Goal: Task Accomplishment & Management: Manage account settings

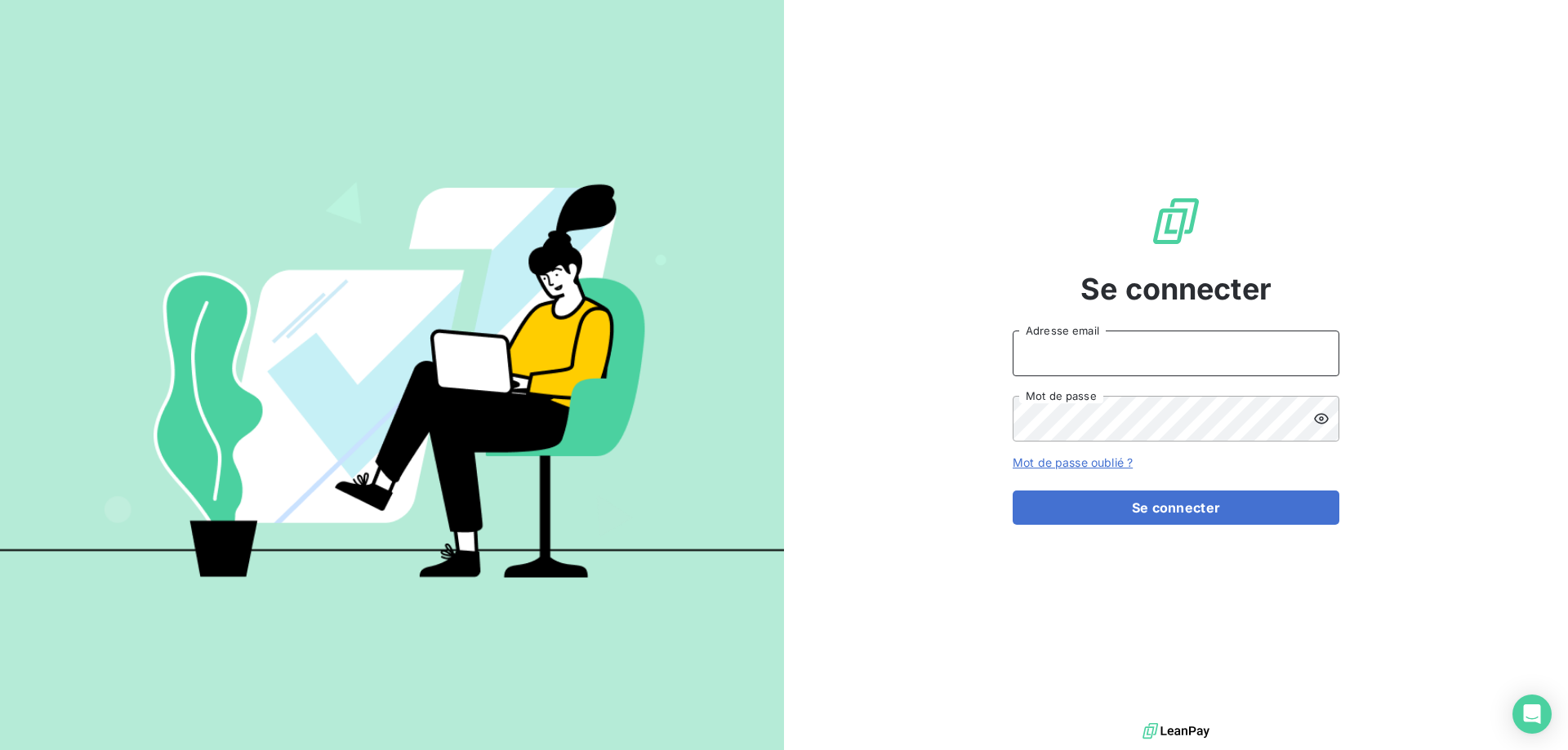
type input "met-france@recouvrement.met.com"
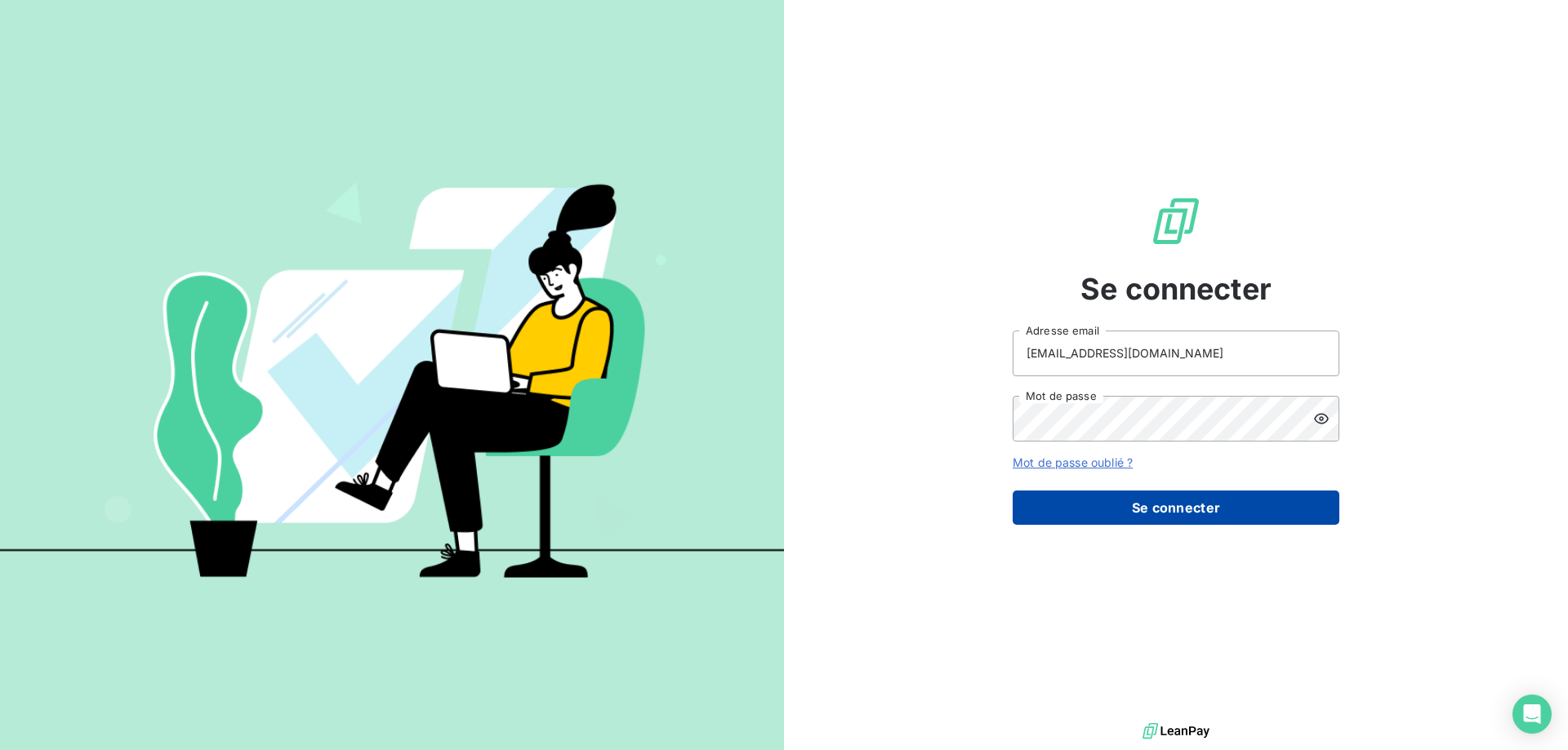
click at [1106, 504] on button "Se connecter" at bounding box center [1176, 508] width 327 height 35
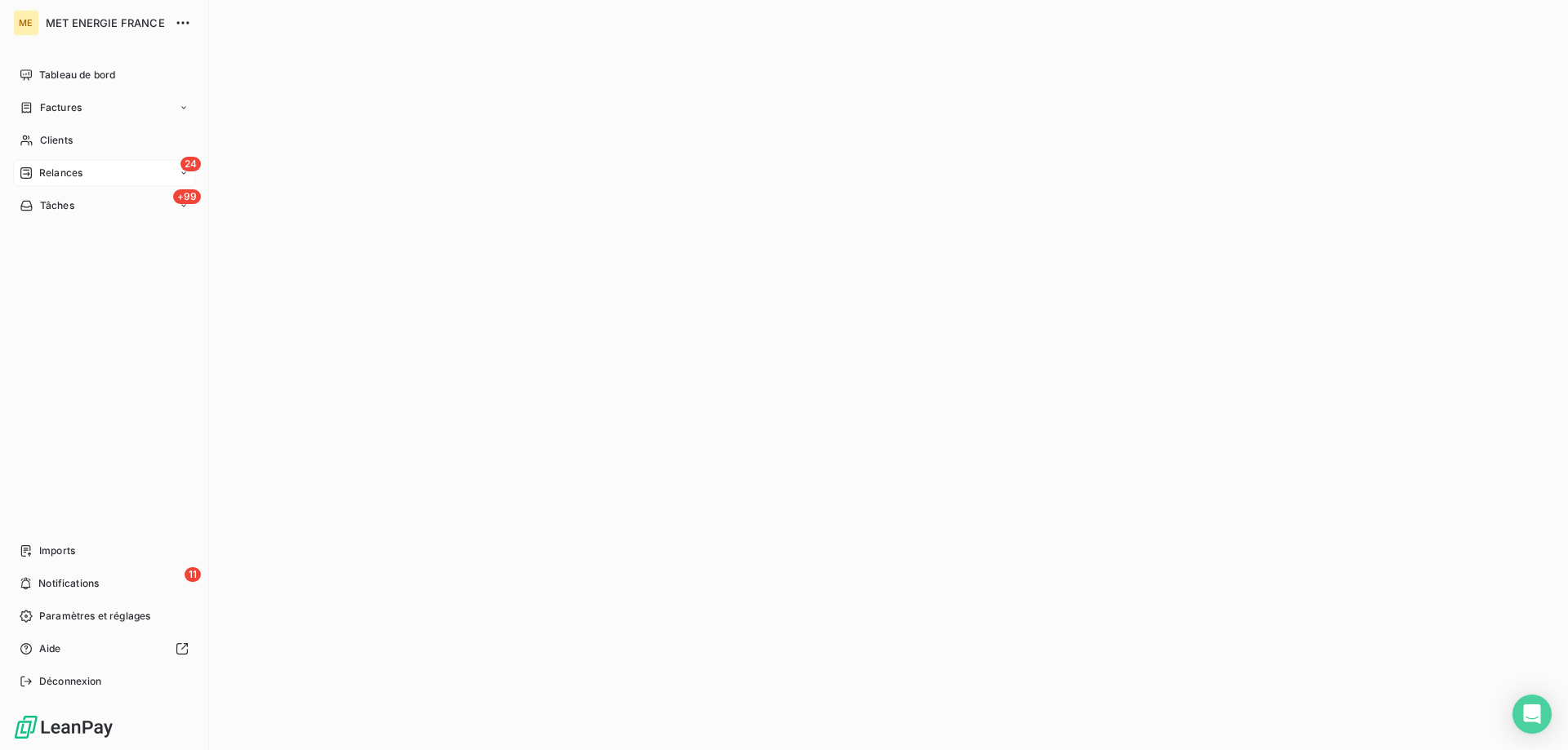
click at [70, 179] on span "Relances" at bounding box center [60, 173] width 44 height 15
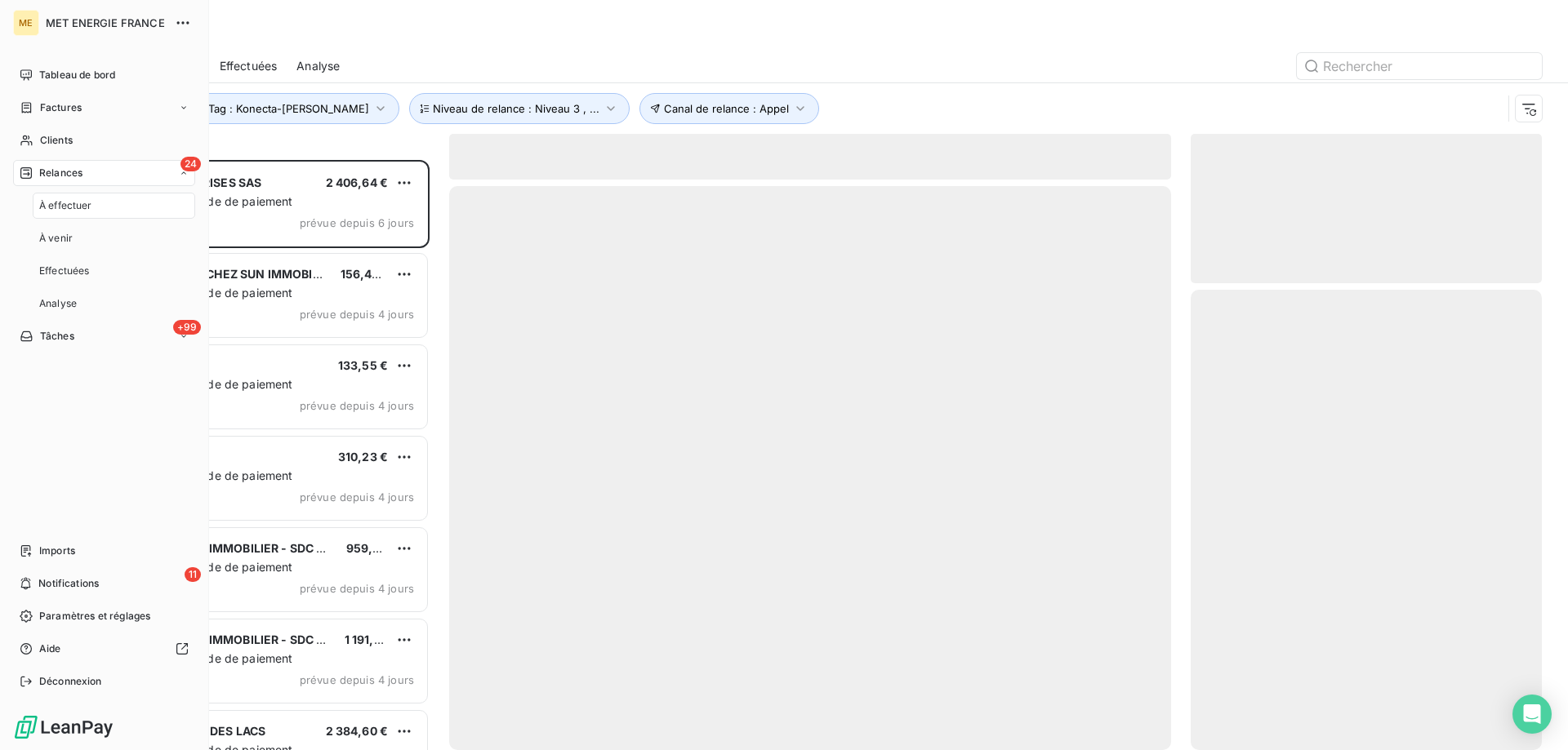
scroll to position [578, 339]
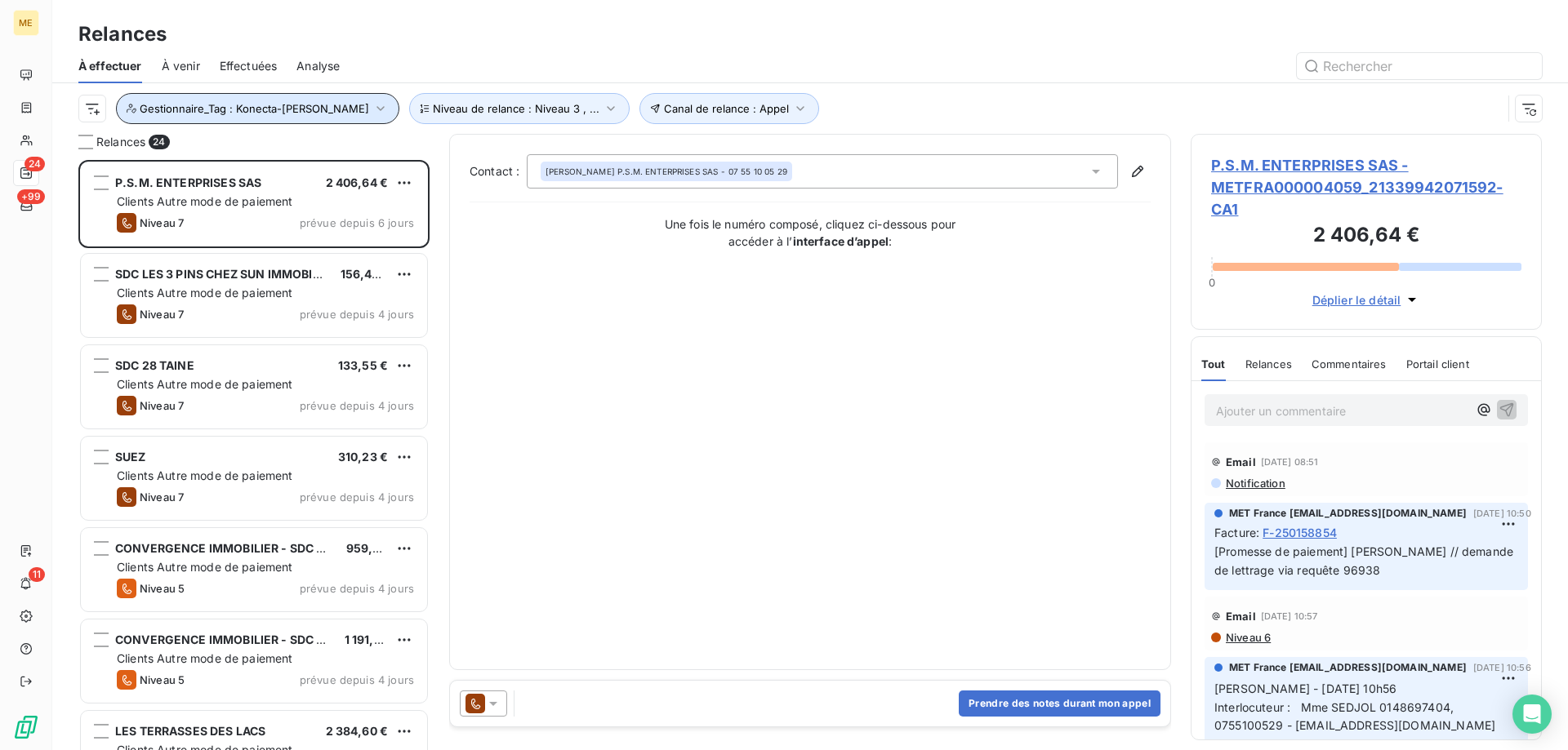
click at [250, 105] on span "Gestionnaire_Tag : Konecta-Sylvain" at bounding box center [254, 108] width 229 height 13
click at [596, 361] on div "Contact : KANTILAL PARMAR P.S.M. ENTERPRISES SAS - 07 55 10 05 29 Une fois le n…" at bounding box center [810, 402] width 681 height 495
click at [280, 113] on span "Gestionnaire_Tag : Konecta-Sylvain" at bounding box center [254, 108] width 229 height 13
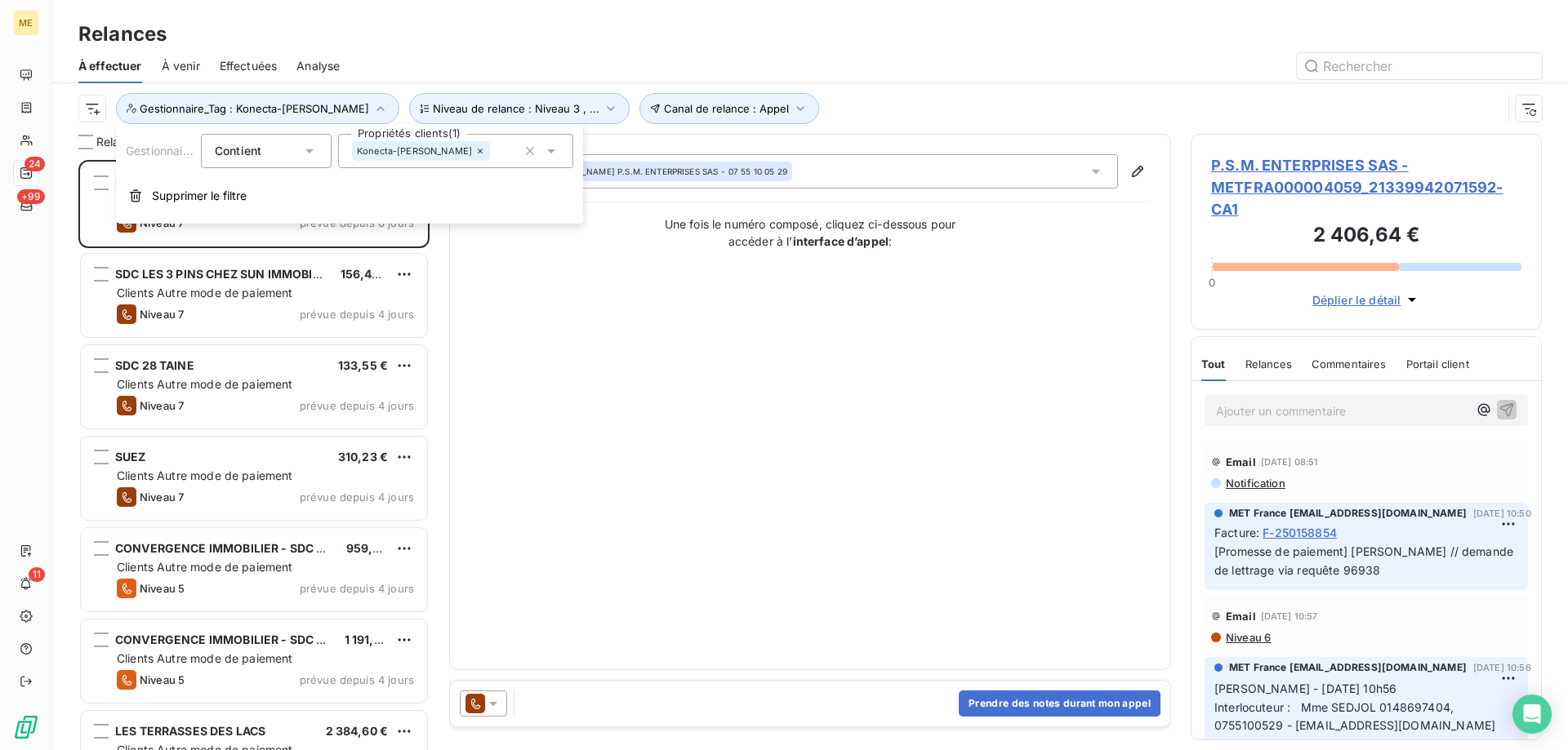
click at [648, 500] on div "Contact : KANTILAL PARMAR P.S.M. ENTERPRISES SAS - 07 55 10 05 29 Une fois le n…" at bounding box center [810, 402] width 681 height 495
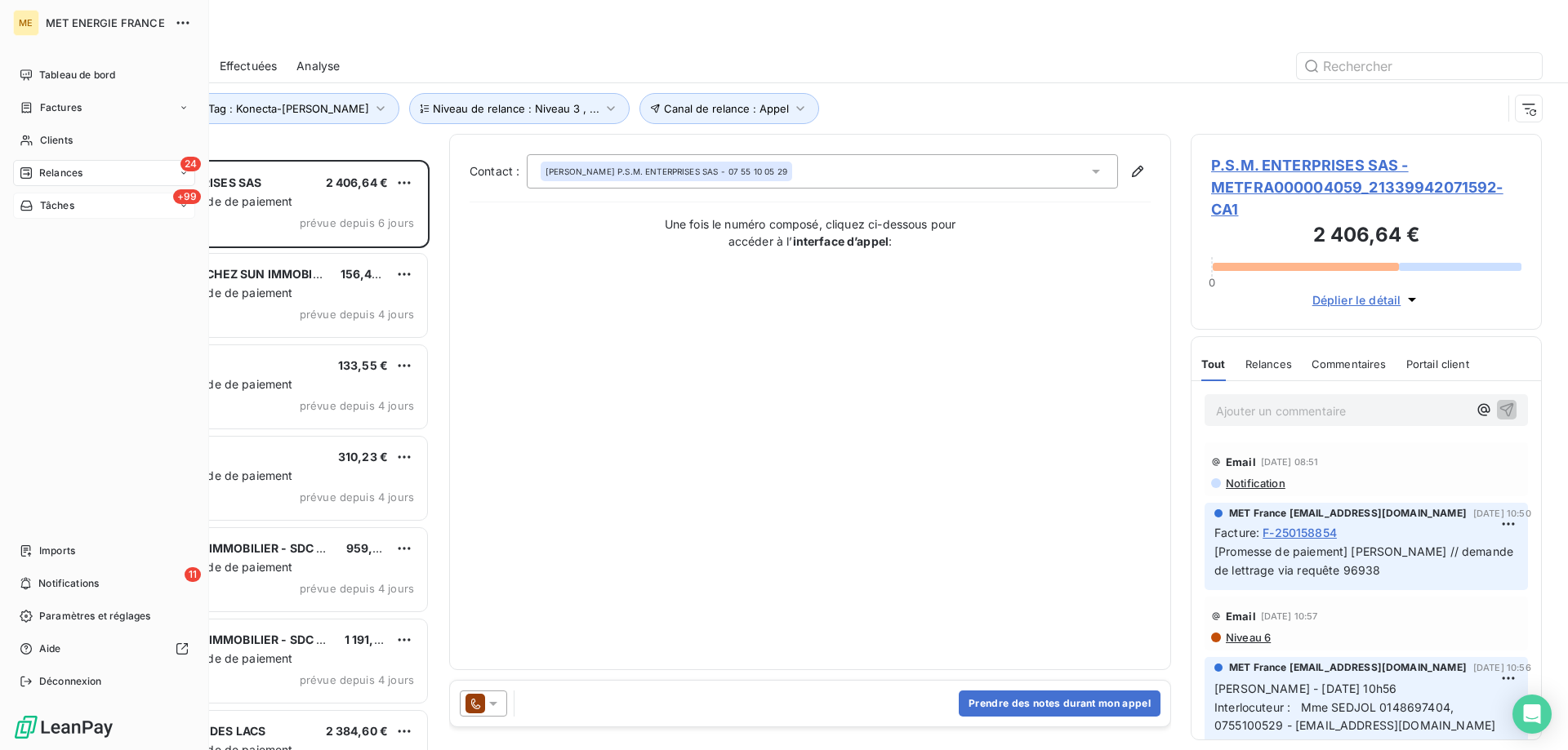
click at [87, 202] on div "+99 Tâches" at bounding box center [104, 205] width 182 height 26
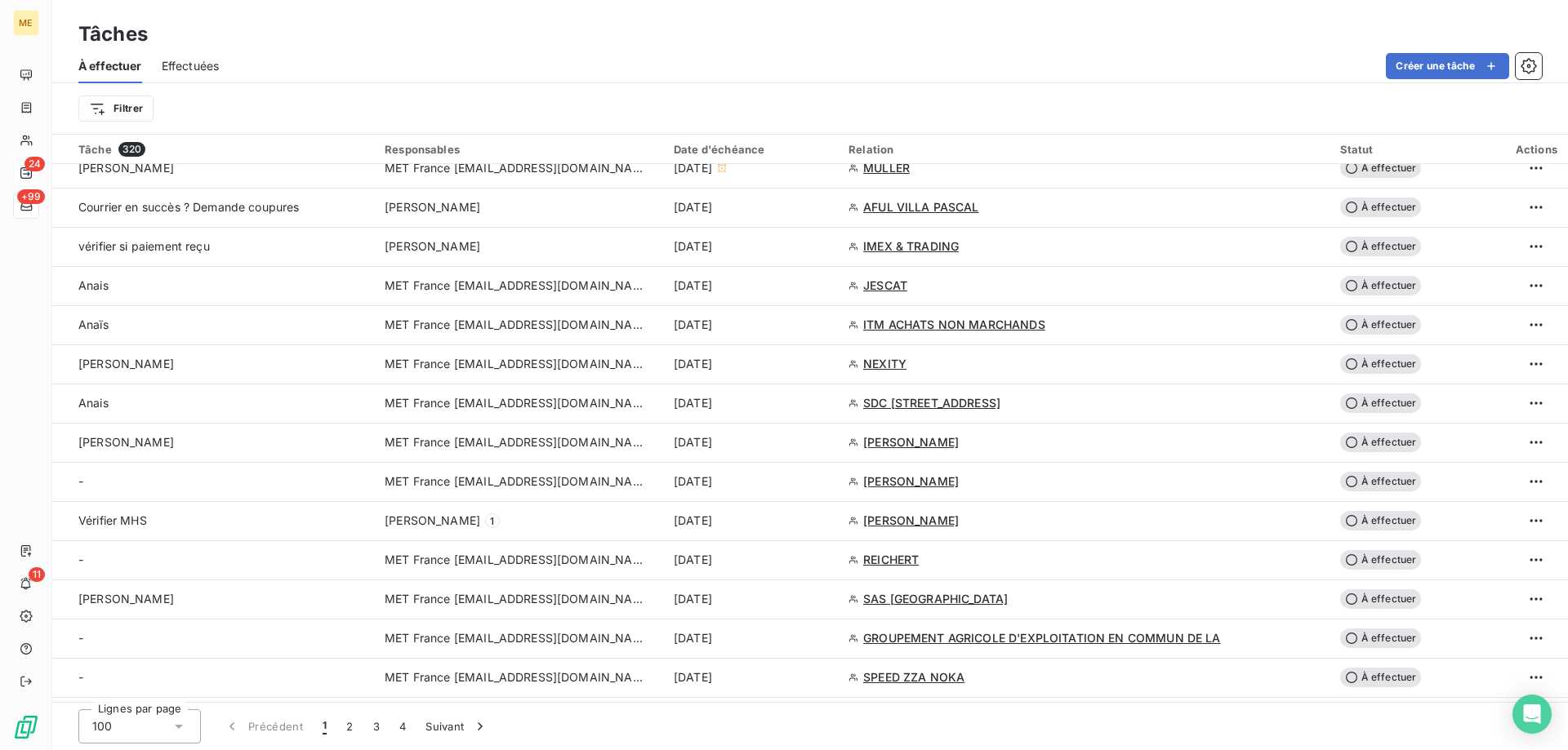
scroll to position [898, 0]
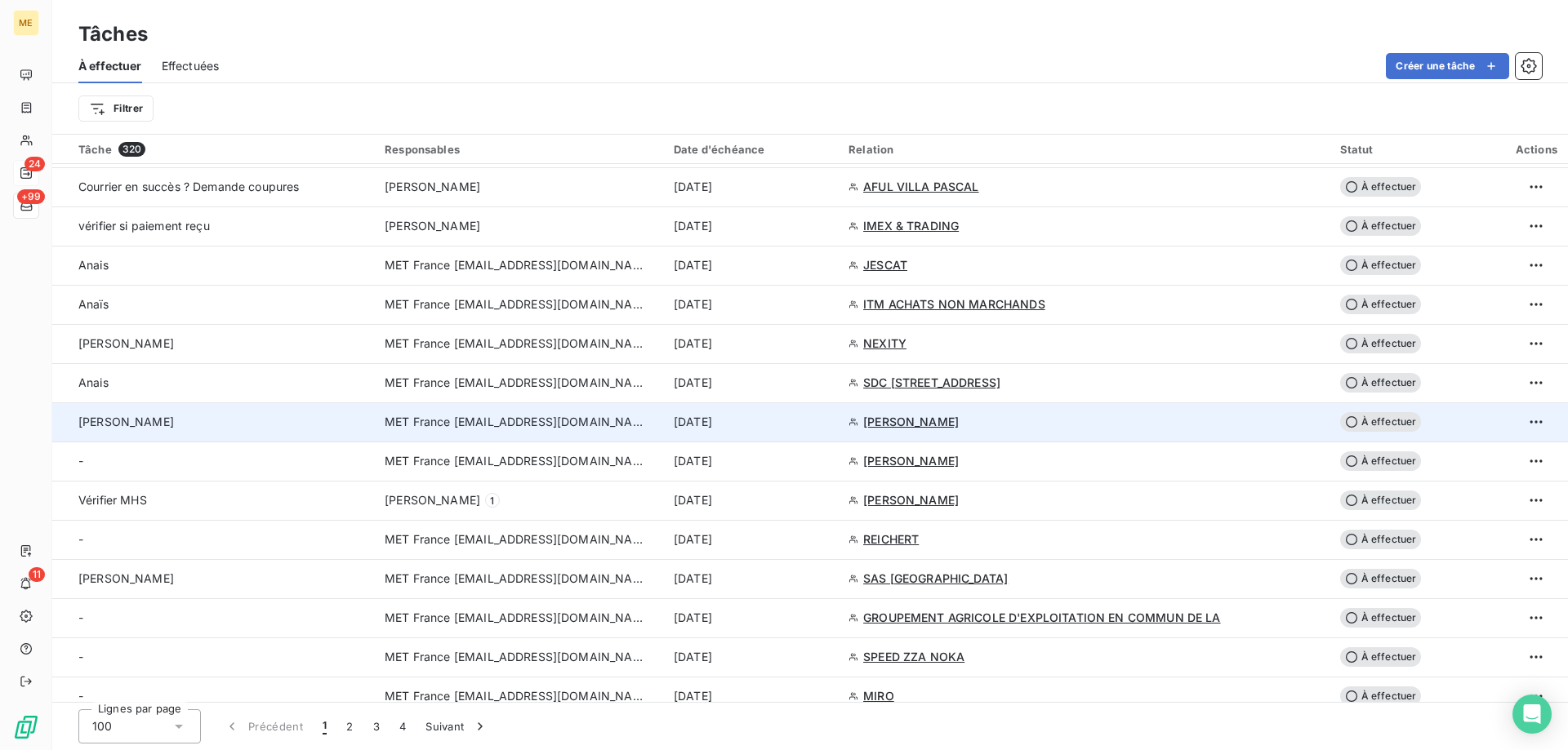
click at [510, 419] on span "MET France [EMAIL_ADDRESS][DOMAIN_NAME]" at bounding box center [515, 422] width 261 height 16
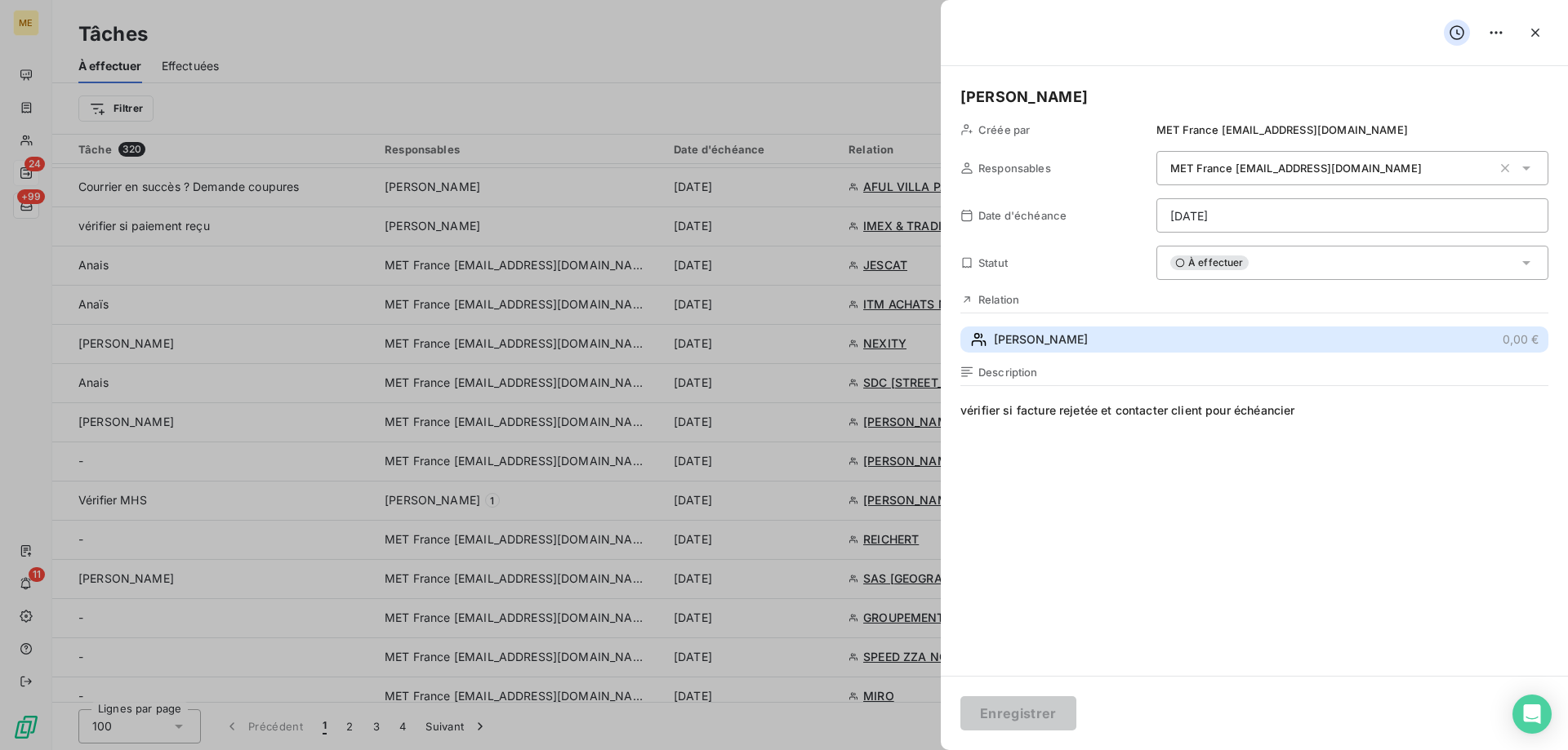
click at [989, 343] on div "BAUBERT Ludovic" at bounding box center [1029, 339] width 117 height 16
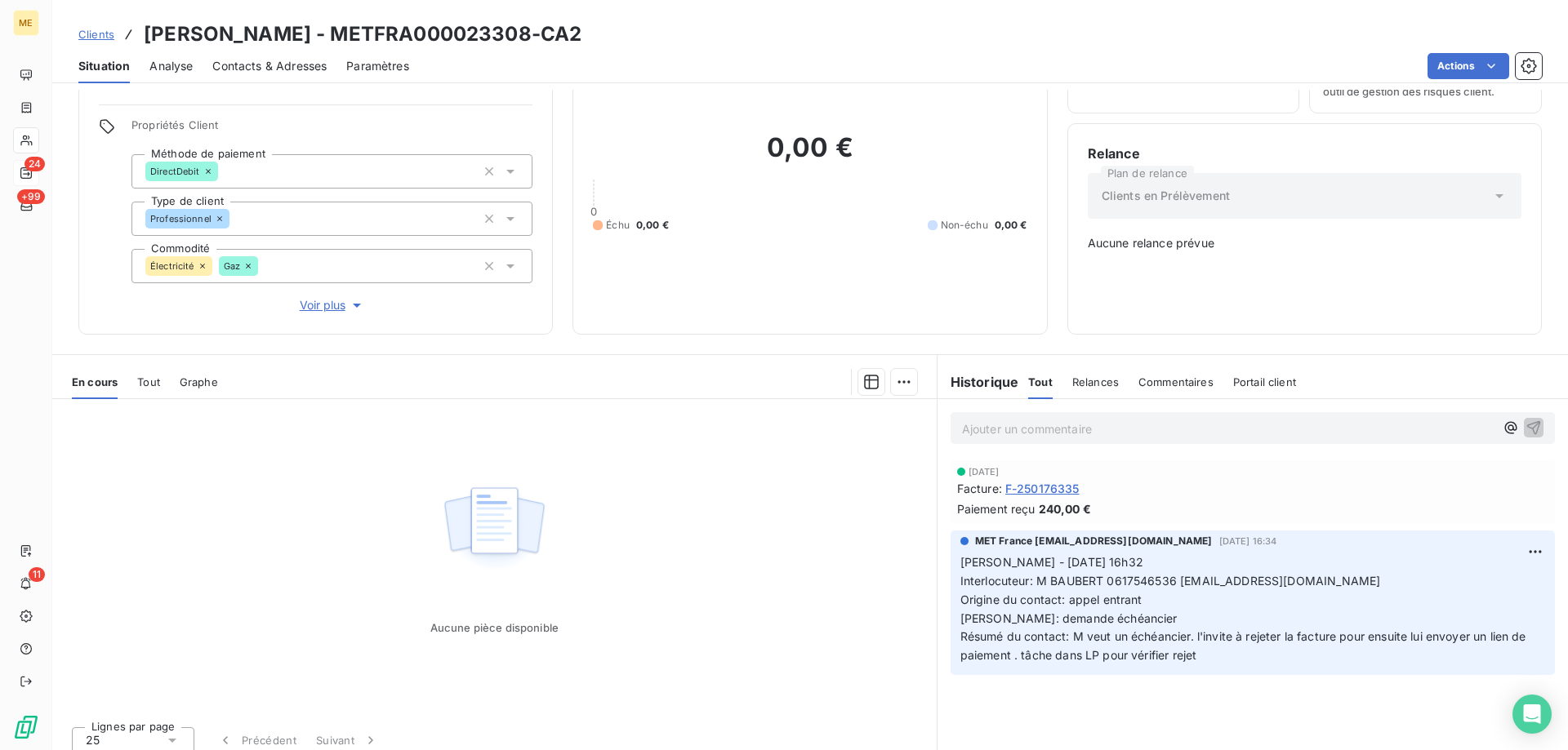
scroll to position [93, 0]
drag, startPoint x: 334, startPoint y: 34, endPoint x: 491, endPoint y: 36, distance: 157.0
click at [491, 36] on h3 "BAUBERT Ludovic - METFRA000023308-CA2" at bounding box center [362, 34] width 438 height 29
click at [511, 73] on div "Actions" at bounding box center [986, 66] width 1113 height 26
drag, startPoint x: 337, startPoint y: 33, endPoint x: 534, endPoint y: 42, distance: 197.2
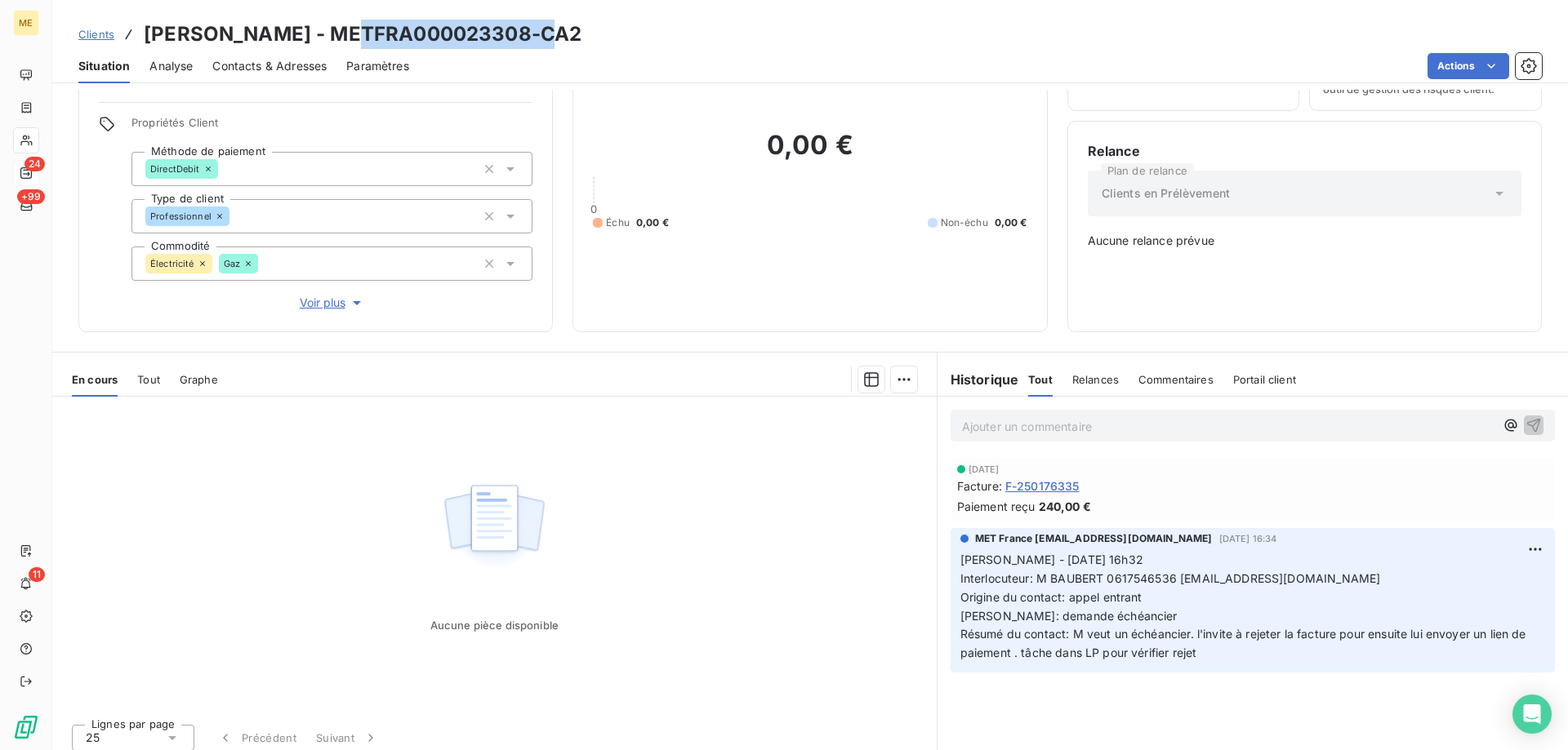
click at [534, 42] on h3 "BAUBERT Ludovic - METFRA000023308-CA2" at bounding box center [362, 34] width 438 height 29
copy h3 "METFRA000023308"
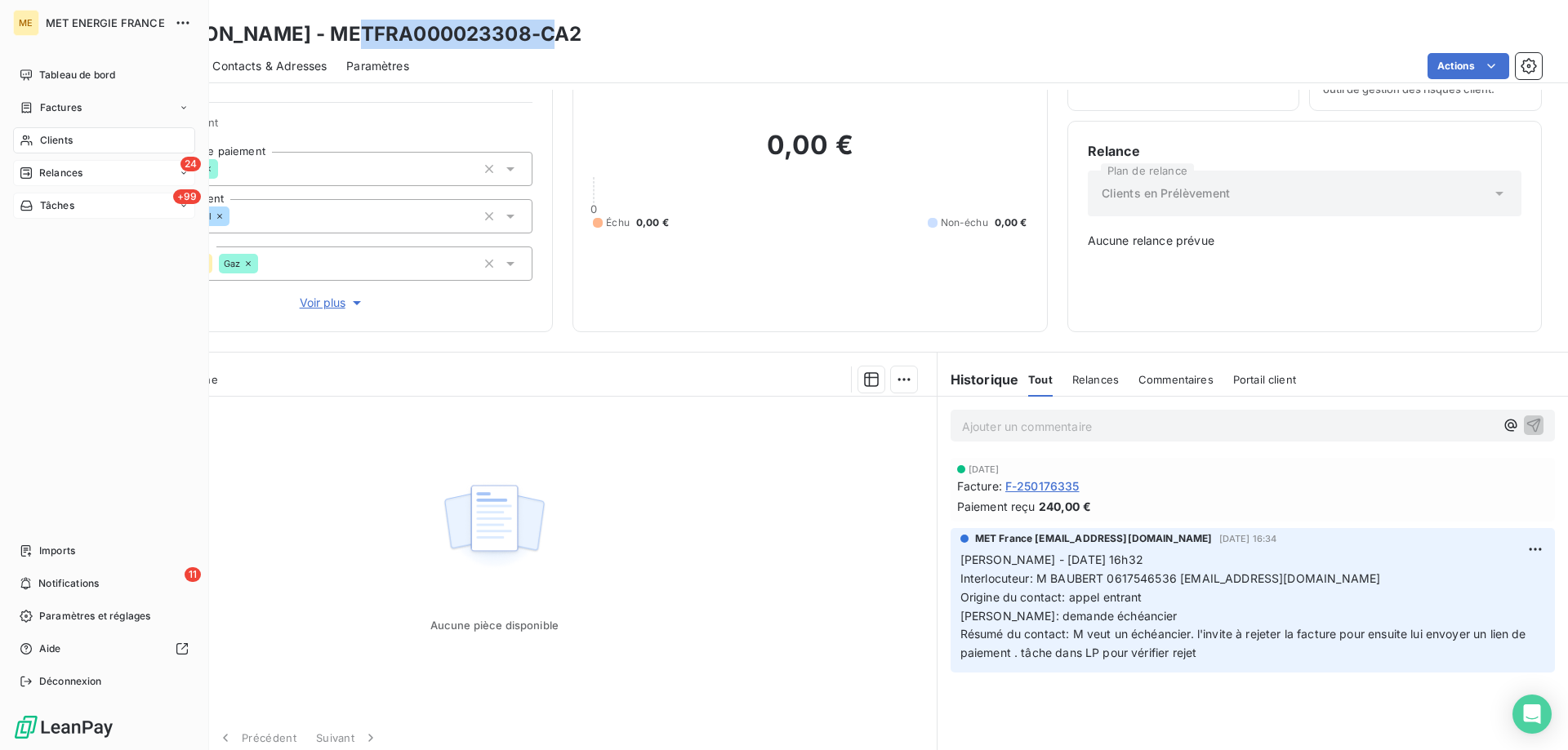
click at [34, 209] on div "Tâches" at bounding box center [47, 206] width 55 height 15
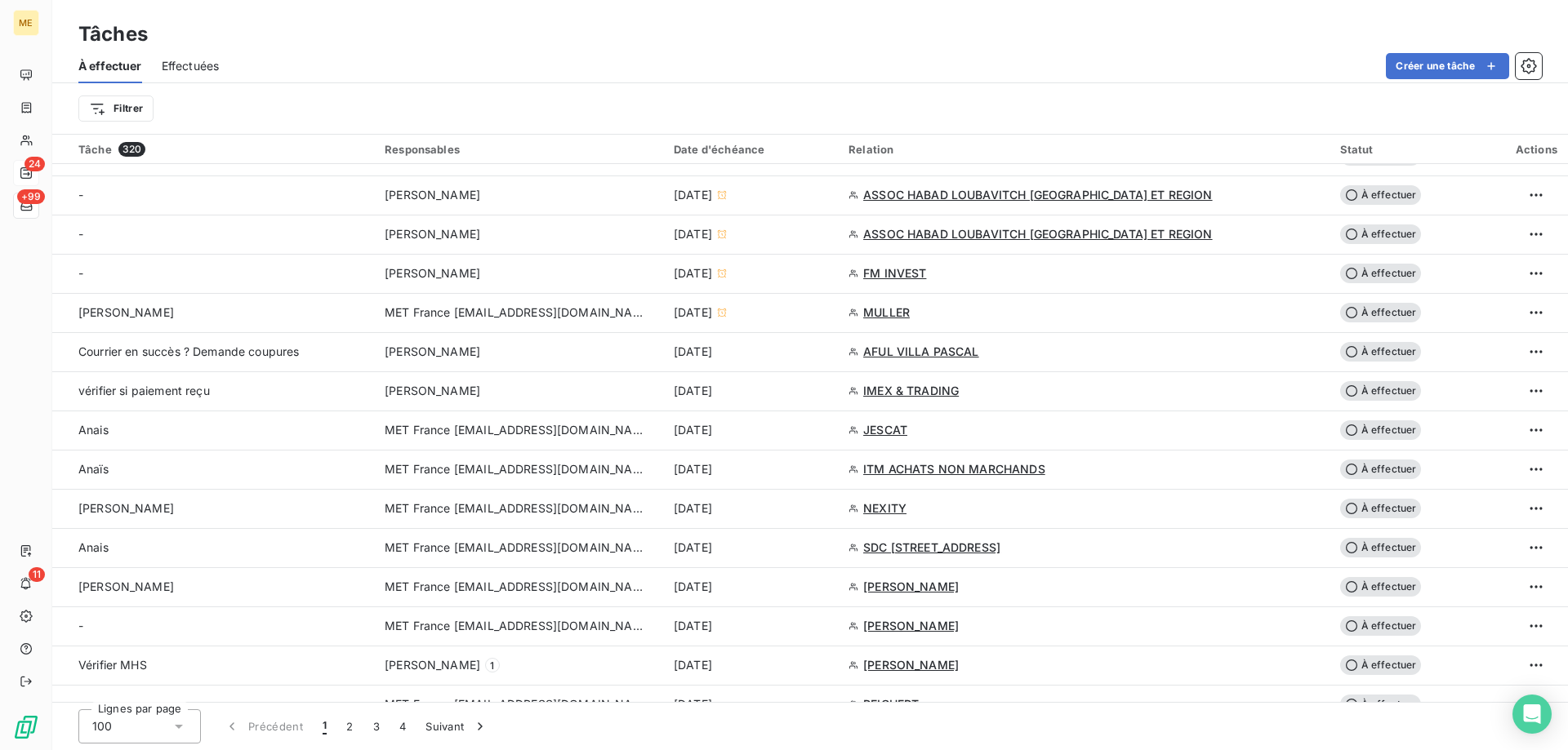
scroll to position [735, 0]
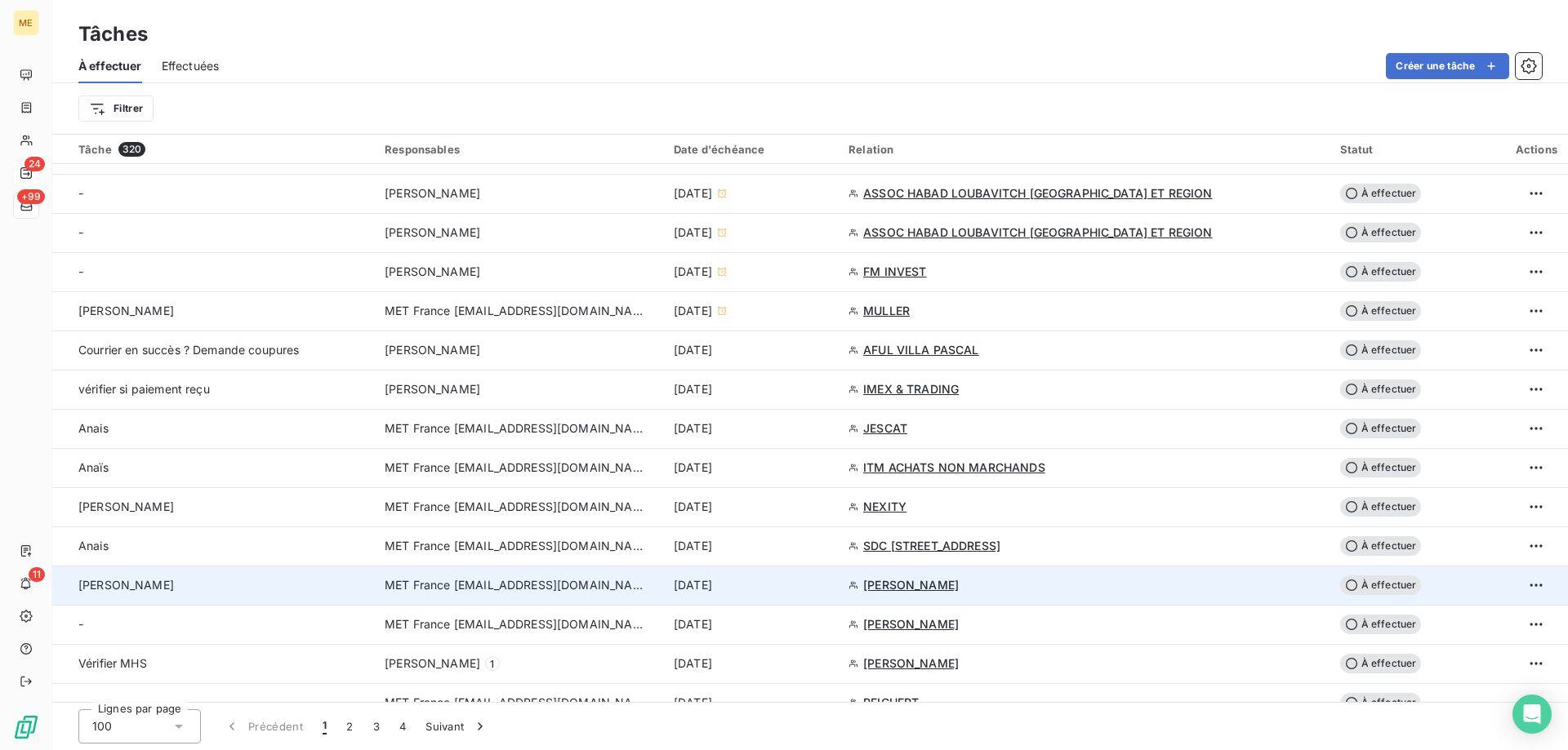
click at [436, 593] on span "MET France [EMAIL_ADDRESS][DOMAIN_NAME]" at bounding box center [515, 585] width 261 height 16
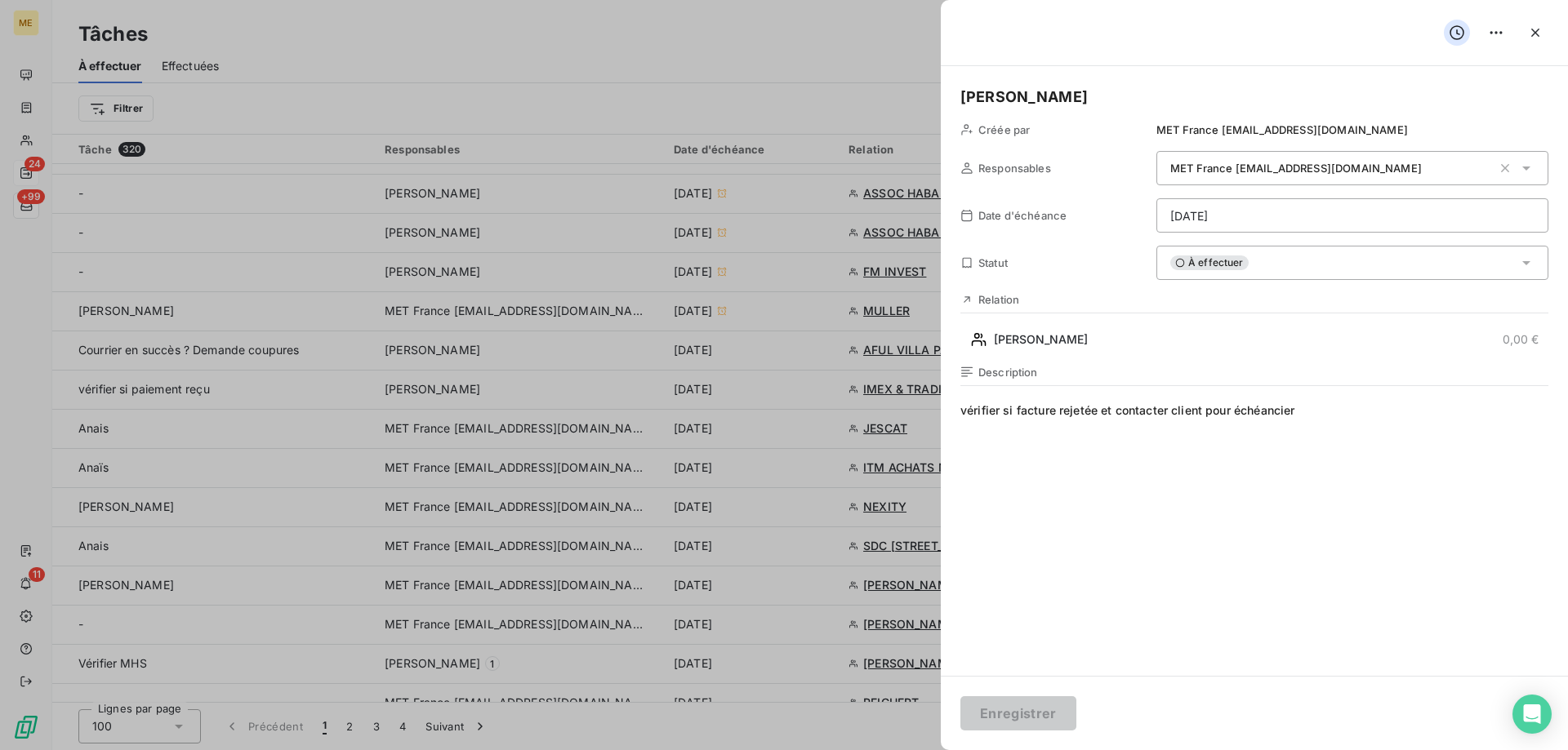
click at [1287, 263] on div "À effectuer" at bounding box center [1351, 263] width 392 height 35
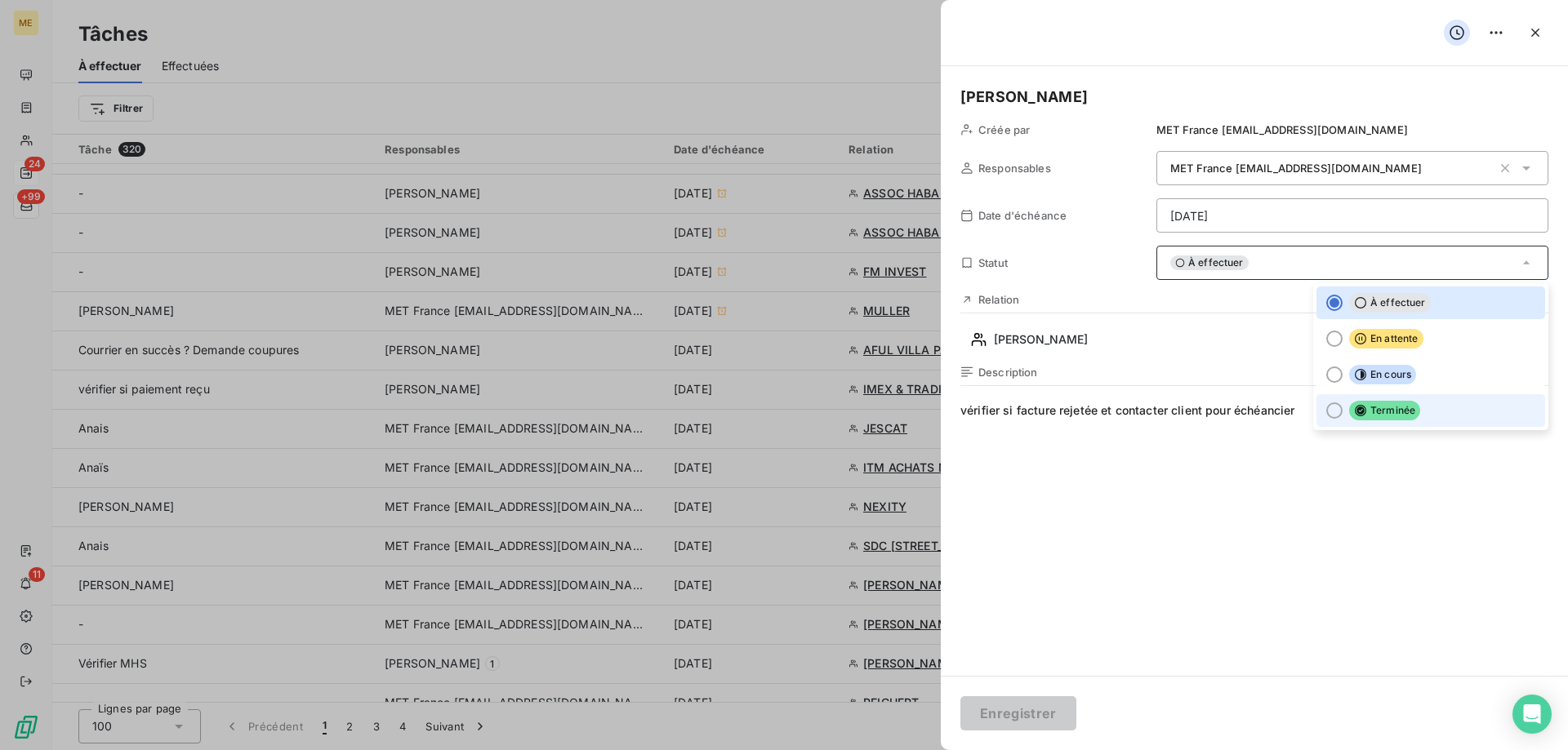
click at [1326, 413] on div at bounding box center [1334, 410] width 16 height 16
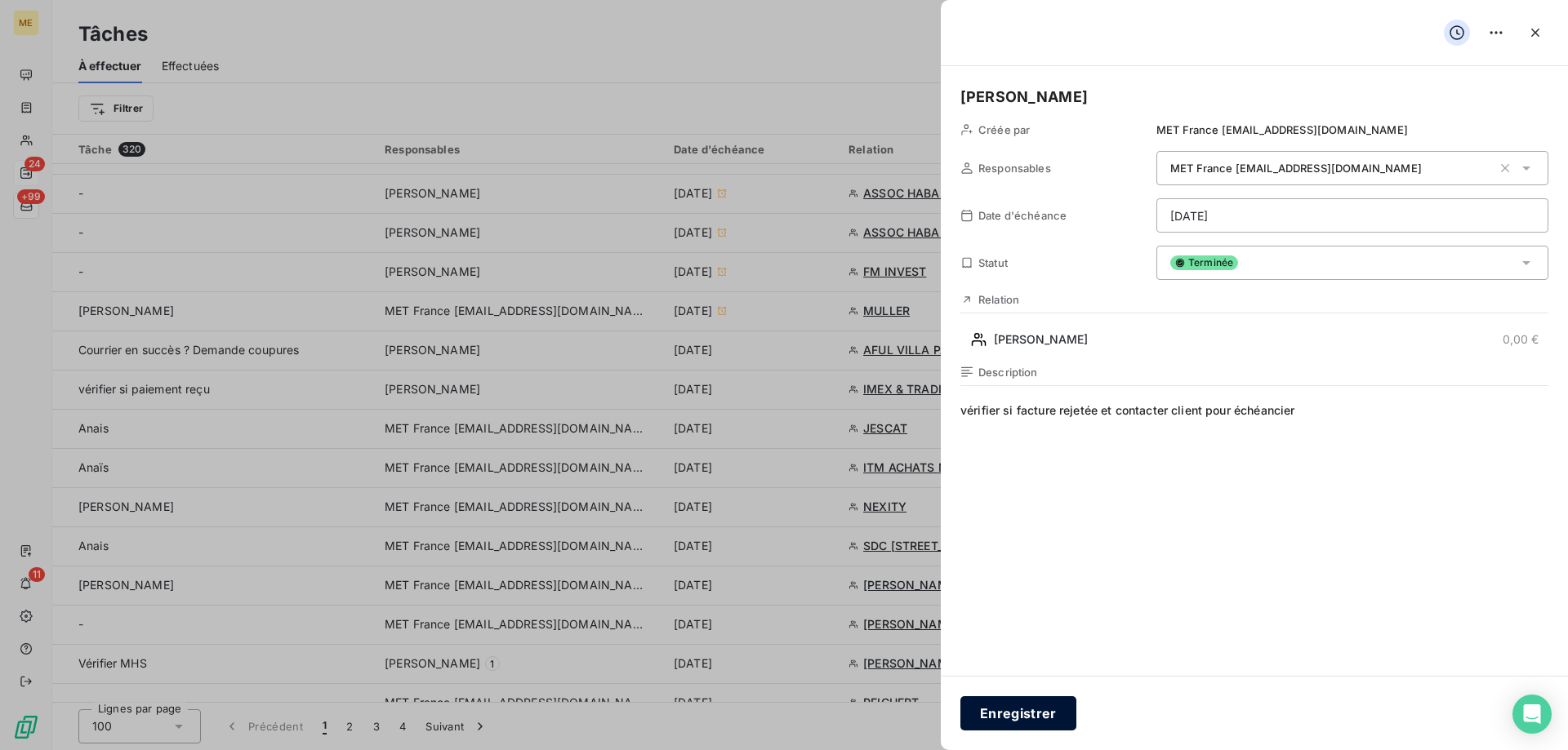
click at [1016, 711] on button "Enregistrer" at bounding box center [1018, 714] width 116 height 35
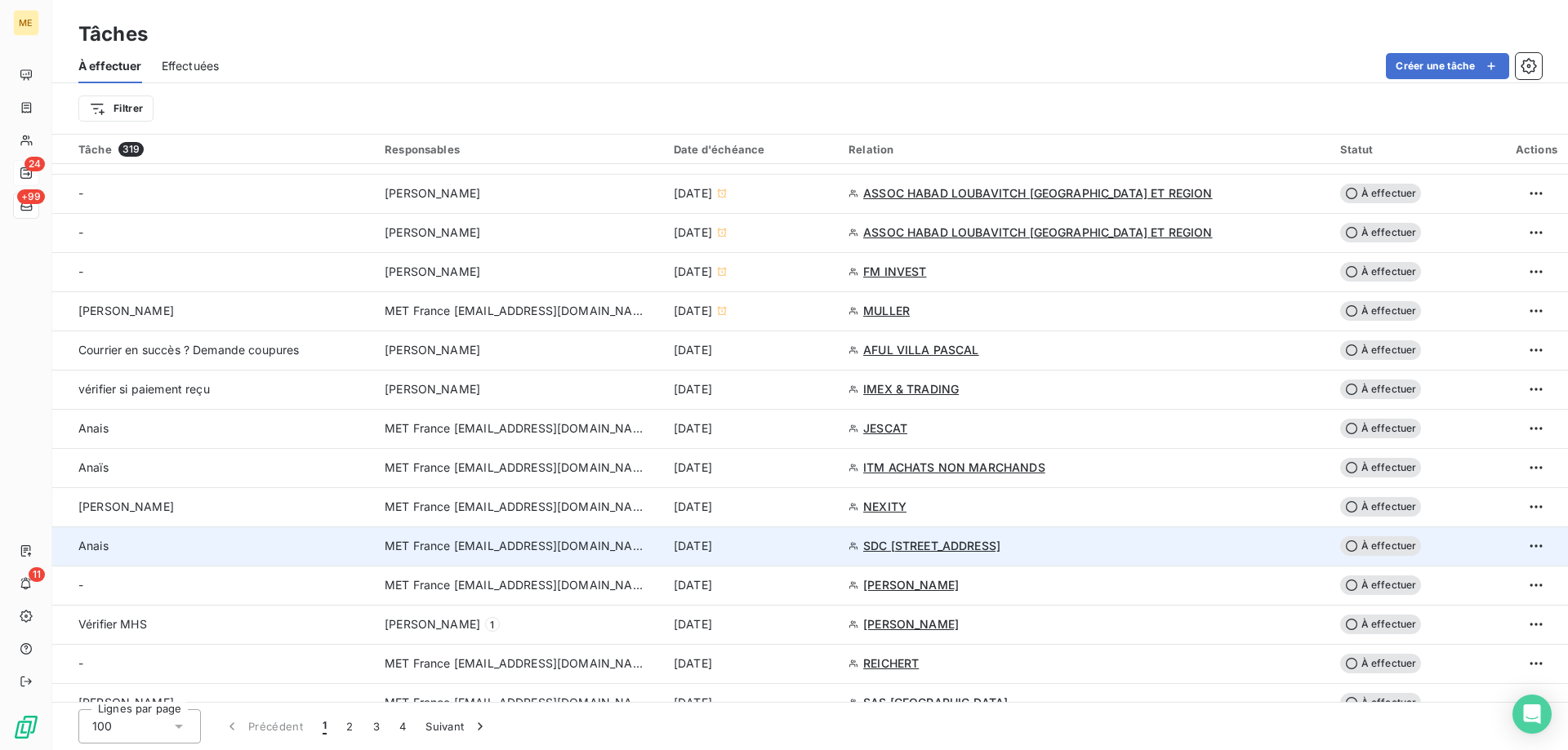
scroll to position [817, 0]
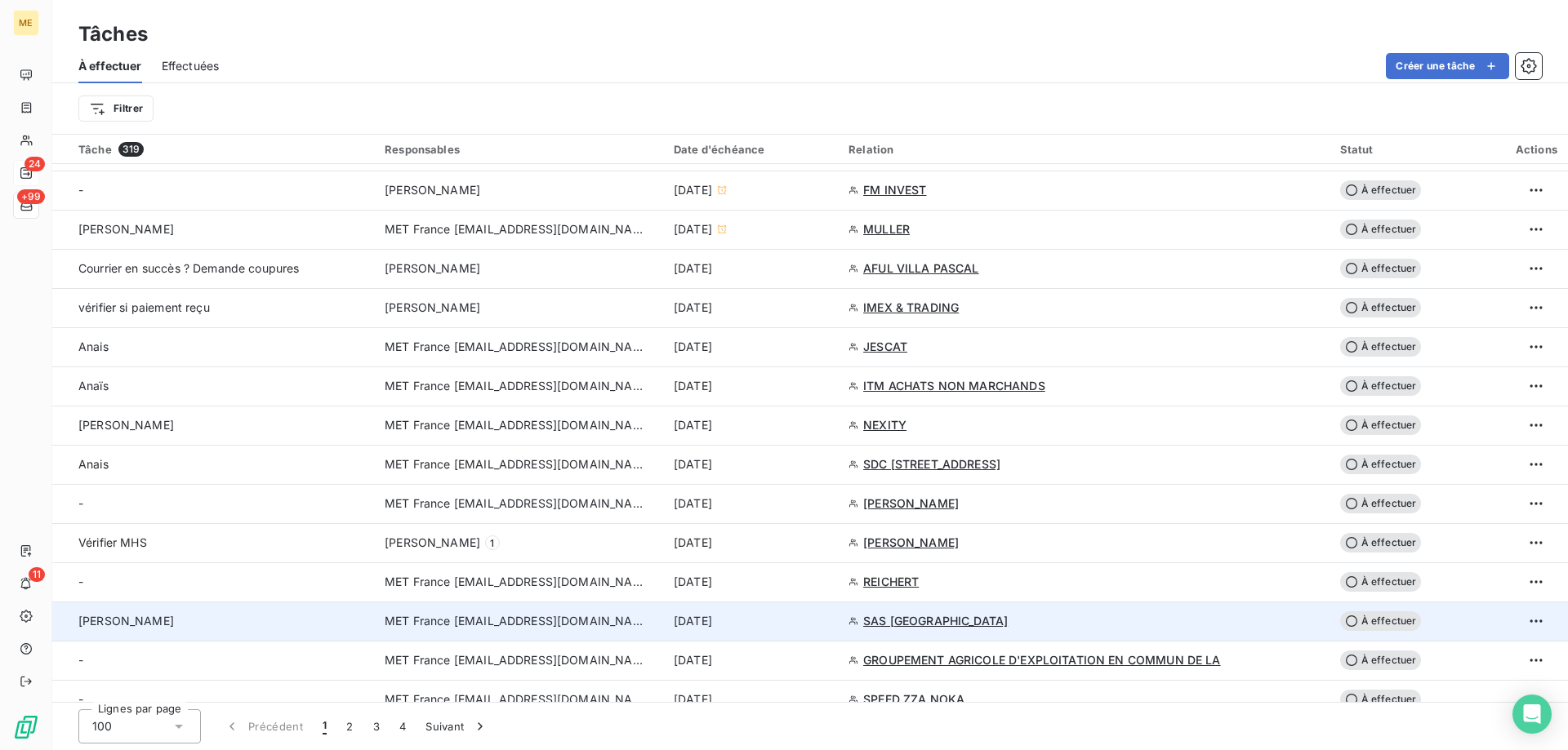
click at [482, 626] on span "MET France [EMAIL_ADDRESS][DOMAIN_NAME]" at bounding box center [515, 621] width 261 height 16
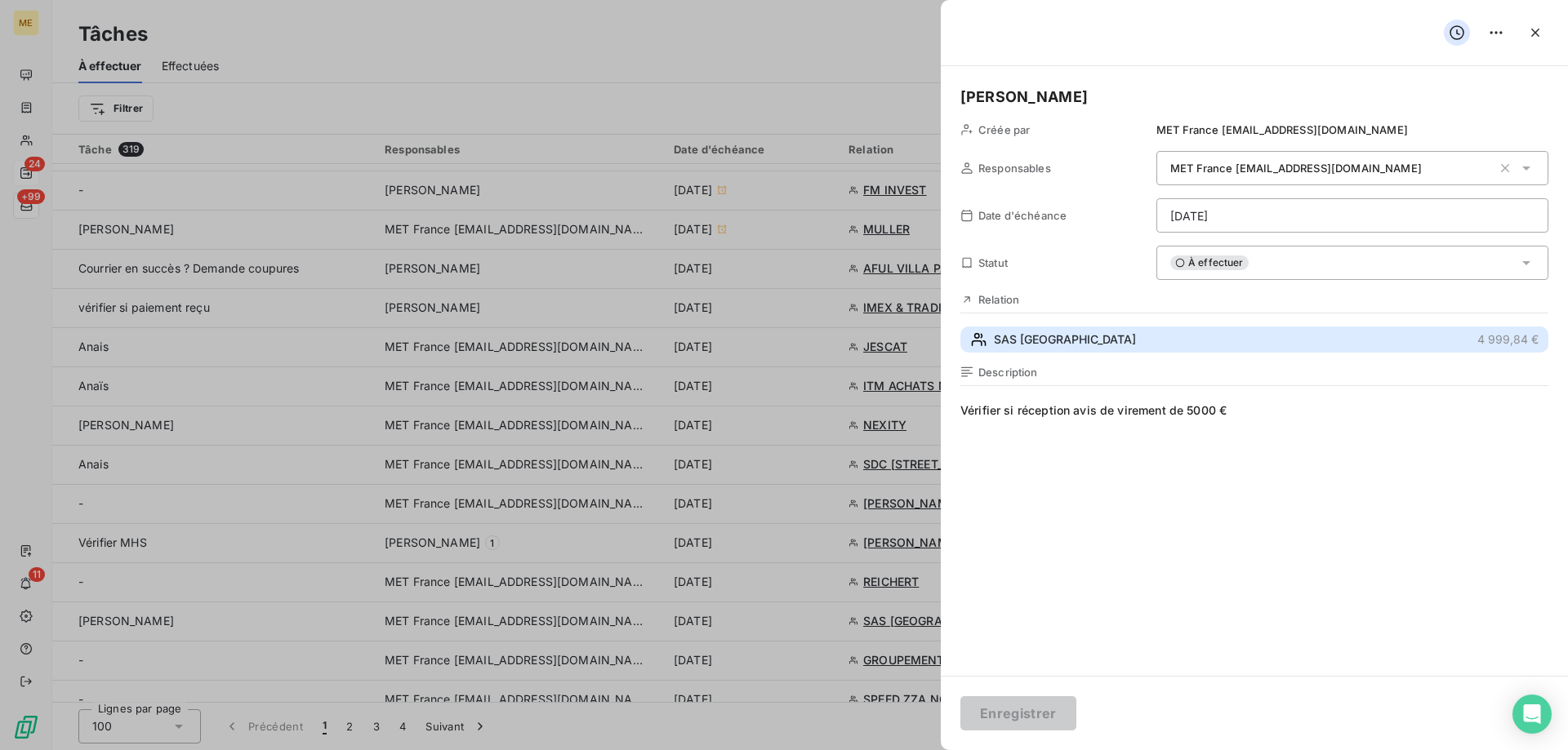
click at [998, 348] on span "SAS HOTEL DU LAC" at bounding box center [1065, 339] width 142 height 16
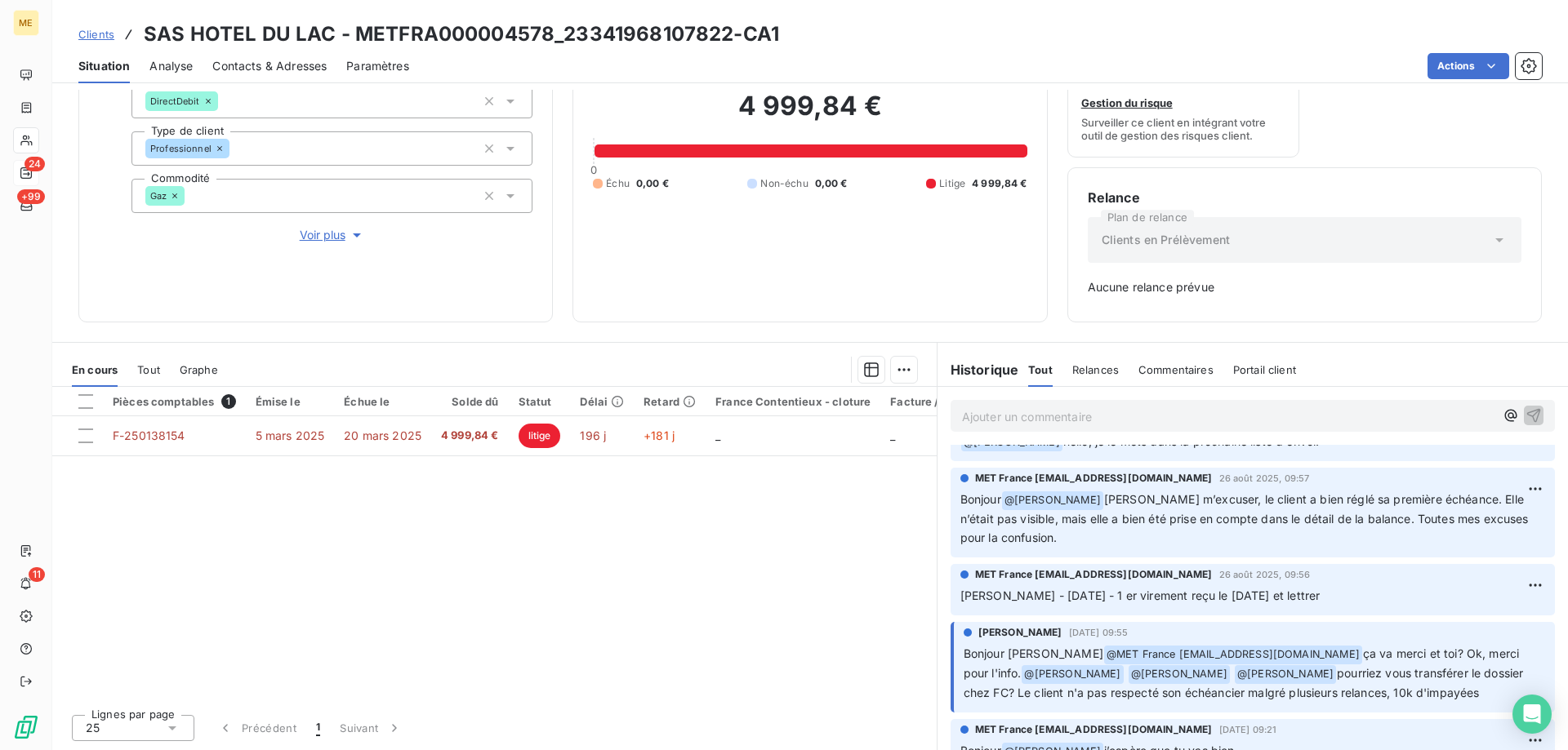
scroll to position [408, 0]
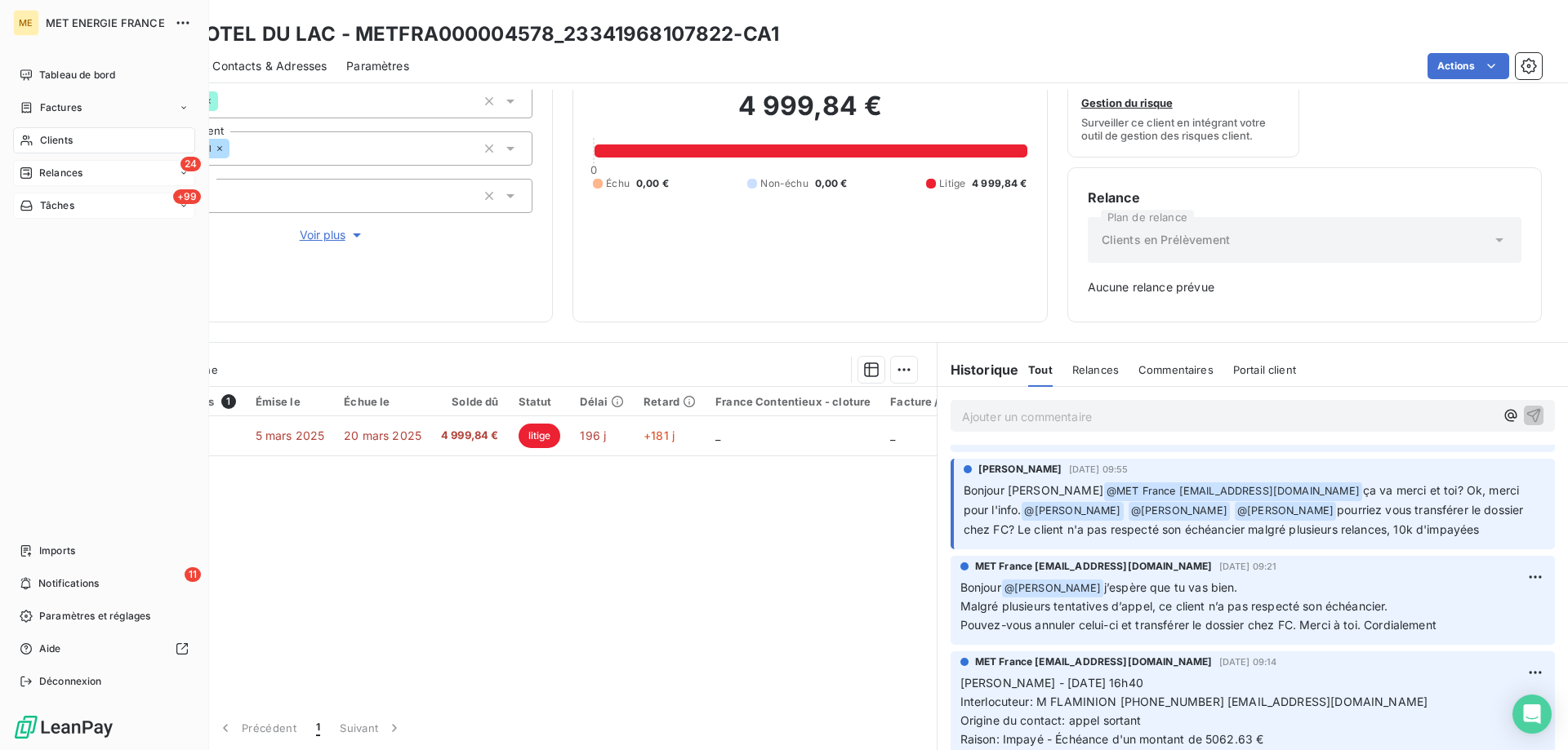
click at [56, 209] on span "Tâches" at bounding box center [57, 206] width 35 height 15
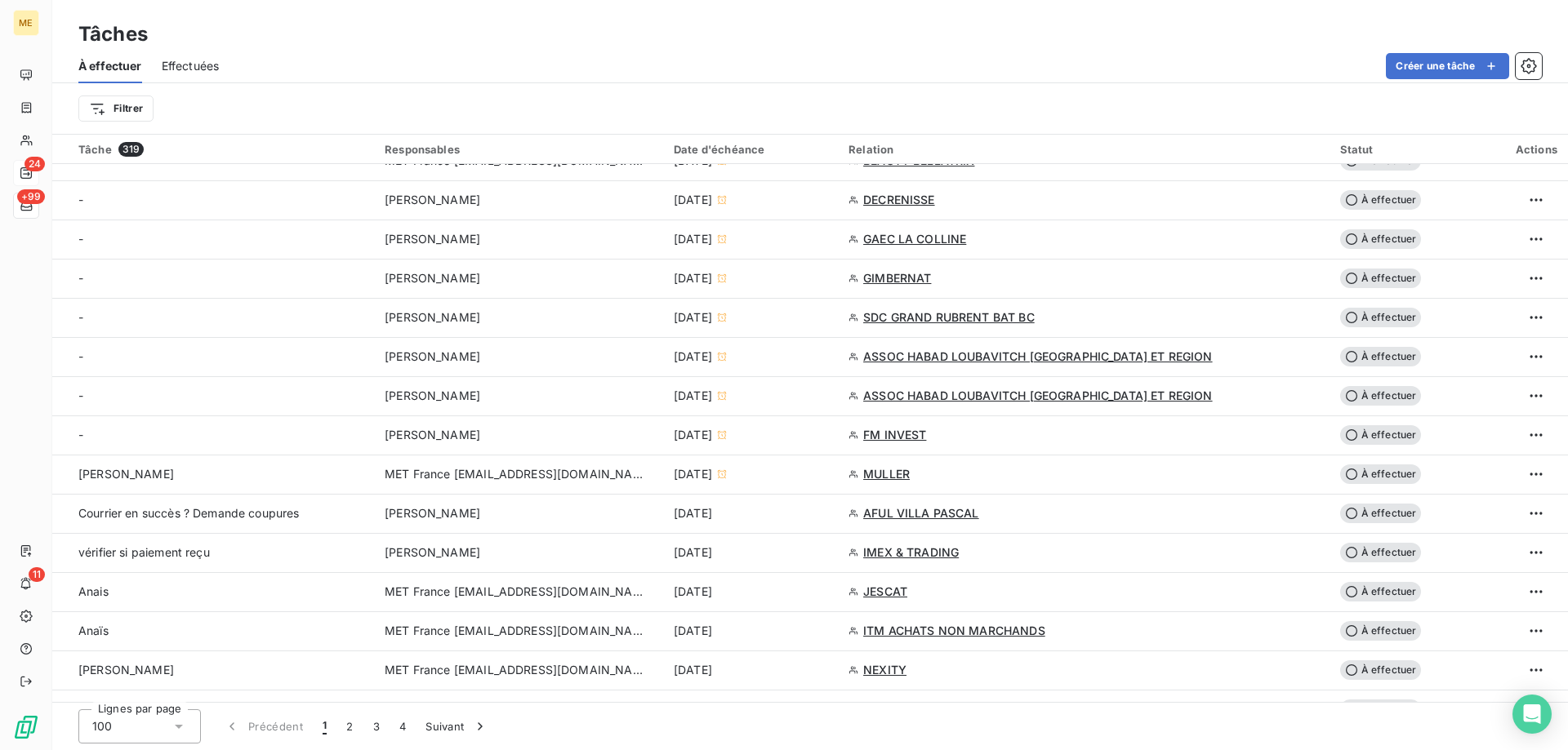
scroll to position [735, 0]
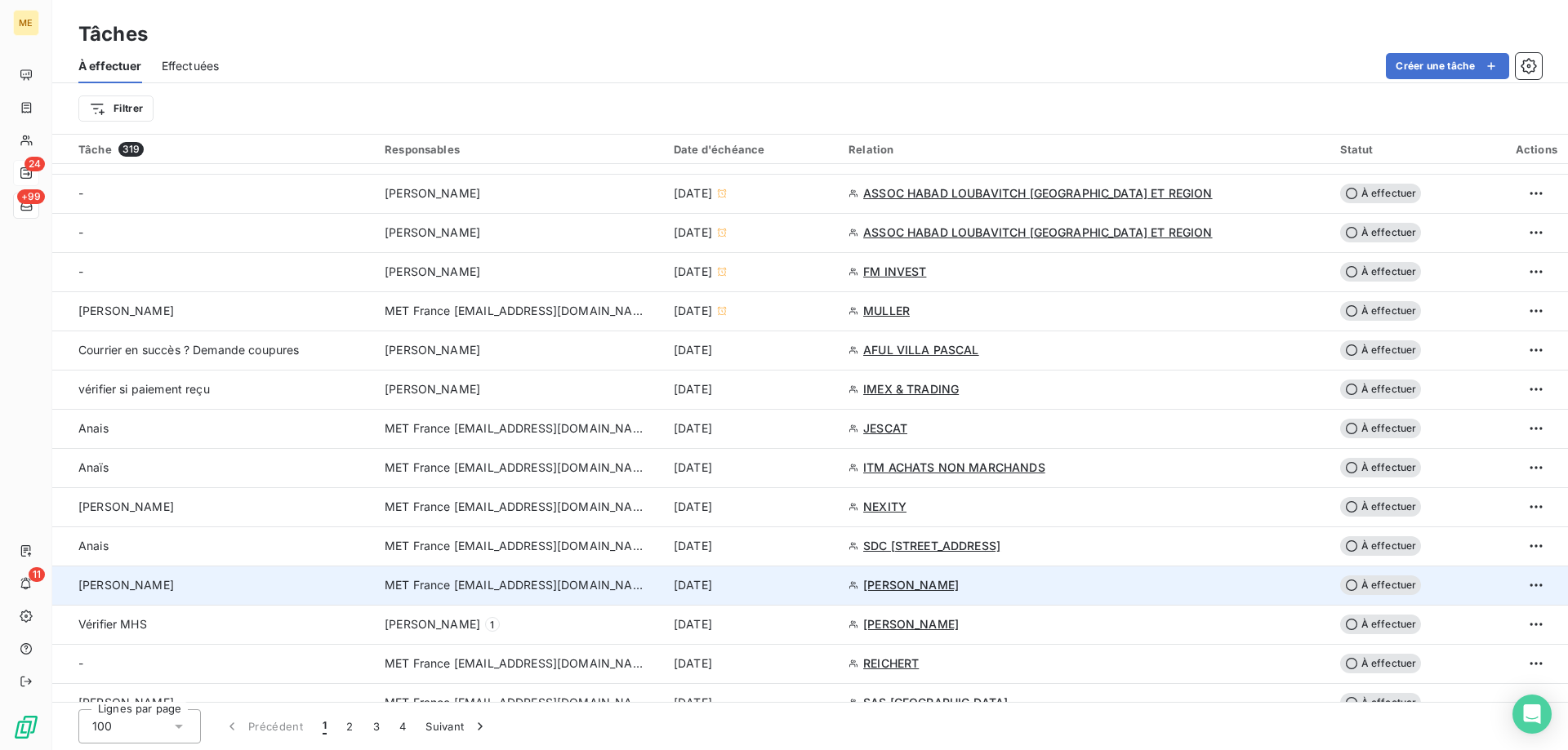
click at [452, 584] on span "MET France [EMAIL_ADDRESS][DOMAIN_NAME]" at bounding box center [515, 585] width 261 height 16
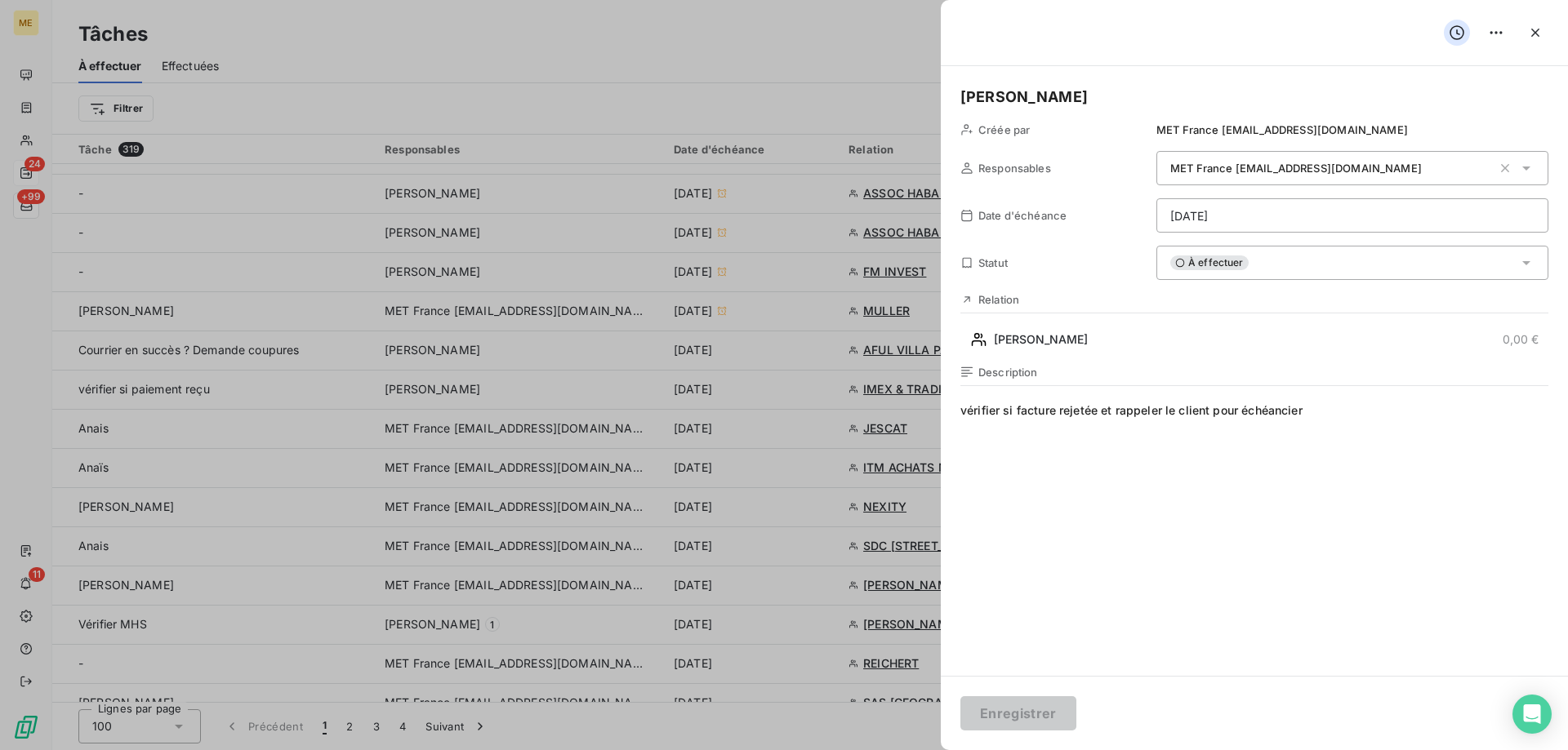
click at [1203, 266] on span "À effectuer" at bounding box center [1209, 263] width 78 height 15
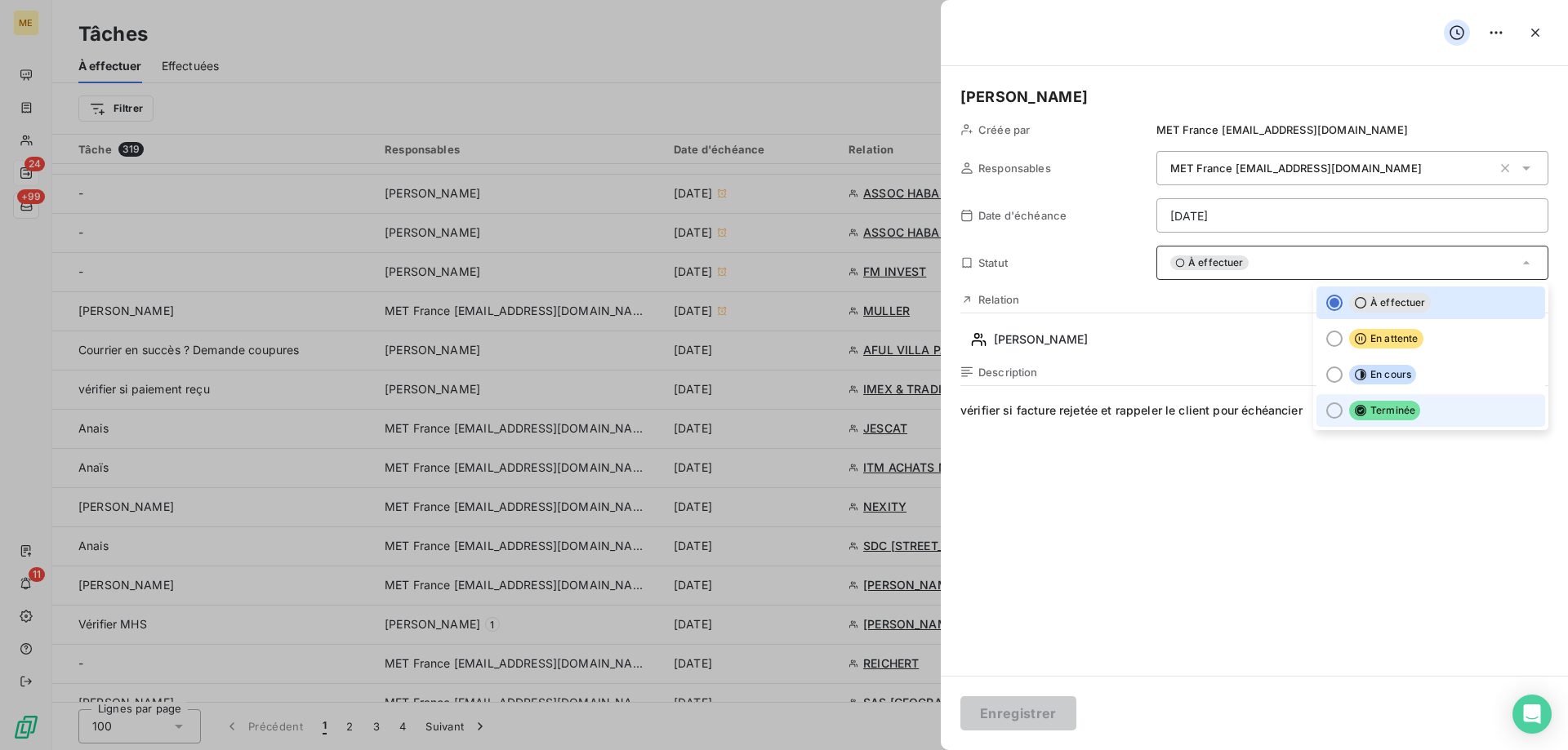
click at [1376, 412] on span "Terminée" at bounding box center [1384, 411] width 71 height 20
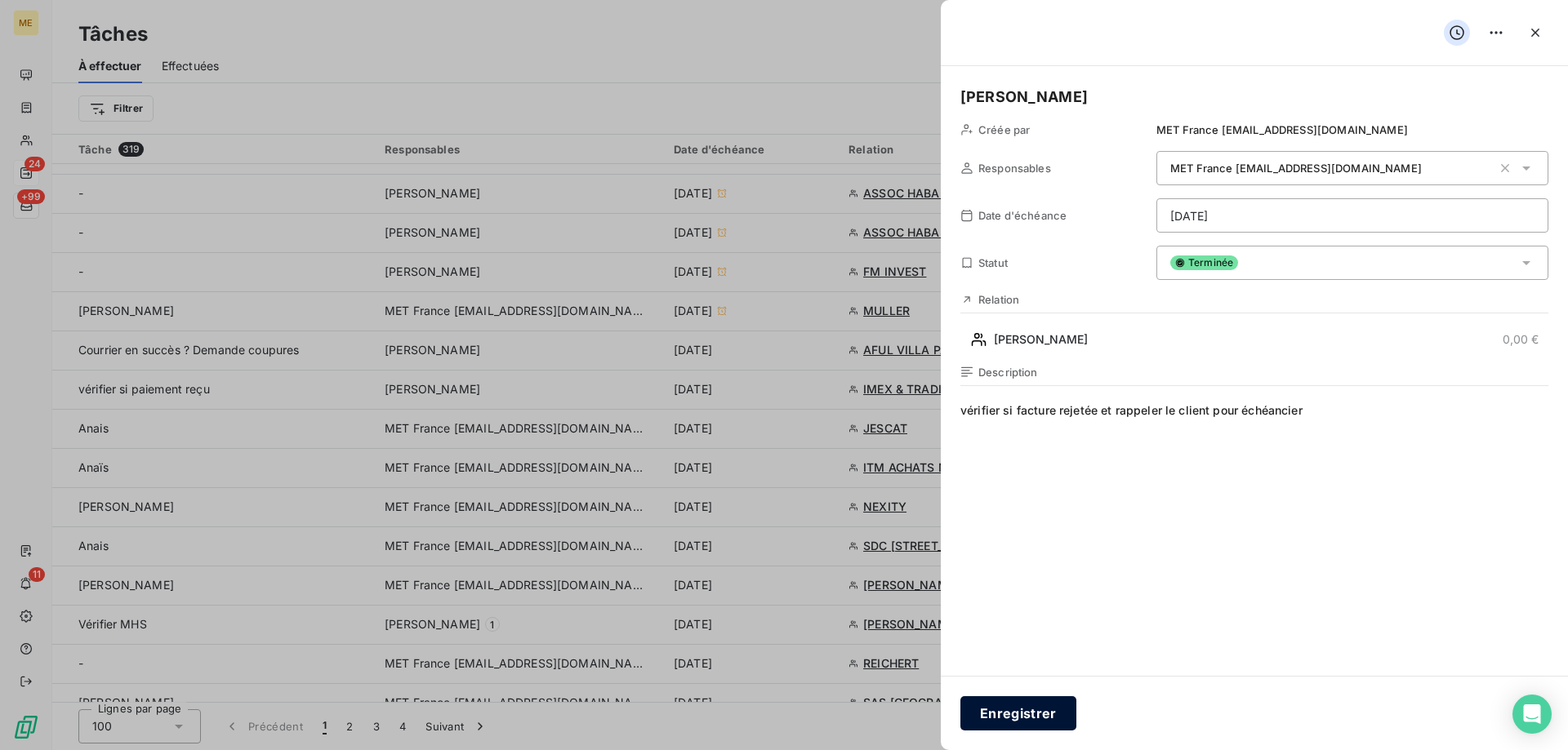
click at [1034, 712] on button "Enregistrer" at bounding box center [1018, 714] width 116 height 35
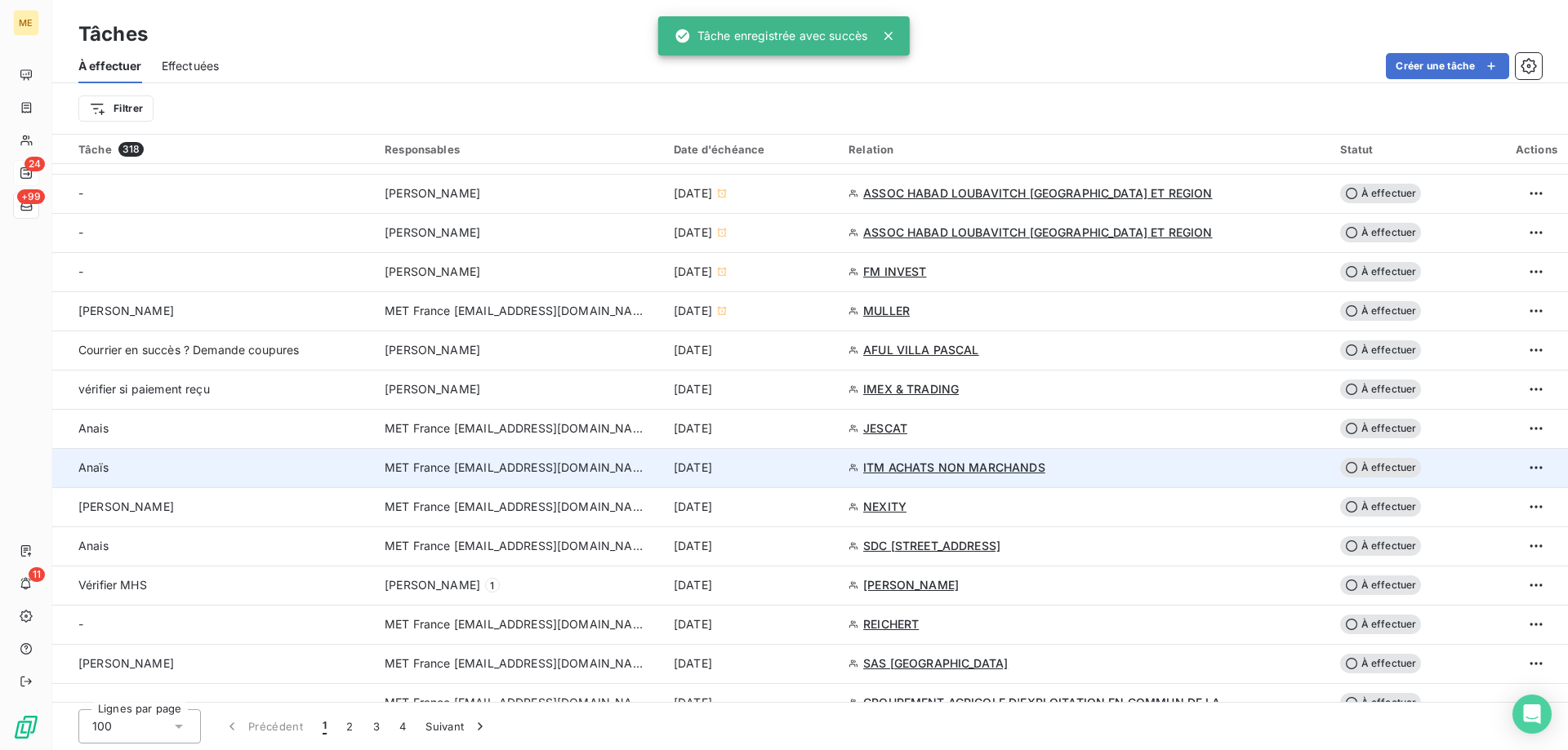
scroll to position [817, 0]
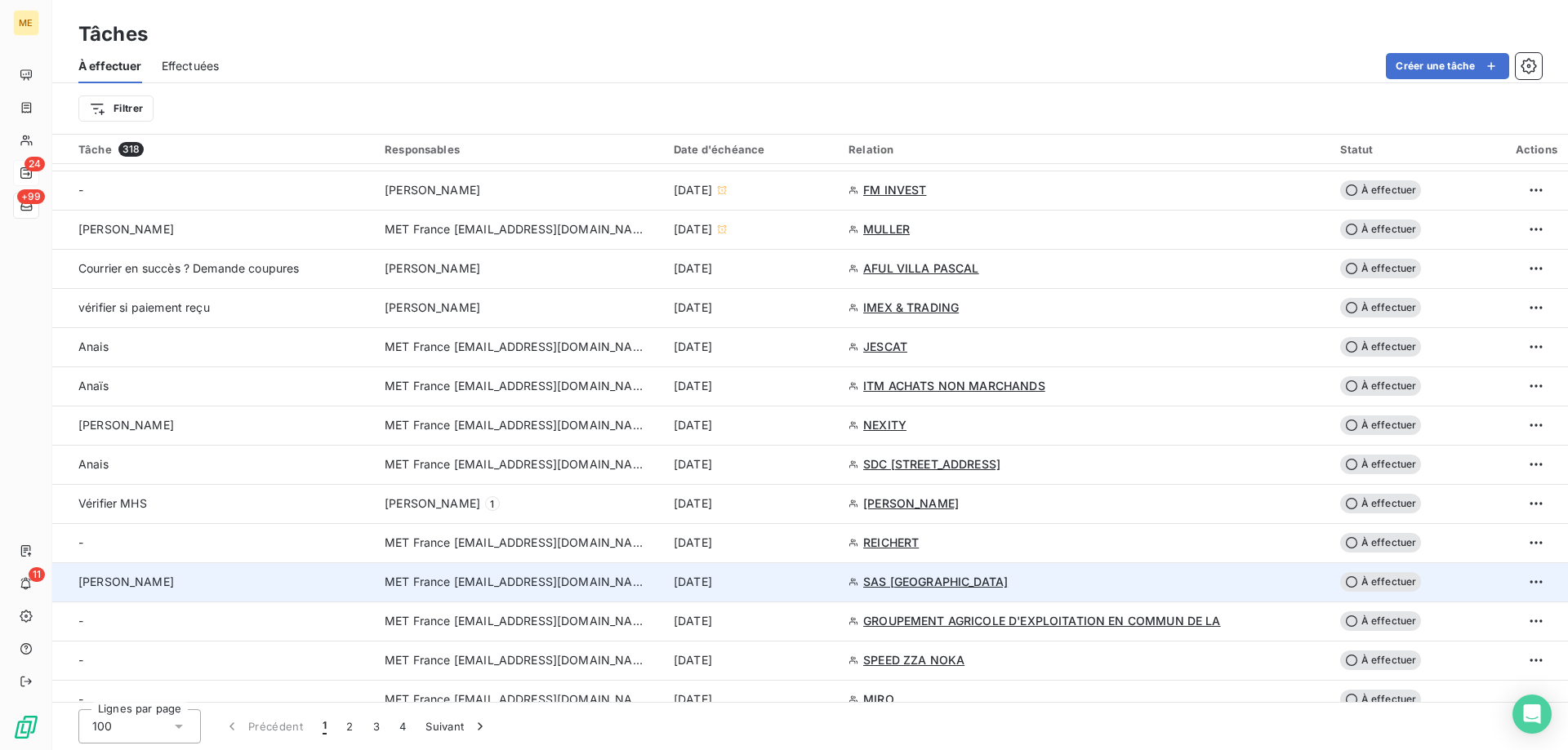
click at [491, 587] on span "MET France [EMAIL_ADDRESS][DOMAIN_NAME]" at bounding box center [515, 582] width 261 height 16
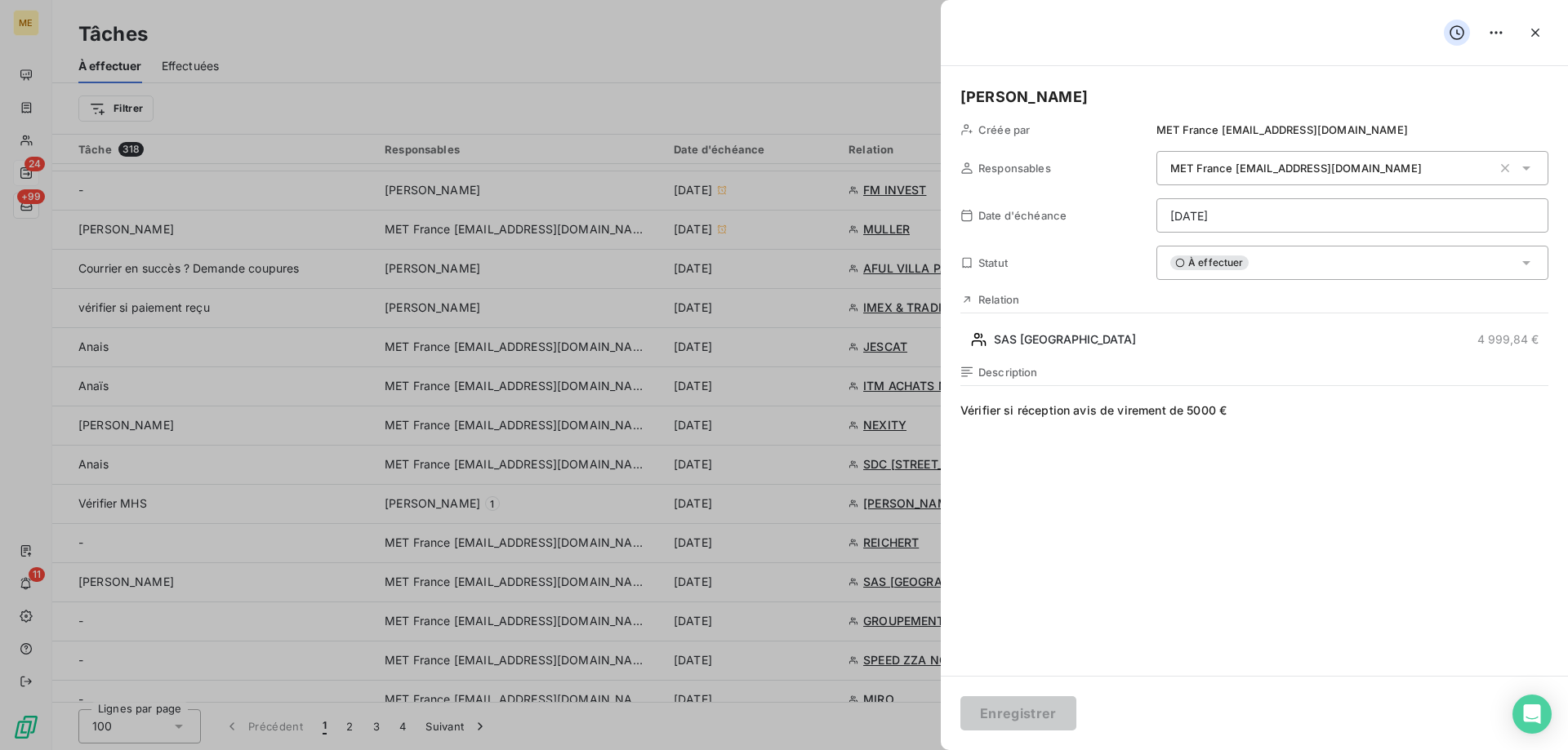
click at [1195, 260] on span "À effectuer" at bounding box center [1209, 263] width 78 height 15
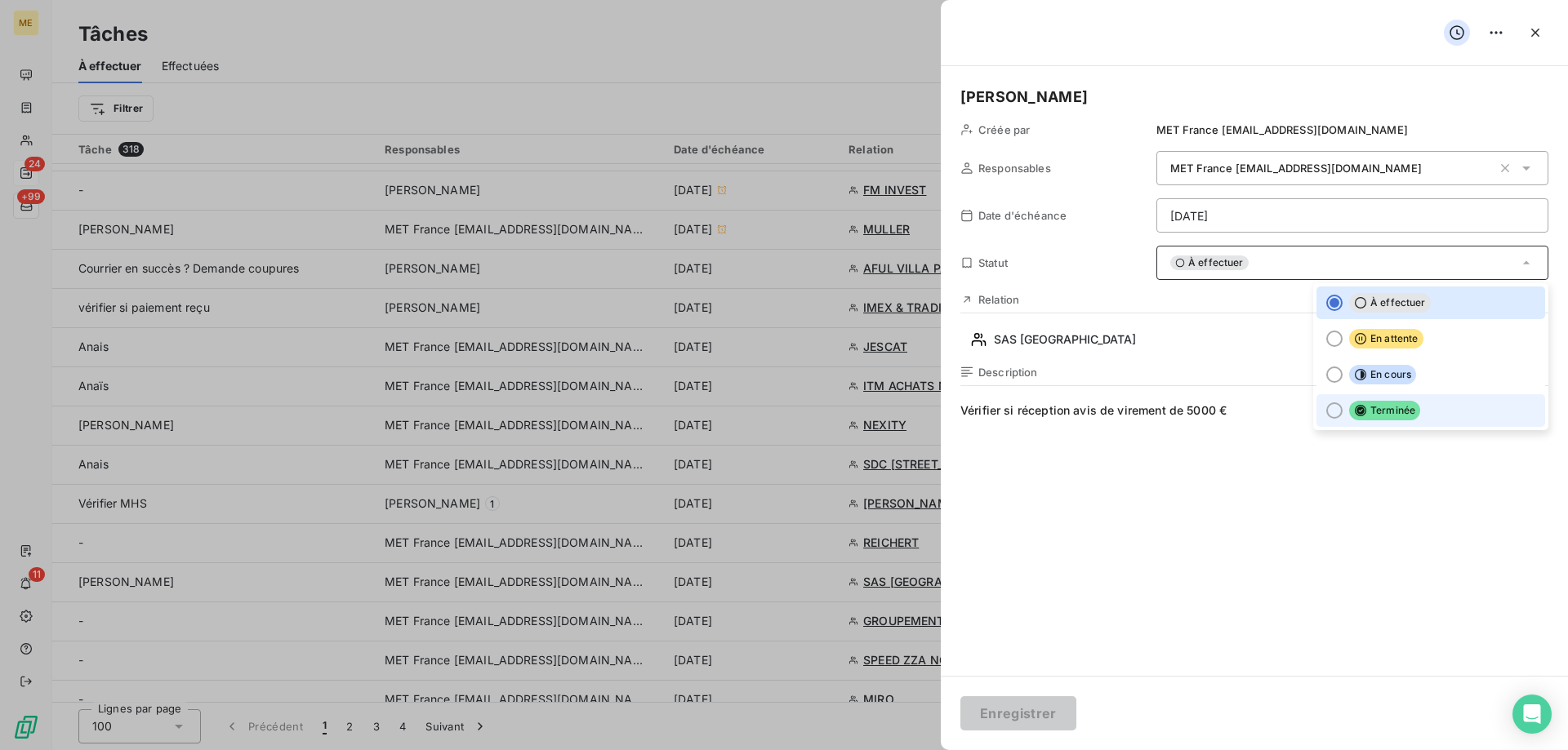
click at [1326, 408] on div at bounding box center [1334, 410] width 16 height 16
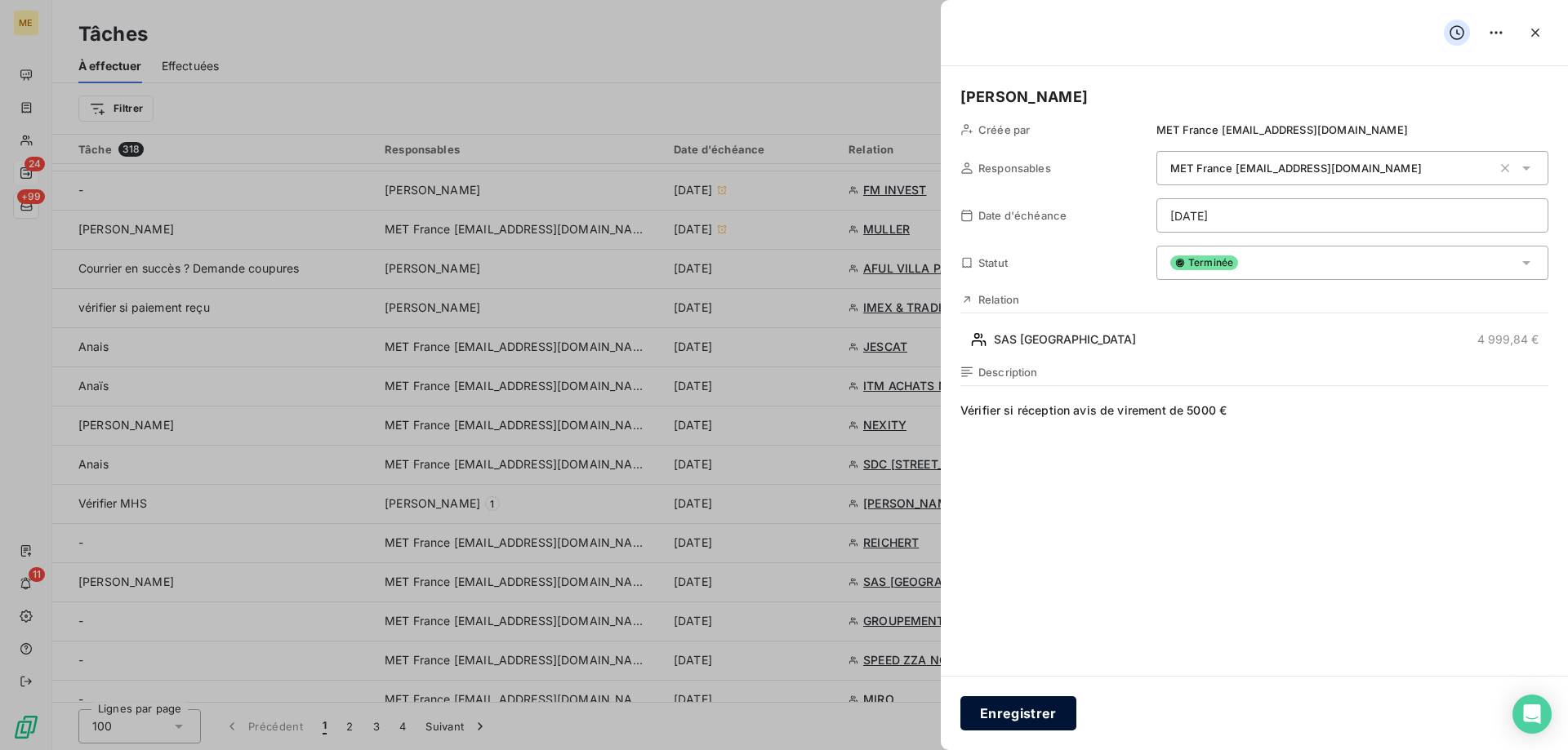
click at [1026, 710] on button "Enregistrer" at bounding box center [1018, 714] width 116 height 35
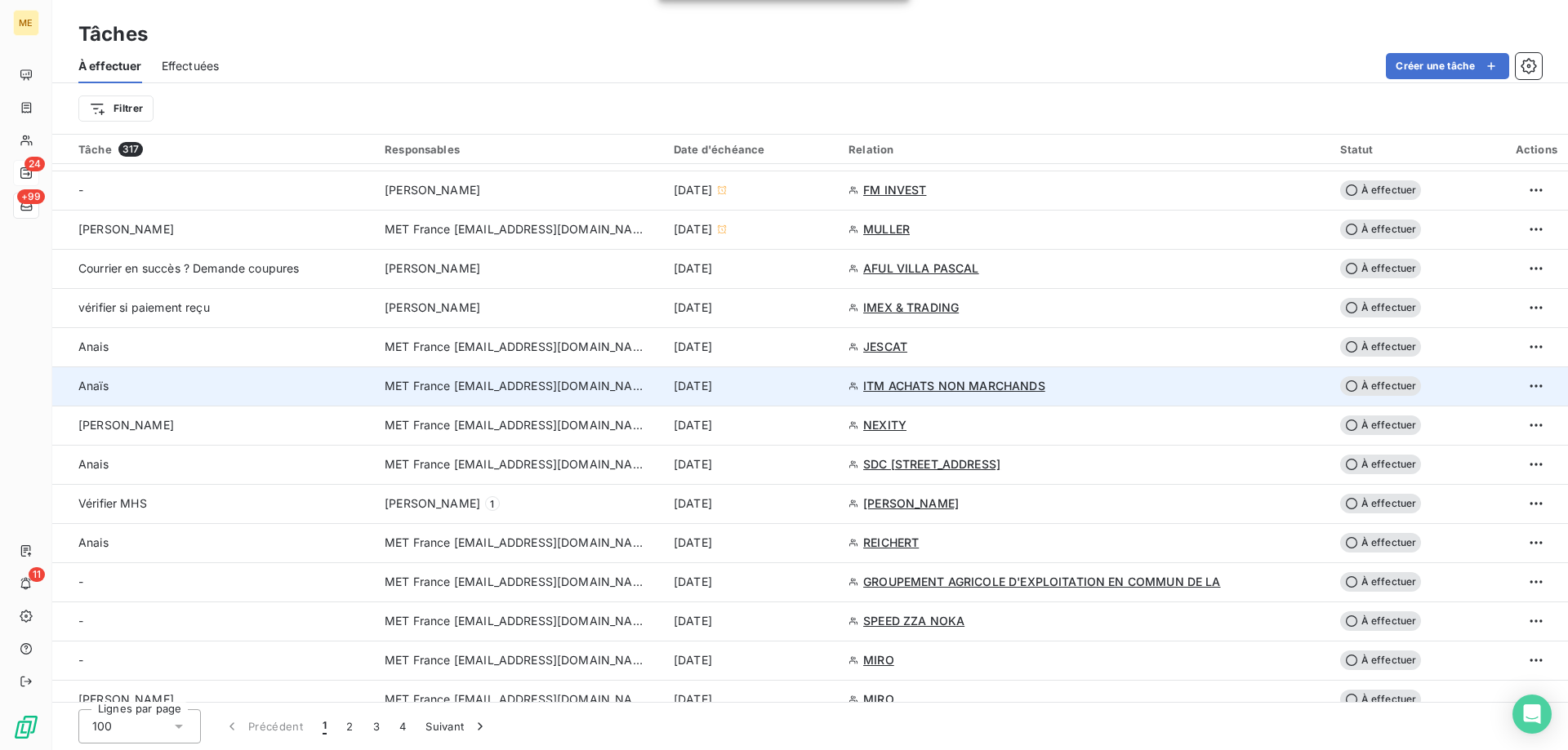
scroll to position [980, 0]
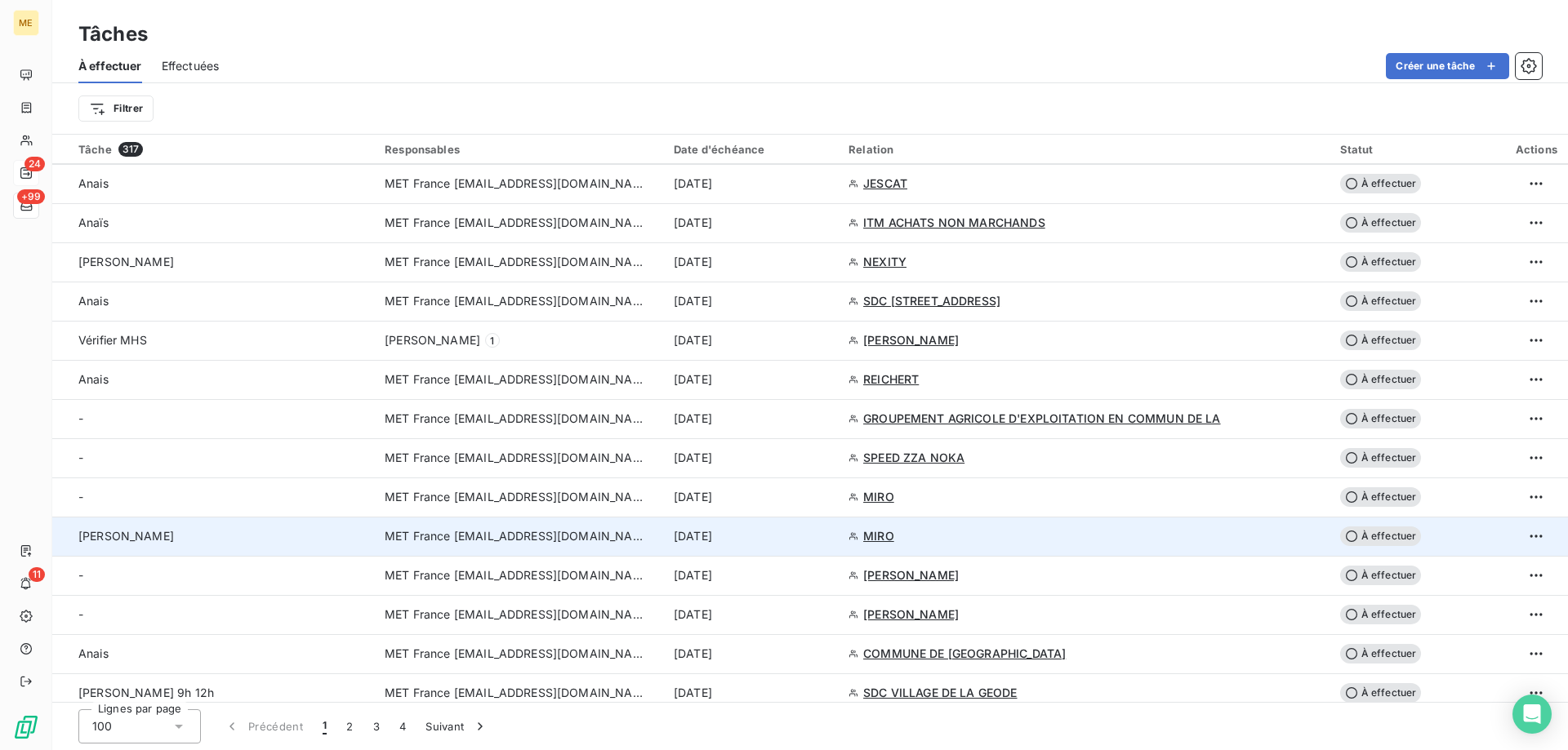
click at [482, 543] on span "MET France [EMAIL_ADDRESS][DOMAIN_NAME]" at bounding box center [515, 536] width 261 height 16
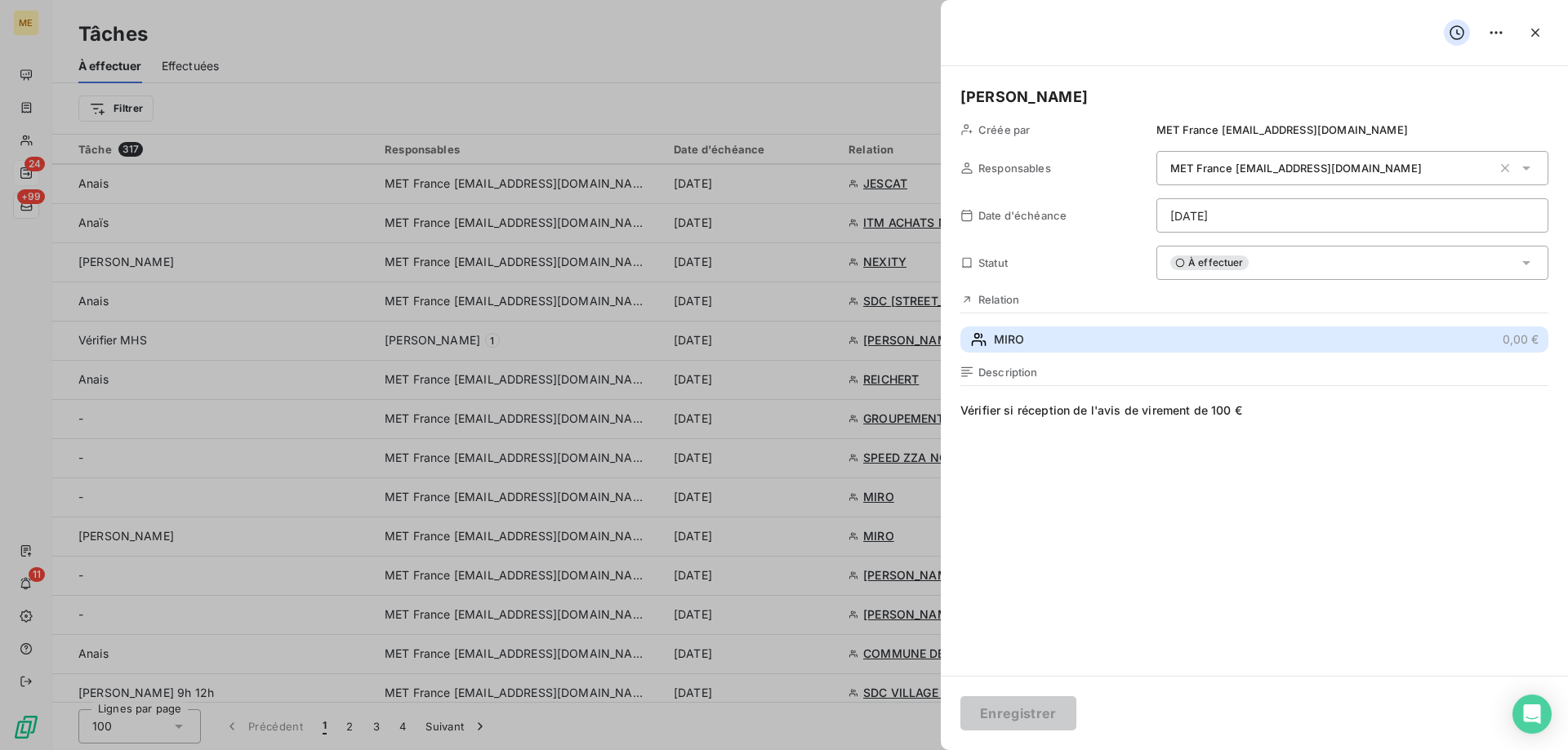
click at [1022, 343] on span "MIRO" at bounding box center [1009, 339] width 30 height 16
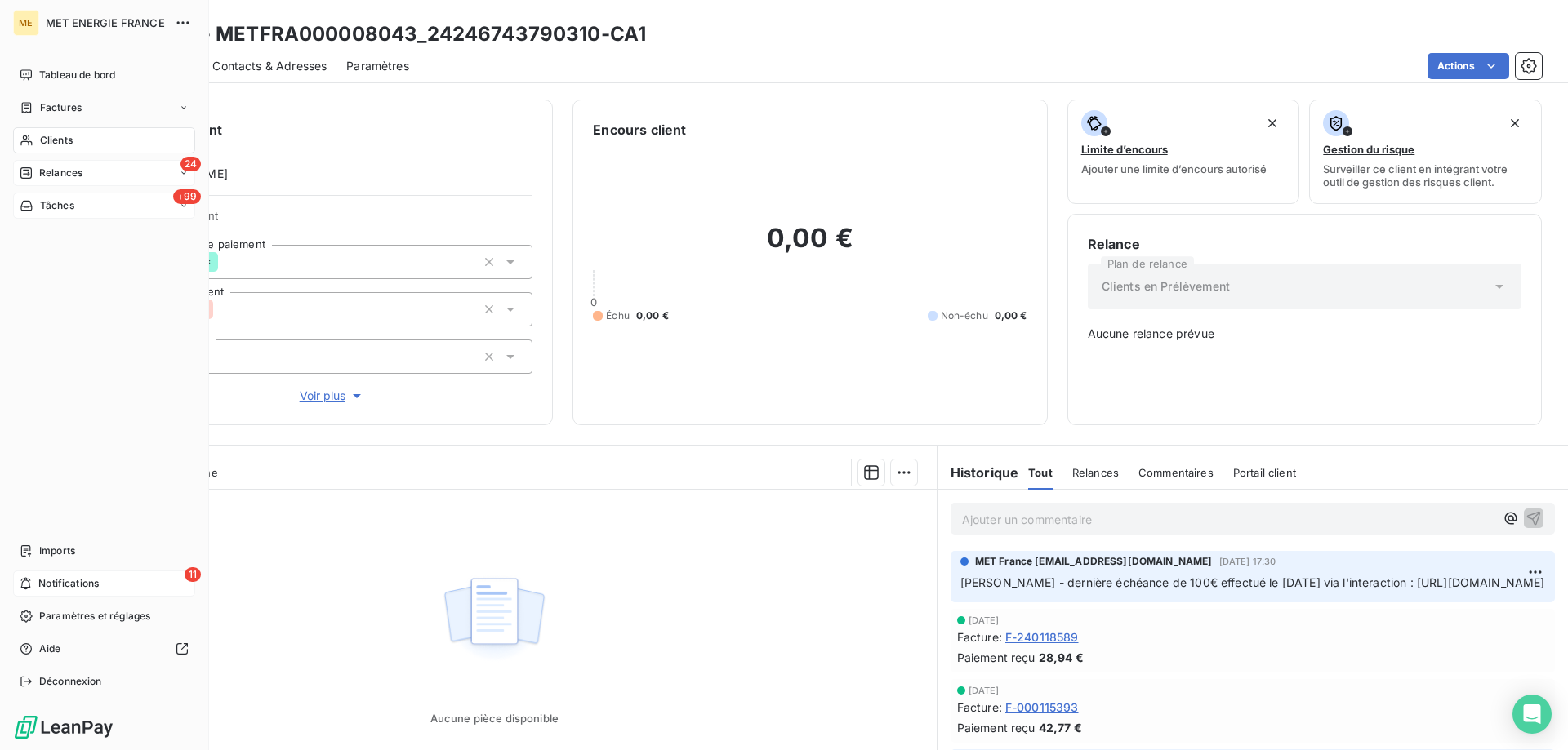
click at [36, 584] on div "11 Notifications" at bounding box center [104, 583] width 182 height 26
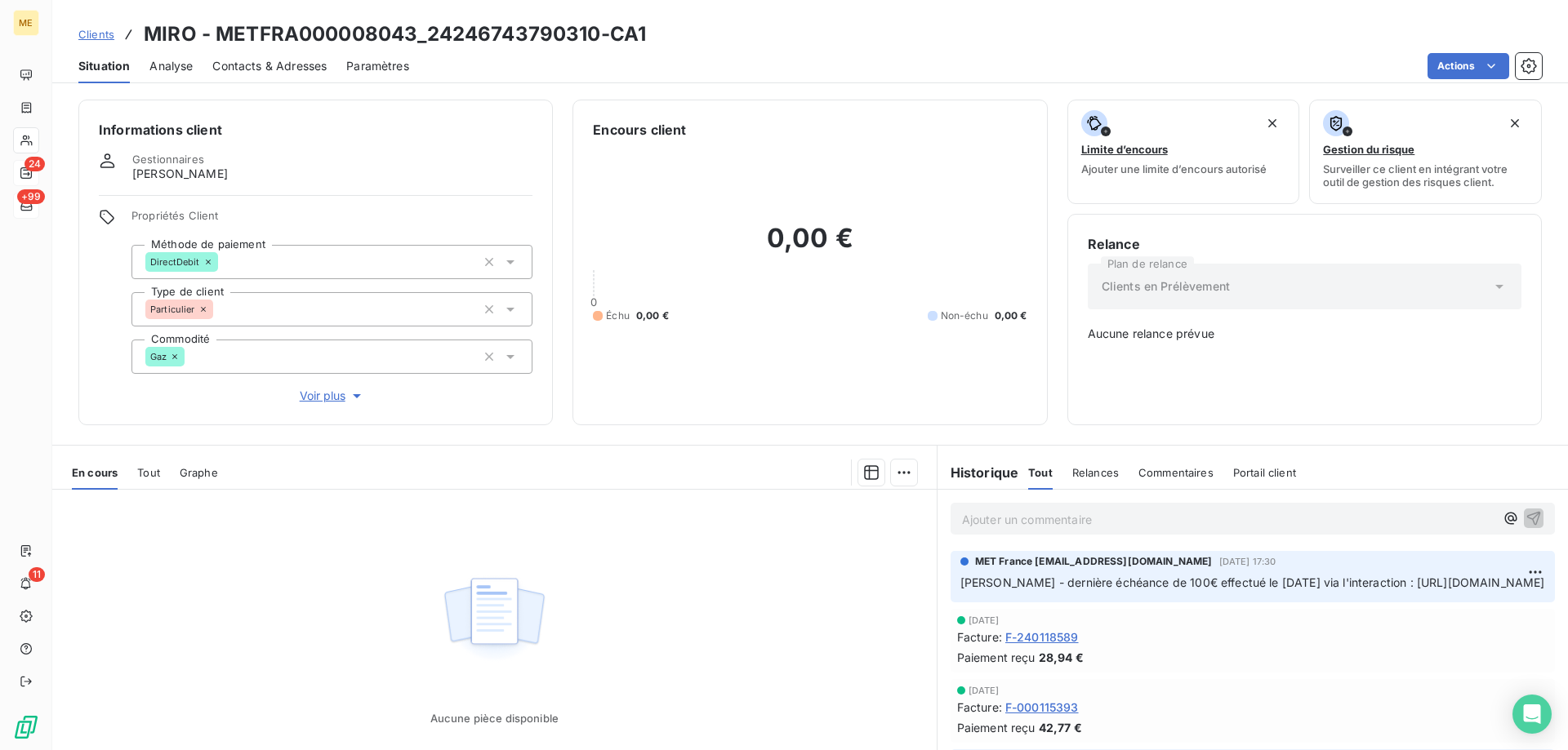
click at [596, 508] on div "Aucune pièce disponible" at bounding box center [495, 647] width 884 height 314
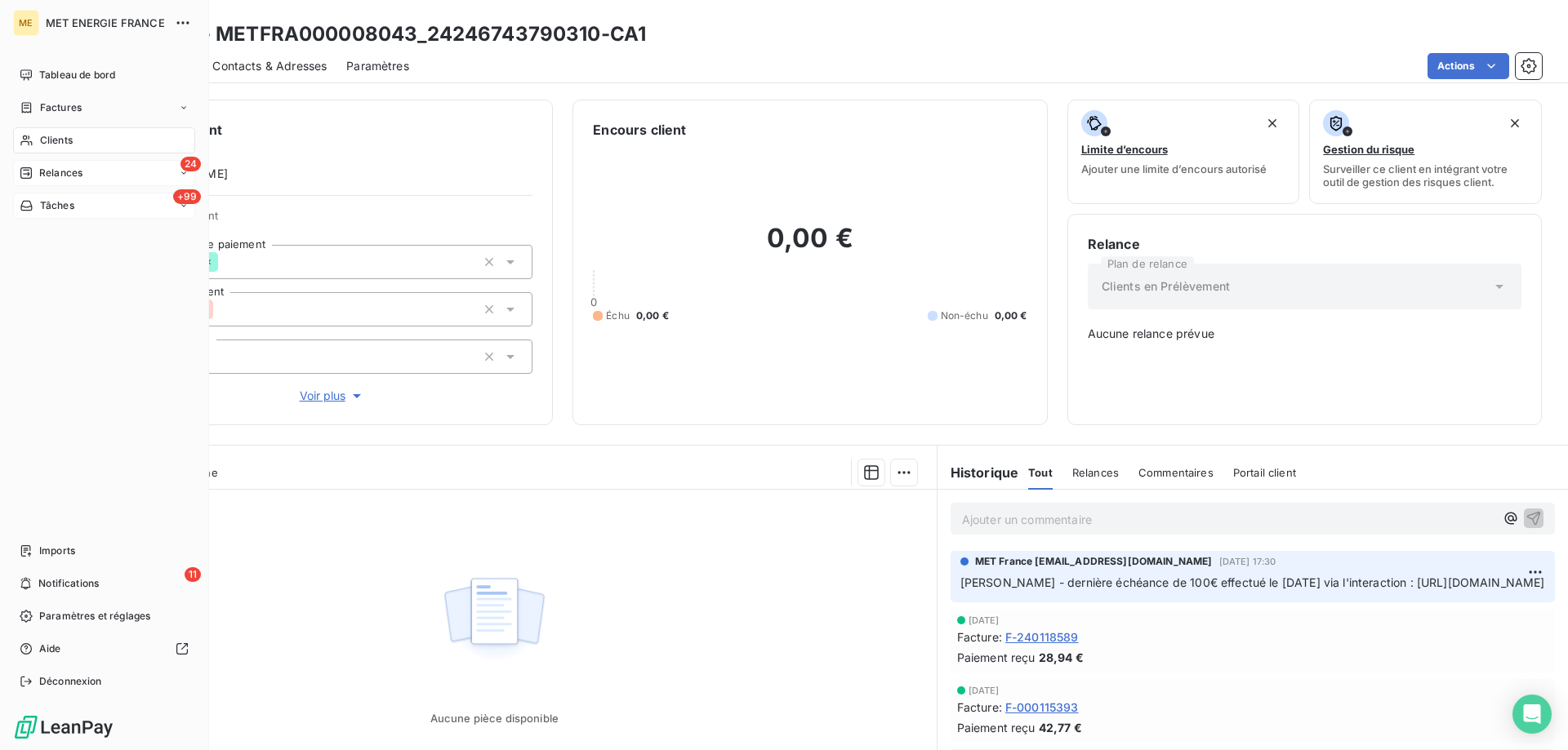
click at [38, 210] on div "Tâches" at bounding box center [47, 206] width 55 height 15
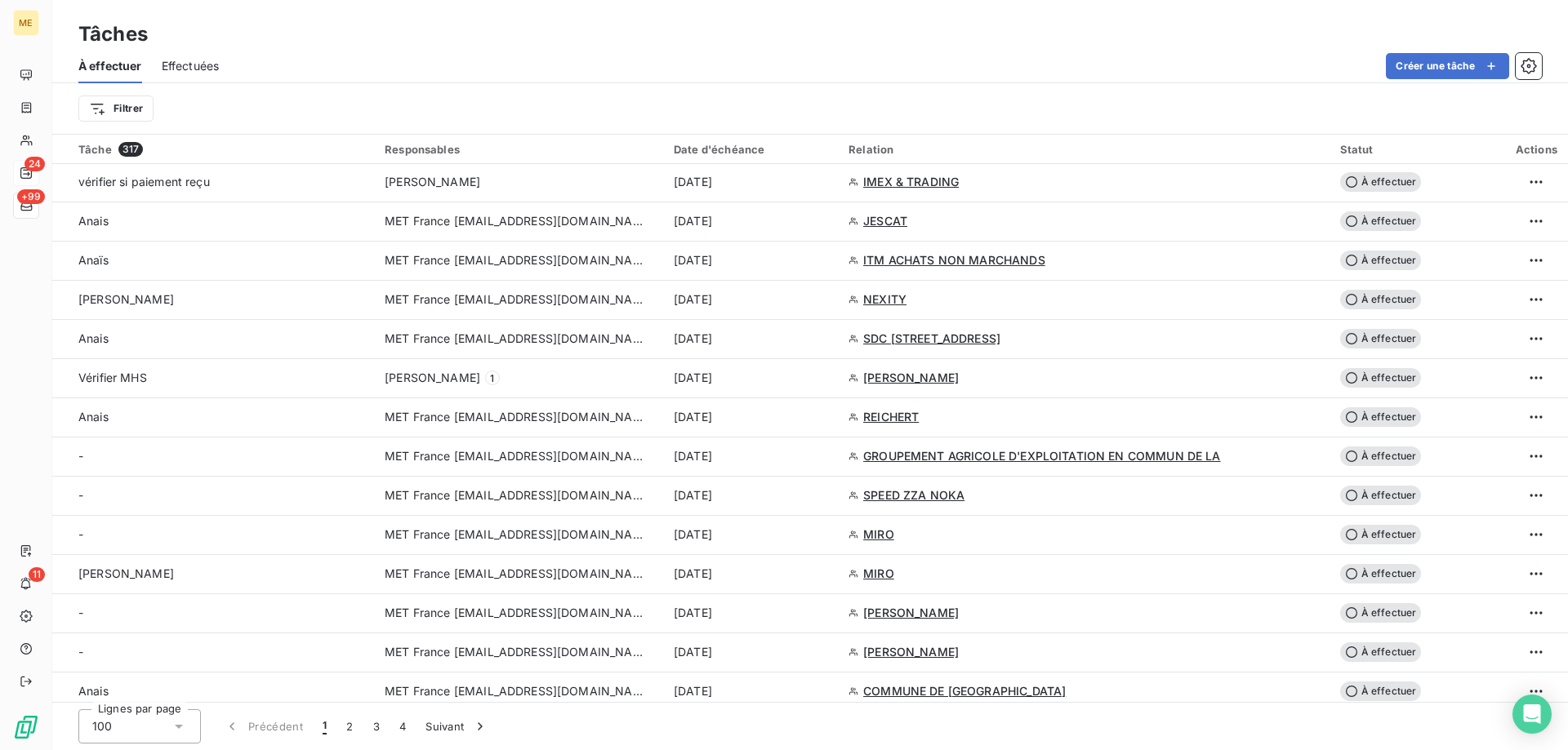
scroll to position [980, 0]
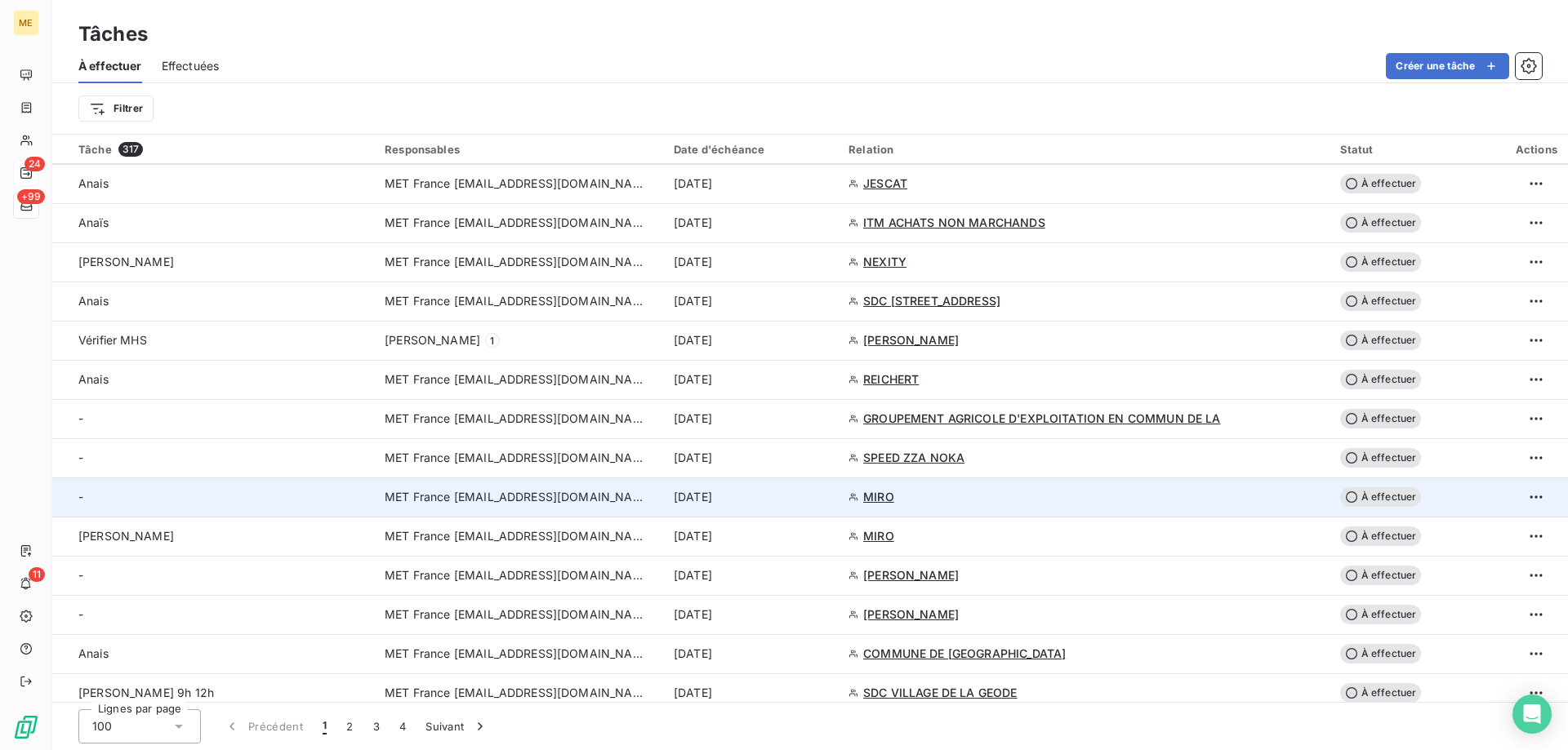
click at [514, 498] on span "MET France [EMAIL_ADDRESS][DOMAIN_NAME]" at bounding box center [515, 497] width 261 height 16
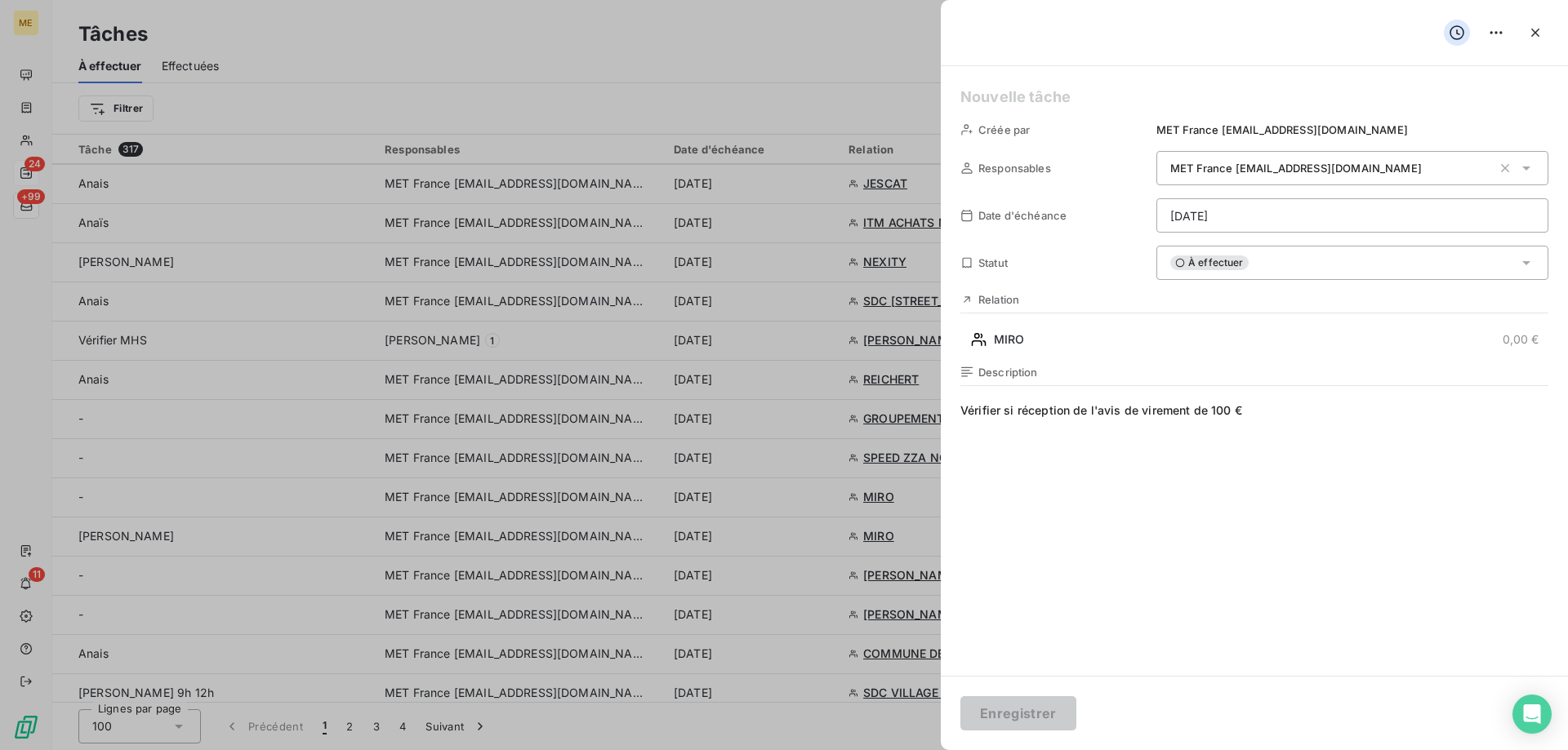
click at [1273, 261] on div "À effectuer" at bounding box center [1351, 263] width 392 height 35
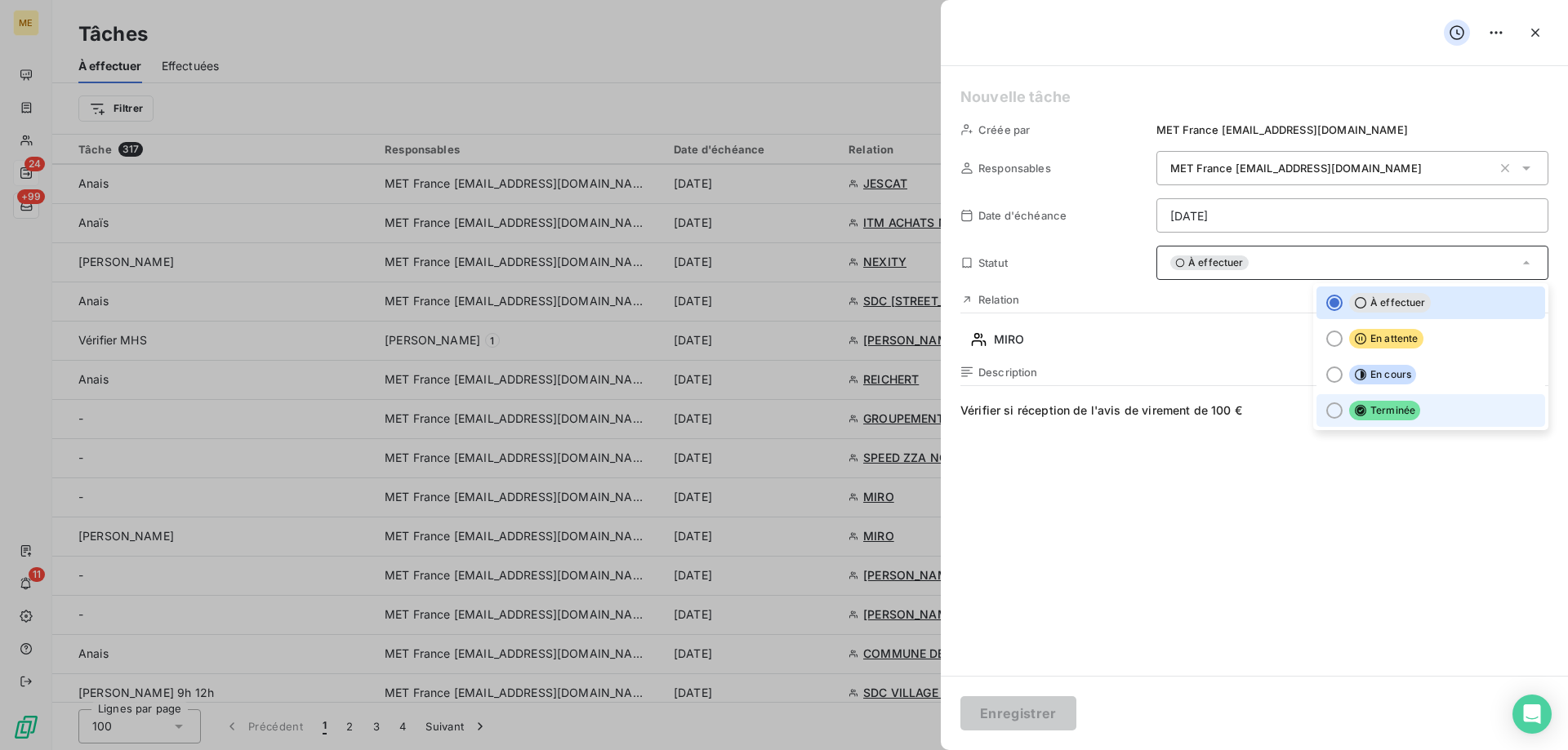
click at [1326, 416] on div at bounding box center [1334, 410] width 16 height 16
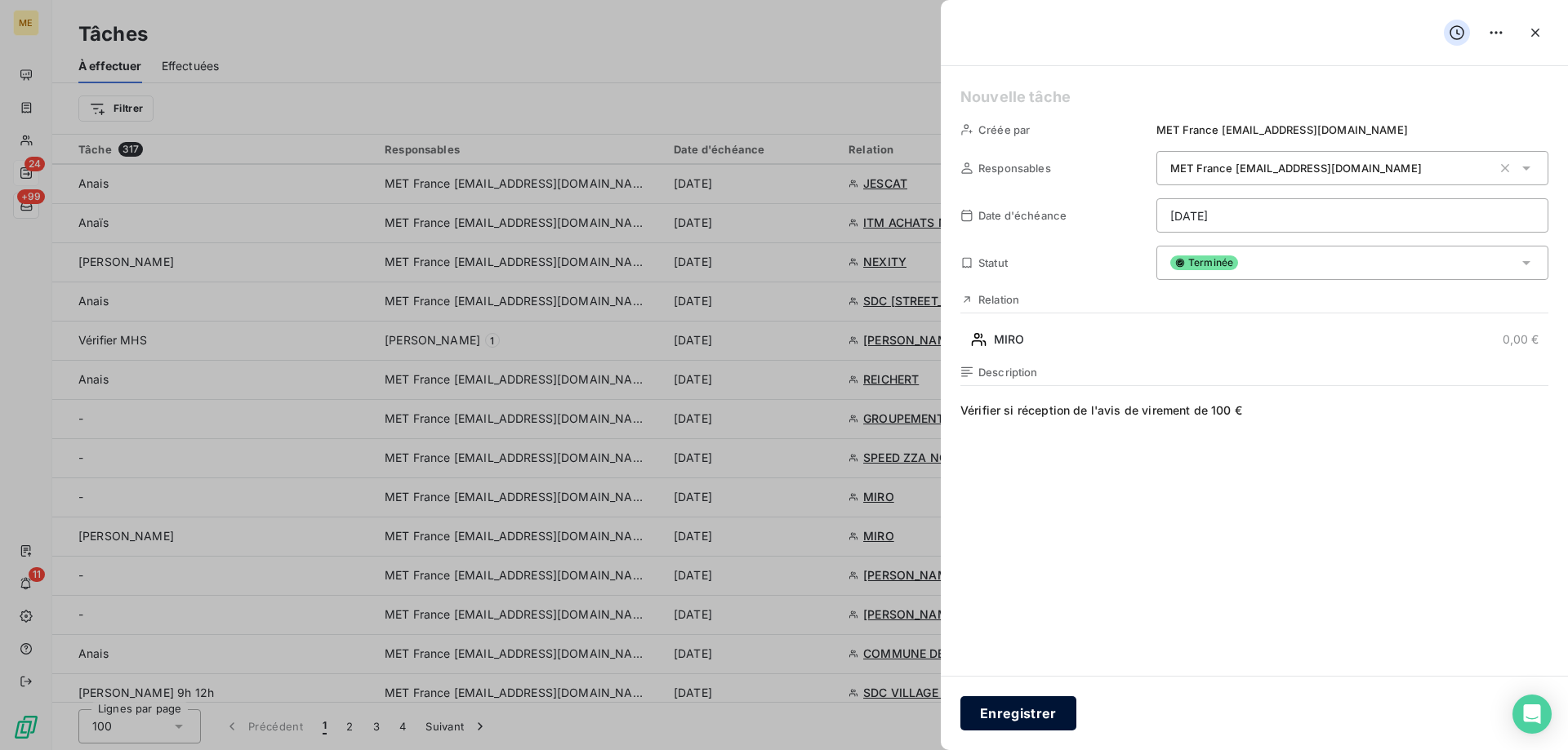
click at [1050, 709] on button "Enregistrer" at bounding box center [1018, 714] width 116 height 35
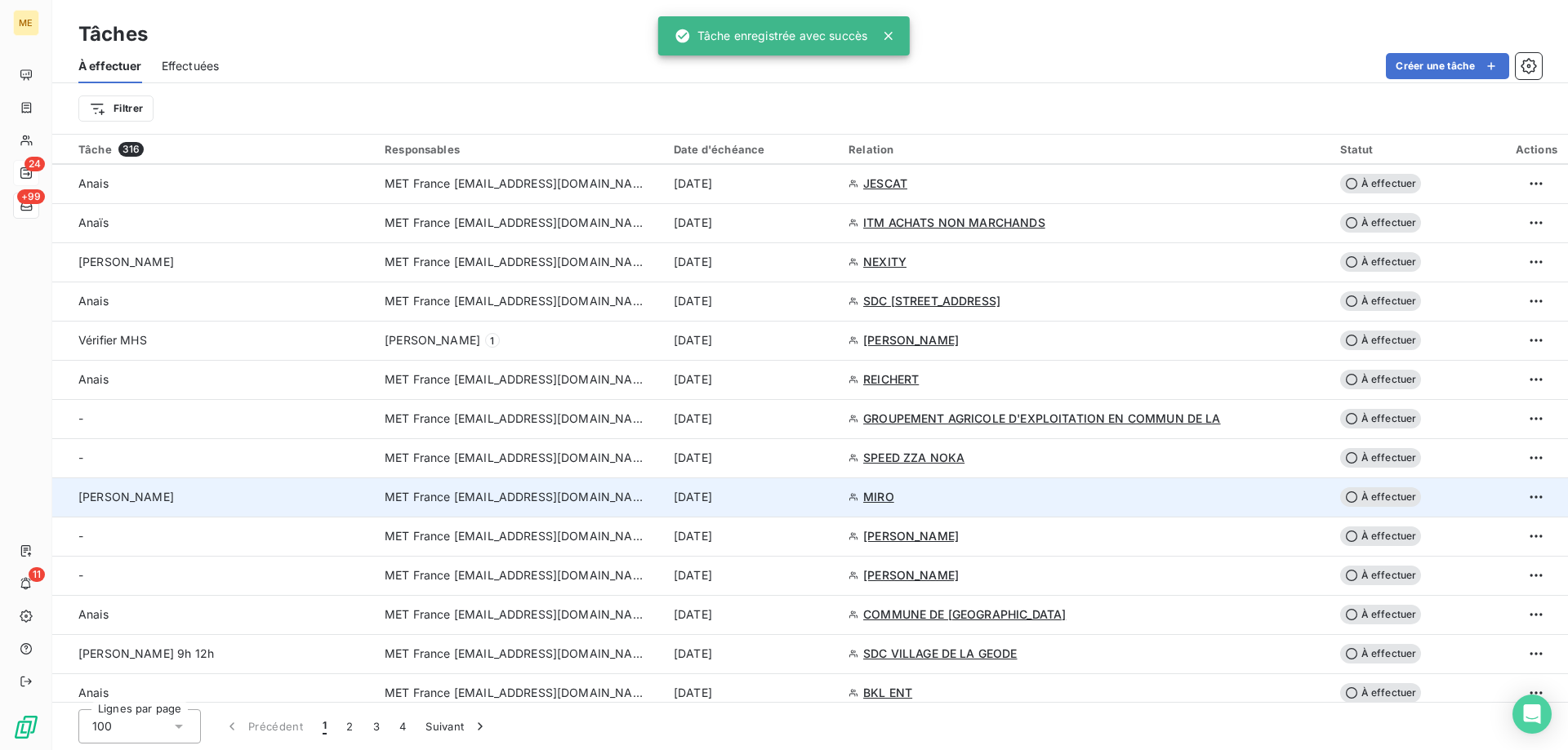
click at [508, 502] on span "MET France [EMAIL_ADDRESS][DOMAIN_NAME]" at bounding box center [515, 497] width 261 height 16
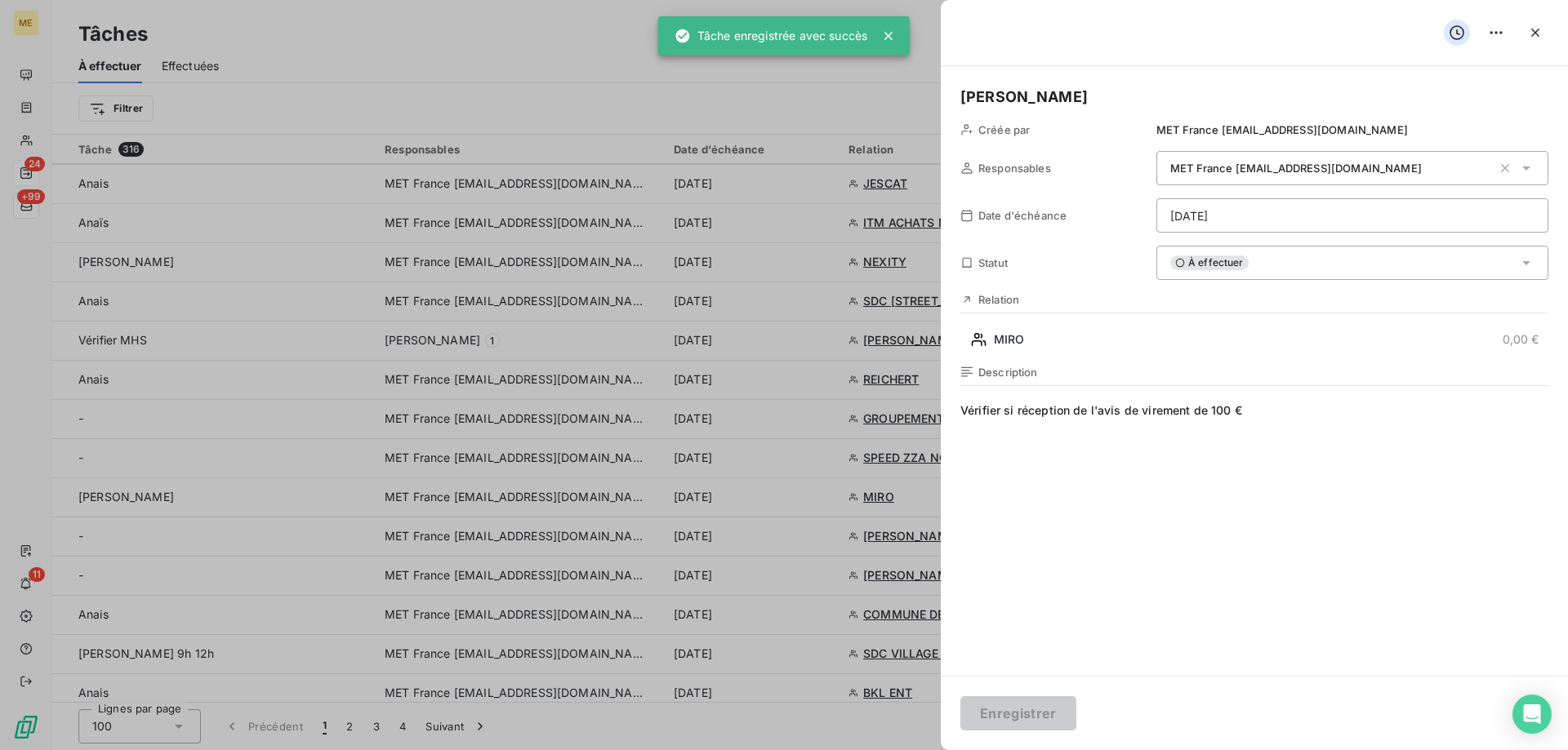
click at [1304, 422] on span "Vérifier si réception de l'avis de virement de 100 €" at bounding box center [1255, 558] width 588 height 313
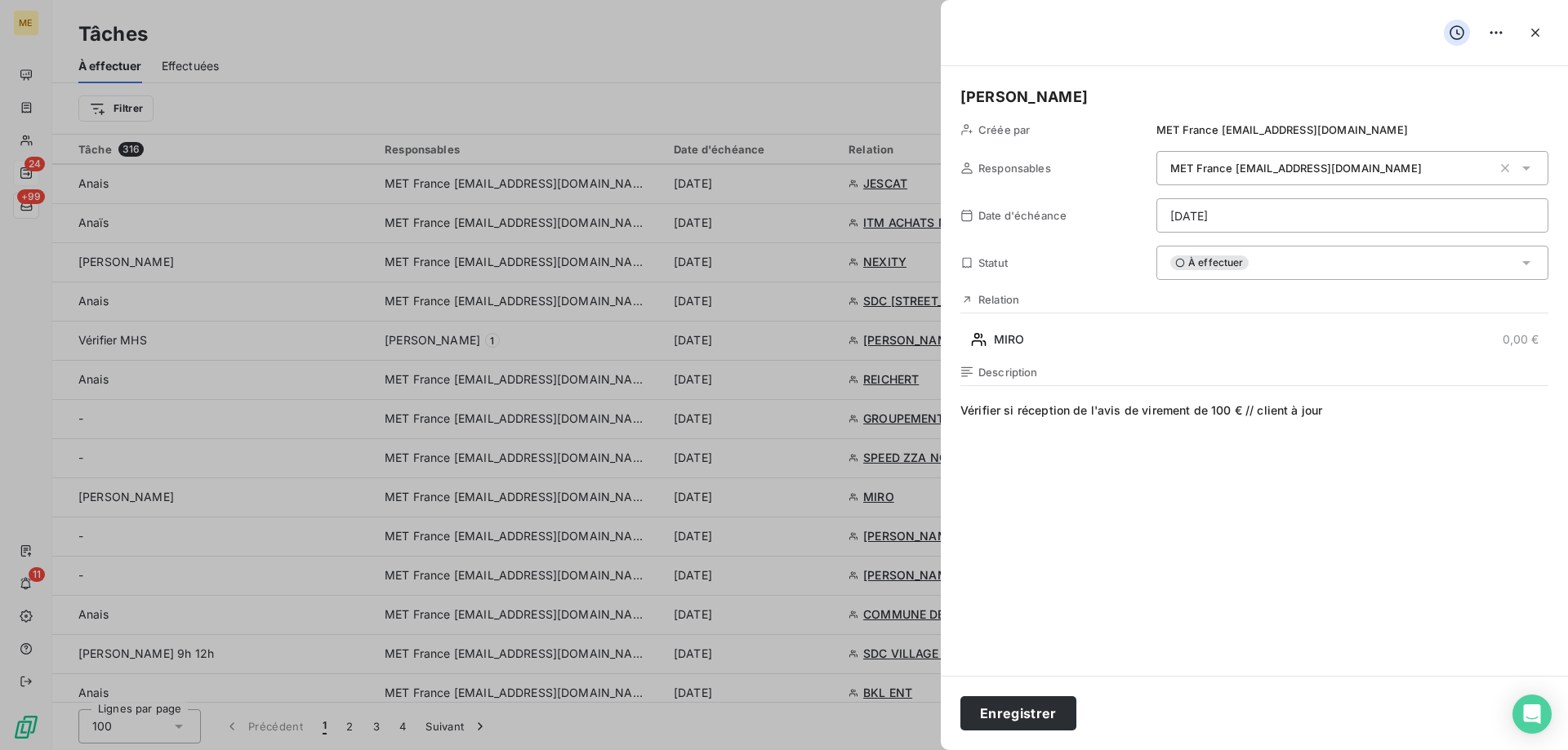
click at [1281, 272] on div "À effectuer" at bounding box center [1351, 263] width 392 height 35
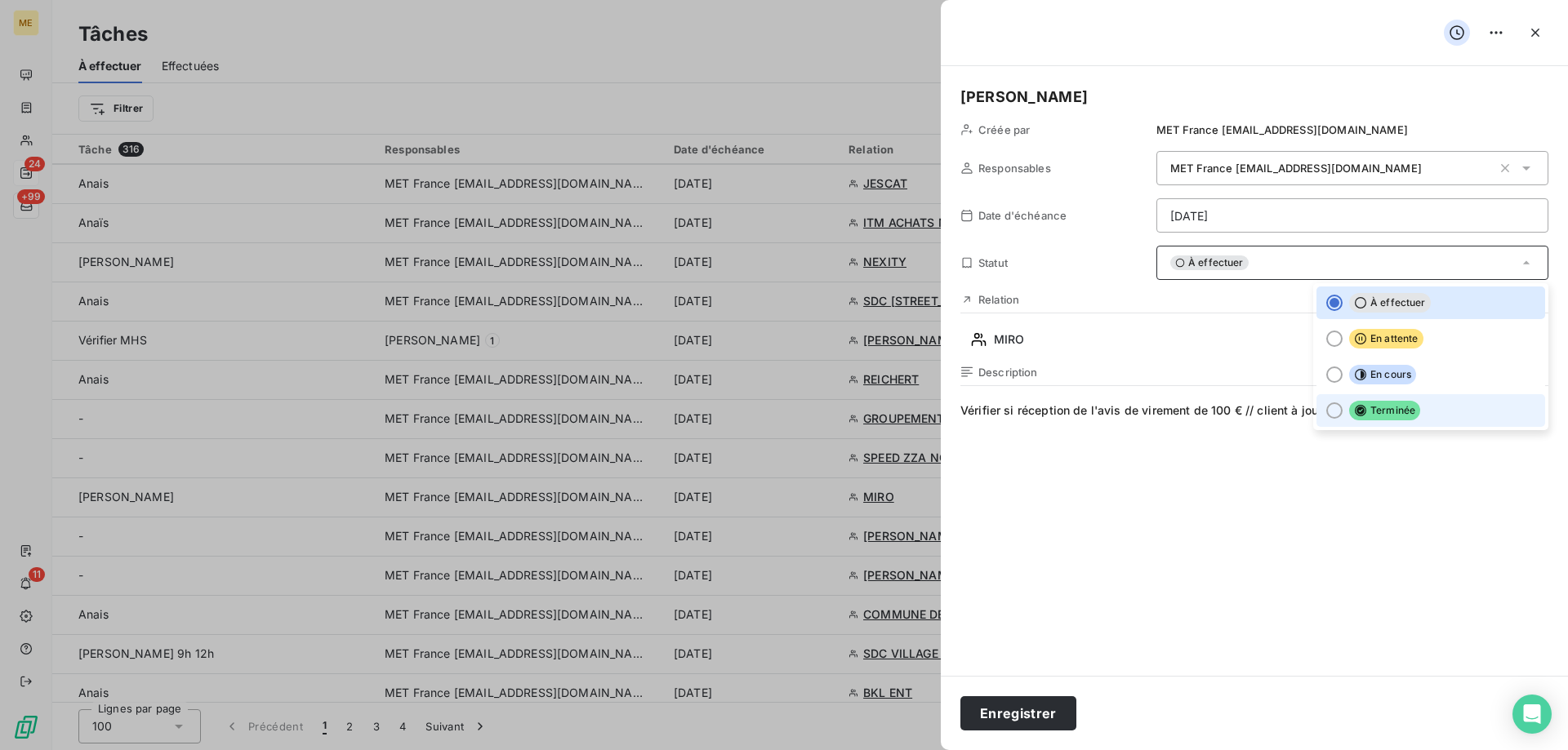
click at [1326, 411] on div at bounding box center [1334, 410] width 16 height 16
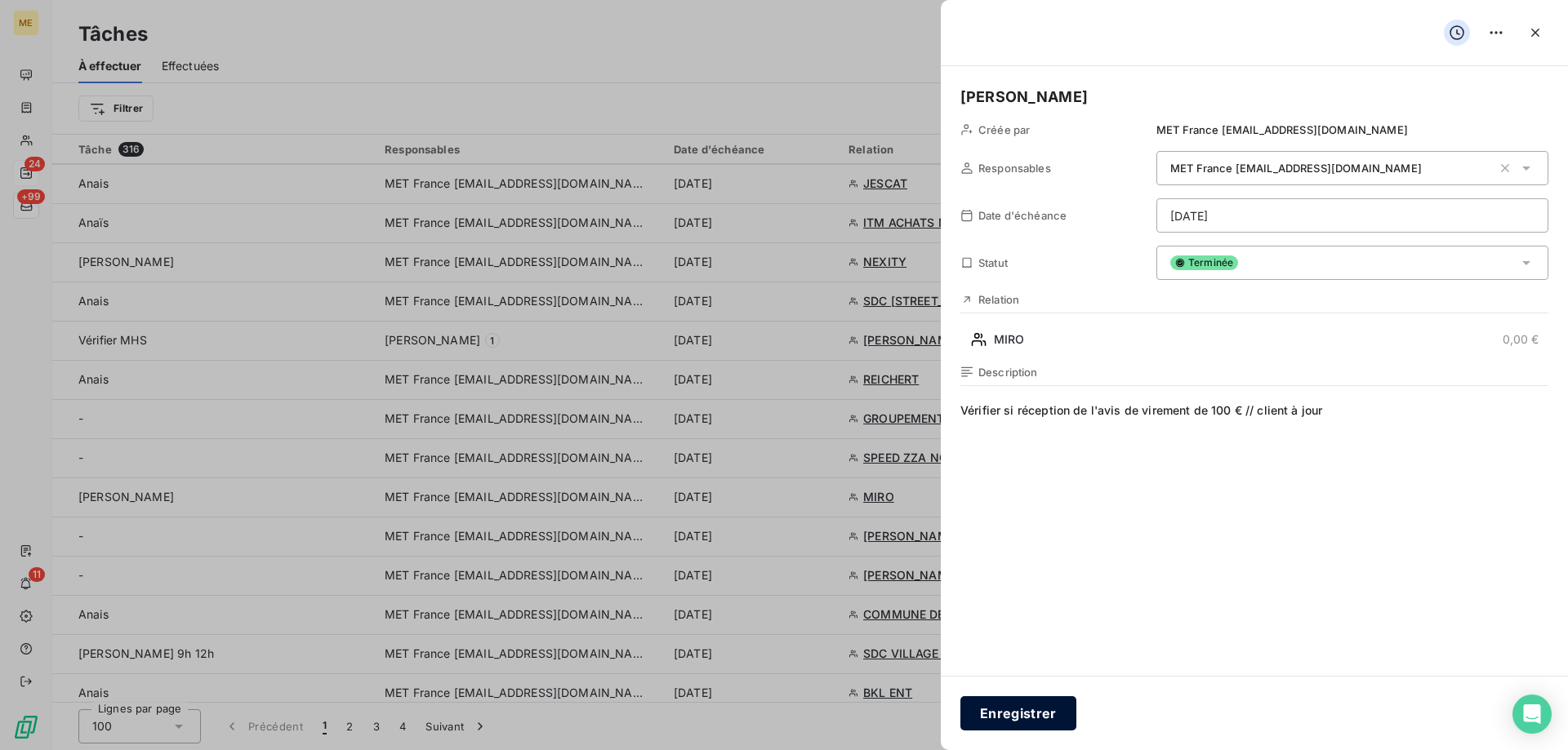
click at [1024, 721] on button "Enregistrer" at bounding box center [1018, 714] width 116 height 35
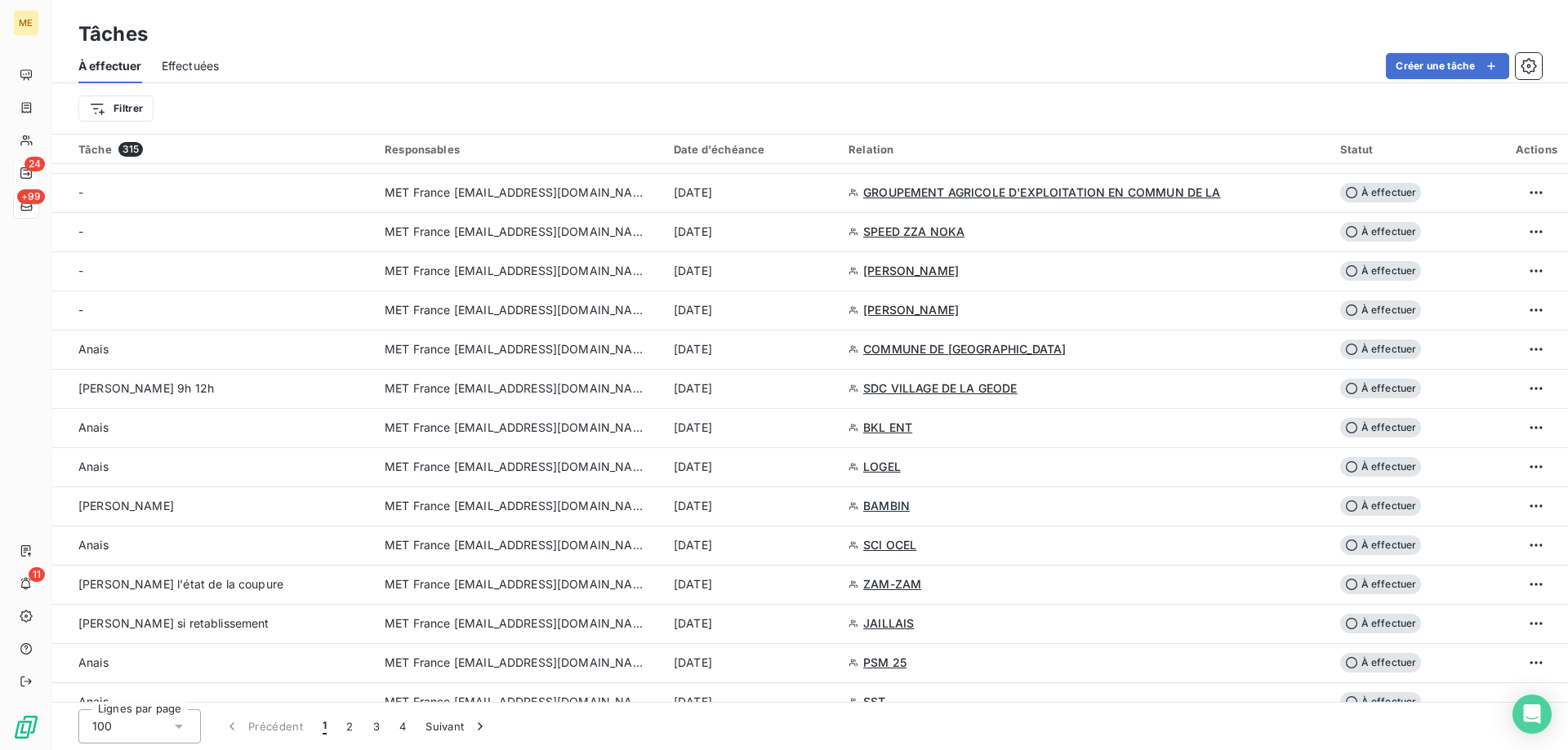
scroll to position [1225, 0]
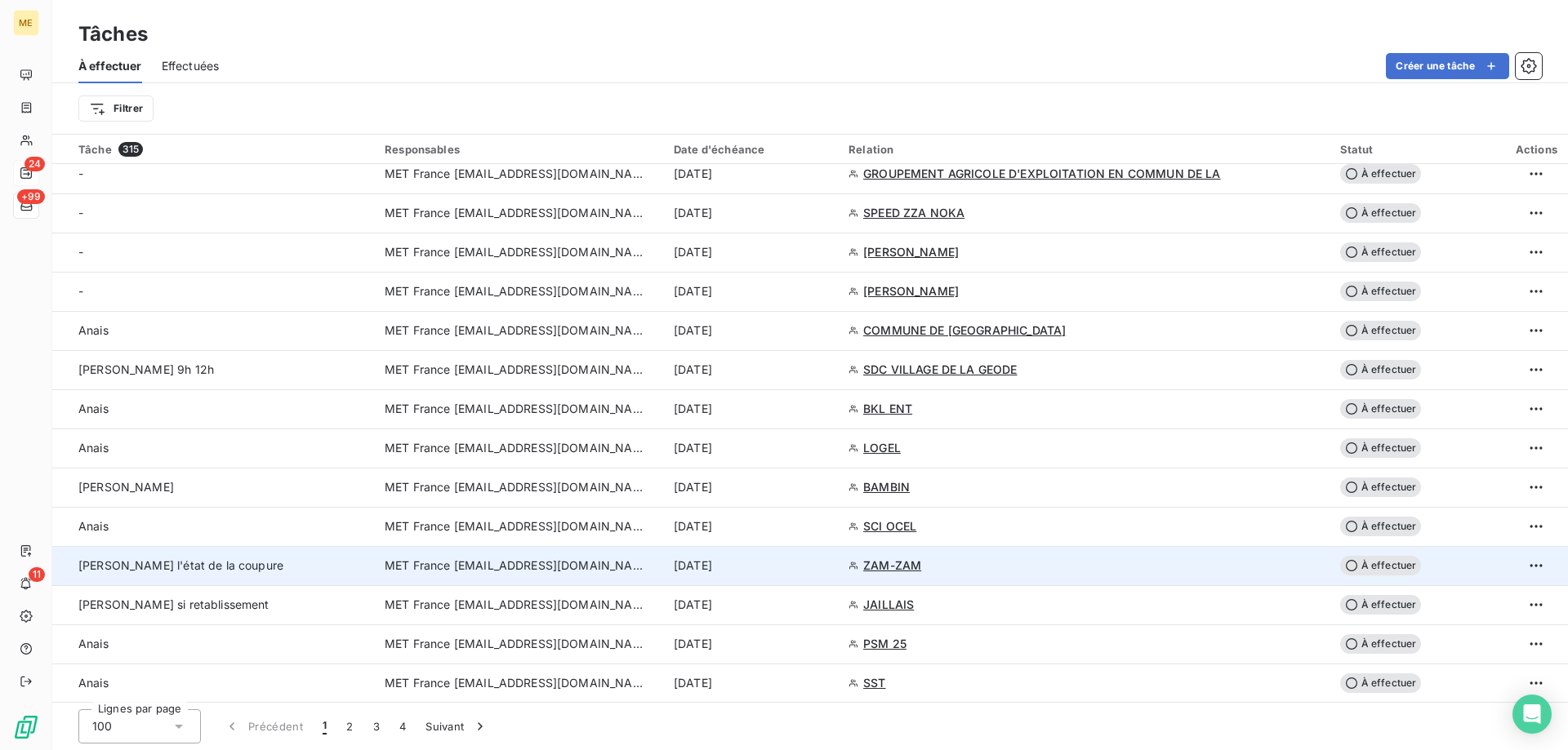
click at [493, 572] on span "MET France [EMAIL_ADDRESS][DOMAIN_NAME]" at bounding box center [515, 565] width 261 height 16
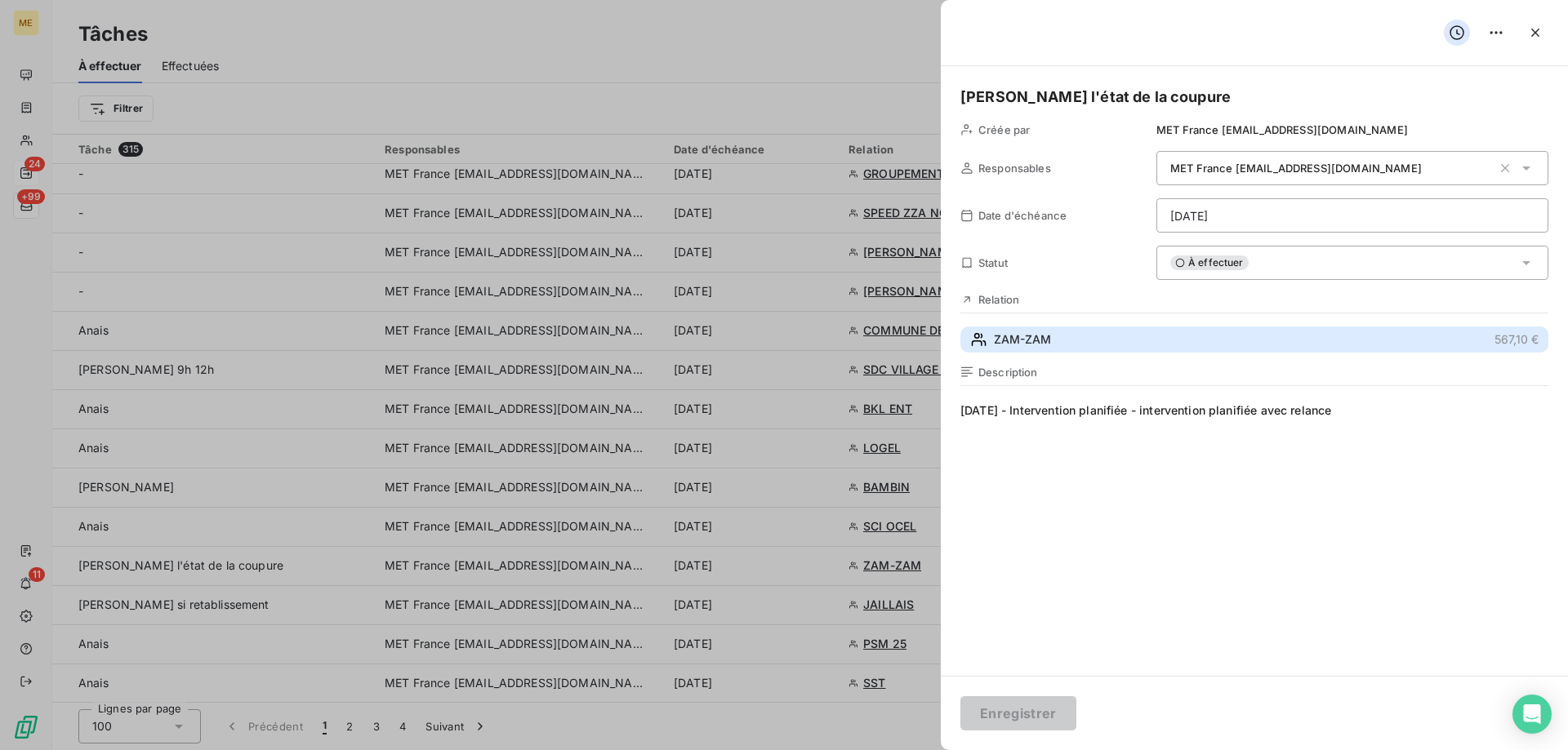
click at [1008, 333] on span "ZAM-ZAM" at bounding box center [1022, 339] width 57 height 16
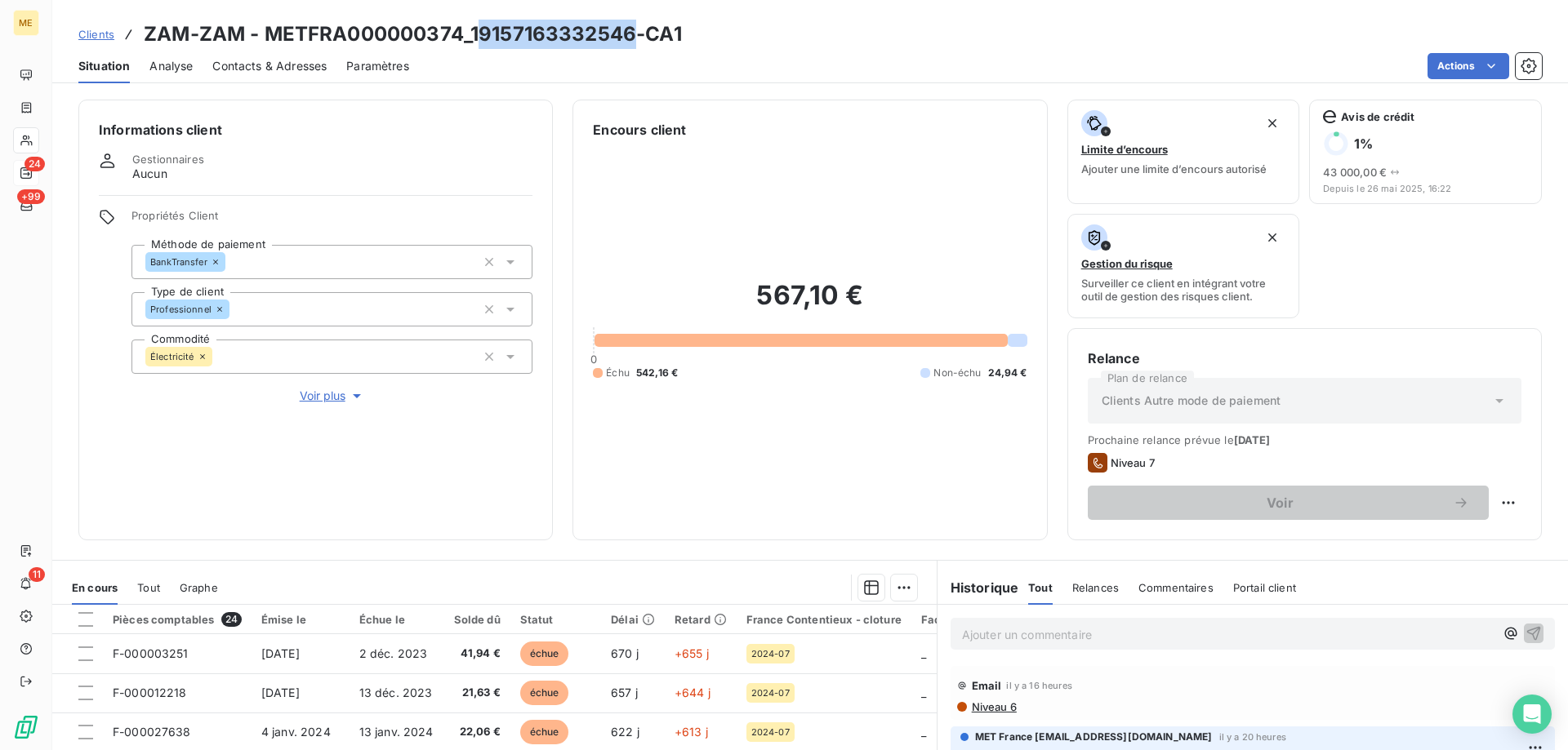
drag, startPoint x: 475, startPoint y: 36, endPoint x: 633, endPoint y: 43, distance: 158.2
click at [633, 43] on h3 "ZAM-ZAM - METFRA000000374_19157163332546-CA1" at bounding box center [413, 34] width 538 height 29
drag, startPoint x: 472, startPoint y: 36, endPoint x: 630, endPoint y: 36, distance: 158.0
click at [630, 36] on h3 "ZAM-ZAM - METFRA000000374_19157163332546-CA1" at bounding box center [413, 34] width 538 height 29
copy h3 "19157163332546"
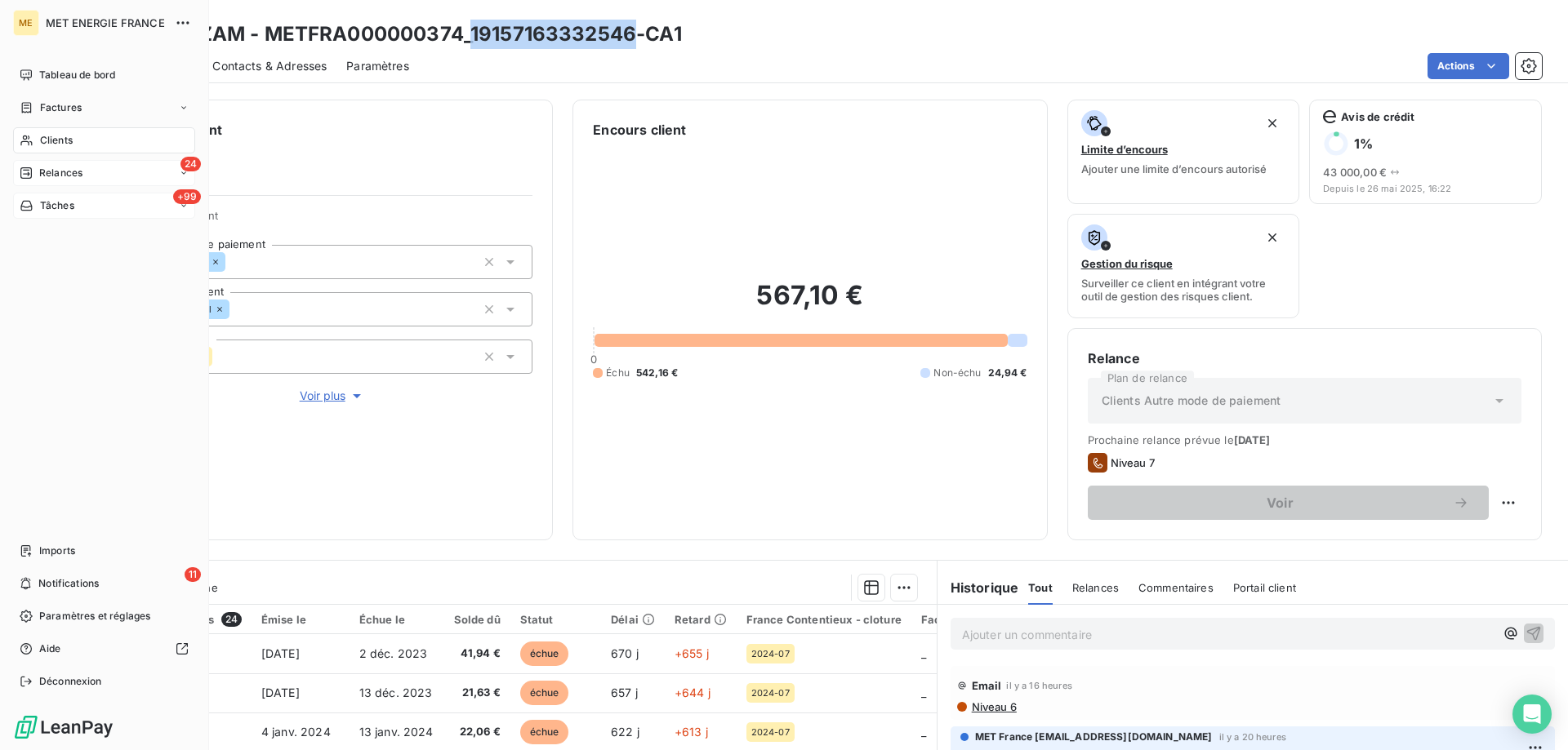
click at [49, 204] on span "Tâches" at bounding box center [57, 206] width 35 height 15
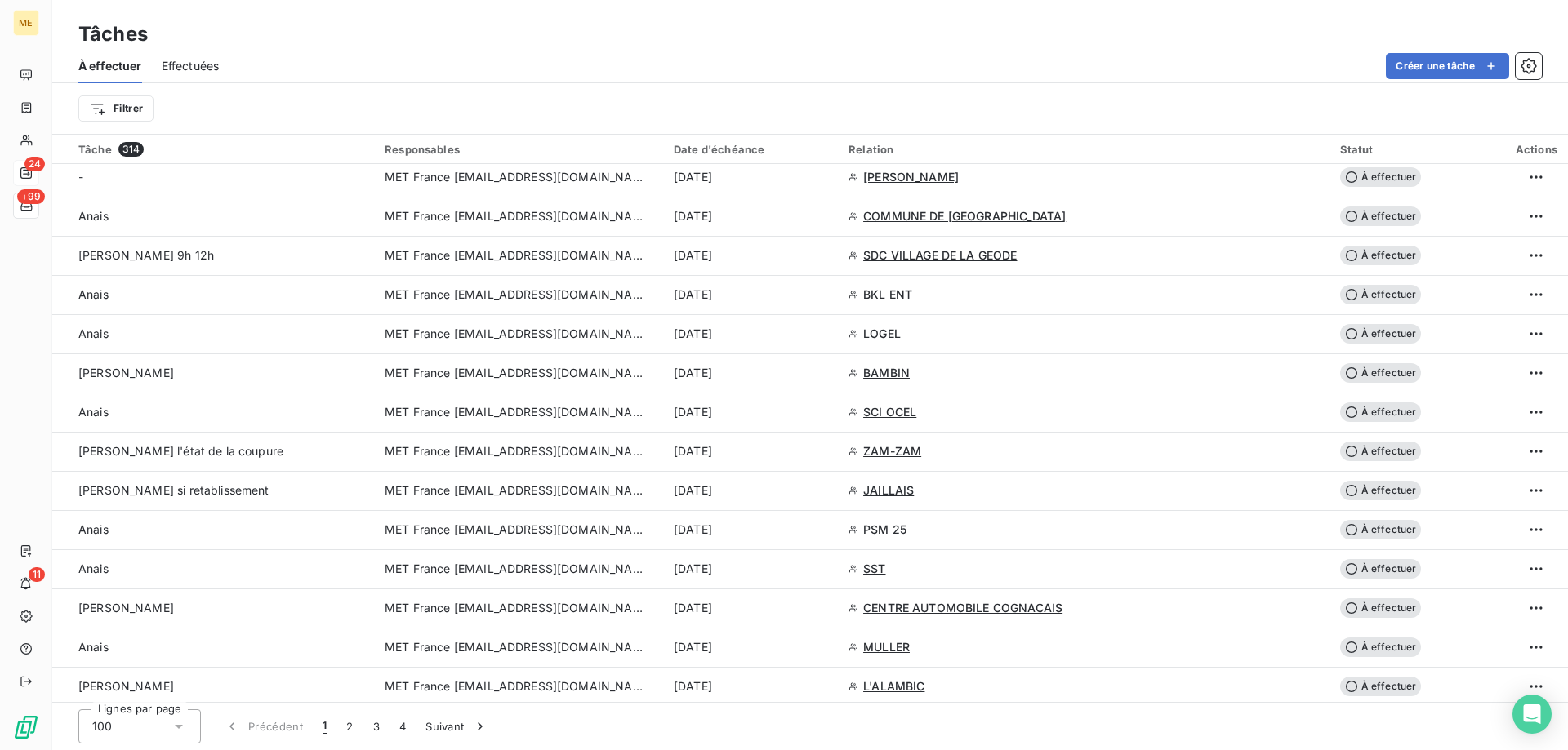
scroll to position [1225, 0]
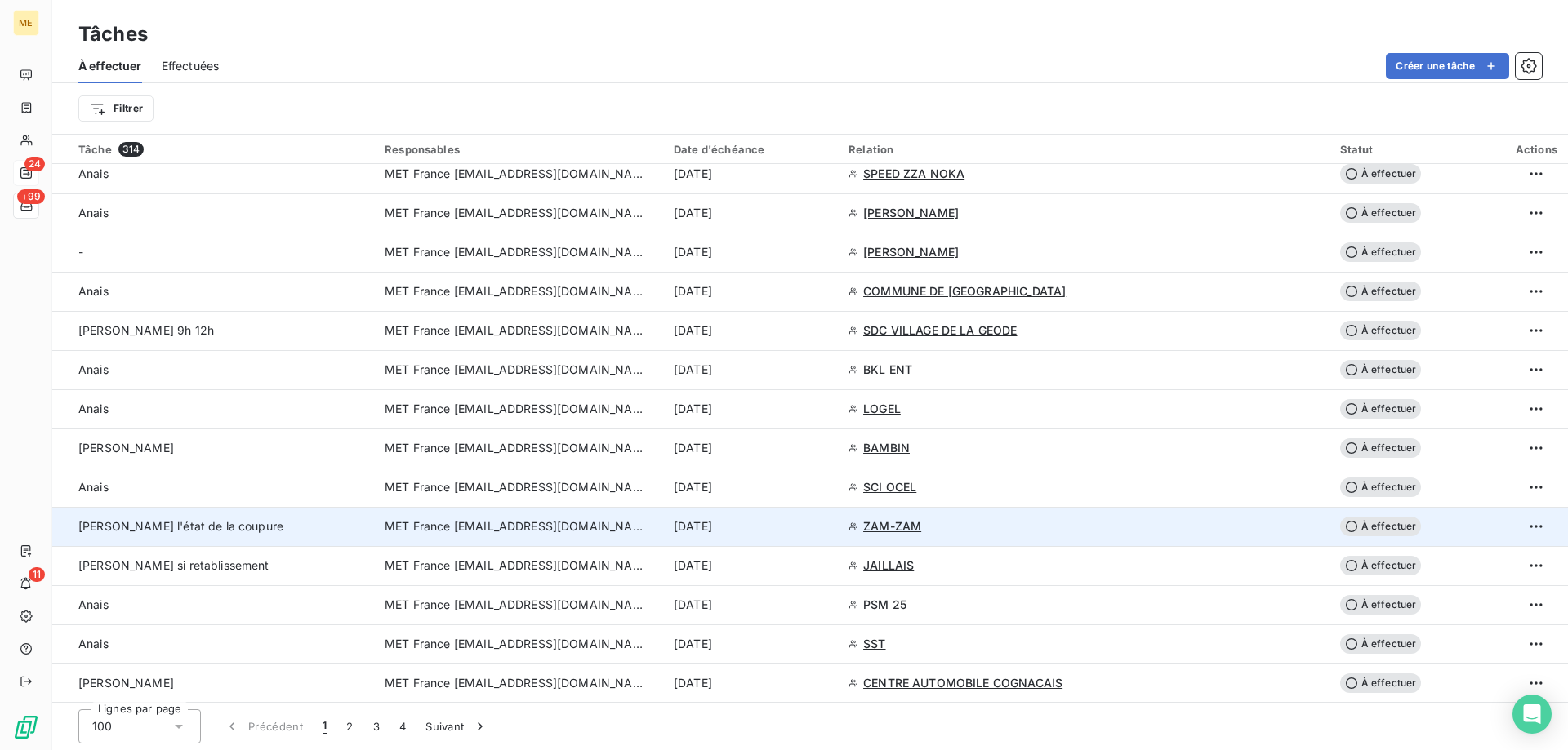
click at [543, 526] on span "MET France [EMAIL_ADDRESS][DOMAIN_NAME]" at bounding box center [515, 526] width 261 height 16
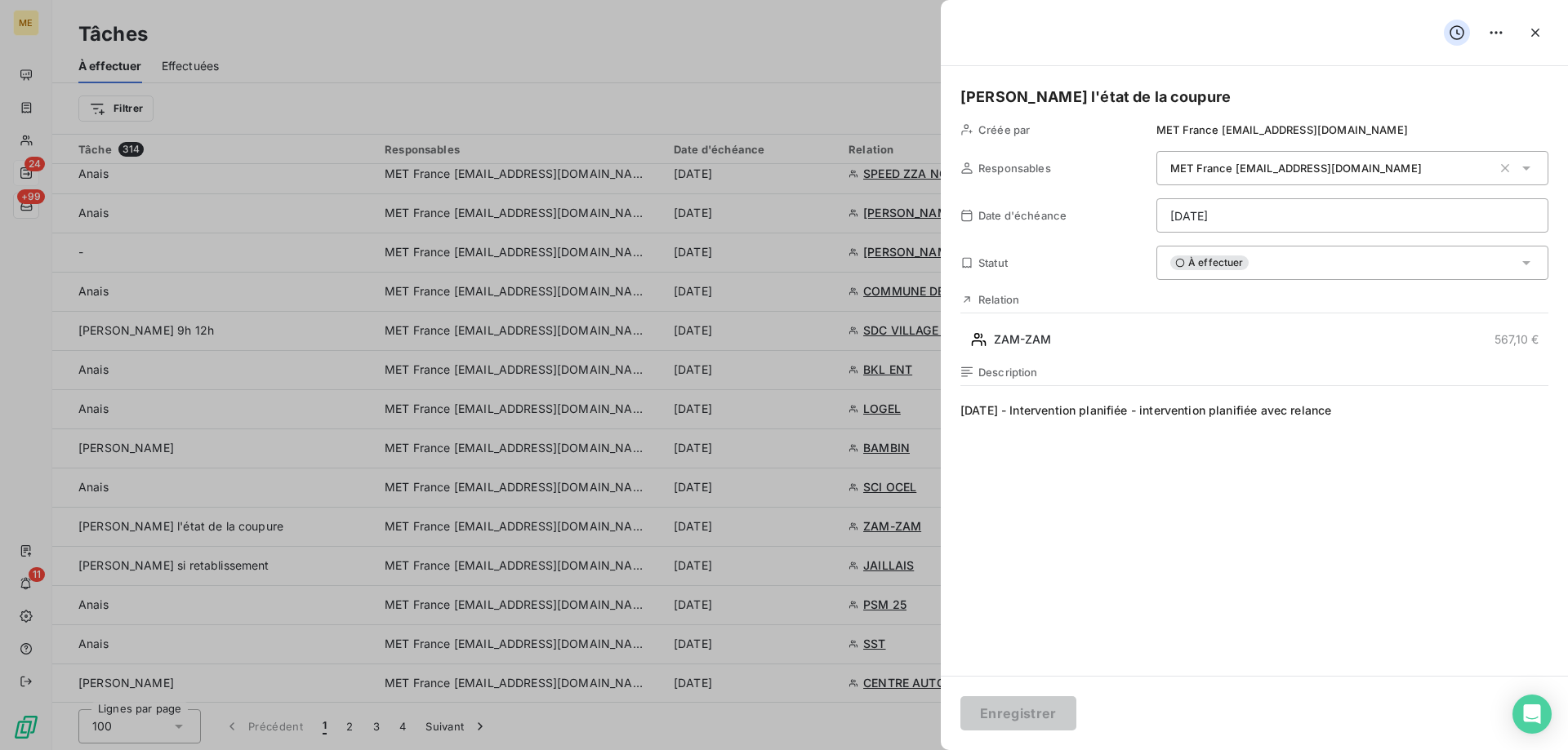
click at [1216, 217] on html "ME 24 +99 11 Tâches À effectuer Effectuées Créer une tâche Filtrer Tâche 314 Re…" at bounding box center [784, 456] width 1568 height 913
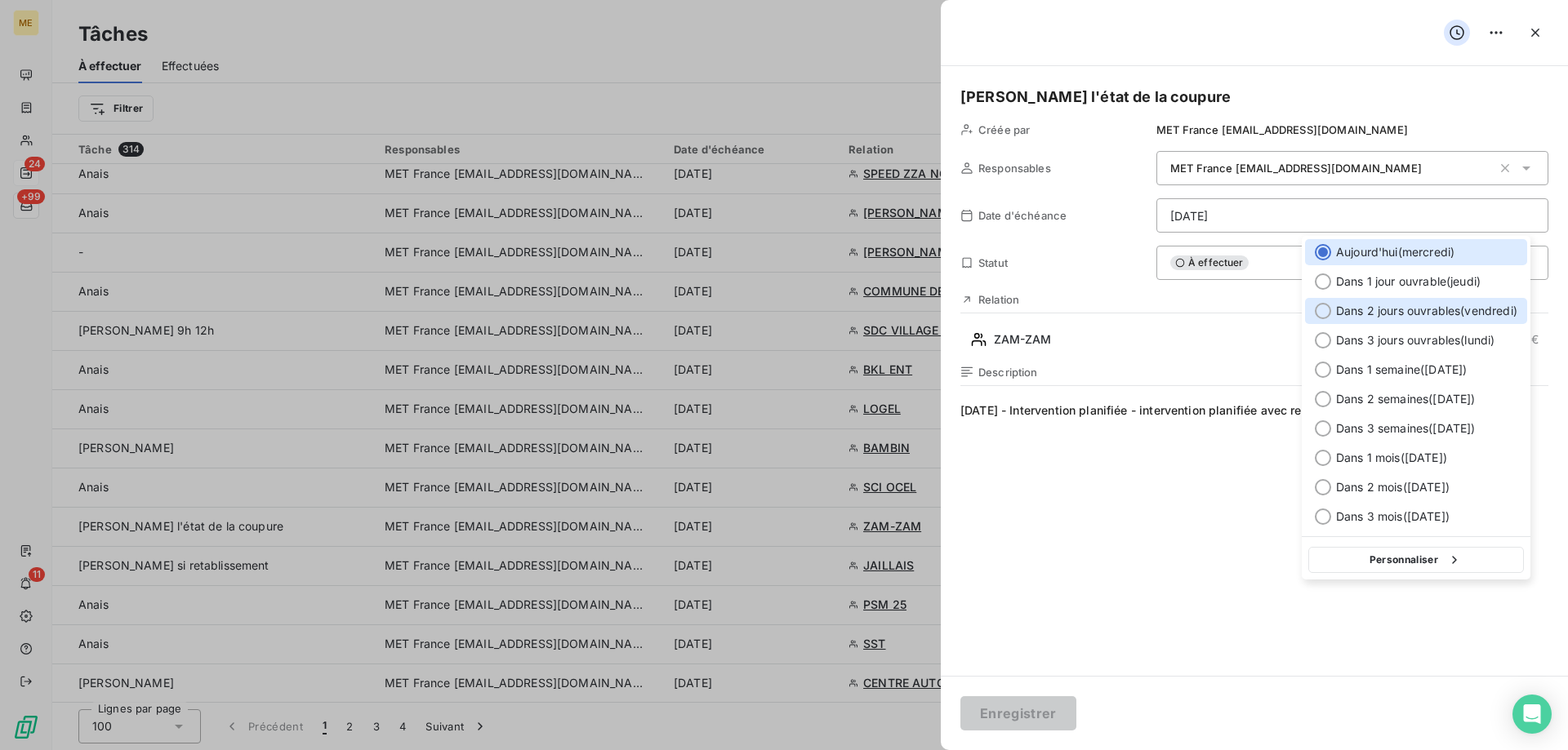
click at [1319, 311] on div at bounding box center [1323, 311] width 16 height 16
type input "19/09/2025"
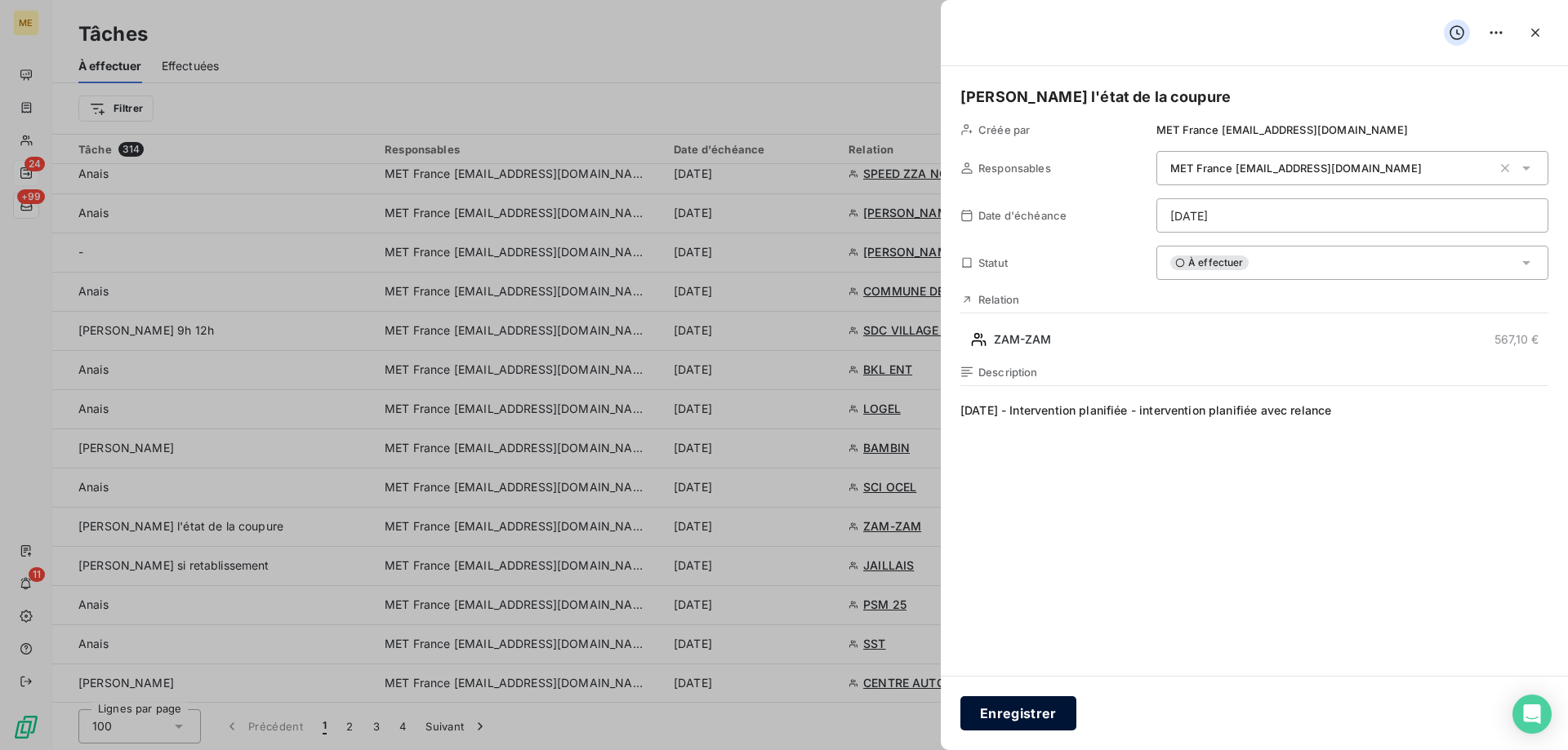
click at [1016, 722] on button "Enregistrer" at bounding box center [1018, 714] width 116 height 35
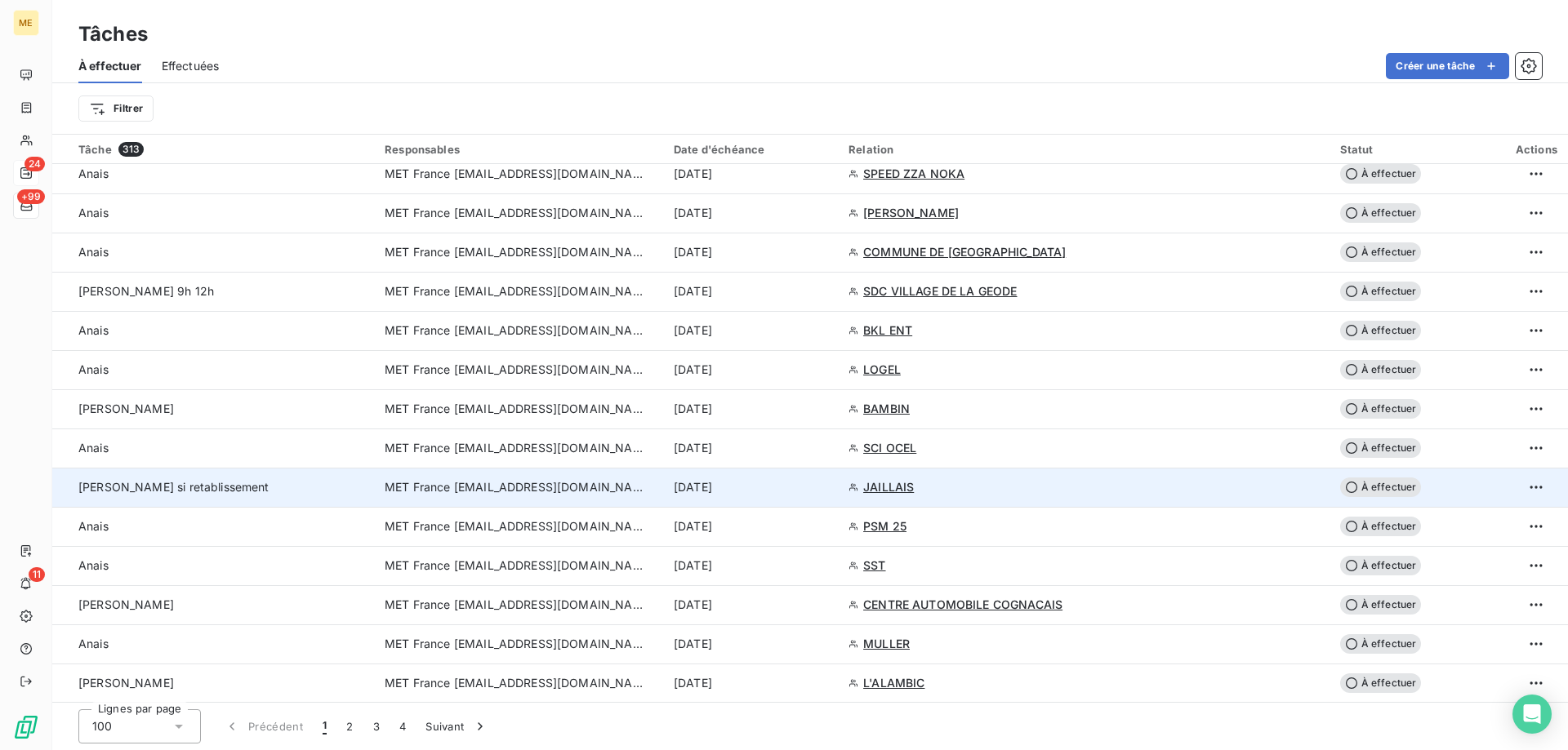
click at [544, 490] on span "MET France [EMAIL_ADDRESS][DOMAIN_NAME]" at bounding box center [515, 487] width 261 height 16
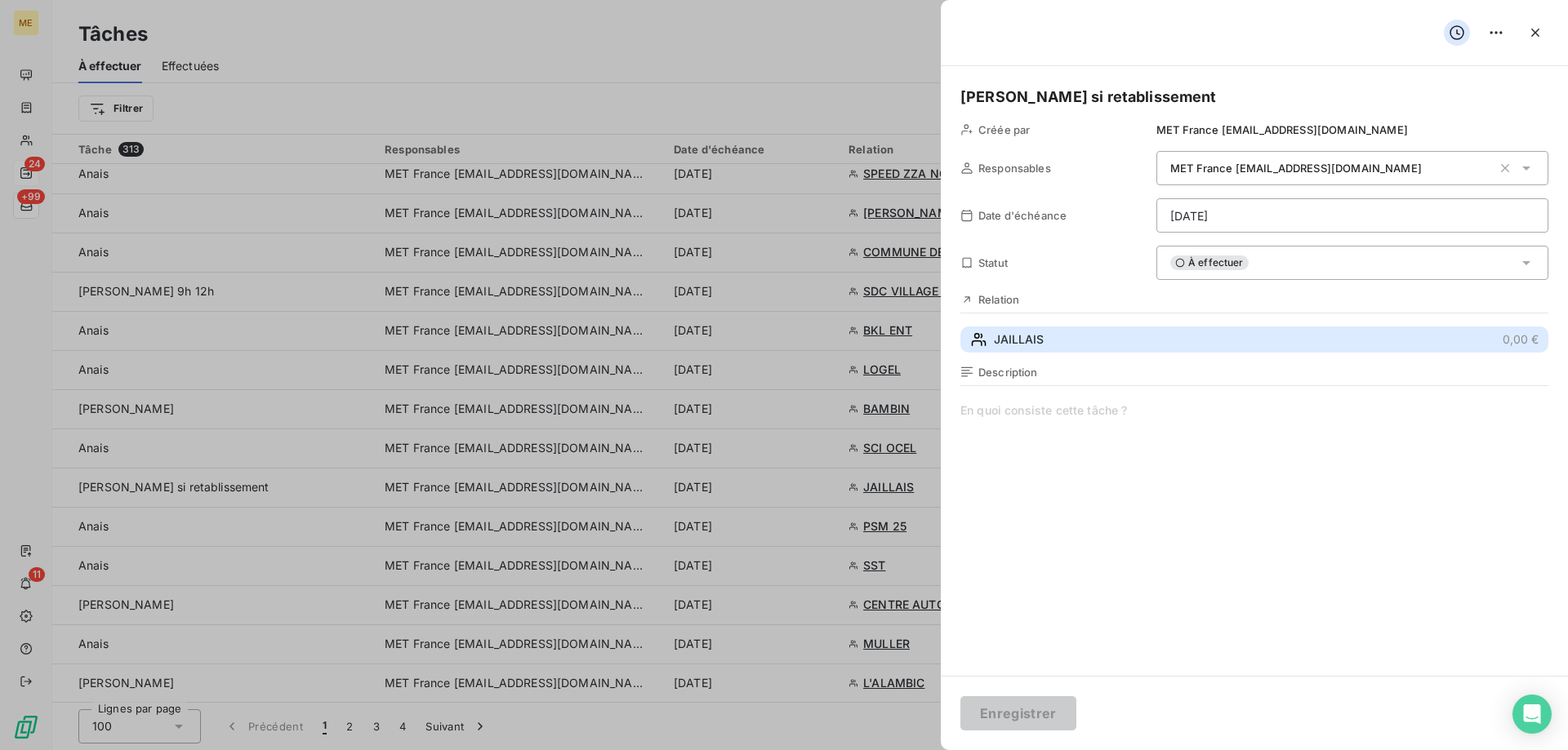
click at [1002, 341] on span "JAILLAIS" at bounding box center [1018, 339] width 50 height 16
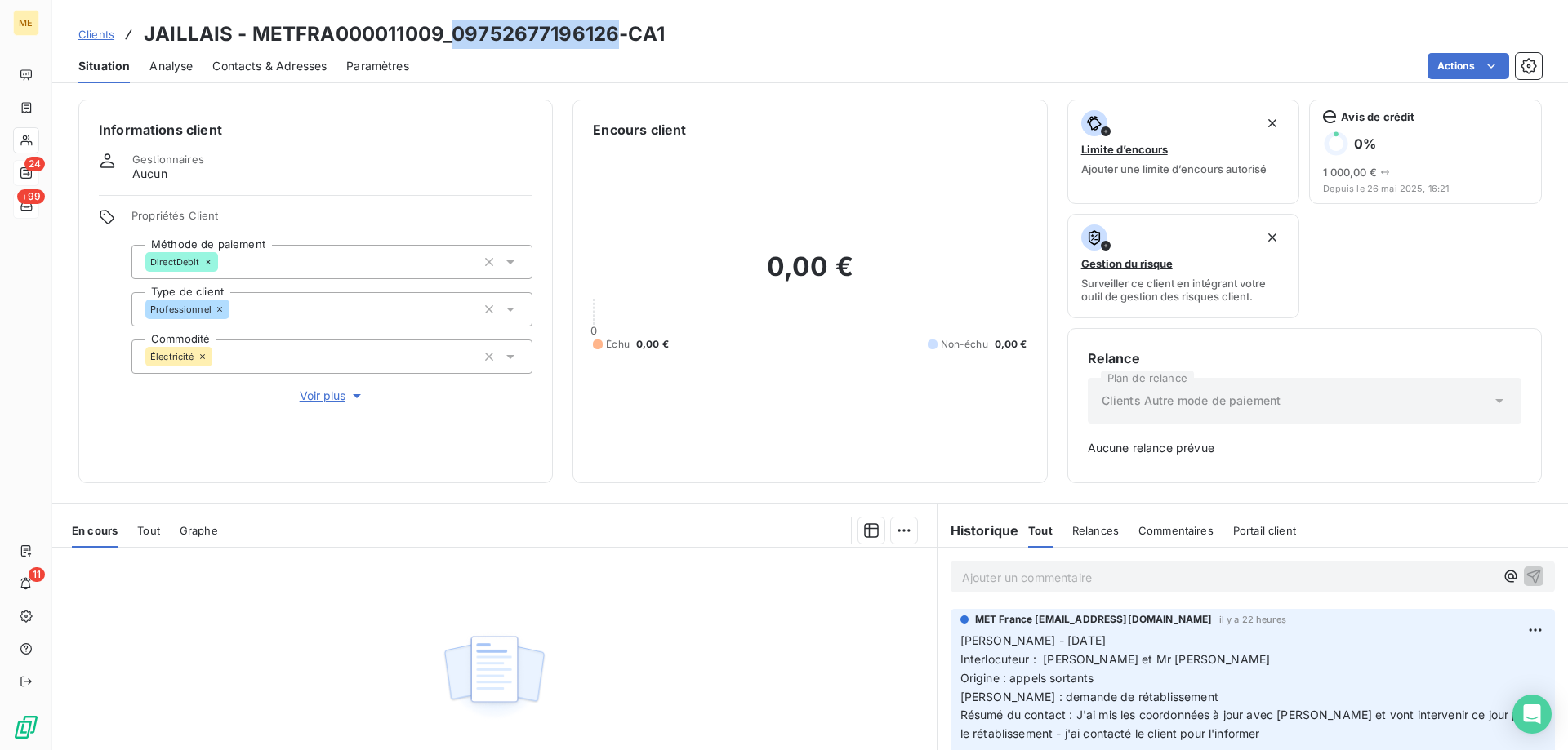
drag, startPoint x: 453, startPoint y: 36, endPoint x: 612, endPoint y: 40, distance: 159.1
click at [612, 40] on h3 "JAILLAIS - METFRA000011009_09752677196126-CA1" at bounding box center [404, 34] width 521 height 29
copy h3 "09752677196126"
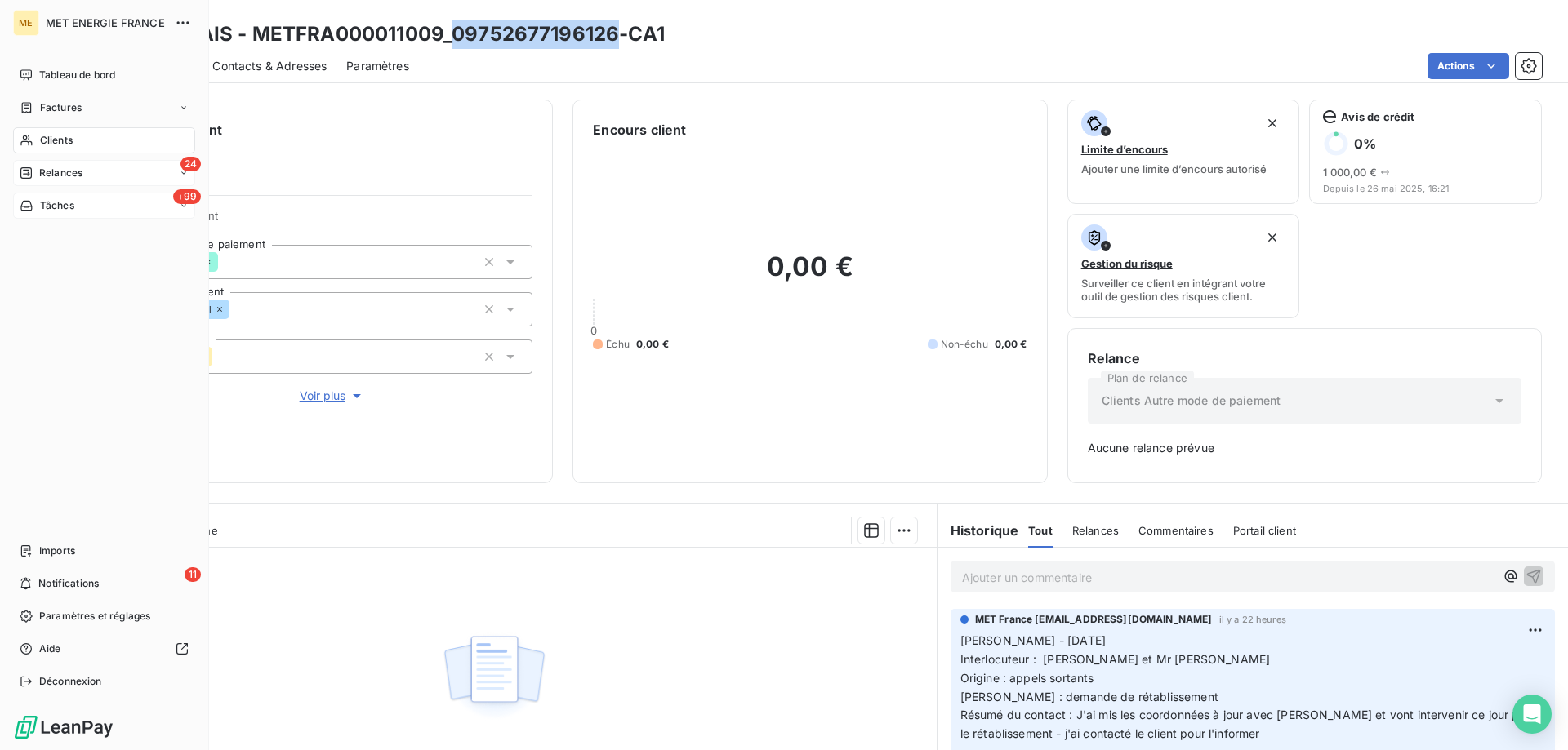
click at [41, 209] on span "Tâches" at bounding box center [57, 206] width 35 height 15
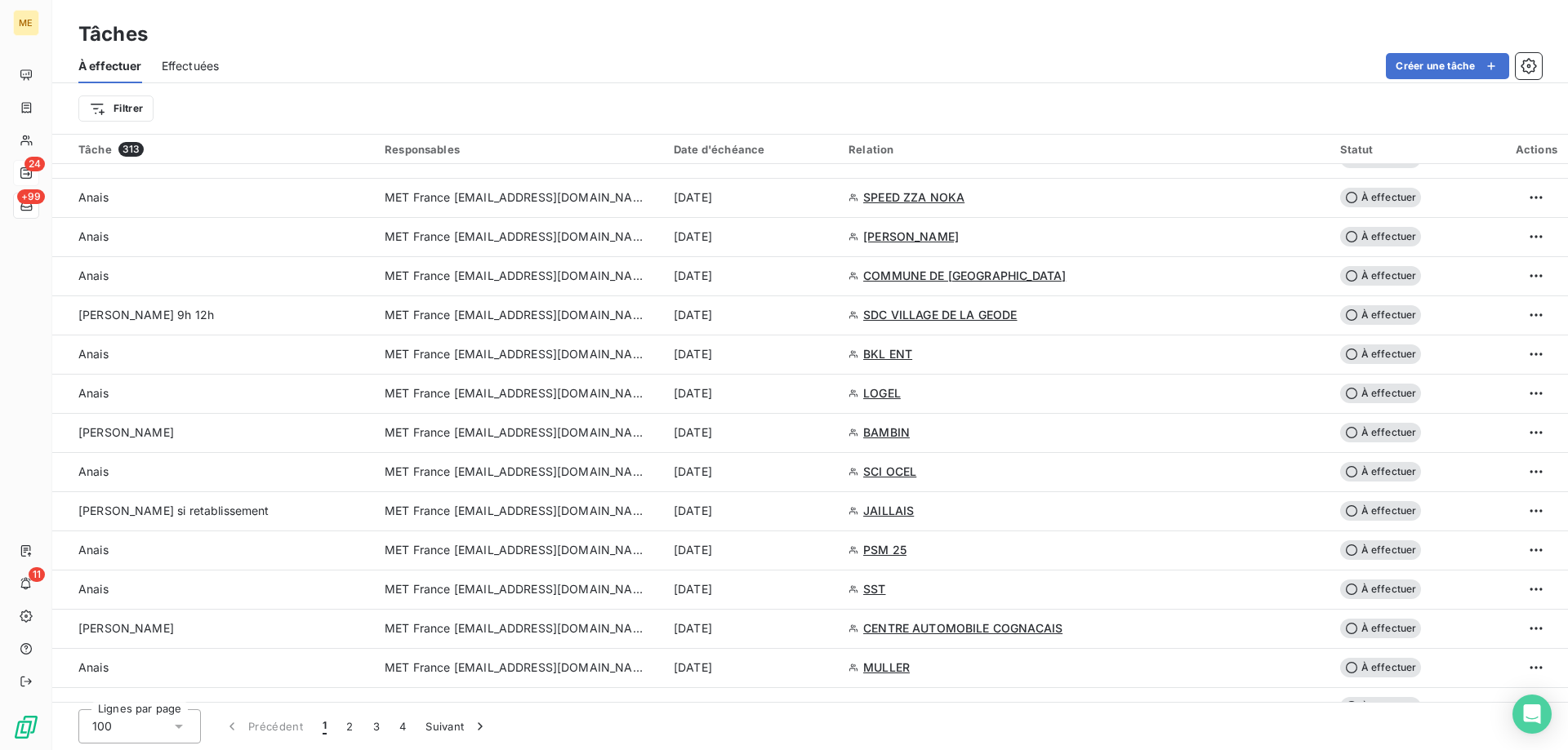
scroll to position [1225, 0]
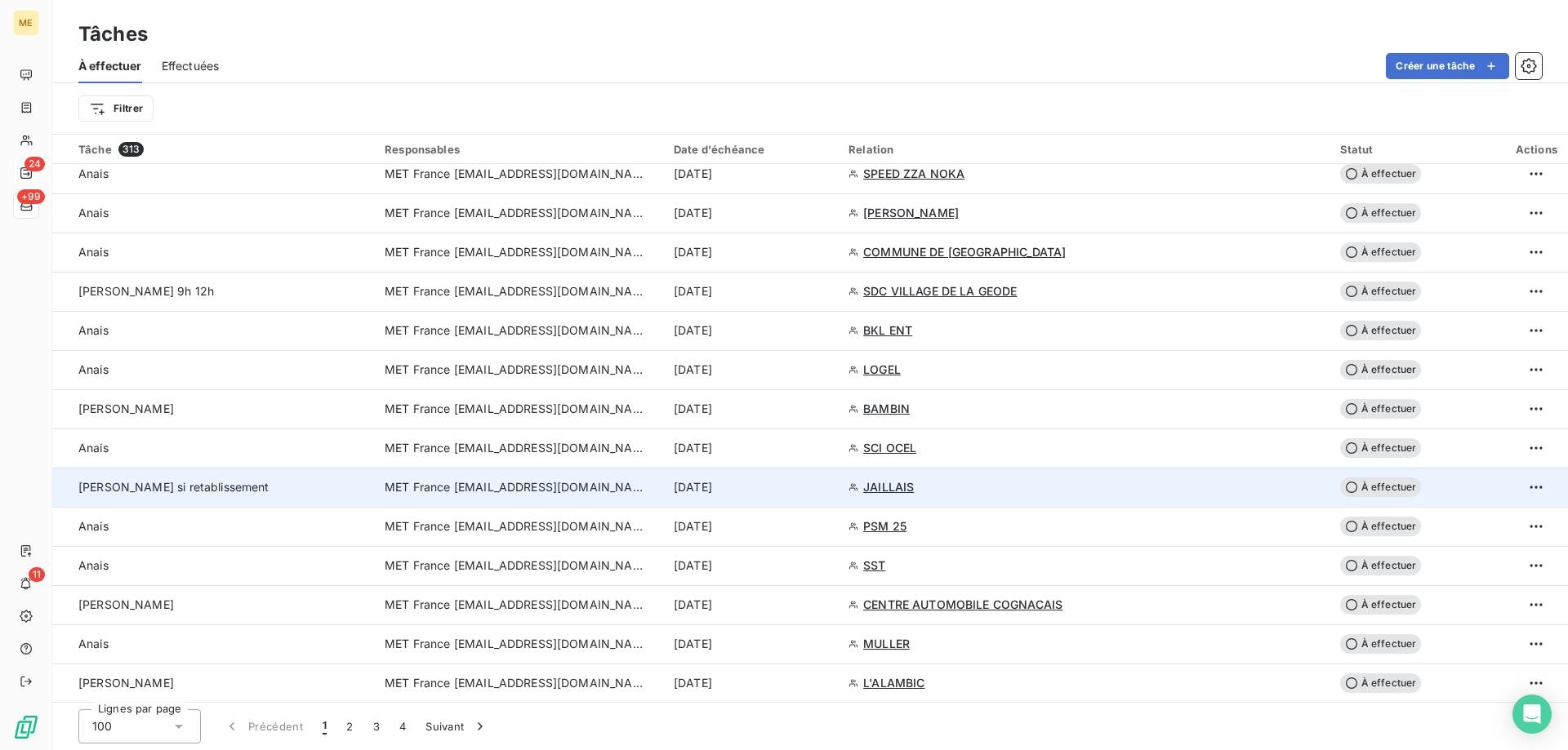
click at [451, 494] on span "MET France [EMAIL_ADDRESS][DOMAIN_NAME]" at bounding box center [515, 487] width 261 height 16
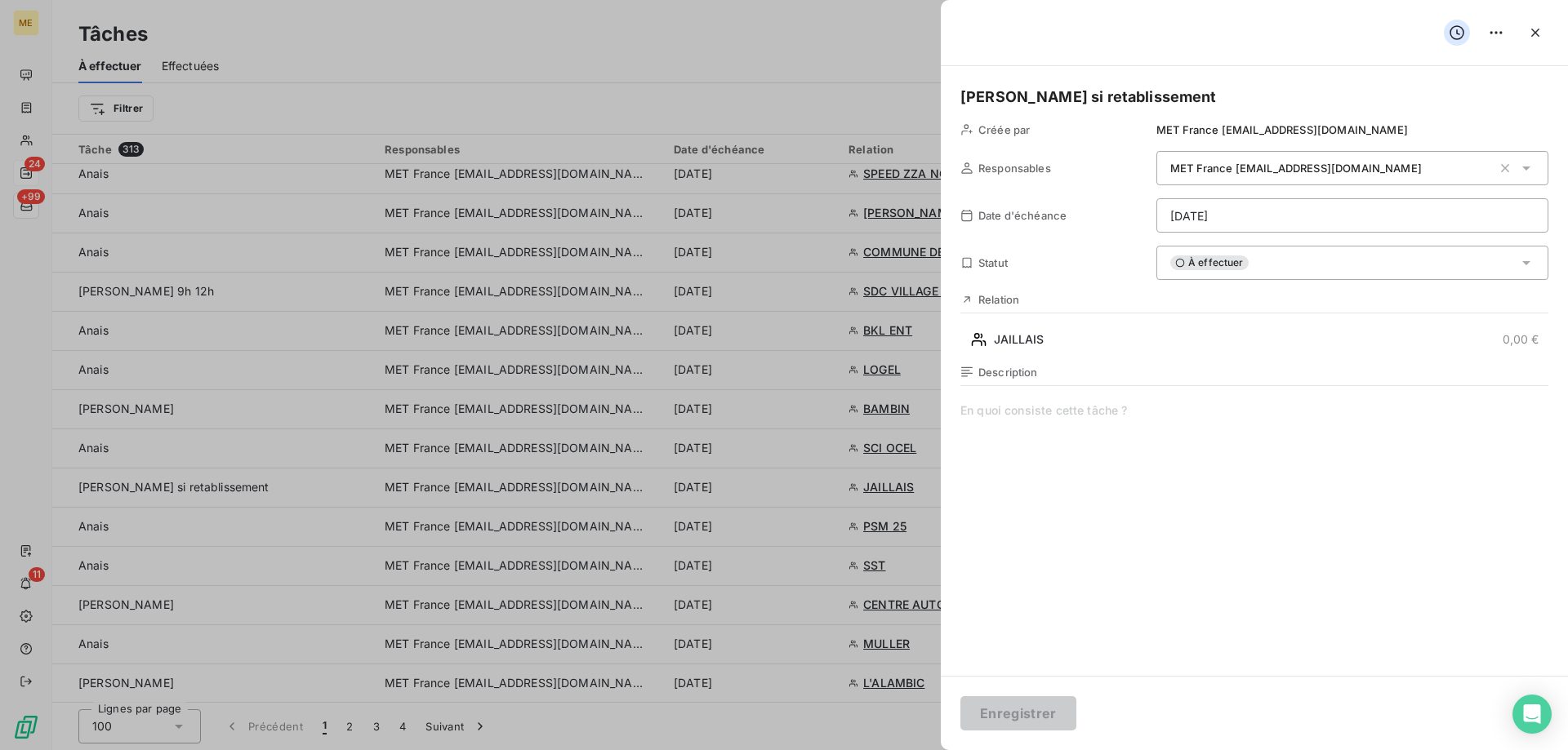
click at [1026, 414] on span at bounding box center [1255, 558] width 588 height 313
click at [1286, 263] on div "À effectuer" at bounding box center [1351, 263] width 392 height 35
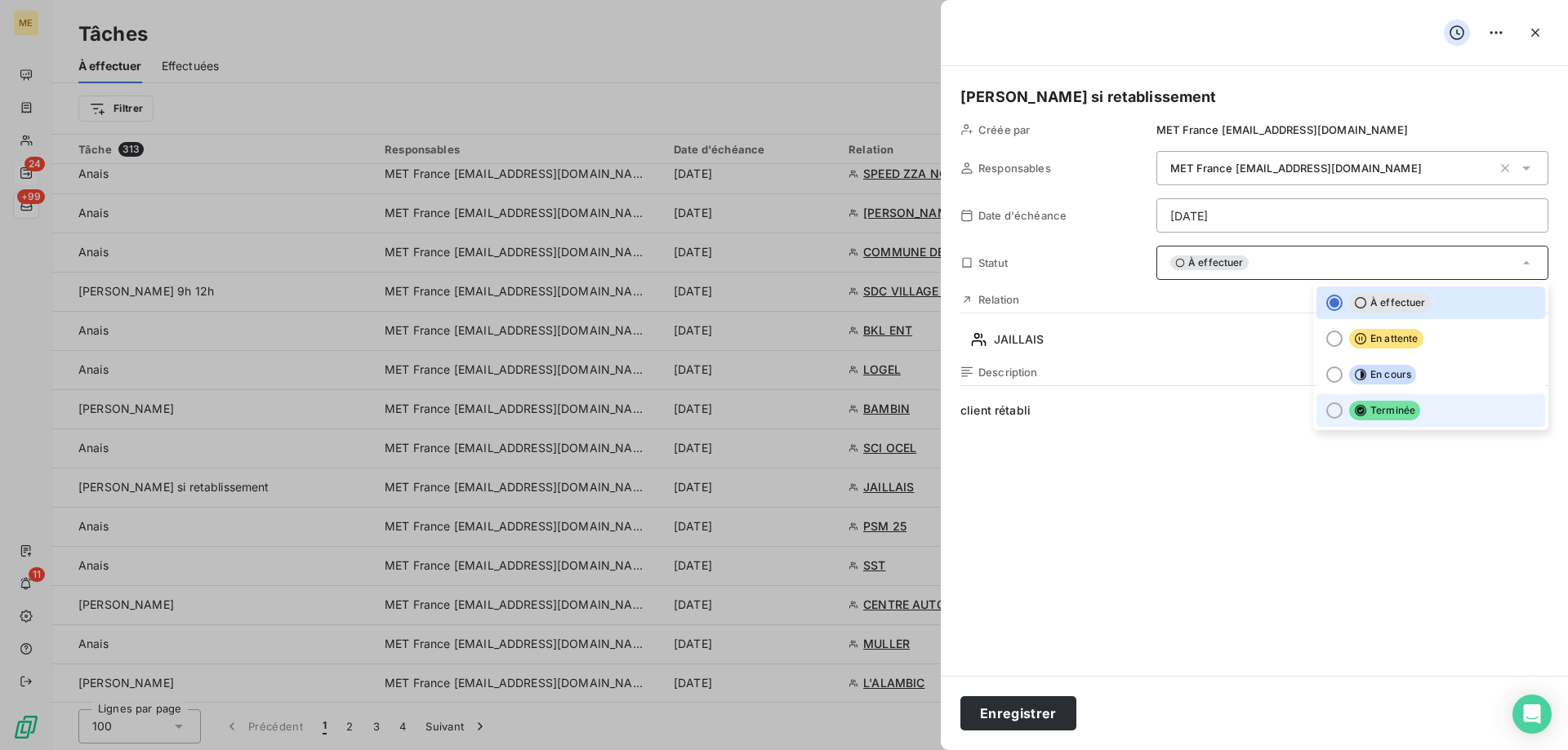
click at [1326, 408] on div at bounding box center [1334, 410] width 16 height 16
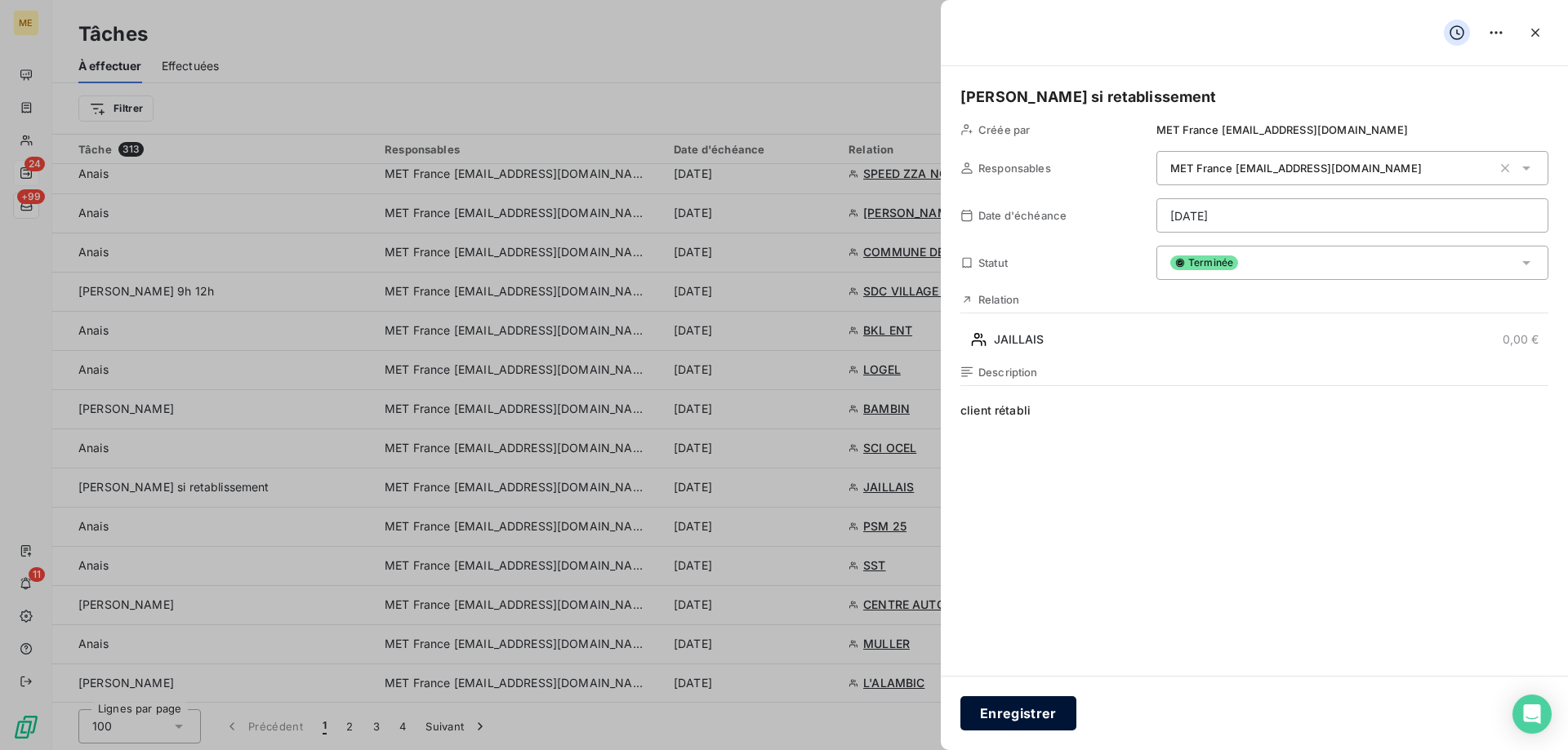
click at [1020, 714] on button "Enregistrer" at bounding box center [1018, 714] width 116 height 35
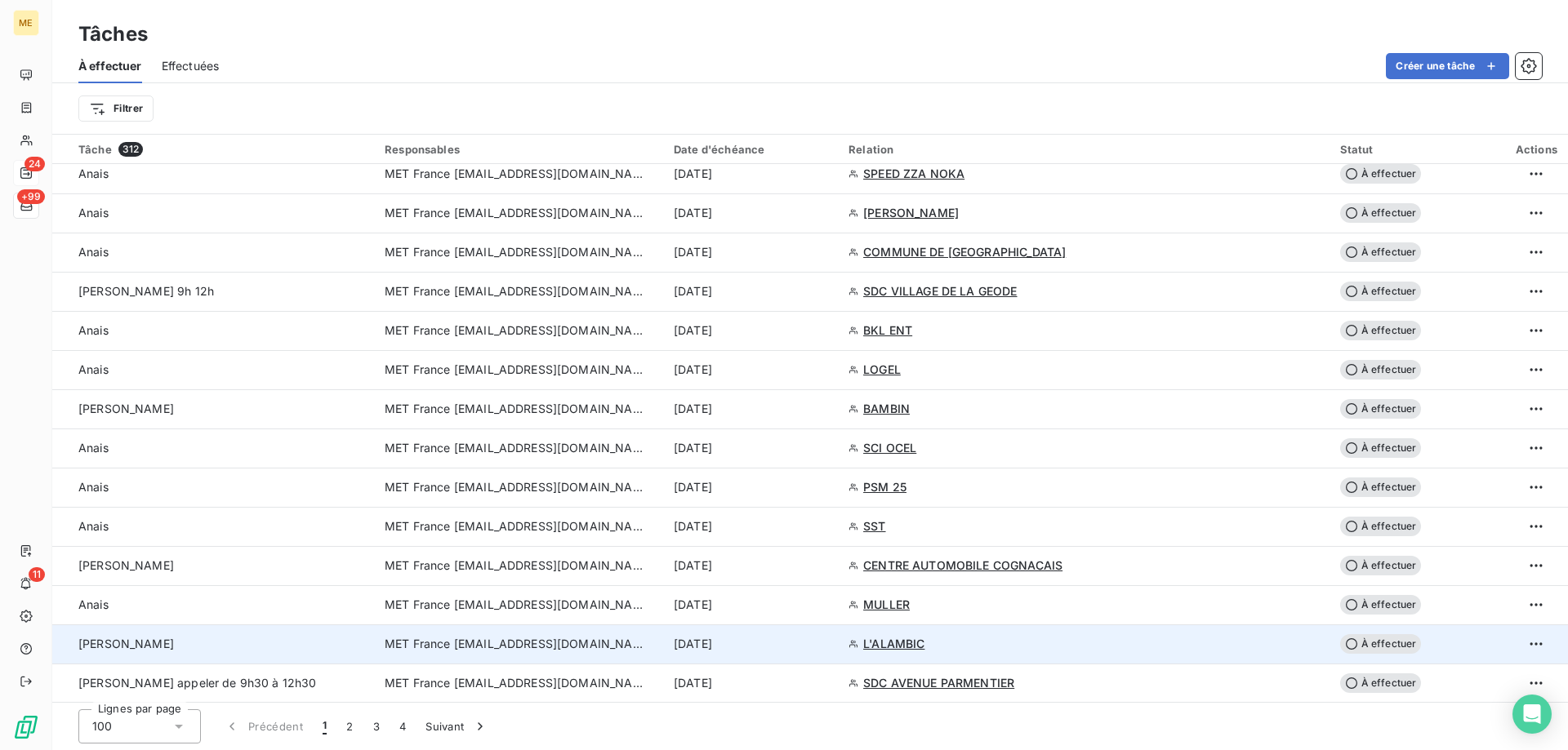
click at [540, 643] on span "MET France [EMAIL_ADDRESS][DOMAIN_NAME]" at bounding box center [515, 643] width 261 height 16
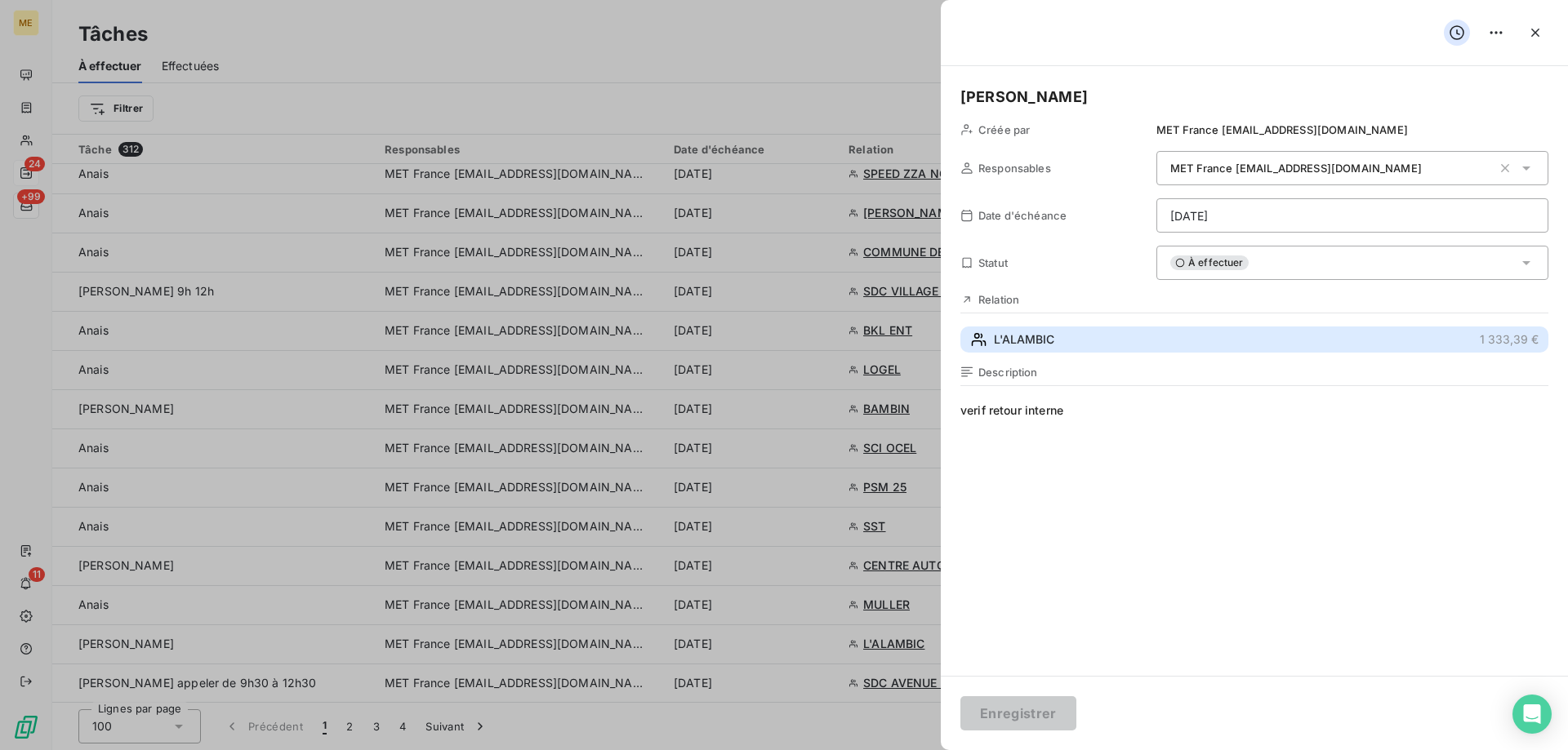
click at [1036, 336] on span "L'ALAMBIC" at bounding box center [1024, 339] width 60 height 16
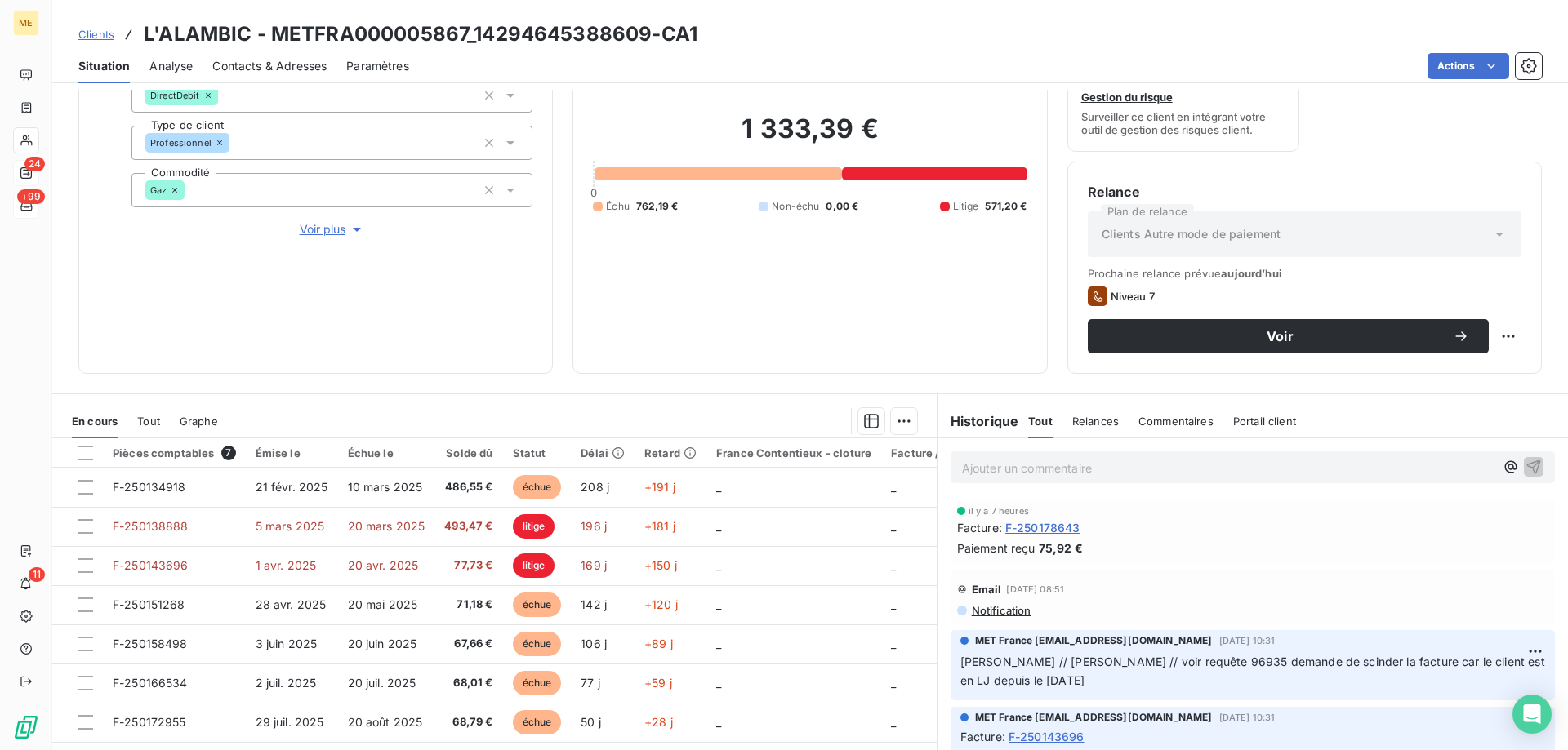
scroll to position [218, 0]
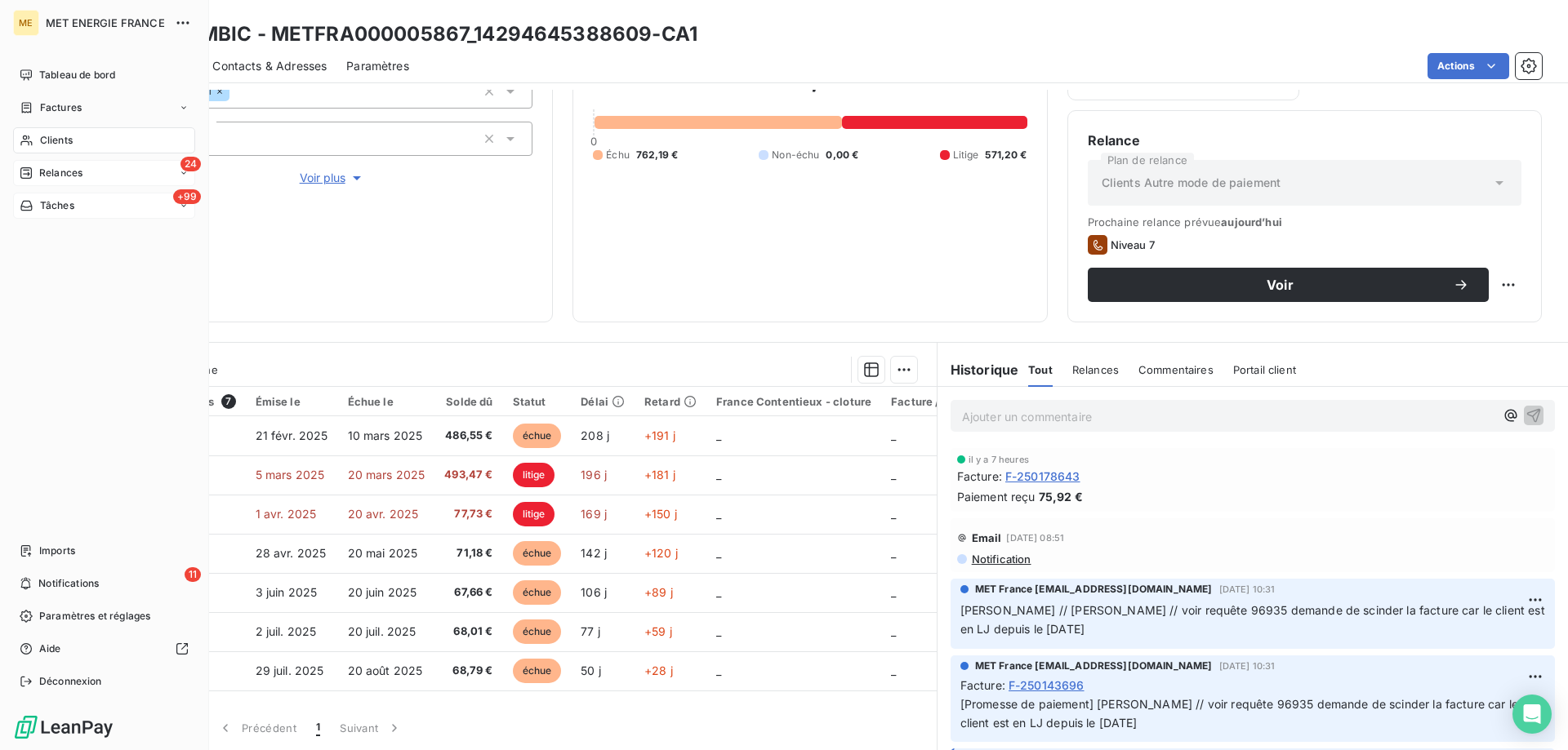
click at [38, 209] on div "Tâches" at bounding box center [47, 206] width 55 height 15
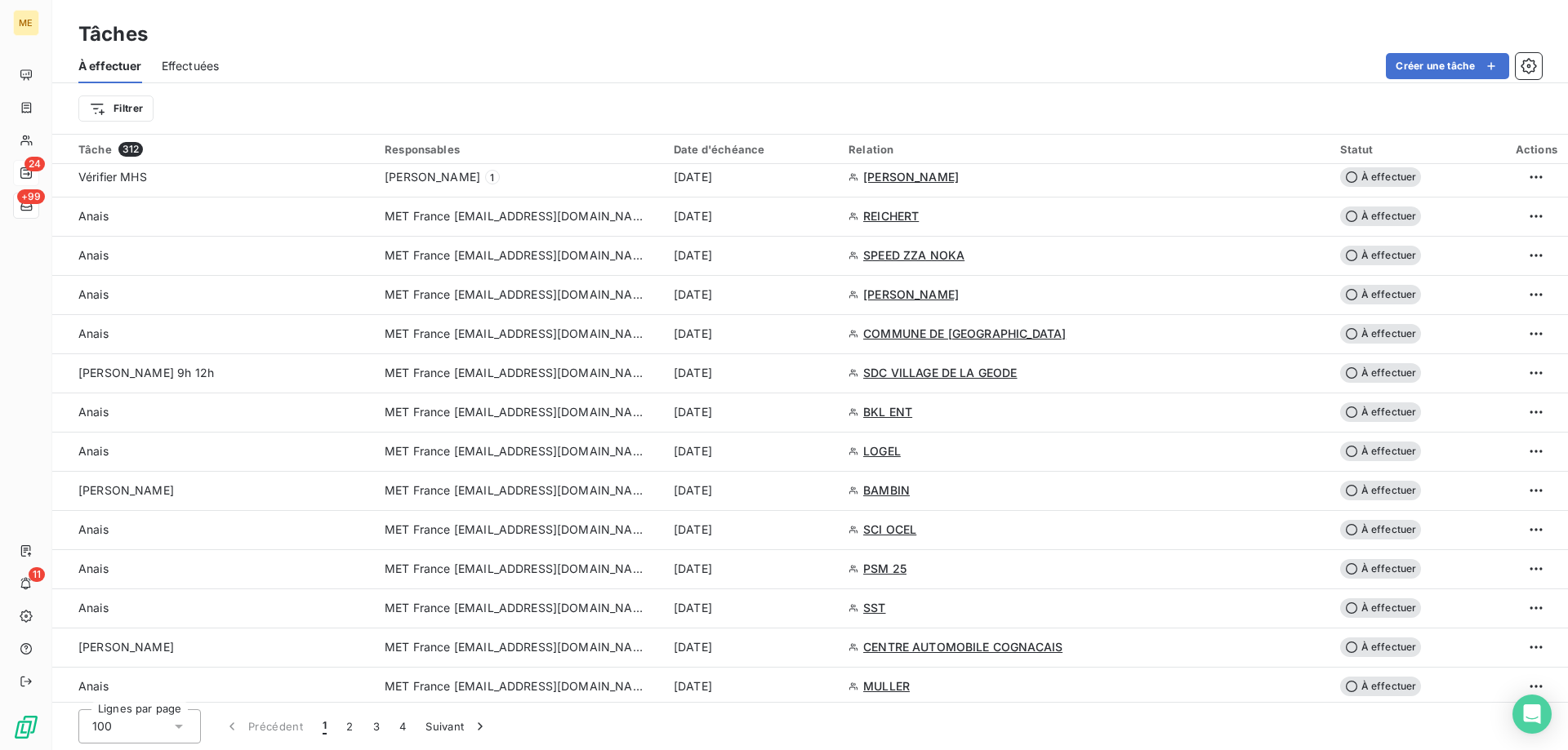
scroll to position [1225, 0]
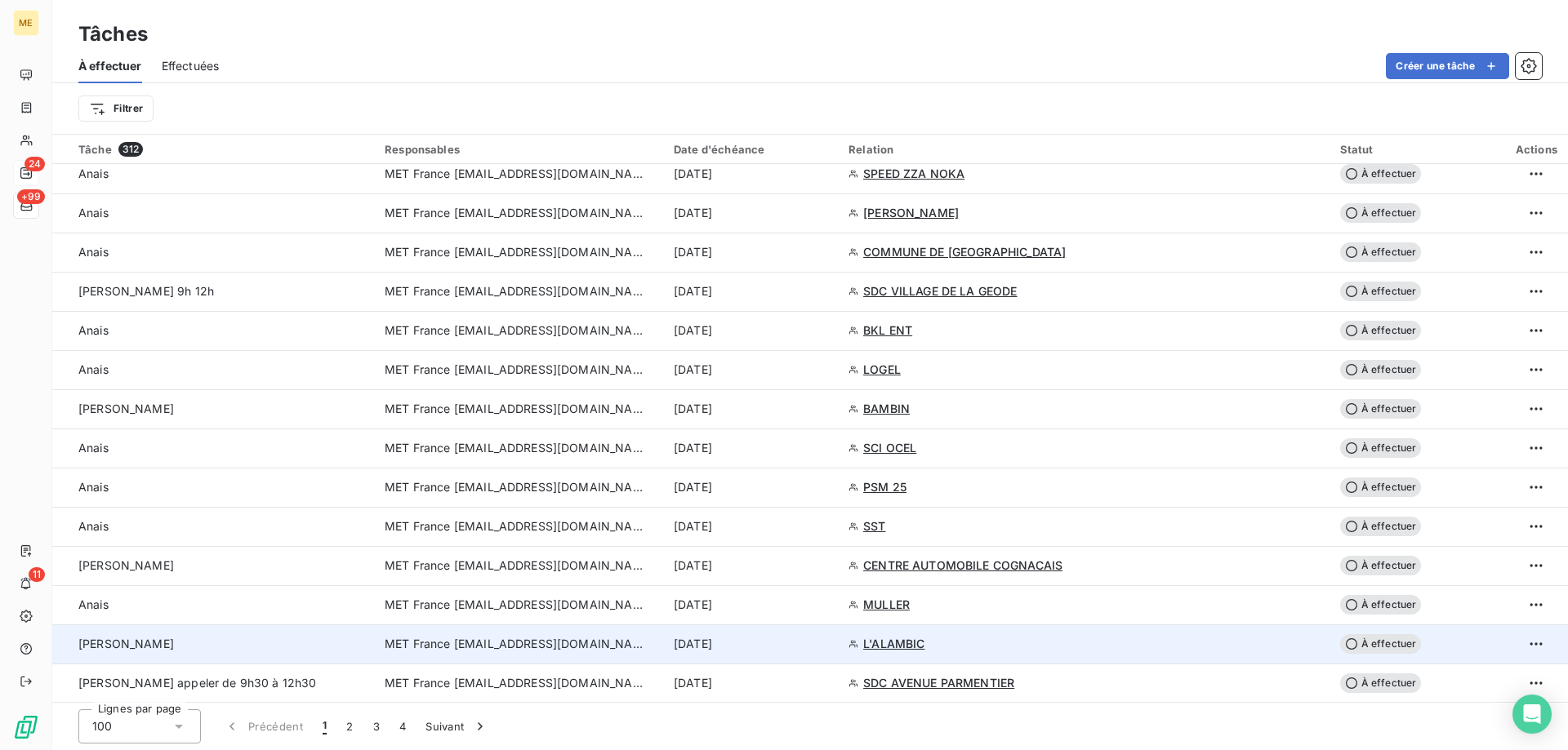
click at [453, 638] on span "MET France [EMAIL_ADDRESS][DOMAIN_NAME]" at bounding box center [515, 643] width 261 height 16
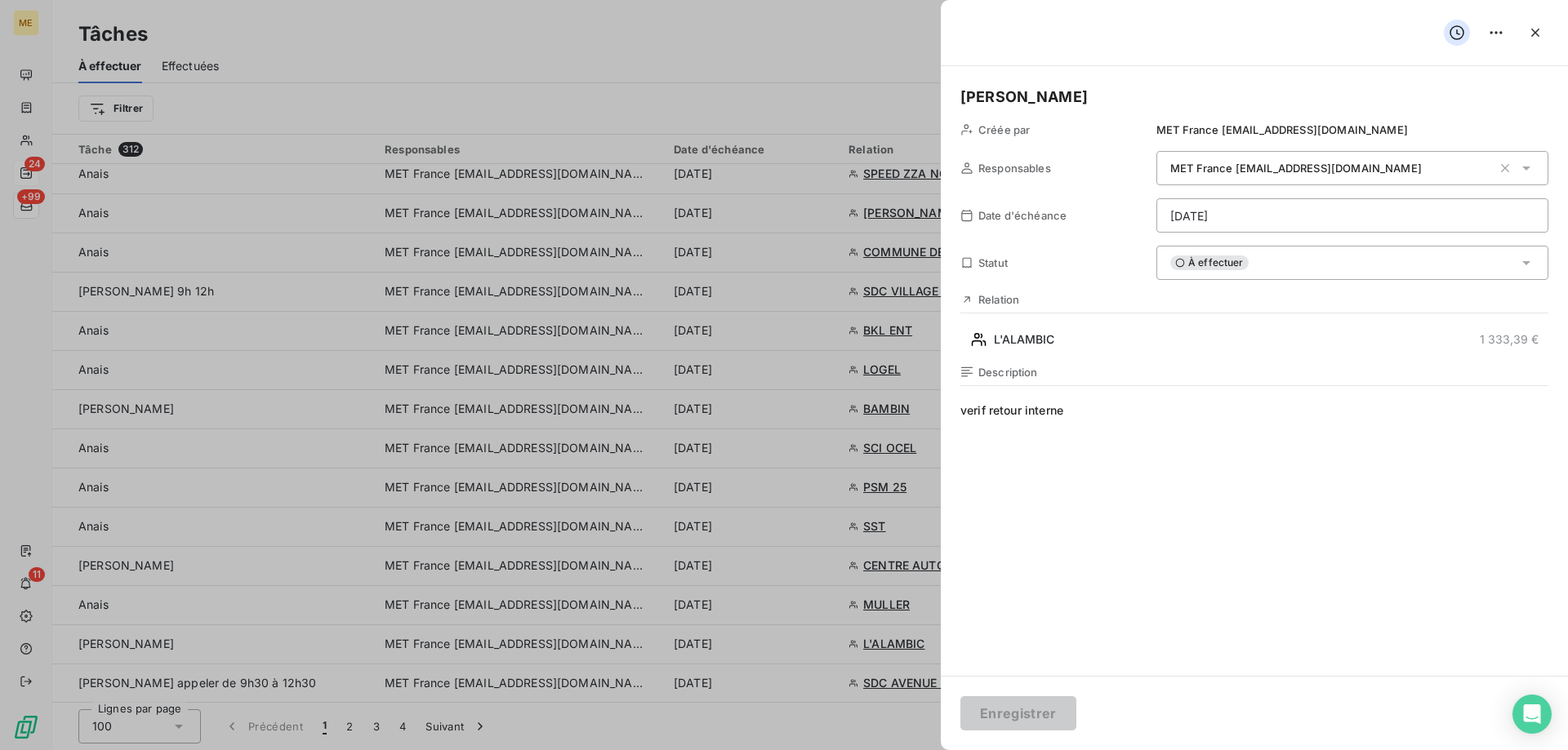
click at [1176, 226] on html "ME 24 +99 11 Tâches À effectuer Effectuées Créer une tâche Filtrer Tâche 312 Re…" at bounding box center [784, 456] width 1568 height 913
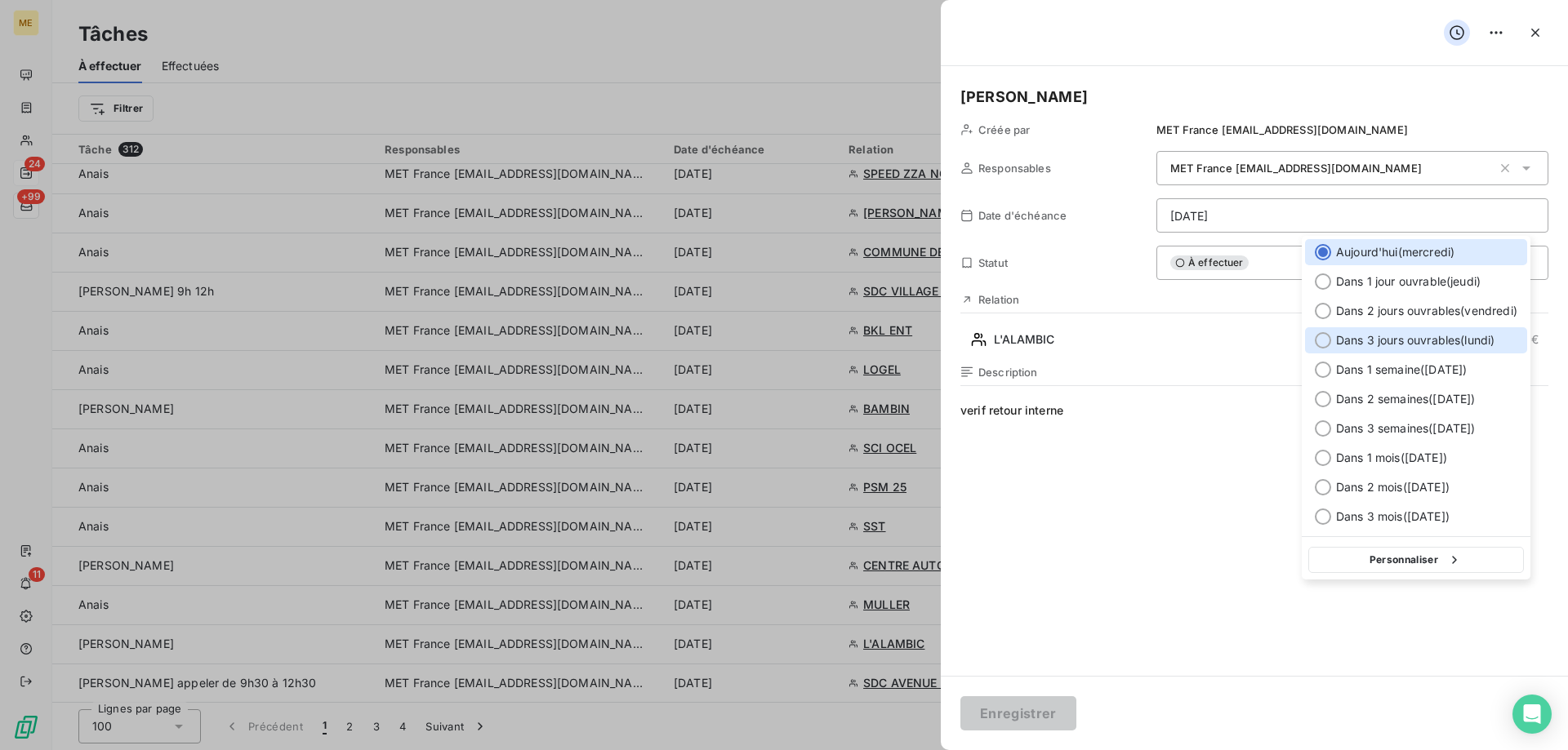
click at [1328, 341] on div at bounding box center [1323, 340] width 16 height 16
type input "22/09/2025"
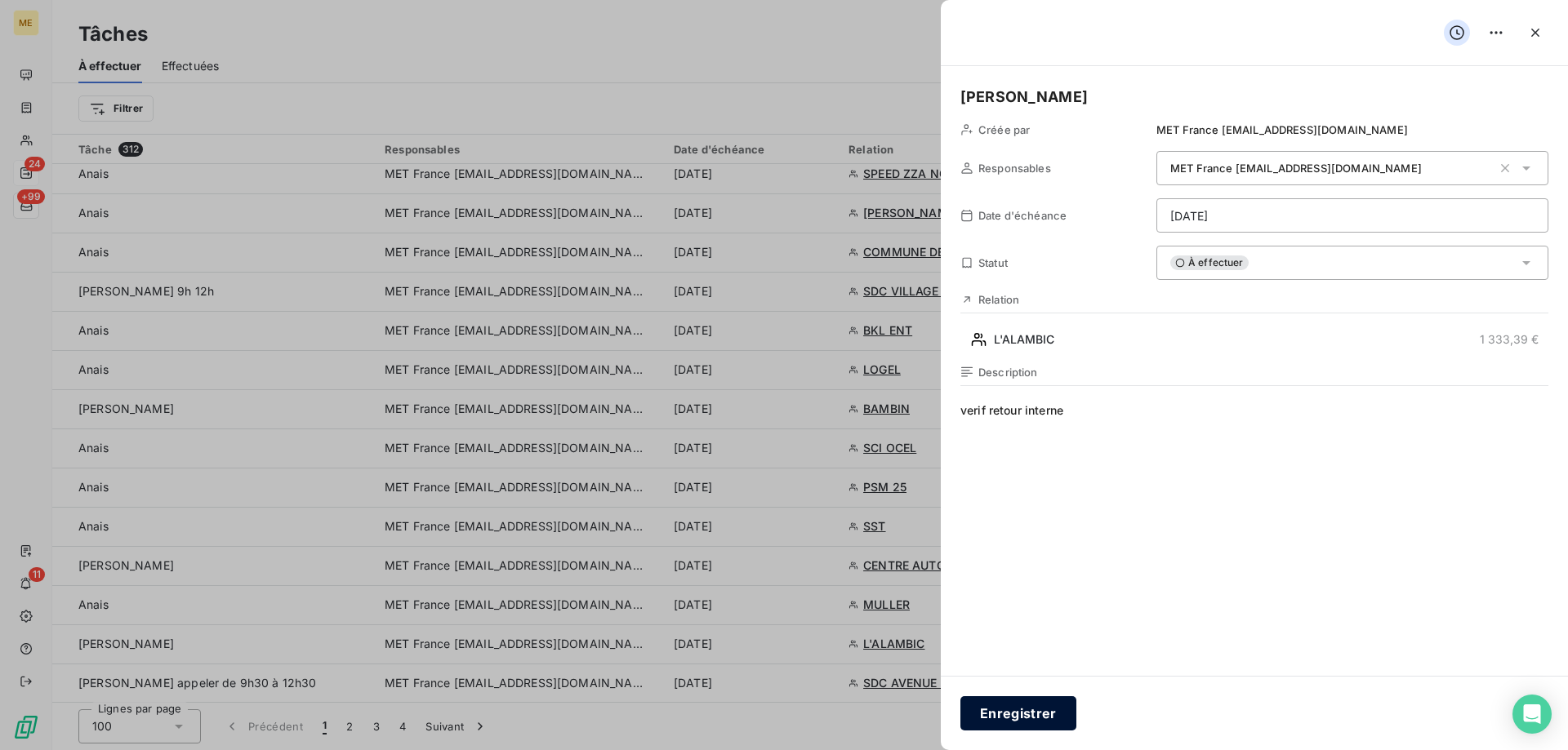
click at [1002, 707] on button "Enregistrer" at bounding box center [1018, 714] width 116 height 35
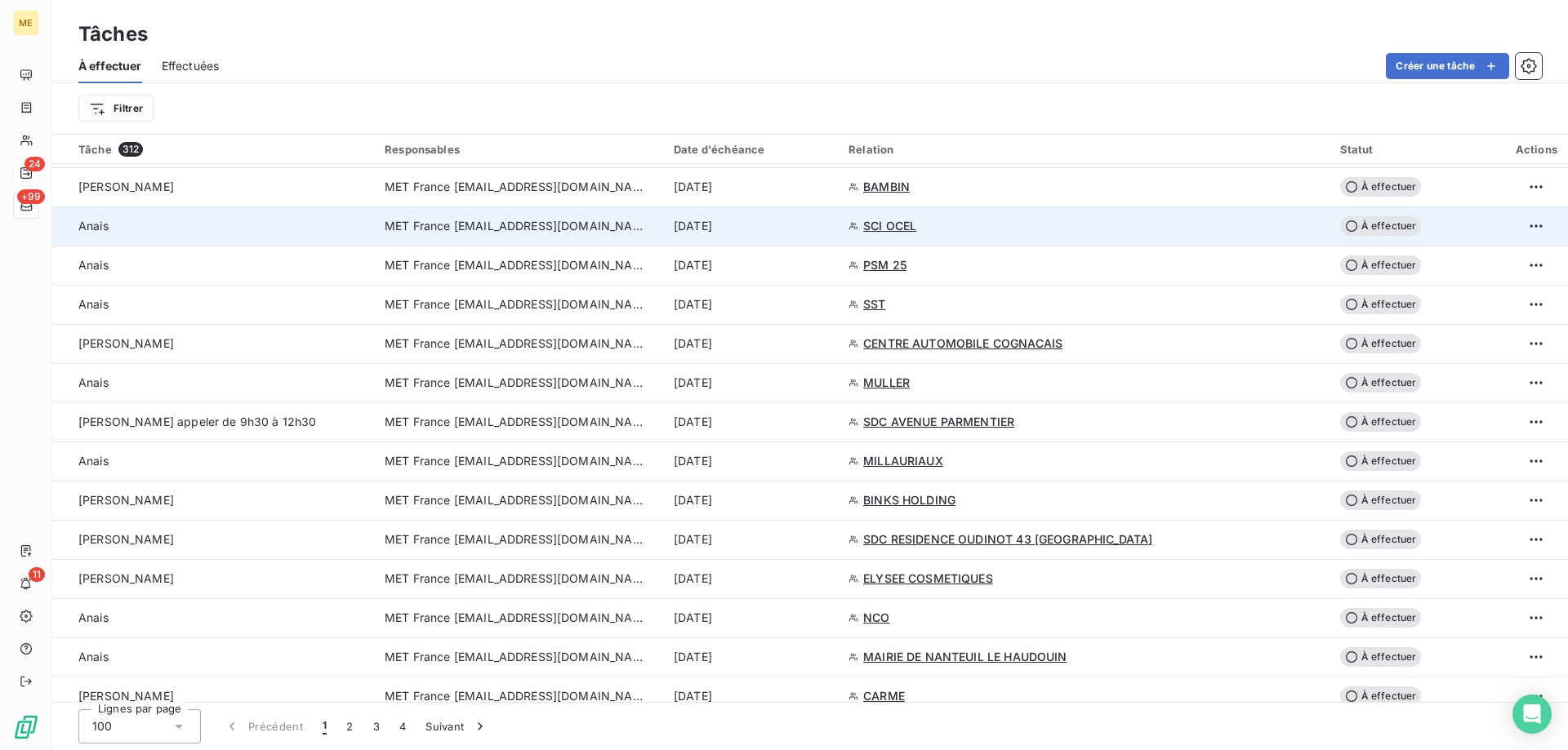
scroll to position [1470, 0]
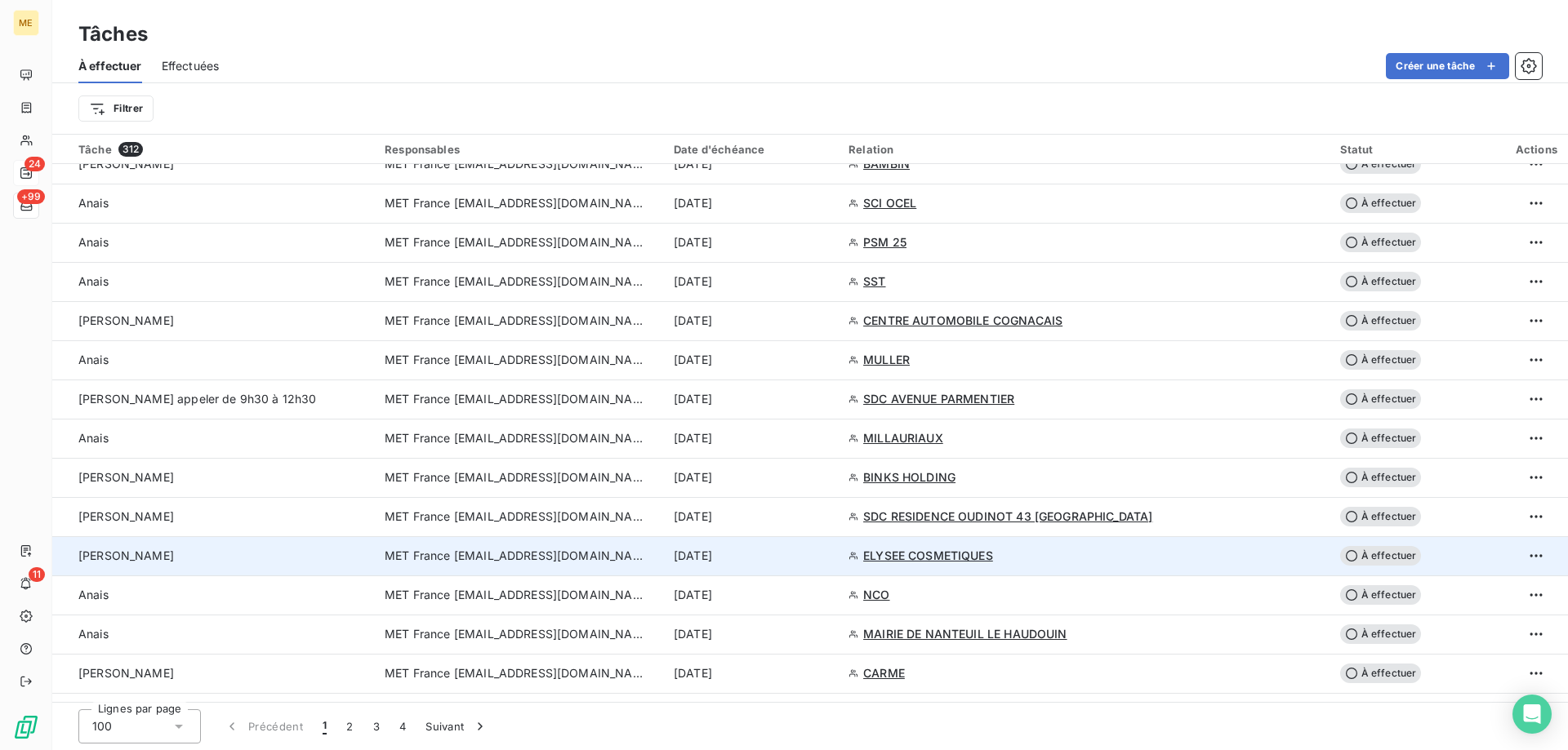
click at [519, 559] on span "MET France [EMAIL_ADDRESS][DOMAIN_NAME]" at bounding box center [515, 556] width 261 height 16
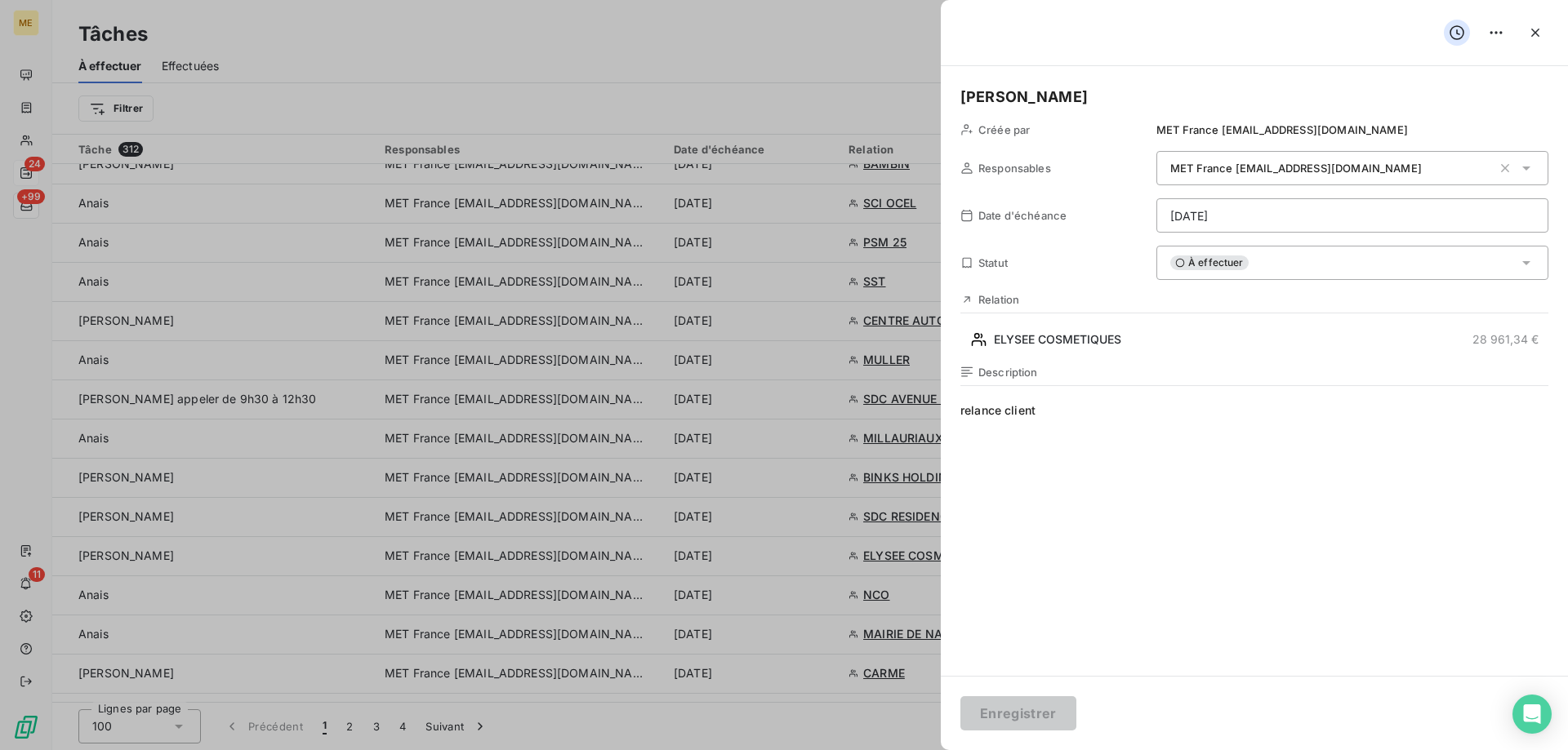
click at [1267, 258] on div "À effectuer" at bounding box center [1351, 263] width 392 height 35
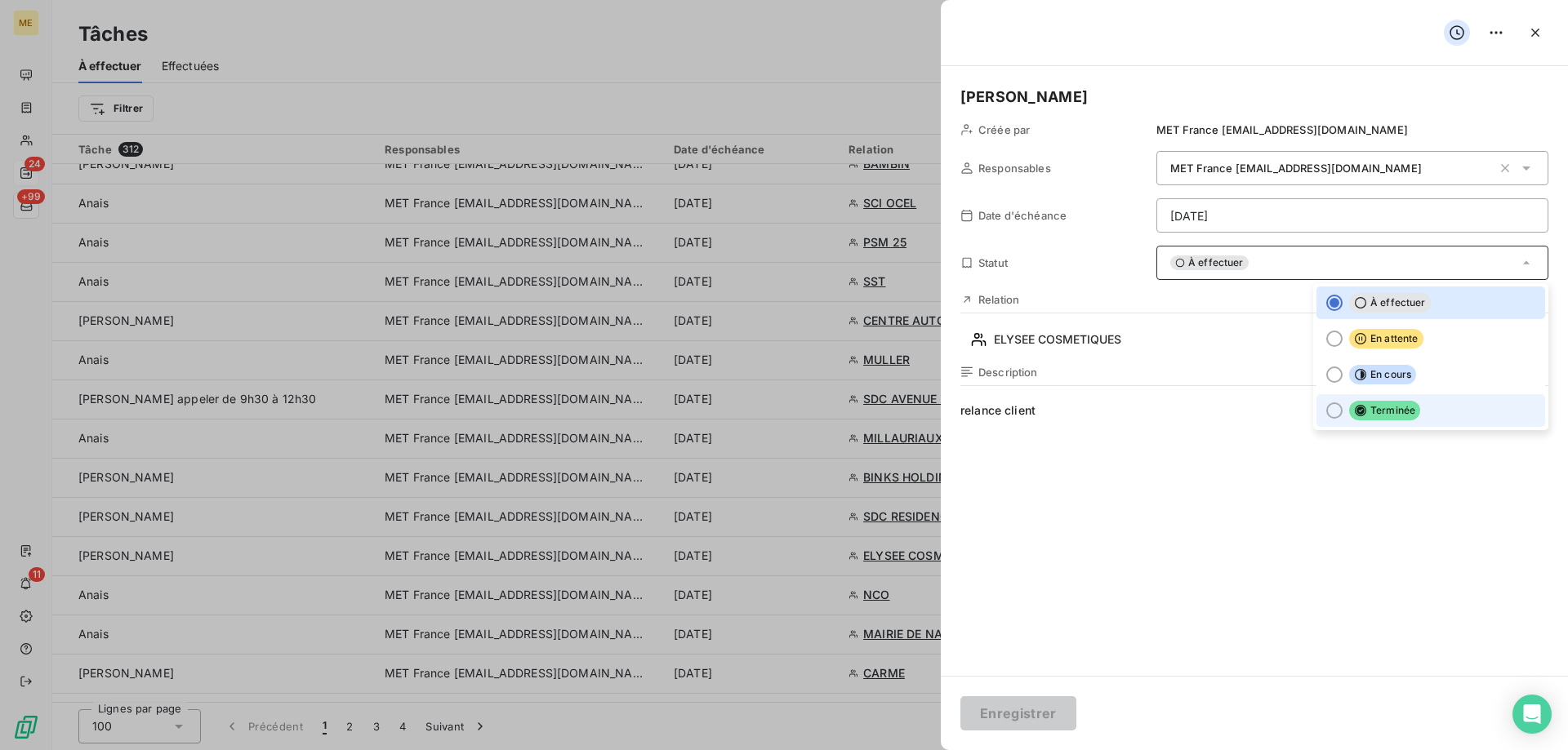
click at [1326, 407] on div at bounding box center [1334, 410] width 16 height 16
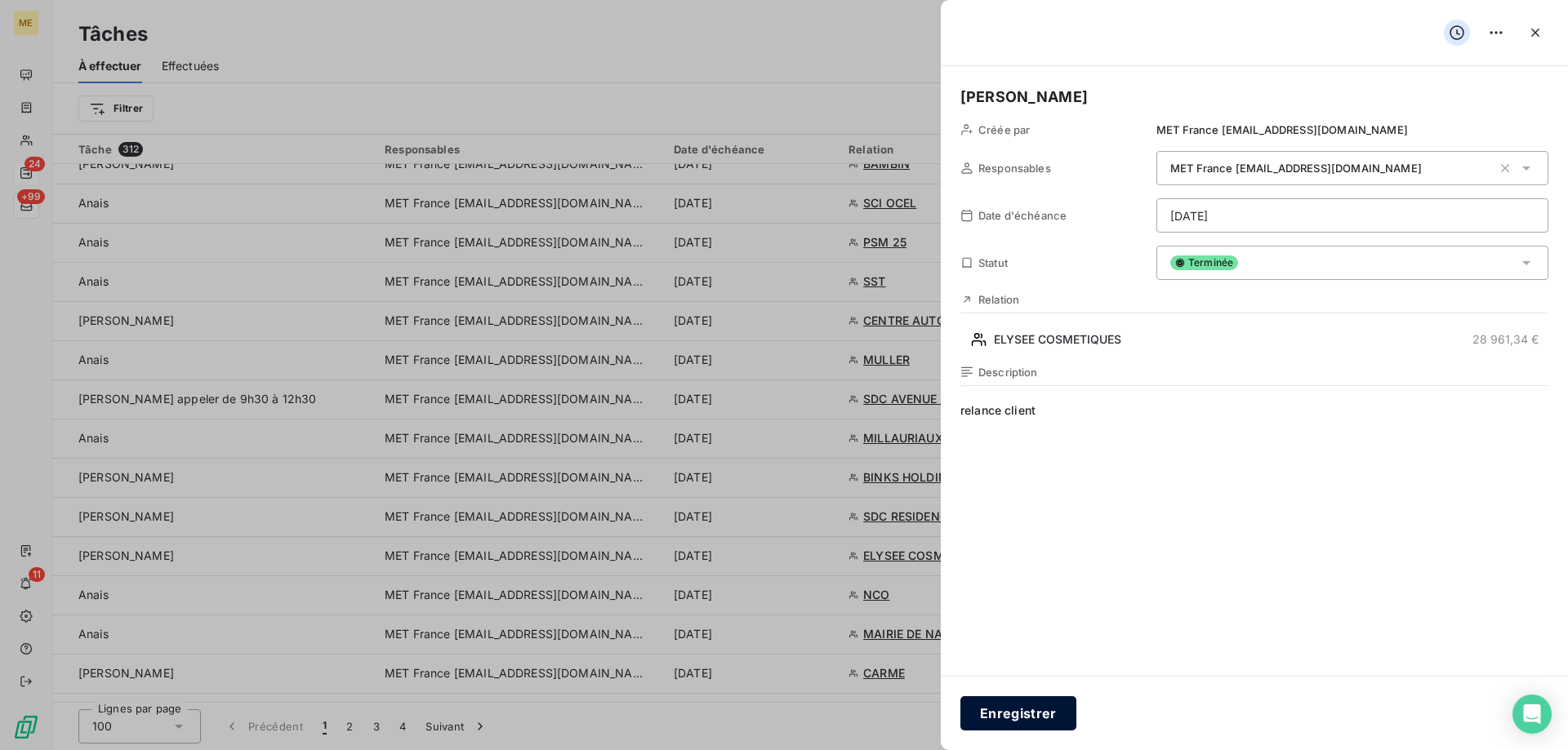
click at [1006, 718] on button "Enregistrer" at bounding box center [1018, 714] width 116 height 35
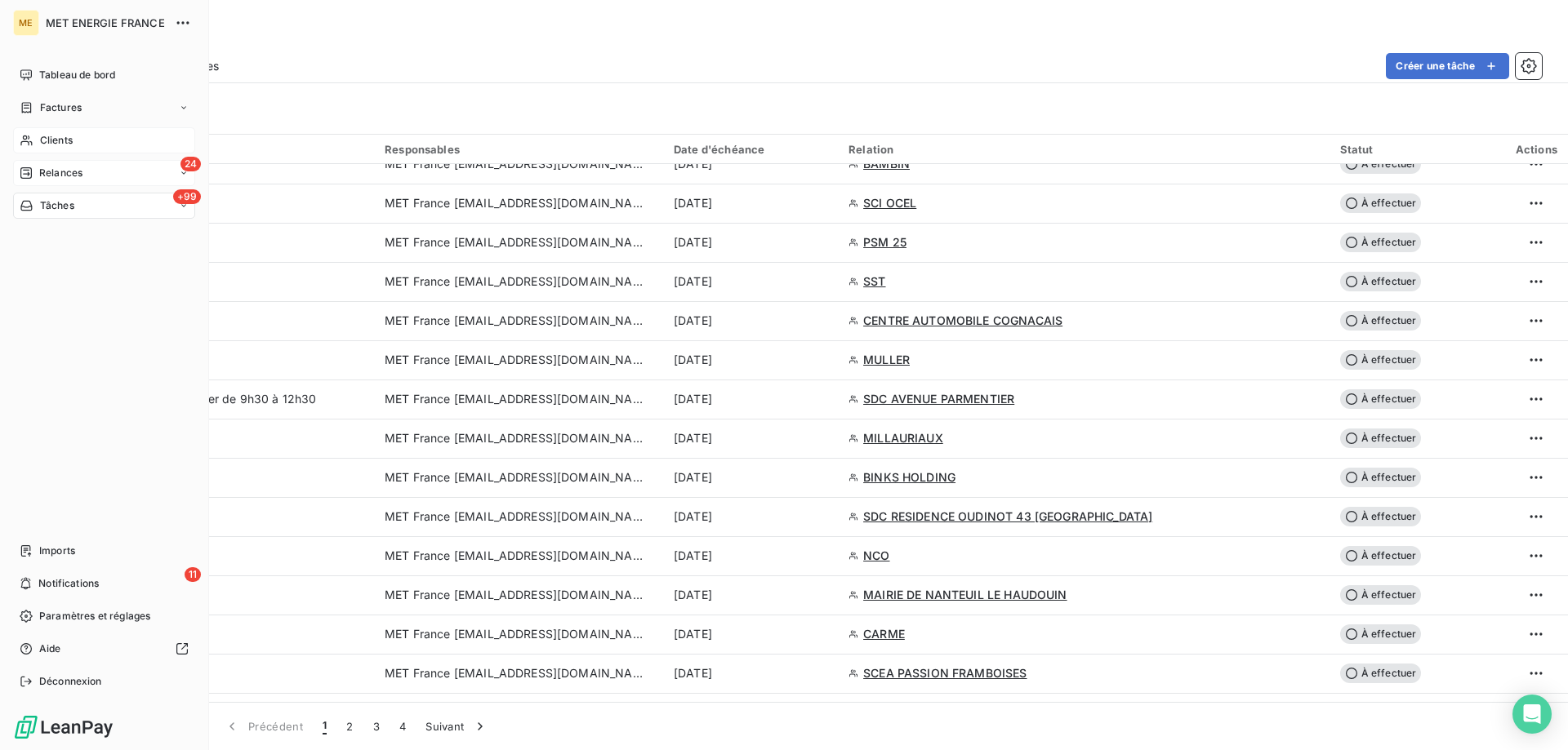
click at [29, 146] on icon at bounding box center [27, 140] width 14 height 13
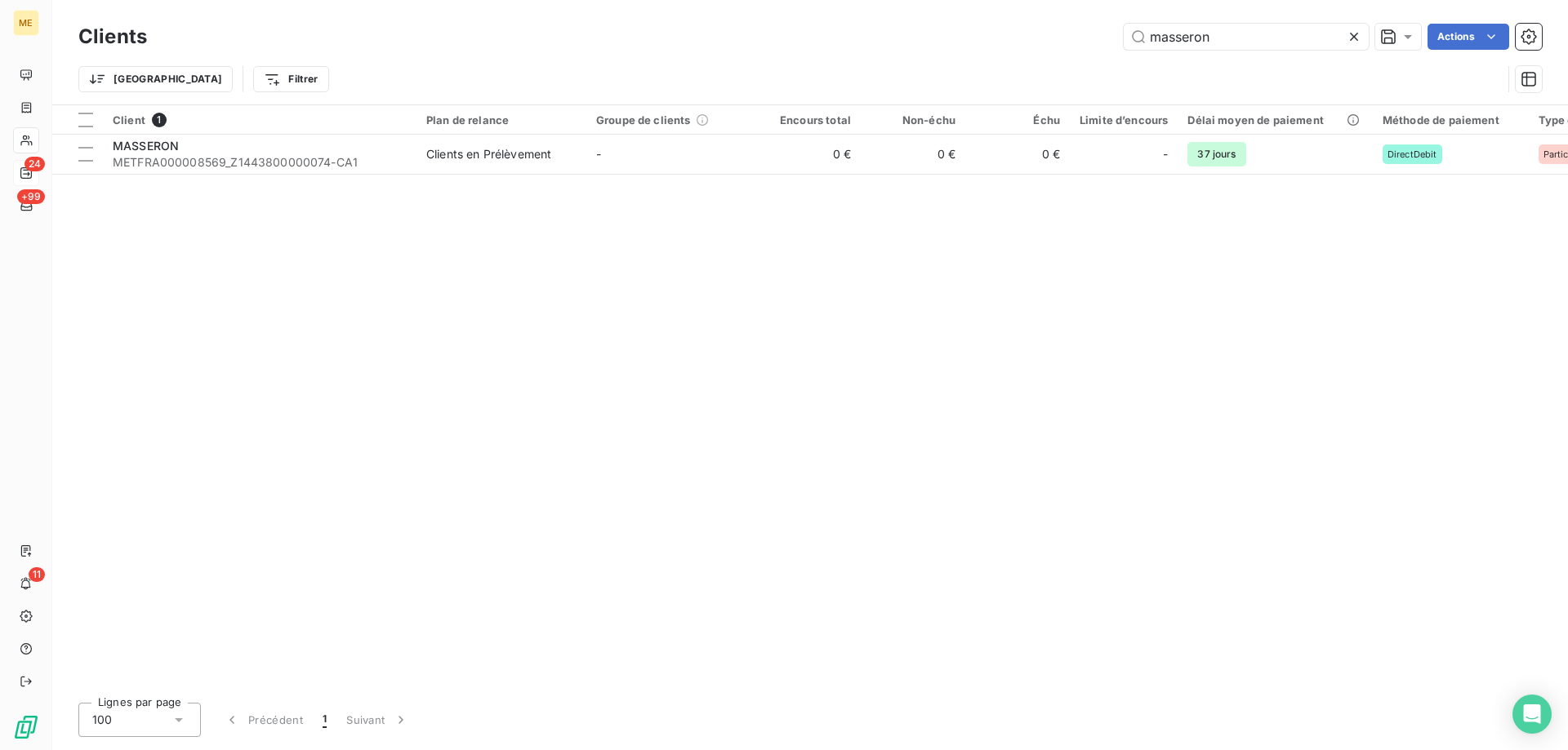
drag, startPoint x: 1232, startPoint y: 37, endPoint x: 1051, endPoint y: 37, distance: 181.0
click at [1051, 37] on div "masseron Actions" at bounding box center [854, 36] width 1375 height 26
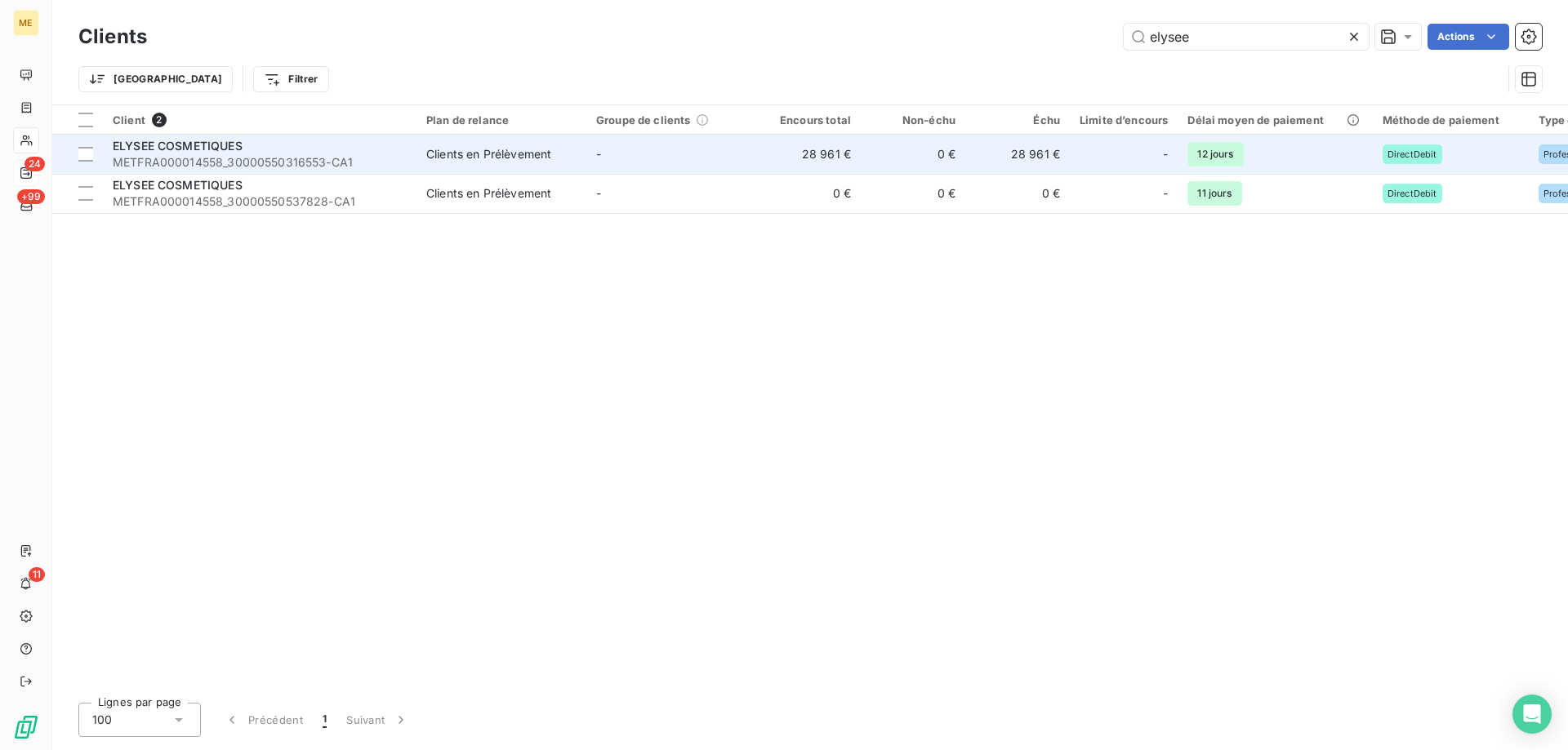
type input "elysee"
click at [250, 158] on span "METFRA000014558_30000550316553-CA1" at bounding box center [259, 162] width 294 height 16
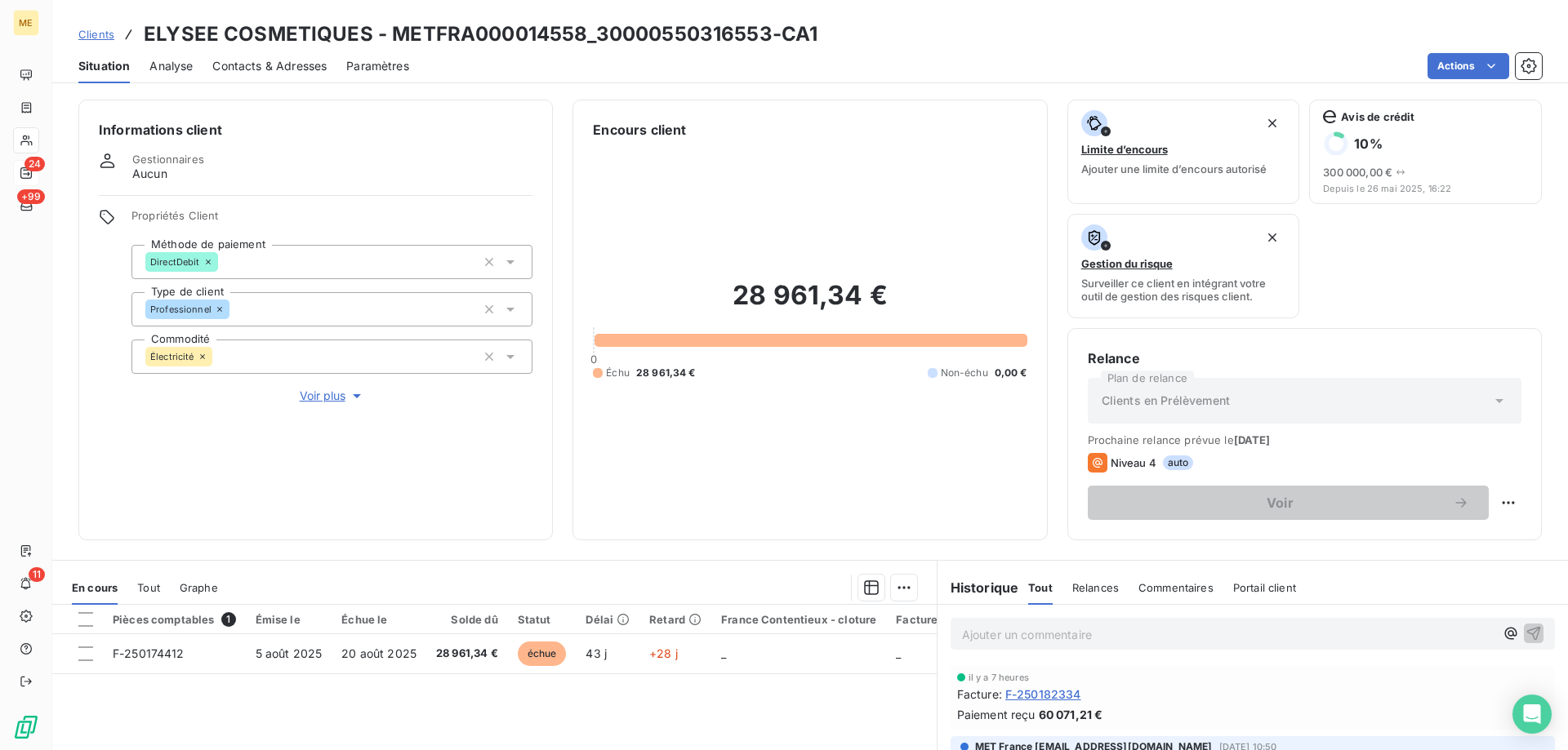
scroll to position [163, 0]
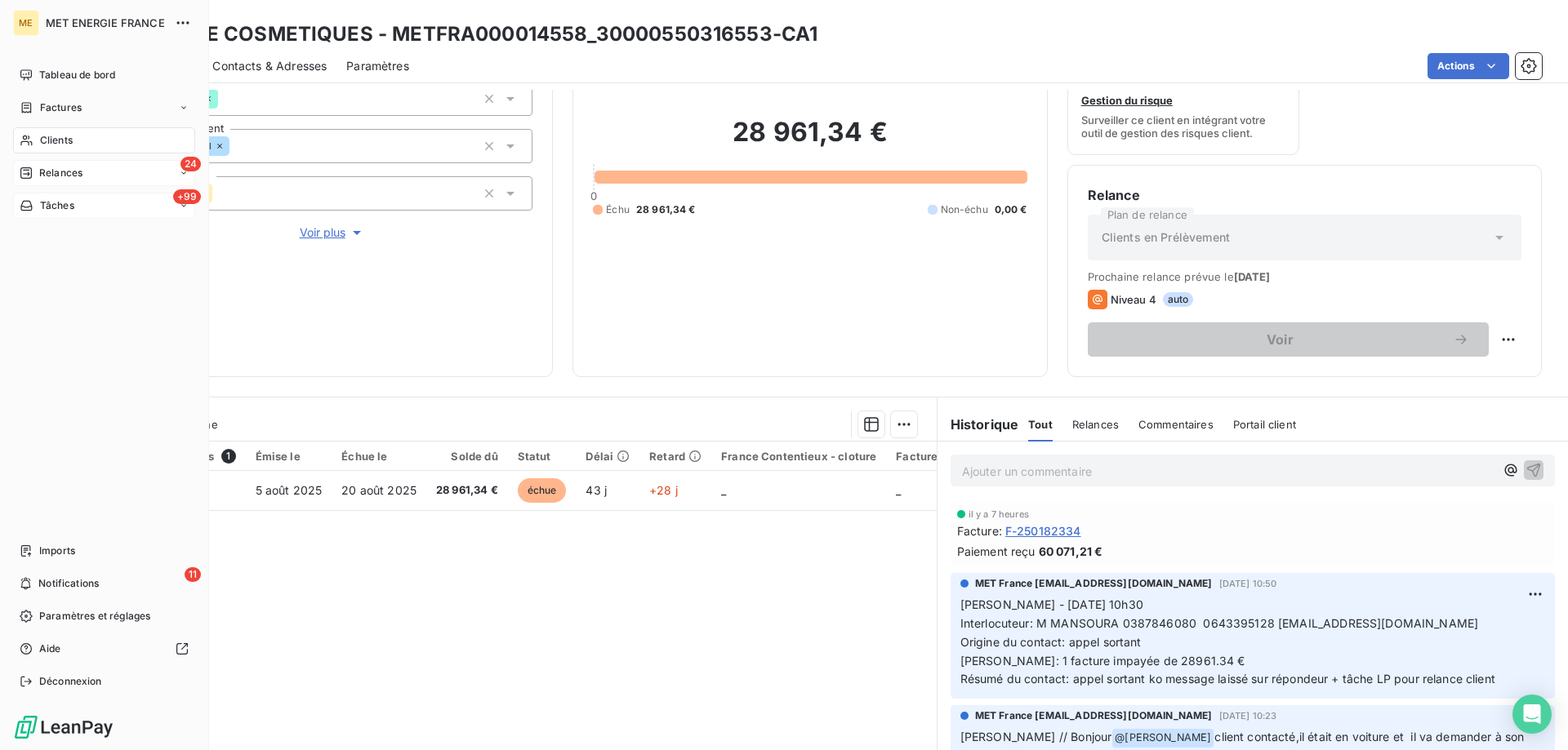
click at [61, 201] on span "Tâches" at bounding box center [57, 206] width 35 height 15
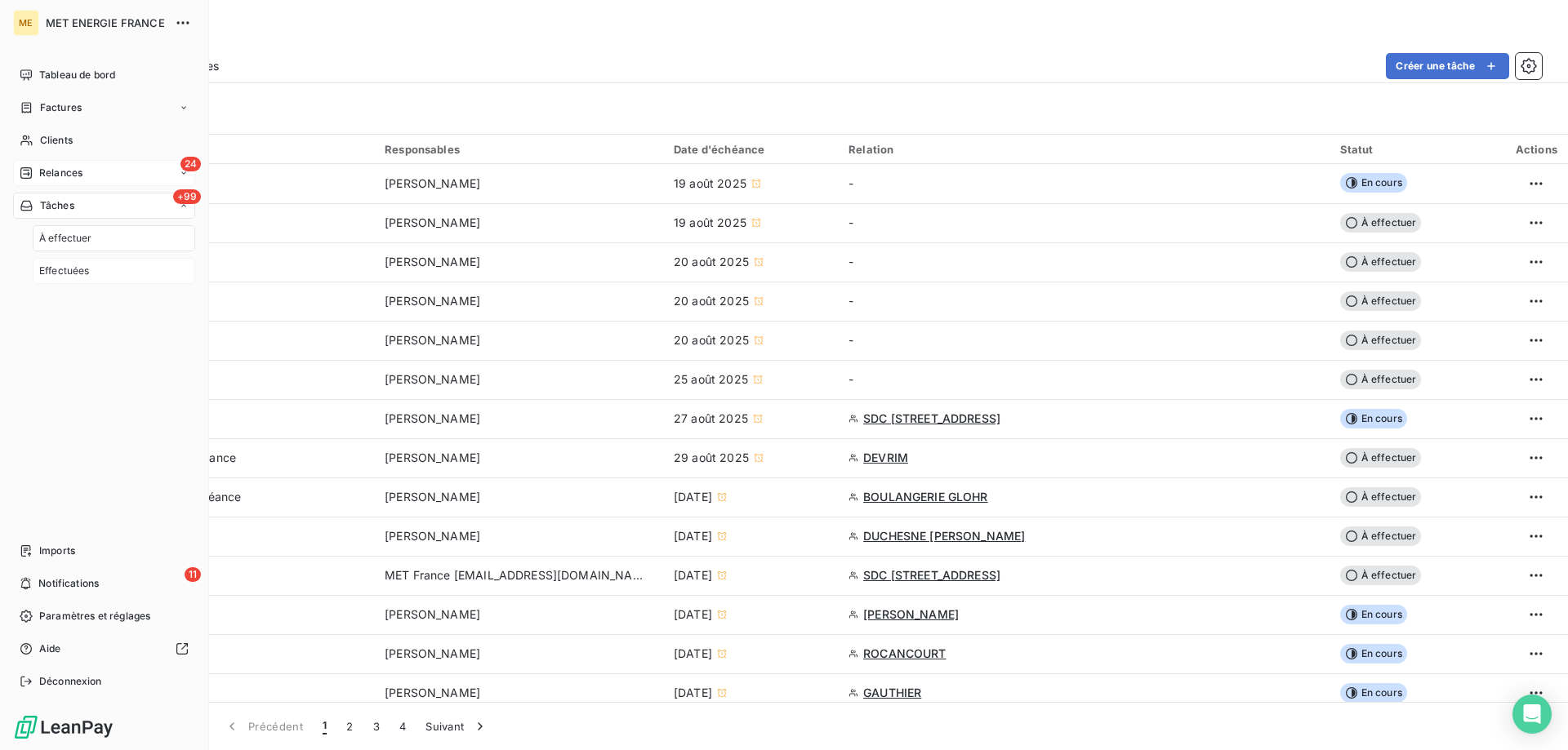
click at [71, 267] on span "Effectuées" at bounding box center [64, 271] width 51 height 15
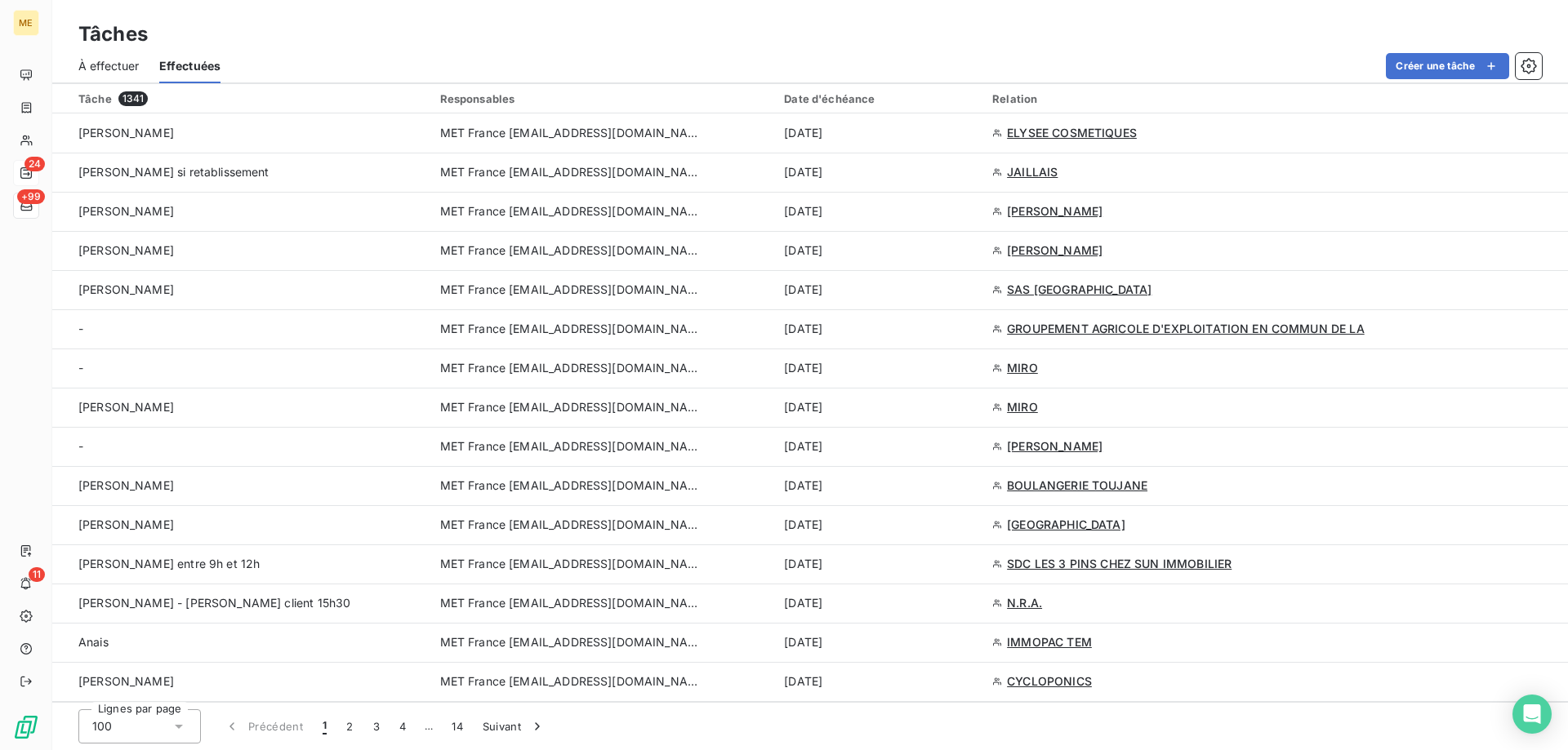
click at [97, 79] on div "À effectuer" at bounding box center [108, 66] width 61 height 35
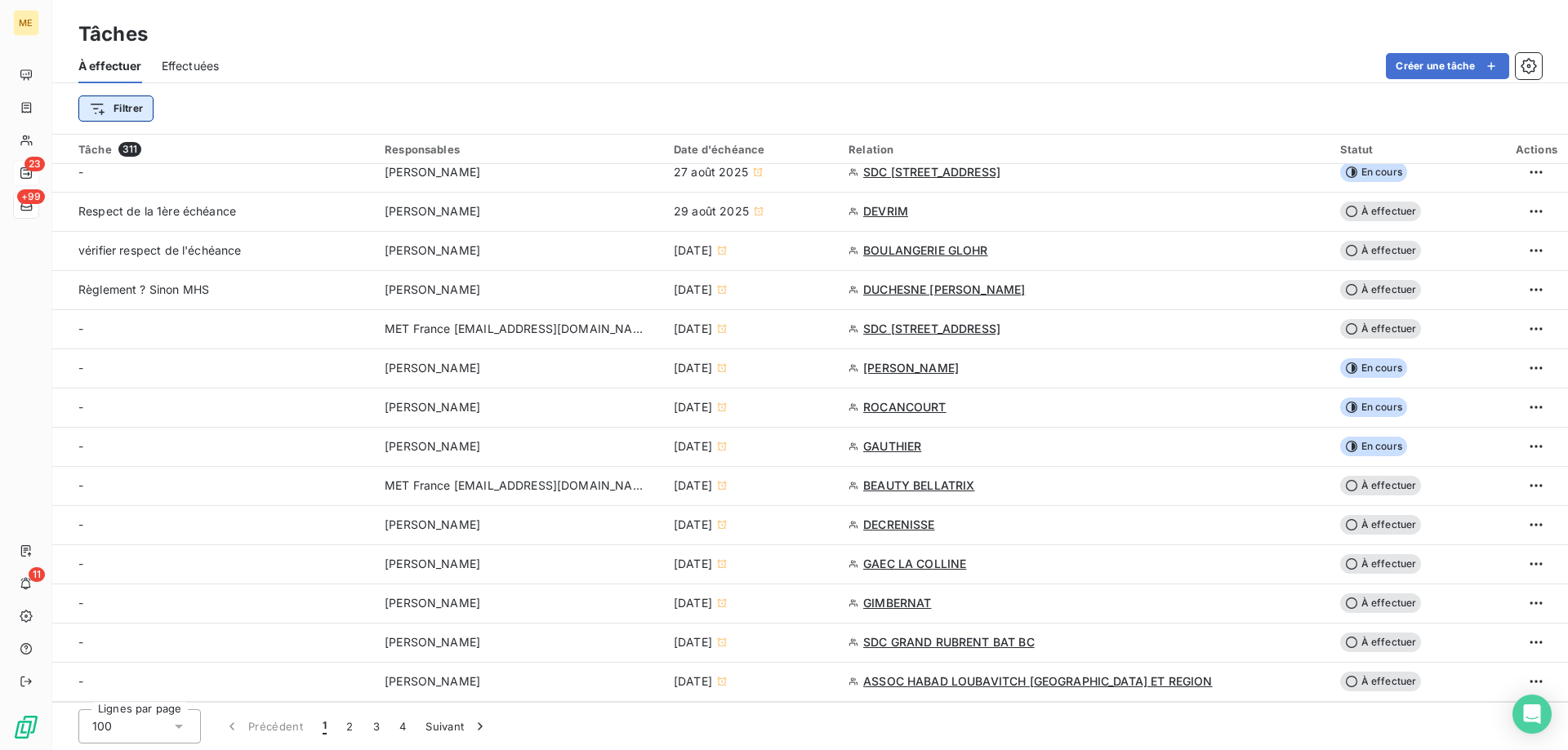
scroll to position [2939, 0]
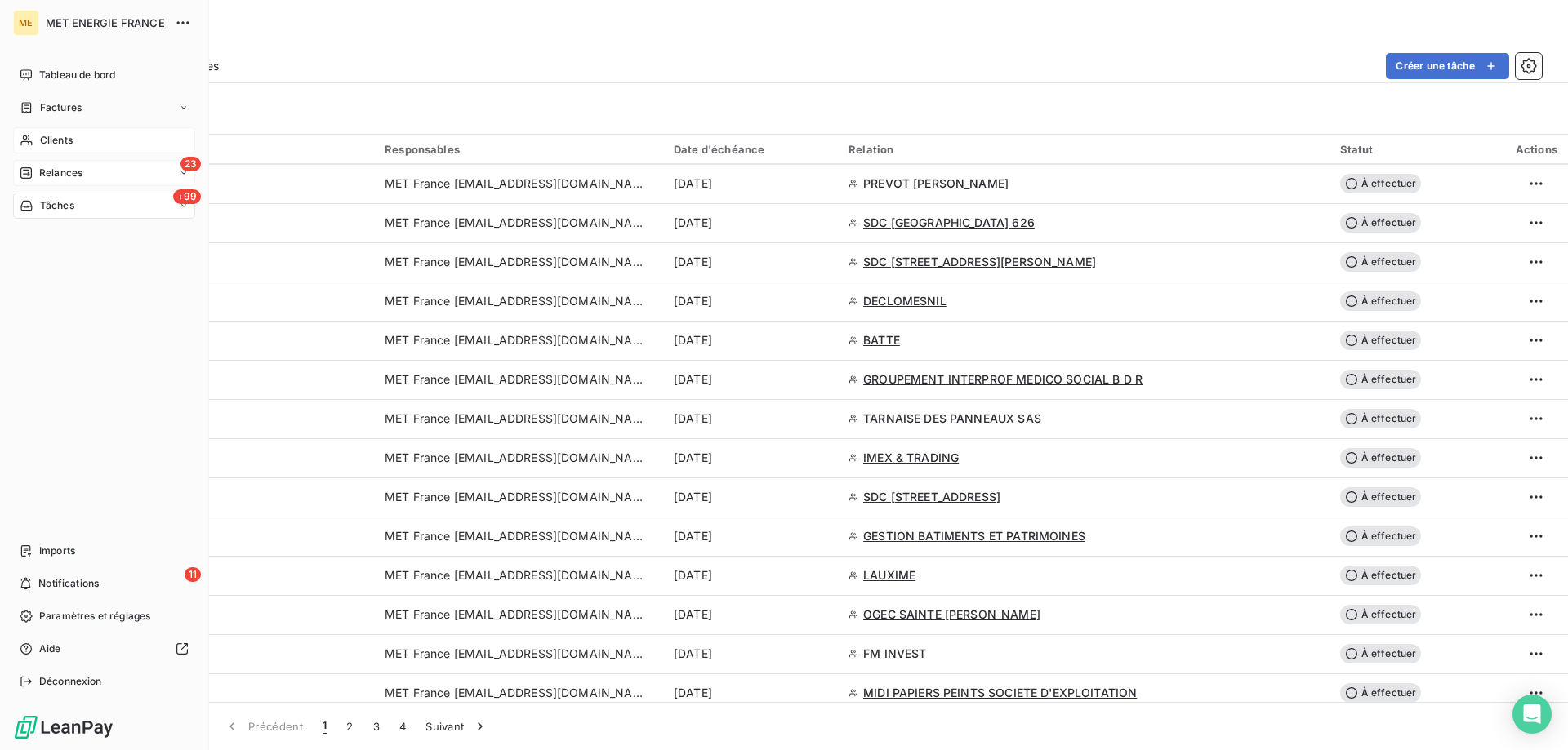
click at [56, 144] on span "Clients" at bounding box center [56, 140] width 33 height 15
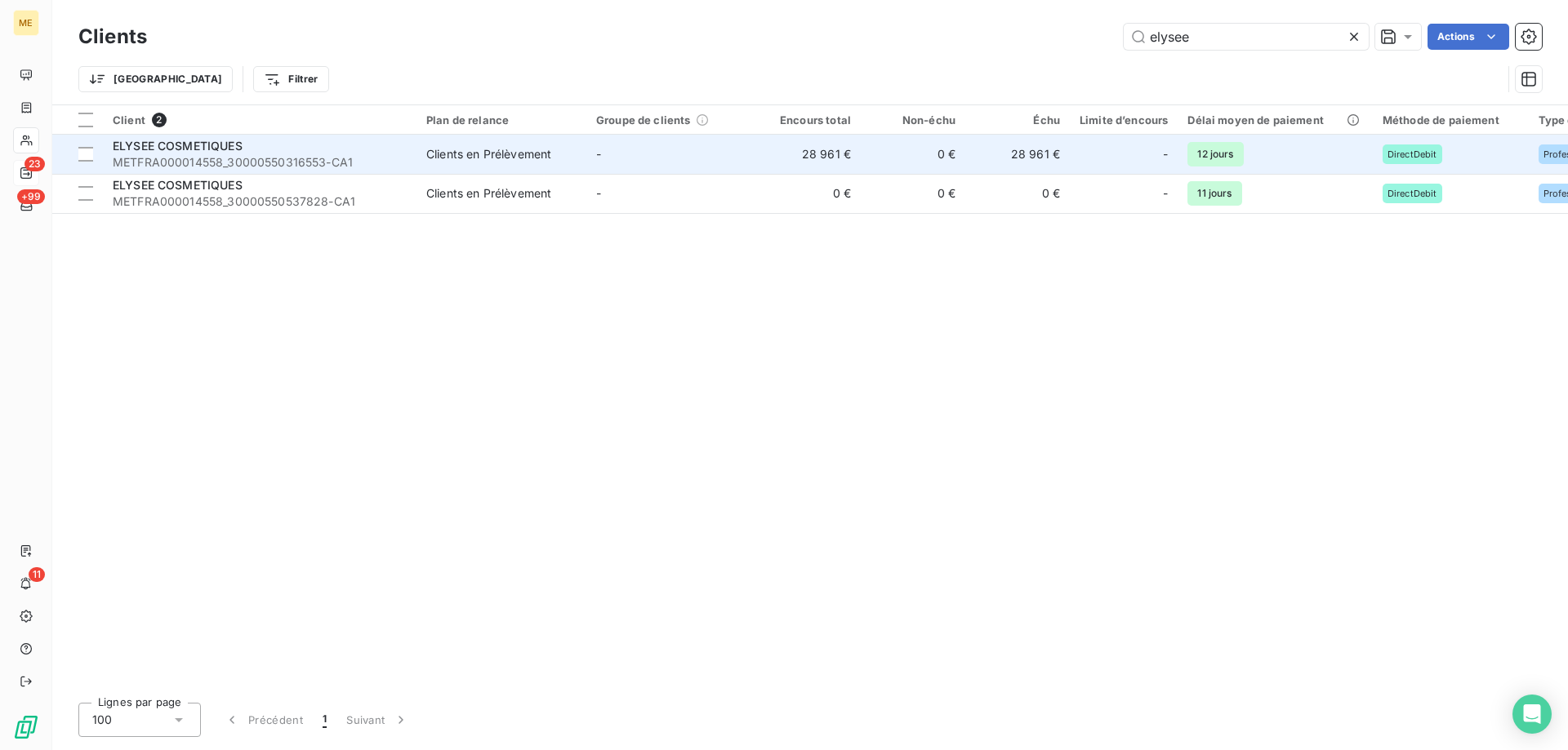
click at [188, 162] on span "METFRA000014558_30000550316553-CA1" at bounding box center [259, 162] width 294 height 16
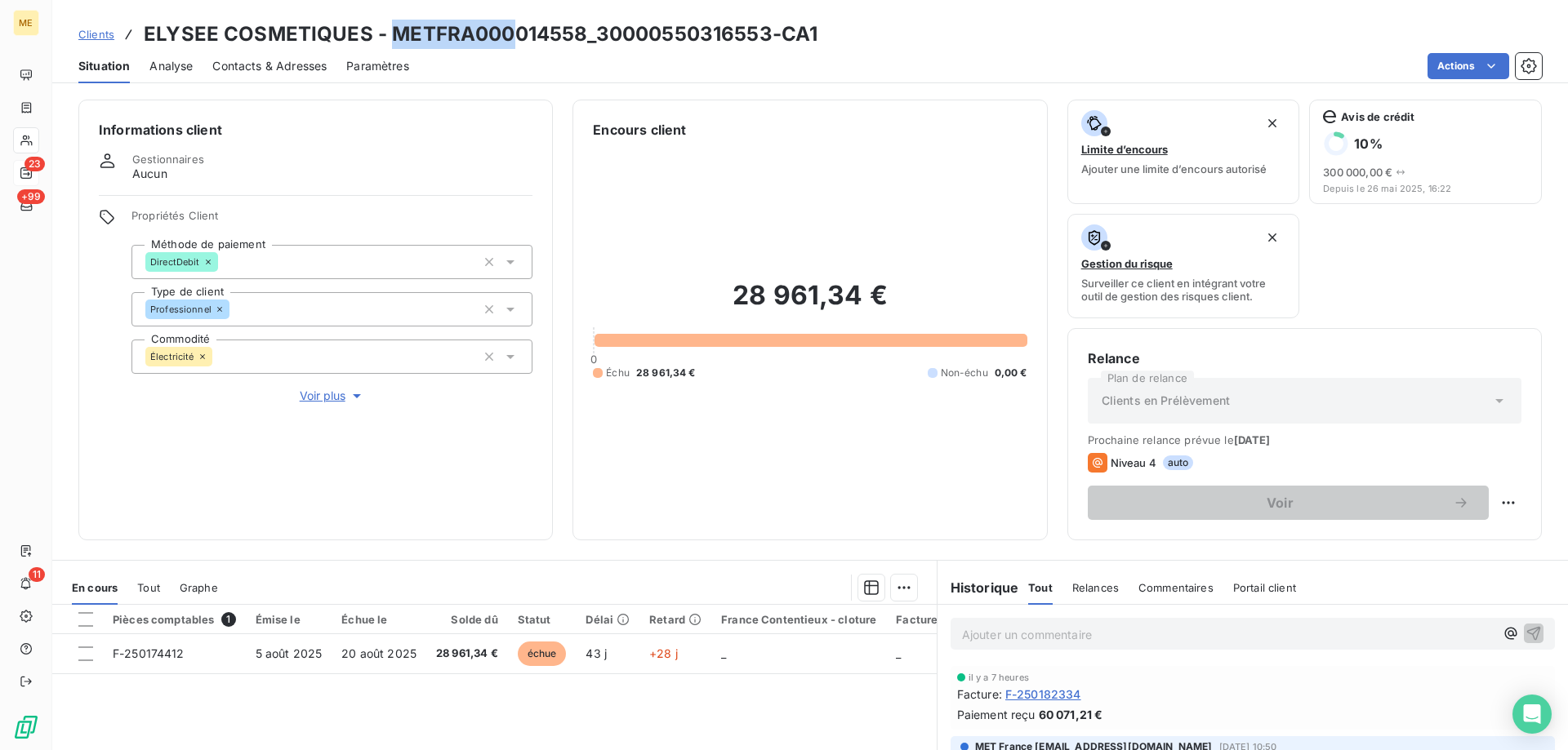
drag, startPoint x: 387, startPoint y: 32, endPoint x: 510, endPoint y: 38, distance: 123.1
click at [510, 38] on h3 "ELYSEE COSMETIQUES - METFRA000014558_30000550316553-CA1" at bounding box center [480, 34] width 674 height 29
drag, startPoint x: 595, startPoint y: 36, endPoint x: 766, endPoint y: 34, distance: 171.0
click at [766, 34] on h3 "ELYSEE COSMETIQUES - METFRA000014558_30000550316553-CA1" at bounding box center [480, 34] width 674 height 29
copy h3 "30000550316553"
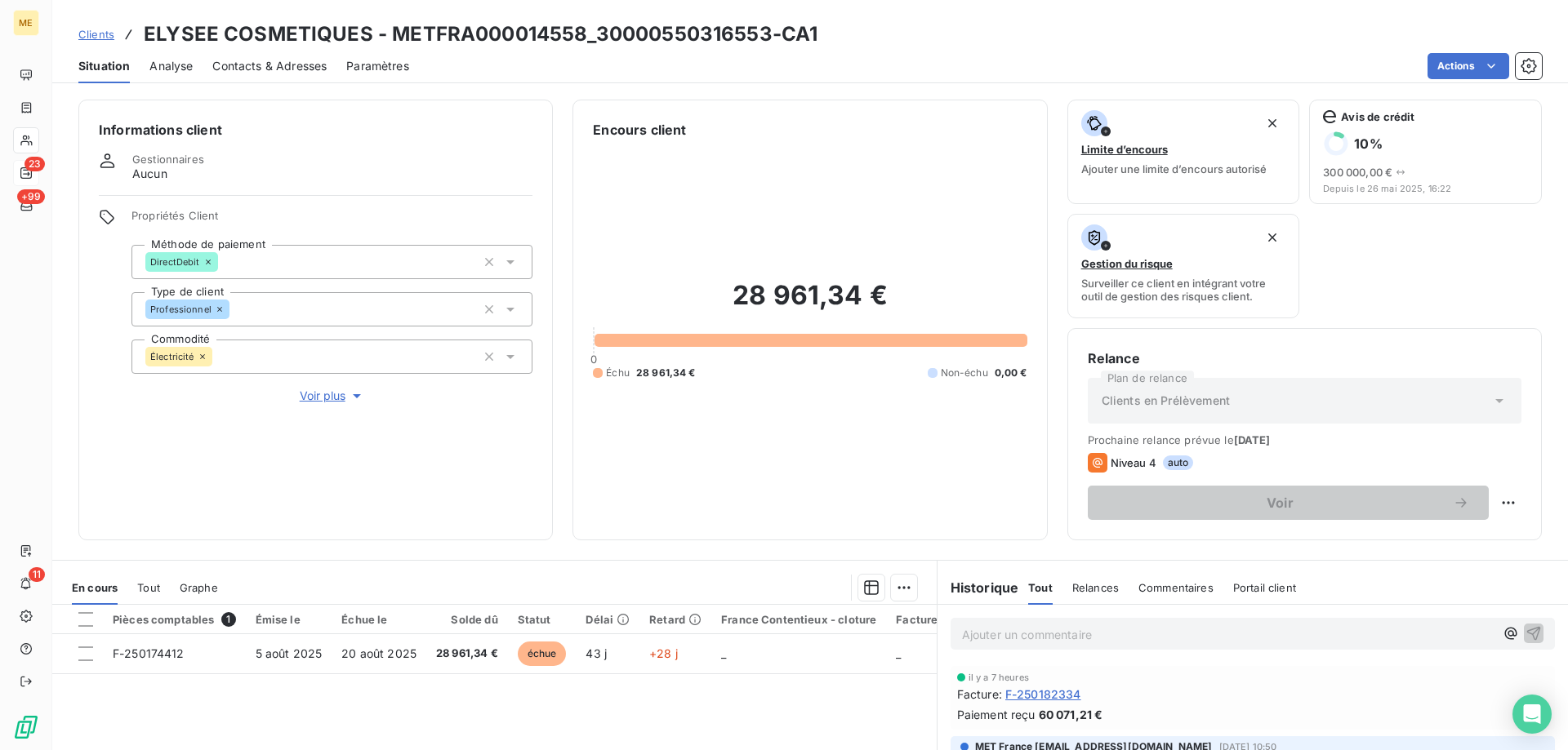
click at [390, 26] on h3 "ELYSEE COSMETIQUES - METFRA000014558_30000550316553-CA1" at bounding box center [480, 34] width 674 height 29
drag, startPoint x: 384, startPoint y: 36, endPoint x: 583, endPoint y: 33, distance: 199.0
click at [583, 33] on h3 "ELYSEE COSMETIQUES - METFRA000014558_30000550316553-CA1" at bounding box center [480, 34] width 674 height 29
copy h3 "METFRA000014558"
drag, startPoint x: 595, startPoint y: 31, endPoint x: 760, endPoint y: 40, distance: 165.2
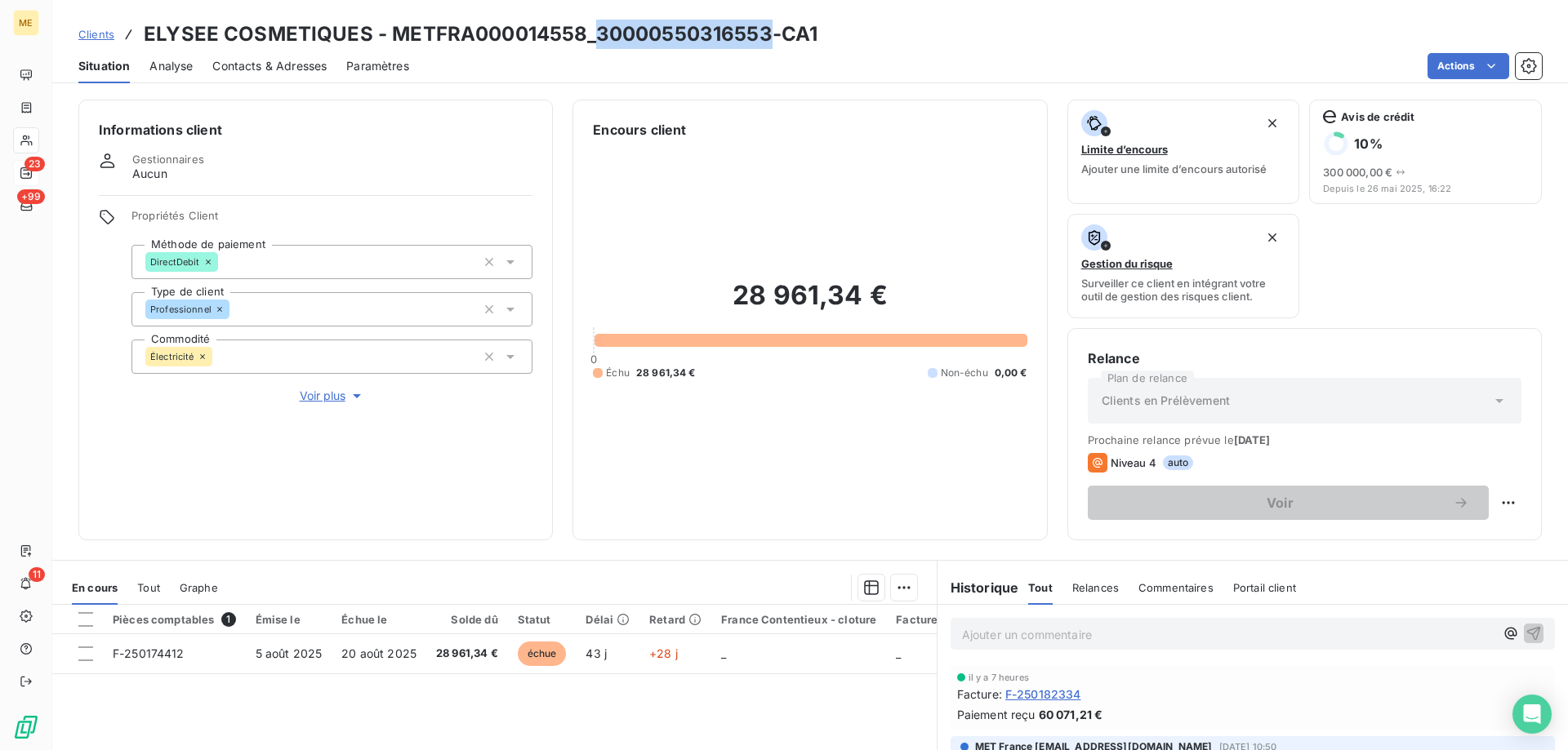
click at [760, 40] on h3 "ELYSEE COSMETIQUES - METFRA000014558_30000550316553-CA1" at bounding box center [480, 34] width 674 height 29
copy h3 "30000550316553"
click at [672, 32] on h3 "ELYSEE COSMETIQUES - METFRA000014558_30000550316553-CA1" at bounding box center [480, 34] width 674 height 29
click at [581, 42] on h3 "ELYSEE COSMETIQUES - METFRA000014558_30000550316553-CA1" at bounding box center [480, 34] width 674 height 29
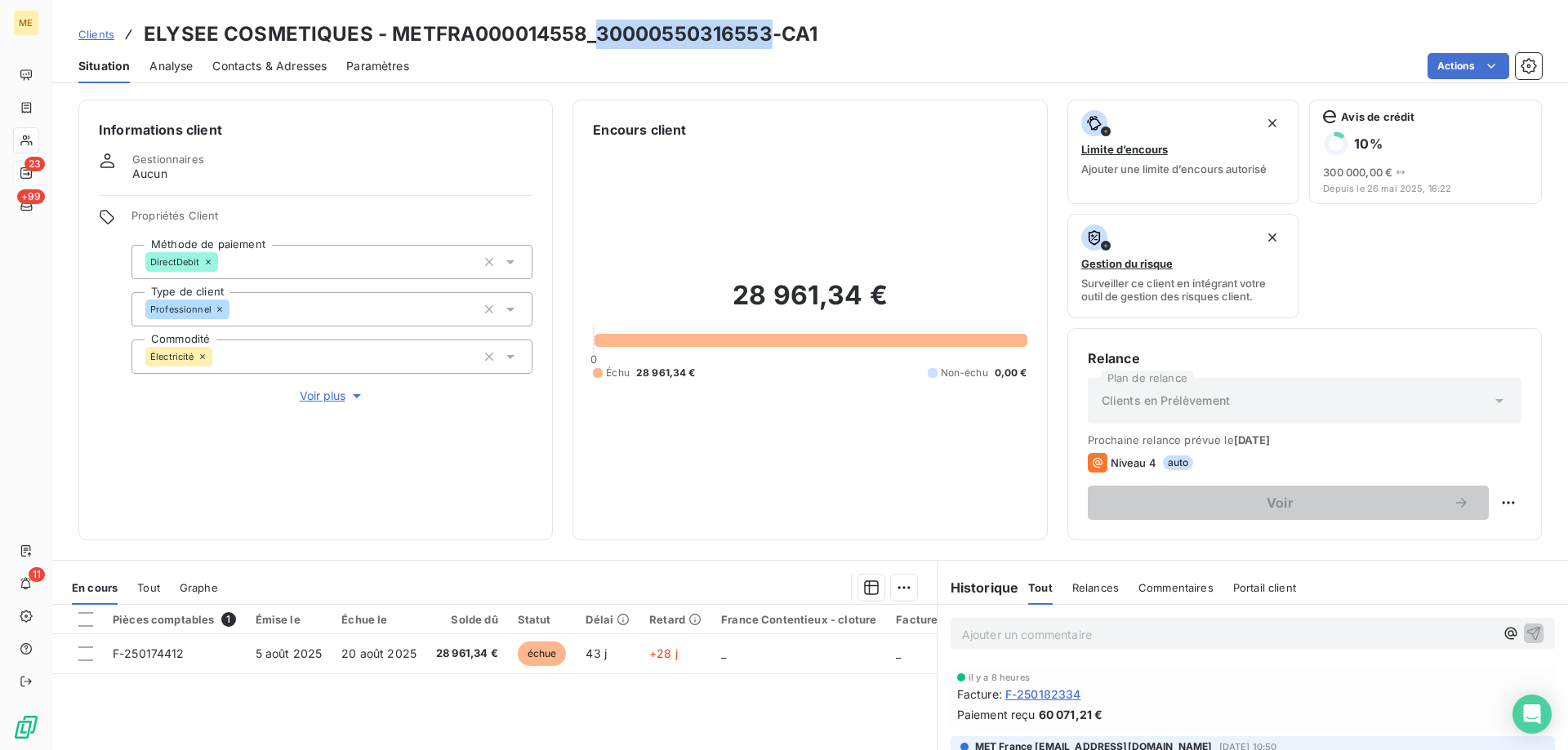
drag, startPoint x: 594, startPoint y: 31, endPoint x: 765, endPoint y: 35, distance: 171.0
click at [765, 35] on h3 "ELYSEE COSMETIQUES - METFRA000014558_30000550316553-CA1" at bounding box center [480, 34] width 674 height 29
copy h3 "30000550316553"
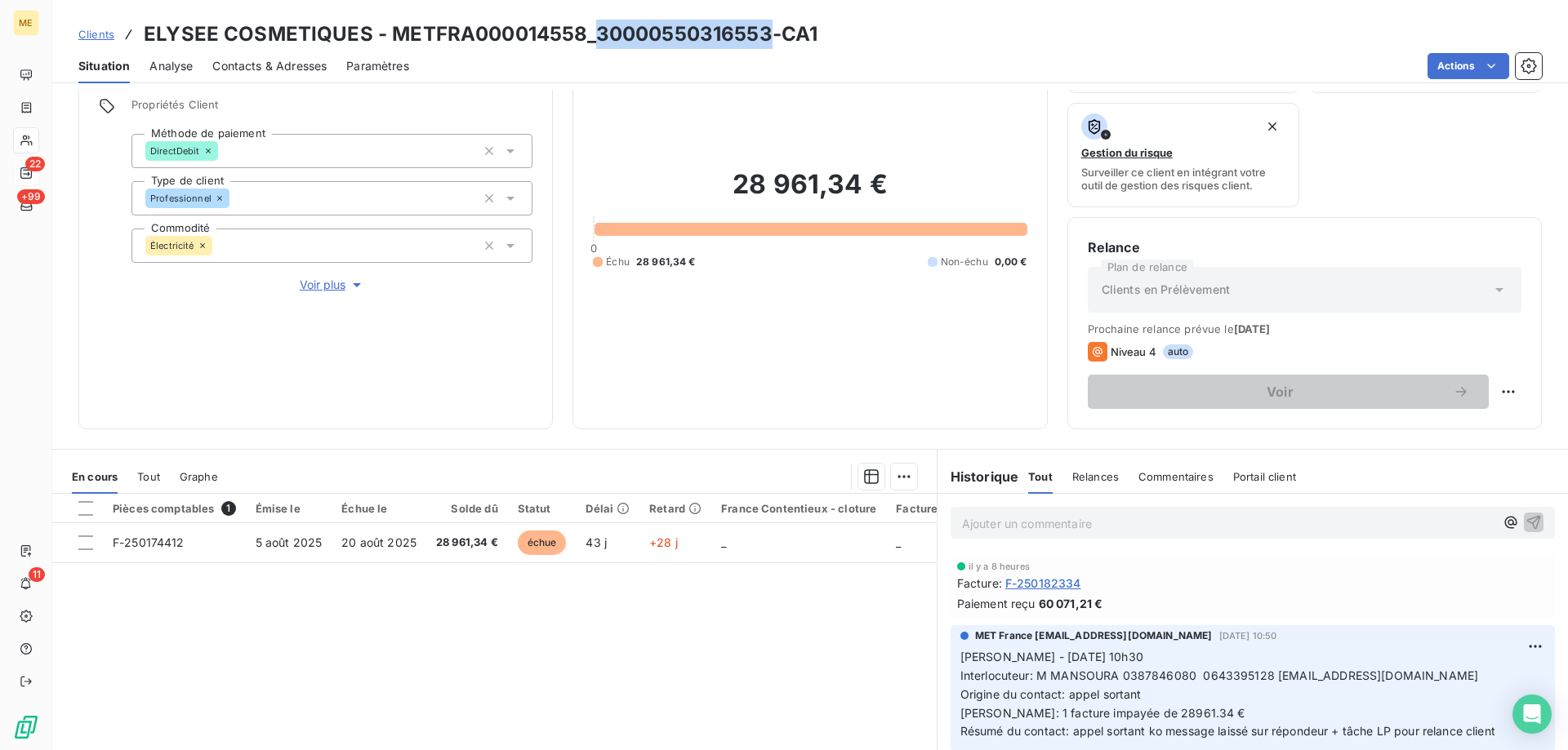
scroll to position [218, 0]
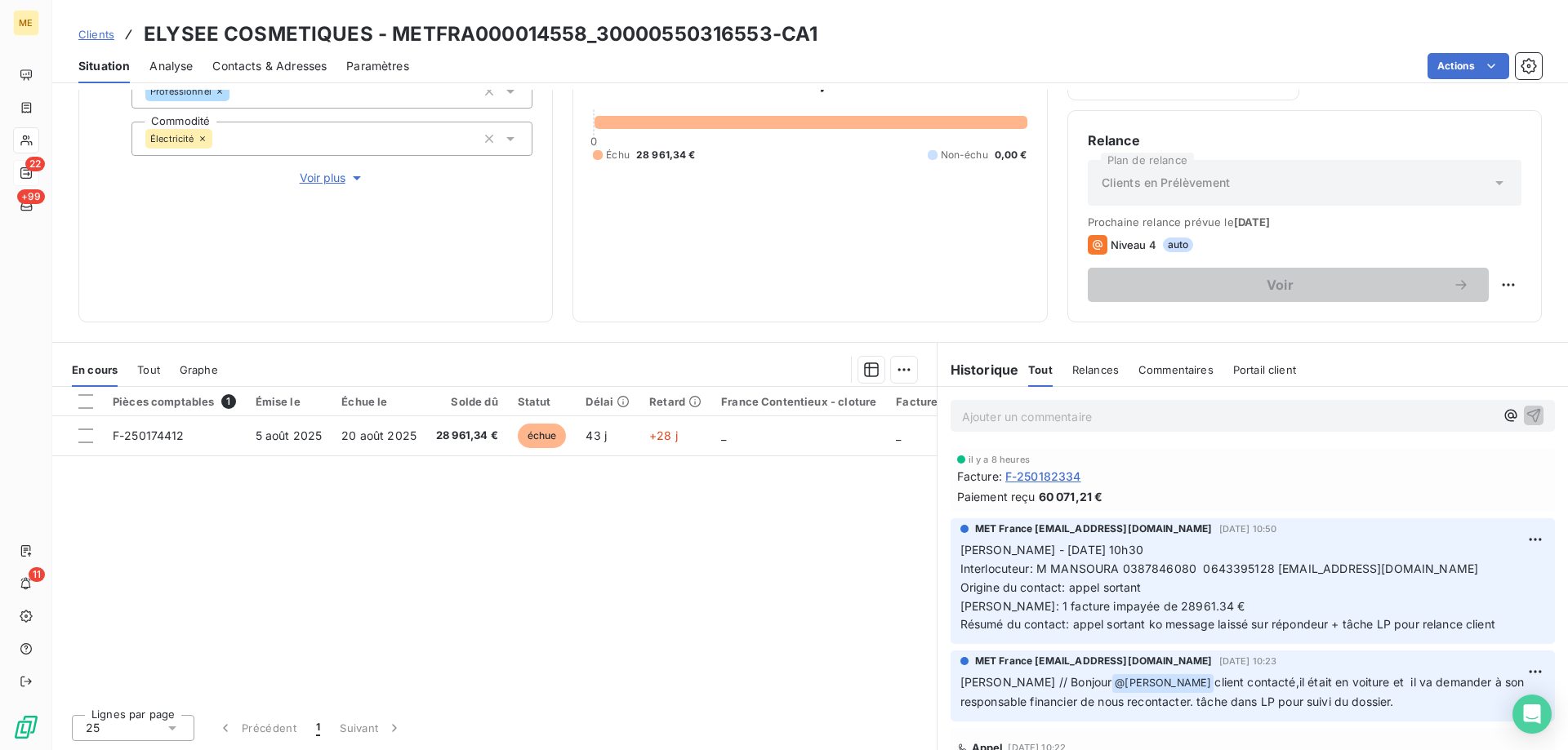
click at [1032, 420] on p "Ajouter un commentaire ﻿" at bounding box center [1228, 416] width 533 height 20
click at [1456, 66] on html "ME 22 +99 11 Clients ELYSEE COSMETIQUES - METFRA000014558_30000550316553-CA1 Si…" at bounding box center [784, 456] width 1568 height 913
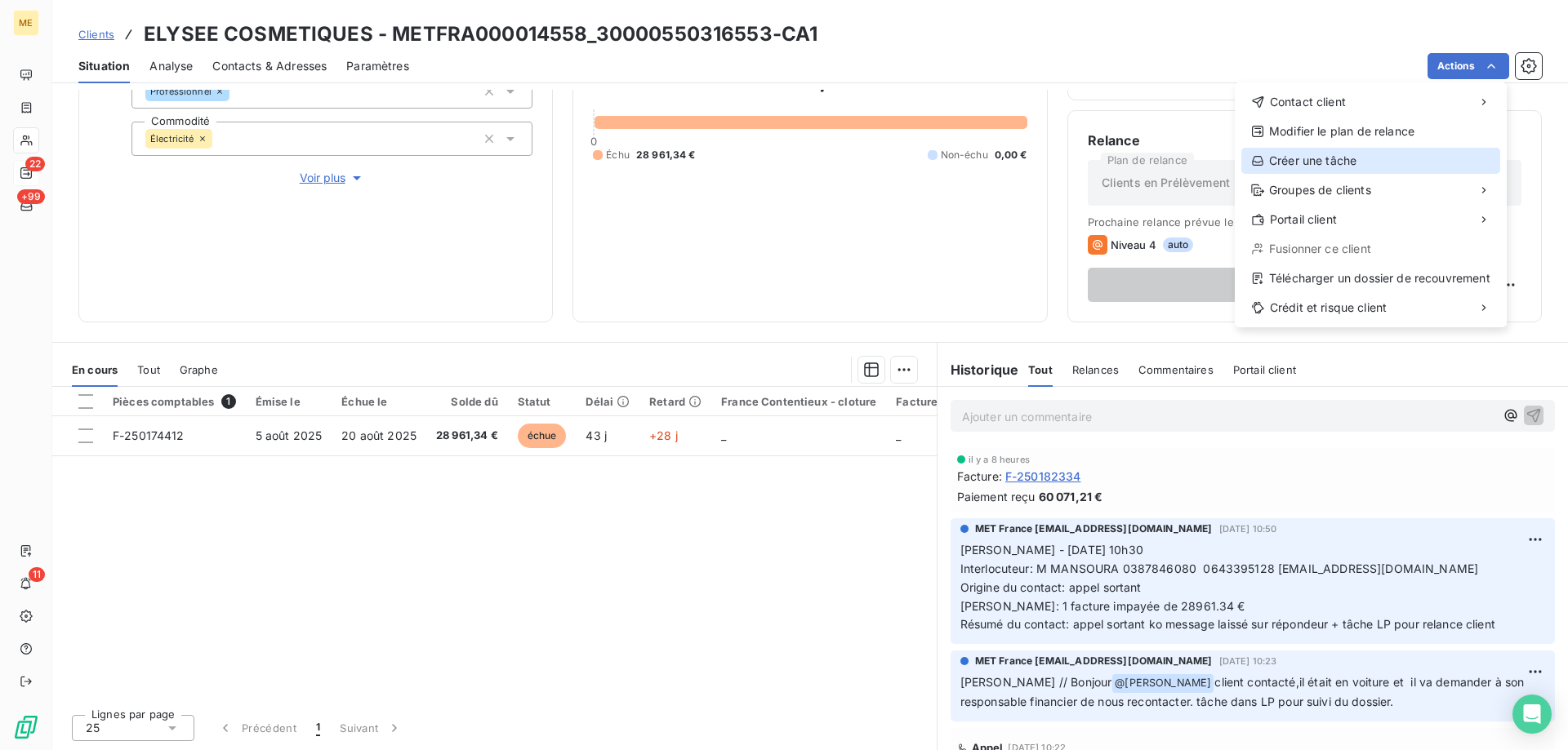
click at [1355, 155] on div "Créer une tâche" at bounding box center [1371, 160] width 259 height 26
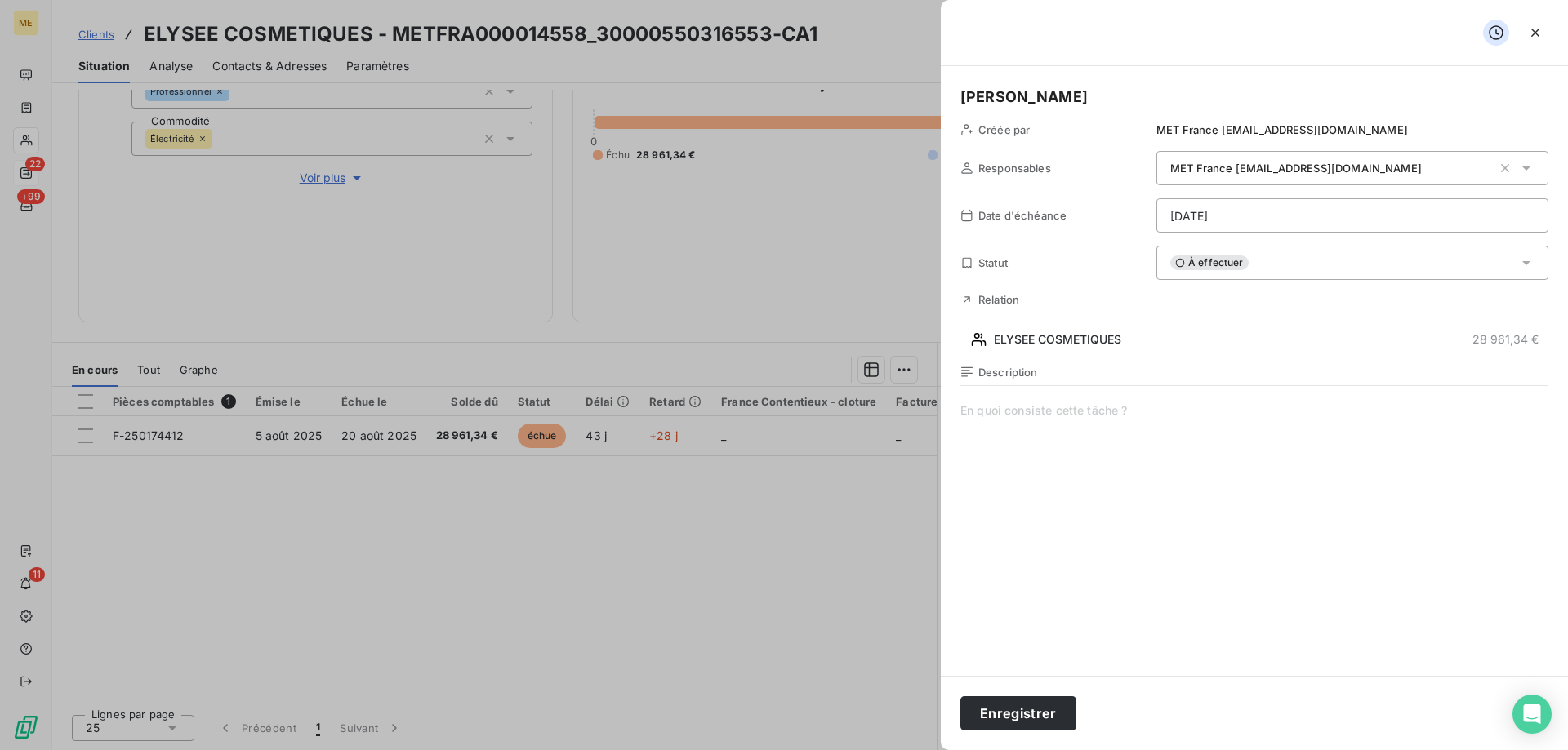
click at [994, 414] on span at bounding box center [1255, 558] width 588 height 313
click at [1208, 415] on span "vérifier retour interne sur requête" at bounding box center [1255, 558] width 588 height 313
click at [1271, 218] on html "ME 22 +99 11 Clients ELYSEE COSMETIQUES - METFRA000014558_30000550316553-CA1 Si…" at bounding box center [784, 456] width 1568 height 913
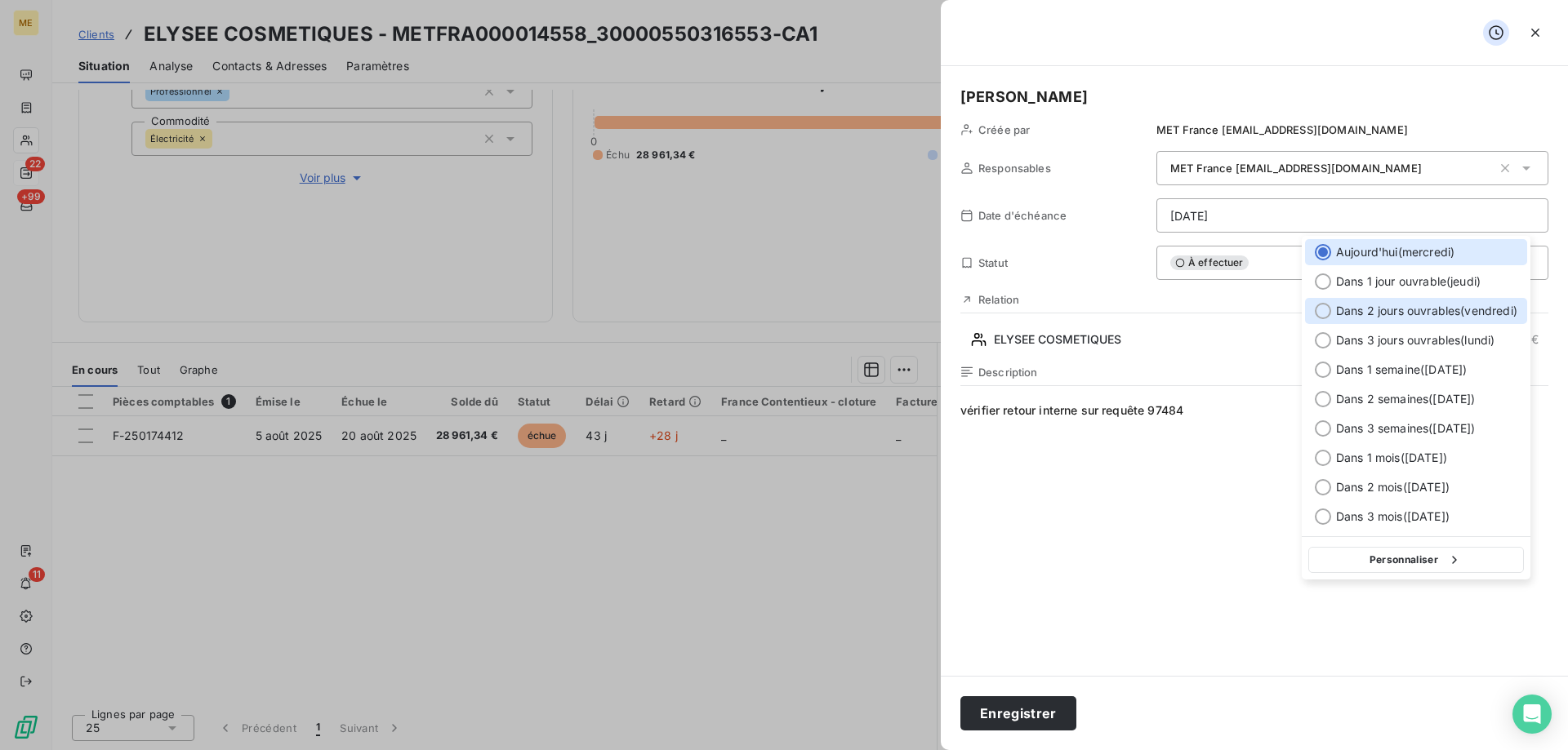
click at [1326, 314] on div at bounding box center [1323, 311] width 16 height 16
type input "19/09/2025"
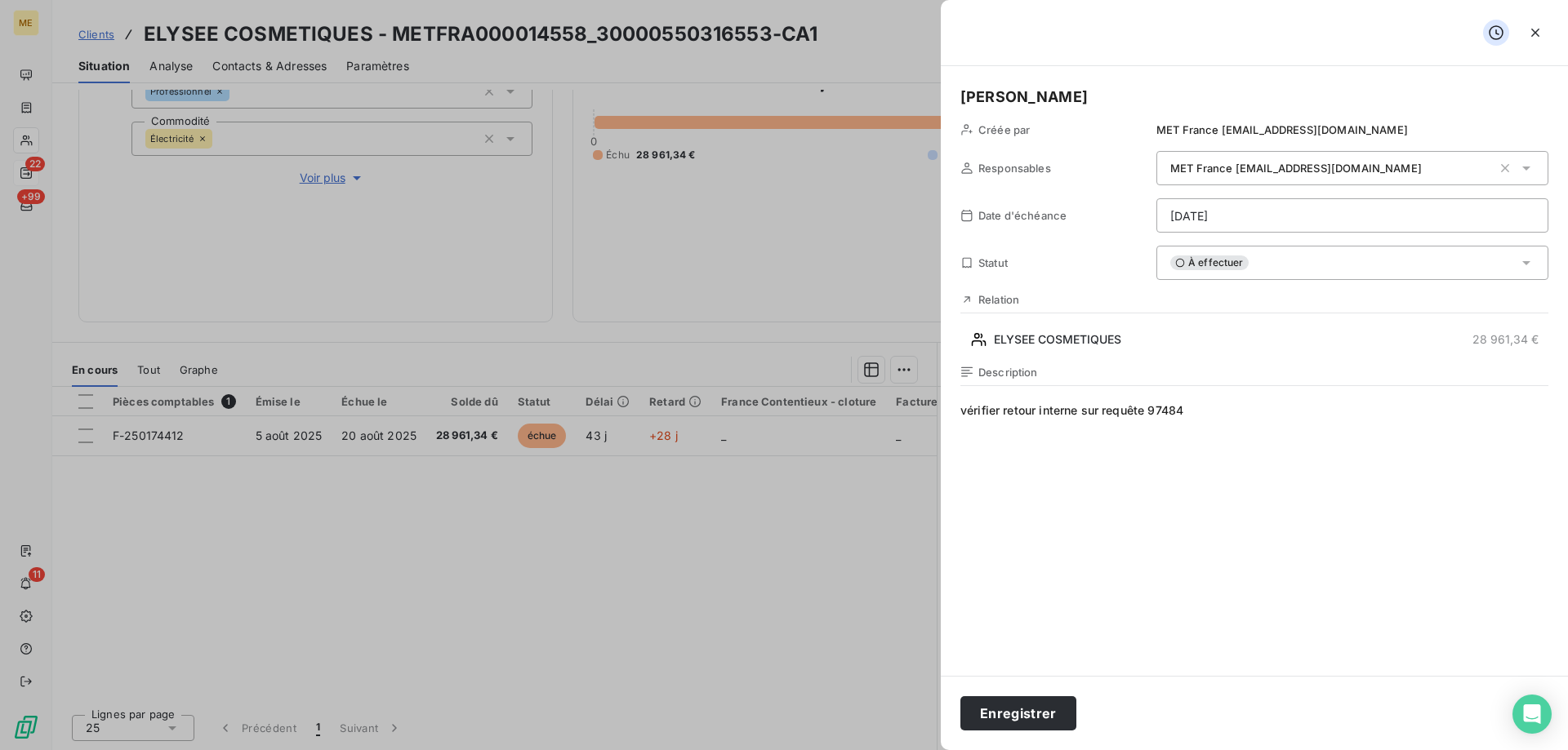
click at [1192, 540] on span "vérifier retour interne sur requête 97484" at bounding box center [1255, 558] width 588 height 313
click at [1046, 714] on button "Enregistrer" at bounding box center [1018, 714] width 116 height 35
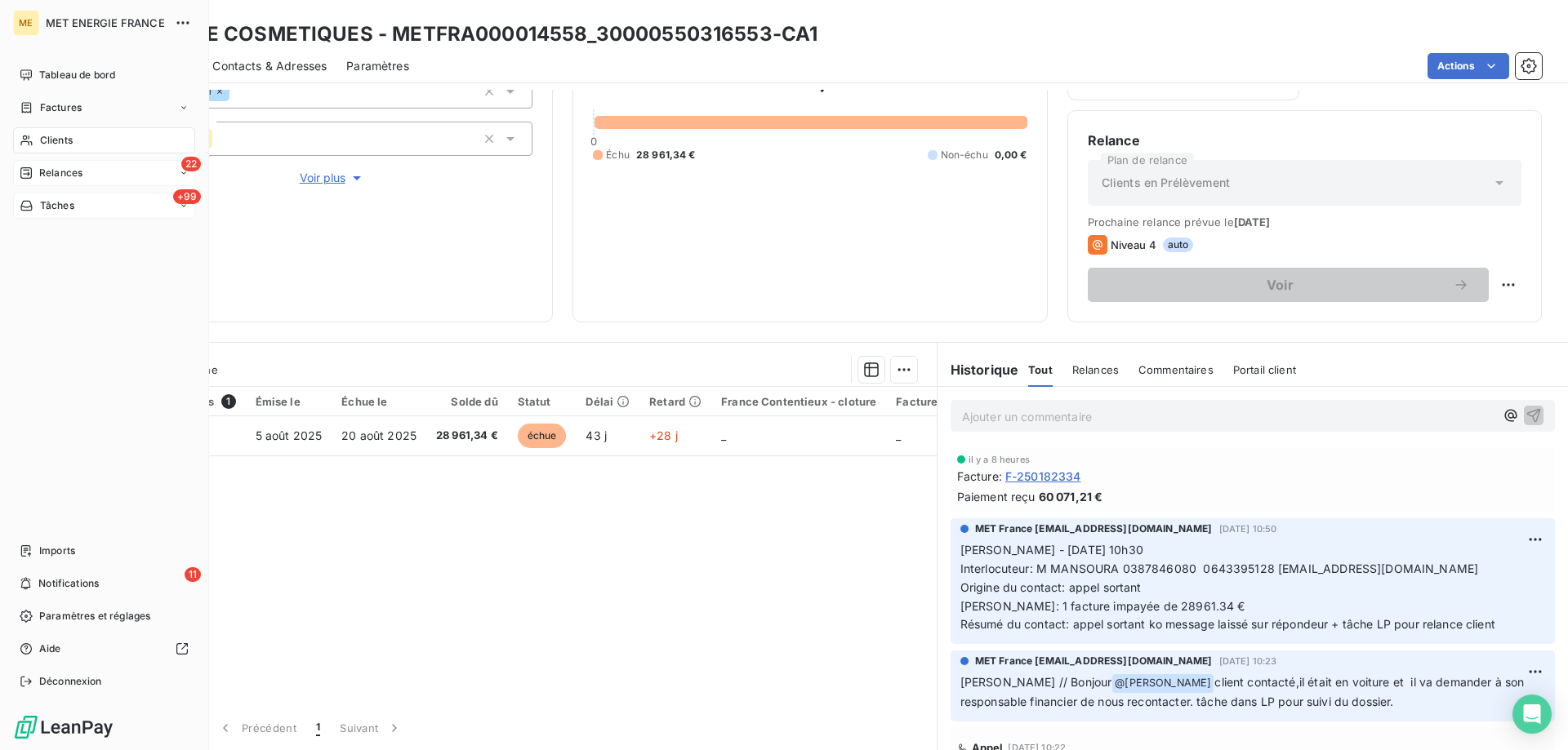
click at [47, 211] on span "Tâches" at bounding box center [57, 206] width 35 height 15
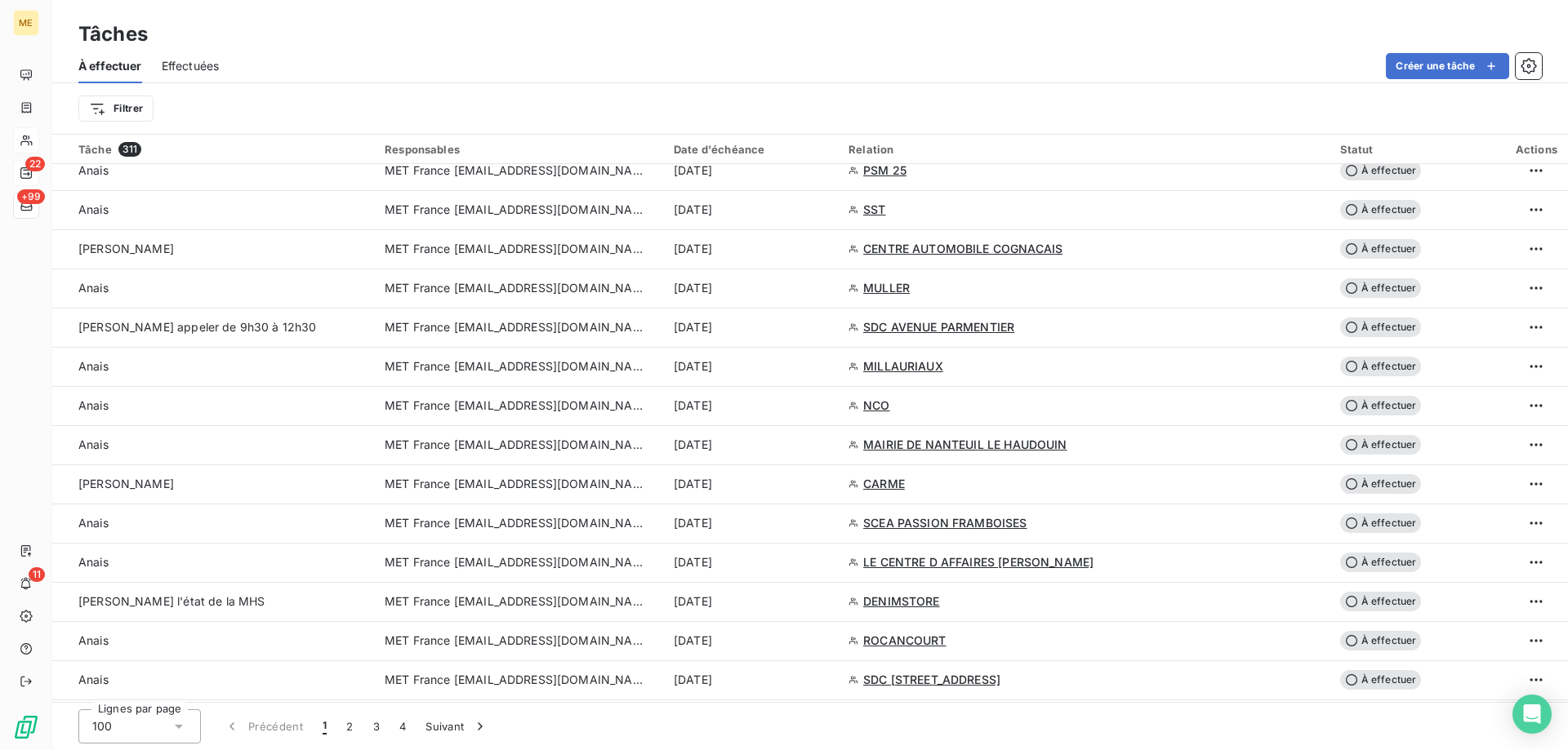
scroll to position [1470, 0]
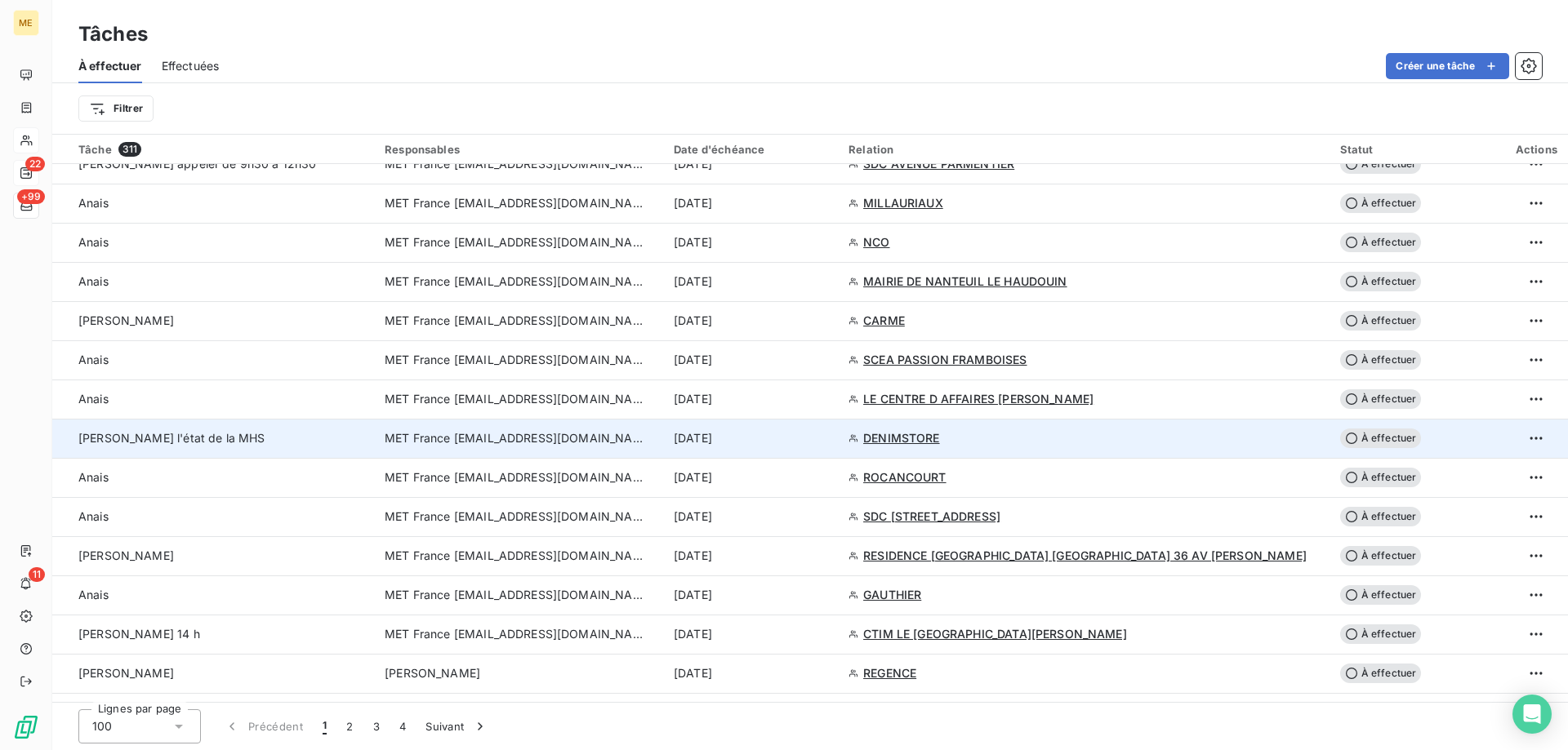
click at [510, 443] on span "MET France [EMAIL_ADDRESS][DOMAIN_NAME]" at bounding box center [515, 438] width 261 height 16
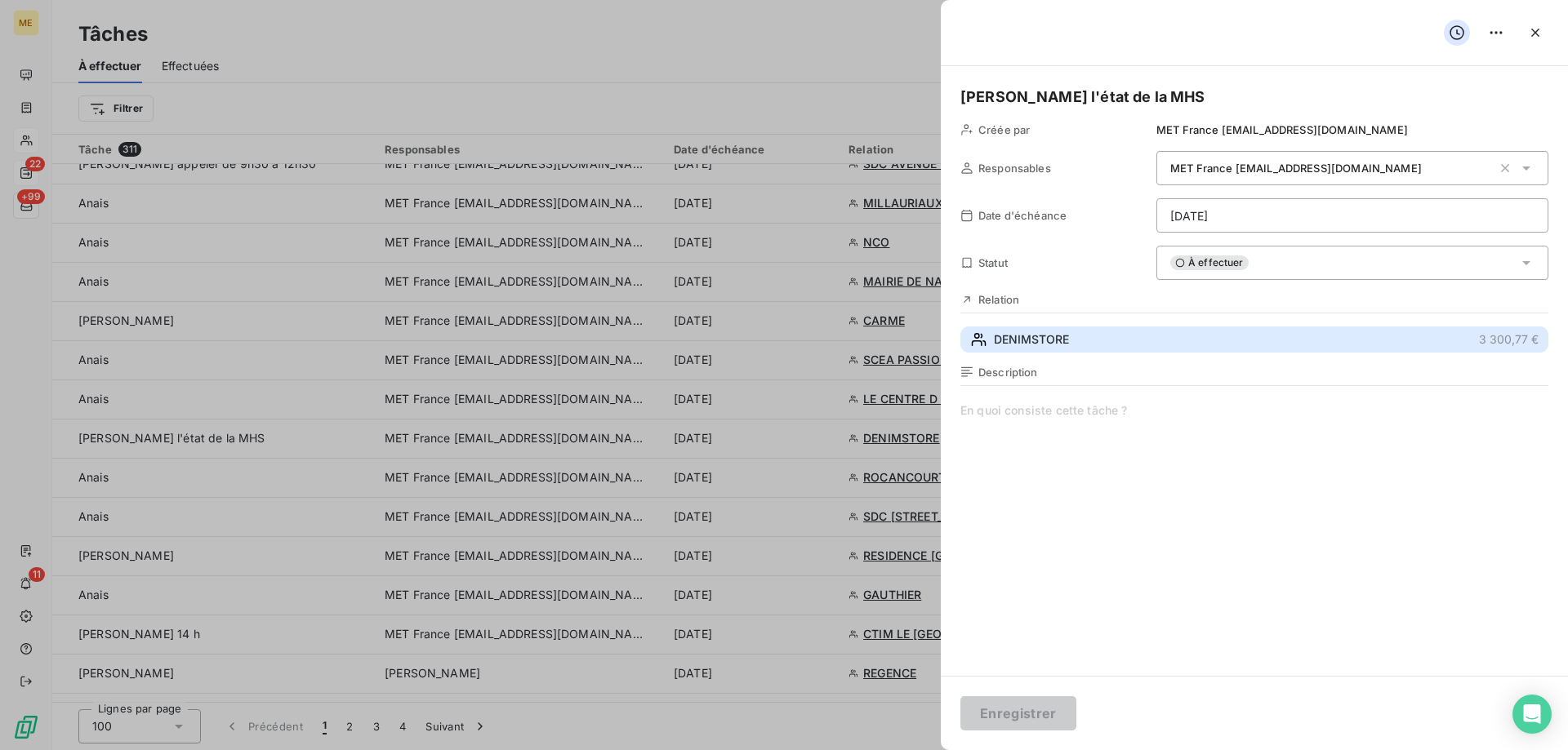
click at [1012, 333] on span "DENIMSTORE" at bounding box center [1031, 339] width 75 height 16
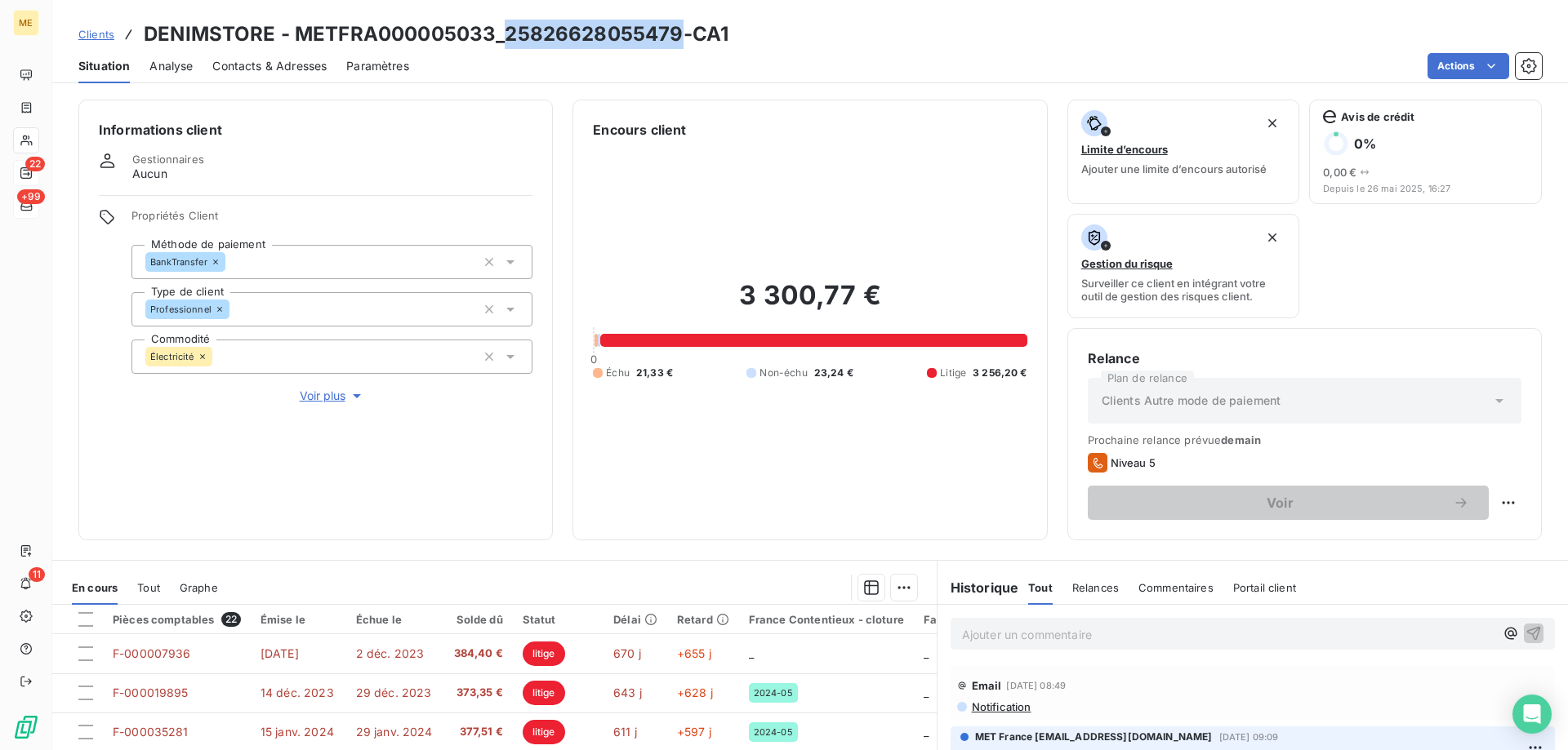
drag, startPoint x: 503, startPoint y: 36, endPoint x: 674, endPoint y: 36, distance: 171.0
click at [674, 36] on h3 "DENIMSTORE - METFRA000005033_25826628055479-CA1" at bounding box center [436, 34] width 585 height 29
copy h3 "25826628055479"
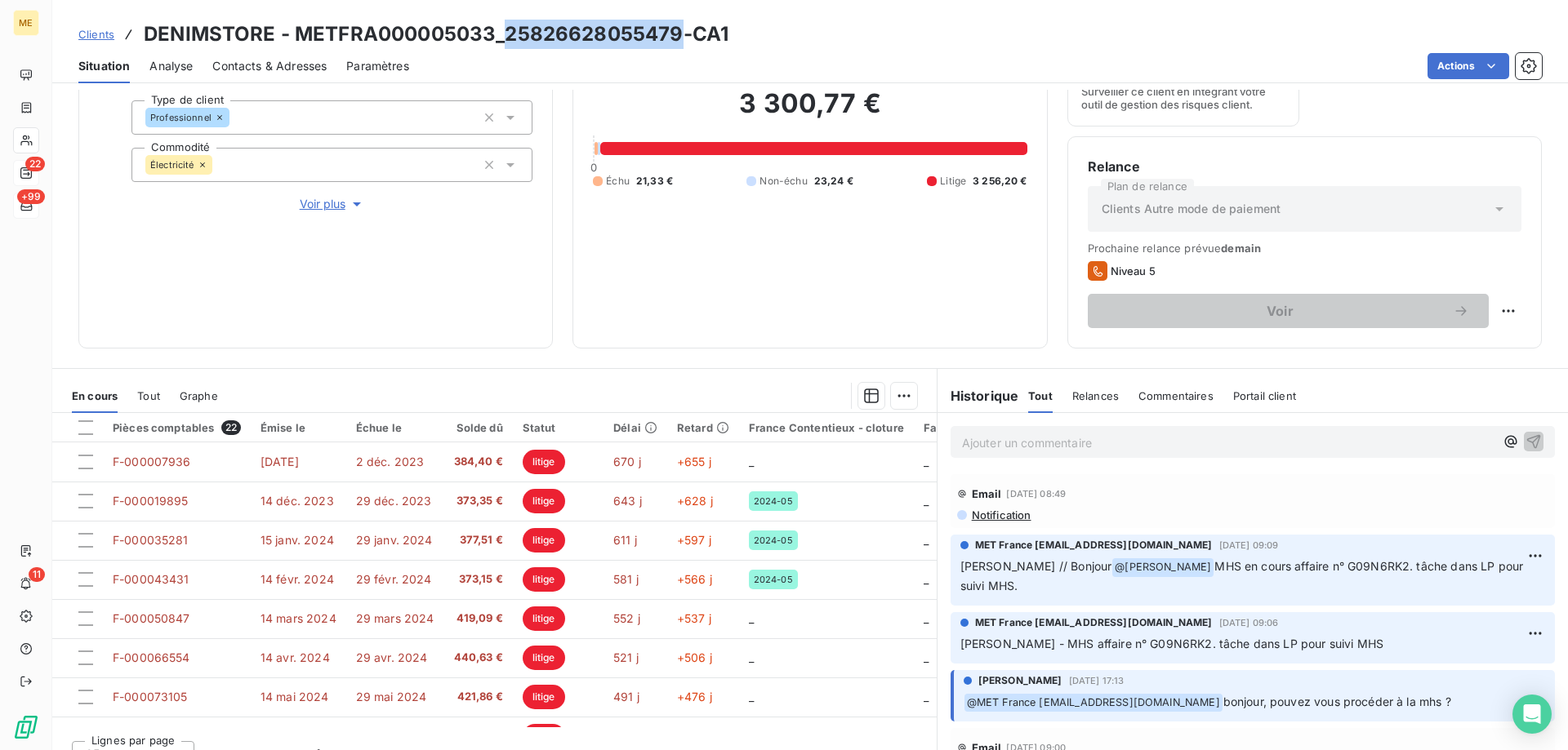
scroll to position [218, 0]
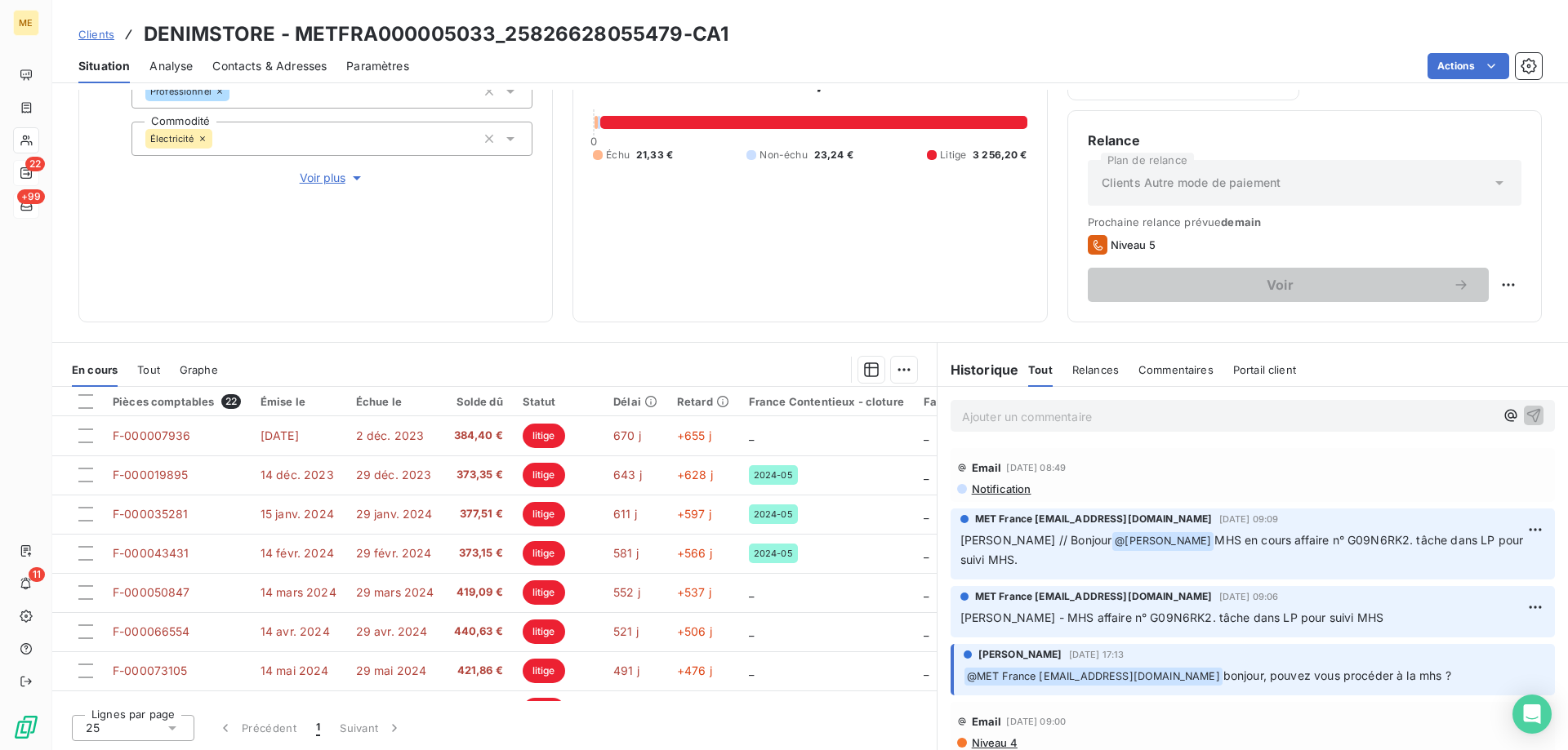
click at [1002, 413] on p "Ajouter un commentaire ﻿" at bounding box center [1228, 416] width 533 height 20
click at [1524, 406] on button "button" at bounding box center [1533, 414] width 20 height 20
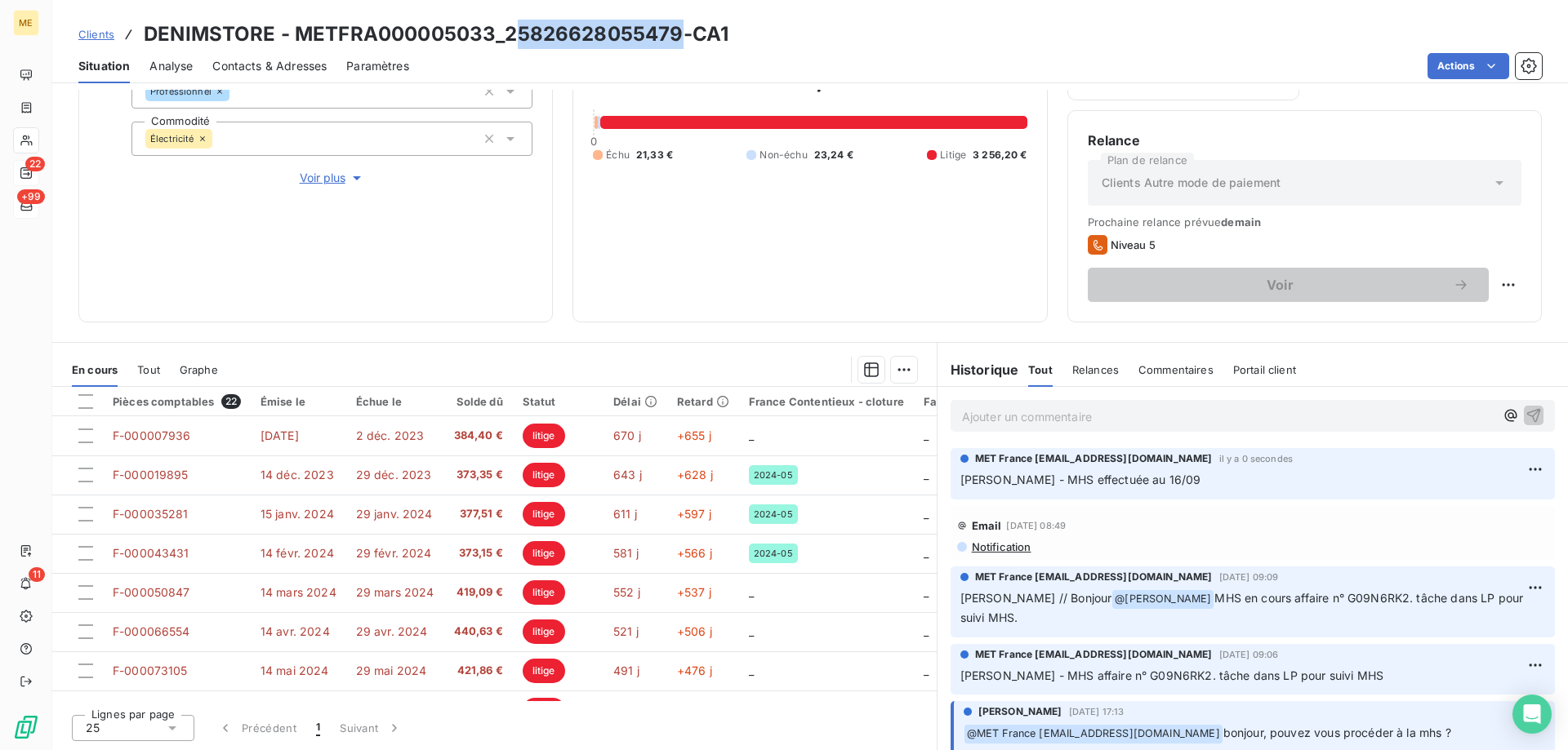
drag, startPoint x: 511, startPoint y: 34, endPoint x: 675, endPoint y: 36, distance: 164.0
click at [675, 36] on h3 "DENIMSTORE - METFRA000005033_25826628055479-CA1" at bounding box center [436, 34] width 585 height 29
drag, startPoint x: 503, startPoint y: 41, endPoint x: 677, endPoint y: 44, distance: 174.0
click at [677, 44] on h3 "DENIMSTORE - METFRA000005033_25826628055479-CA1" at bounding box center [436, 34] width 585 height 29
copy h3 "25826628055479"
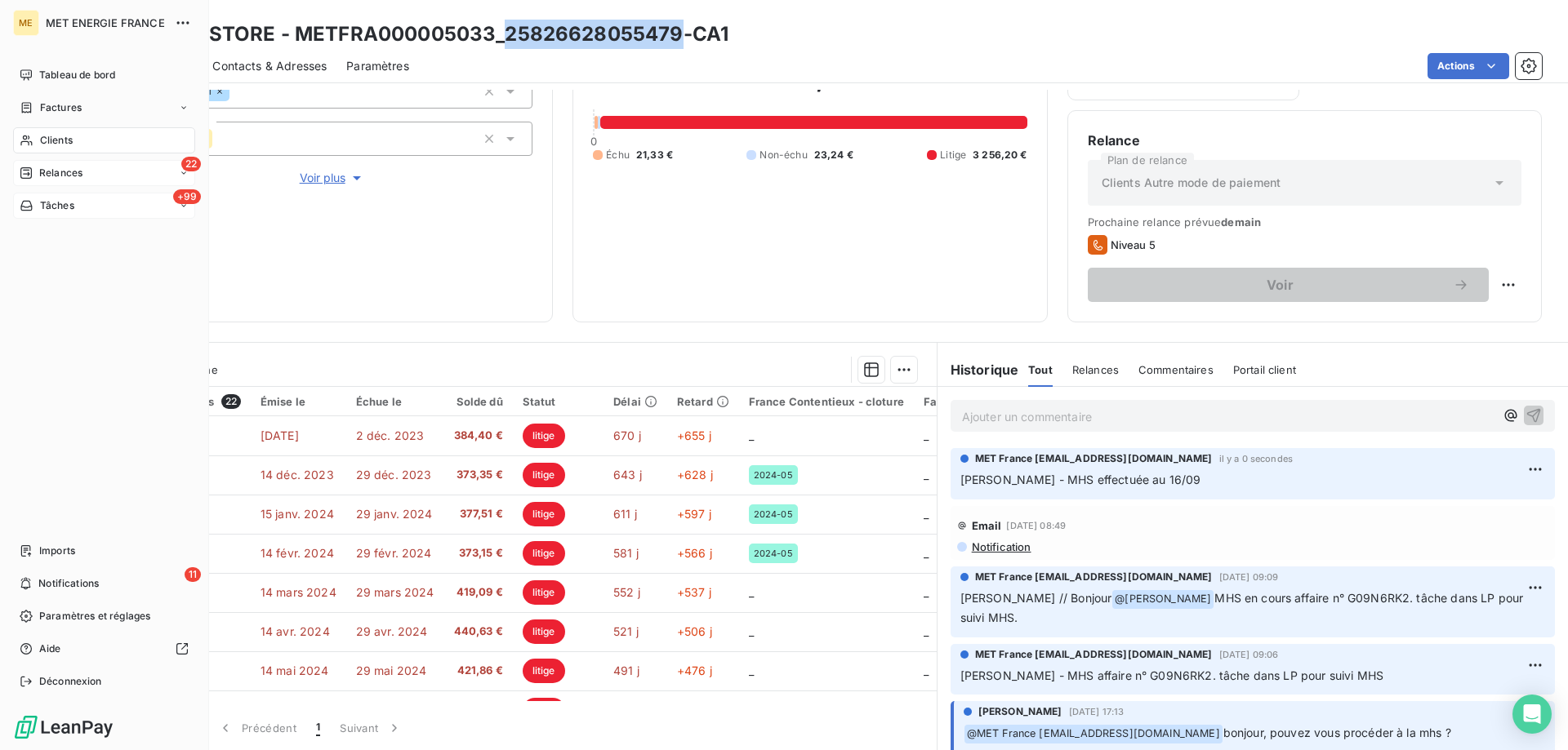
click at [36, 201] on div "Tâches" at bounding box center [47, 206] width 55 height 15
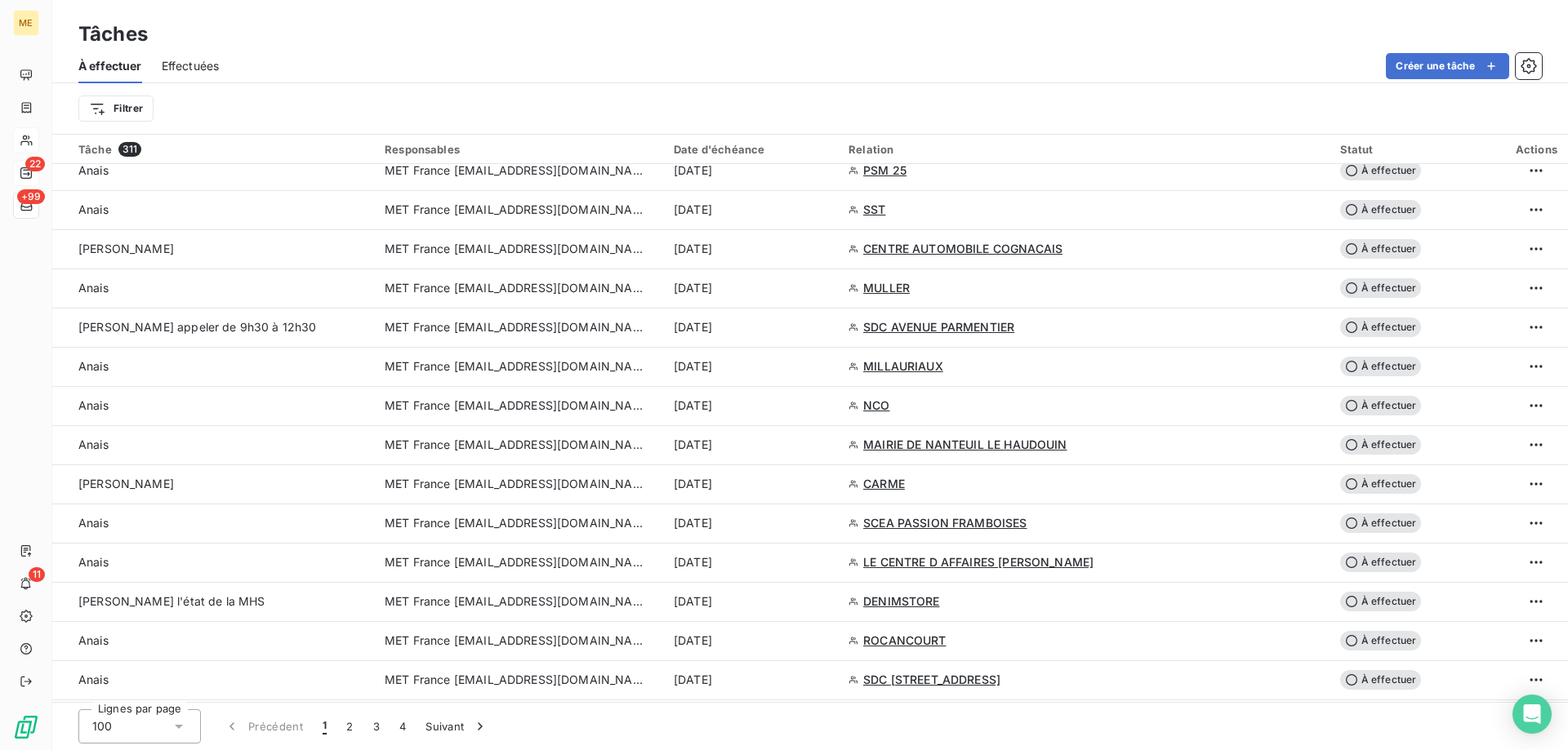
scroll to position [1388, 0]
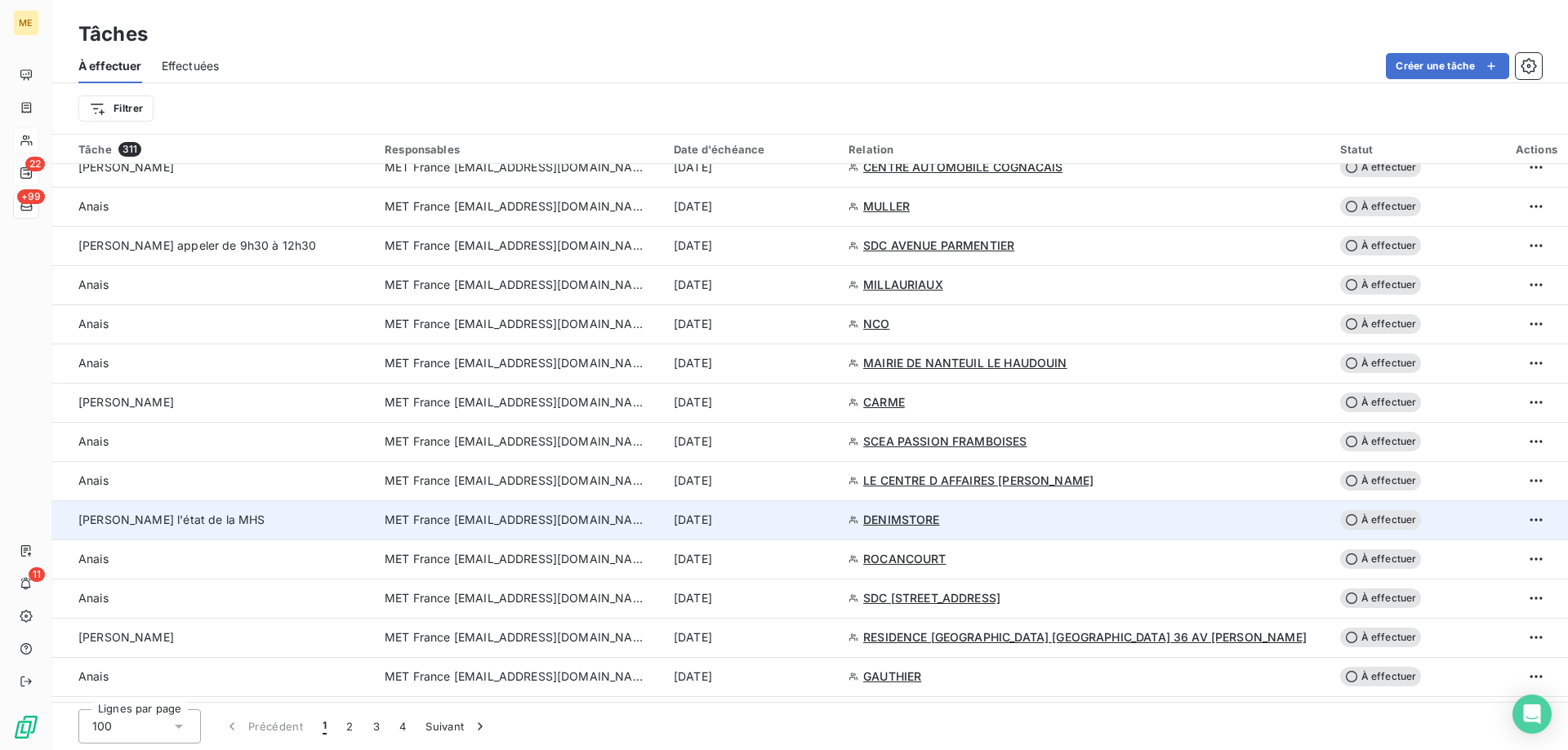
click at [503, 531] on td "MET France [EMAIL_ADDRESS][DOMAIN_NAME]" at bounding box center [519, 520] width 289 height 39
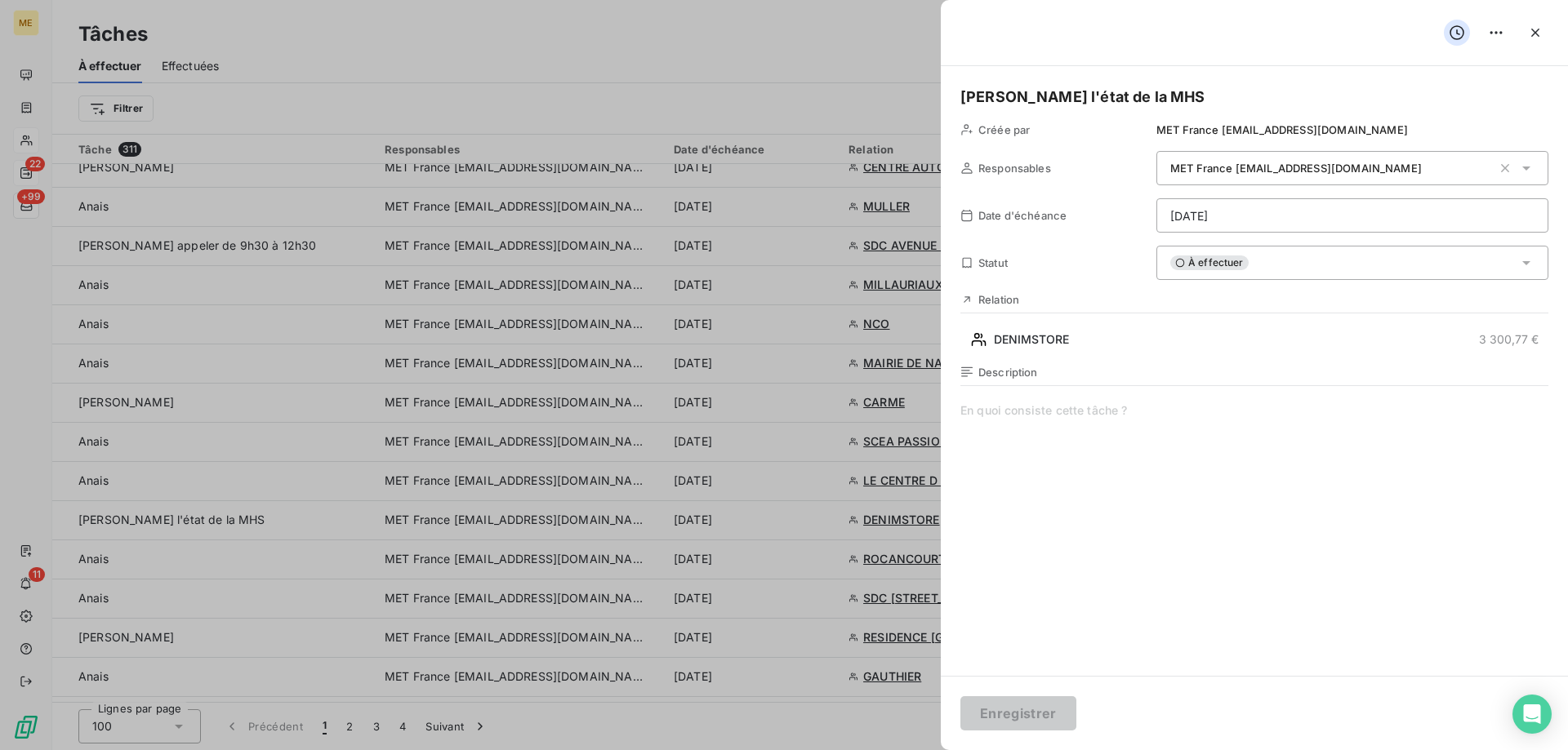
click at [1282, 255] on div "À effectuer" at bounding box center [1351, 263] width 392 height 35
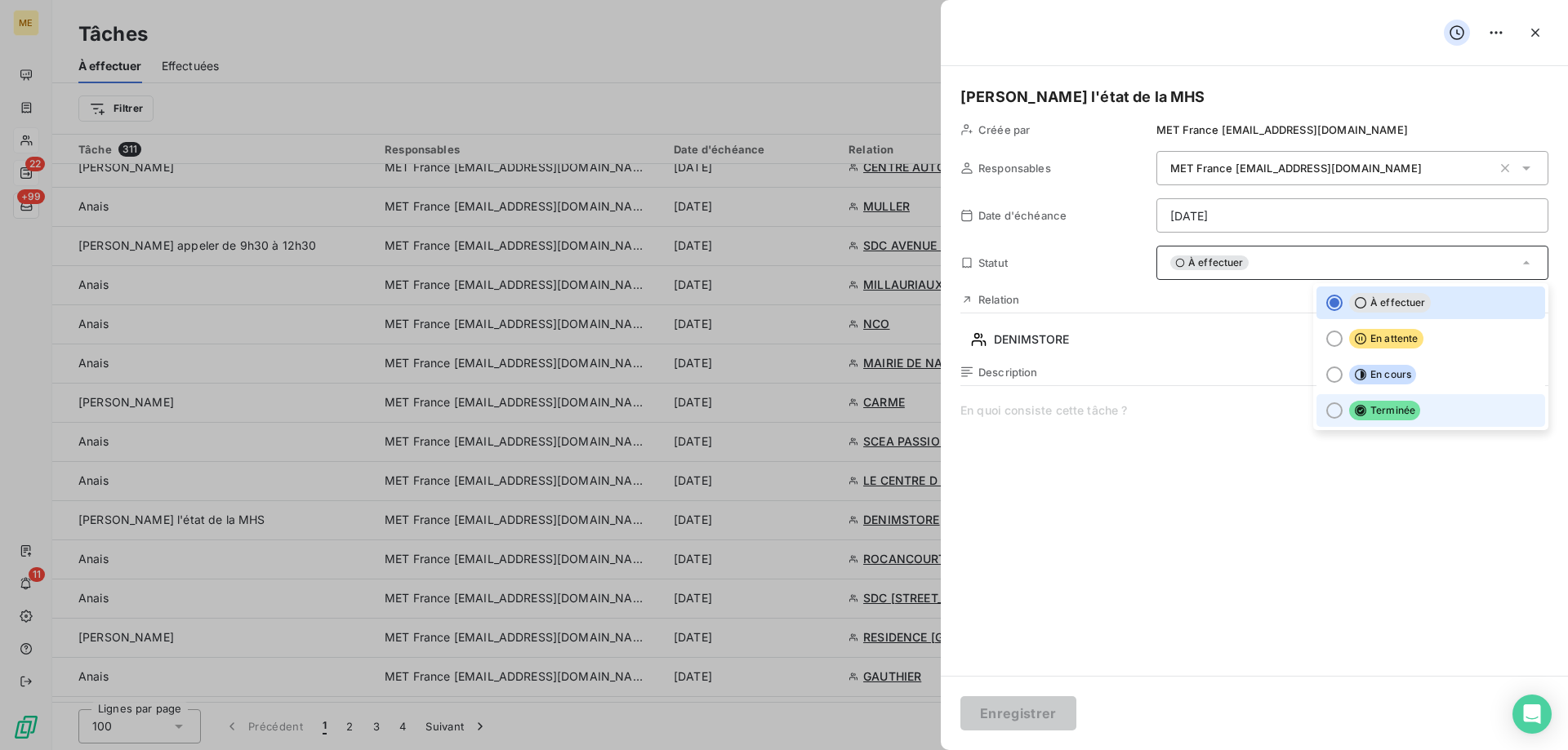
click at [1326, 411] on div at bounding box center [1334, 410] width 16 height 16
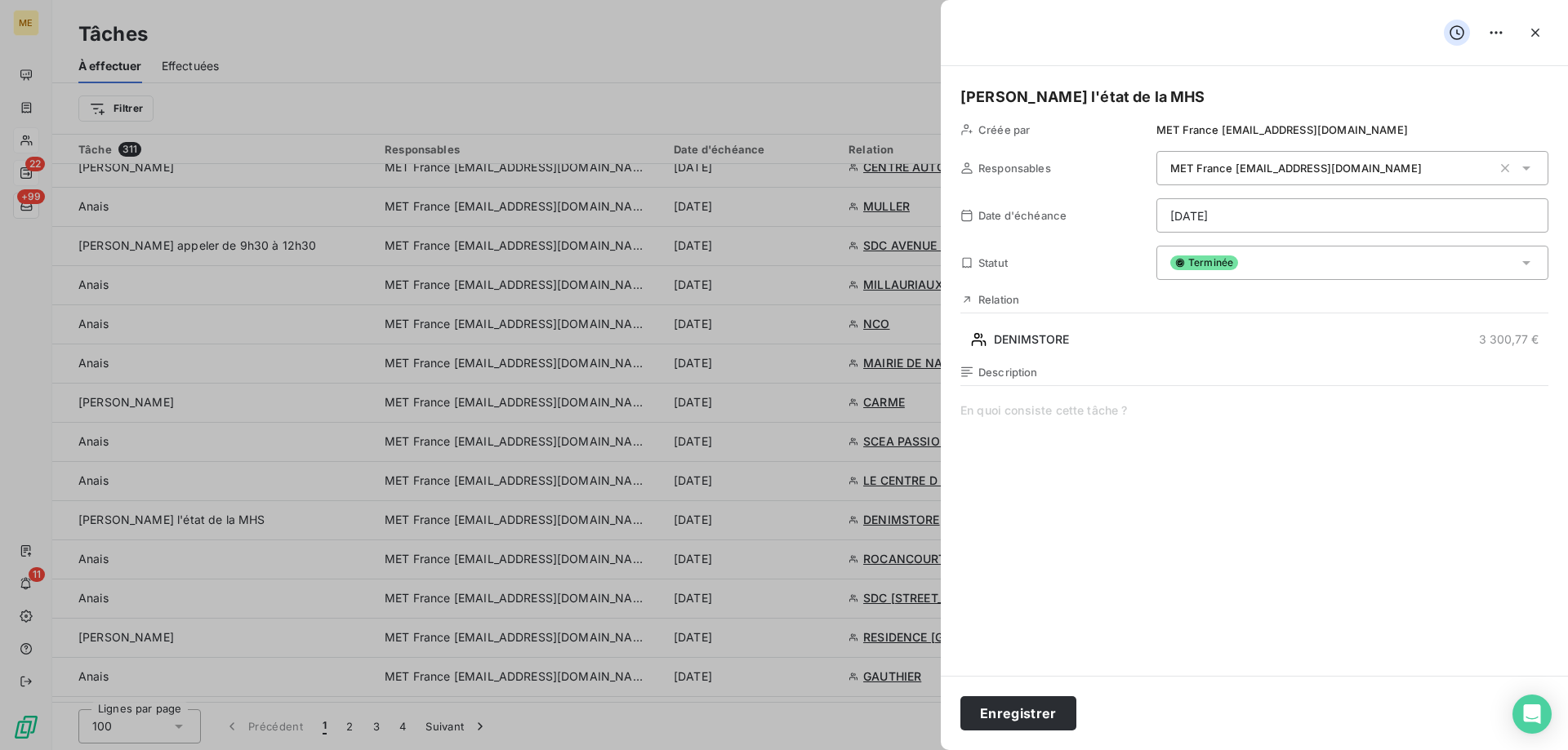
click at [977, 396] on div "Description" at bounding box center [1255, 541] width 588 height 351
click at [1032, 723] on button "Enregistrer" at bounding box center [1018, 714] width 116 height 35
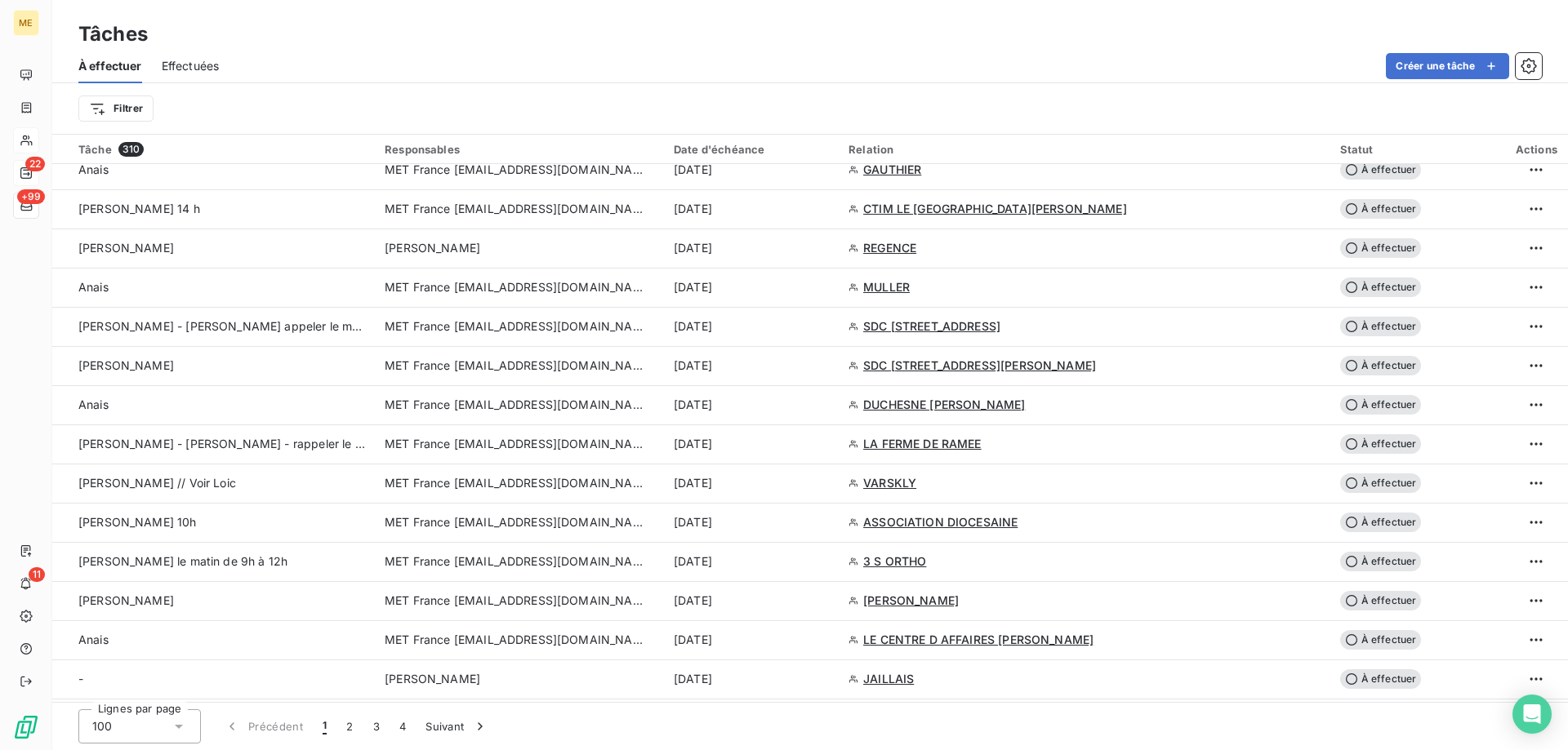
scroll to position [1877, 0]
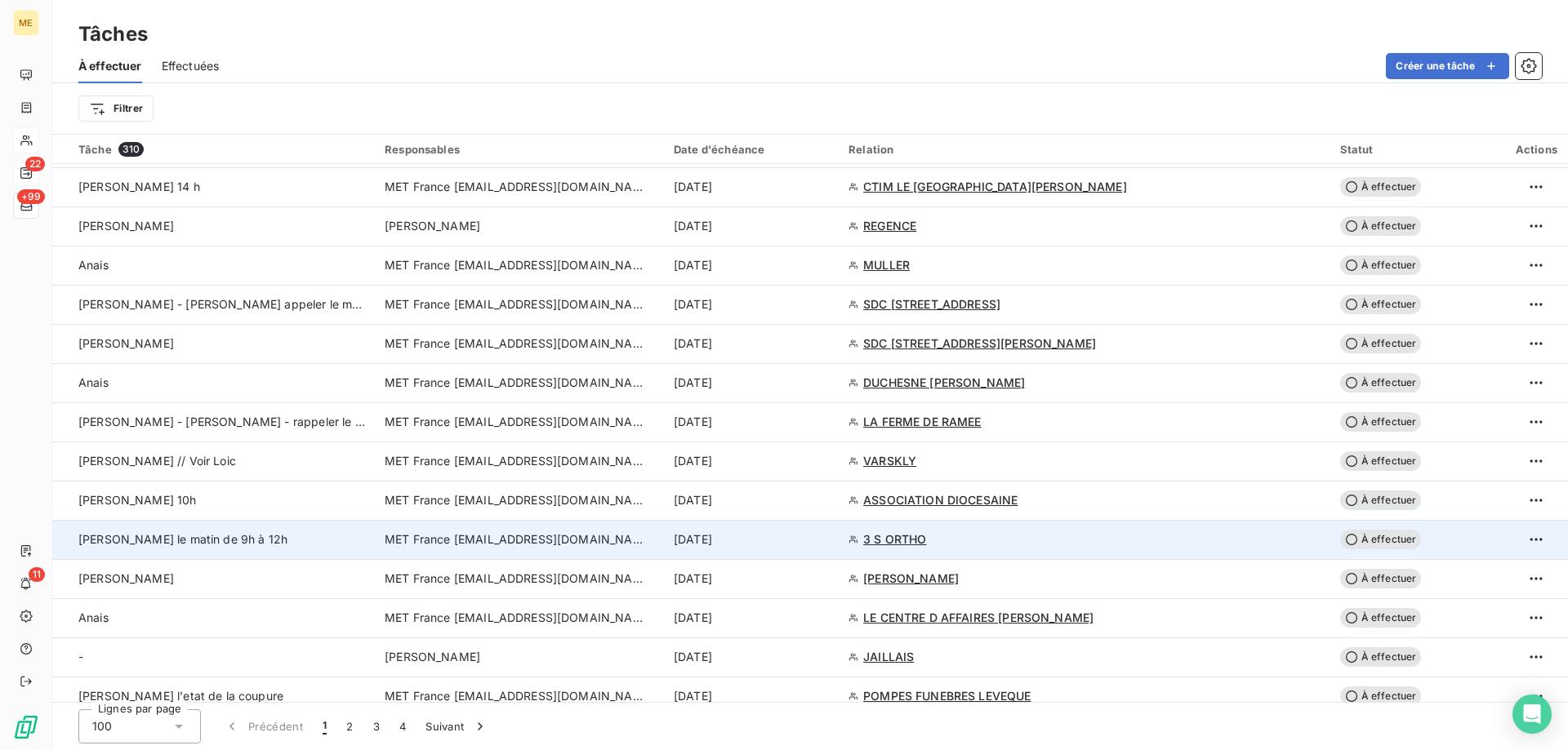
click at [474, 538] on span "MET France [EMAIL_ADDRESS][DOMAIN_NAME]" at bounding box center [515, 540] width 261 height 16
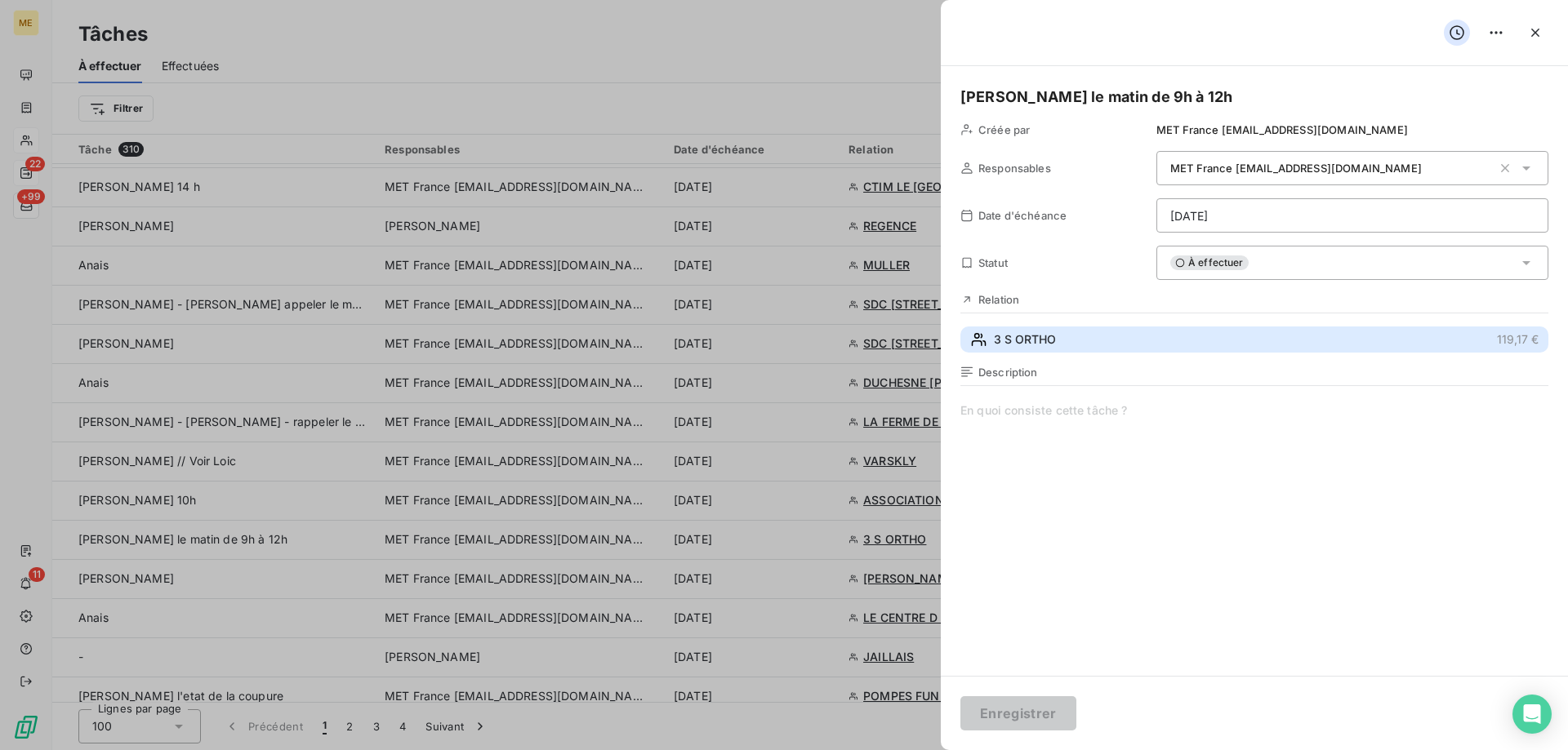
click at [1061, 336] on button "3 S ORTHO 119,17 €" at bounding box center [1255, 339] width 588 height 26
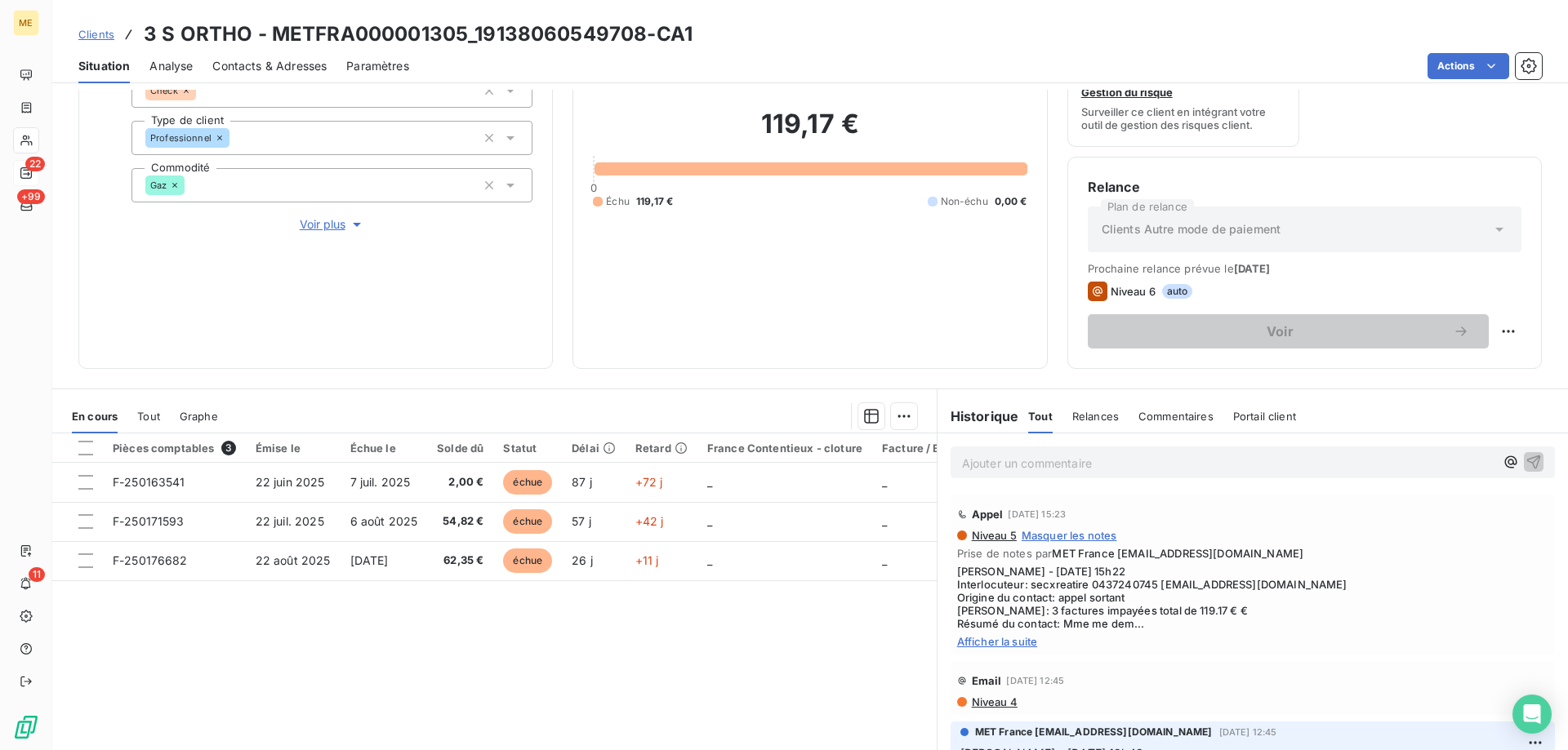
scroll to position [218, 0]
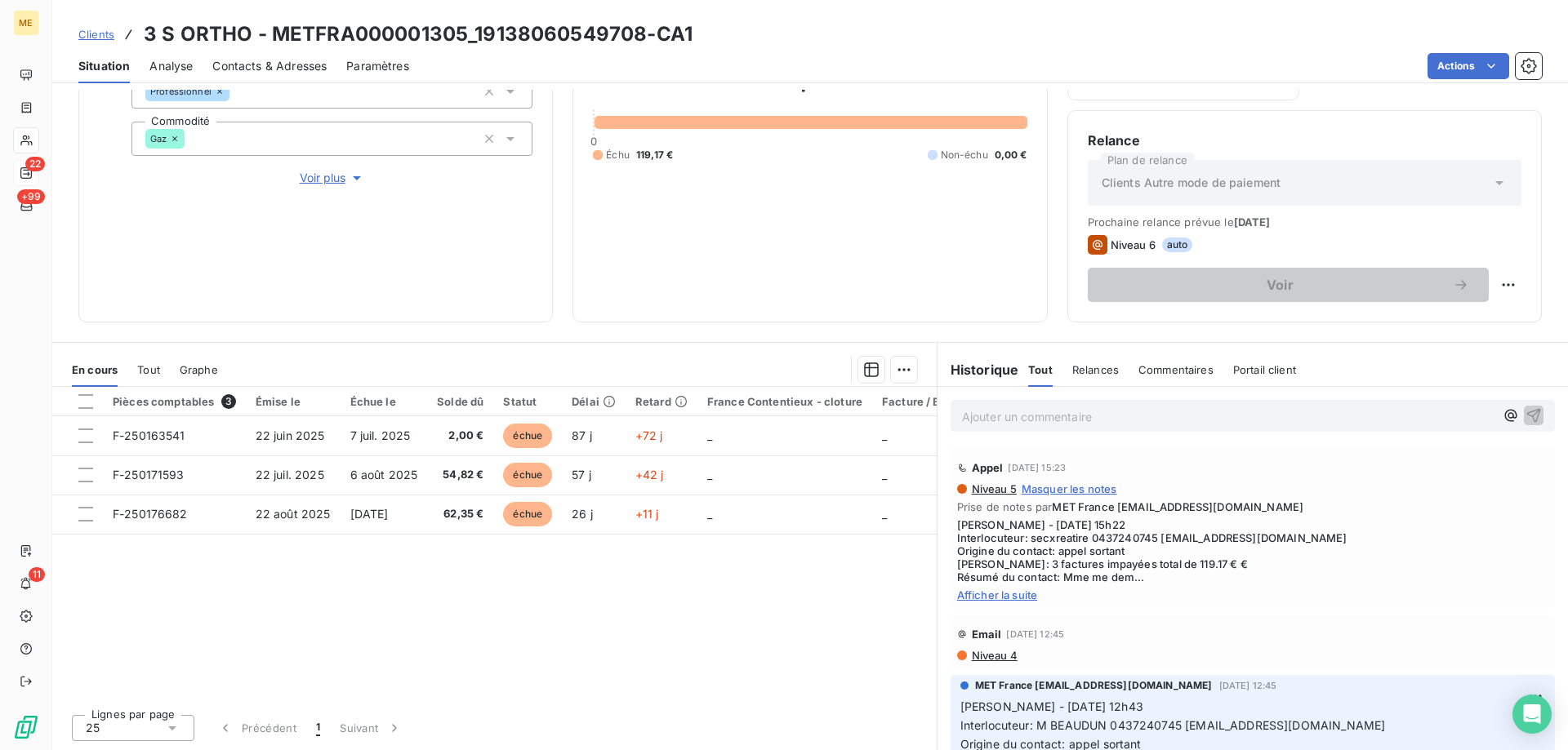
click at [1025, 597] on span "Afficher la suite" at bounding box center [1253, 595] width 591 height 13
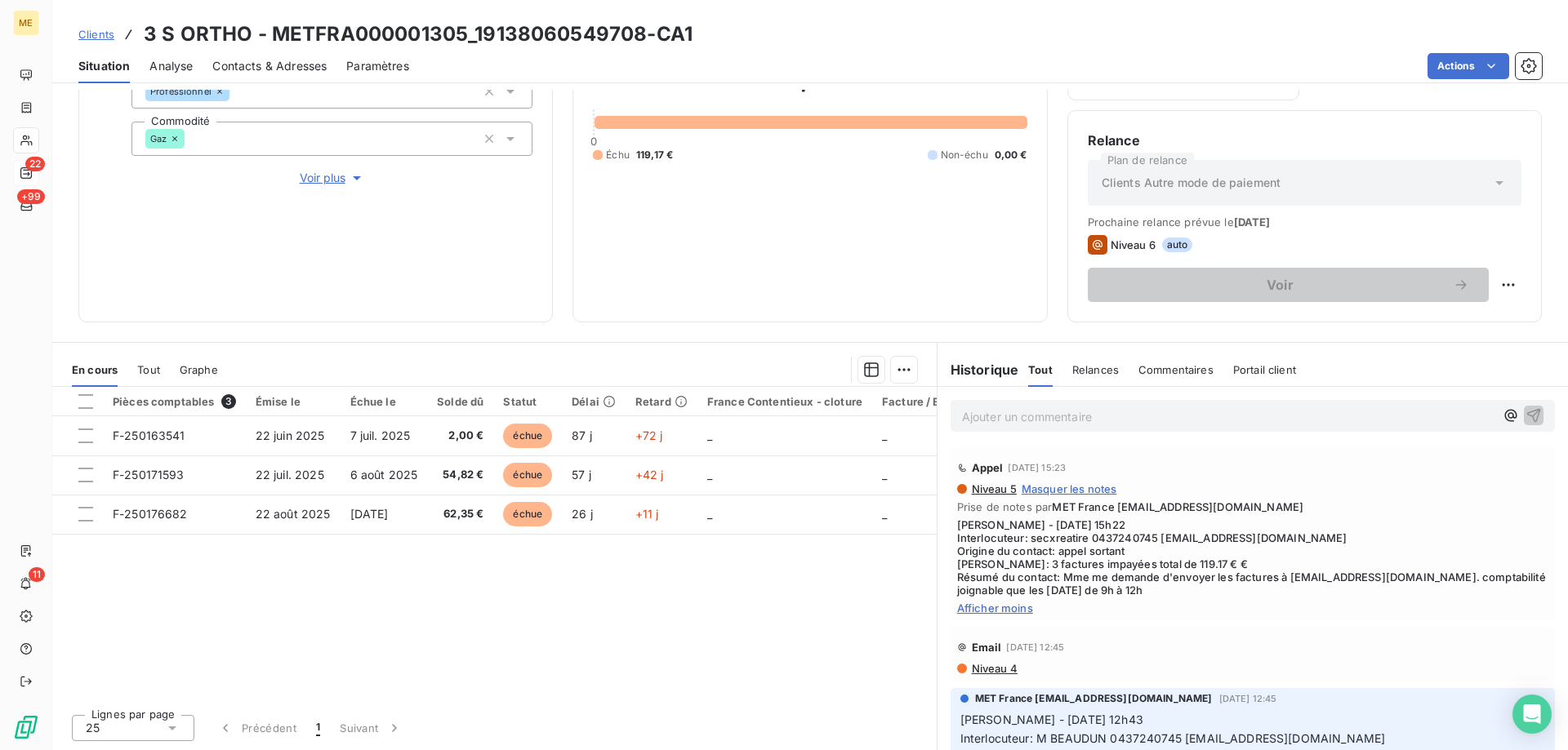
click at [147, 369] on span "Tout" at bounding box center [149, 369] width 23 height 13
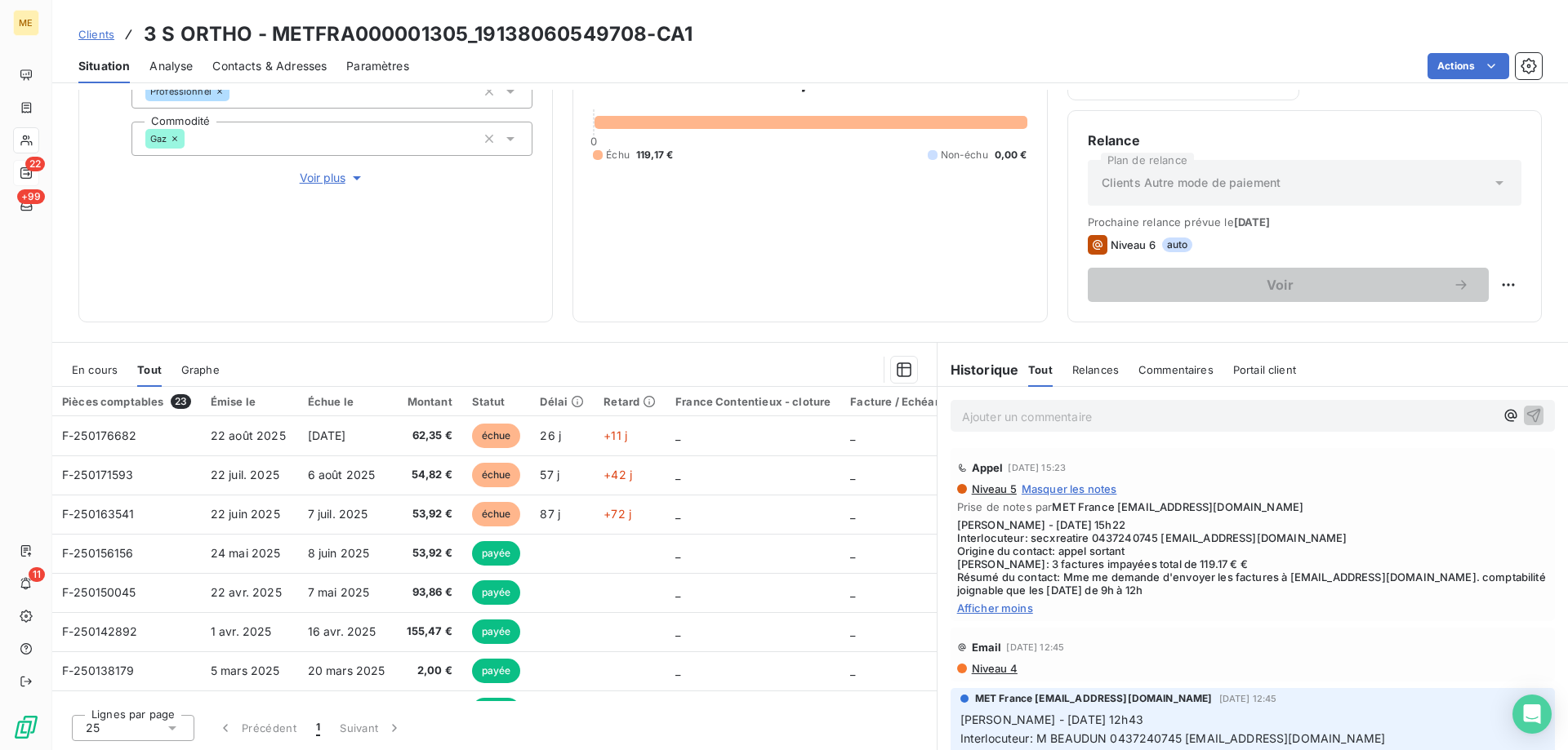
click at [100, 376] on div "En cours" at bounding box center [95, 369] width 46 height 35
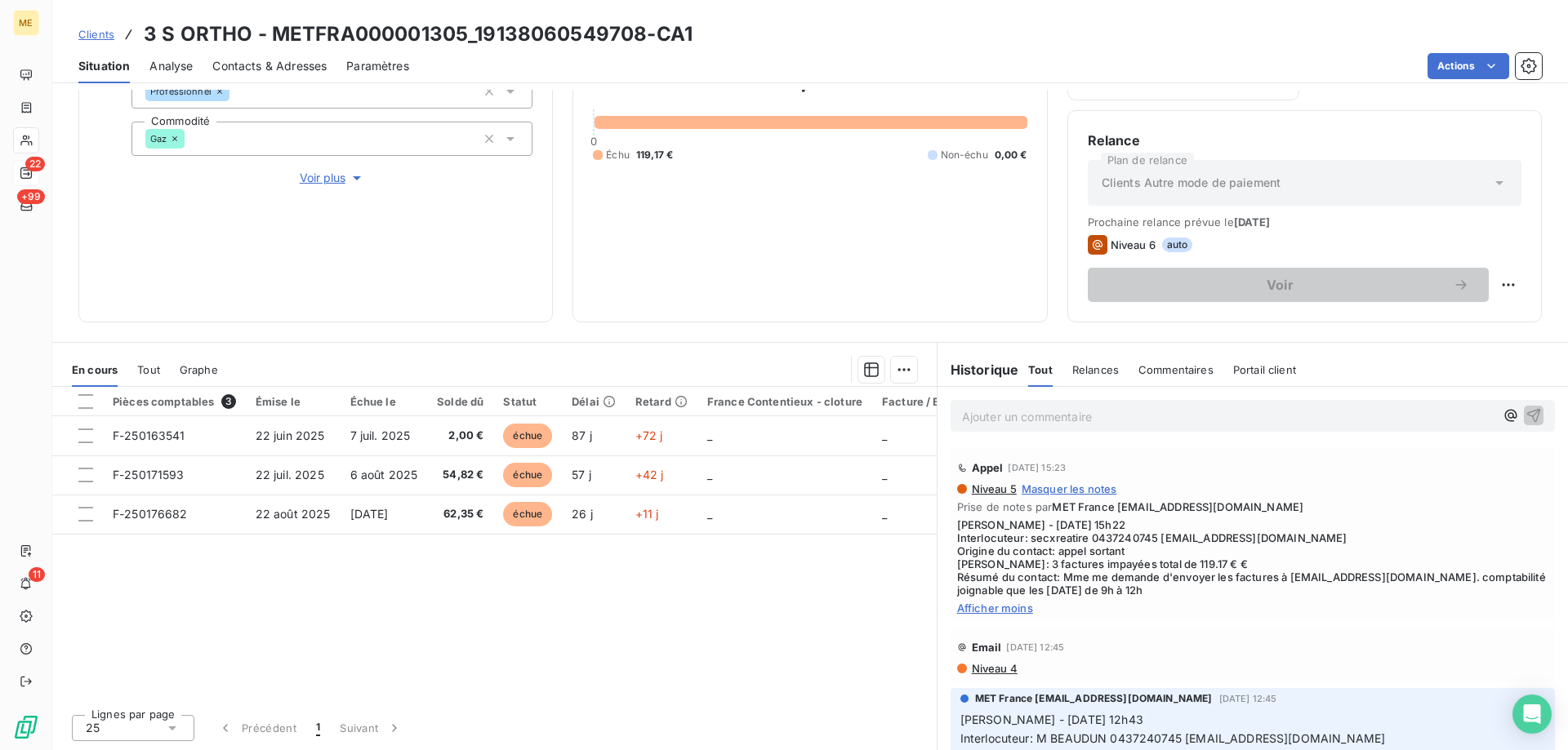
click at [158, 371] on span "Tout" at bounding box center [149, 369] width 23 height 13
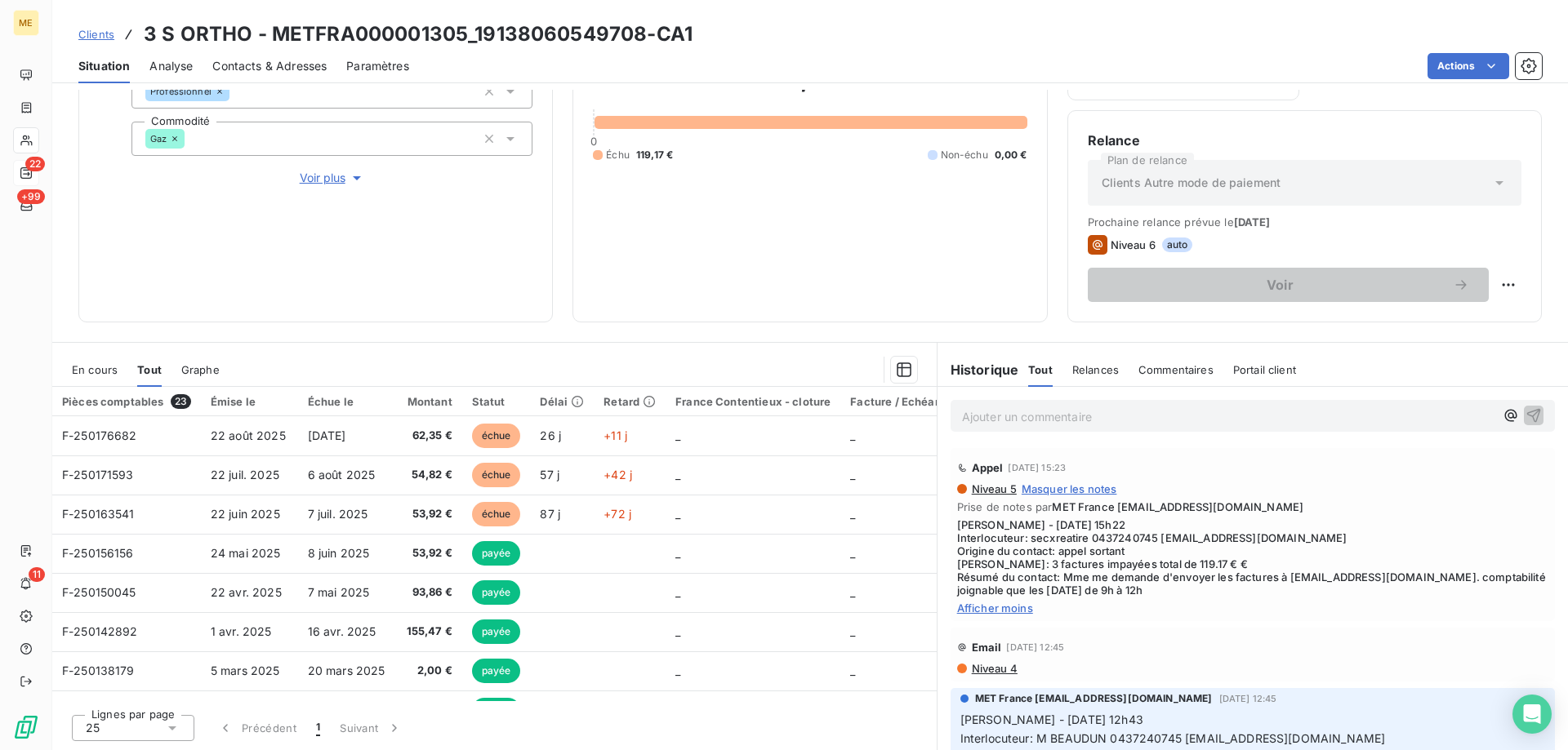
click at [86, 375] on span "En cours" at bounding box center [95, 369] width 46 height 13
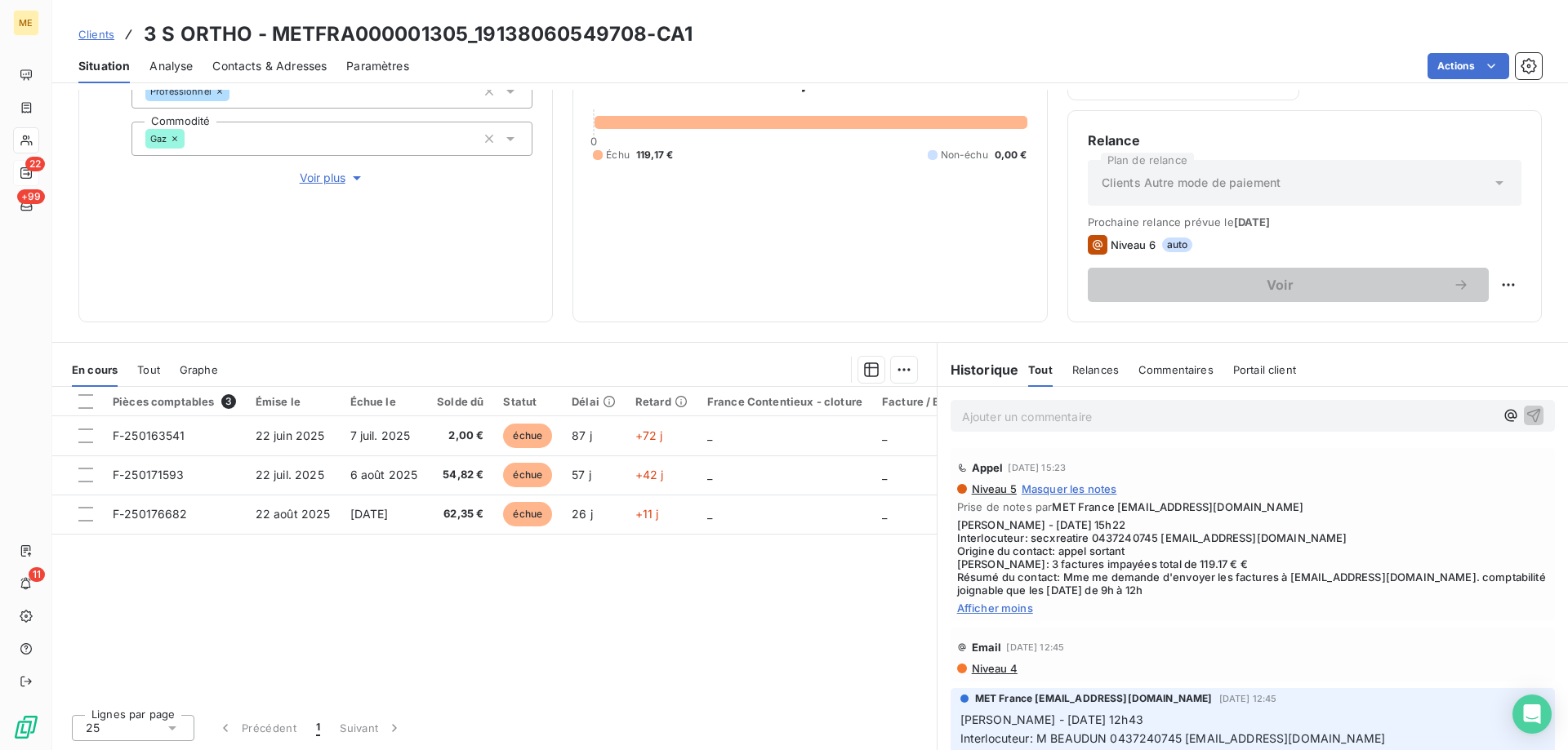
scroll to position [0, 0]
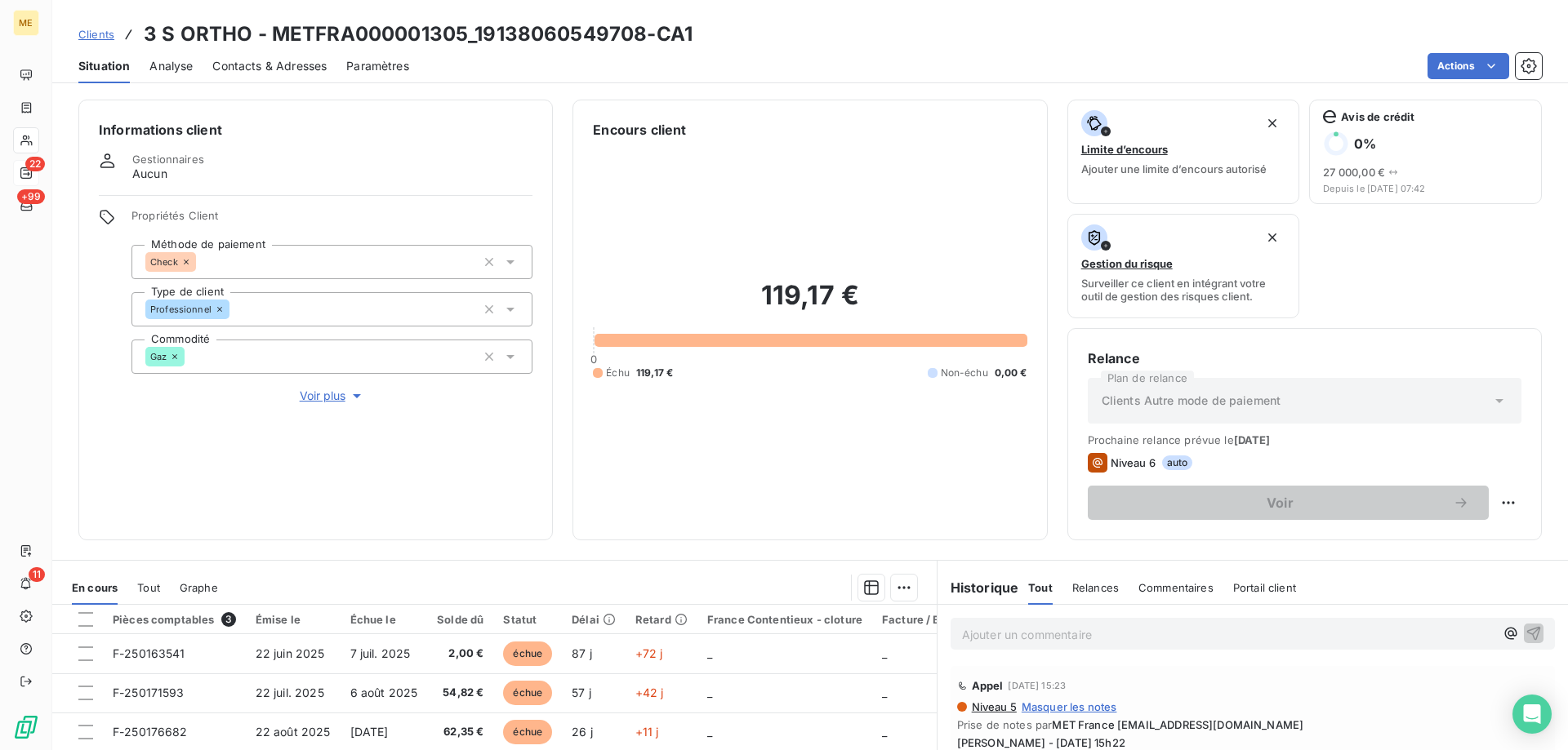
click at [341, 388] on span "Voir plus" at bounding box center [333, 396] width 66 height 16
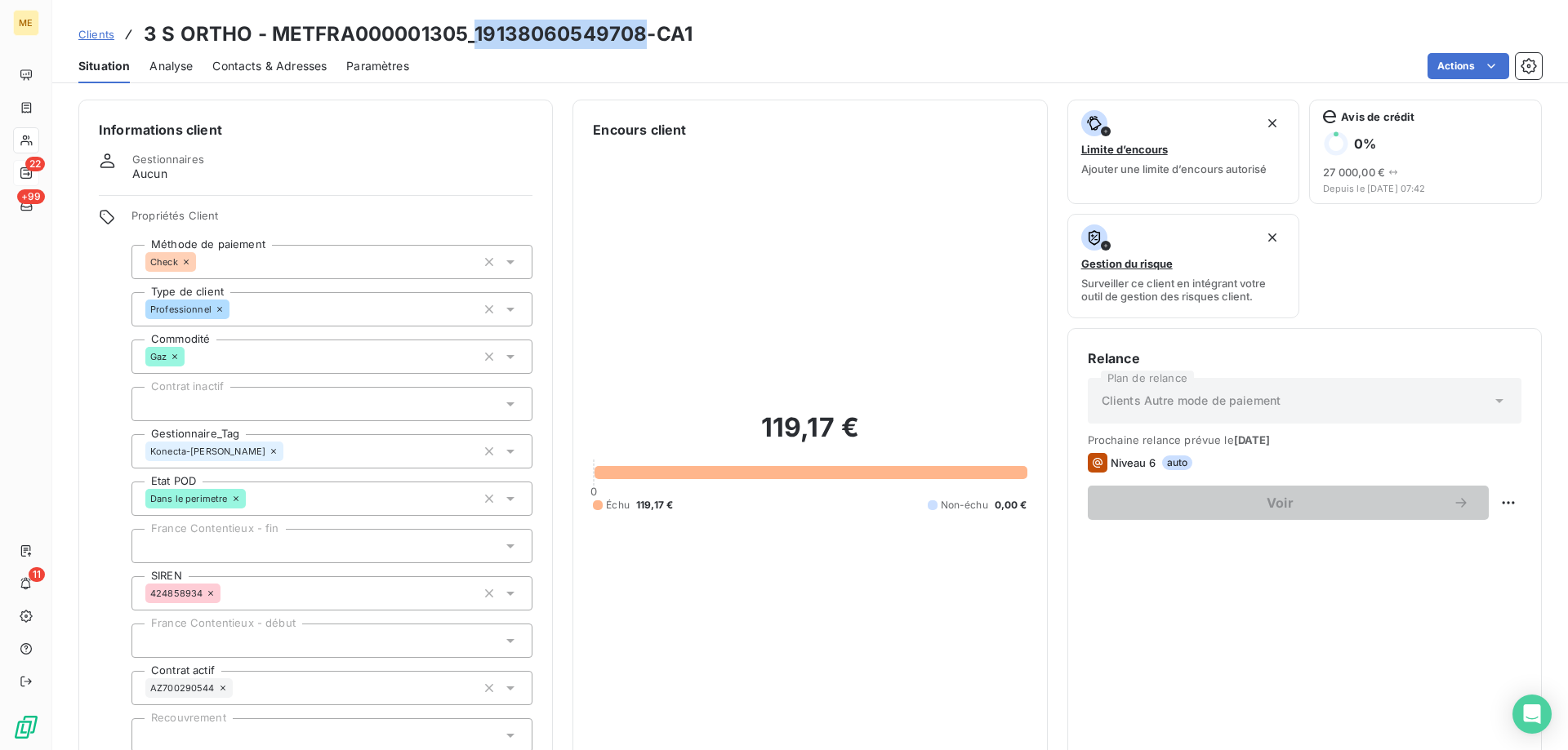
drag, startPoint x: 476, startPoint y: 36, endPoint x: 643, endPoint y: 46, distance: 167.3
click at [643, 46] on h3 "3 S ORTHO - METFRA000001305_19138060549708-CA1" at bounding box center [418, 34] width 549 height 29
copy h3 "19138060549708"
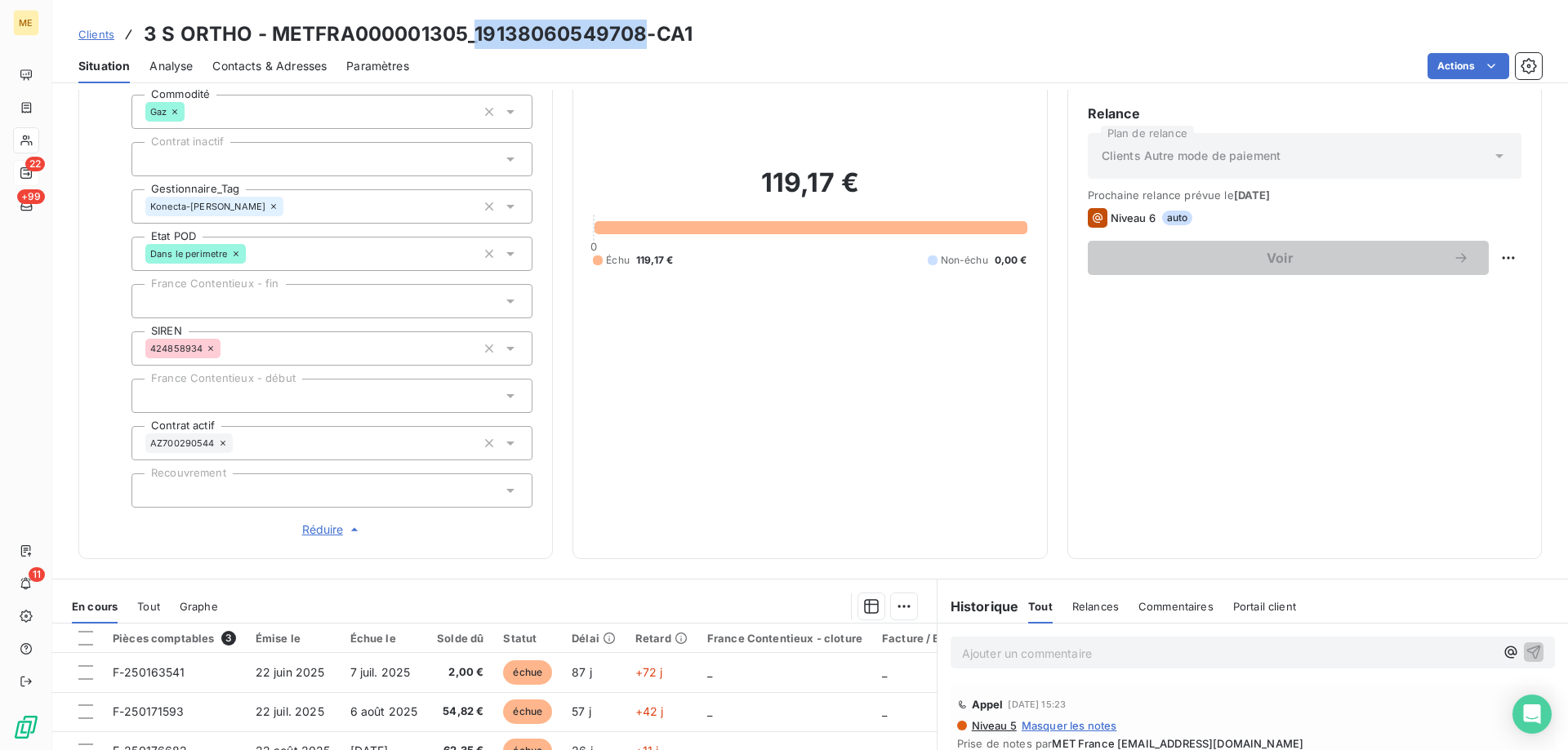
scroll to position [472, 0]
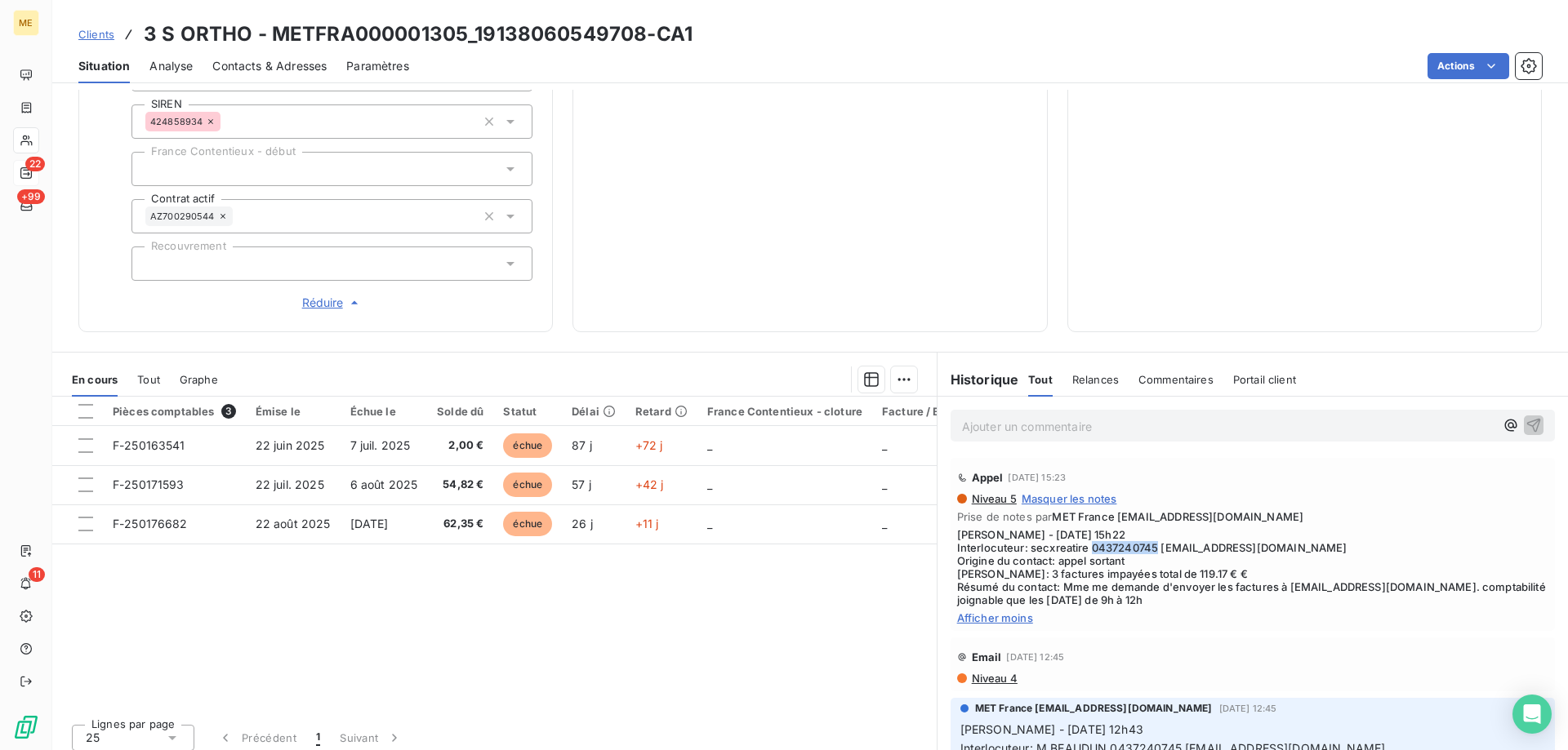
drag, startPoint x: 1084, startPoint y: 534, endPoint x: 1147, endPoint y: 542, distance: 63.5
click at [1147, 542] on span "Sylvain - 15/09/2025 - 15h22 Interlocuteur: secxreatire 0437240745 P.BEAUDUN@3S…" at bounding box center [1253, 567] width 591 height 78
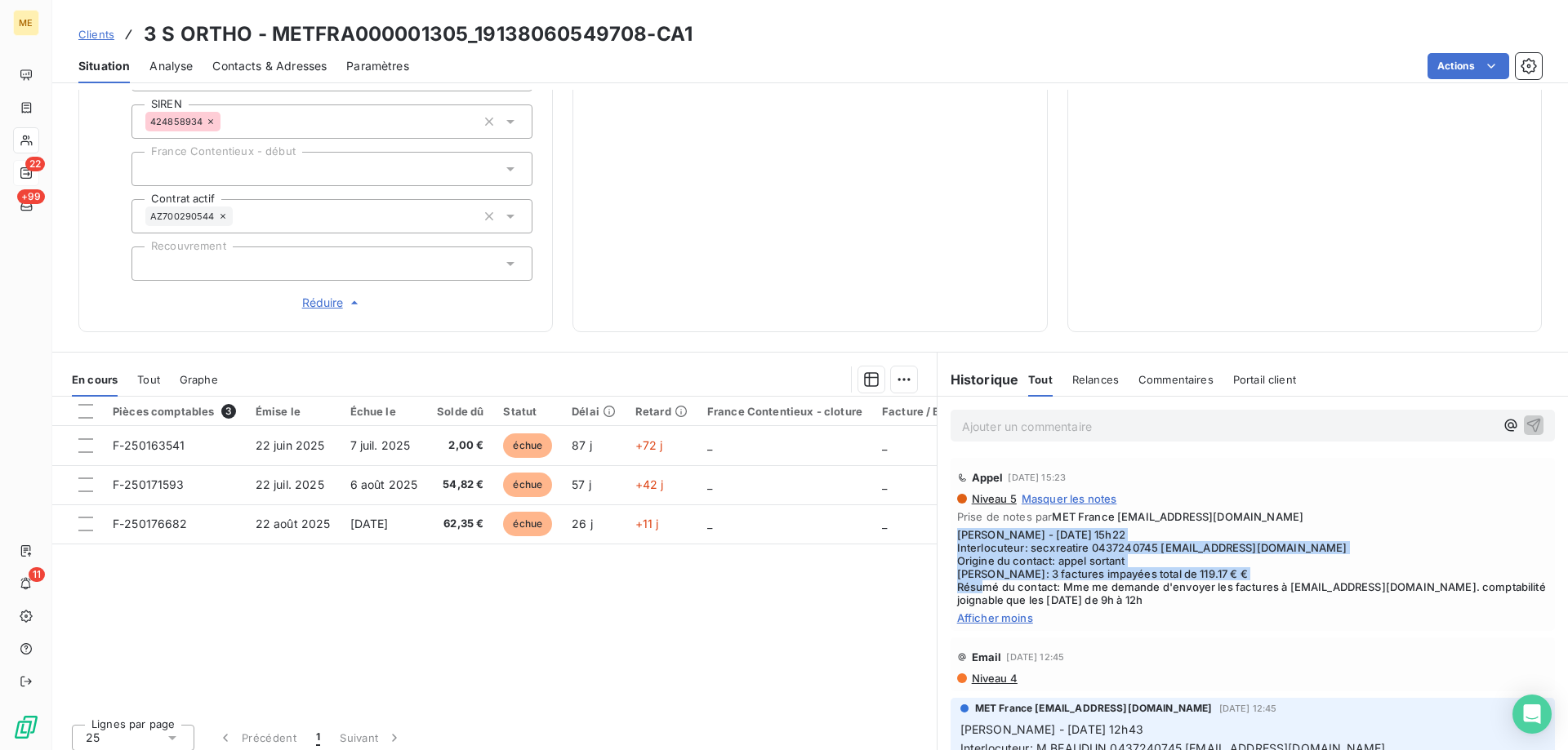
drag, startPoint x: 1053, startPoint y: 576, endPoint x: 950, endPoint y: 526, distance: 114.5
click at [957, 528] on span "Sylvain - 15/09/2025 - 15h22 Interlocuteur: secxreatire 0437240745 P.BEAUDUN@3S…" at bounding box center [1253, 567] width 591 height 78
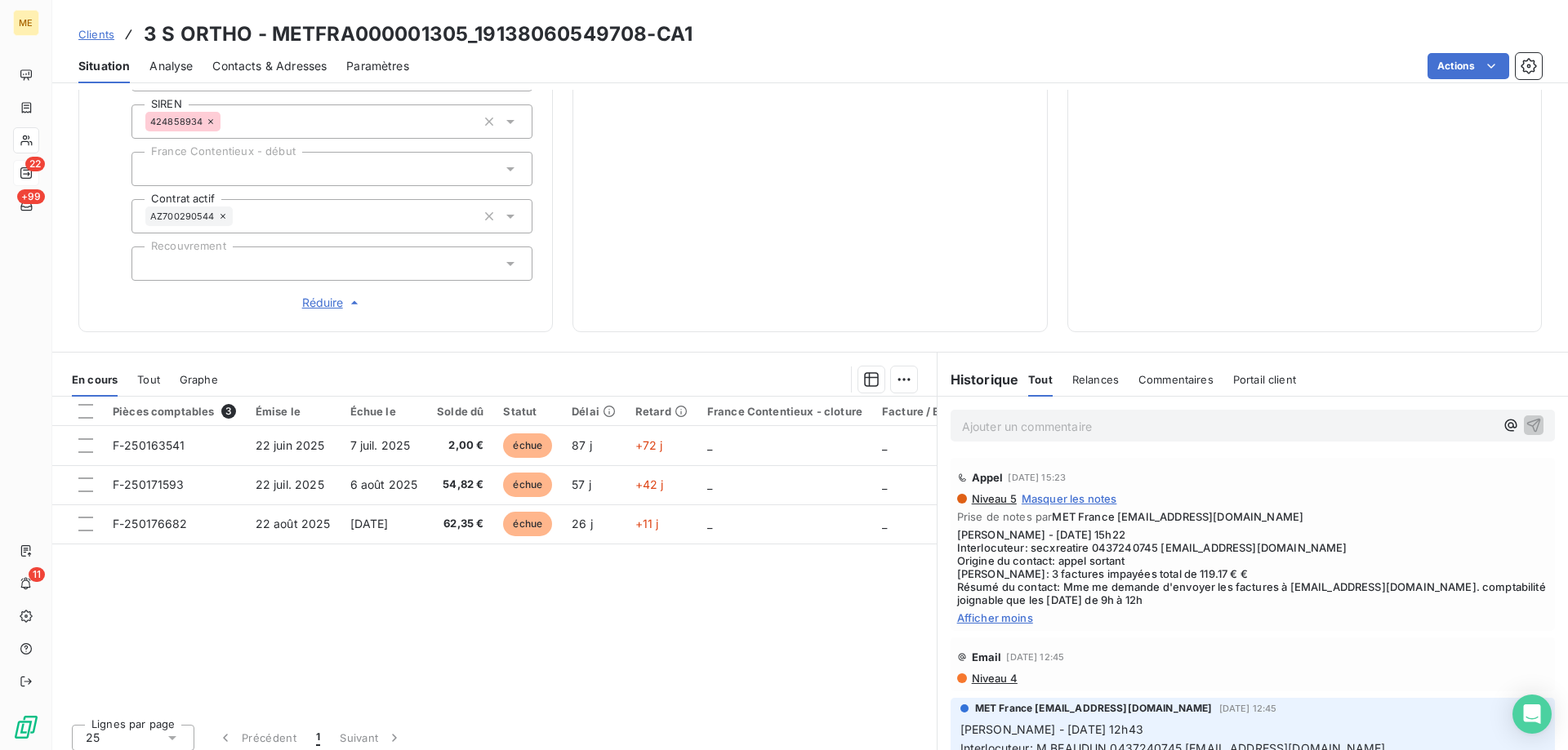
click at [1011, 421] on p "Ajouter un commentaire ﻿" at bounding box center [1228, 426] width 533 height 20
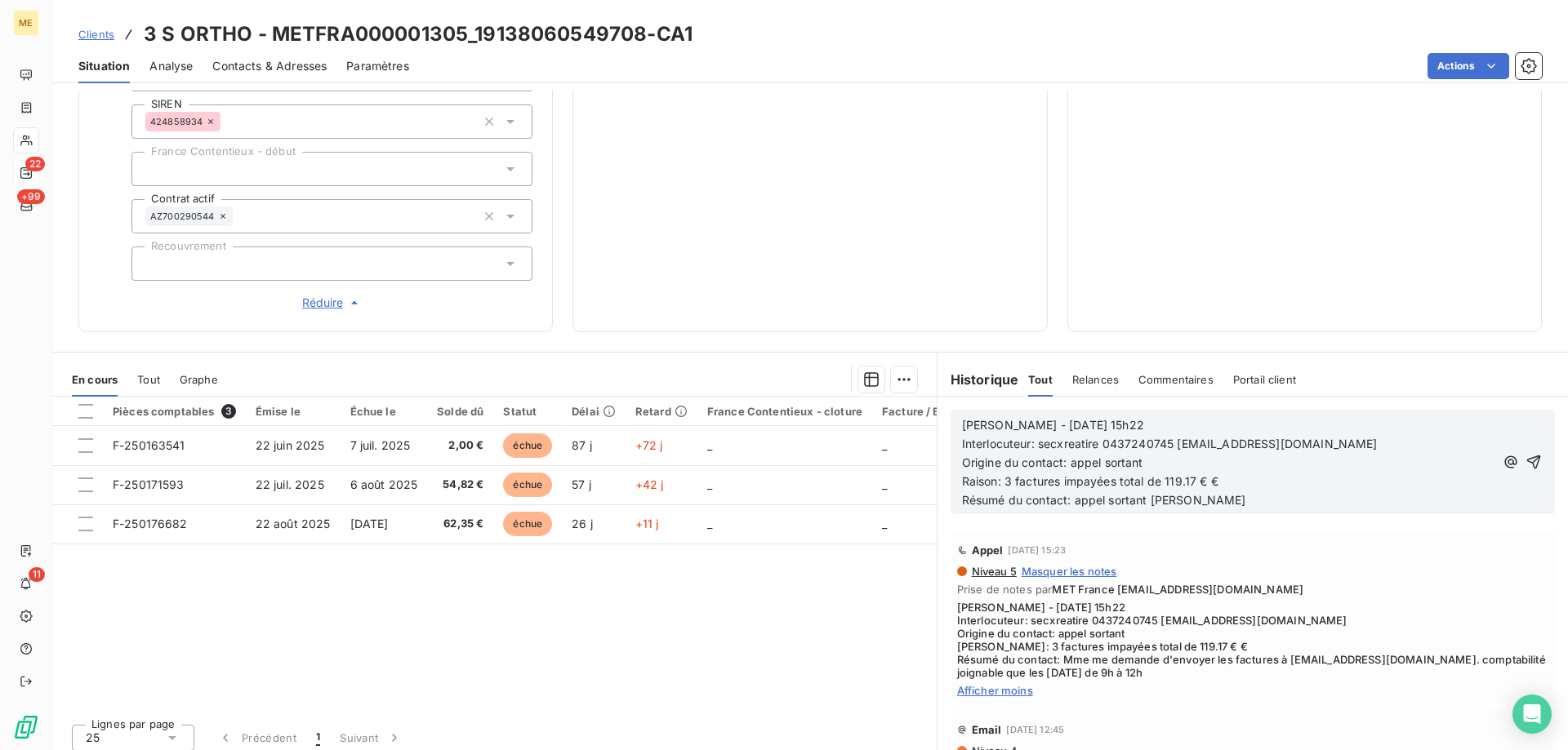
click at [1050, 437] on span "Interlocuteur: secxreatire 0437240745 P.BEAUDUN@3SORTHO.COM" at bounding box center [1169, 444] width 416 height 14
click at [1111, 474] on span "Raison: 3 factures impayées total de 119.17 € €" at bounding box center [1089, 481] width 257 height 14
click at [1311, 460] on p "Origine du contact: appel sortant" at bounding box center [1228, 462] width 533 height 19
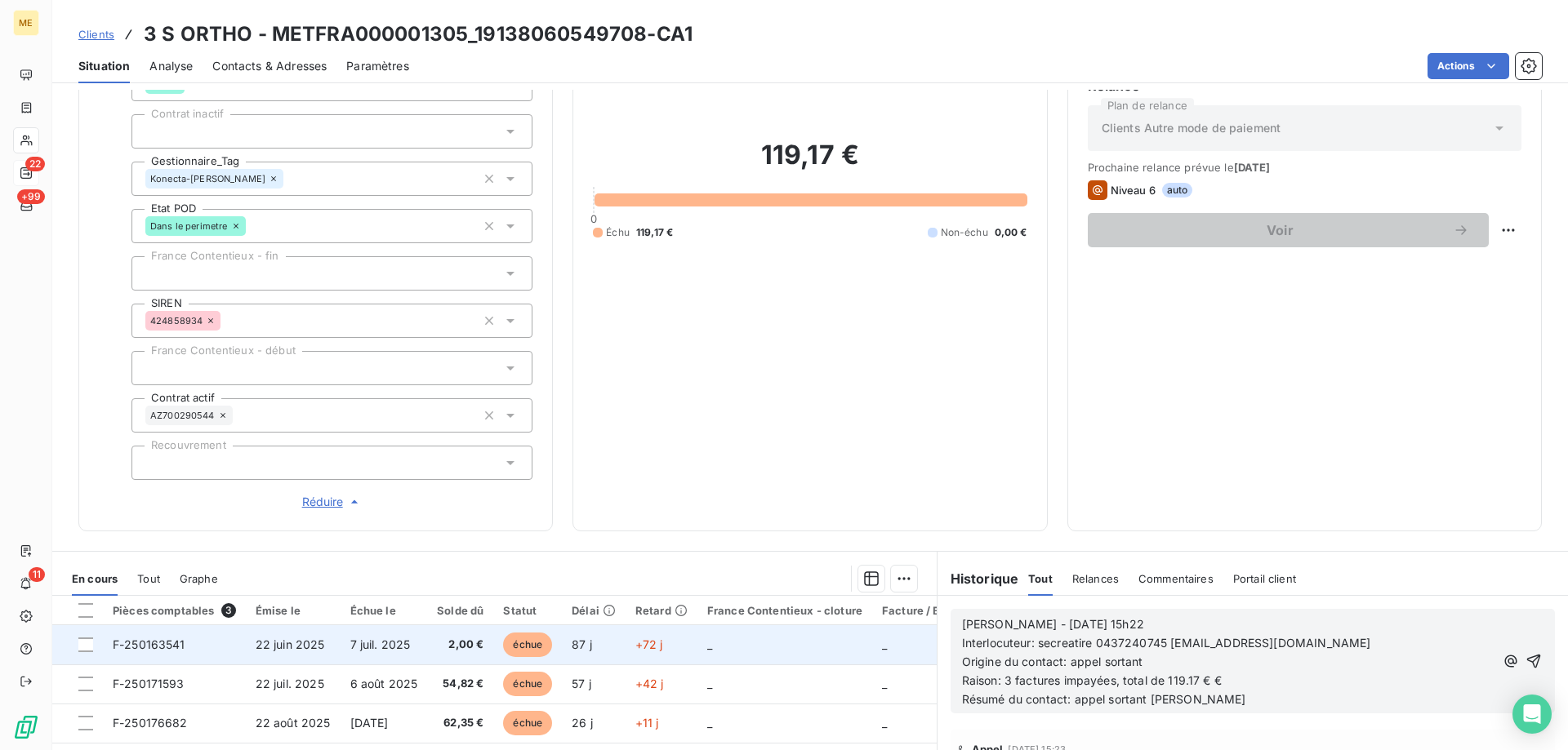
scroll to position [327, 0]
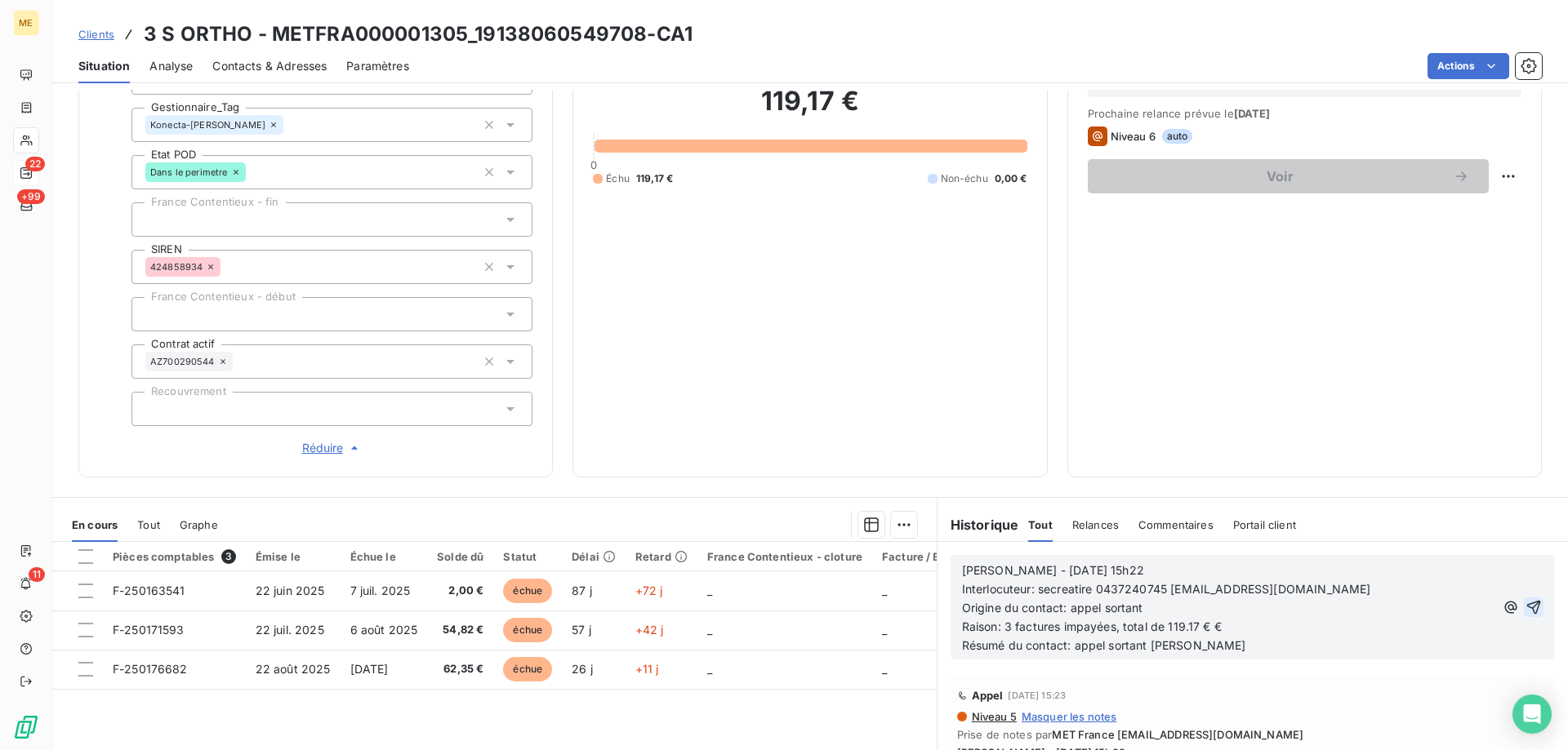
click at [1525, 599] on icon "button" at bounding box center [1533, 607] width 16 height 16
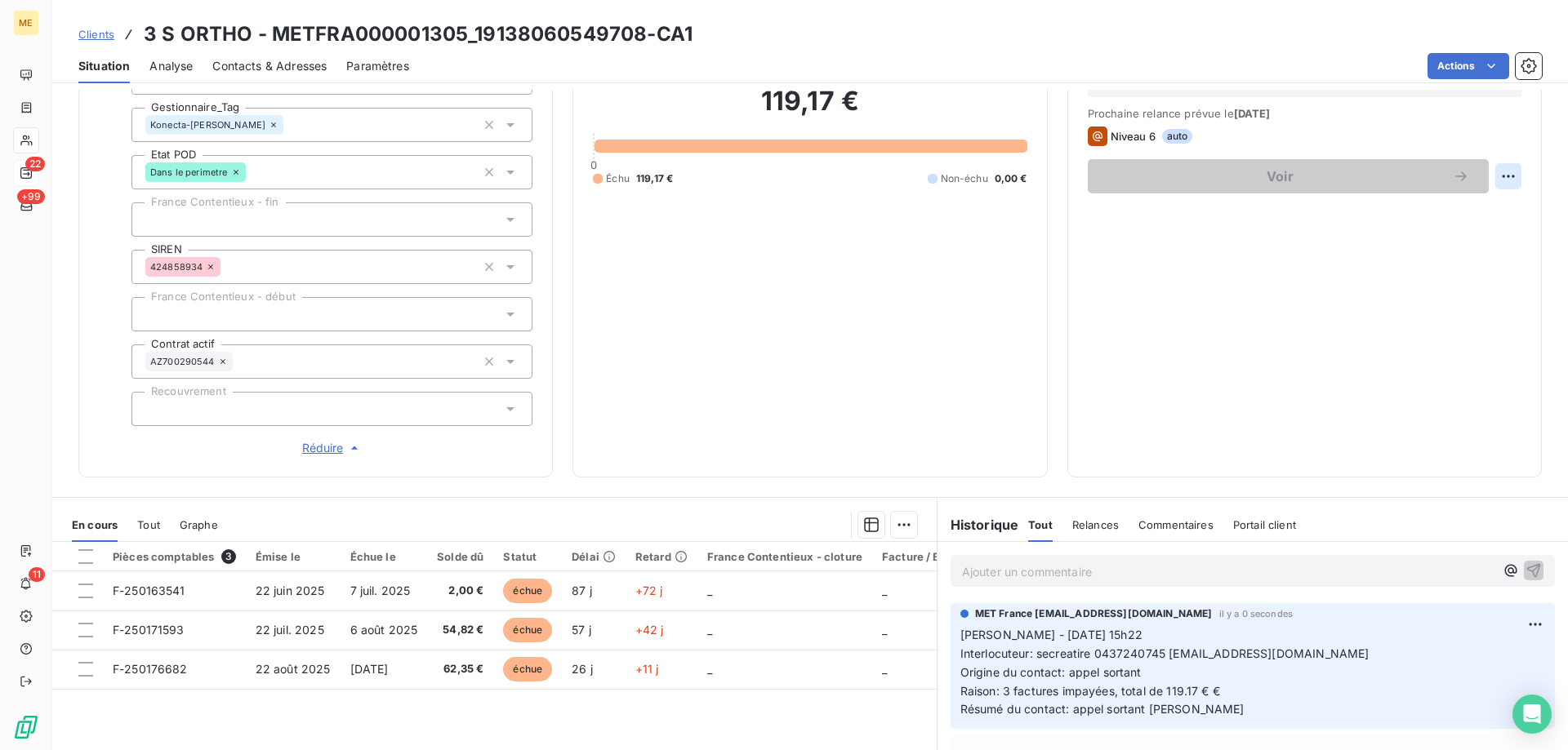
click at [1501, 178] on html "ME 22 +99 11 Clients 3 S ORTHO - METFRA000001305_19138060549708-CA1 Situation A…" at bounding box center [784, 456] width 1568 height 913
click at [1442, 218] on div "Replanifier cette action" at bounding box center [1429, 211] width 147 height 26
select select "8"
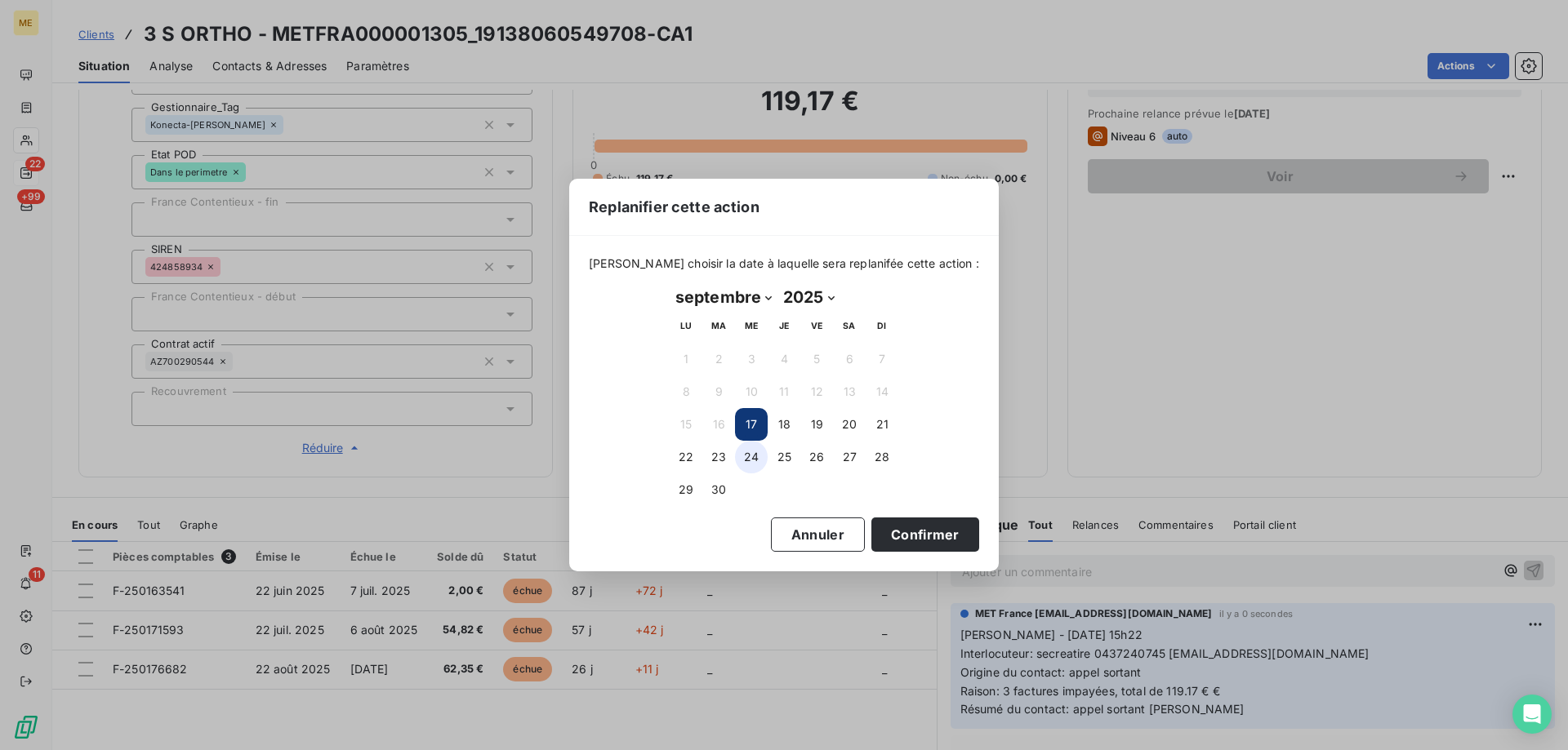
click at [763, 462] on button "24" at bounding box center [751, 457] width 33 height 33
click at [904, 538] on button "Confirmer" at bounding box center [924, 534] width 107 height 35
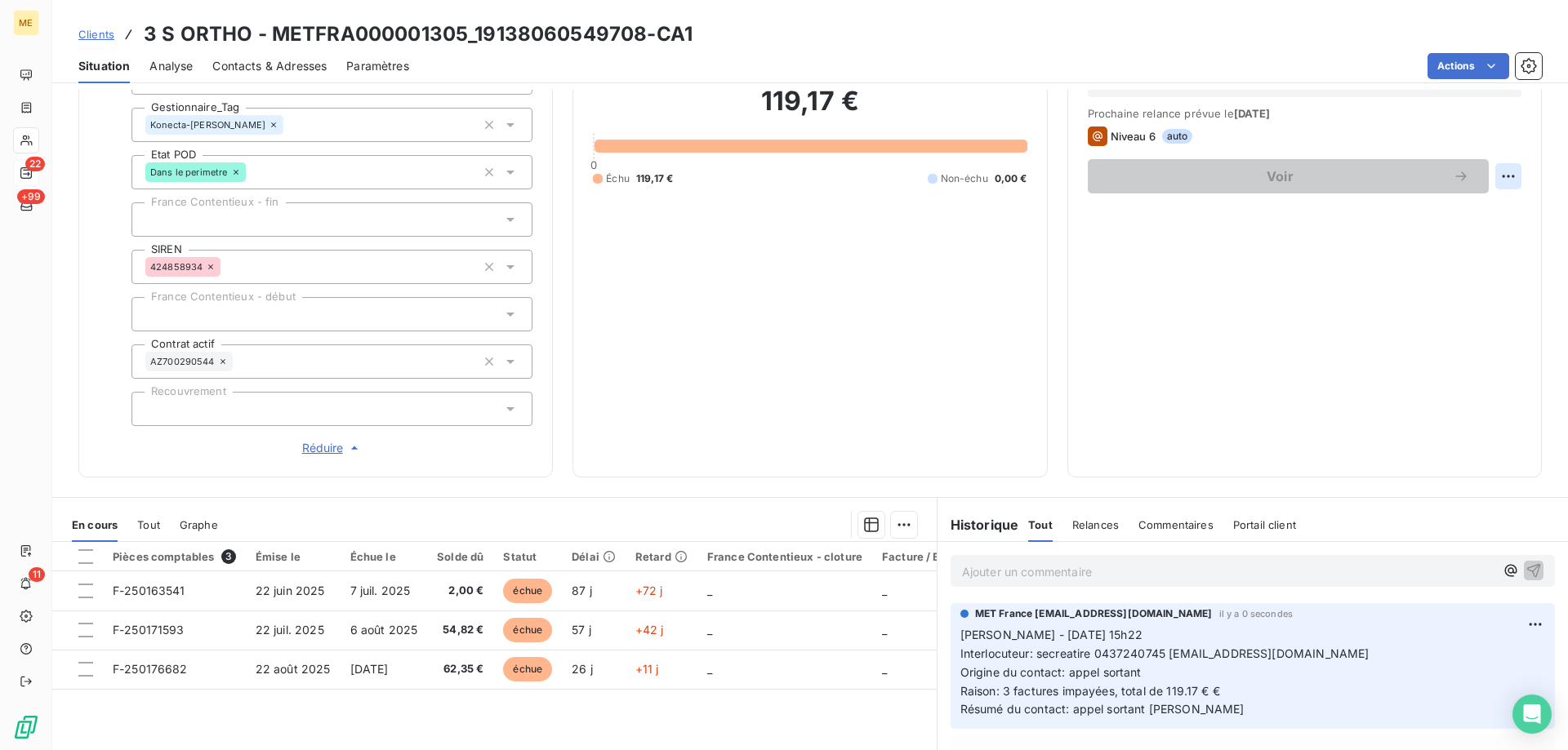
click at [1493, 185] on html "ME 22 +99 11 Clients 3 S ORTHO - METFRA000001305_19138060549708-CA1 Situation A…" at bounding box center [784, 456] width 1568 height 913
click at [1447, 214] on div "Replanifier cette action" at bounding box center [1429, 211] width 147 height 26
select select "8"
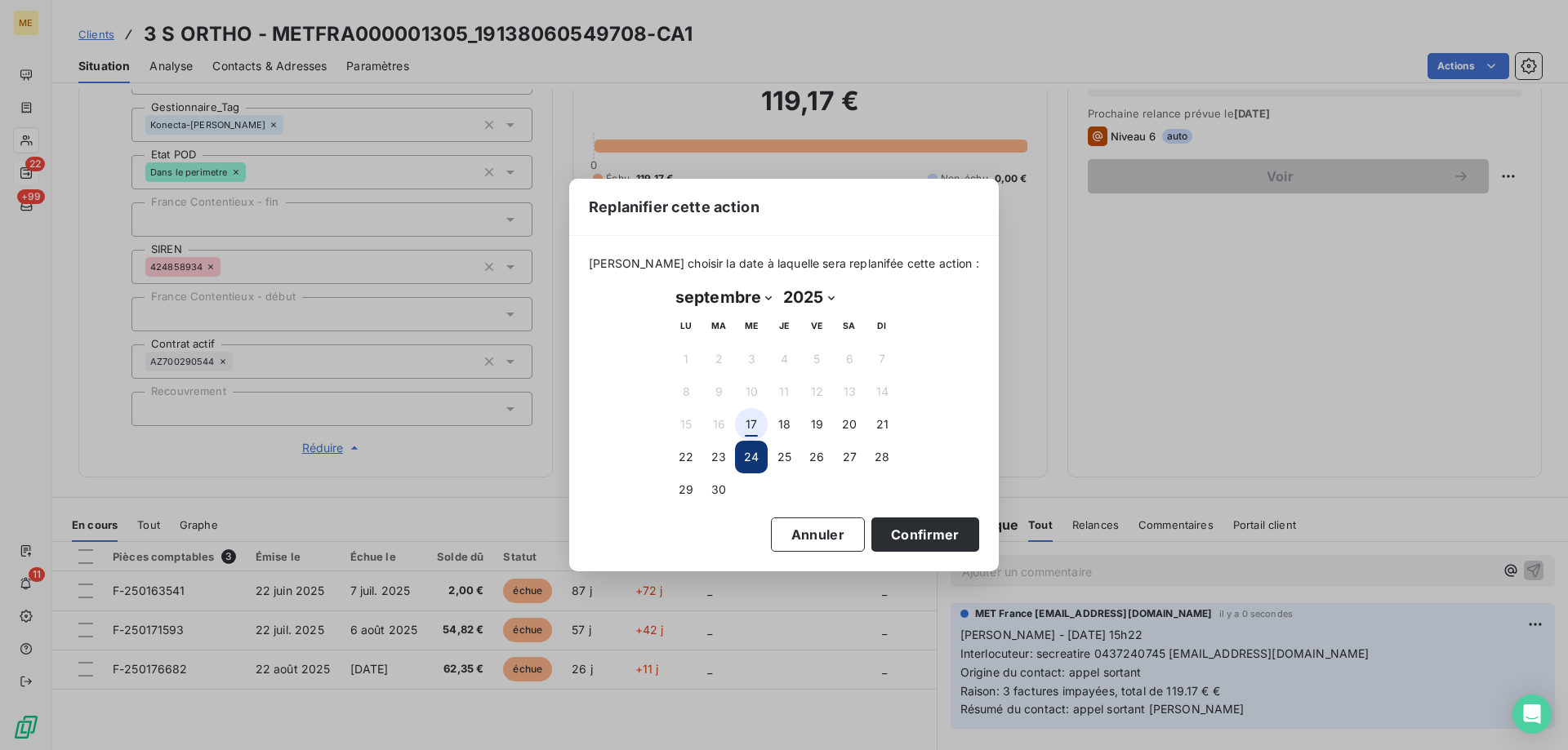
click at [753, 425] on button "17" at bounding box center [751, 424] width 33 height 33
click at [922, 530] on button "Confirmer" at bounding box center [924, 534] width 107 height 35
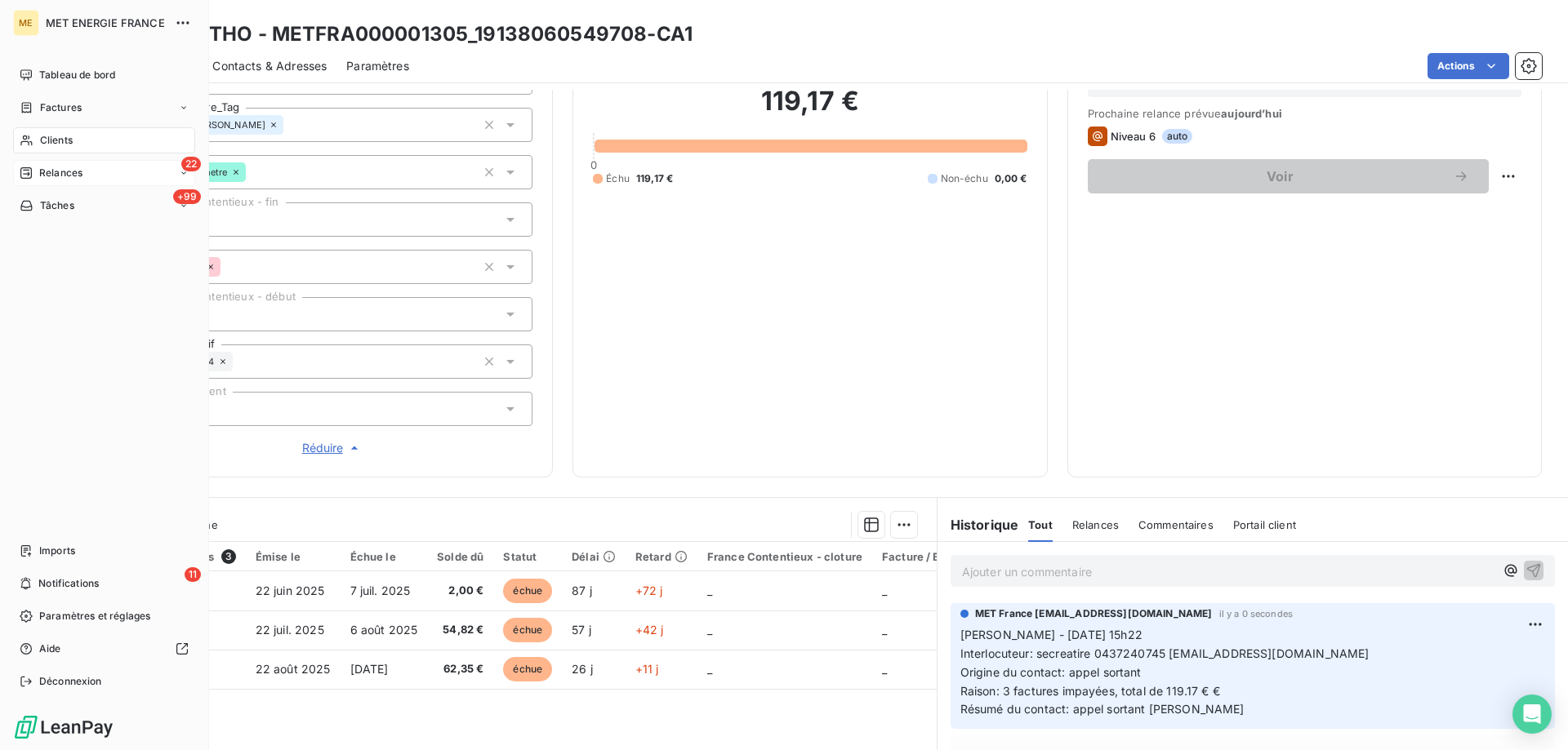
click at [36, 203] on div "Tâches" at bounding box center [47, 206] width 55 height 15
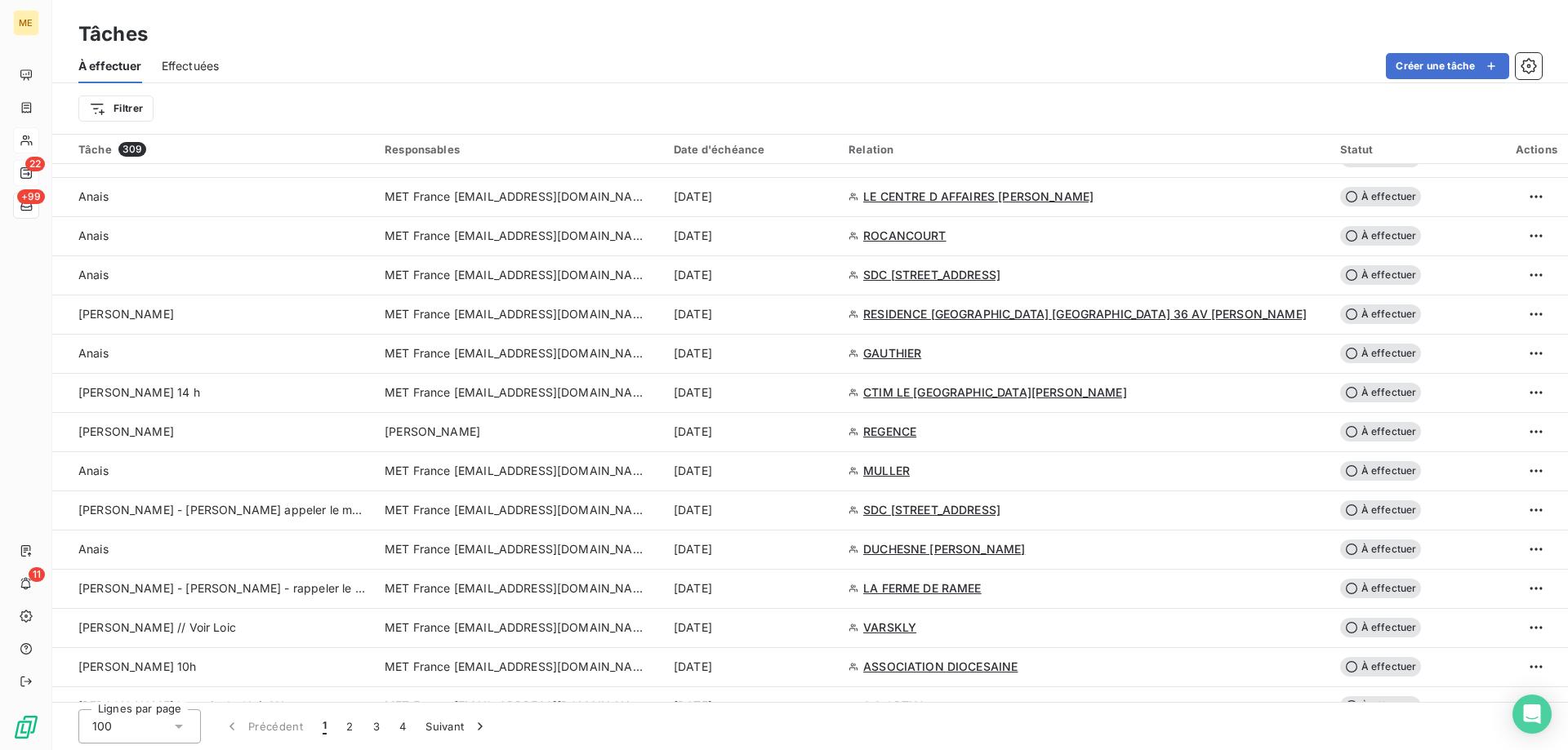
scroll to position [1714, 0]
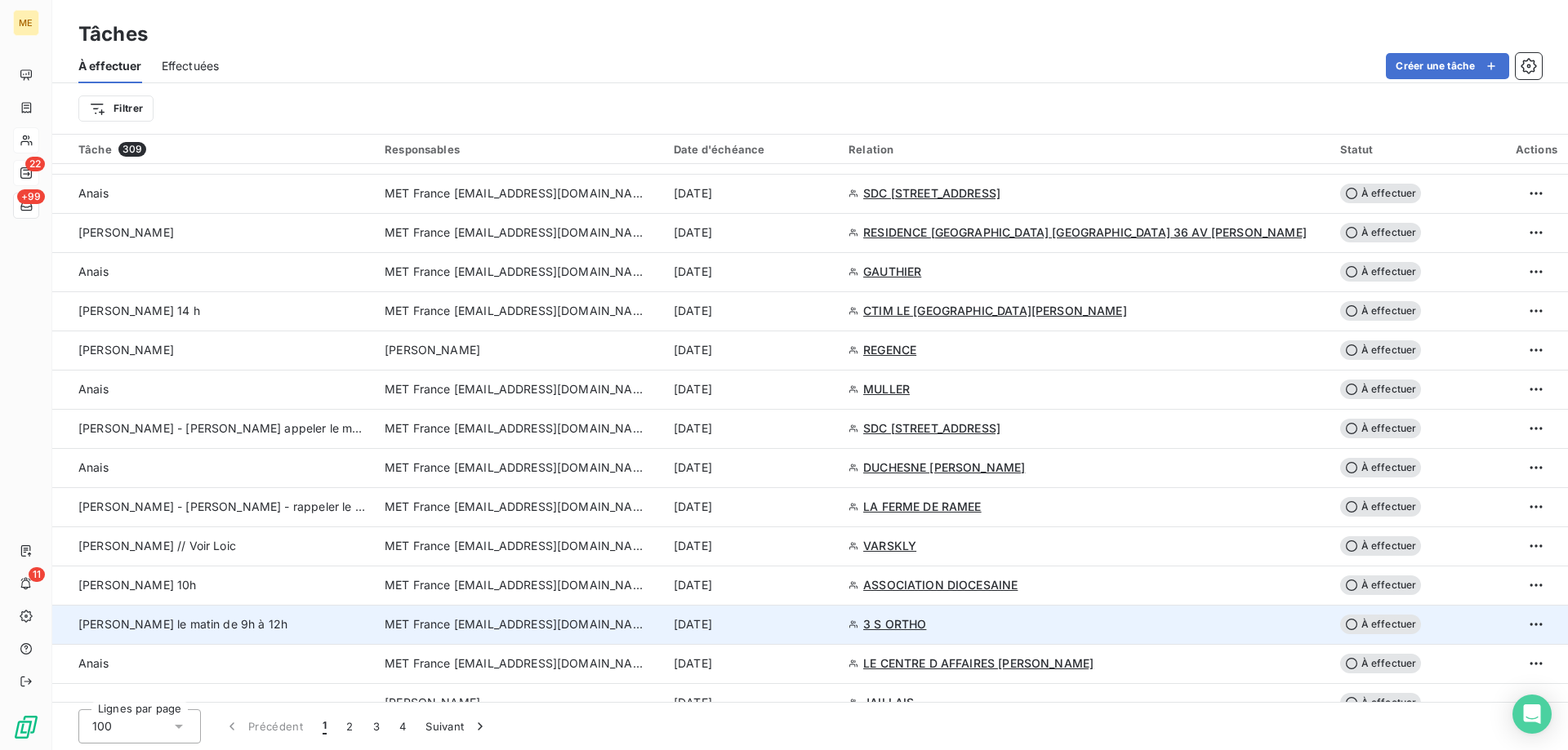
click at [528, 616] on span "MET France [EMAIL_ADDRESS][DOMAIN_NAME]" at bounding box center [515, 624] width 261 height 16
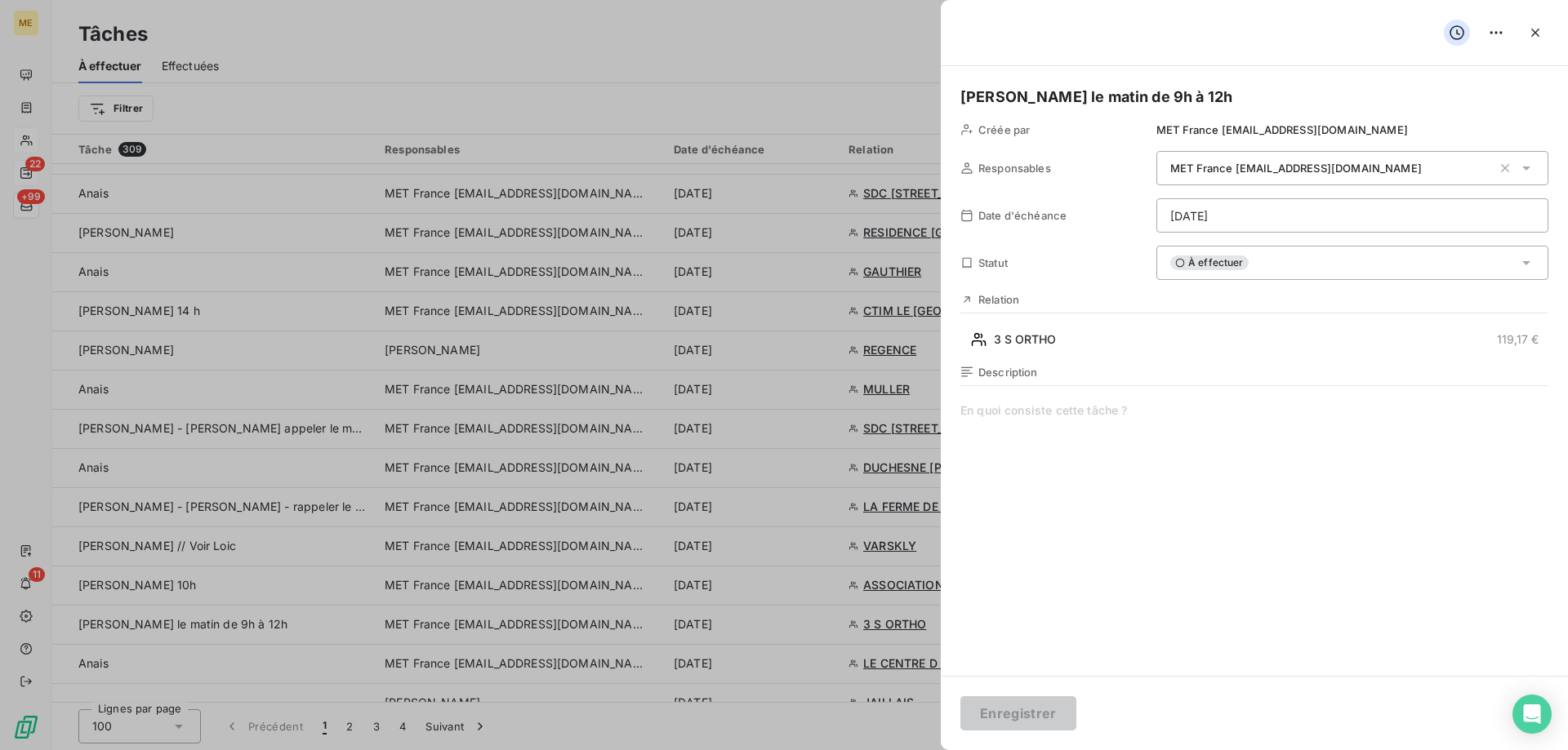
click at [1246, 225] on html "ME 22 +99 11 Tâches À effectuer Effectuées Créer une tâche Filtrer Tâche 309 Re…" at bounding box center [784, 456] width 1568 height 913
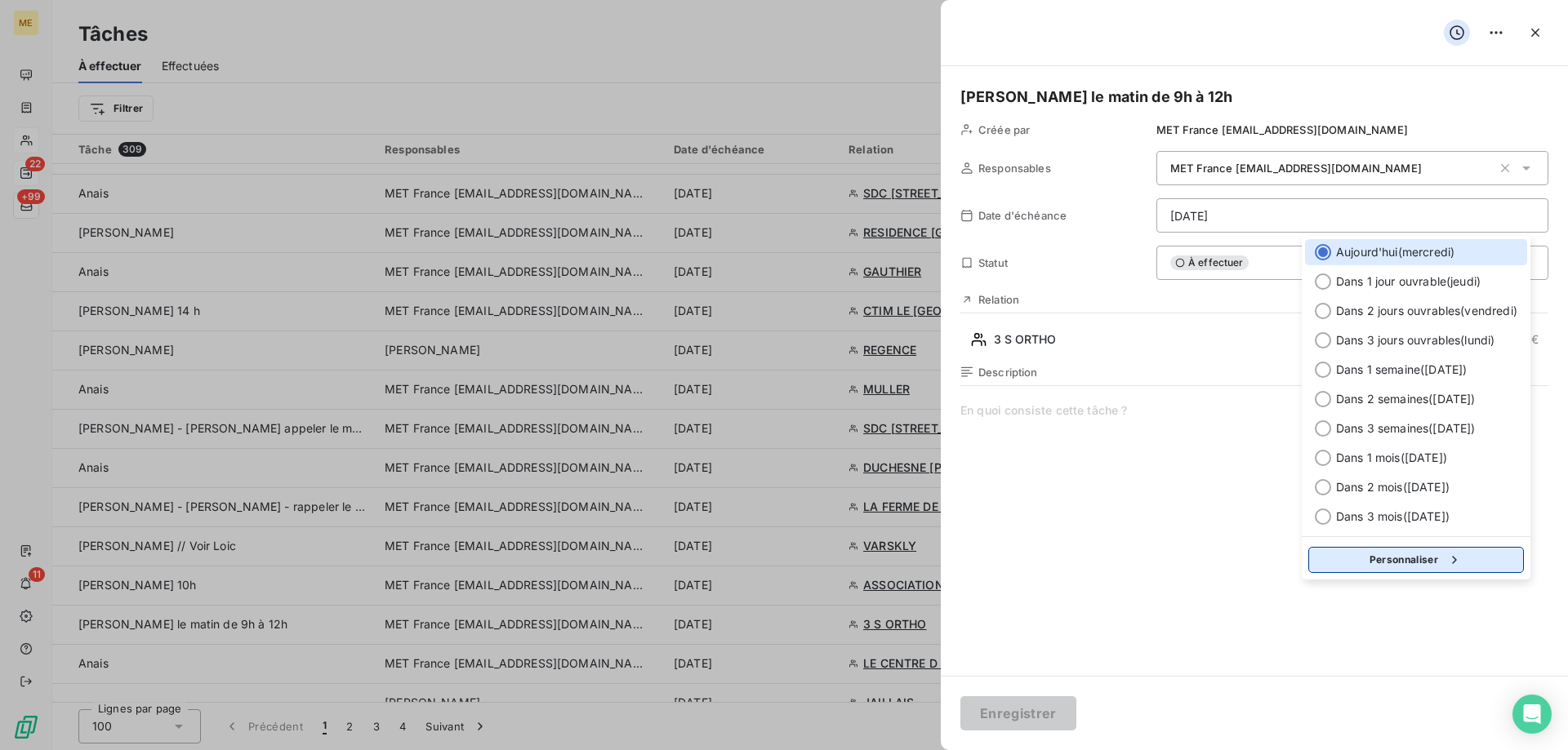
click at [1421, 564] on button "Personnaliser" at bounding box center [1415, 559] width 216 height 26
select select "8"
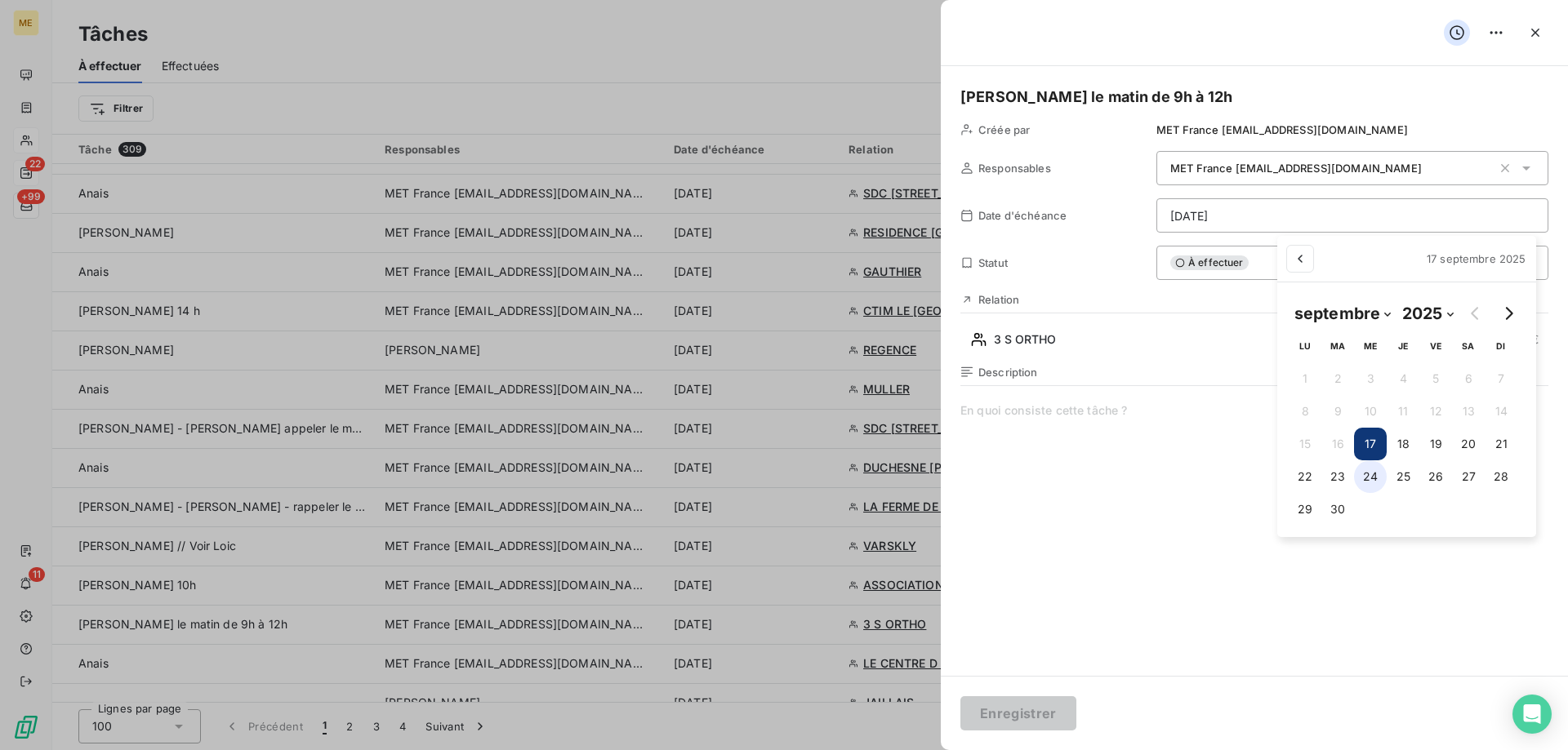
click at [1365, 471] on button "24" at bounding box center [1370, 477] width 33 height 33
type input "24/09/2025"
click at [1183, 429] on html "ME 22 +99 11 Tâches À effectuer Effectuées Créer une tâche Filtrer Tâche 309 Re…" at bounding box center [784, 456] width 1568 height 913
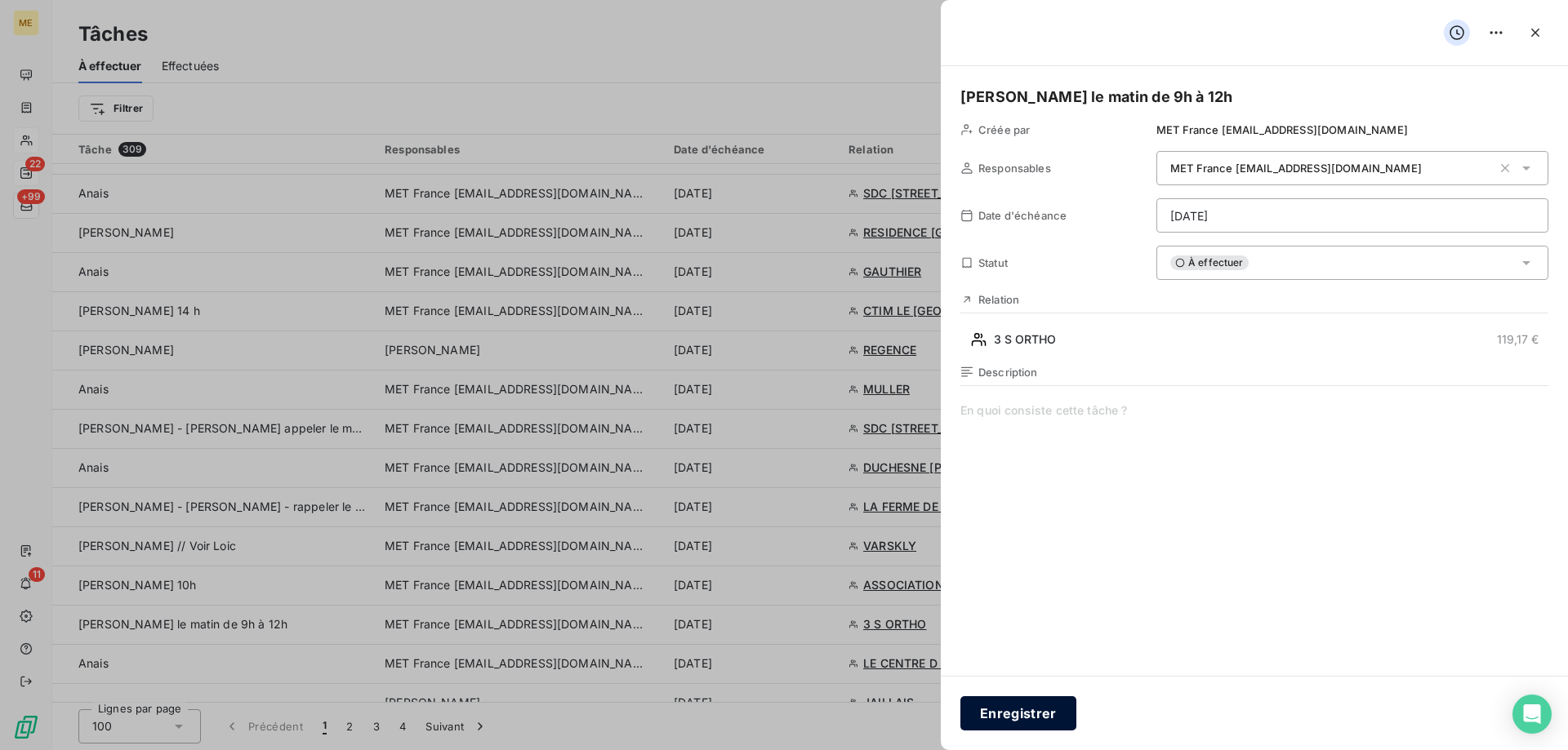
click at [1029, 710] on button "Enregistrer" at bounding box center [1018, 714] width 116 height 35
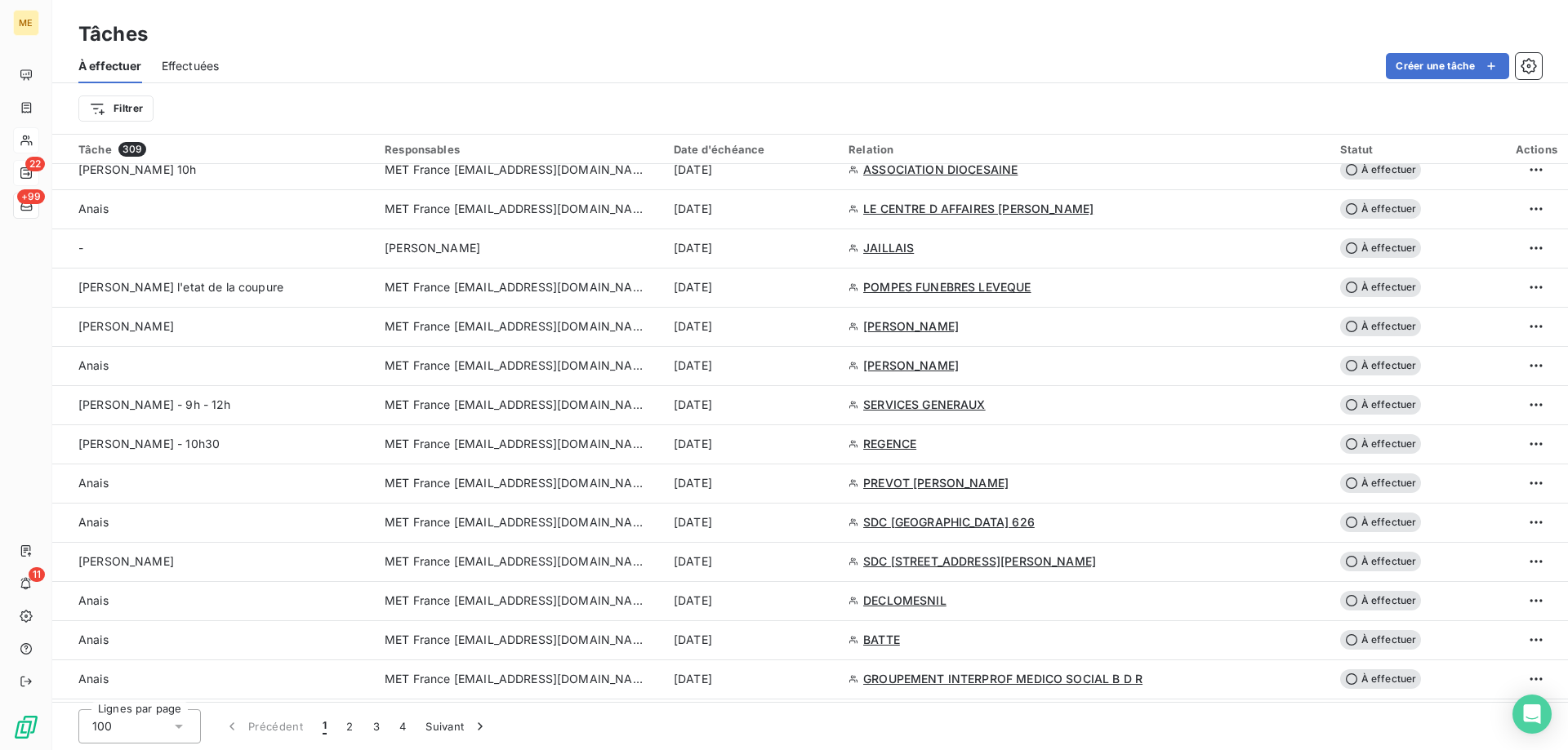
scroll to position [2122, 0]
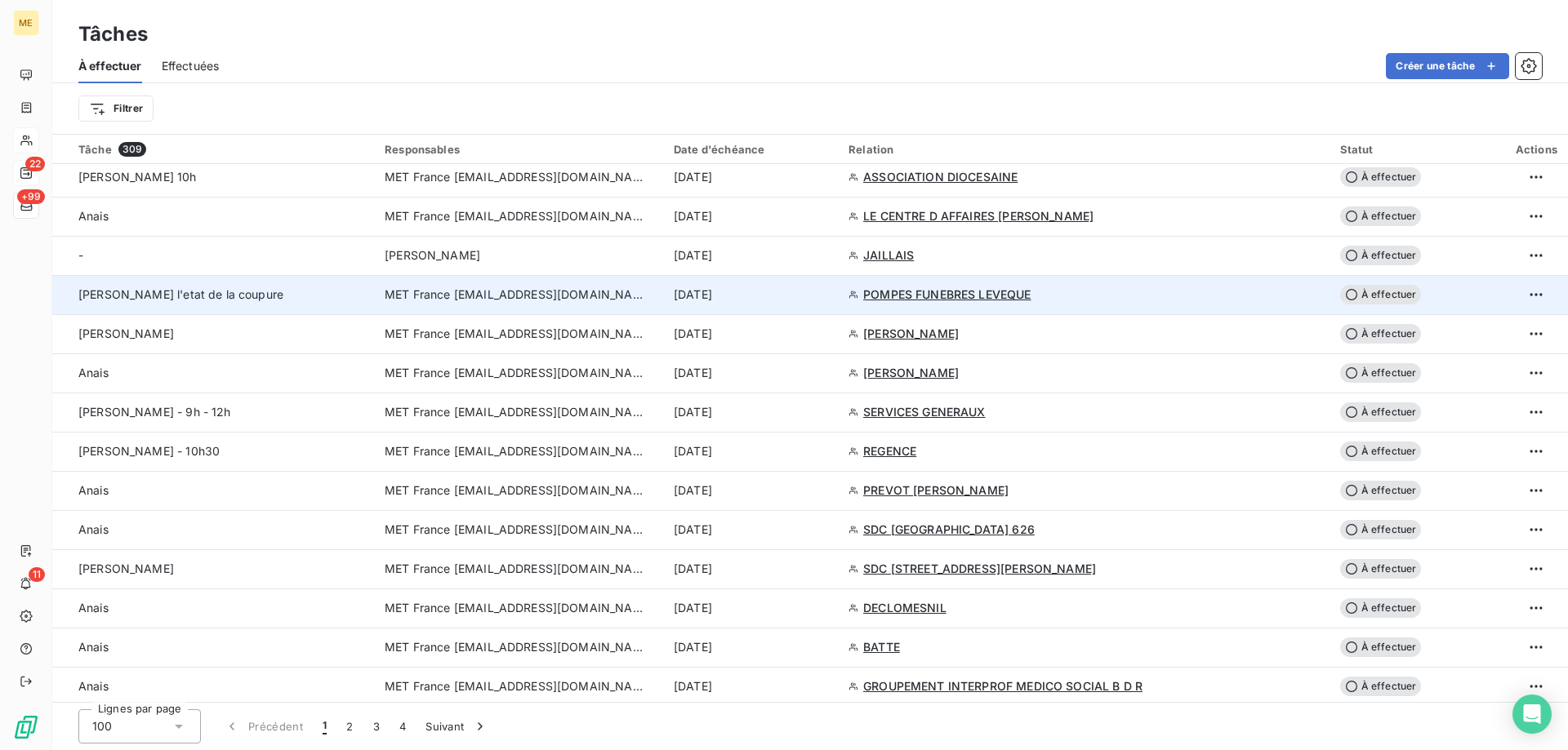
click at [216, 303] on td "Sylvain - vérifier l'etat de la coupure" at bounding box center [213, 295] width 322 height 39
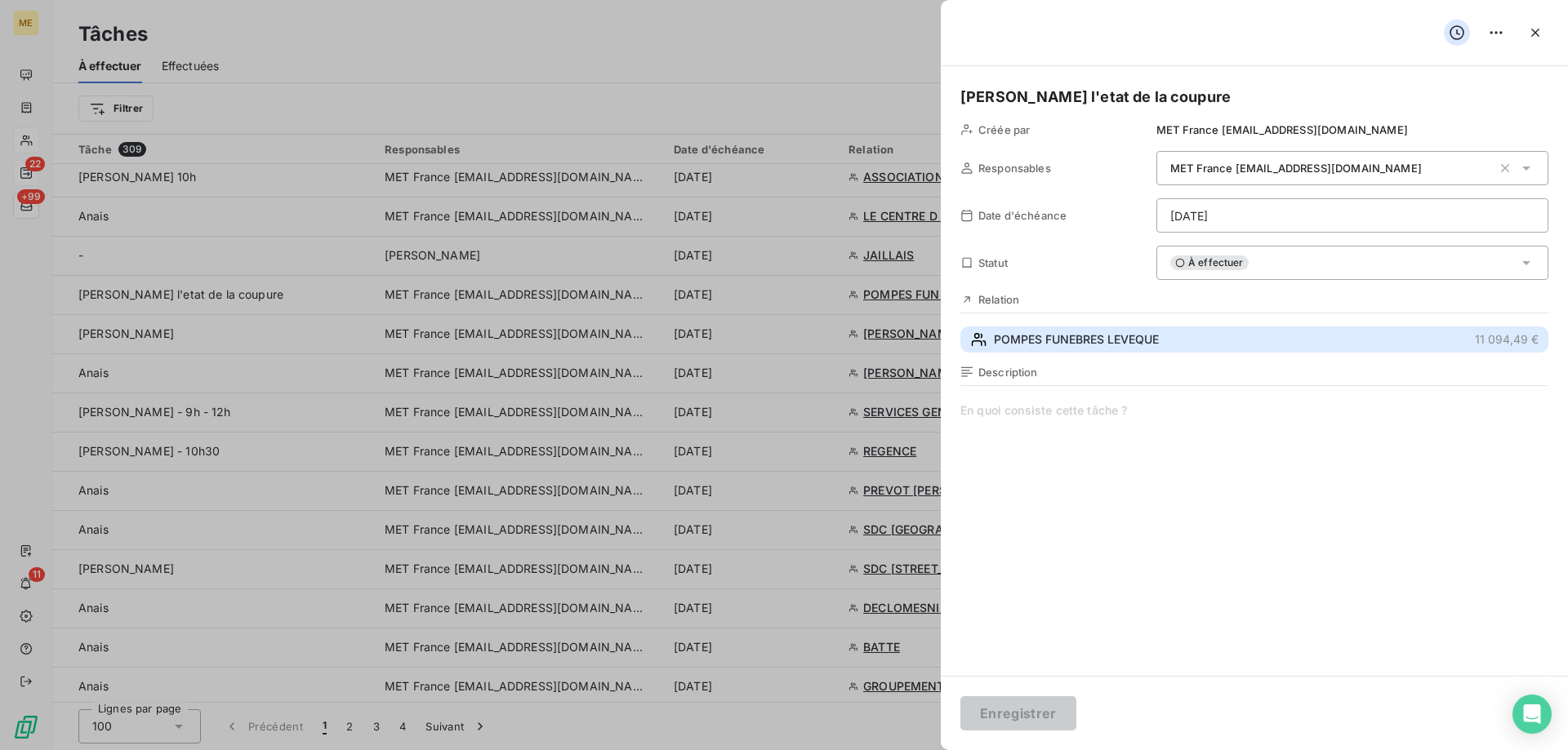
click at [1002, 341] on span "POMPES FUNEBRES LEVEQUE" at bounding box center [1076, 339] width 165 height 16
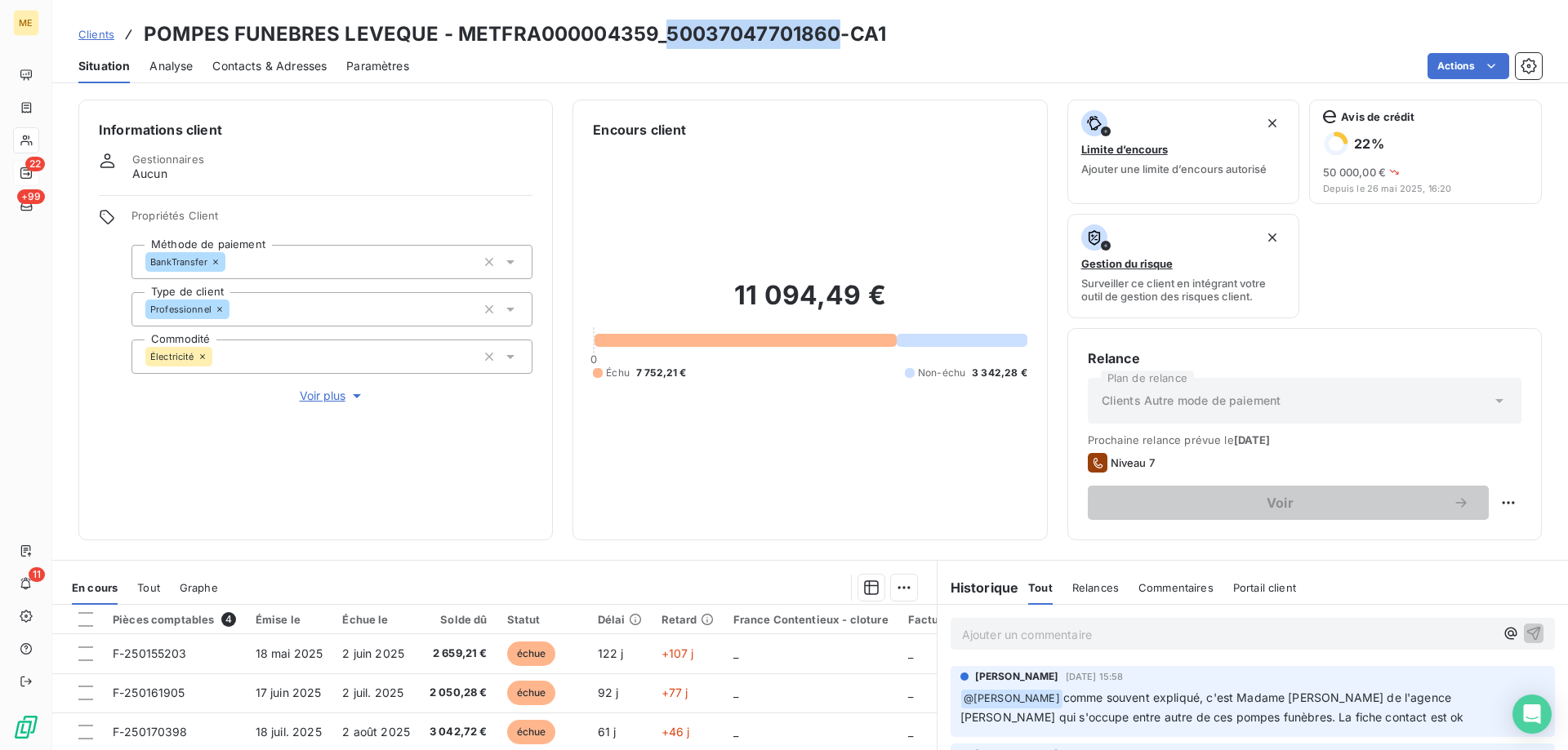
drag, startPoint x: 661, startPoint y: 28, endPoint x: 832, endPoint y: 28, distance: 171.0
click at [832, 28] on h3 "POMPES FUNEBRES LEVEQUE - METFRA000004359_50037047701860-CA1" at bounding box center [515, 34] width 742 height 29
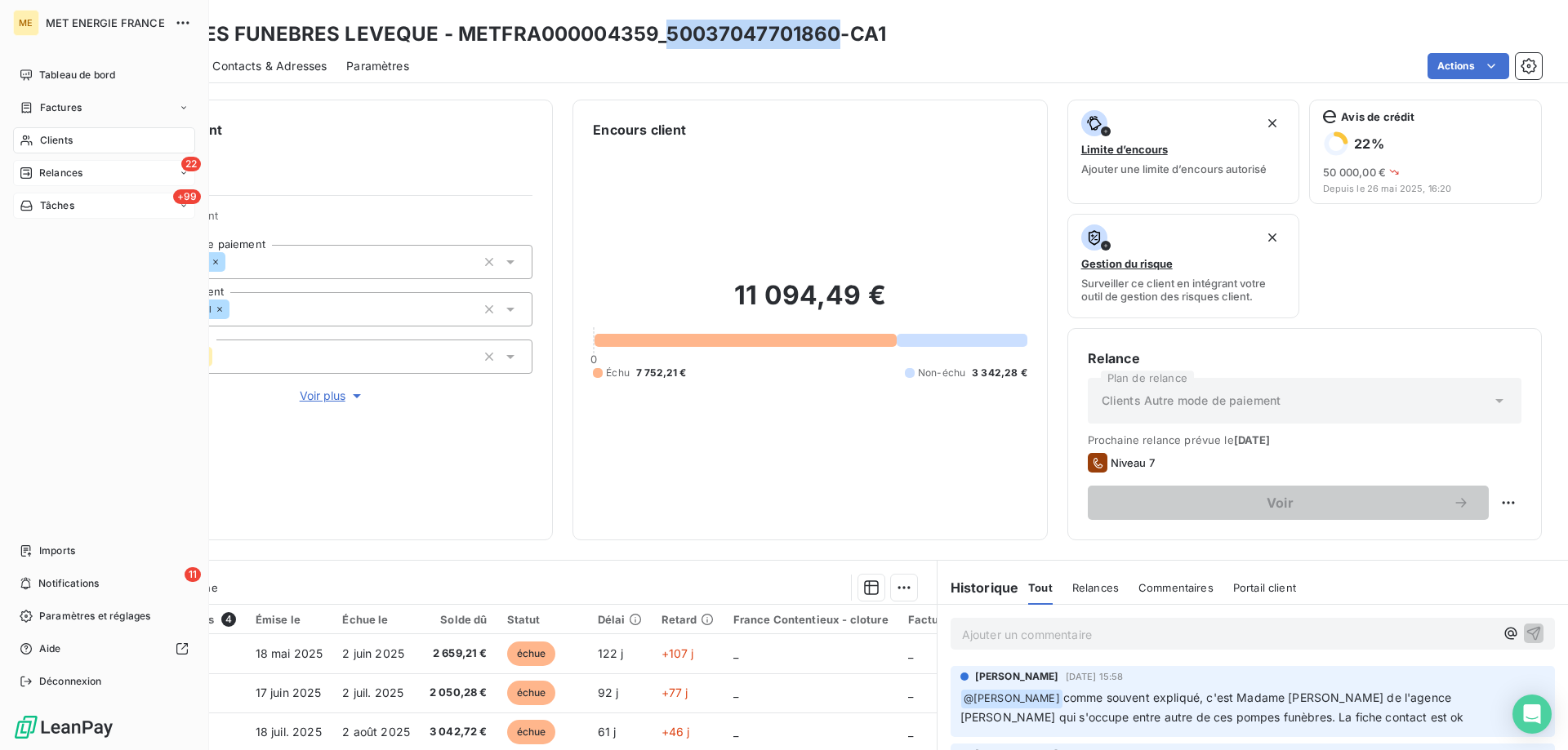
click at [48, 213] on div "+99 Tâches" at bounding box center [104, 205] width 182 height 26
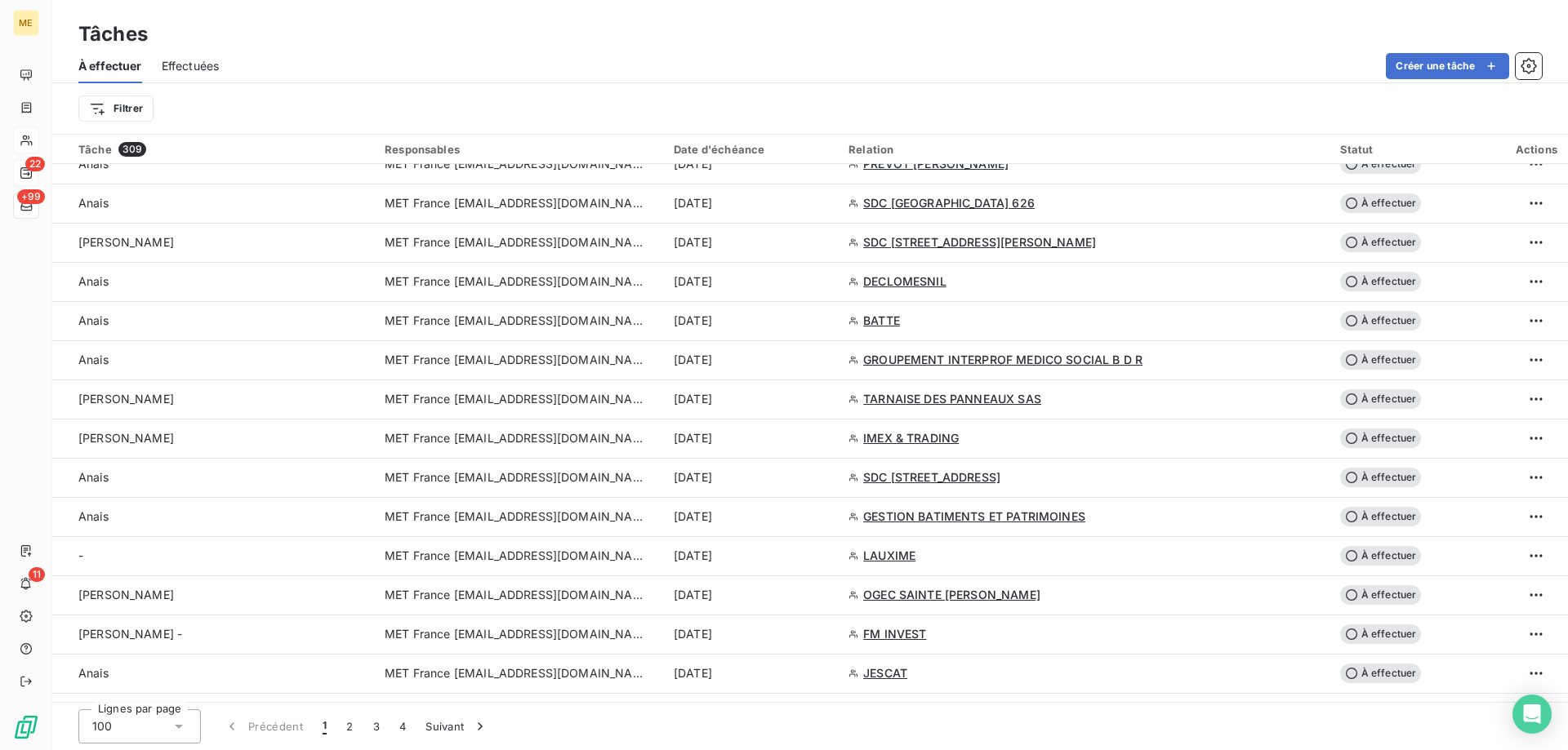
scroll to position [2204, 0]
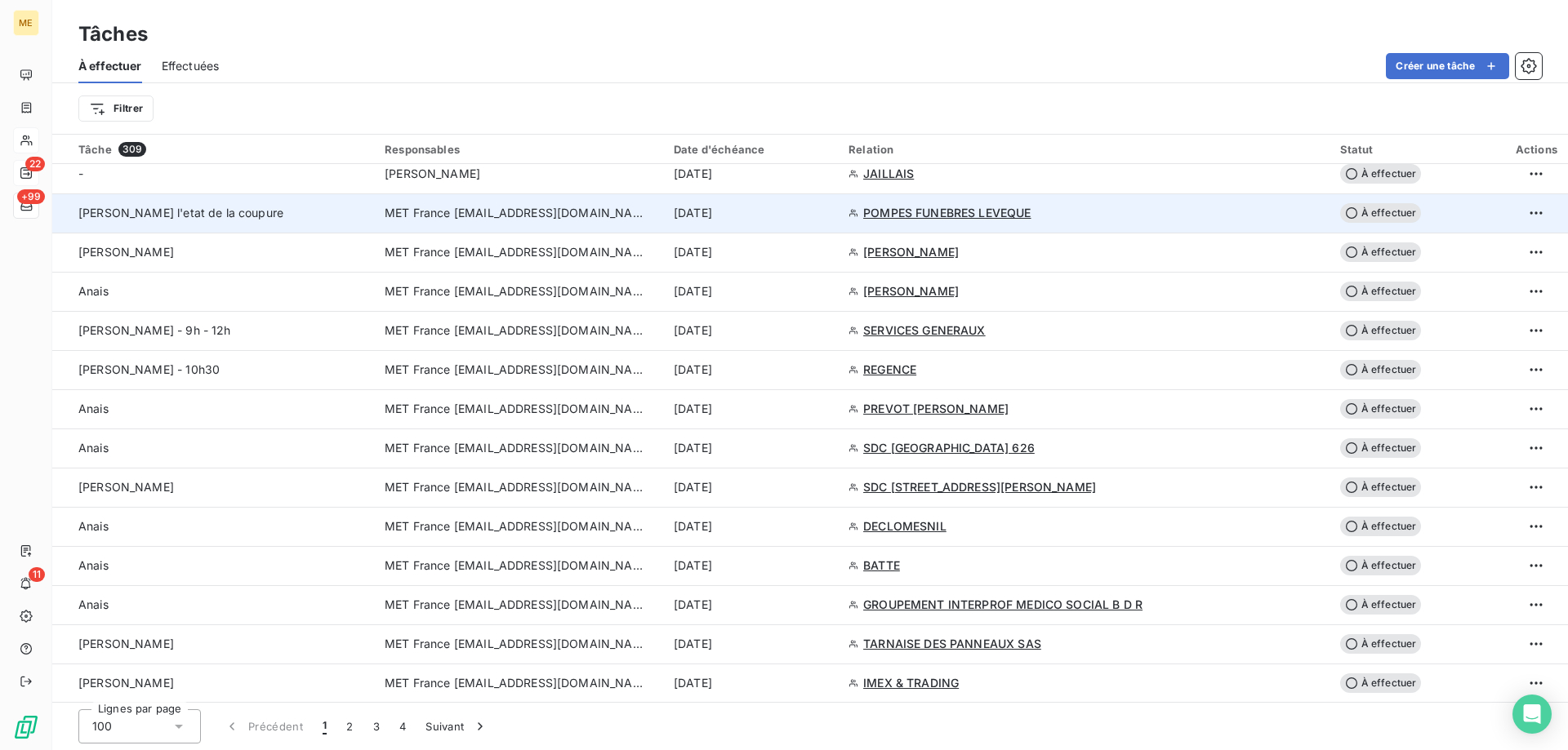
click at [363, 211] on div "Sylvain - vérifier l'etat de la coupure" at bounding box center [221, 213] width 287 height 16
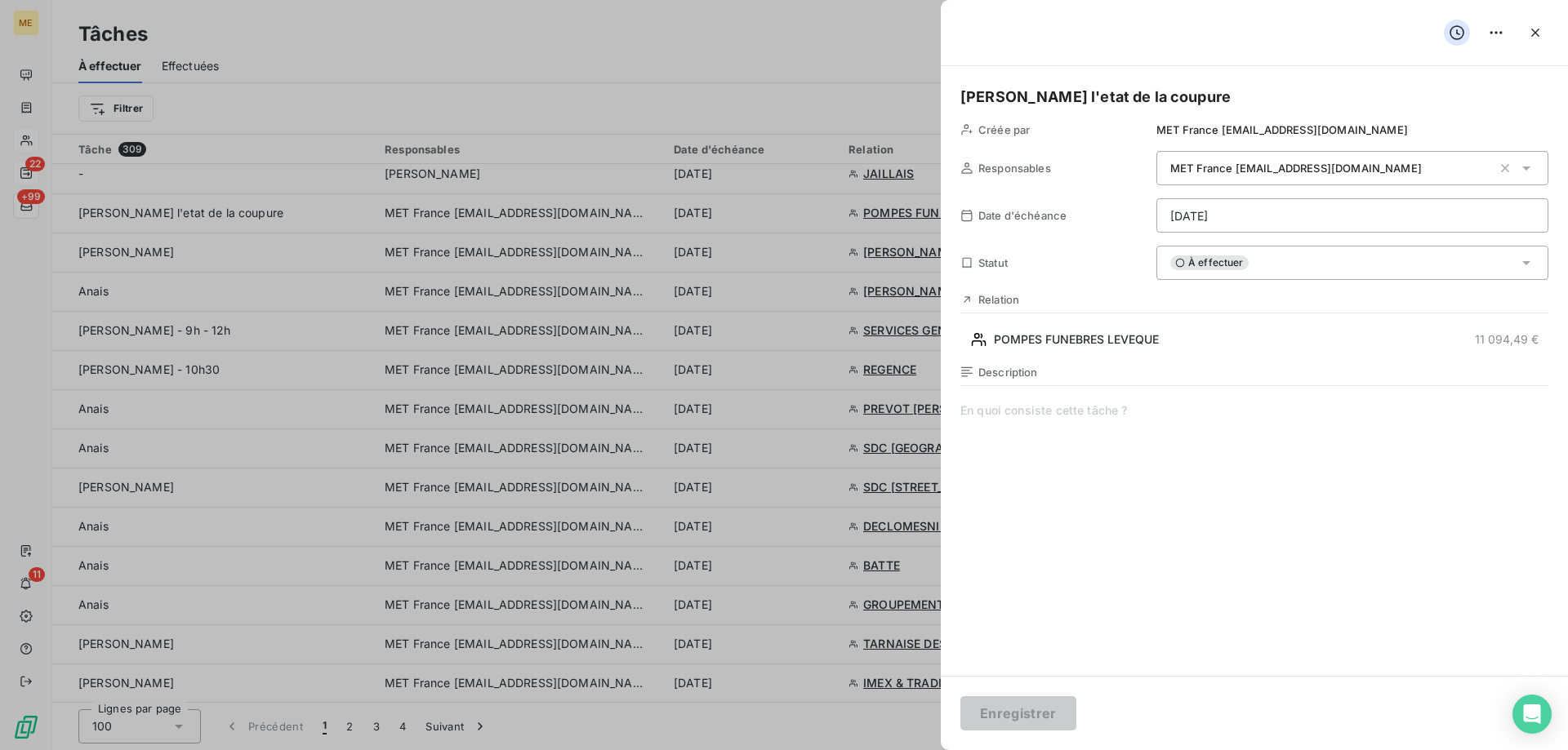
click at [1263, 205] on html "ME 22 +99 11 Tâches À effectuer Effectuées Créer une tâche Filtrer Tâche 309 Re…" at bounding box center [784, 456] width 1568 height 913
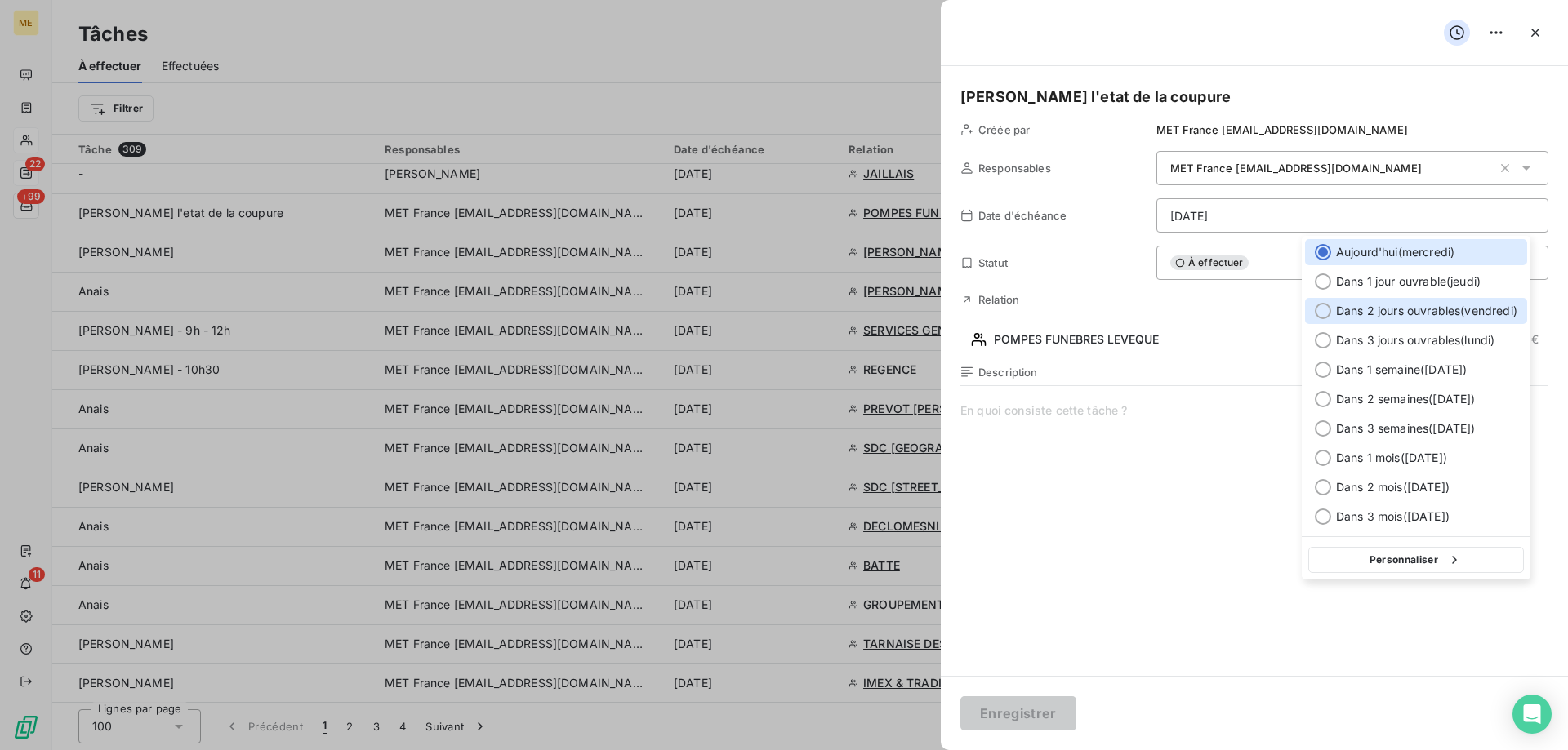
click at [1380, 308] on span "Dans 2 jours ouvrables ( vendredi )" at bounding box center [1427, 311] width 181 height 16
type input "19/09/2025"
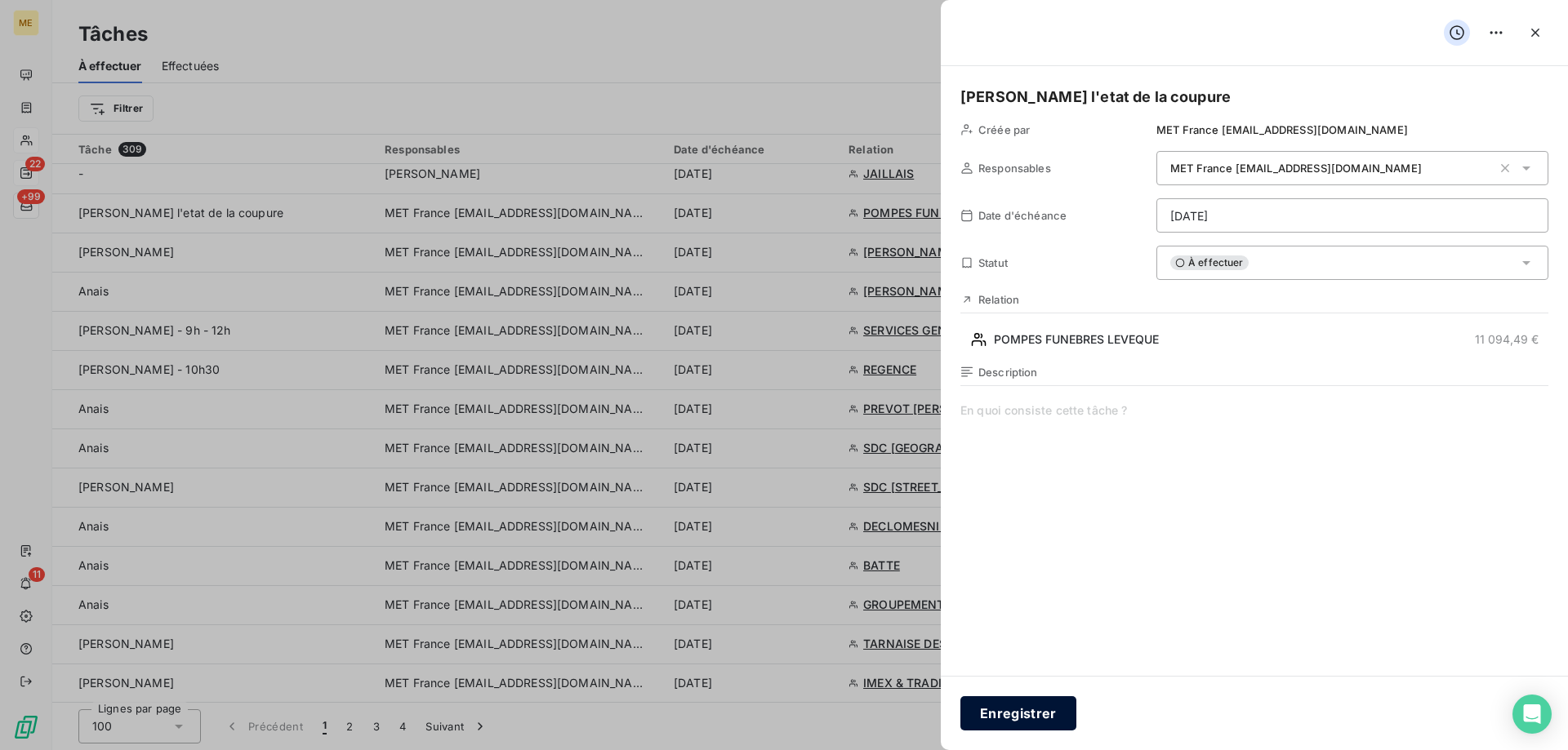
click at [1012, 713] on button "Enregistrer" at bounding box center [1018, 714] width 116 height 35
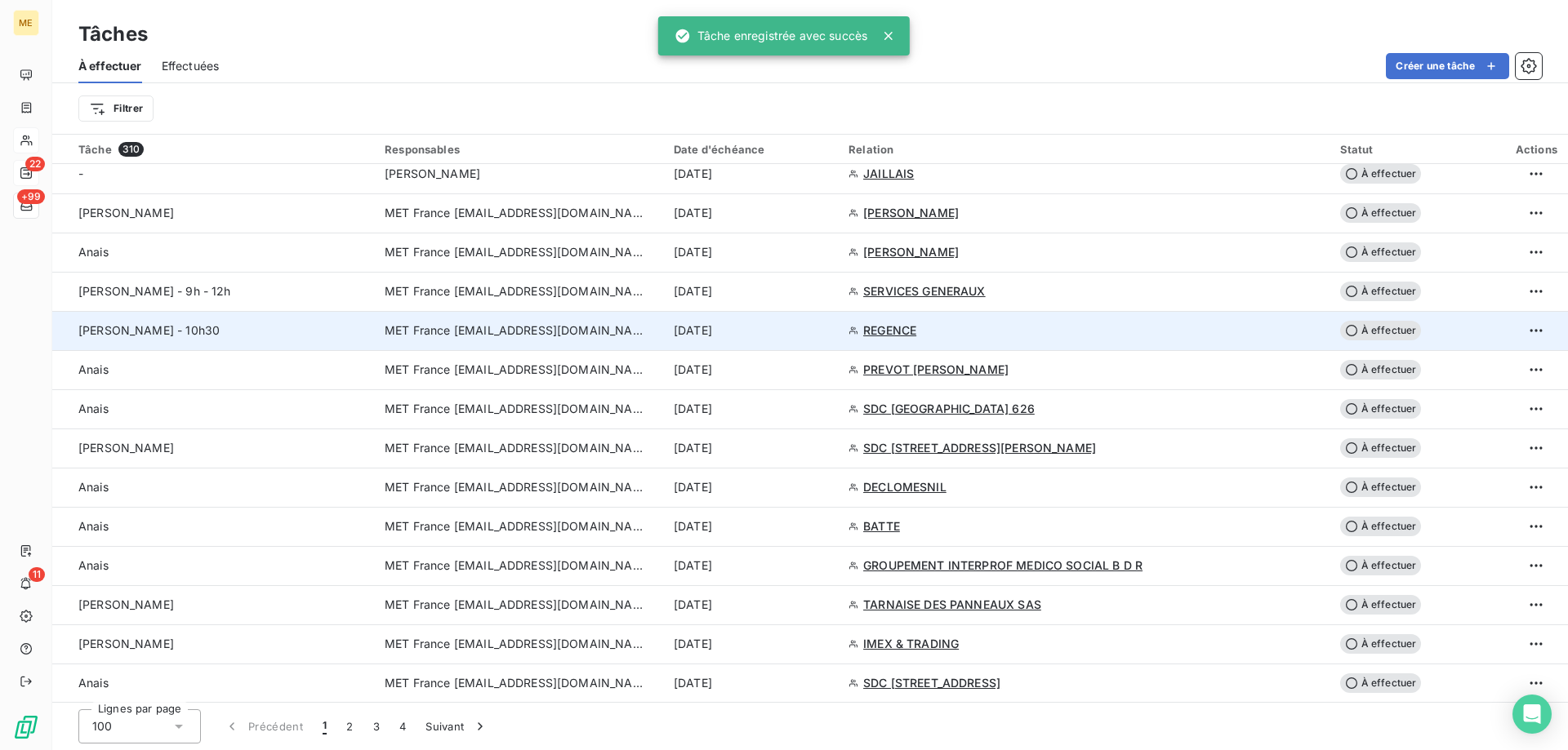
scroll to position [2122, 0]
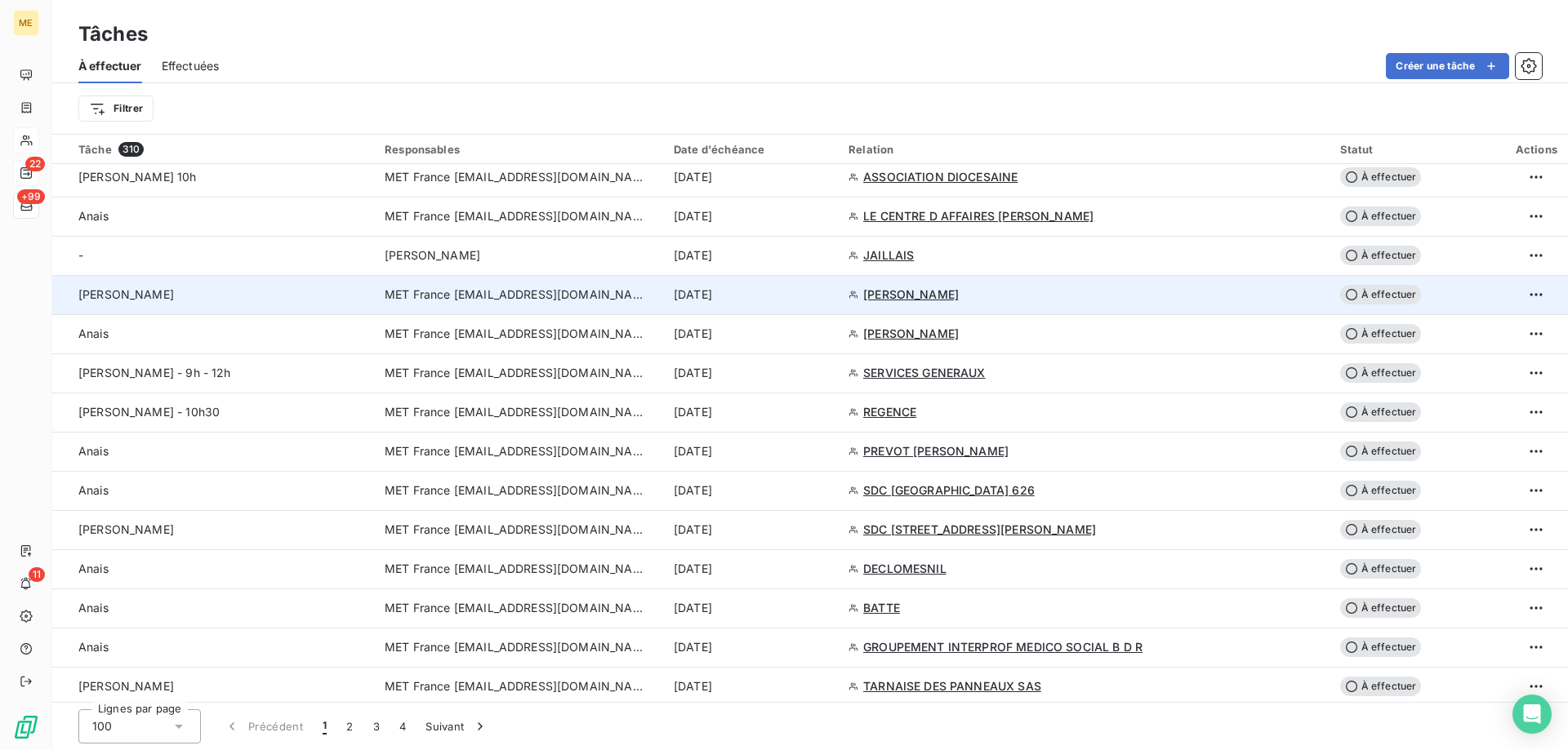
click at [530, 294] on span "MET France [EMAIL_ADDRESS][DOMAIN_NAME]" at bounding box center [515, 295] width 261 height 16
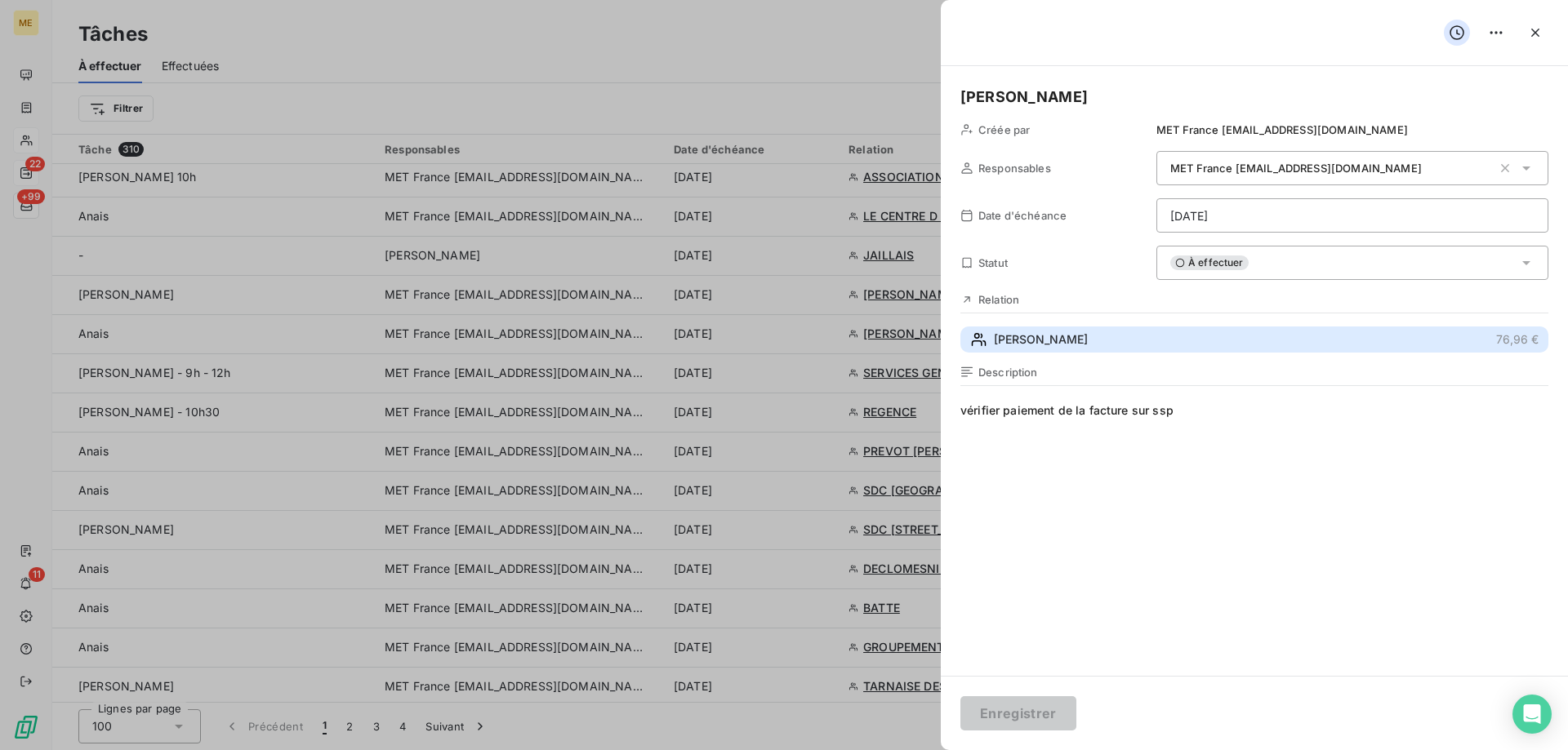
click at [1007, 331] on span "FILIP" at bounding box center [1041, 339] width 94 height 16
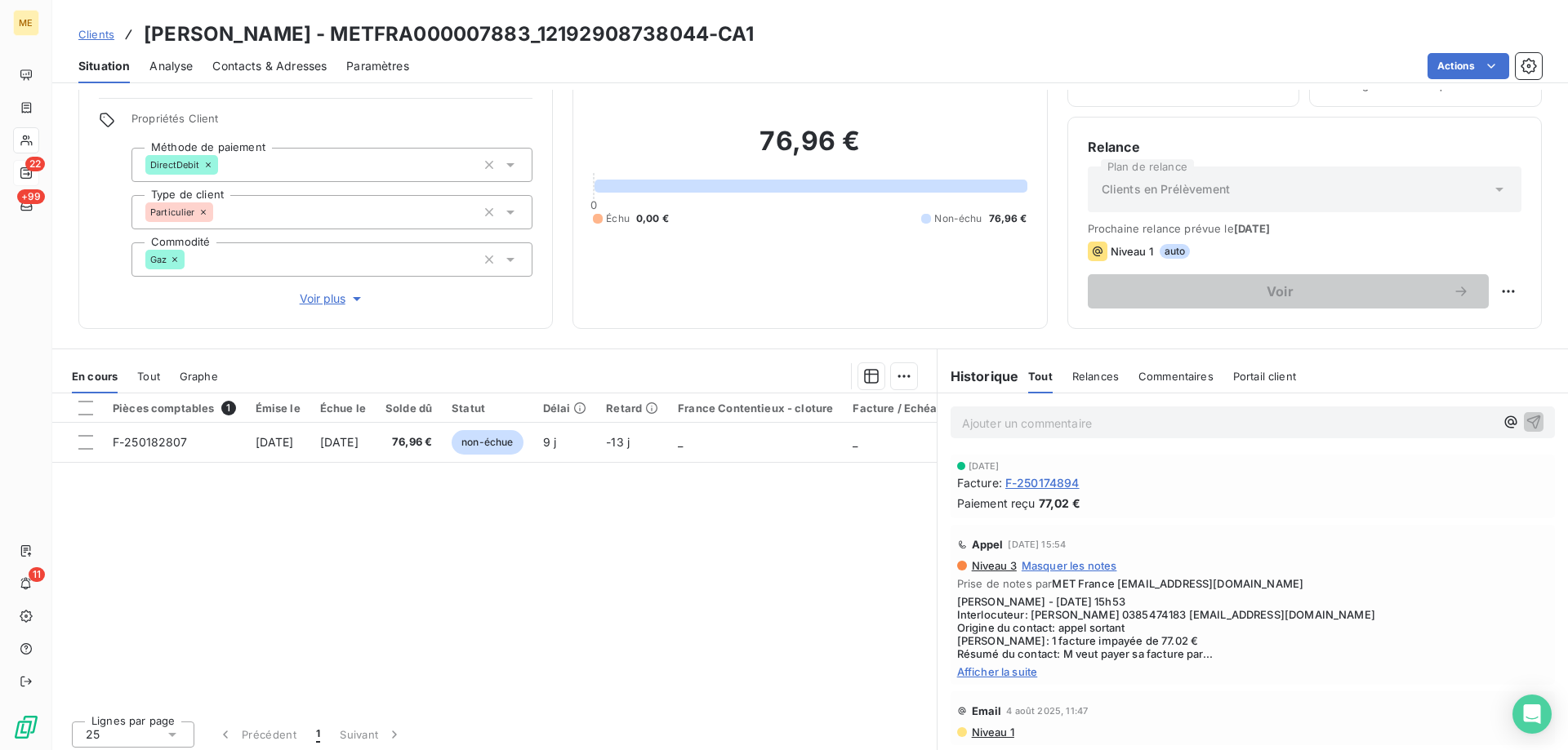
scroll to position [104, 0]
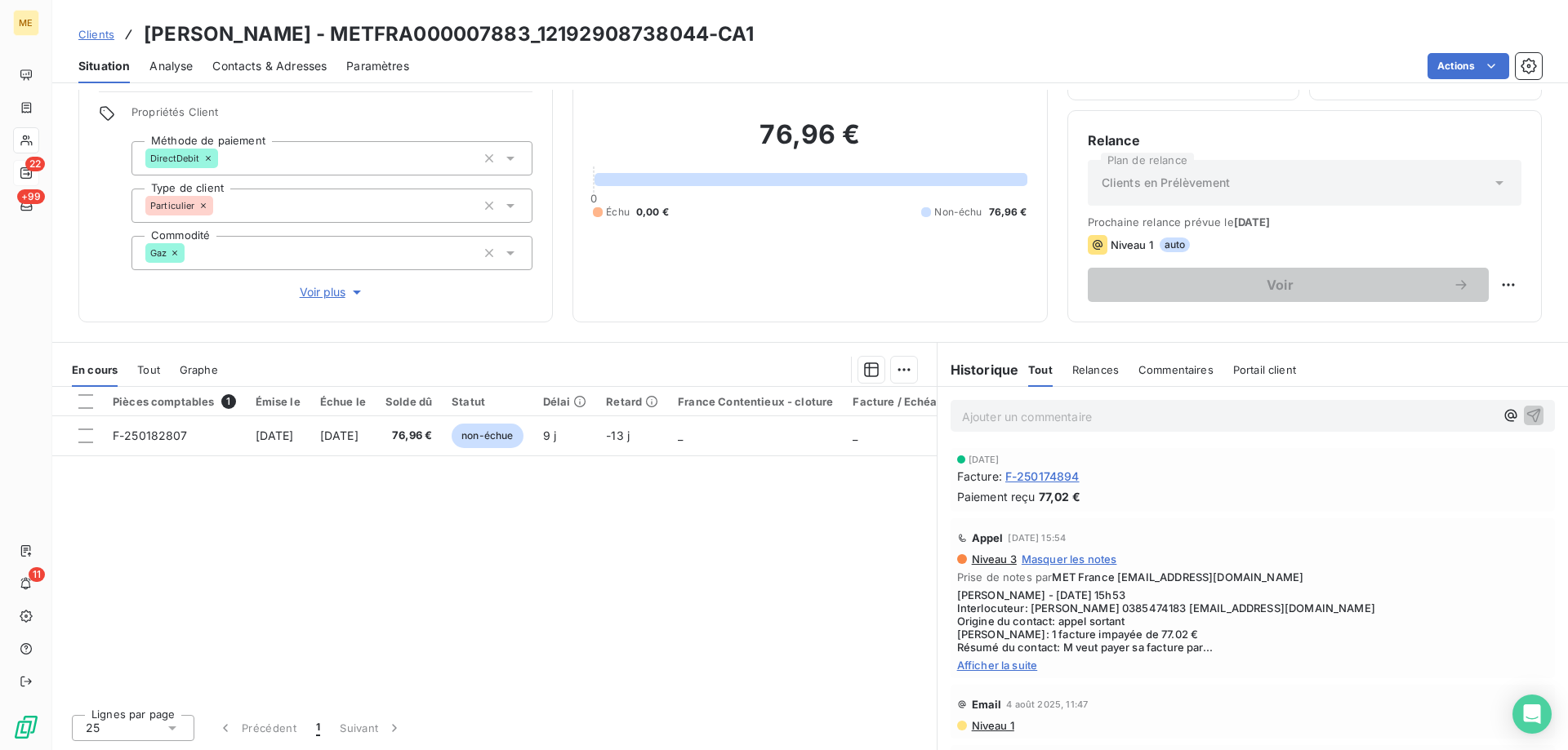
click at [1021, 673] on div "Appel 12 sept. 2025, 15:54 Niveau 3 Masquer les notes Prise de notes par MET Fr…" at bounding box center [1253, 598] width 605 height 160
click at [1017, 668] on span "Afficher la suite" at bounding box center [1253, 665] width 591 height 13
click at [158, 364] on span "Tout" at bounding box center [149, 369] width 23 height 13
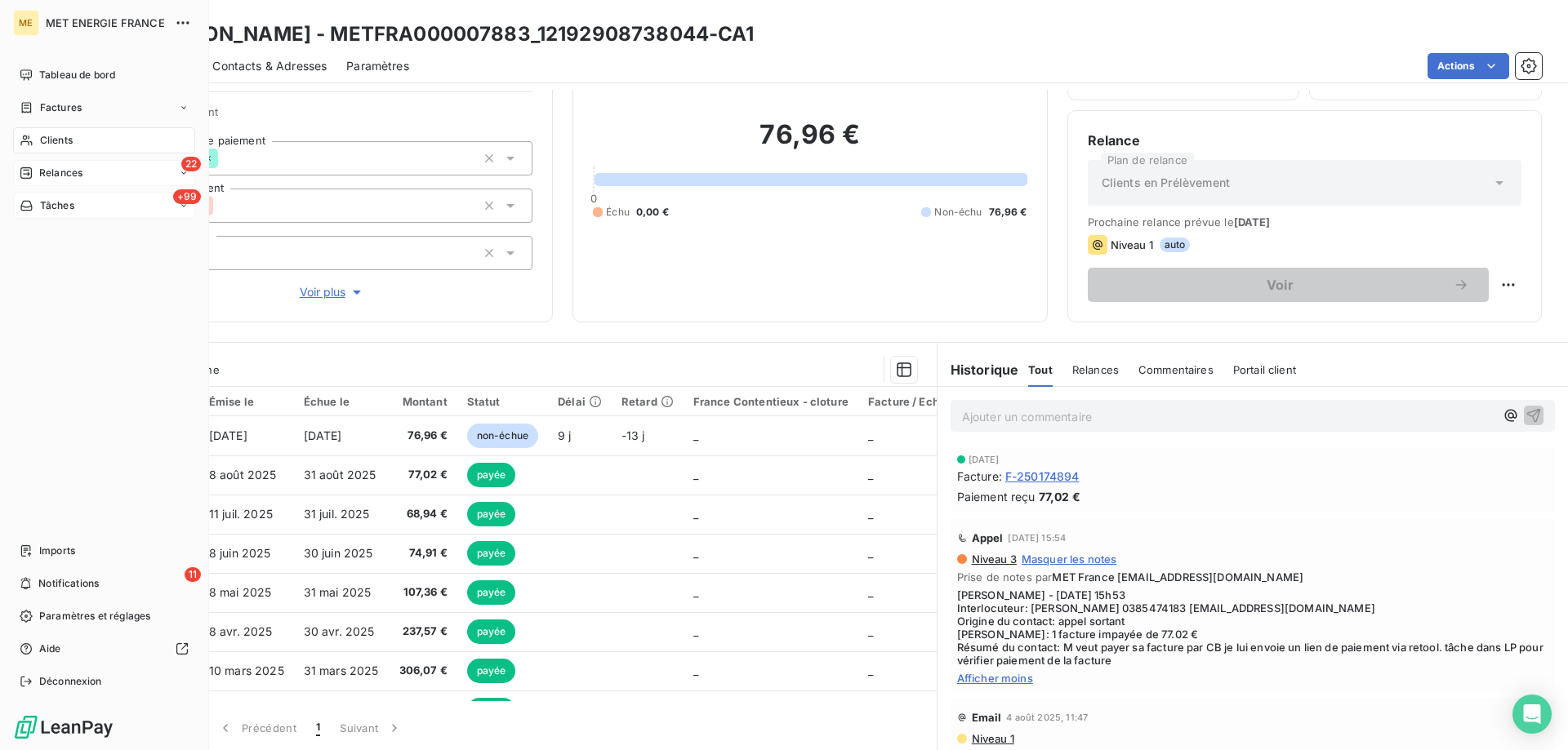
click at [49, 202] on span "Tâches" at bounding box center [57, 206] width 35 height 15
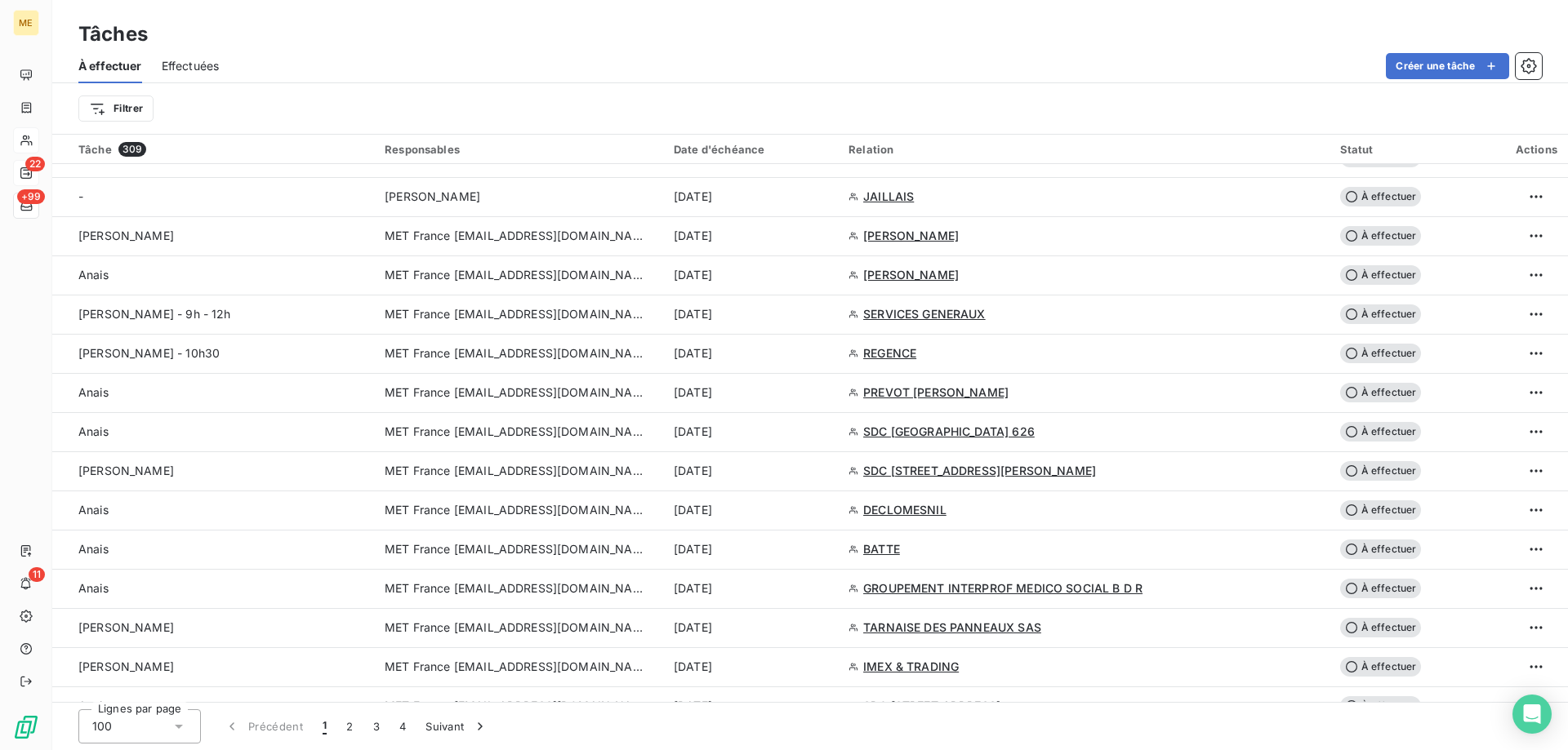
scroll to position [2122, 0]
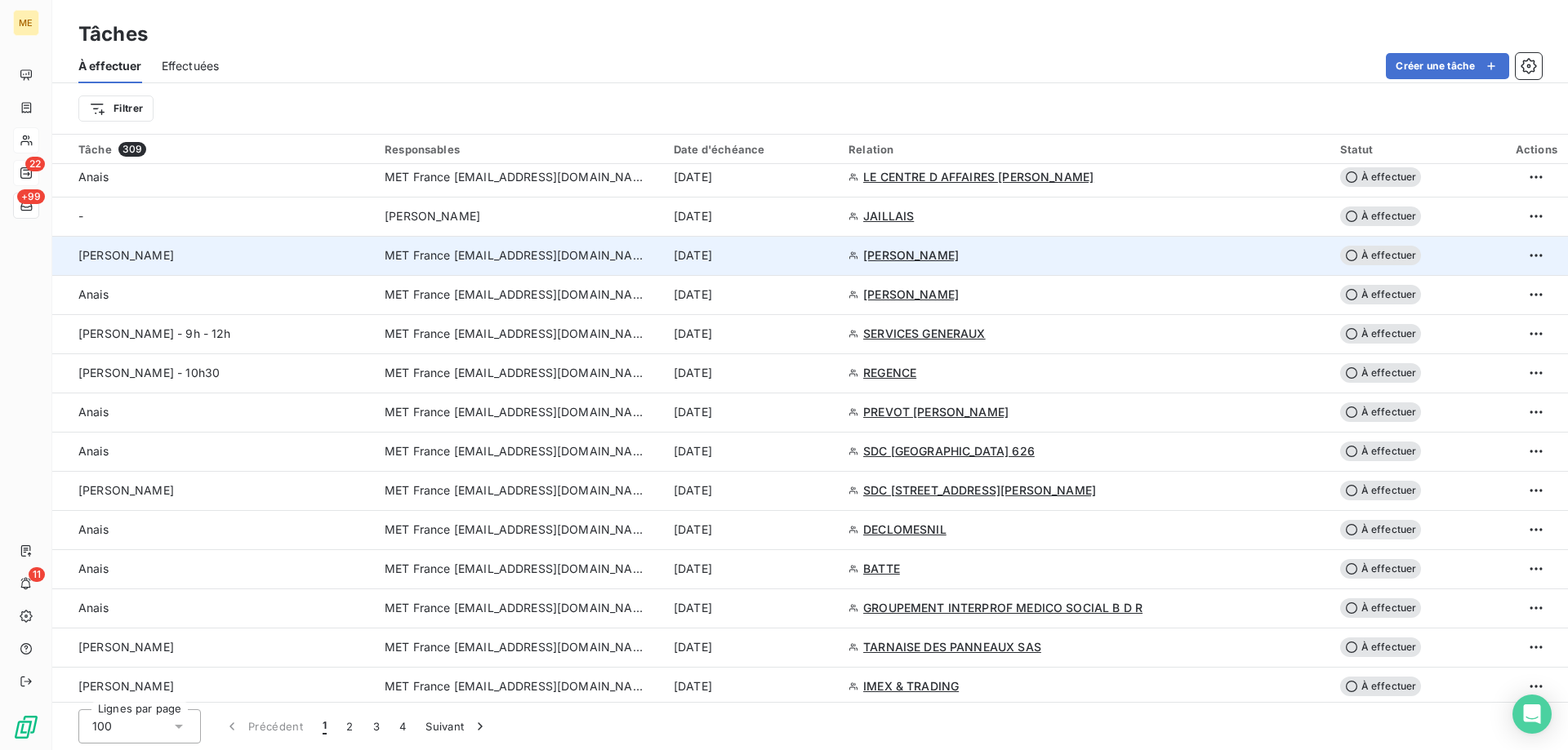
click at [519, 264] on td "MET France [EMAIL_ADDRESS][DOMAIN_NAME]" at bounding box center [519, 256] width 289 height 39
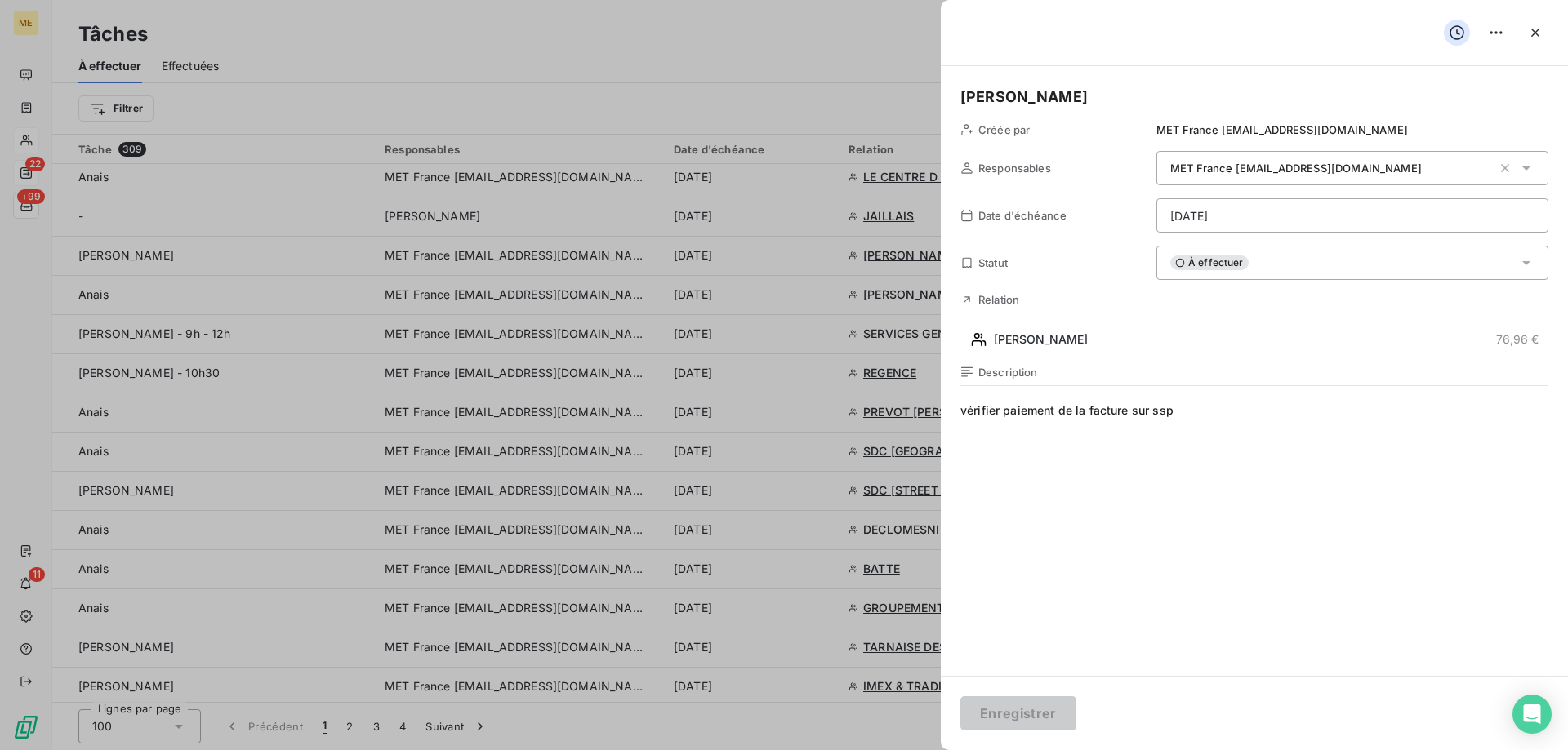
click at [1275, 266] on div "À effectuer" at bounding box center [1351, 263] width 392 height 35
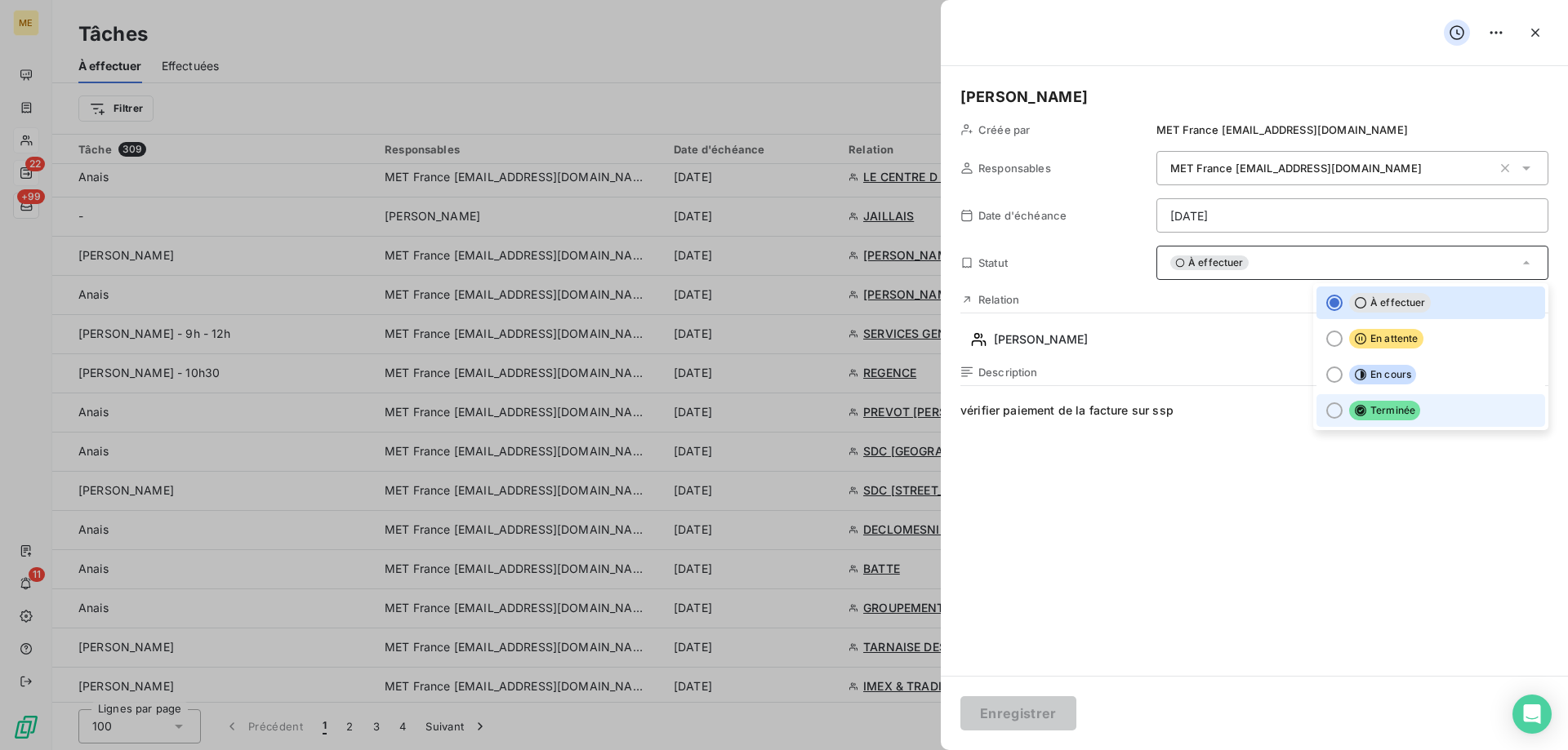
click at [1326, 413] on div at bounding box center [1334, 410] width 16 height 16
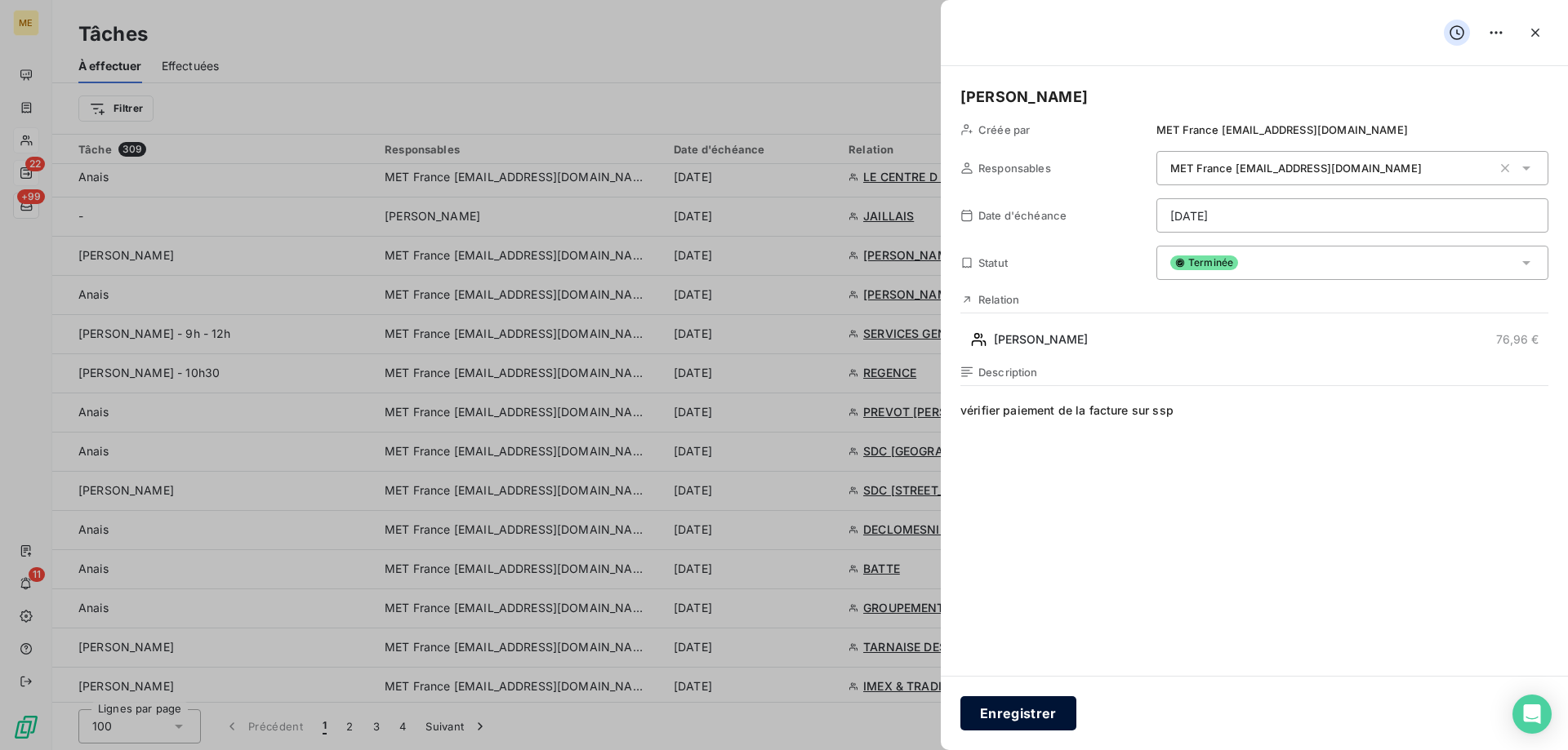
click at [1018, 710] on button "Enregistrer" at bounding box center [1018, 714] width 116 height 35
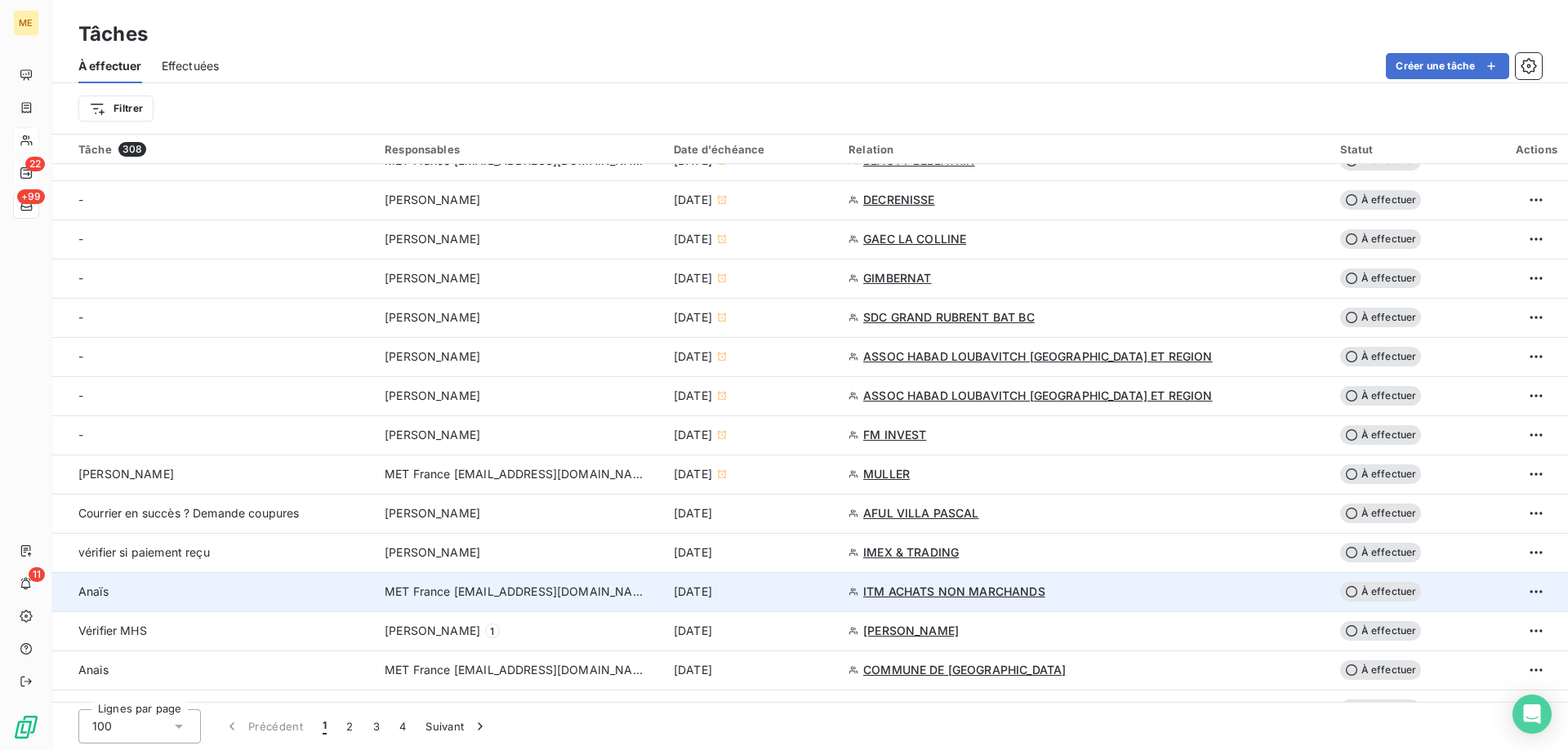
scroll to position [1062, 0]
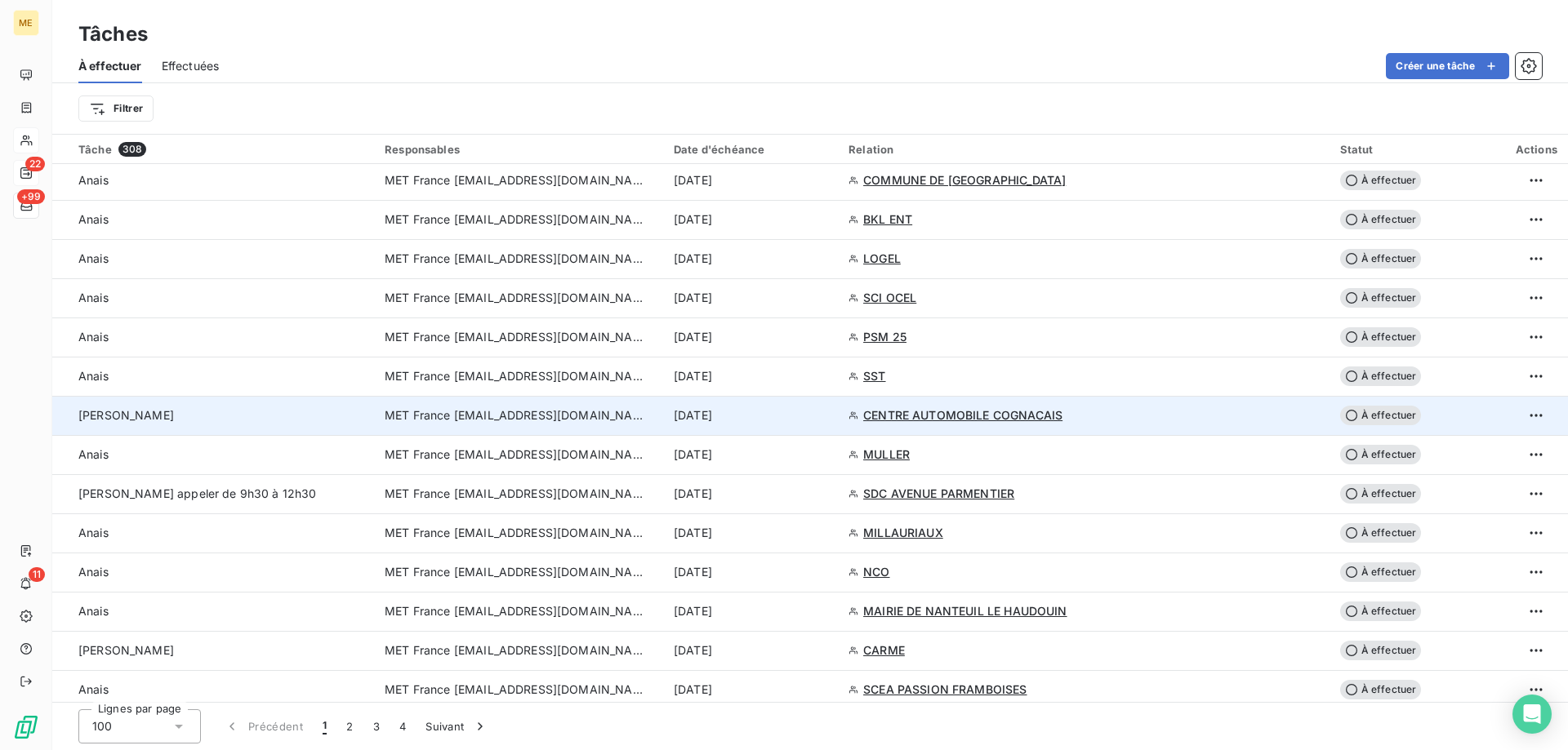
click at [445, 421] on span "MET France [EMAIL_ADDRESS][DOMAIN_NAME]" at bounding box center [515, 415] width 261 height 16
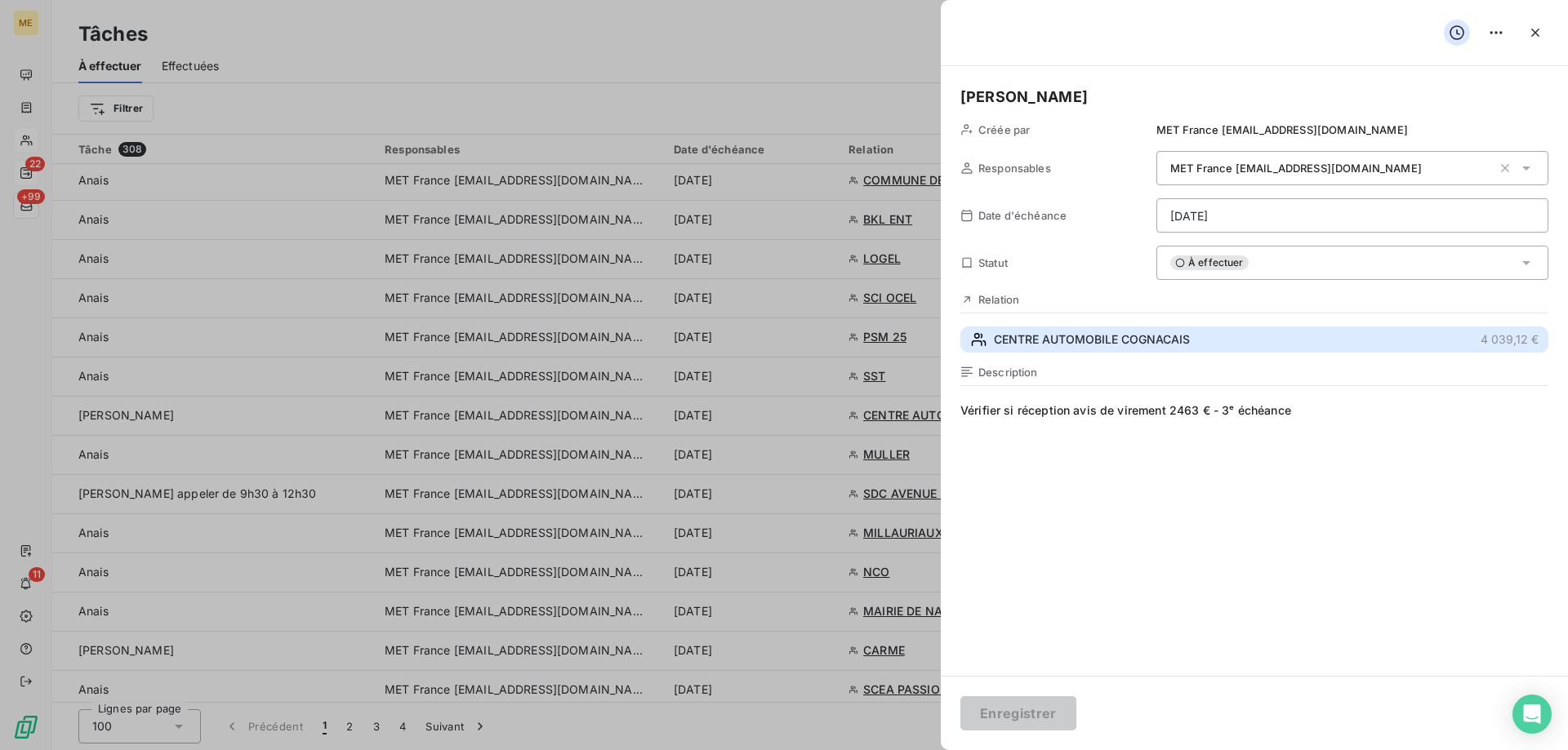
click at [1013, 333] on span "CENTRE AUTOMOBILE COGNACAIS" at bounding box center [1091, 339] width 196 height 16
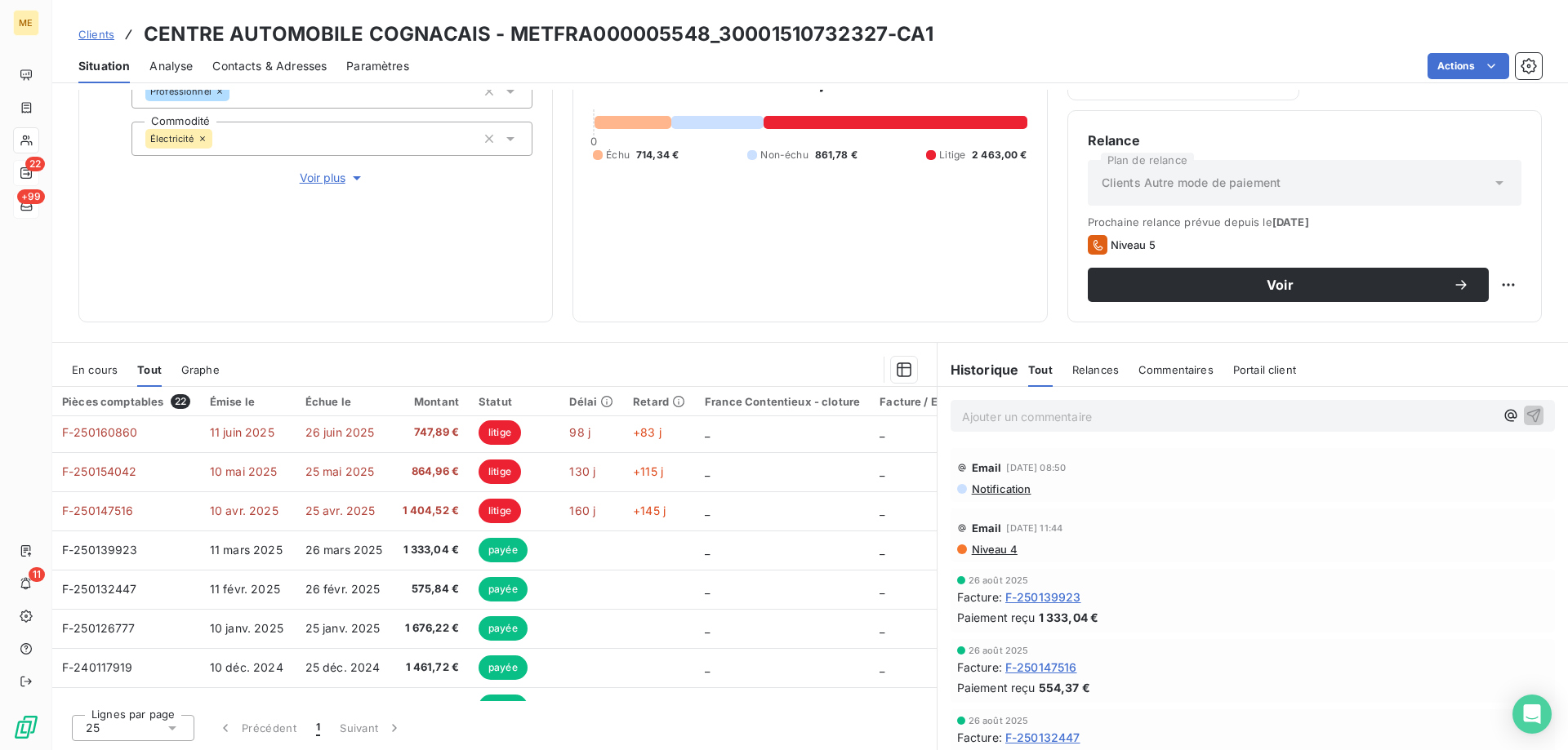
scroll to position [572, 0]
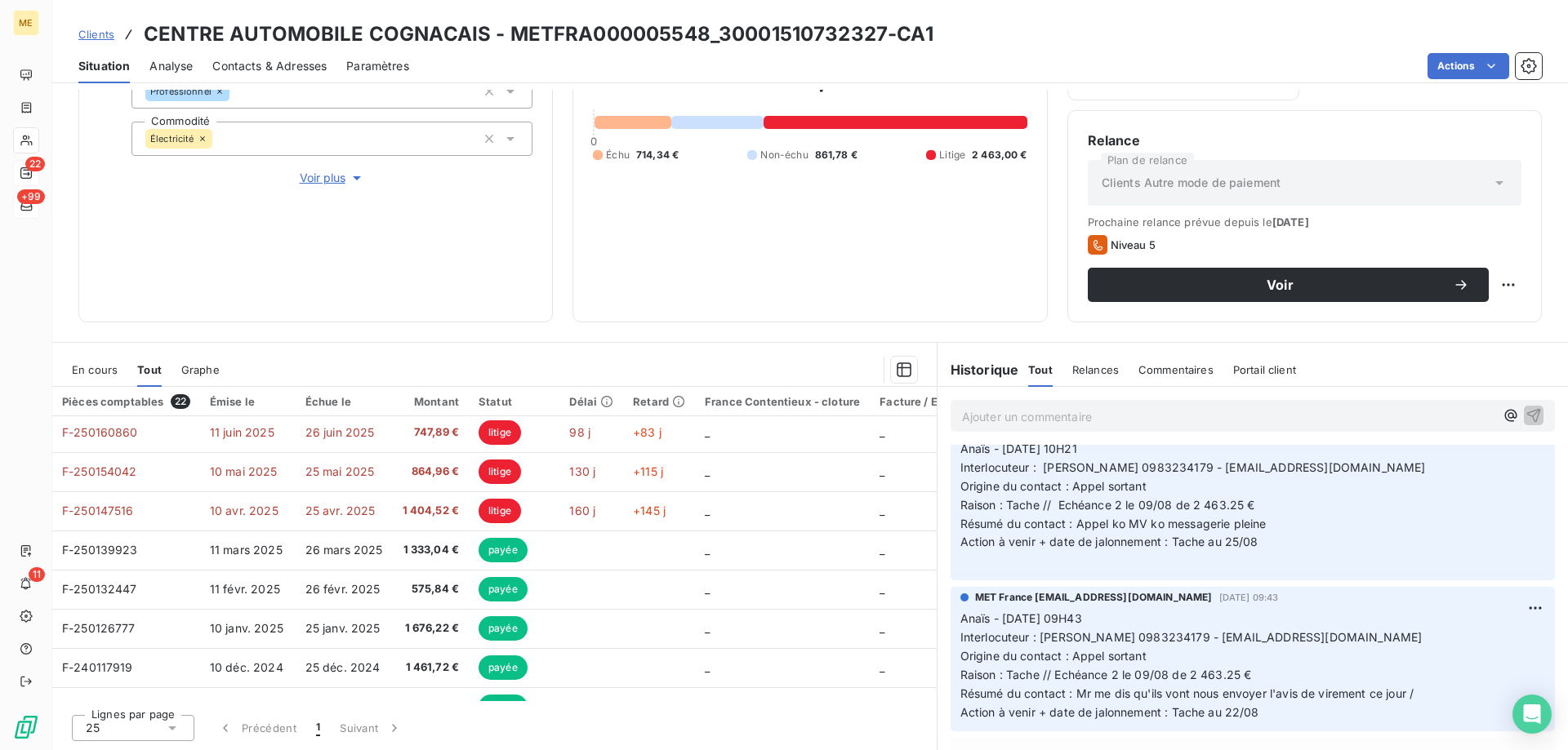
drag, startPoint x: 1191, startPoint y: 486, endPoint x: 1407, endPoint y: 493, distance: 216.1
click at [1407, 493] on p "Anaïs - 22/08/2025 - 10H21 Interlocuteur : M FERREIRA 0983234179 - centreautomo…" at bounding box center [1253, 505] width 585 height 130
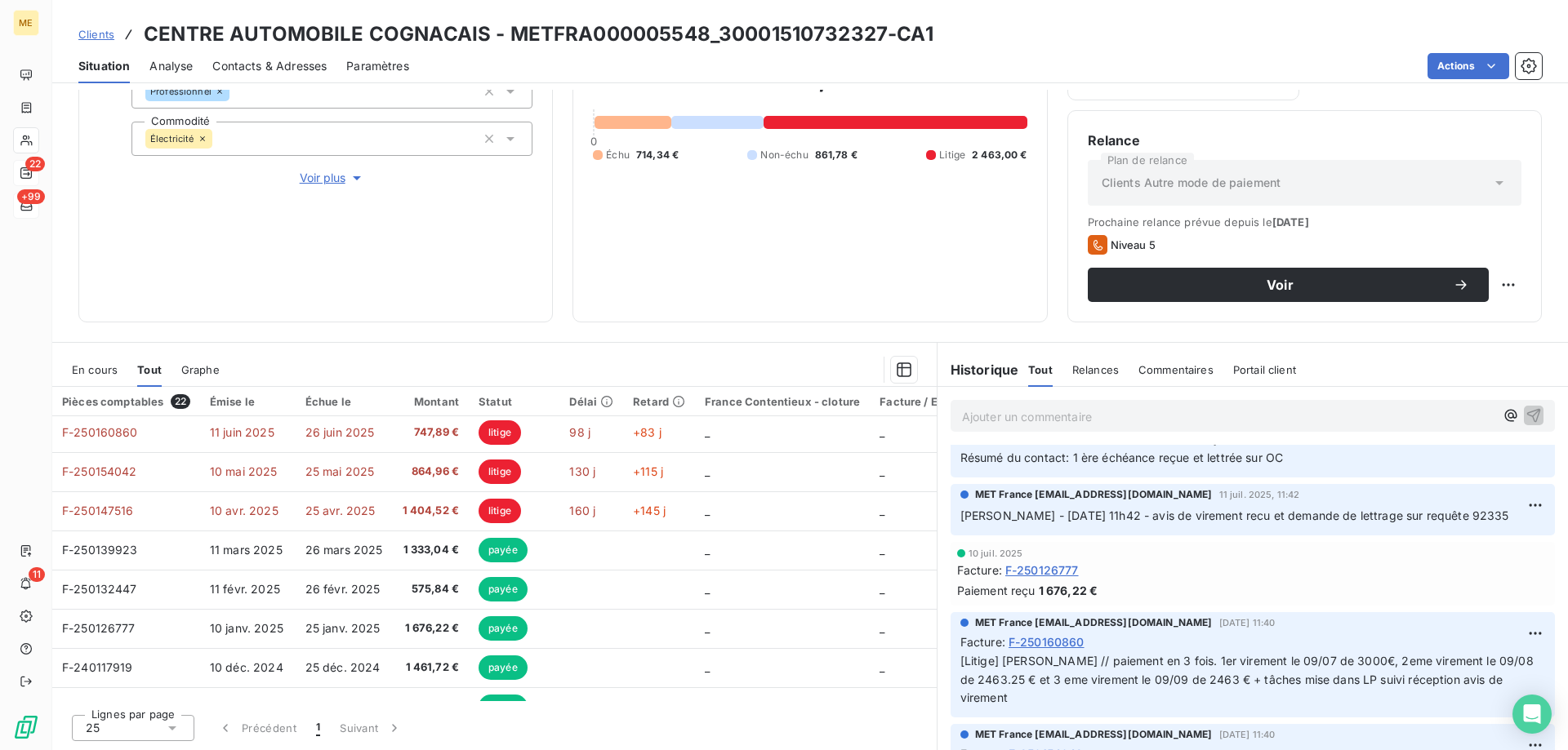
scroll to position [0, 0]
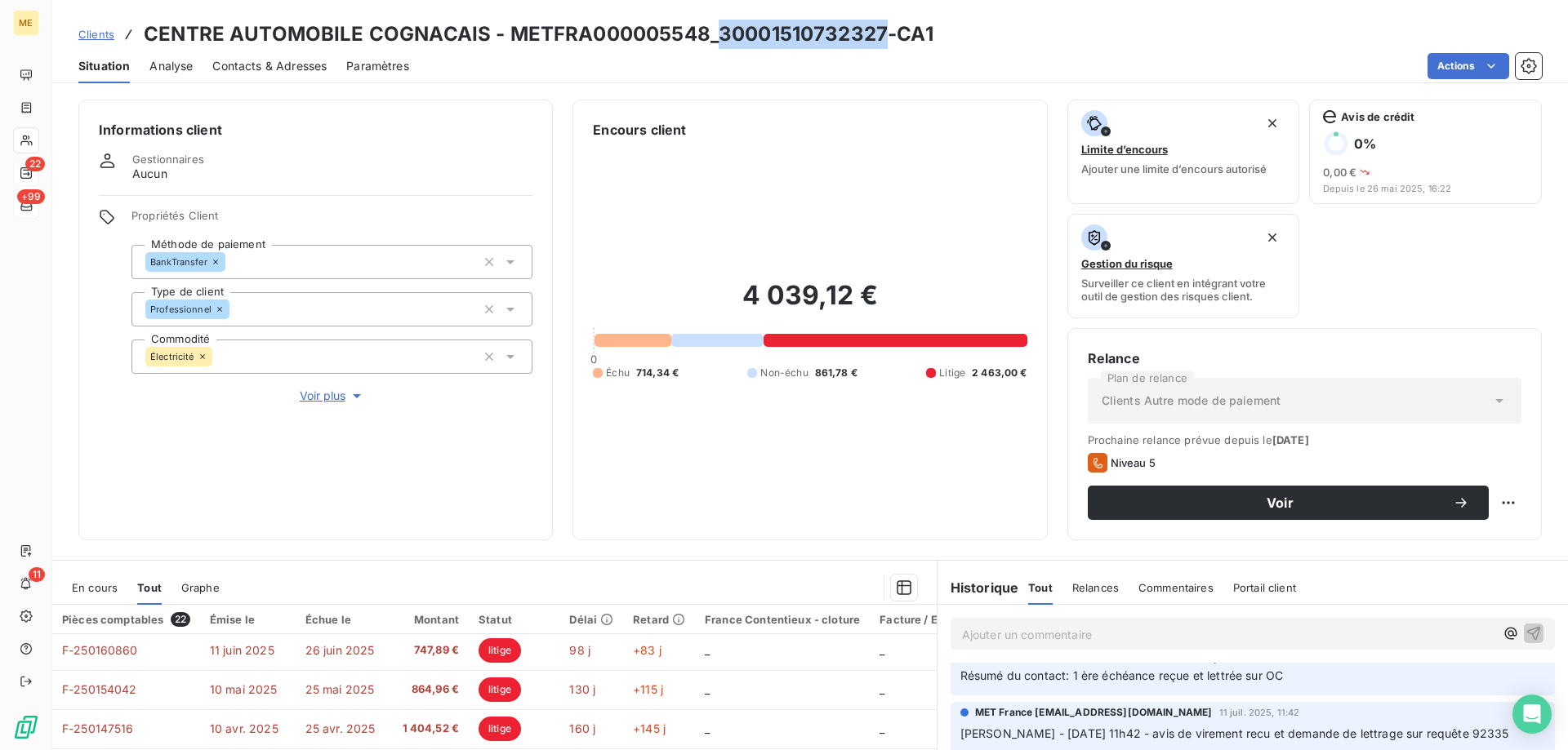
drag, startPoint x: 717, startPoint y: 31, endPoint x: 878, endPoint y: 31, distance: 161.0
click at [878, 31] on h3 "CENTRE AUTOMOBILE COGNACAIS - METFRA000005548_30001510732327-CA1" at bounding box center [538, 34] width 789 height 29
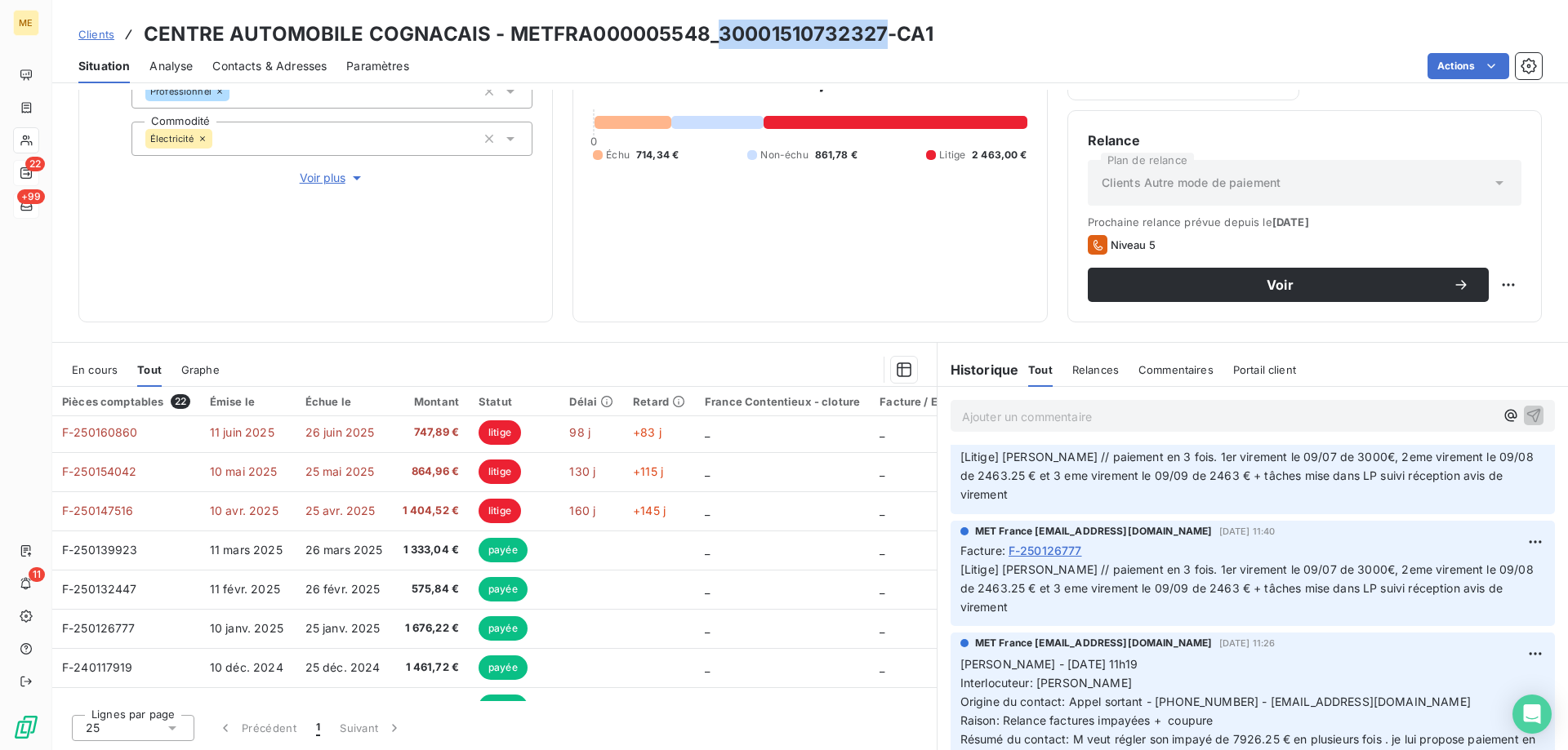
scroll to position [2041, 0]
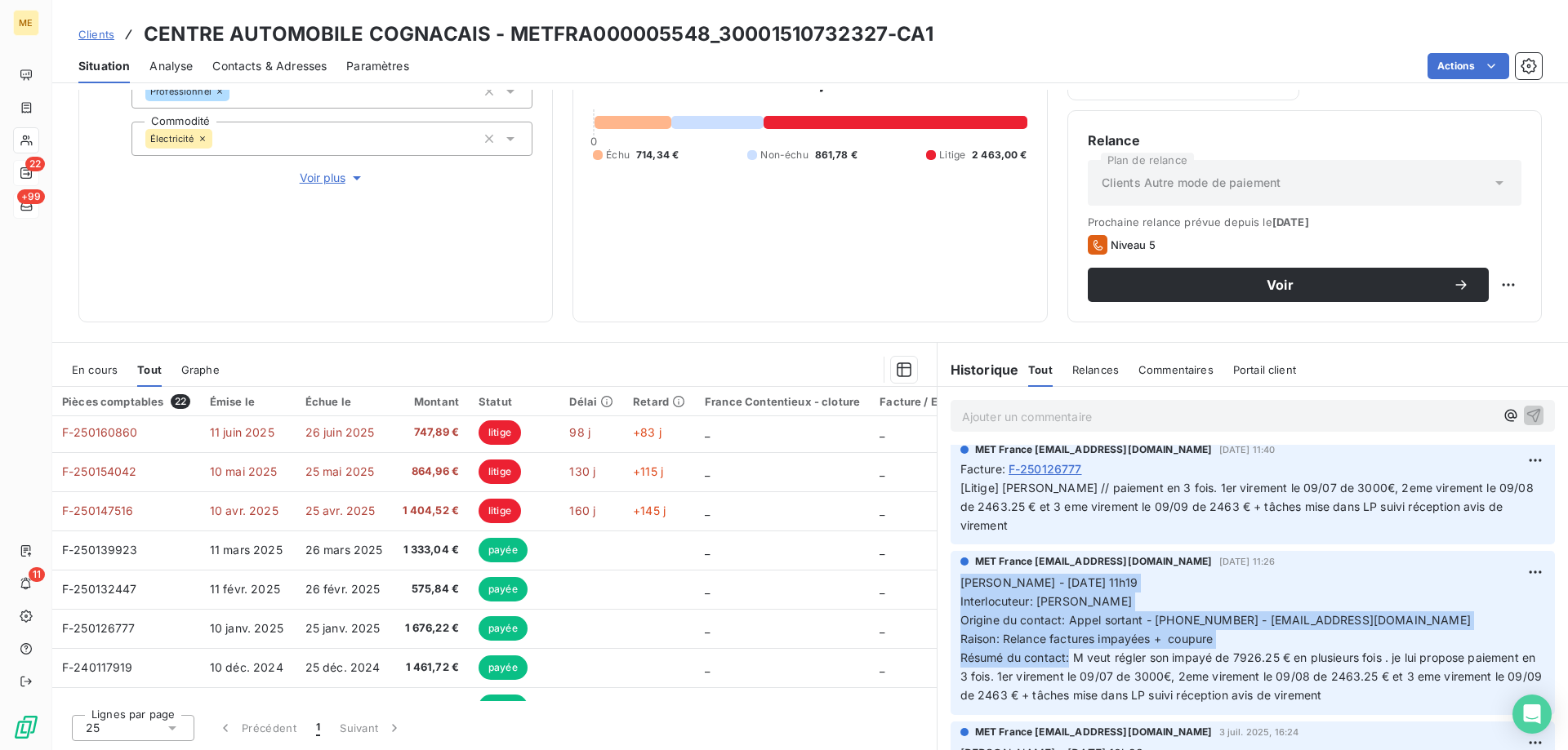
drag, startPoint x: 1062, startPoint y: 675, endPoint x: 953, endPoint y: 607, distance: 128.5
click at [961, 607] on span "Sylvain - 04/07/2025 - 11h19 Interlocuteur: M FERREIRA Origine du contact: Appe…" at bounding box center [1253, 638] width 585 height 126
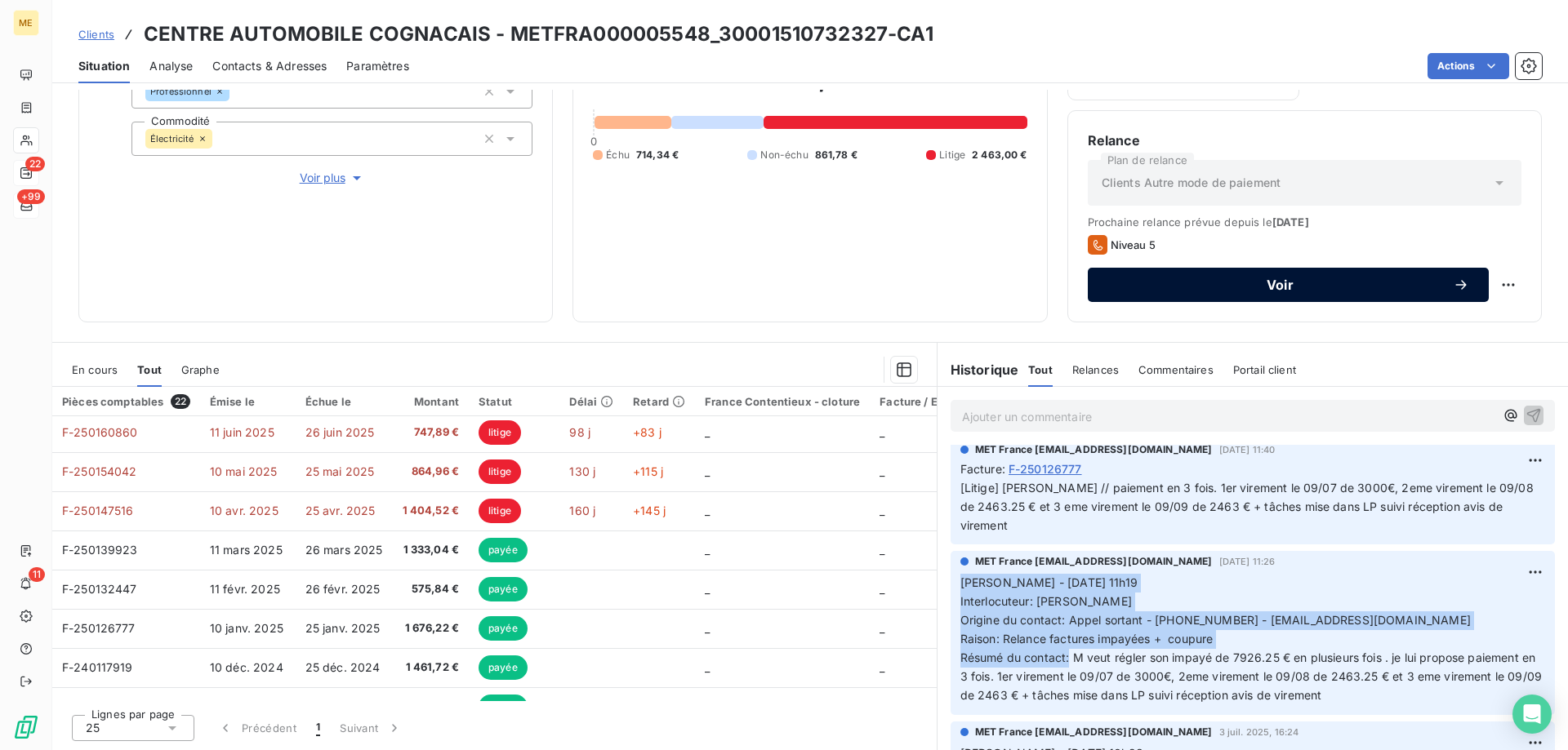
click at [1323, 273] on button "Voir" at bounding box center [1288, 285] width 401 height 35
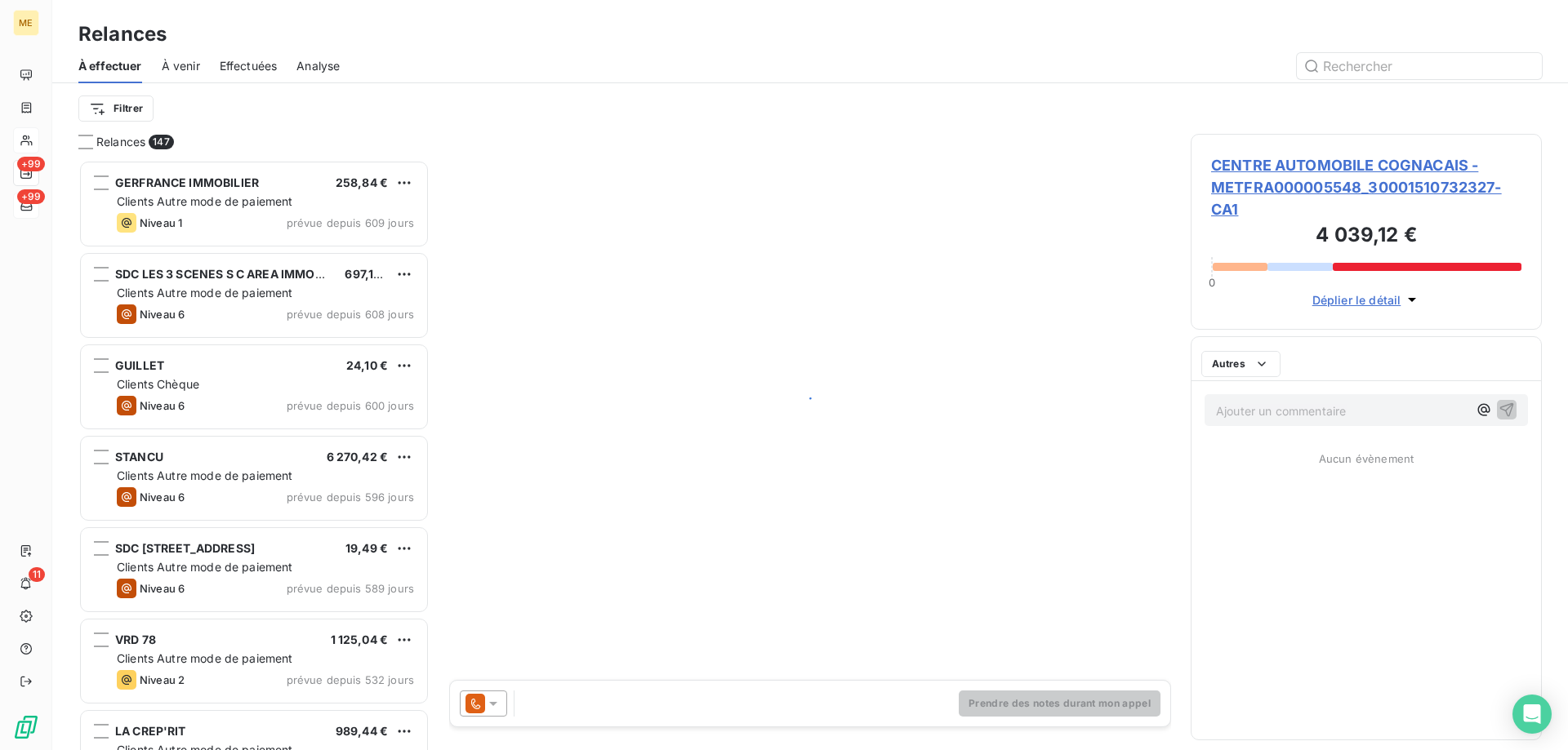
scroll to position [578, 339]
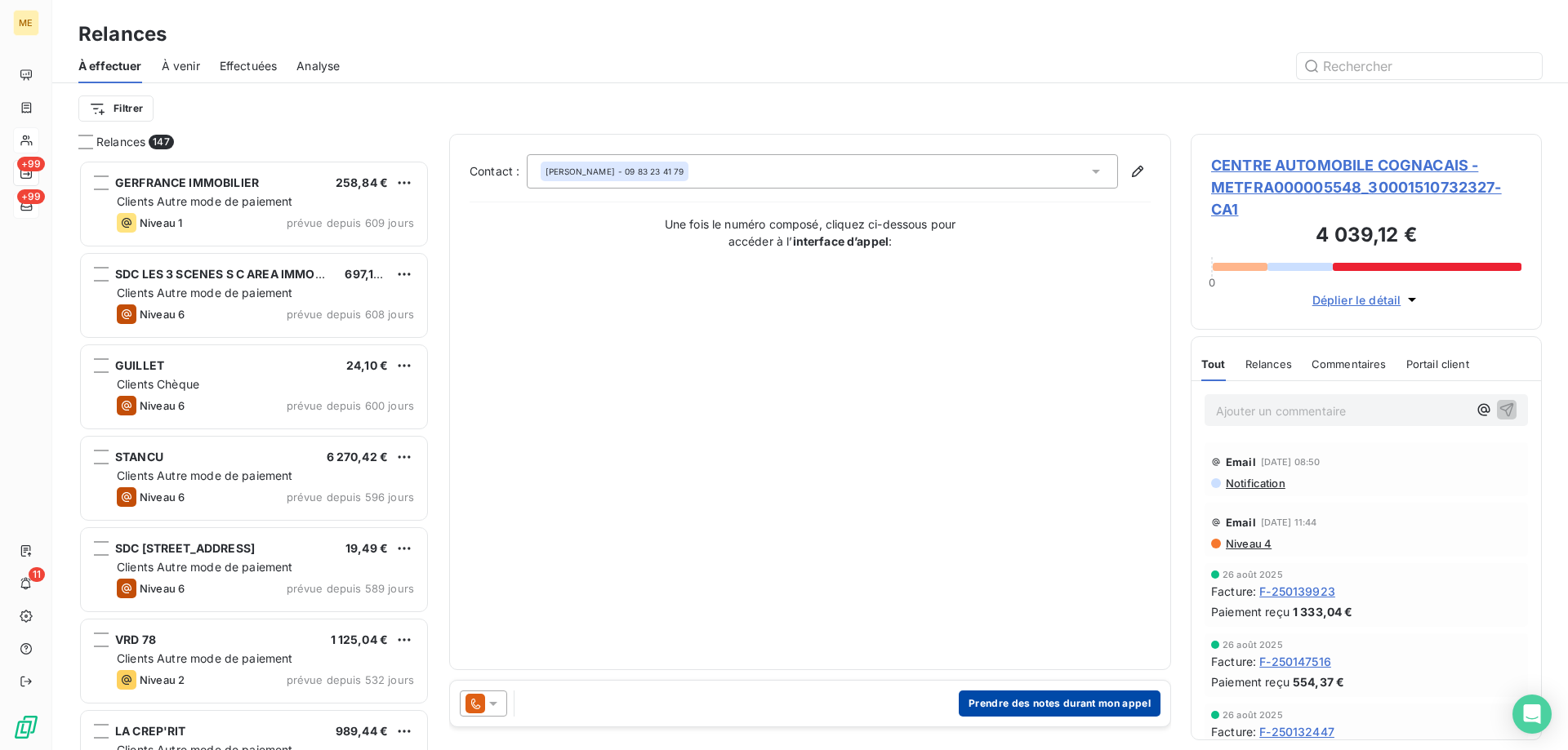
click at [1002, 707] on button "Prendre des notes durant mon appel" at bounding box center [1059, 703] width 202 height 26
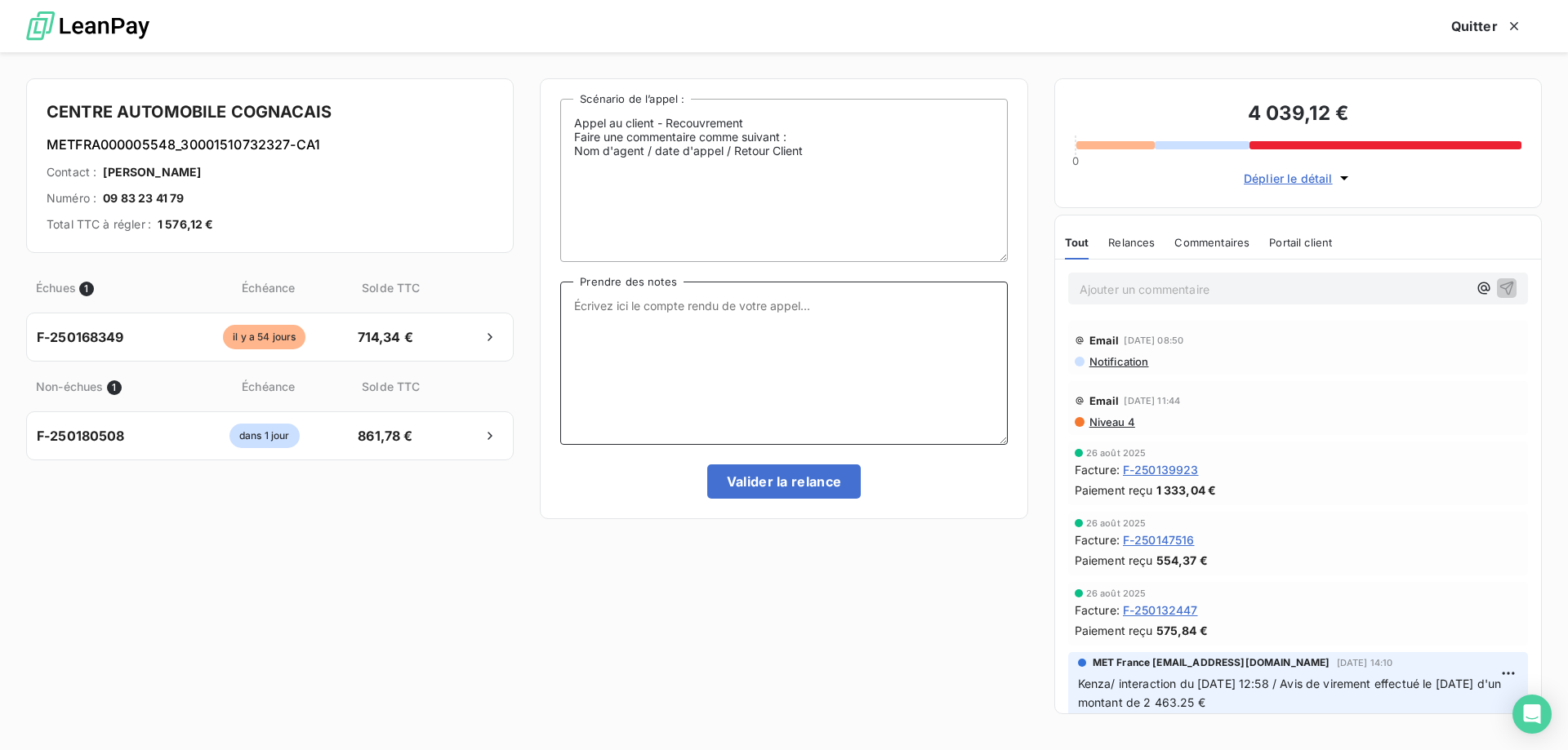
click at [688, 328] on textarea "Prendre des notes" at bounding box center [783, 363] width 447 height 163
paste textarea "Sylvain - 04/07/2025 - 11h19 Interlocuteur: M FERREIRA Origine du contact: Appe…"
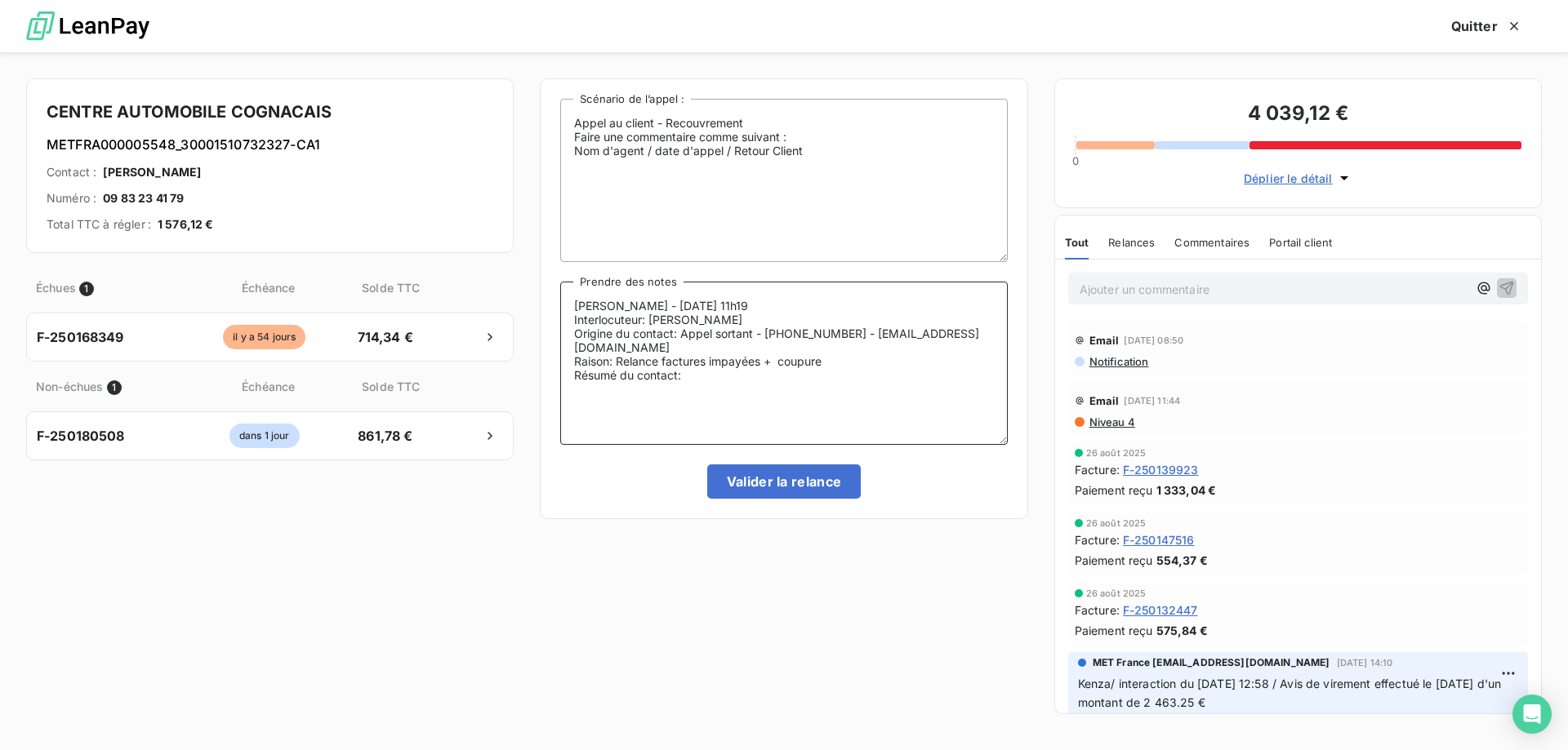
click at [688, 304] on textarea "Sylvain - 04/07/2025 - 11h19 Interlocuteur: M FERREIRA Origine du contact: Appe…" at bounding box center [783, 363] width 447 height 163
click at [708, 307] on textarea "Sylvain - 17/09/2025 - 11h19 Interlocuteur: M FERREIRA Origine du contact: Appe…" at bounding box center [783, 363] width 447 height 163
click at [725, 328] on textarea "Sylvain - 17/09/2025 - 10h19 Interlocuteur: M FERREIRA Origine du contact: Appe…" at bounding box center [783, 363] width 447 height 163
click at [781, 317] on textarea "Sylvain - 17/09/2025 - 10h19 Interlocuteur: M FERREIRA Origine du contact: Appe…" at bounding box center [783, 363] width 447 height 163
drag, startPoint x: 766, startPoint y: 332, endPoint x: 830, endPoint y: 335, distance: 64.1
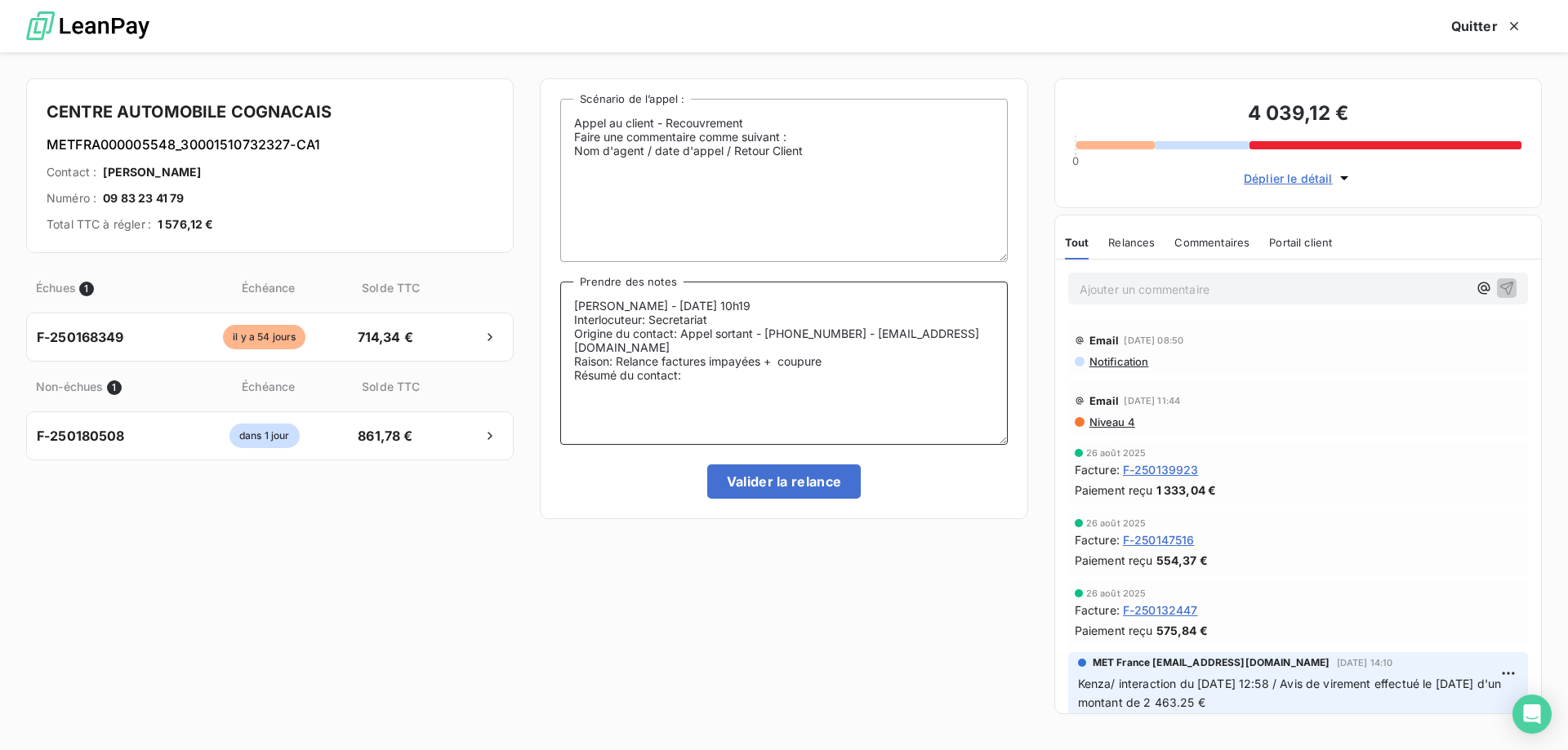
click at [830, 335] on textarea "Sylvain - 17/09/2025 - 10h19 Interlocuteur: Secretariat Origine du contact: App…" at bounding box center [783, 363] width 447 height 163
click at [820, 310] on textarea "Sylvain - 17/09/2025 - 10h19 Interlocuteur: Secretariat Origine du contact: App…" at bounding box center [783, 363] width 447 height 163
click at [773, 313] on textarea "Sylvain - 17/09/2025 - 10h19 Interlocuteur: Secretariat Origine du contact: App…" at bounding box center [783, 363] width 447 height 163
paste textarea "0983234179"
drag, startPoint x: 820, startPoint y: 351, endPoint x: 576, endPoint y: 347, distance: 244.0
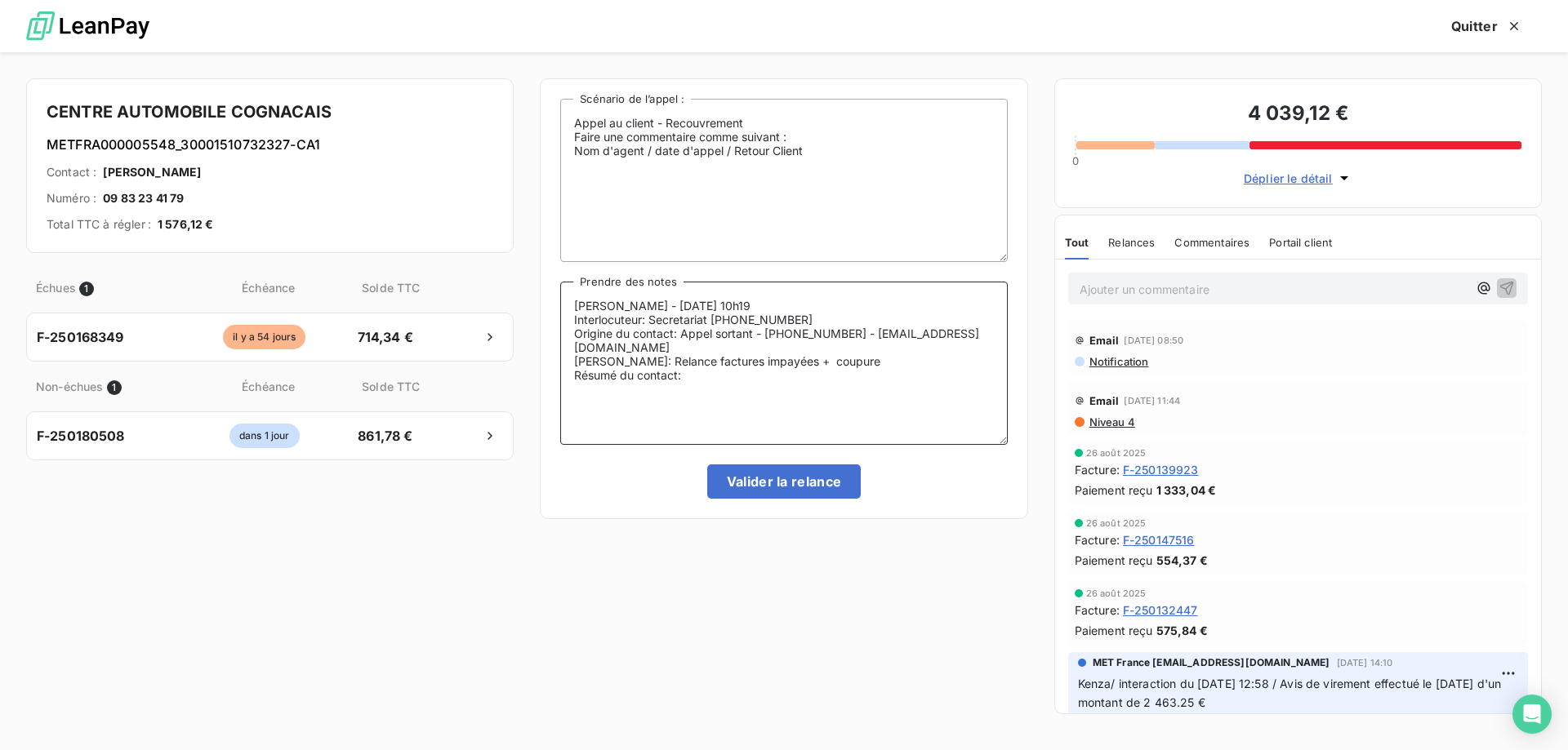
click at [576, 347] on textarea "Sylvain - 17/09/2025 - 10h19 Interlocuteur: Secretariat 0983234179 Origine du c…" at bounding box center [783, 363] width 447 height 163
click at [821, 316] on textarea "Sylvain - 17/09/2025 - 10h19 Interlocuteur: Secretariat 0983234179 Origine du c…" at bounding box center [783, 363] width 447 height 163
paste textarea "centreautomobilecognacais@gmail.com"
click at [856, 343] on textarea "Sylvain - 17/09/2025 - 10h19 Interlocuteur: Secretariat 0983234179 centreautomo…" at bounding box center [783, 363] width 447 height 163
drag, startPoint x: 867, startPoint y: 359, endPoint x: 616, endPoint y: 365, distance: 251.1
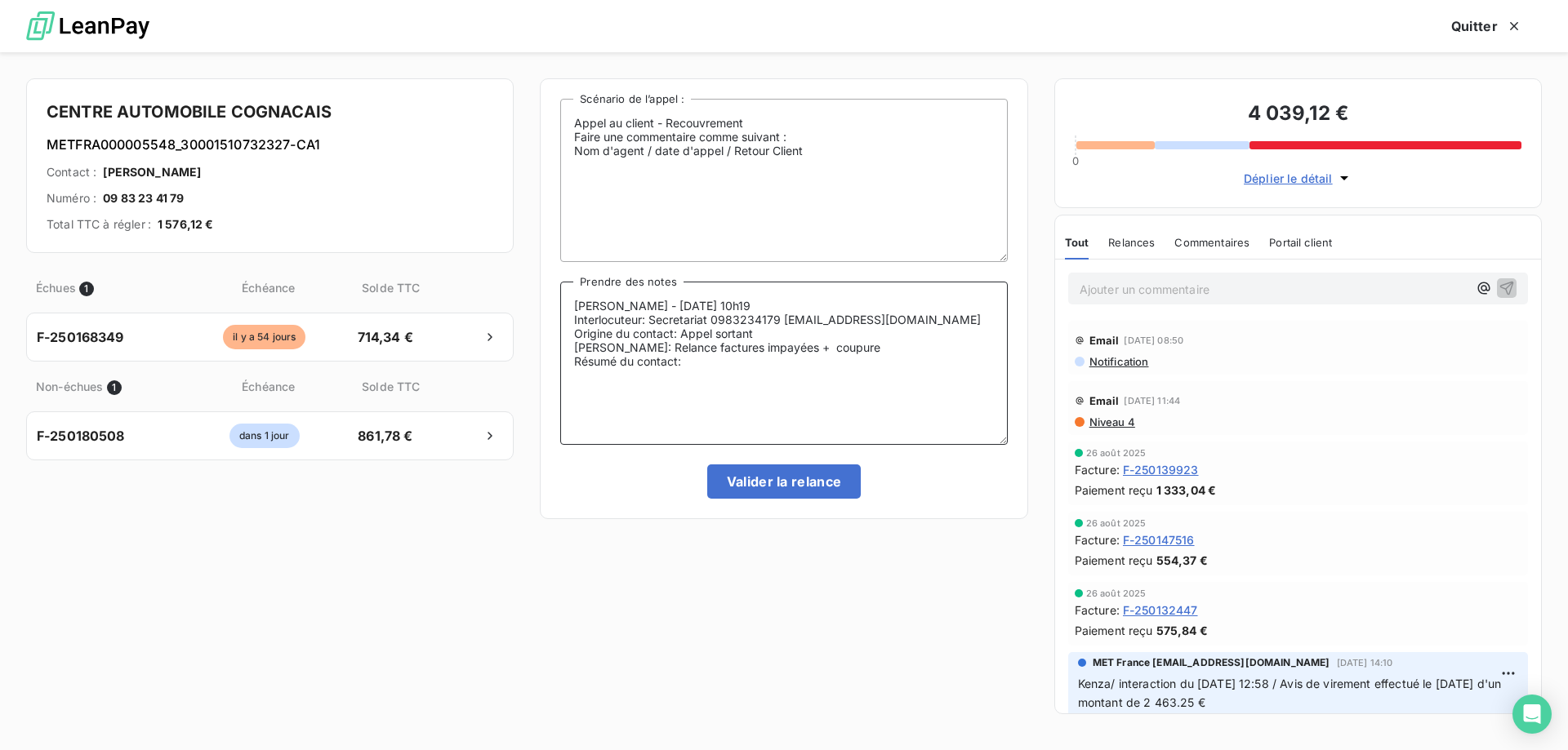
click at [616, 365] on textarea "Sylvain - 17/09/2025 - 10h19 Interlocuteur: Secretariat 0983234179 centreautomo…" at bounding box center [783, 363] width 447 height 163
click at [708, 379] on textarea "Sylvain - 17/09/2025 - 10h19 Interlocuteur: Secretariat 0983234179 centreautomo…" at bounding box center [783, 363] width 447 height 163
click at [725, 378] on textarea "Sylvain - 17/09/2025 - 10h19 Interlocuteur: Secretariat 0983234179 centreautomo…" at bounding box center [783, 363] width 447 height 163
click at [0, 0] on lt-span "précise" at bounding box center [0, 0] width 0 height 0
click at [864, 376] on textarea "Sylvain - 17/09/2025 - 10h19 Interlocuteur: Secretariat 0983234179 centreautomo…" at bounding box center [783, 363] width 447 height 163
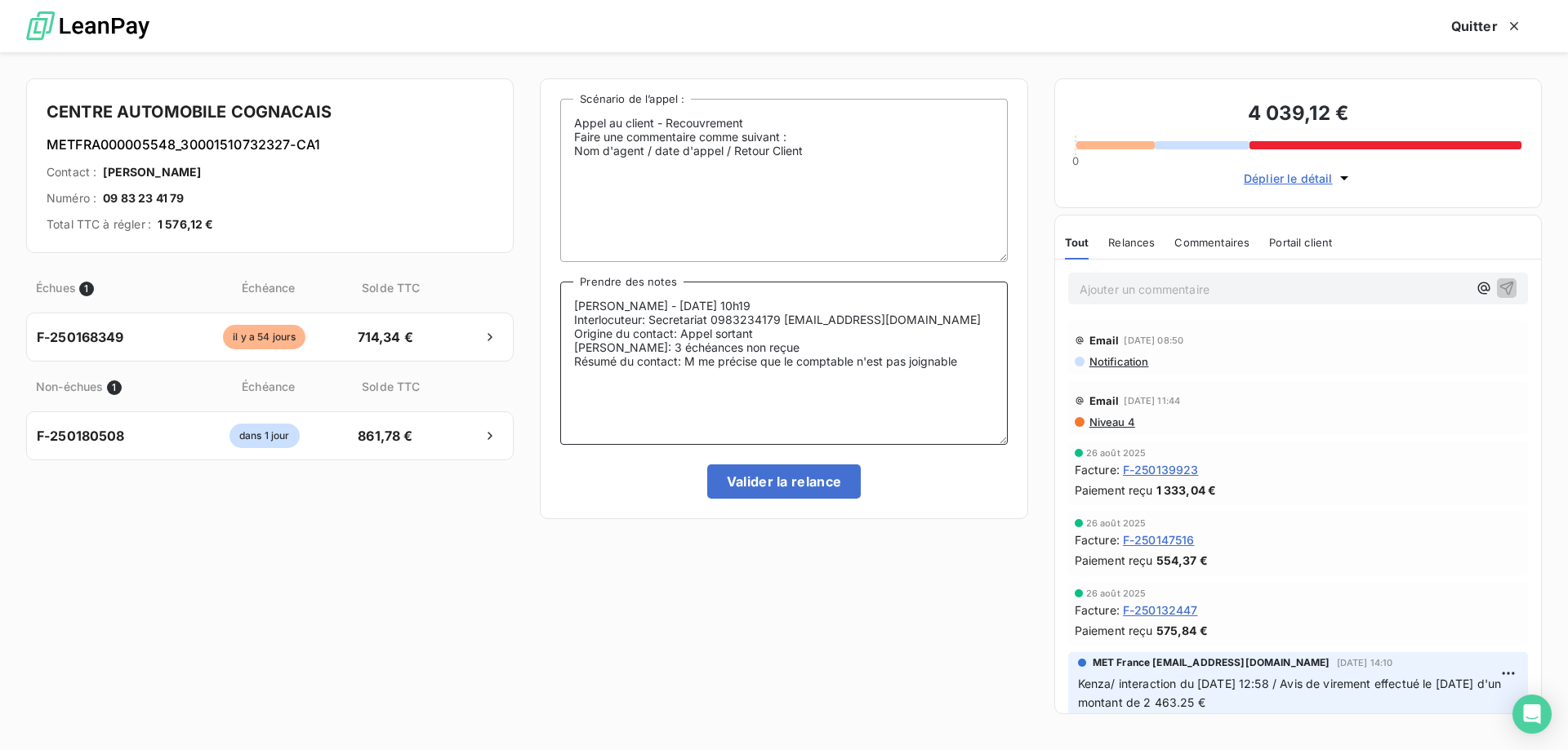
click at [985, 375] on textarea "Sylvain - 17/09/2025 - 10h19 Interlocuteur: Secretariat 0983234179 centreautomo…" at bounding box center [783, 363] width 447 height 163
drag, startPoint x: 808, startPoint y: 339, endPoint x: 572, endPoint y: 340, distance: 236.0
click at [572, 340] on textarea "Sylvain - 17/09/2025 - 10h19 Interlocuteur: Secretariat 0983234179 centreautomo…" at bounding box center [783, 363] width 447 height 163
click at [820, 391] on textarea "Sylvain - 17/09/2025 - 10h19 Interlocuteur: Secretariat 0983234179 centreautomo…" at bounding box center [783, 363] width 447 height 163
type textarea "Sylvain - 17/09/2025 - 10h19 Interlocuteur: Secretariat 0983234179 centreautomo…"
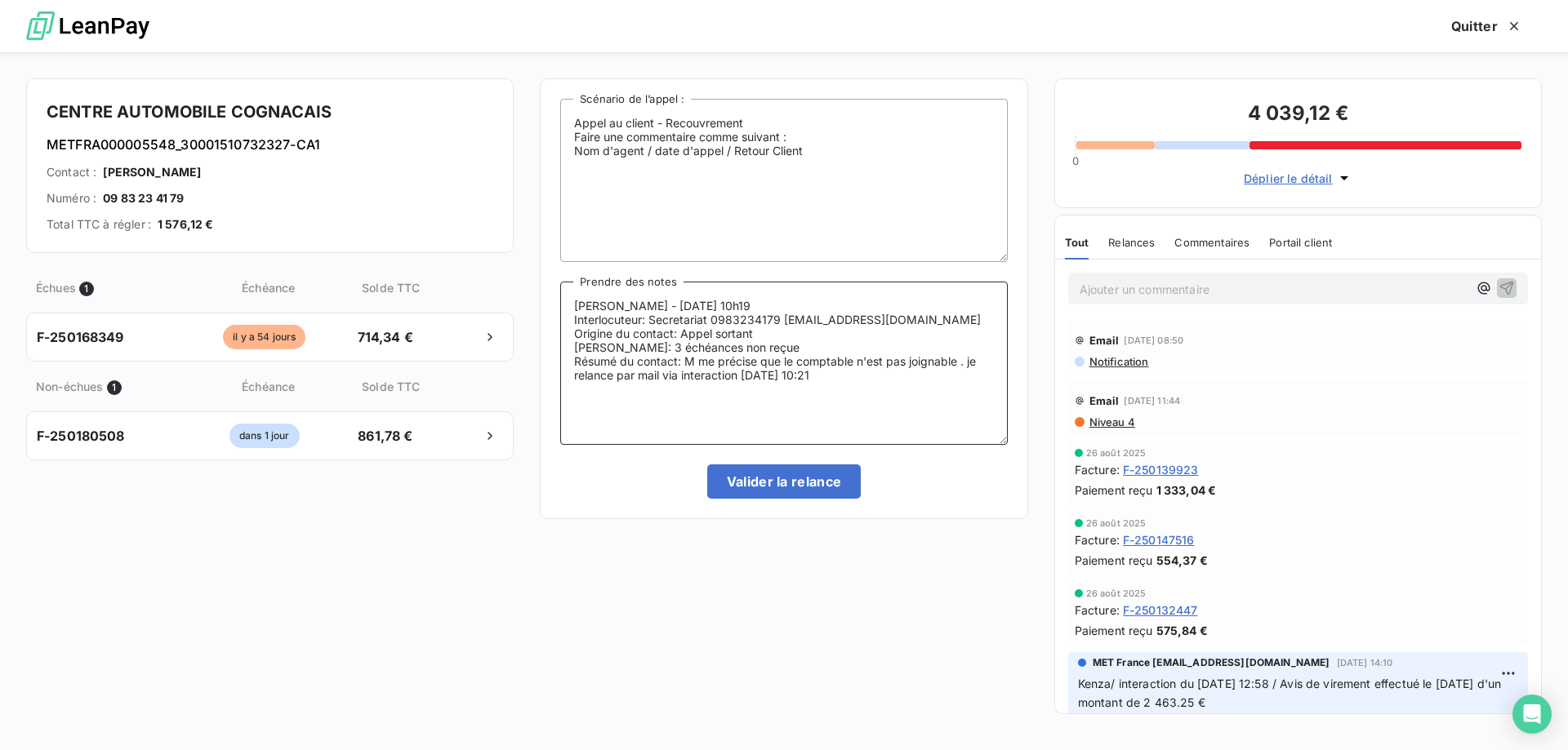
drag, startPoint x: 788, startPoint y: 338, endPoint x: 576, endPoint y: 334, distance: 212.0
click at [576, 334] on textarea "Sylvain - 17/09/2025 - 10h19 Interlocuteur: Secretariat 0983234179 centreautomo…" at bounding box center [783, 363] width 447 height 163
drag, startPoint x: 184, startPoint y: 146, endPoint x: 290, endPoint y: 146, distance: 106.0
click at [290, 146] on h6 "METFRA000005548_30001510732327-CA1" at bounding box center [269, 145] width 447 height 20
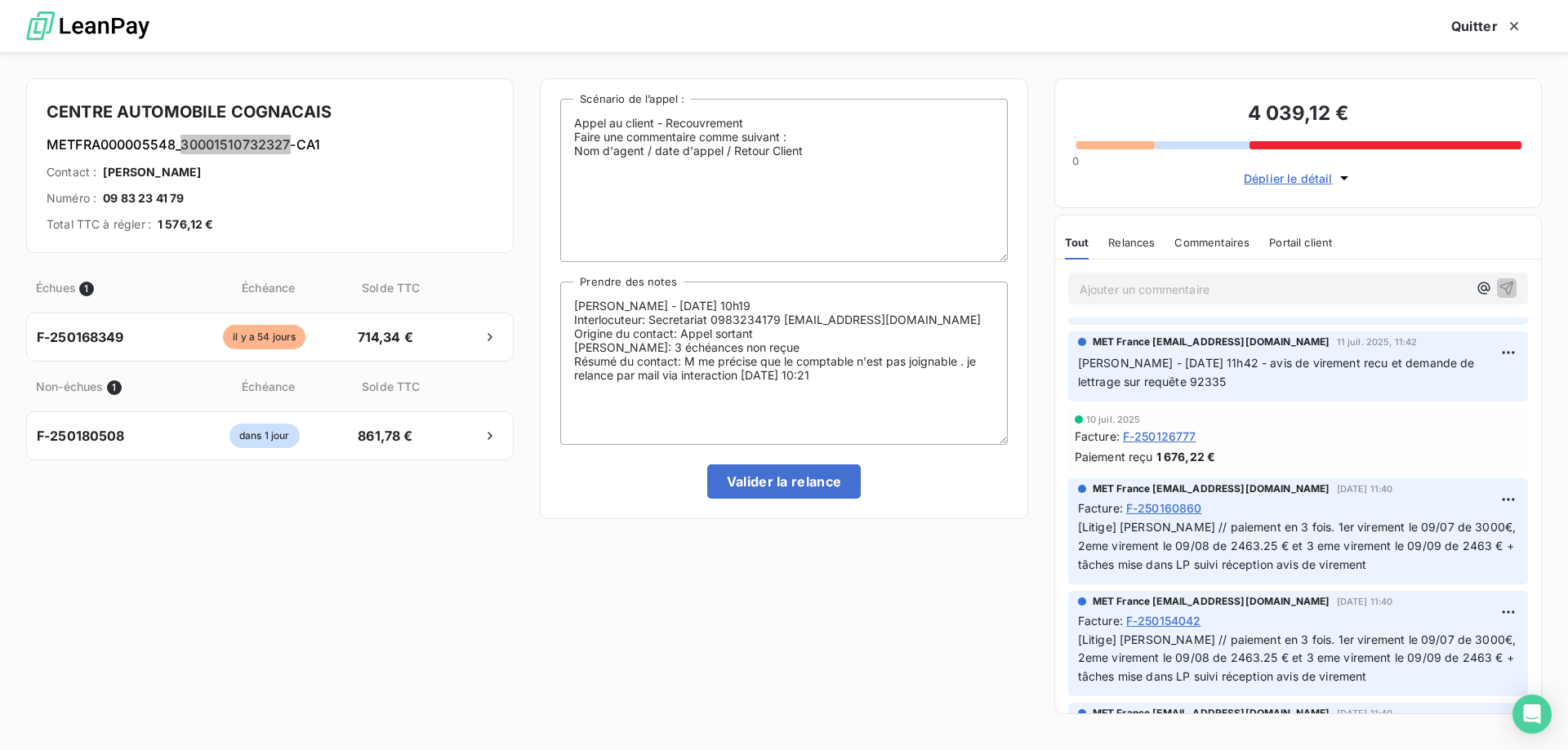
scroll to position [1470, 0]
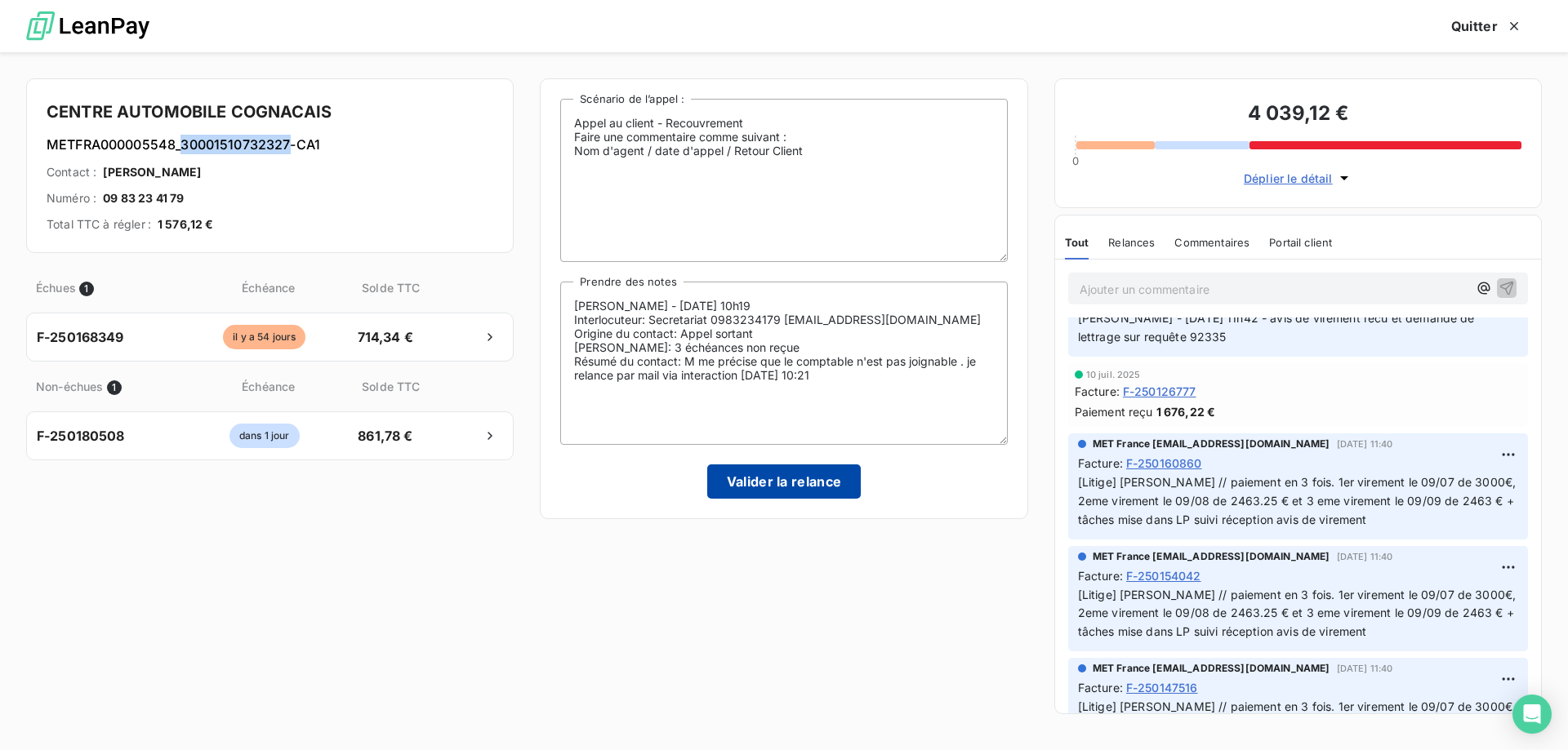
click at [788, 483] on button "Valider la relance" at bounding box center [785, 481] width 154 height 35
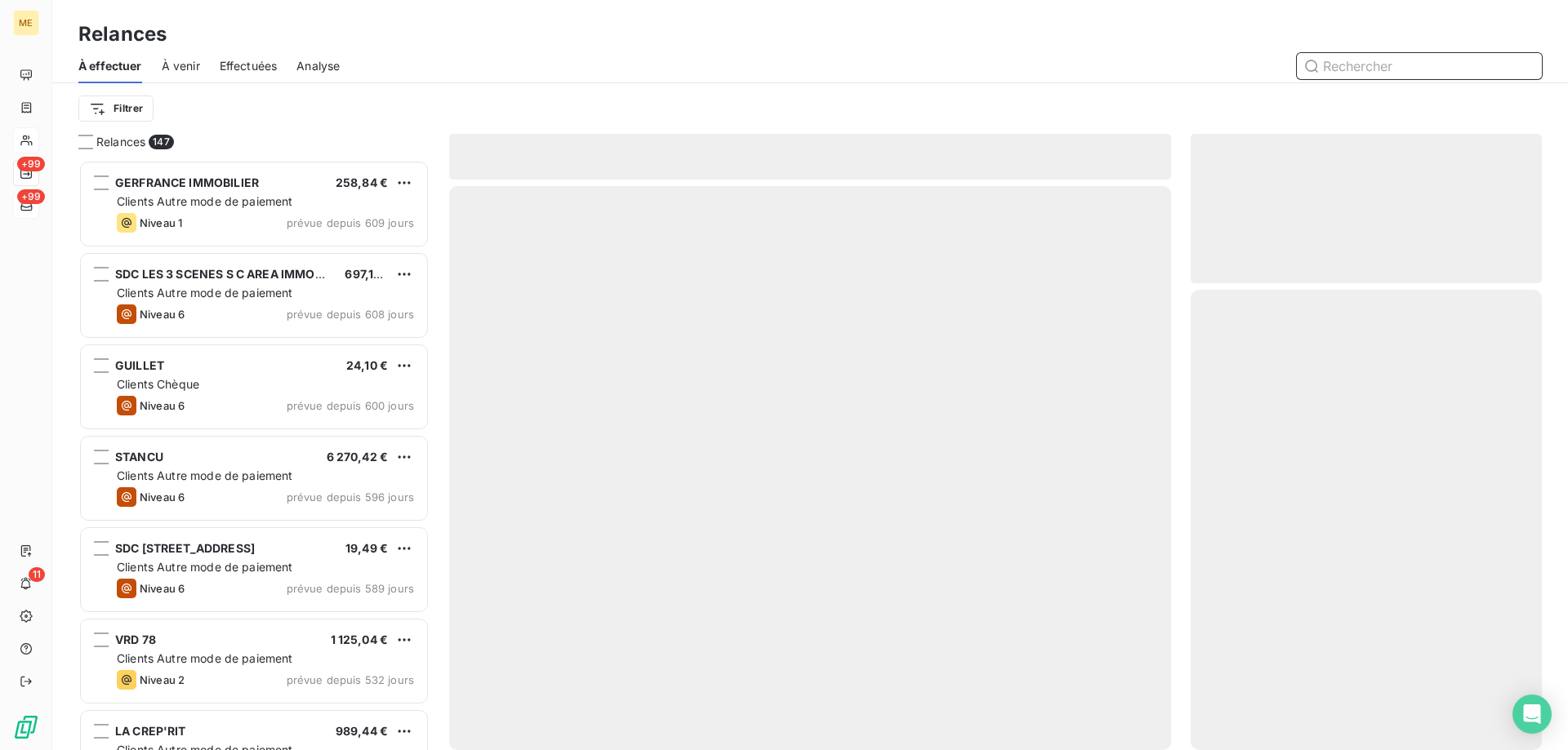
click at [234, 56] on div "Effectuées" at bounding box center [248, 66] width 58 height 35
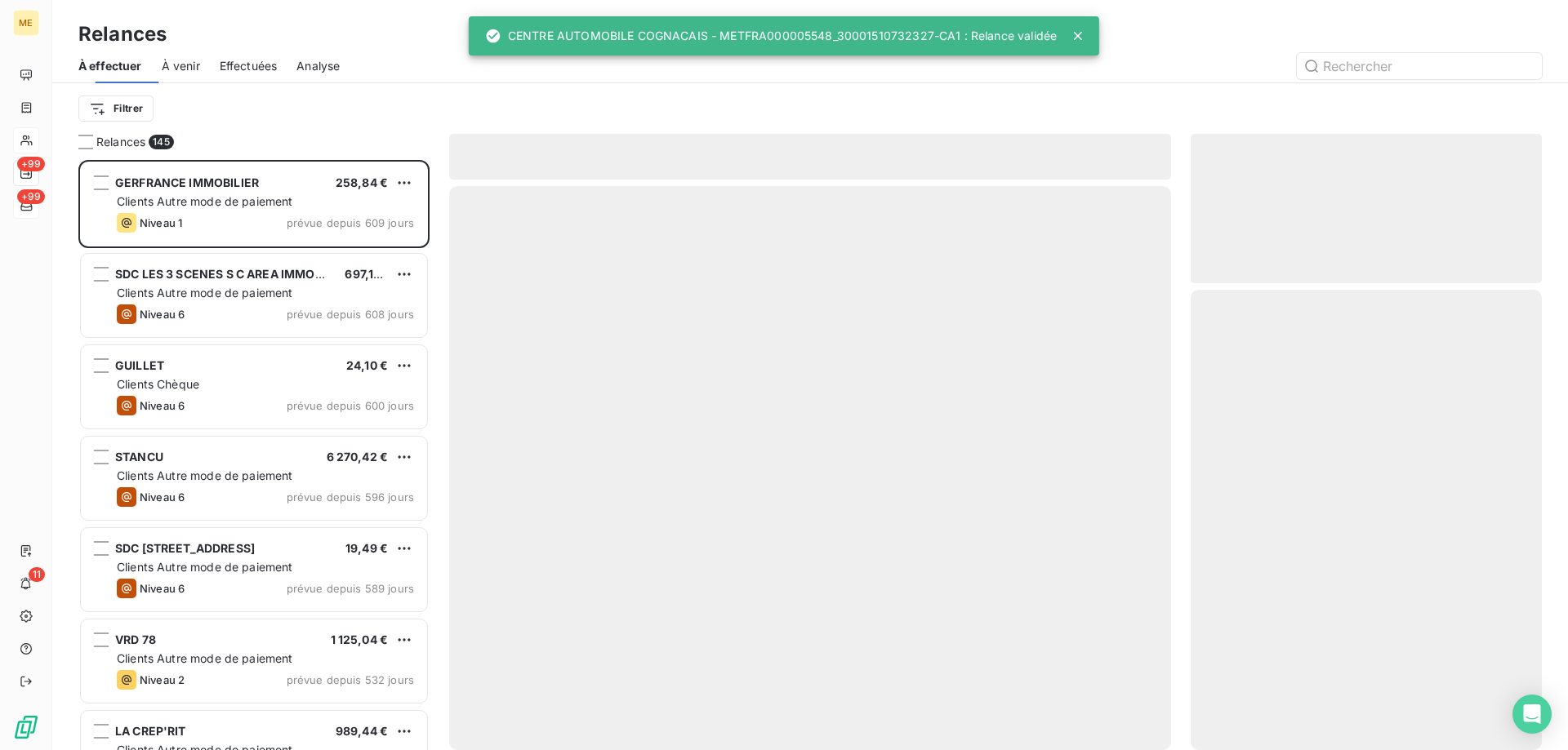
scroll to position [578, 339]
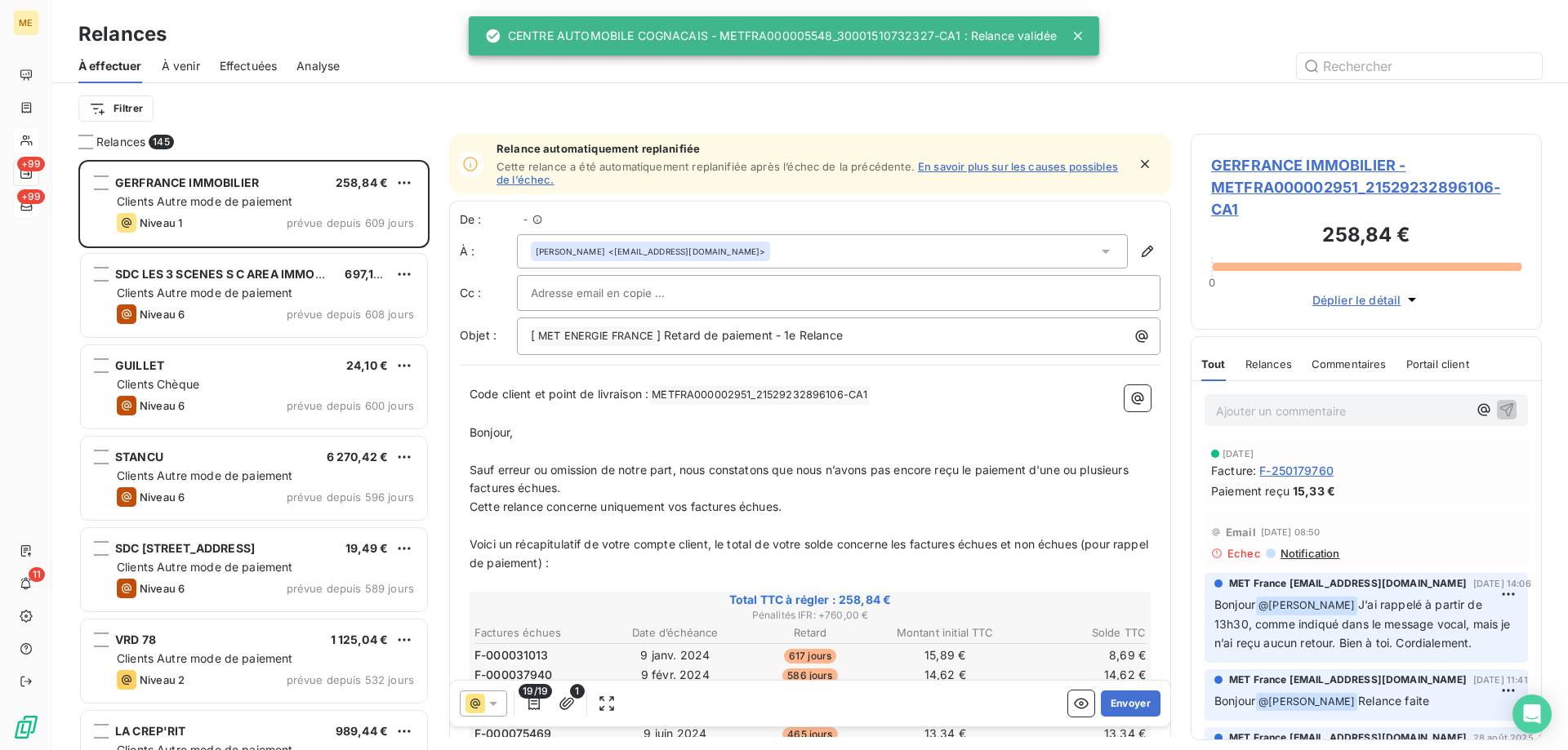
click at [266, 62] on span "Effectuées" at bounding box center [248, 66] width 58 height 16
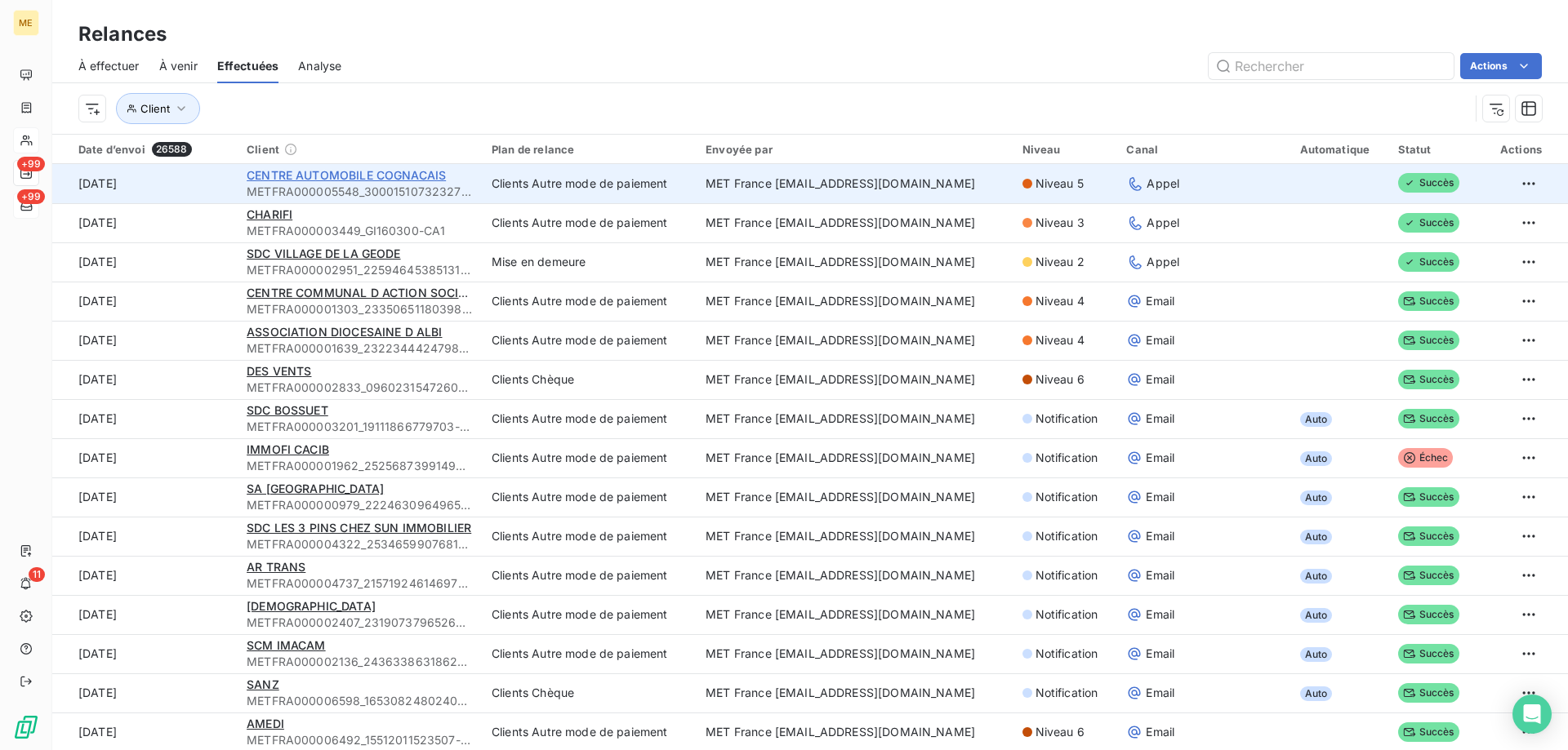
click at [370, 178] on span "CENTRE AUTOMOBILE COGNACAIS" at bounding box center [346, 175] width 199 height 14
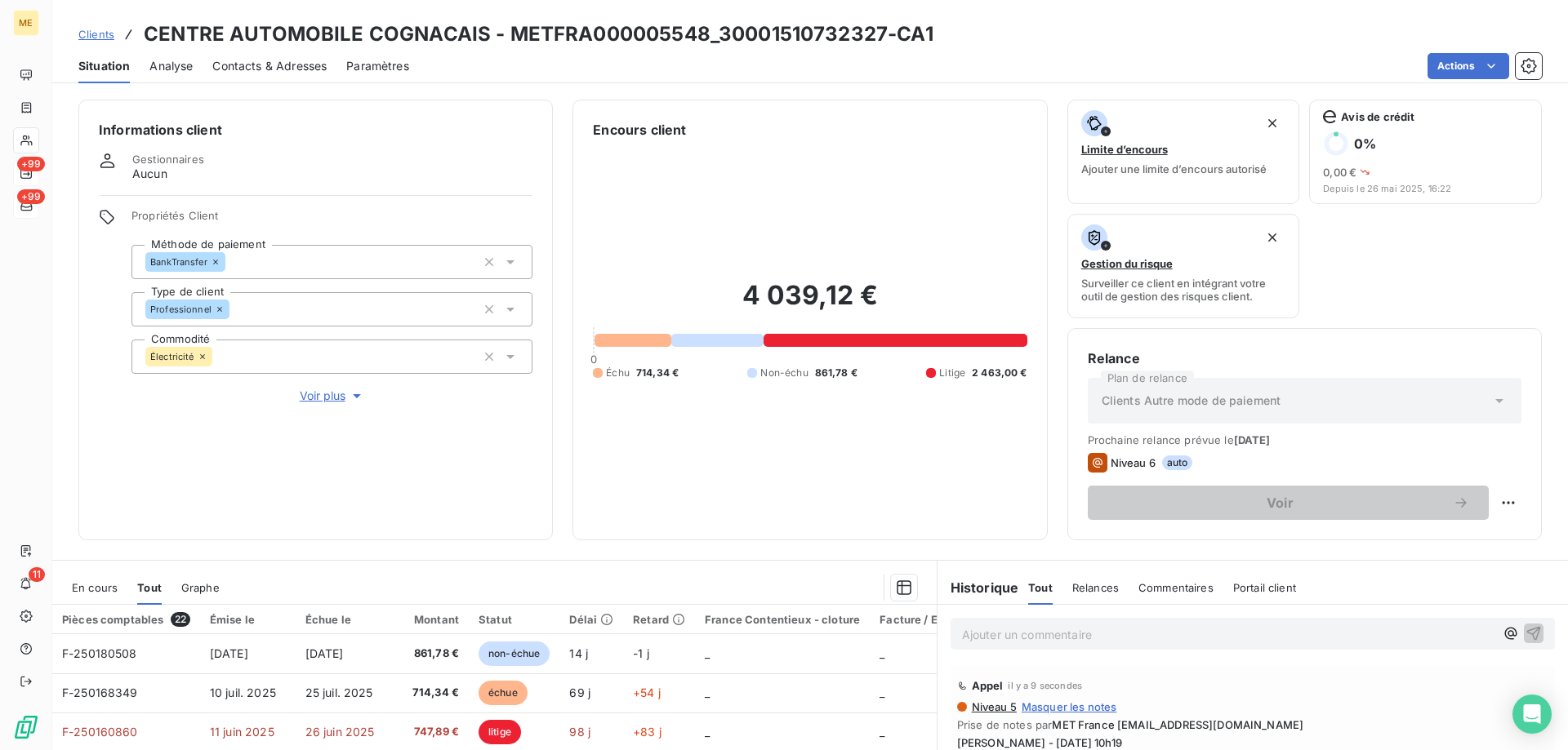
scroll to position [218, 0]
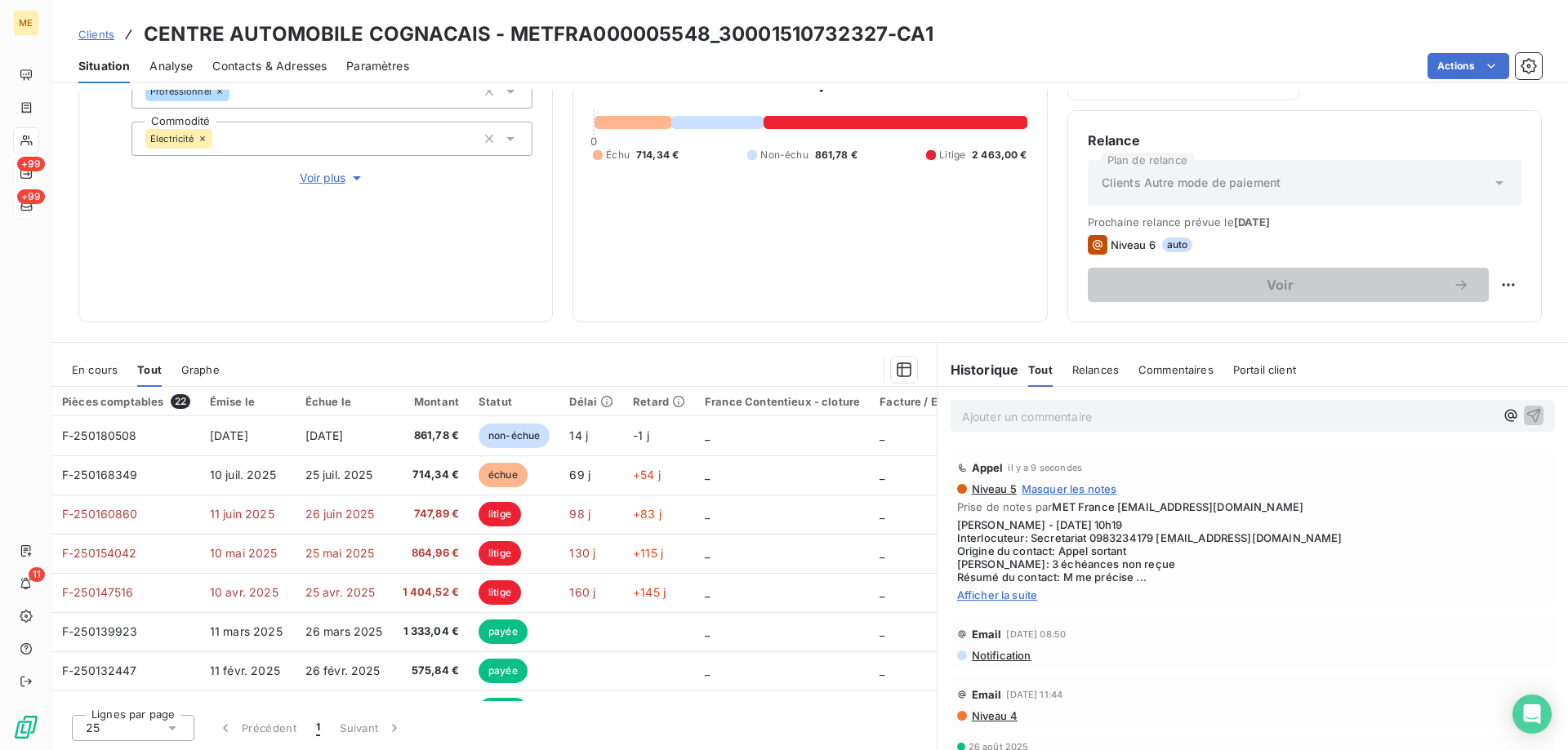
click at [966, 594] on span "Afficher la suite" at bounding box center [1253, 595] width 591 height 13
drag, startPoint x: 1075, startPoint y: 595, endPoint x: 952, endPoint y: 526, distance: 141.0
click at [957, 526] on span "Sylvain - 17/09/2025 - 10h19 Interlocuteur: Secretariat 0983234179 centreautomo…" at bounding box center [1253, 557] width 591 height 78
click at [25, 587] on icon at bounding box center [26, 583] width 12 height 13
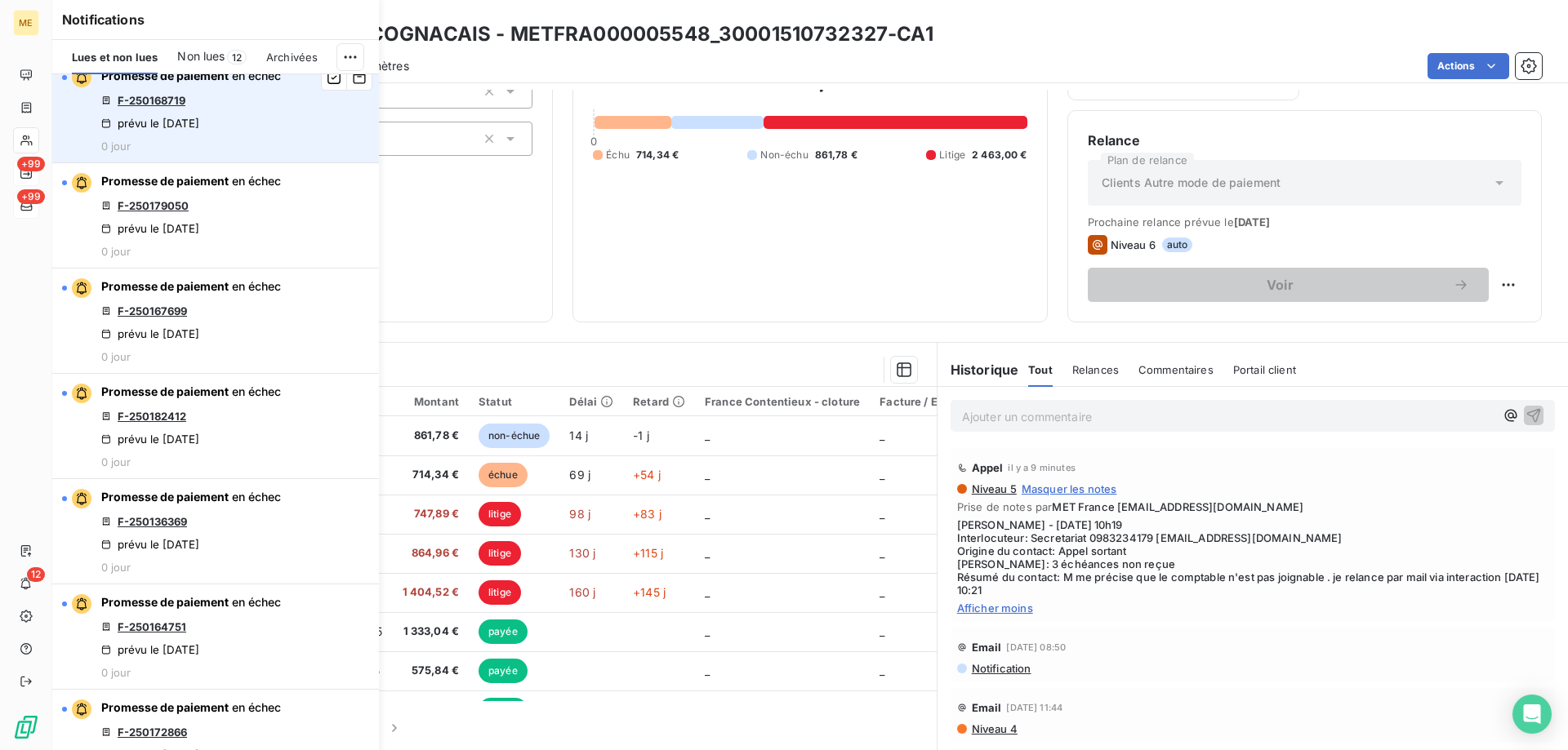
scroll to position [0, 0]
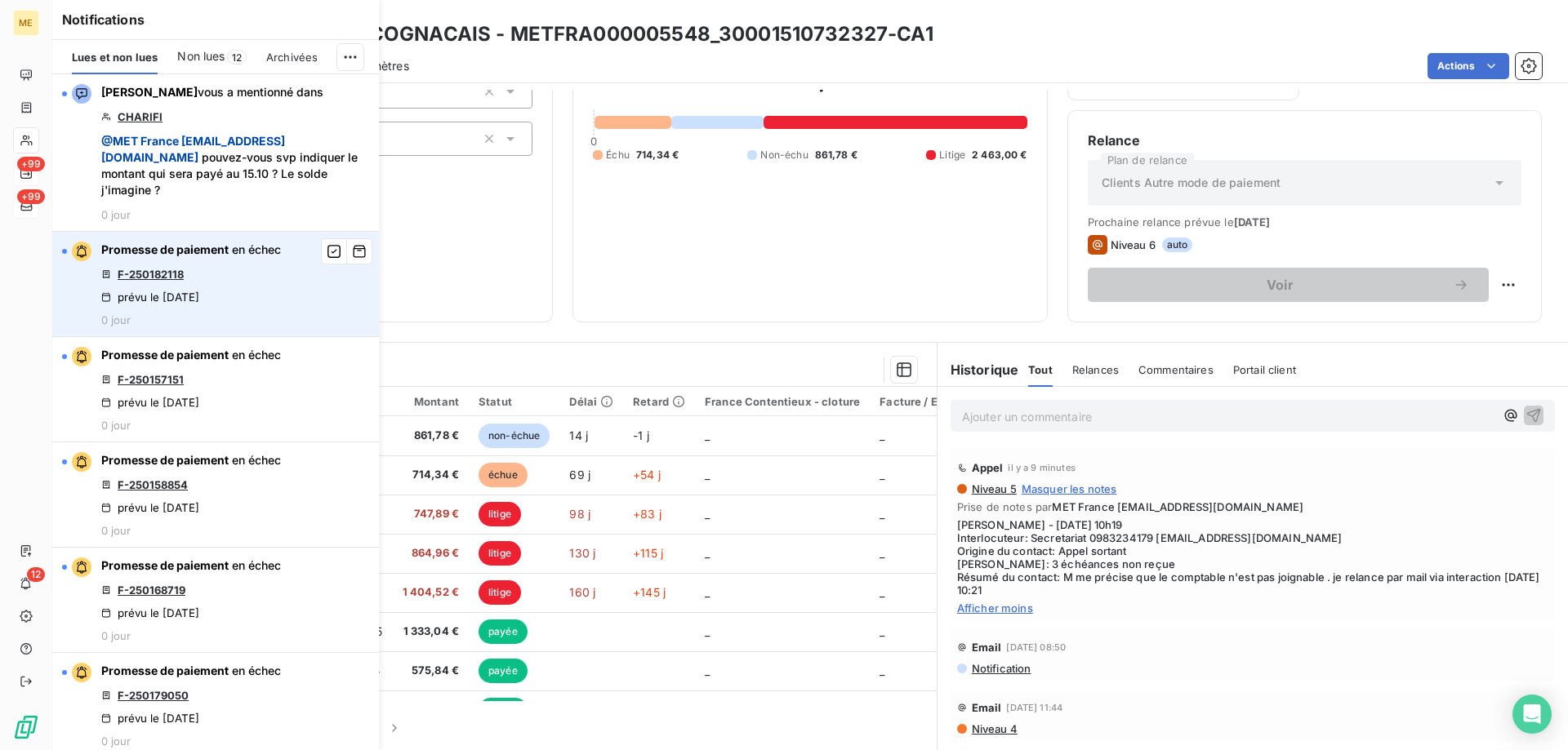
click at [157, 272] on link "F-250182118" at bounding box center [150, 274] width 67 height 13
click at [327, 249] on icon "button" at bounding box center [334, 251] width 15 height 16
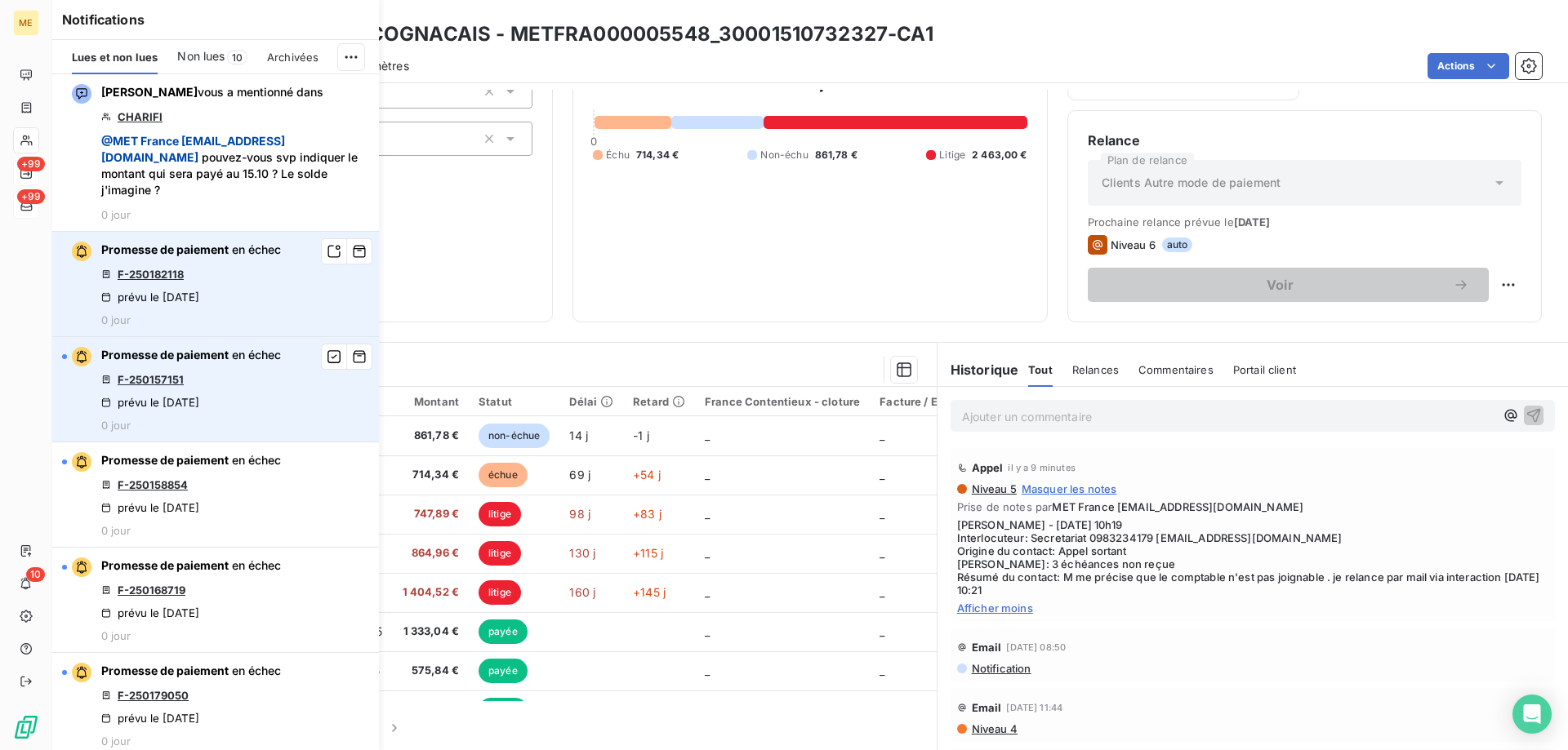
click at [131, 380] on link "F-250157151" at bounding box center [150, 379] width 67 height 13
click at [327, 357] on icon "button" at bounding box center [334, 357] width 15 height 16
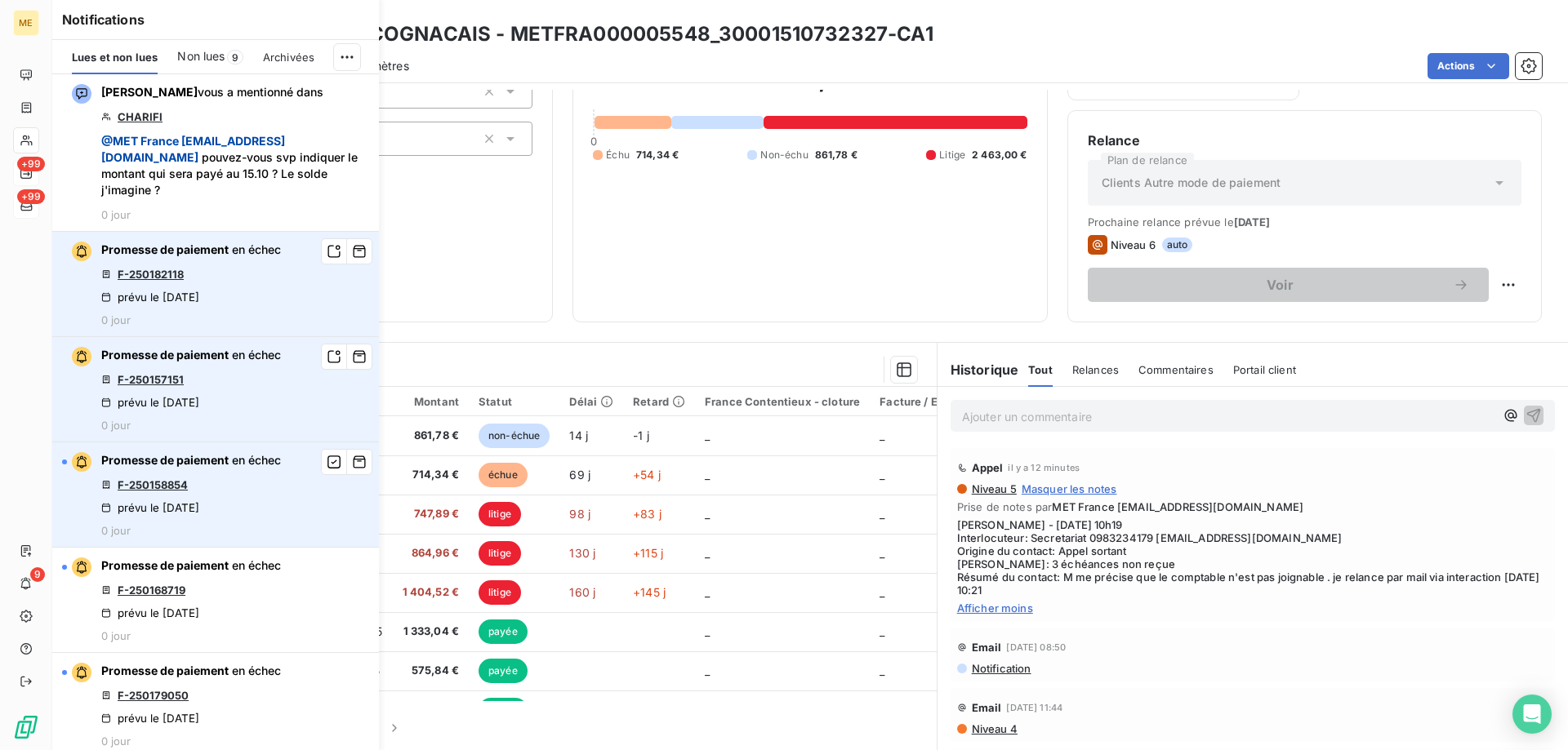
click at [170, 486] on link "F-250158854" at bounding box center [152, 485] width 70 height 13
click at [327, 463] on icon "button" at bounding box center [334, 462] width 15 height 16
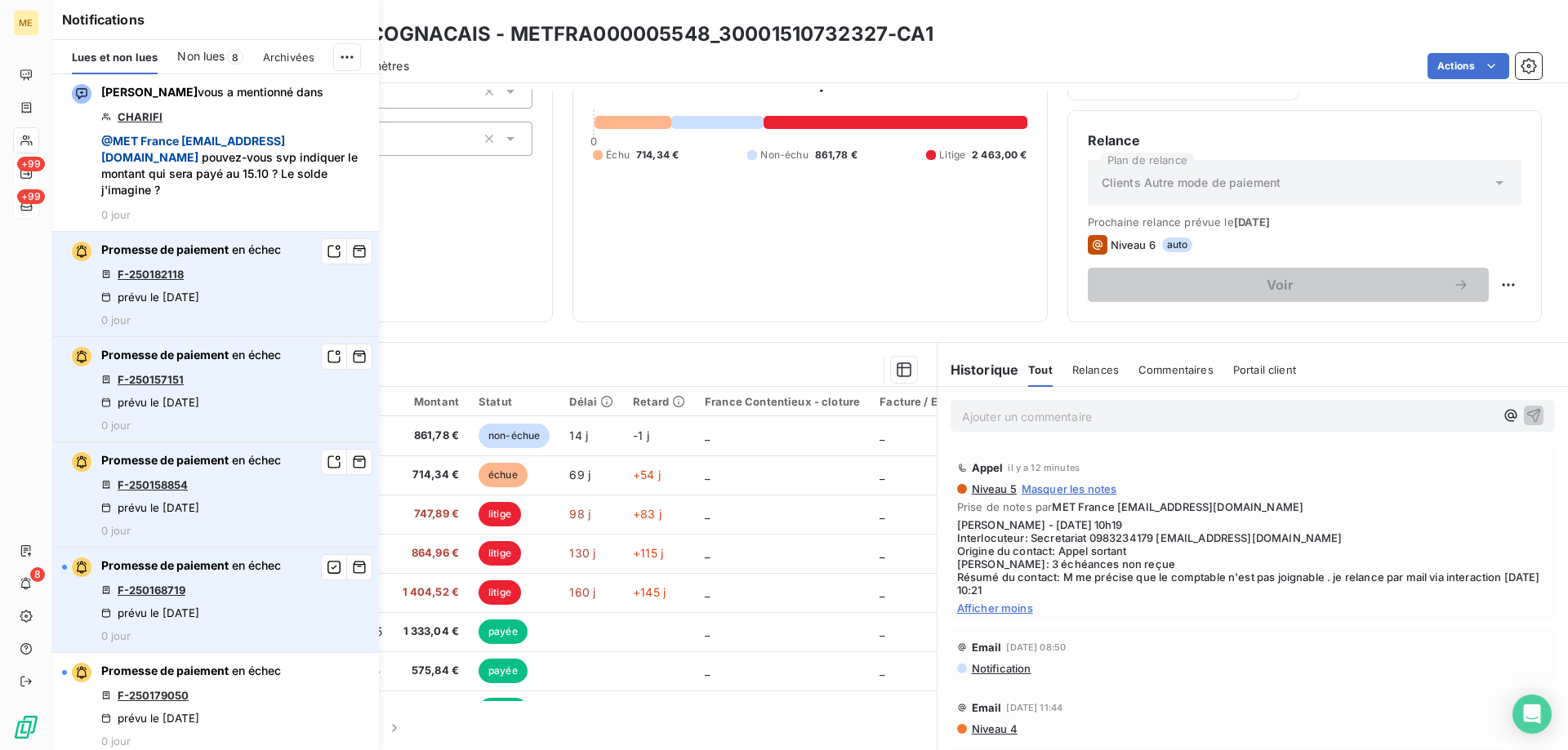
click at [147, 588] on link "F-250168719" at bounding box center [151, 590] width 67 height 13
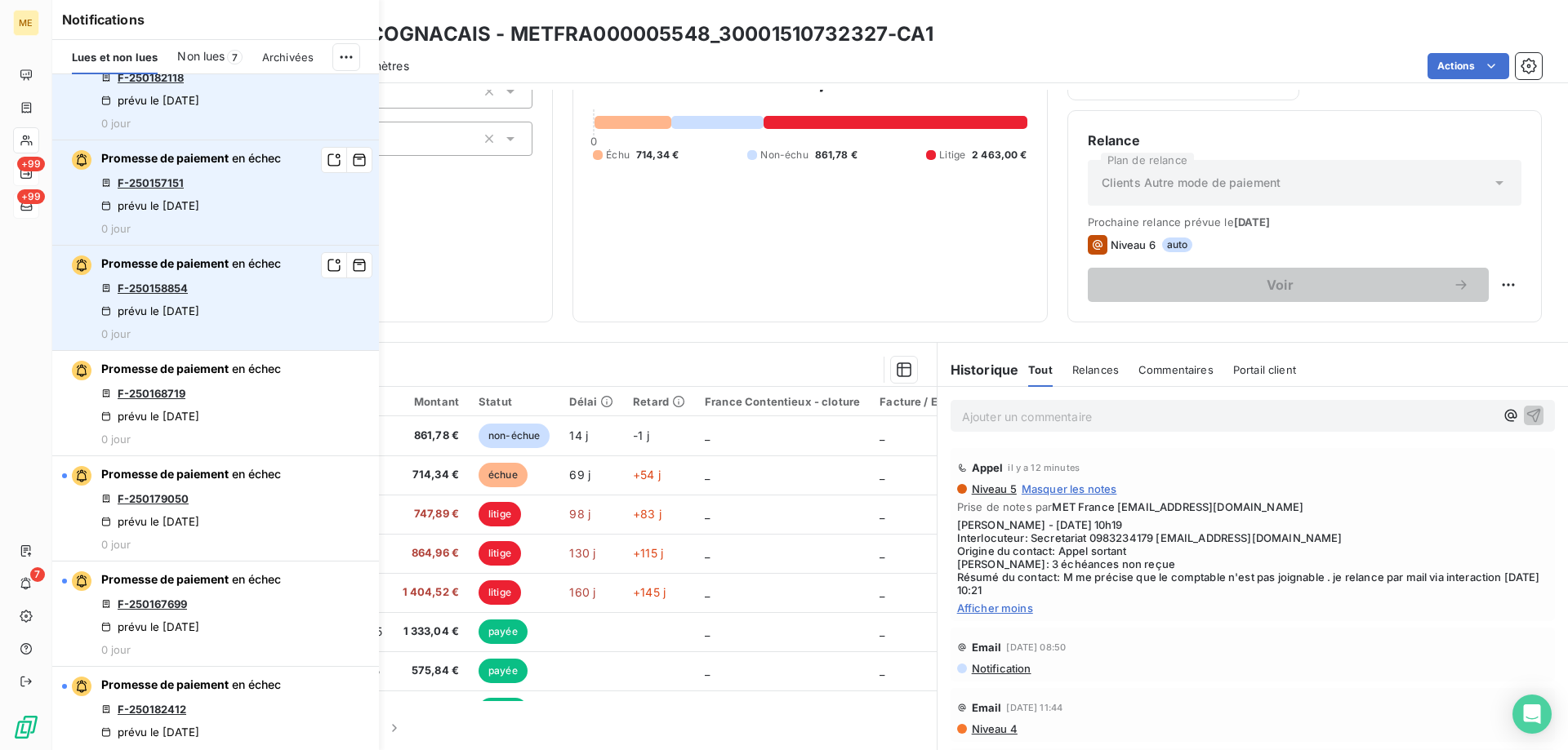
scroll to position [245, 0]
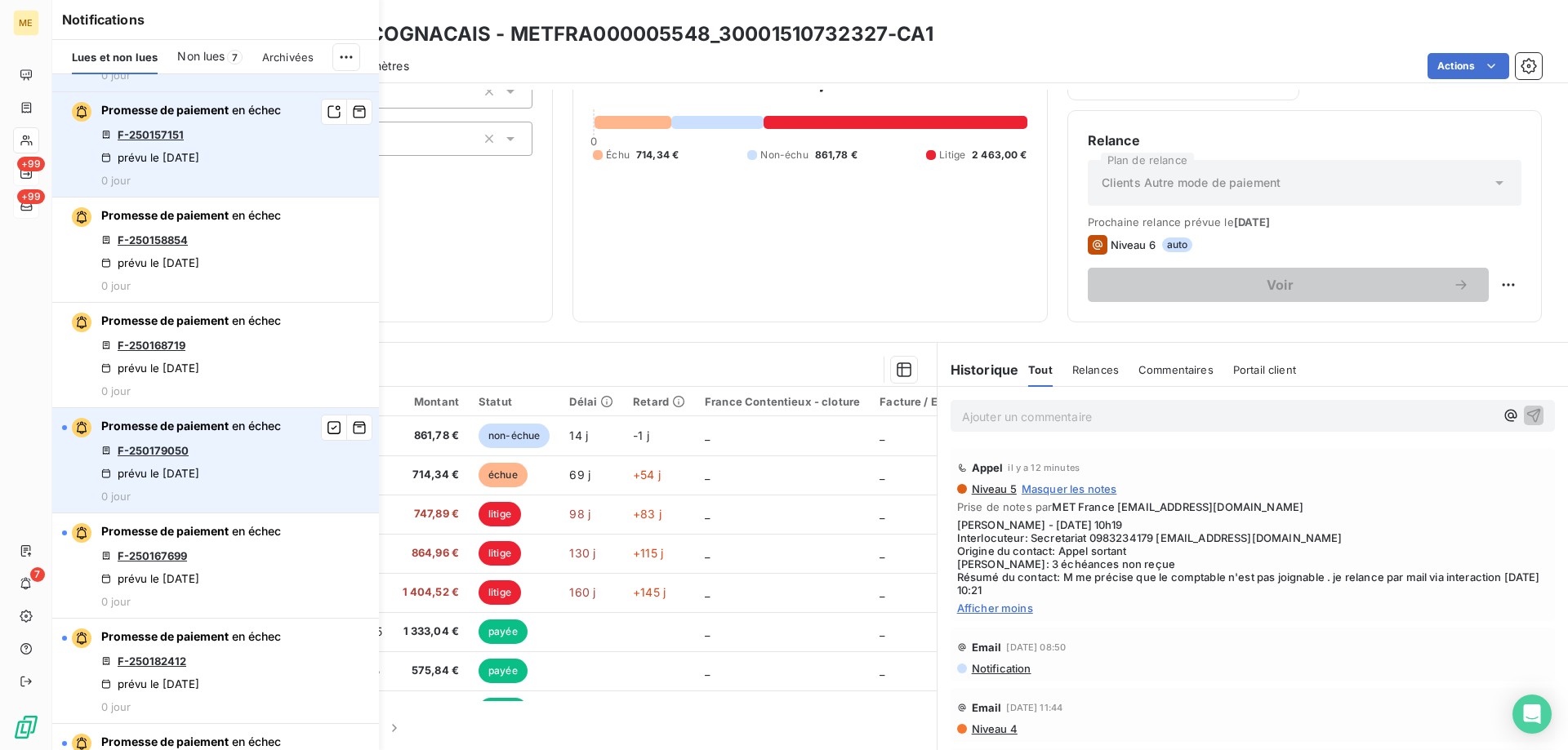
click at [178, 450] on link "F-250179050" at bounding box center [153, 450] width 71 height 13
click at [327, 424] on icon "button" at bounding box center [334, 428] width 15 height 16
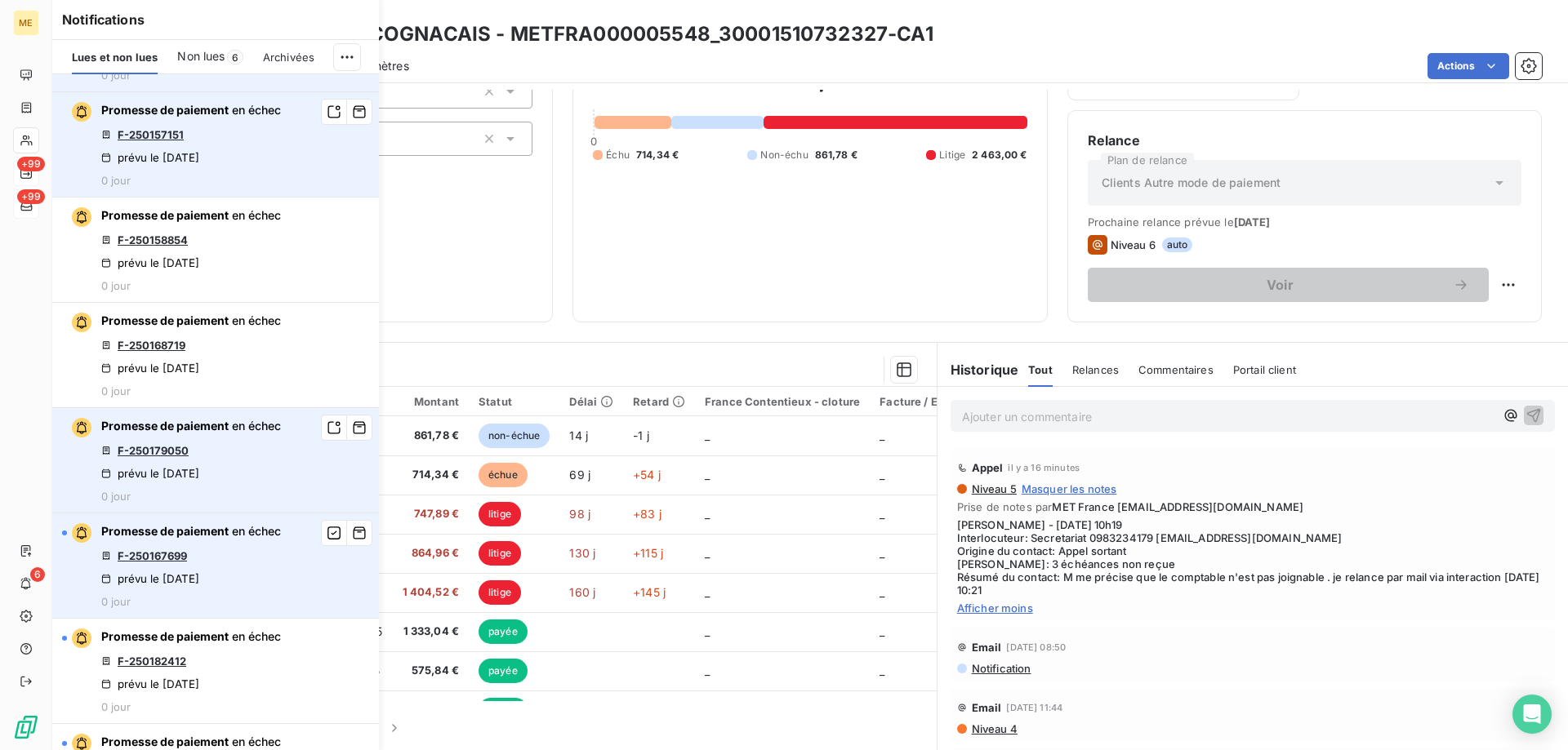
click at [151, 556] on link "F-250167699" at bounding box center [152, 556] width 69 height 13
click at [328, 527] on icon "button" at bounding box center [334, 533] width 13 height 13
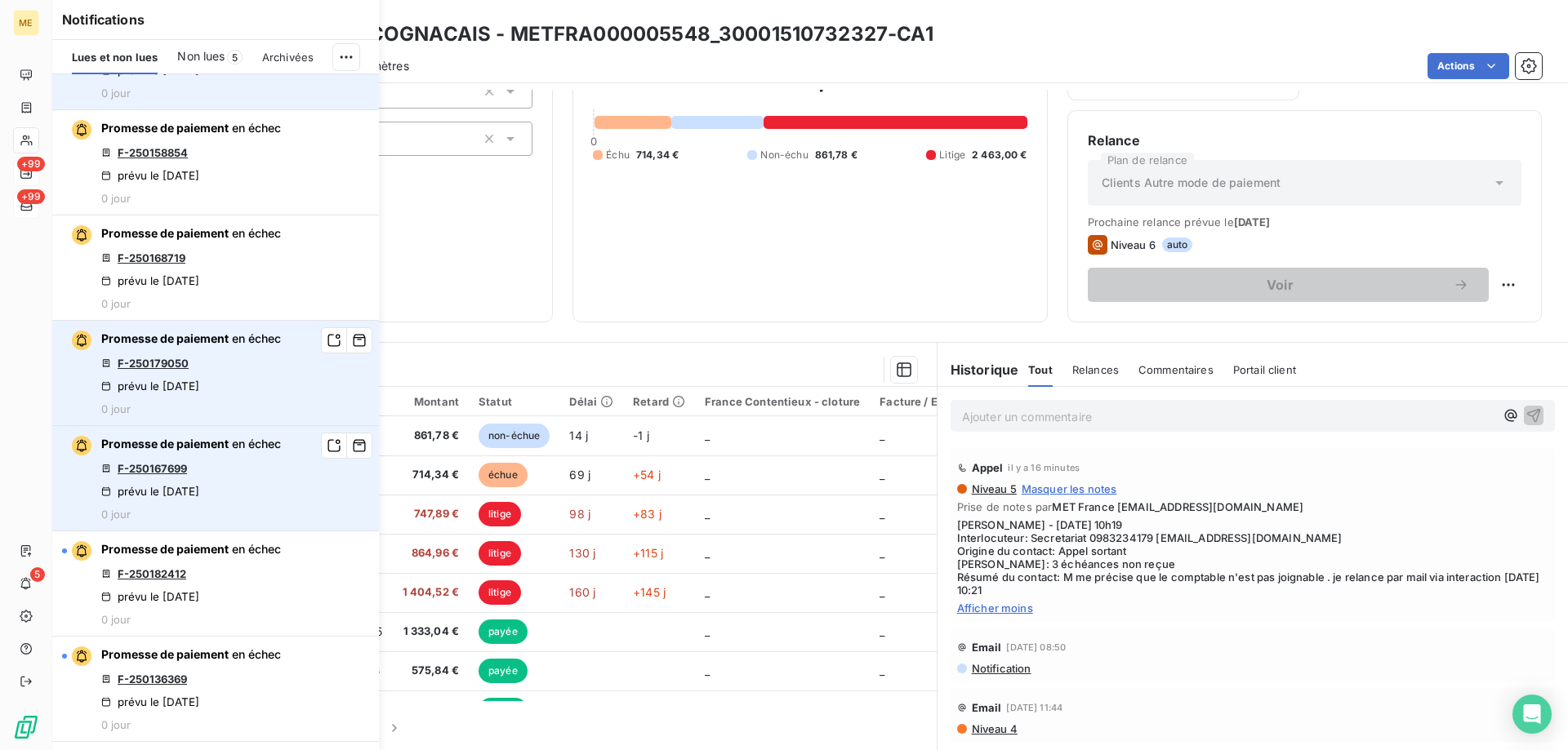
scroll to position [490, 0]
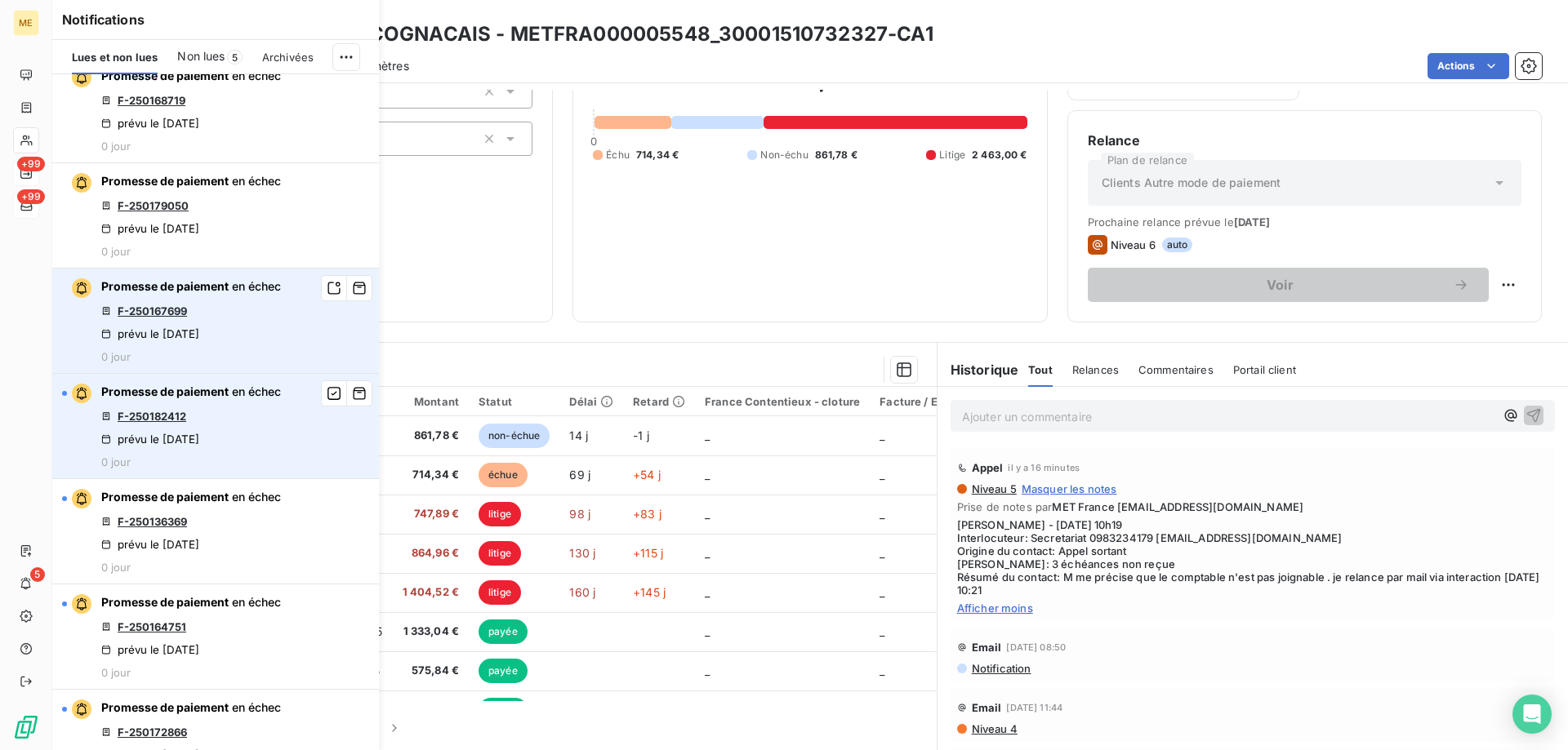
click at [164, 418] on link "F-250182412" at bounding box center [151, 416] width 68 height 13
click at [327, 391] on icon "button" at bounding box center [334, 393] width 15 height 16
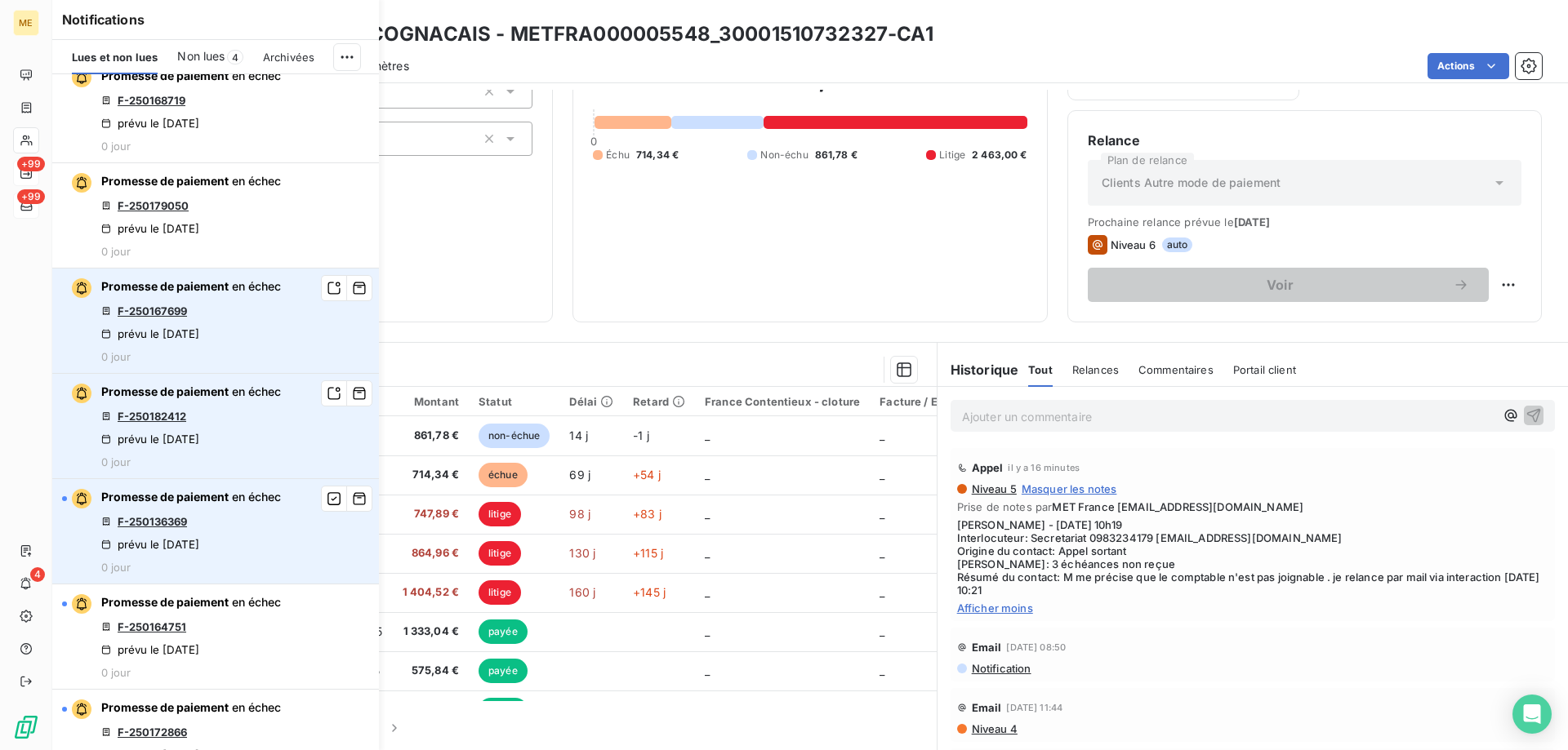
click at [154, 521] on link "F-250136369" at bounding box center [152, 521] width 69 height 13
click at [327, 502] on icon "button" at bounding box center [334, 499] width 15 height 16
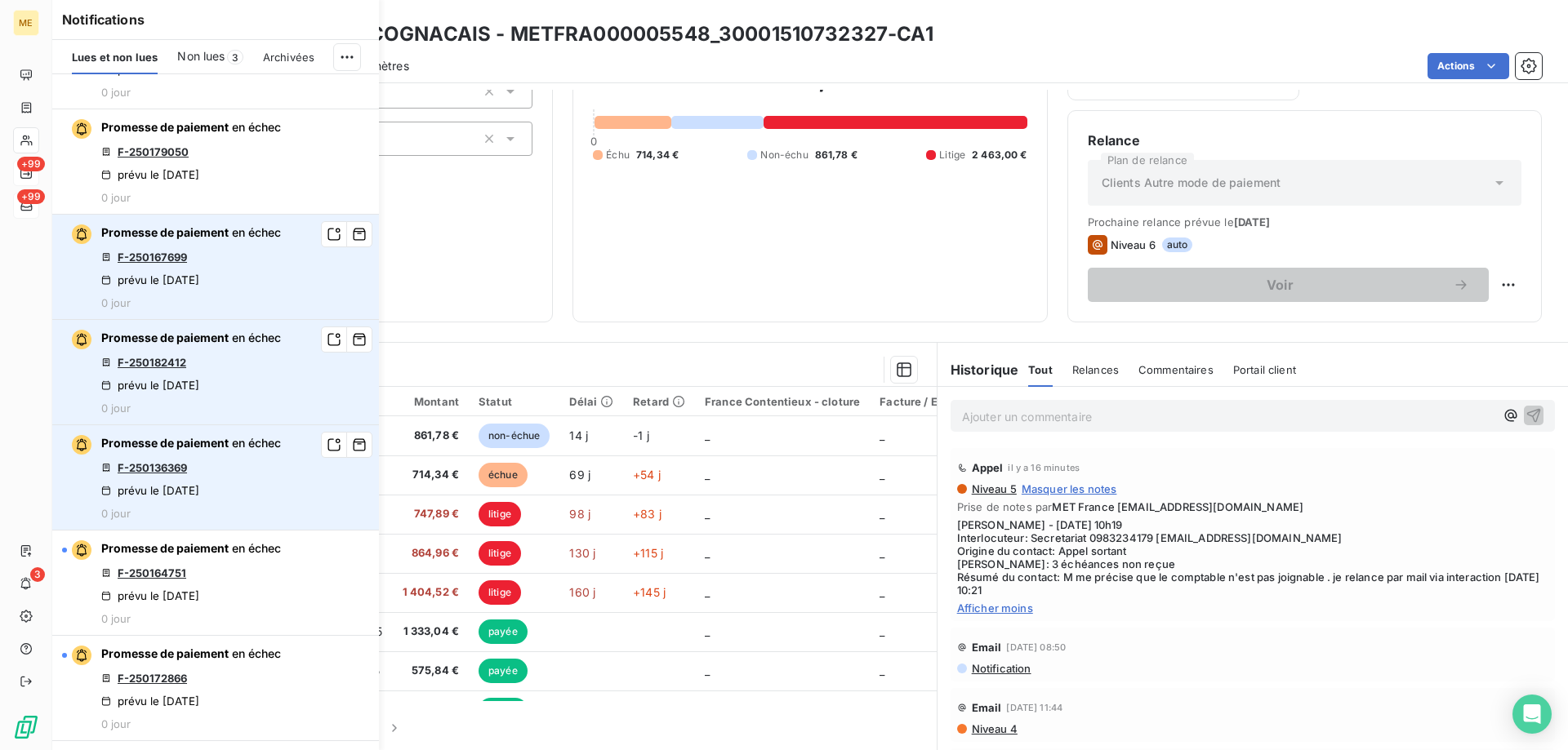
scroll to position [572, 0]
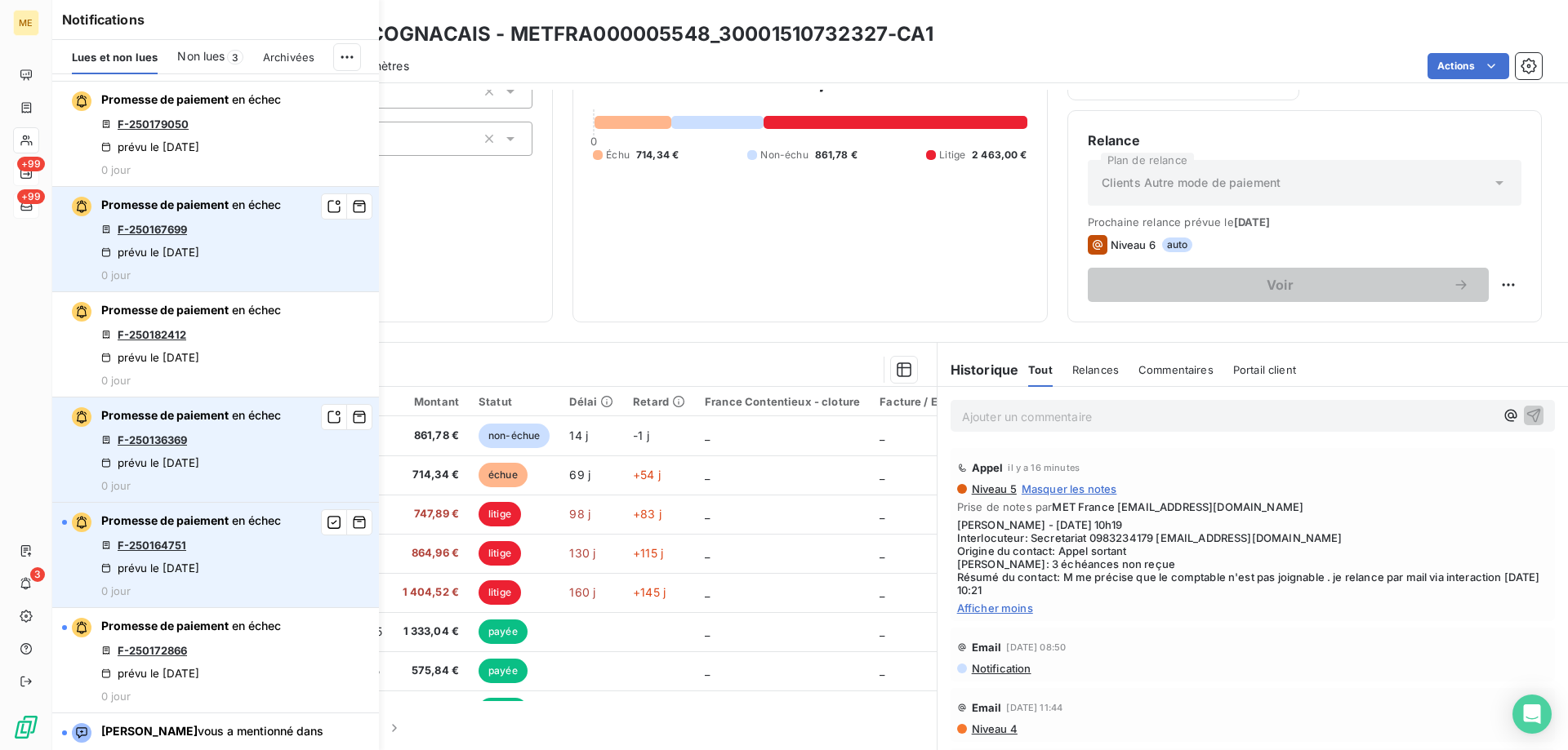
click at [147, 547] on link "F-250164751" at bounding box center [151, 545] width 68 height 13
click at [327, 521] on icon "button" at bounding box center [334, 522] width 15 height 16
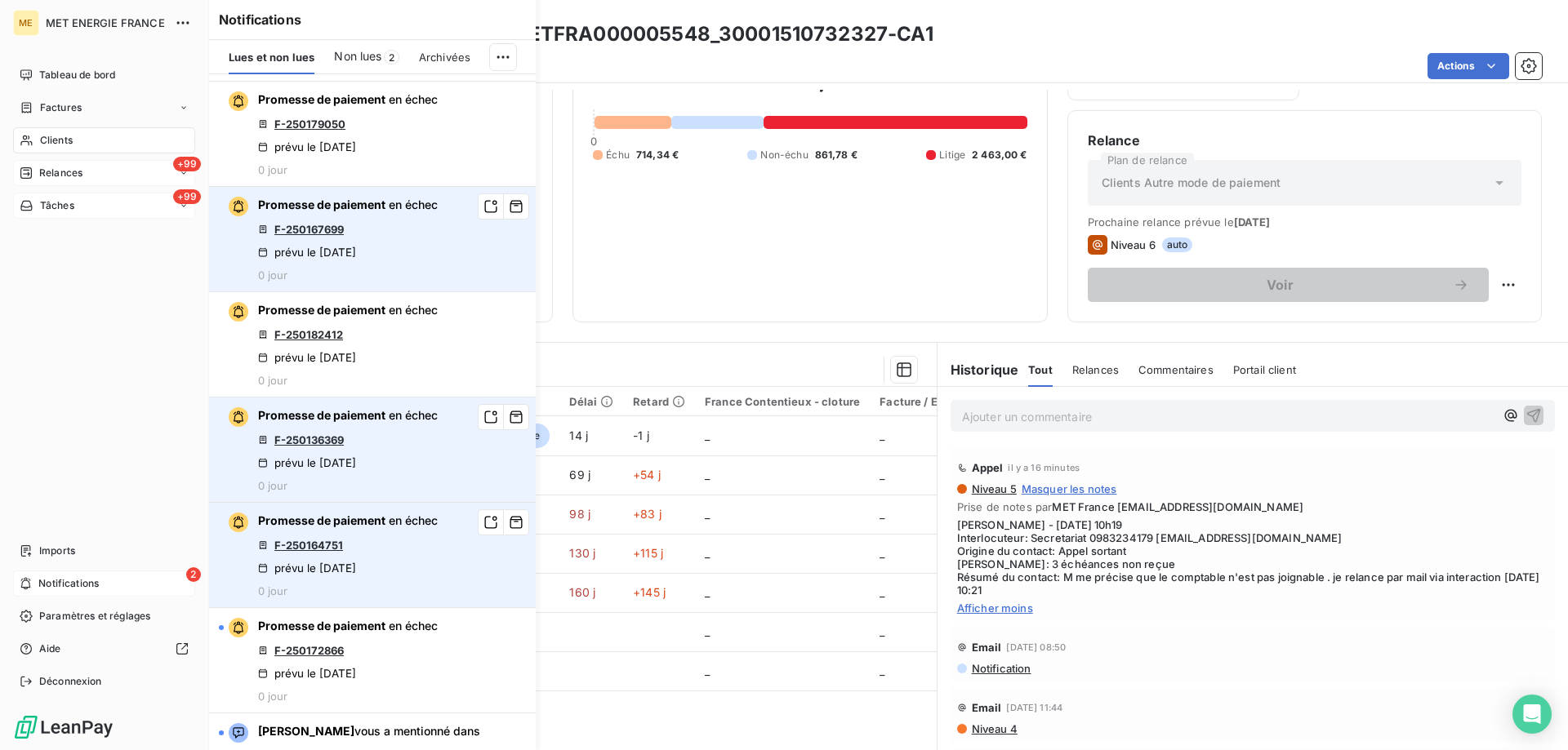
click at [51, 586] on span "Notifications" at bounding box center [68, 583] width 60 height 15
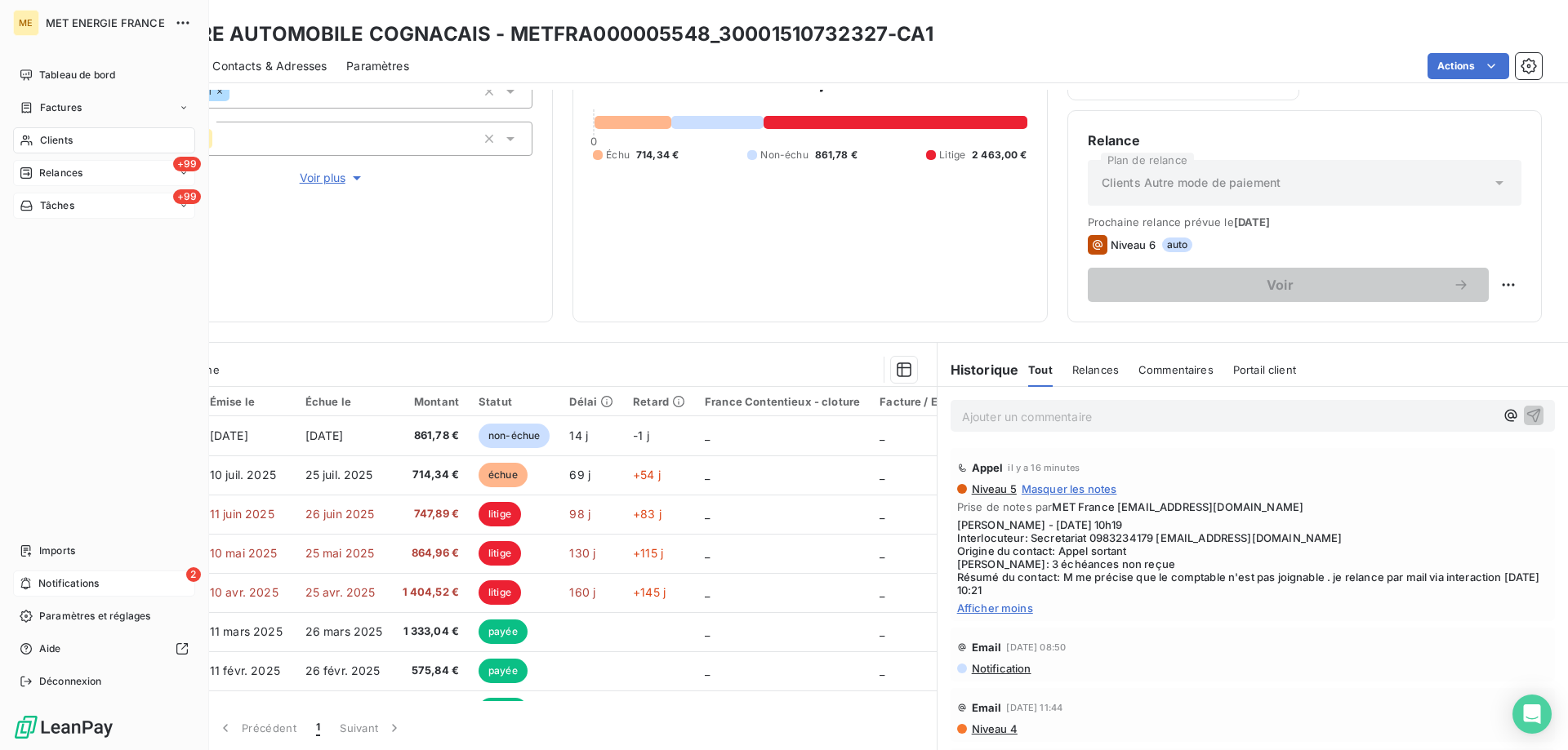
click at [53, 582] on span "Notifications" at bounding box center [68, 583] width 60 height 15
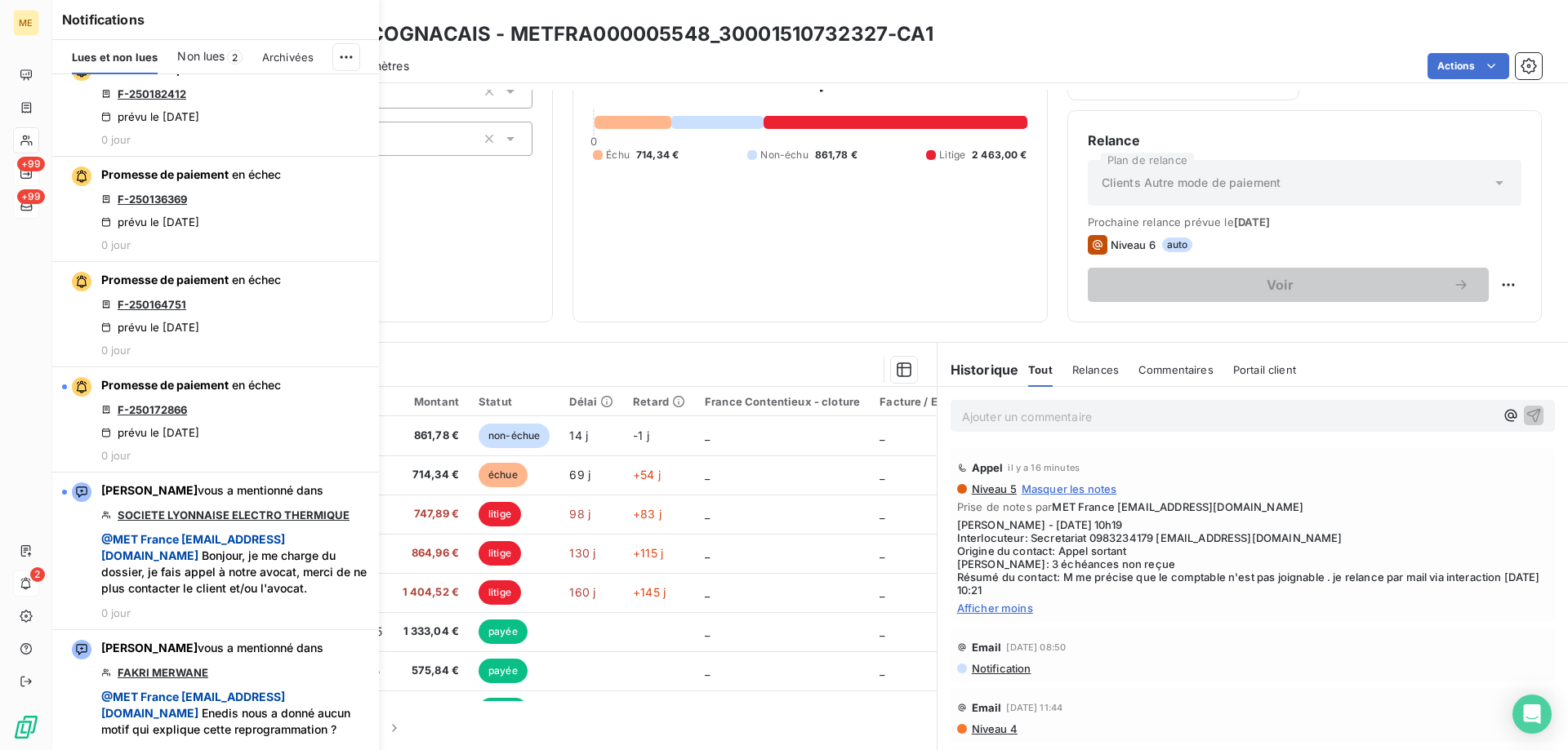
scroll to position [817, 0]
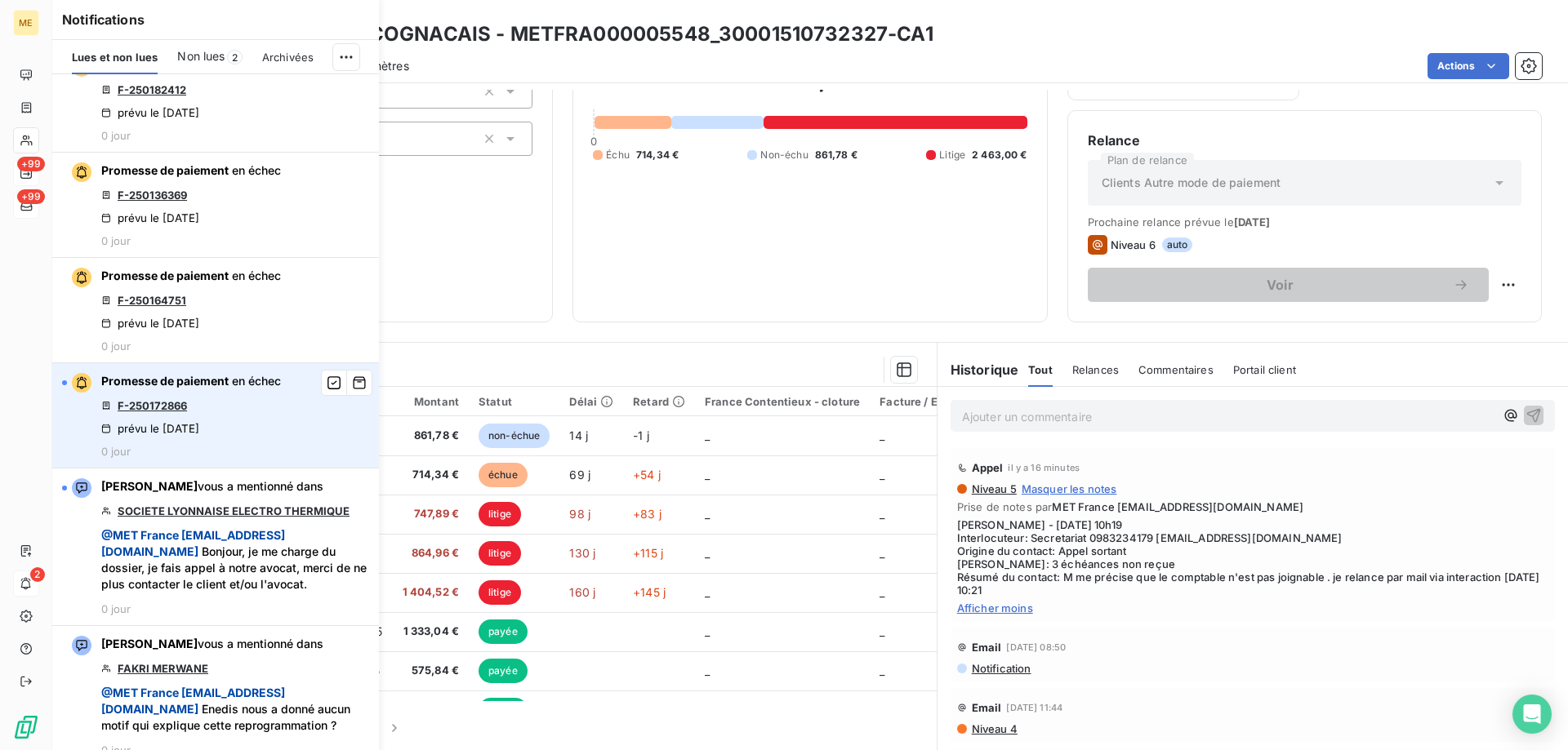
click at [143, 402] on link "F-250172866" at bounding box center [152, 406] width 69 height 13
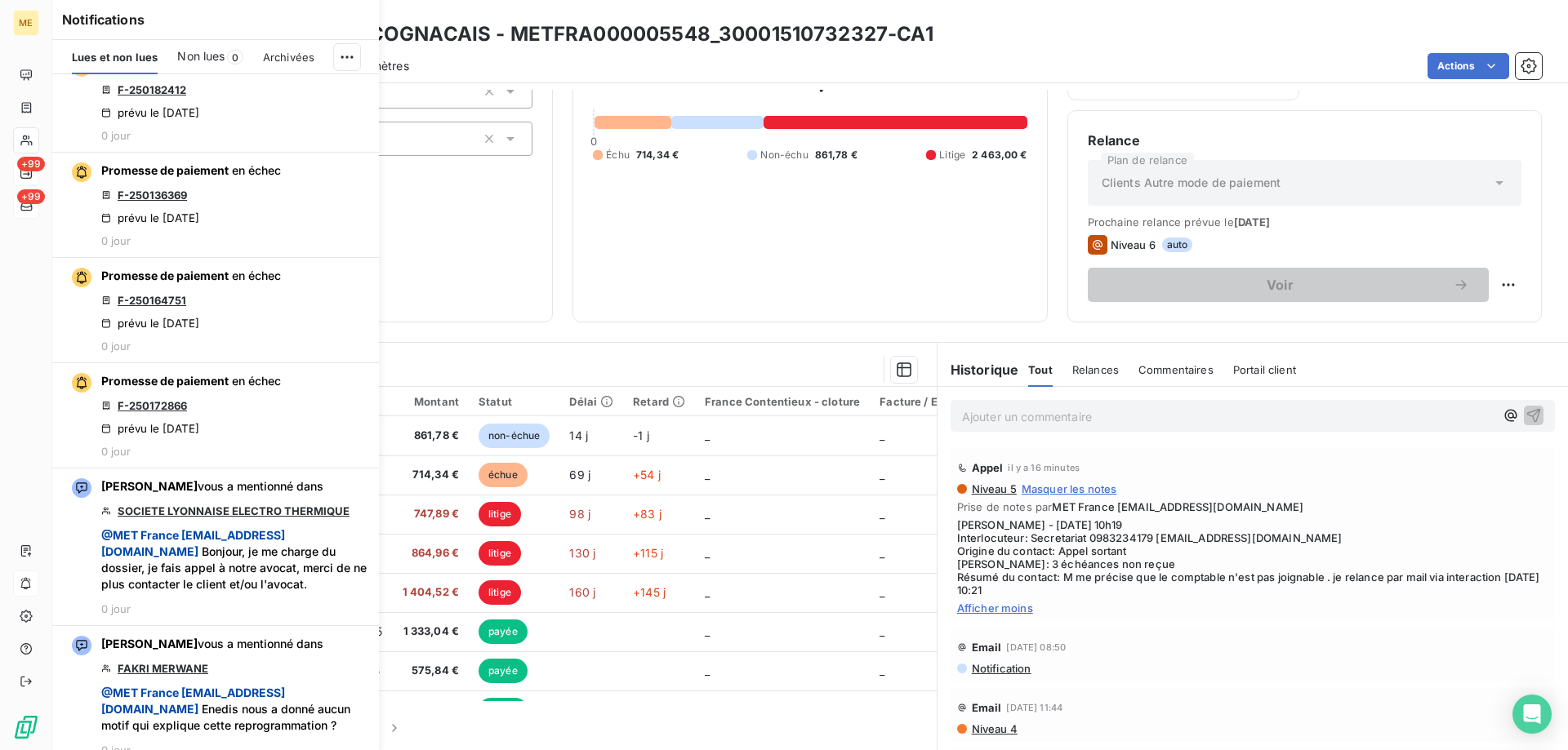
click at [643, 375] on div at bounding box center [577, 369] width 677 height 26
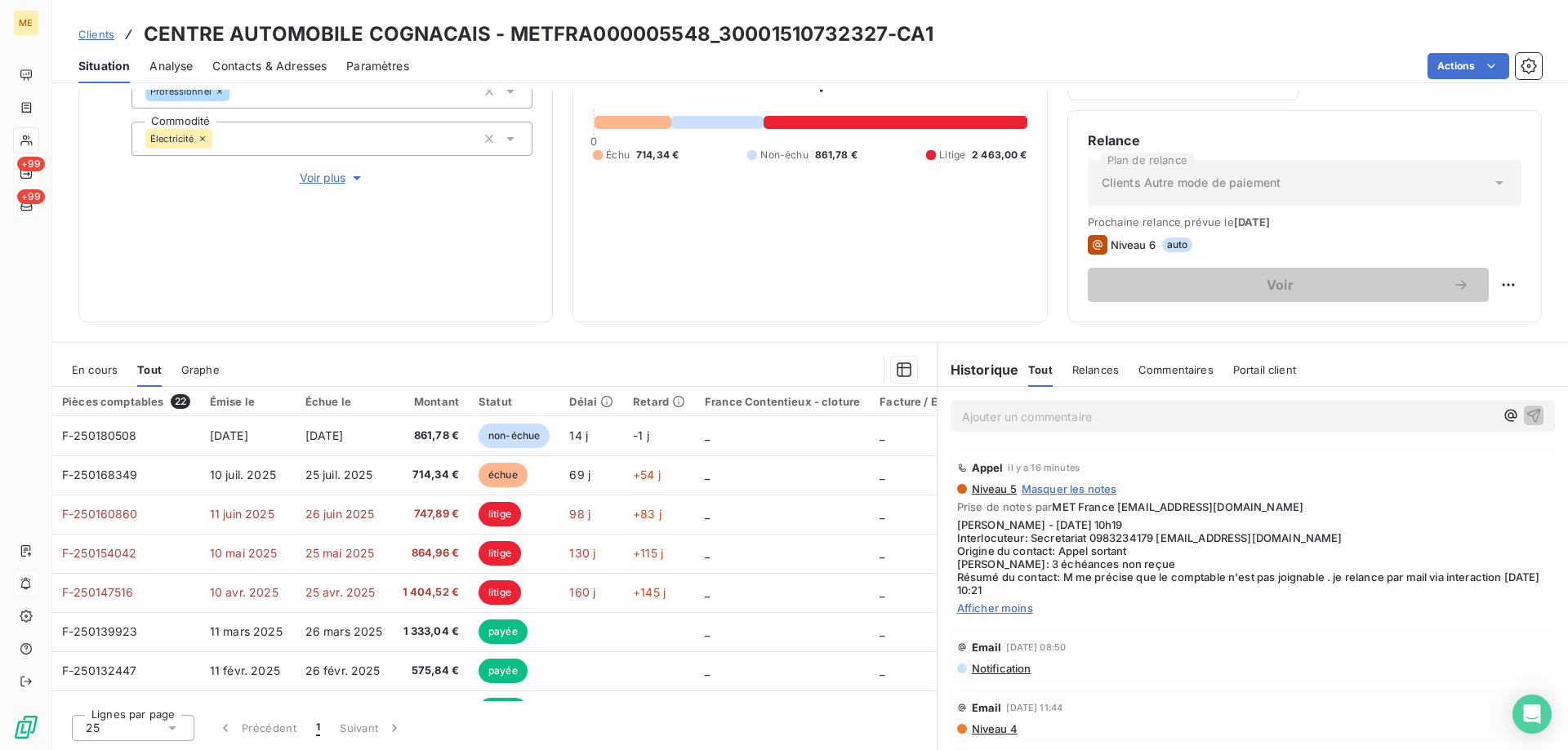
scroll to position [0, 0]
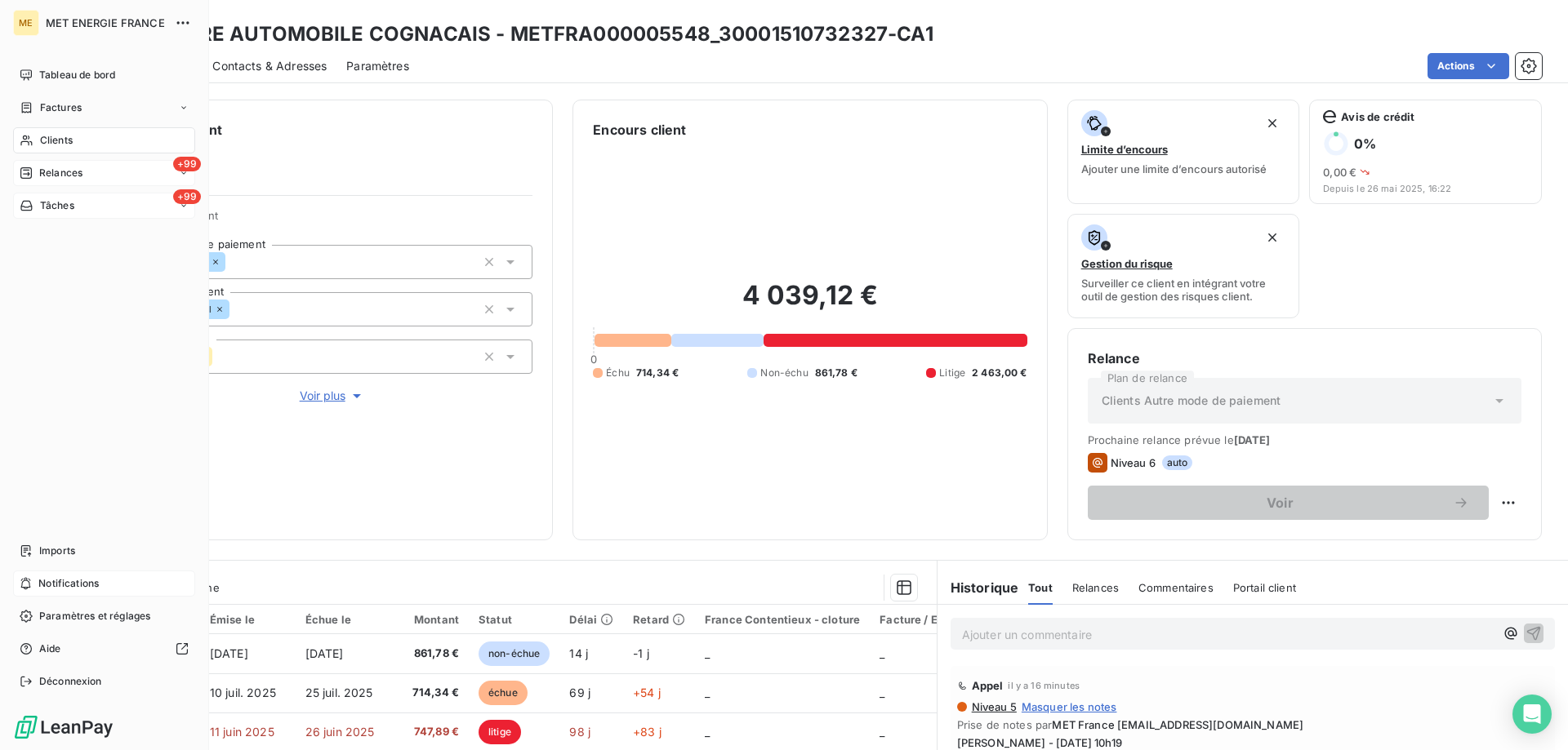
click at [56, 171] on span "Relances" at bounding box center [60, 173] width 44 height 15
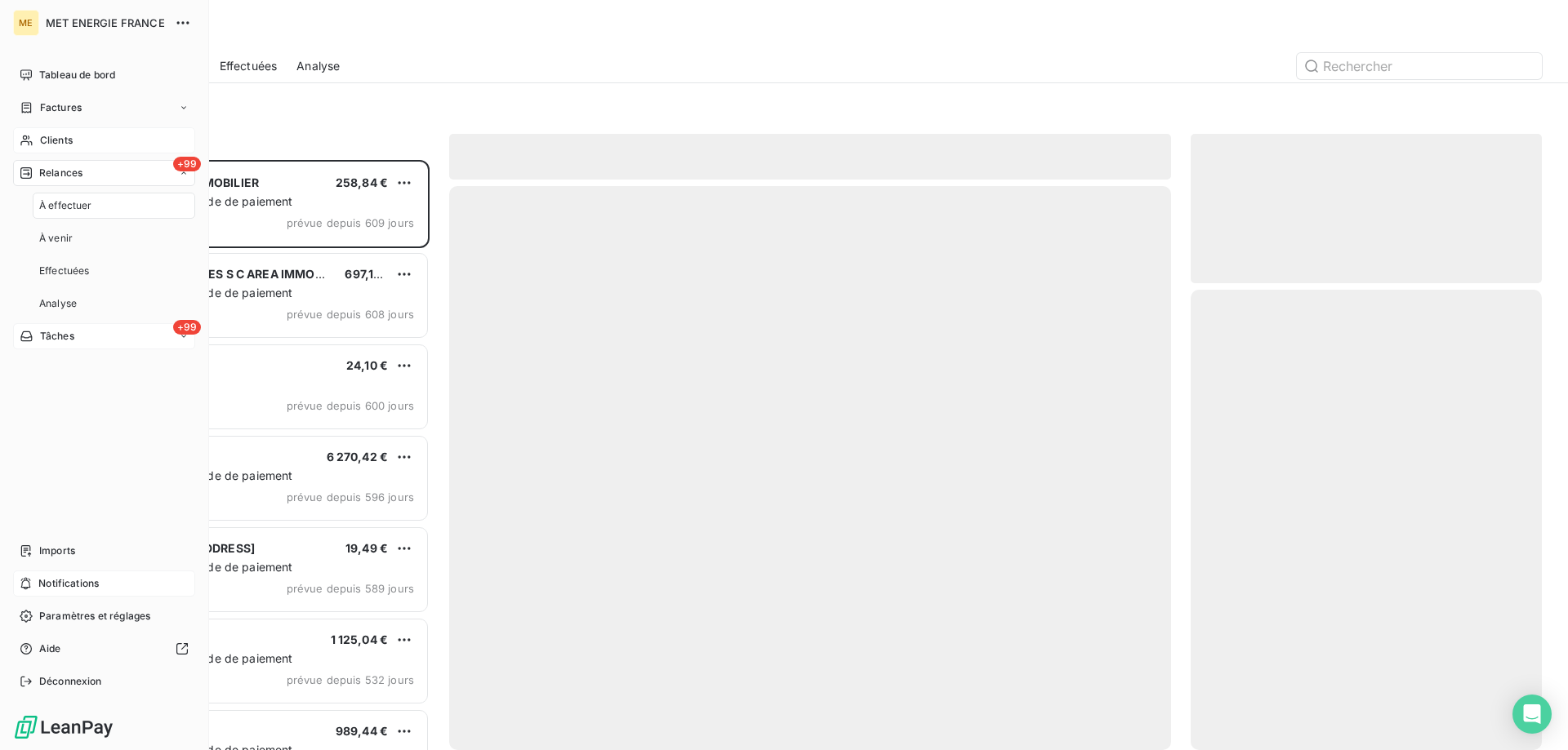
scroll to position [578, 339]
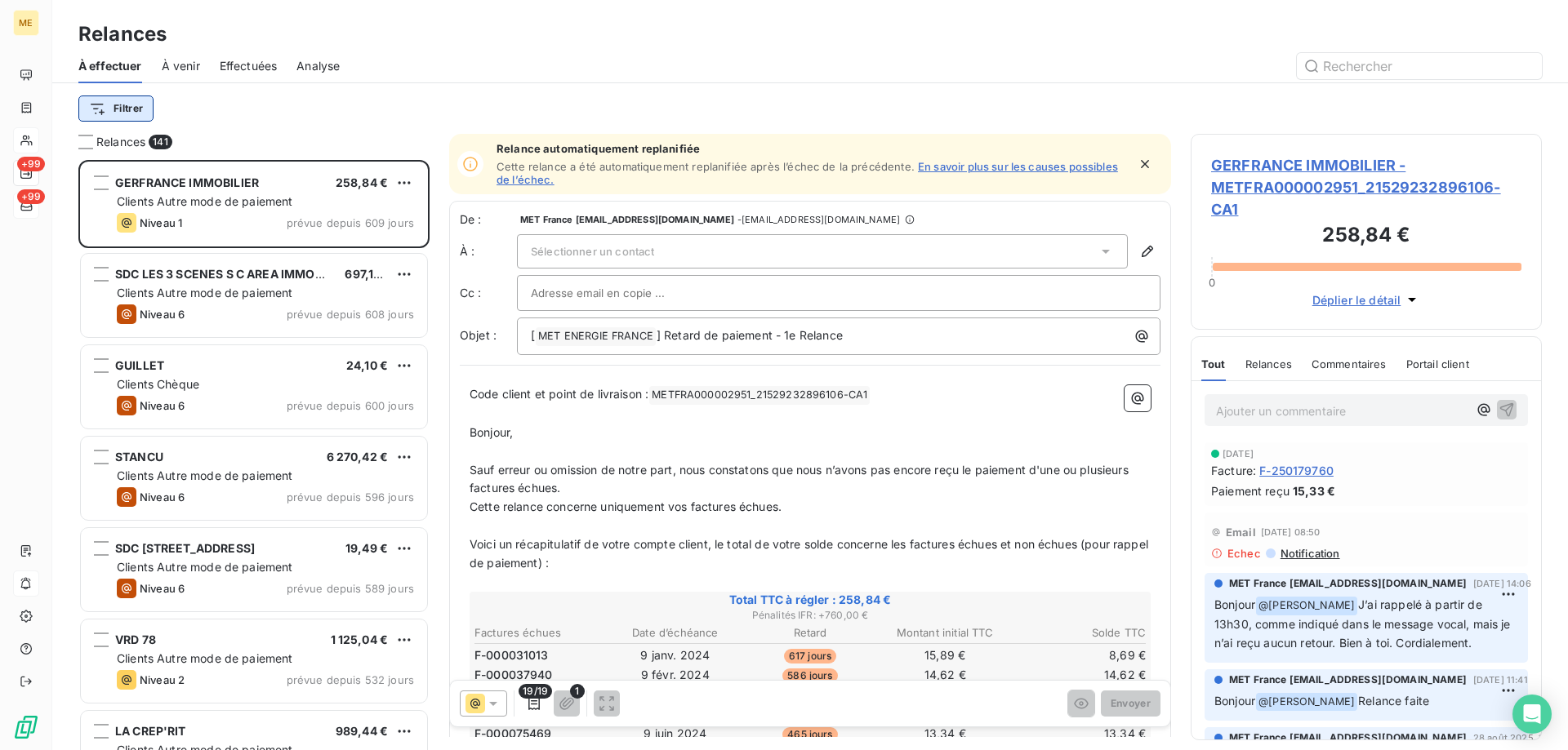
click at [101, 109] on html "ME +99 +99 Relances À effectuer À venir Effectuées Analyse Filtrer Relances 141…" at bounding box center [784, 456] width 1568 height 913
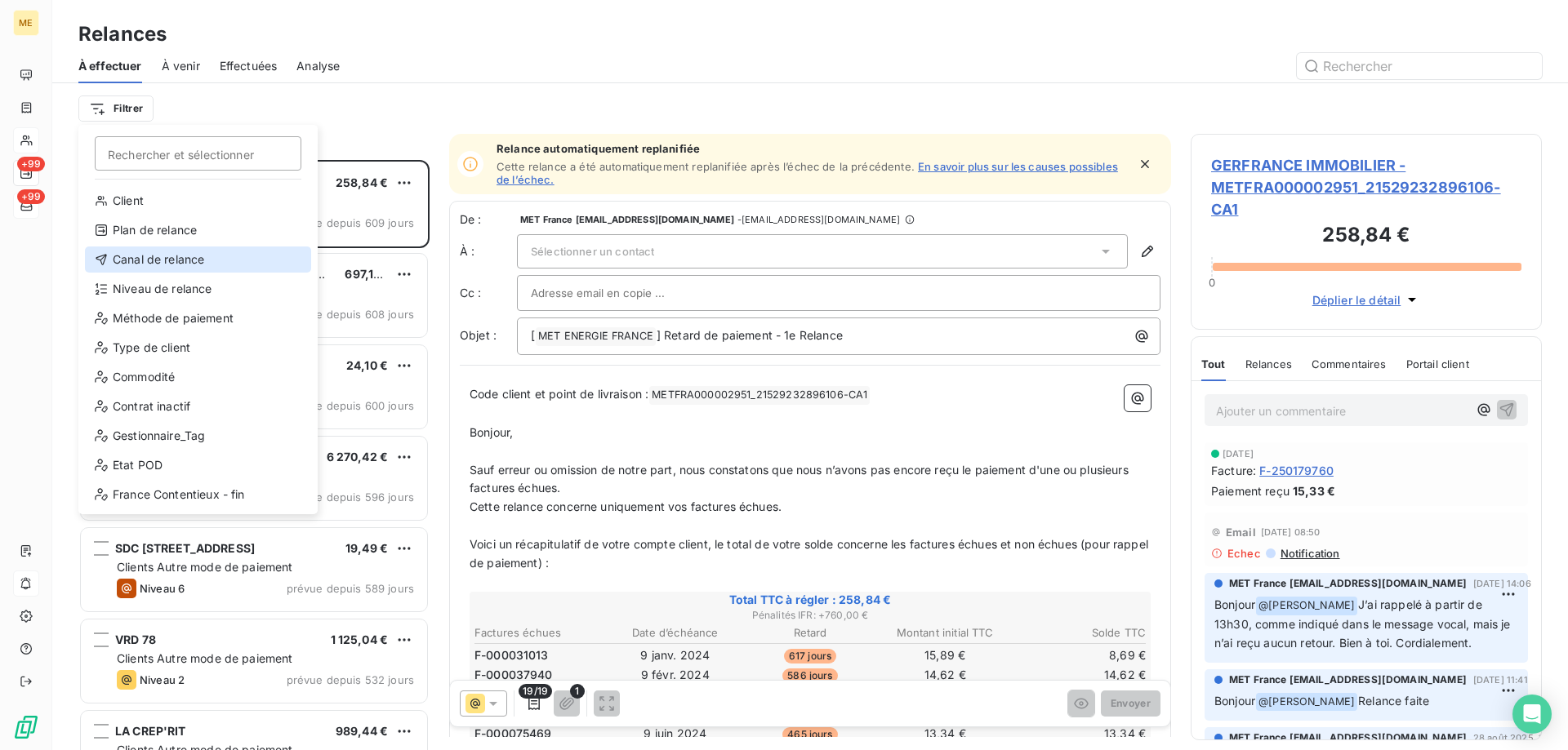
click at [121, 260] on div "Canal de relance" at bounding box center [198, 259] width 226 height 26
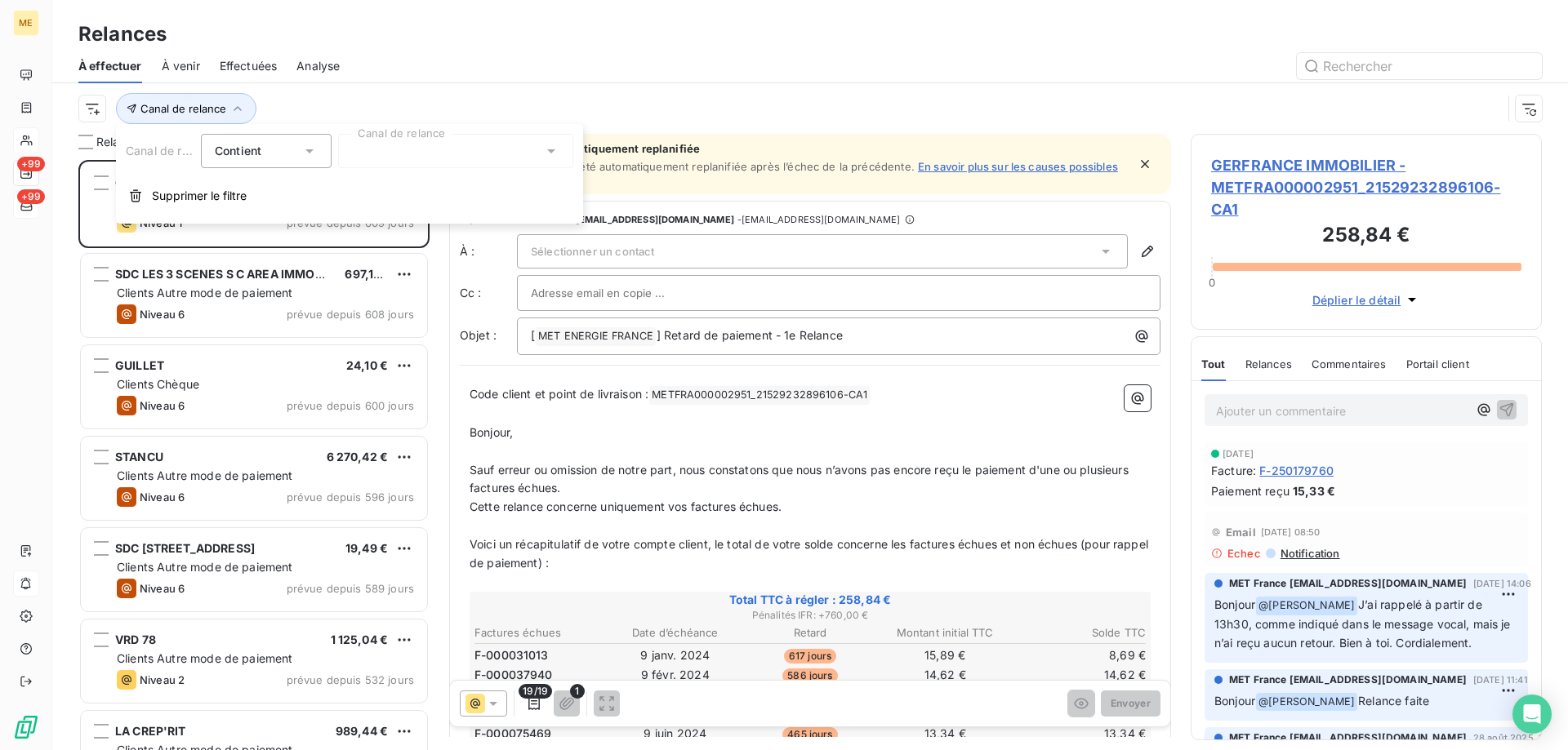
click at [353, 149] on div at bounding box center [455, 151] width 235 height 35
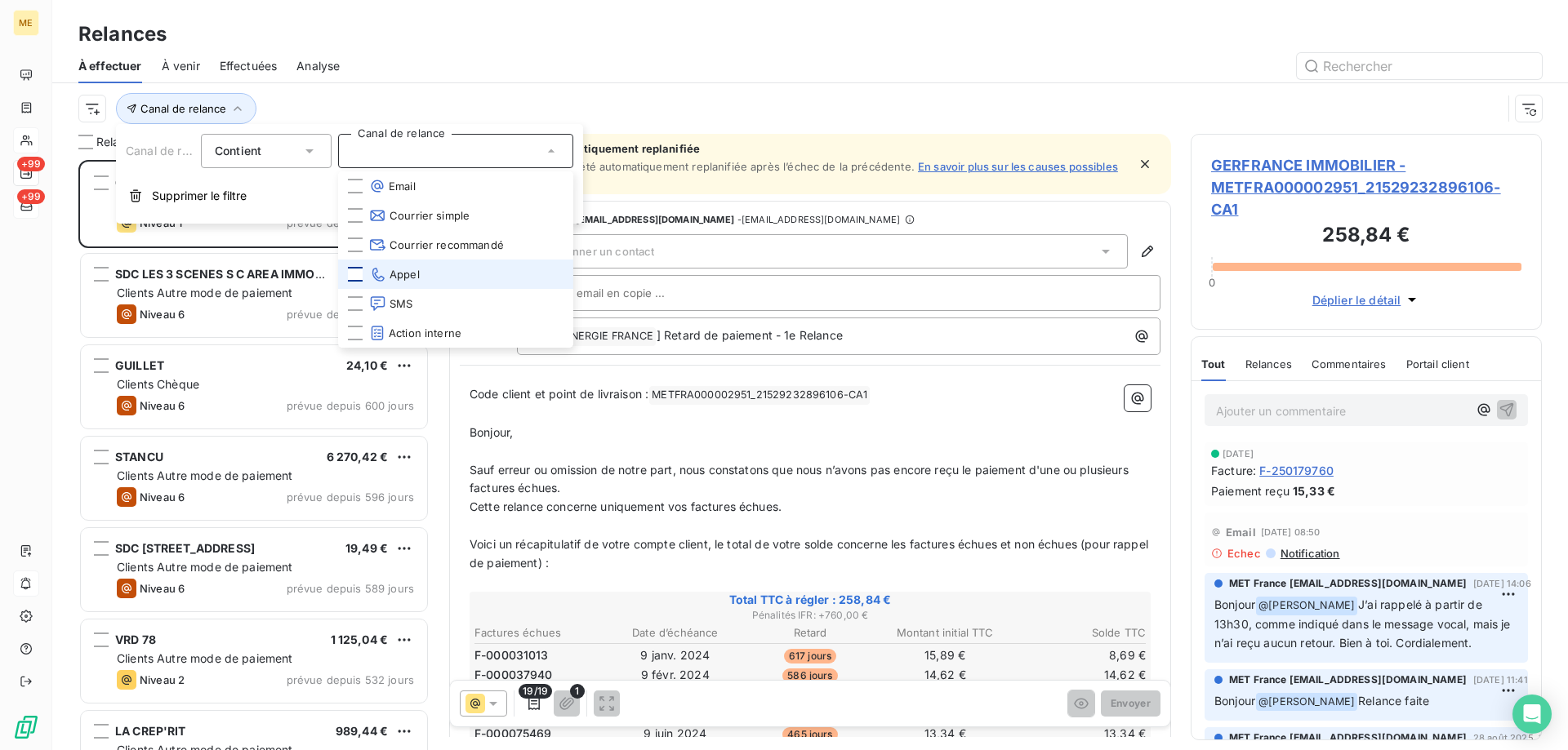
click at [355, 273] on div at bounding box center [355, 274] width 15 height 15
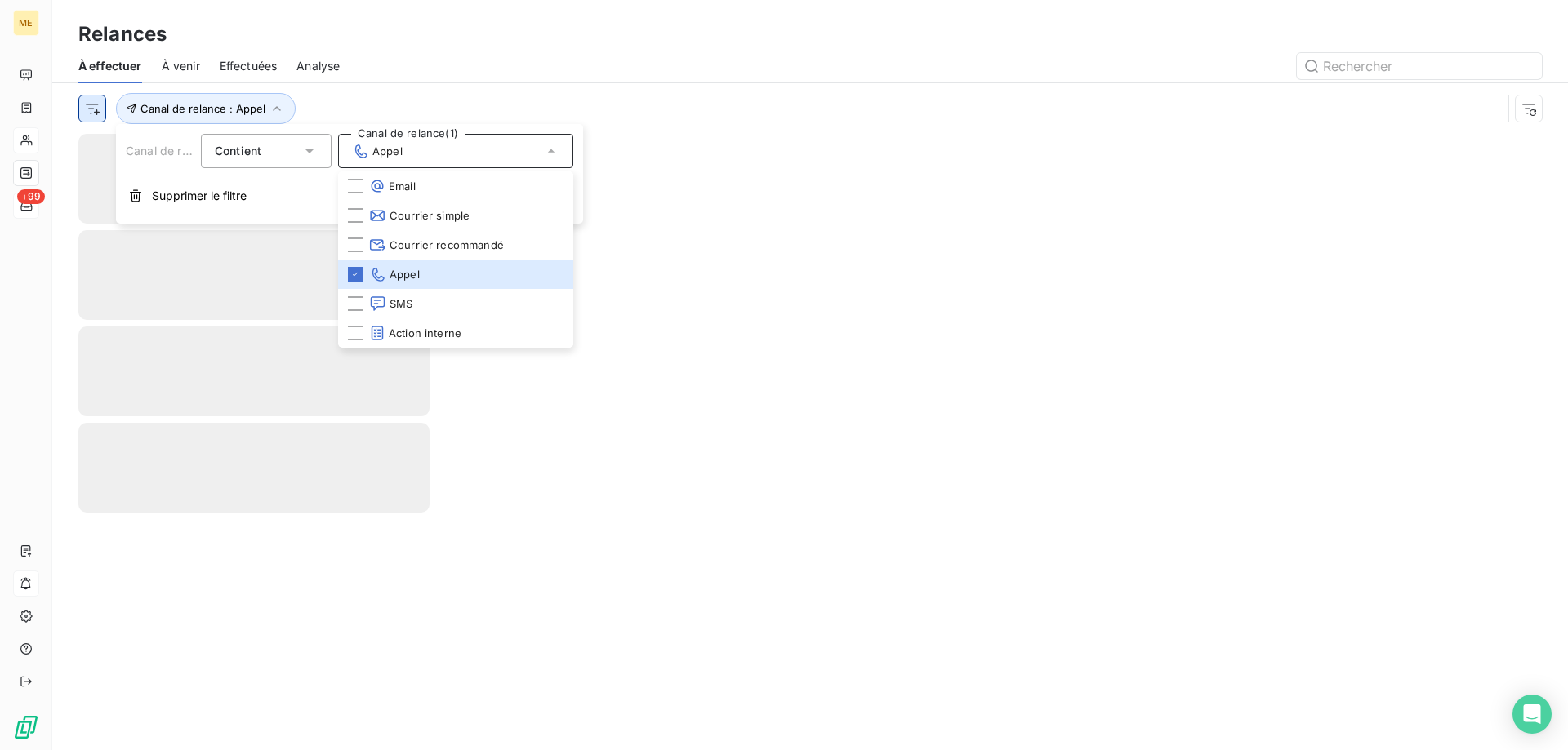
click at [96, 116] on html "ME +99 Relances À effectuer À venir Effectuées Analyse Canal de relance : Appel…" at bounding box center [784, 456] width 1568 height 913
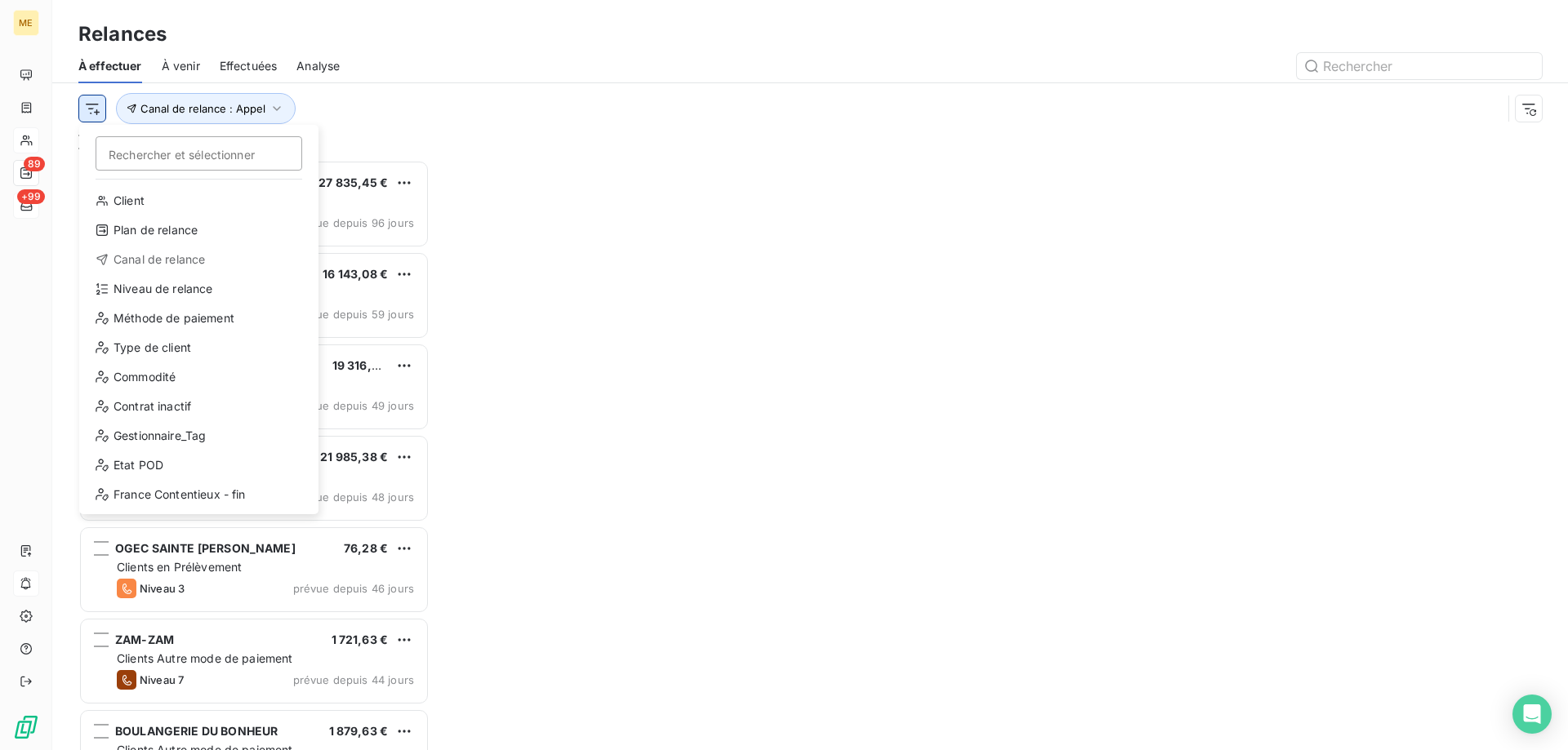
scroll to position [578, 339]
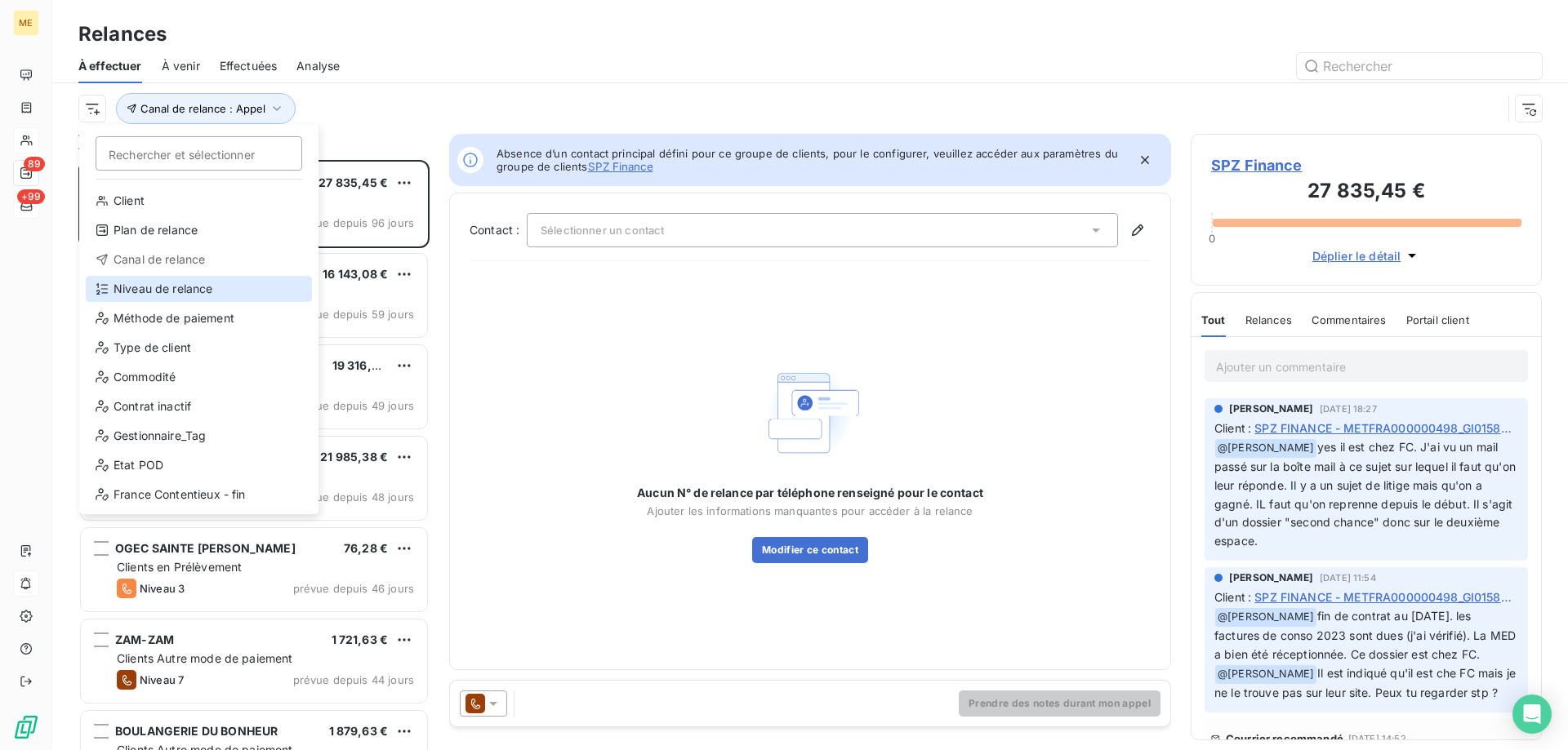
click at [142, 289] on div "Niveau de relance" at bounding box center [199, 288] width 226 height 26
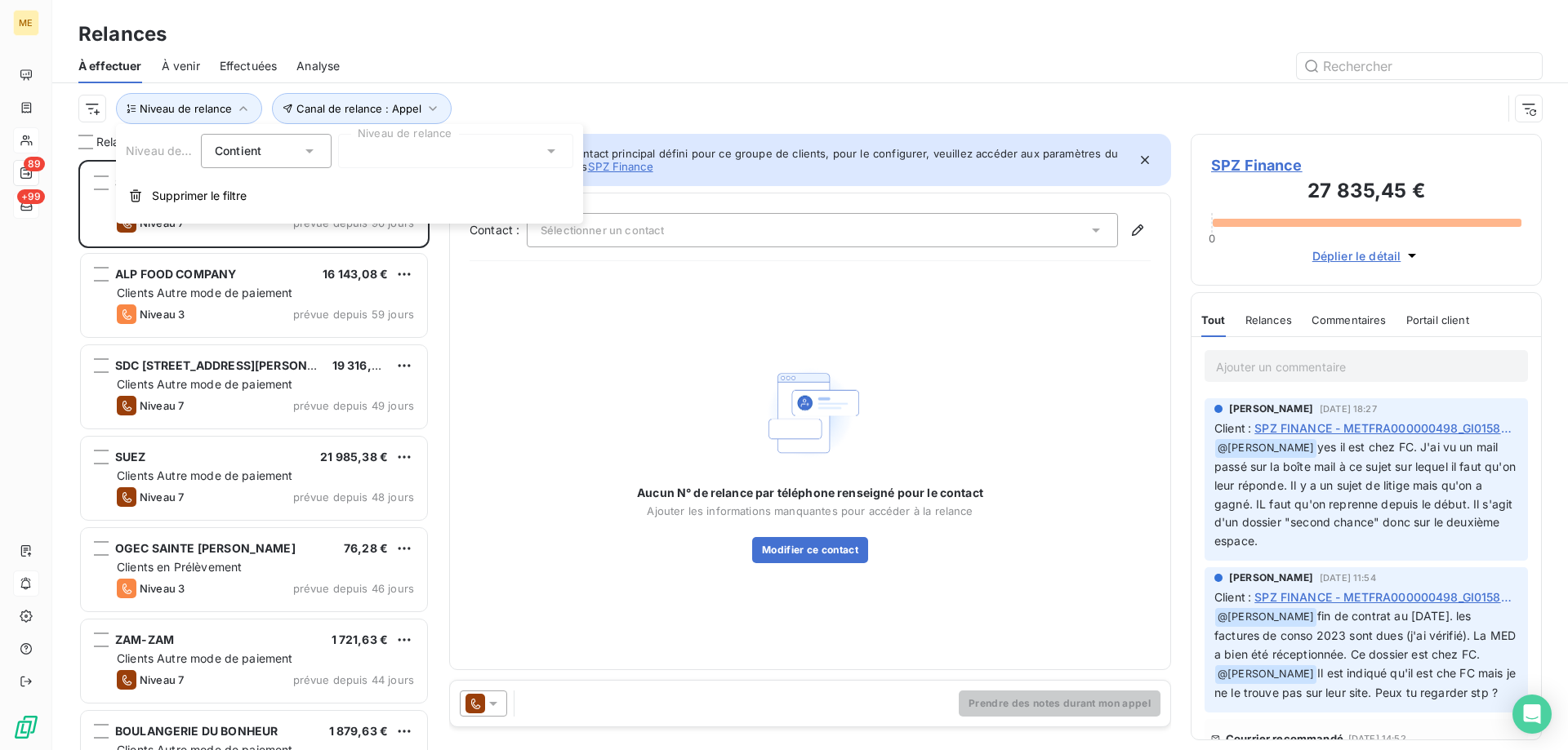
click at [389, 161] on div at bounding box center [455, 151] width 235 height 35
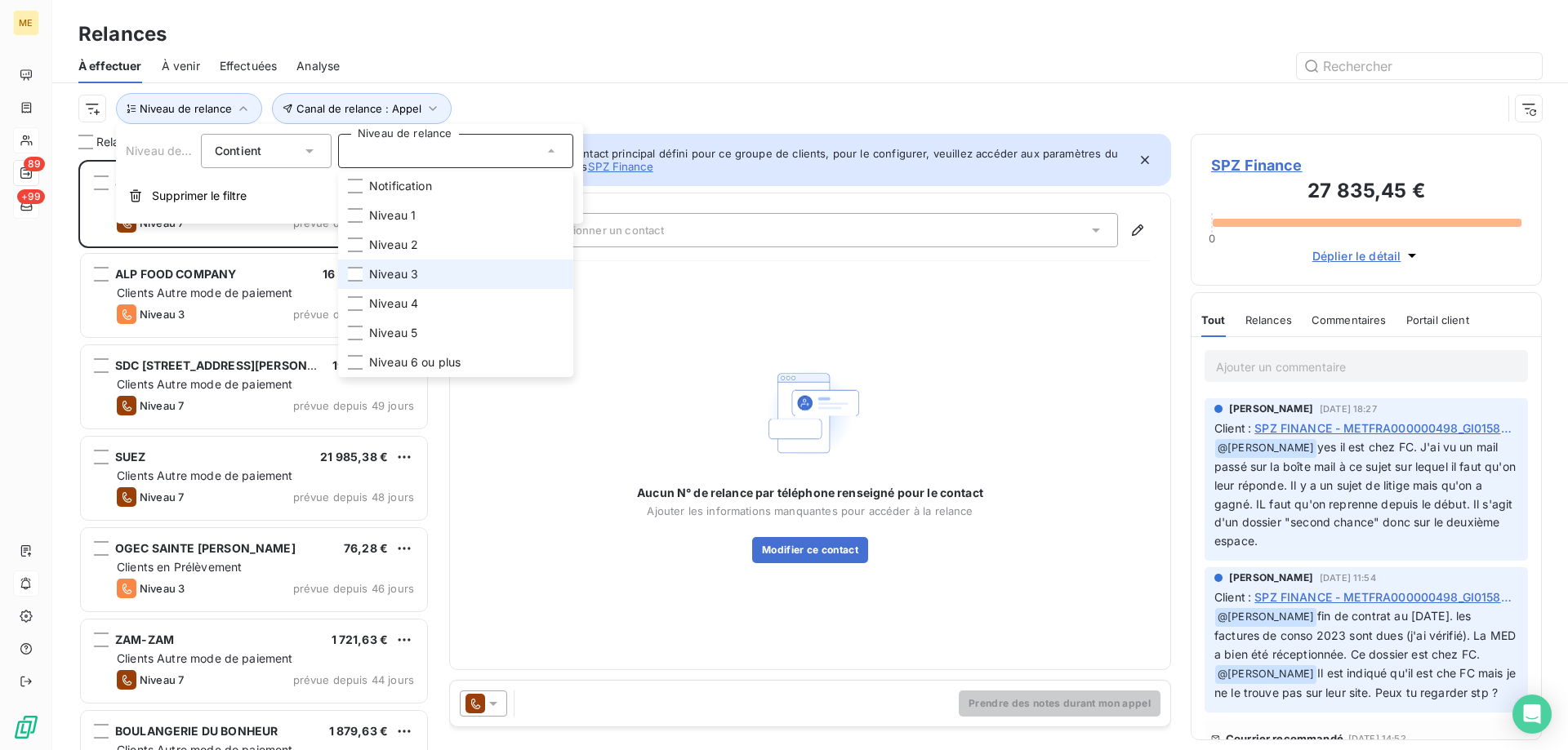
click at [431, 266] on li "Niveau 3" at bounding box center [455, 273] width 235 height 29
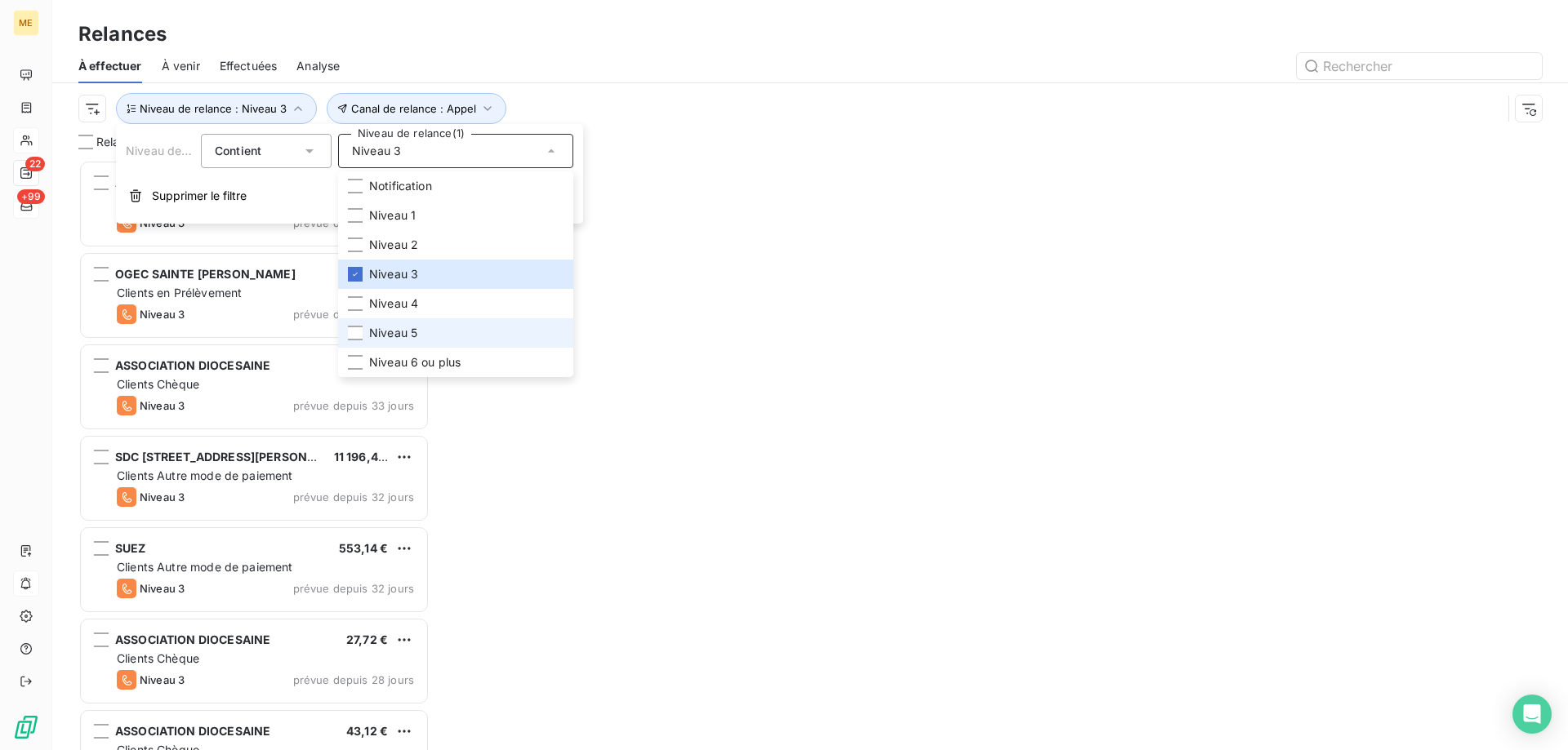
click at [404, 336] on span "Niveau 5" at bounding box center [393, 333] width 48 height 16
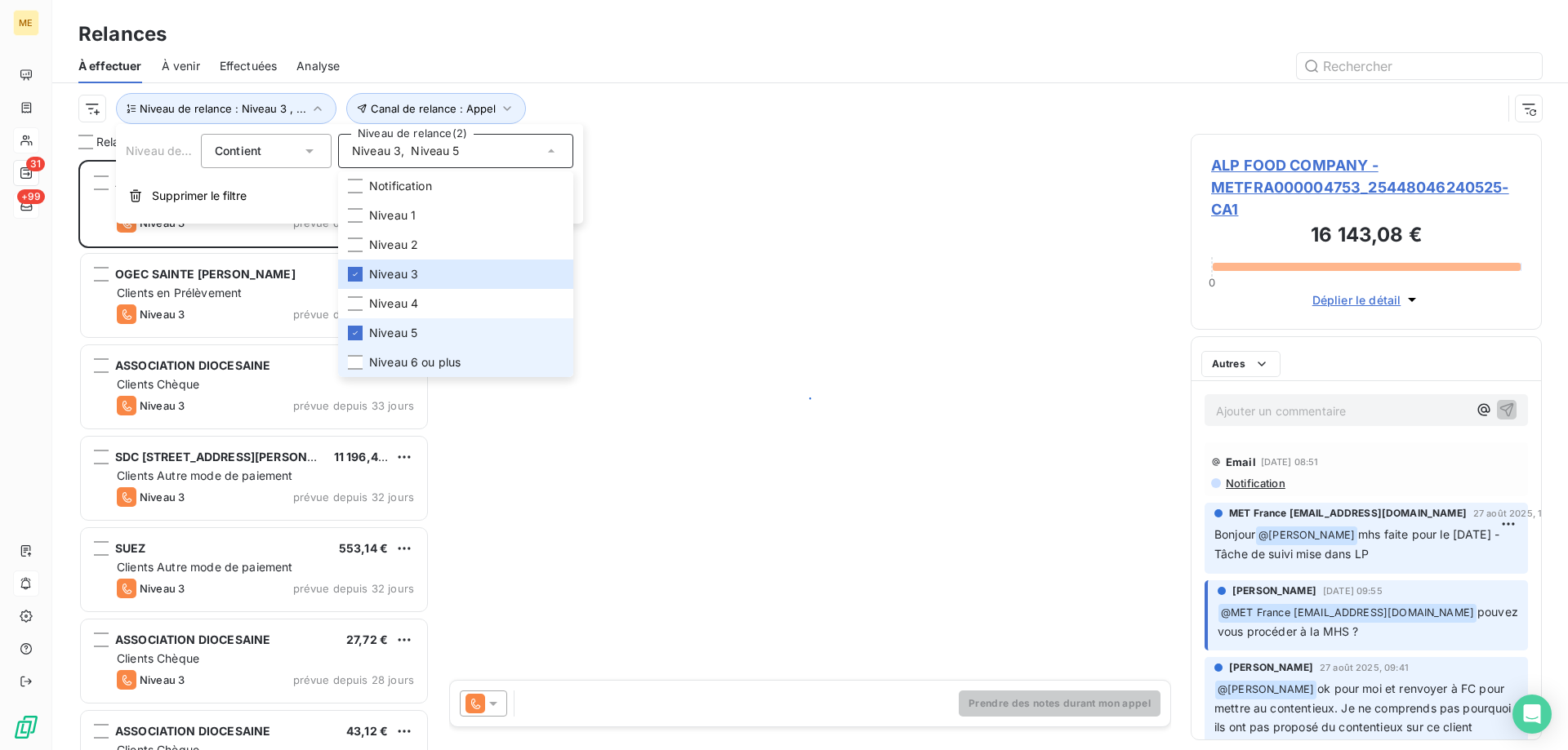
scroll to position [578, 339]
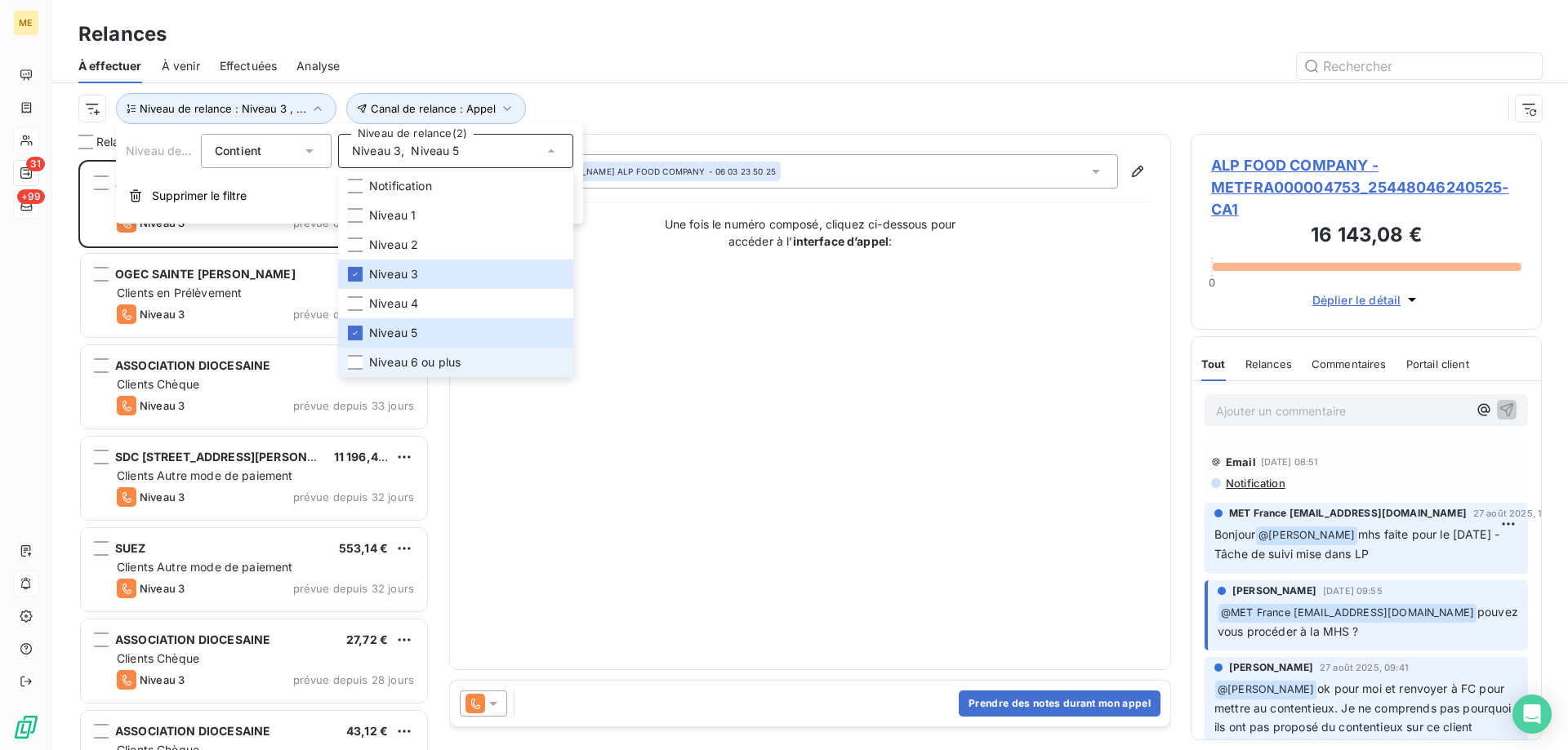
click at [397, 356] on span "Niveau 6 ou plus" at bounding box center [415, 362] width 91 height 16
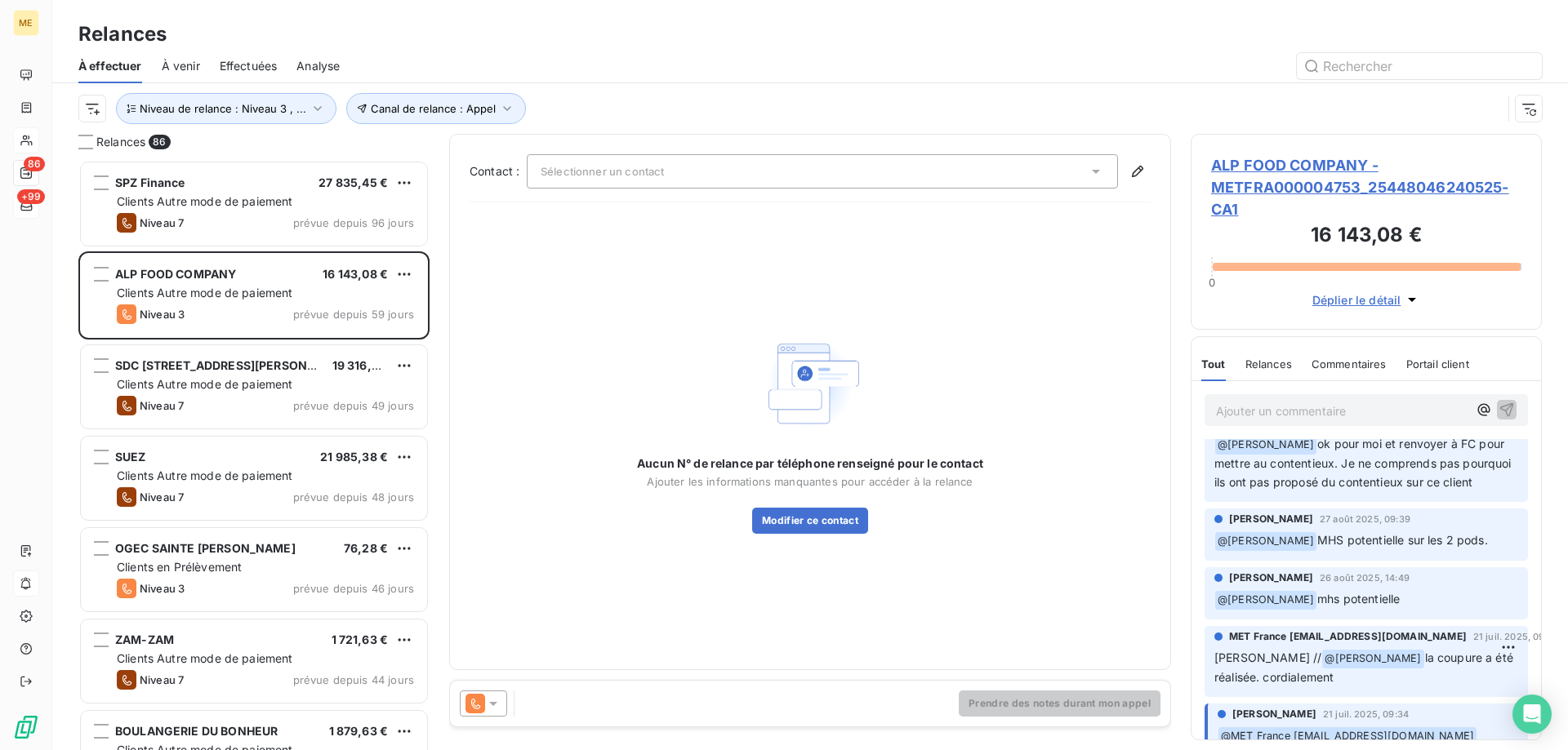
scroll to position [327, 0]
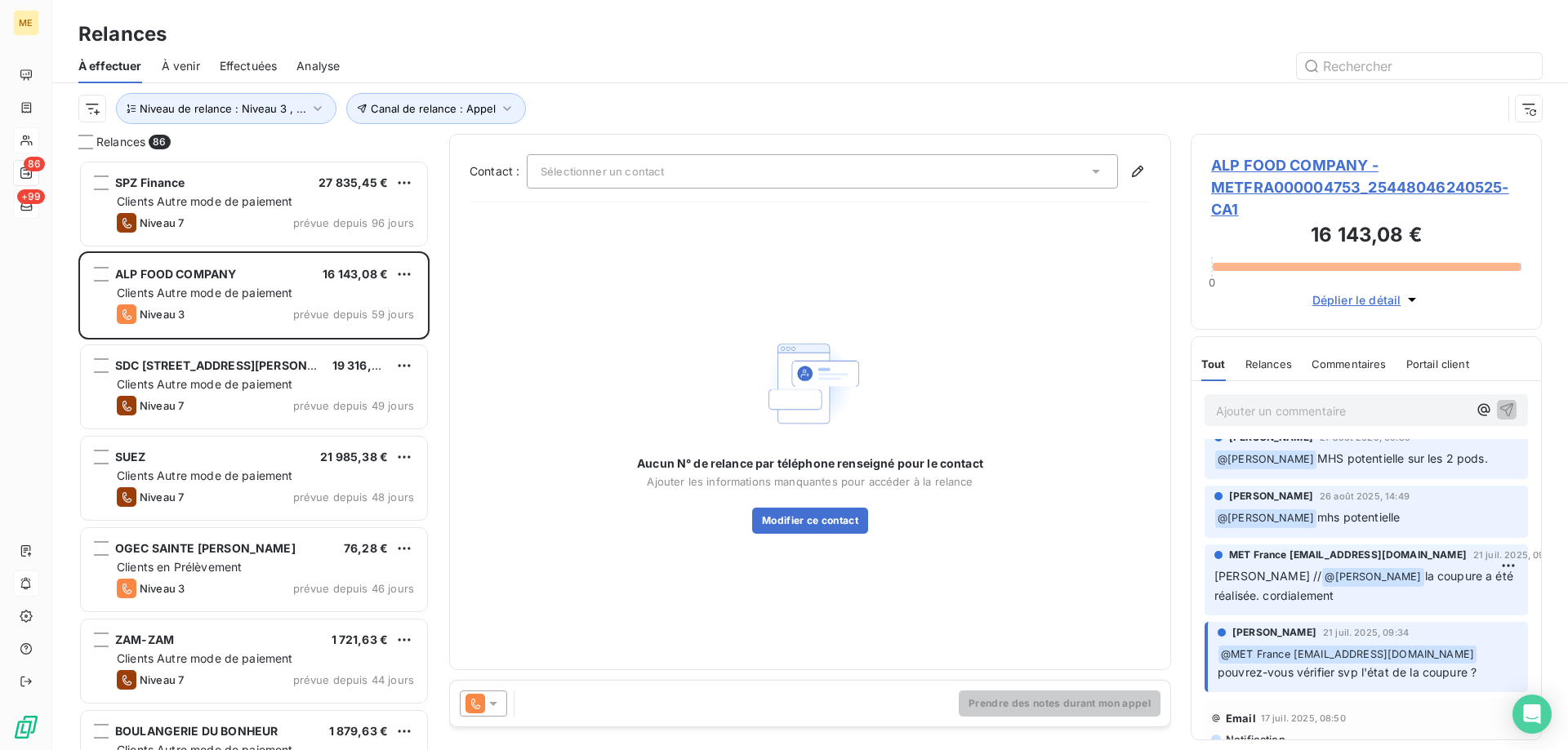
click at [1225, 178] on span "ALP FOOD COMPANY - METFRA000004753_25448046240525-CA1" at bounding box center [1366, 187] width 311 height 67
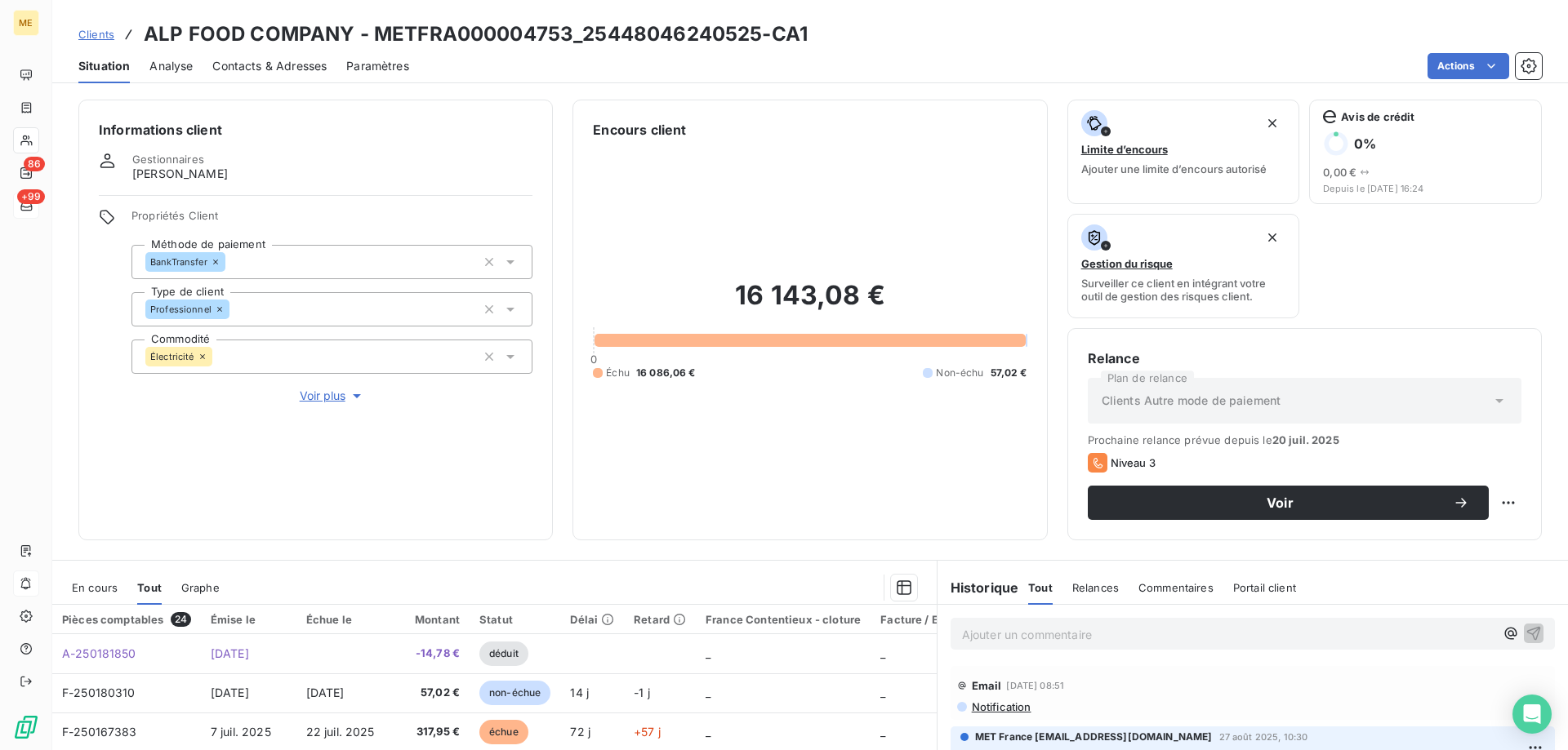
click at [306, 391] on span "Voir plus" at bounding box center [333, 396] width 66 height 16
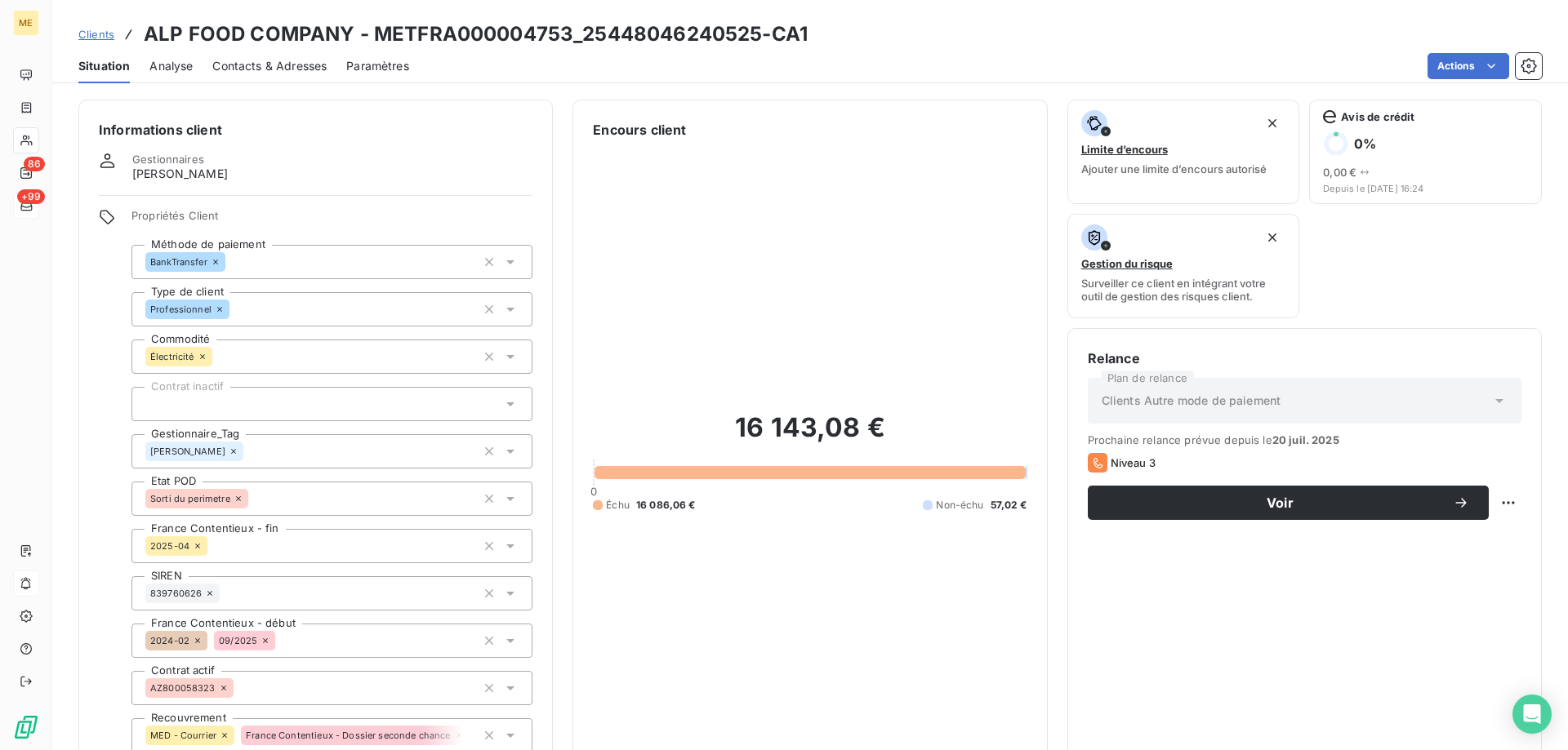
scroll to position [245, 0]
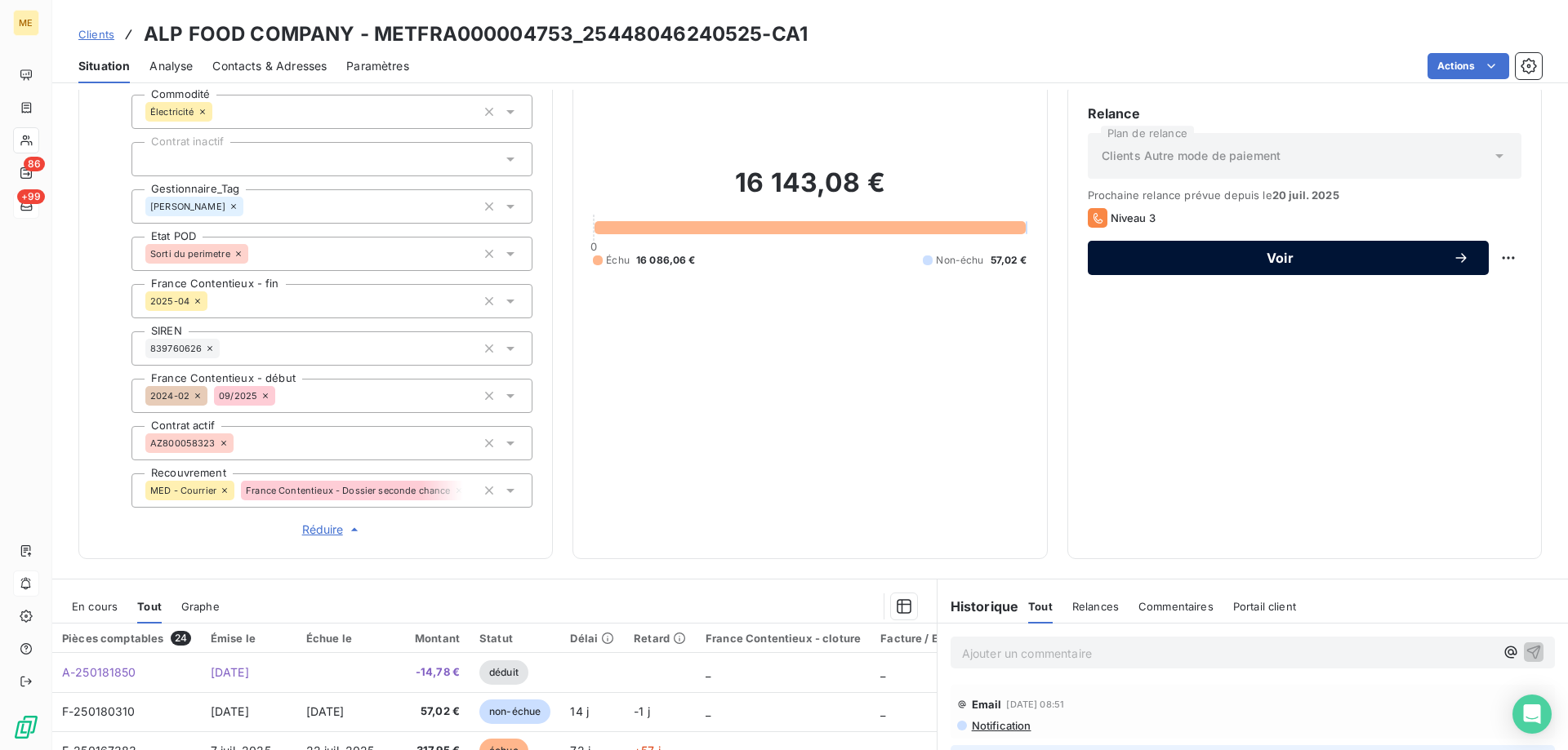
click at [1246, 253] on span "Voir" at bounding box center [1279, 257] width 345 height 13
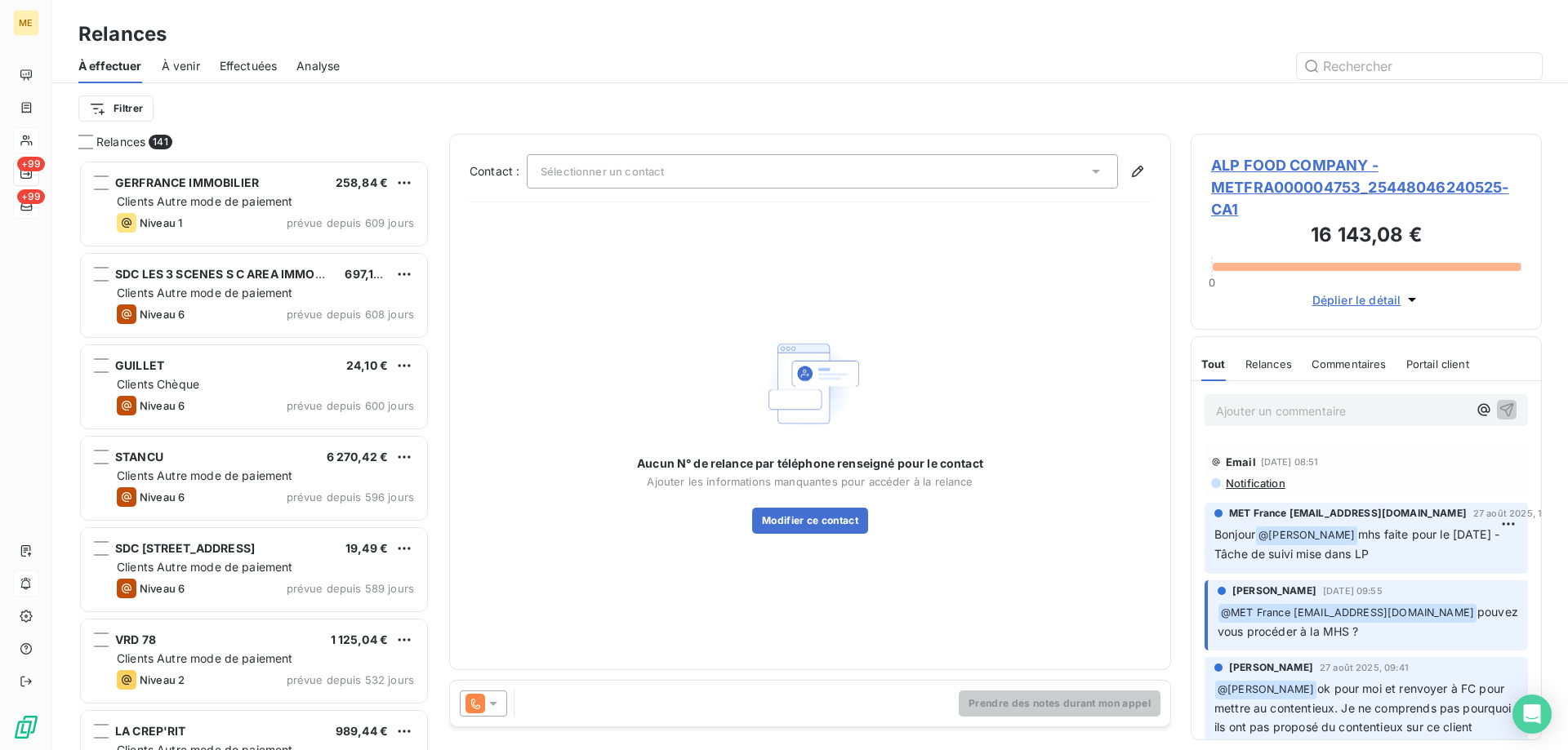
scroll to position [578, 339]
click at [484, 703] on icon at bounding box center [475, 704] width 20 height 20
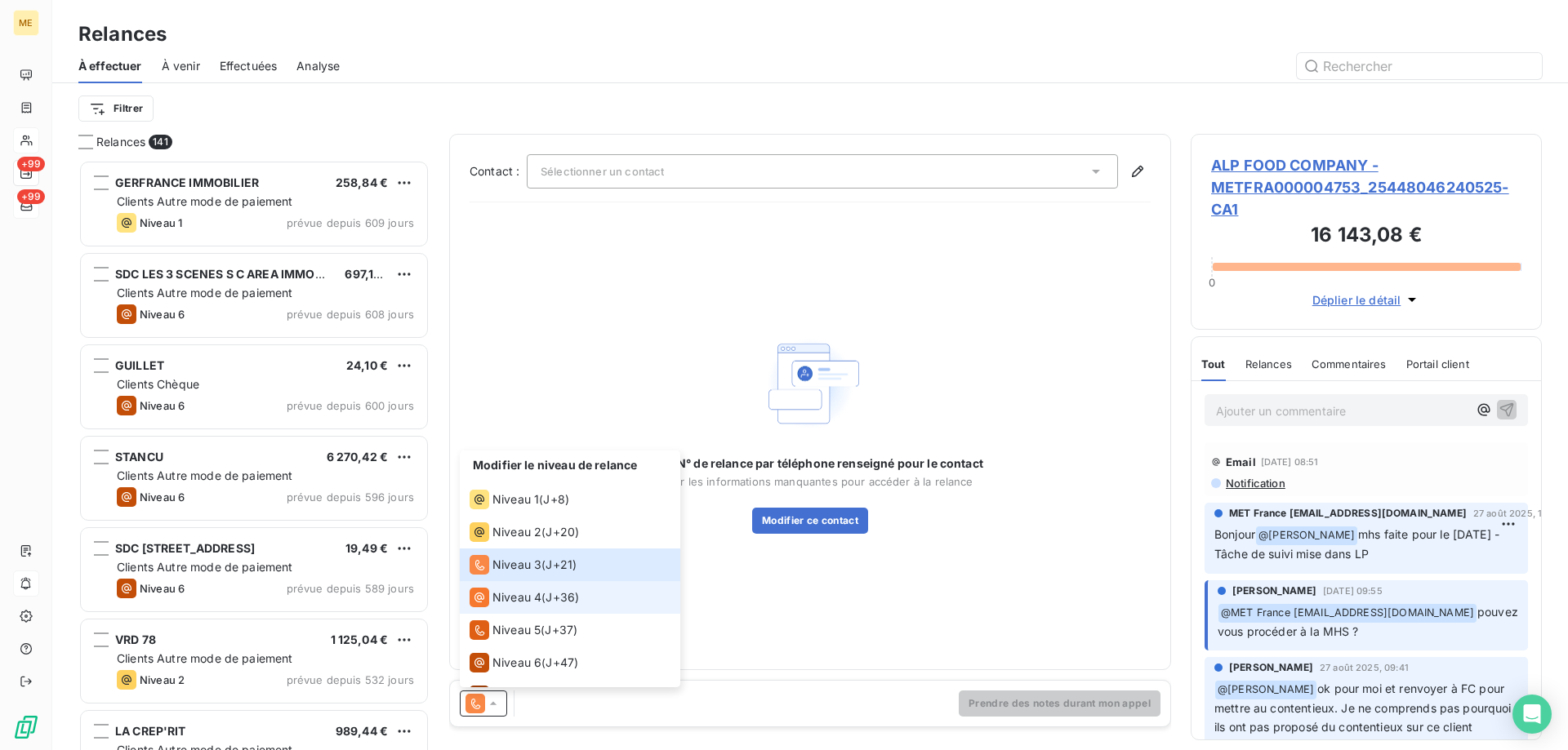
click at [512, 602] on span "Niveau 4" at bounding box center [517, 597] width 49 height 16
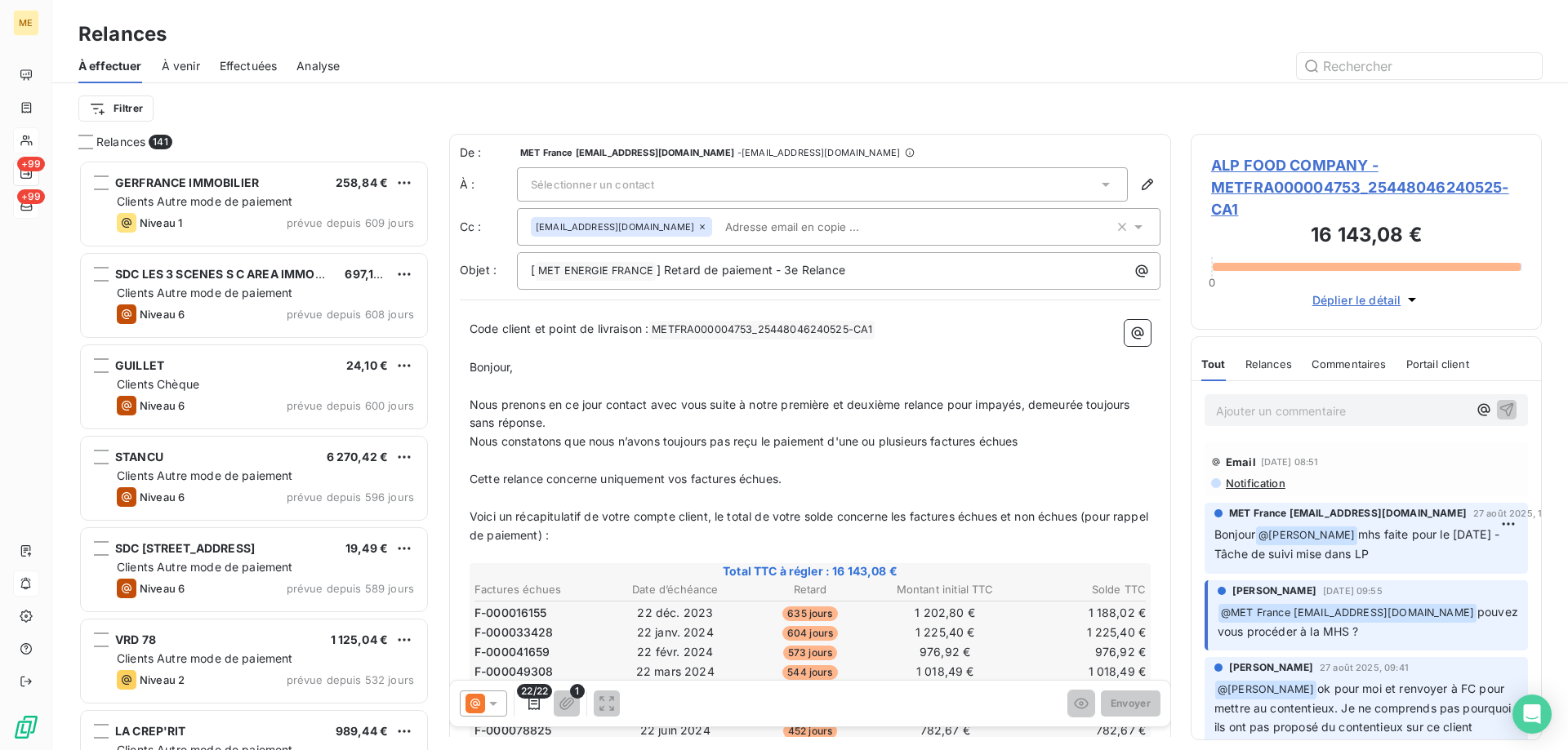
click at [679, 197] on div "Sélectionner un contact" at bounding box center [822, 185] width 611 height 35
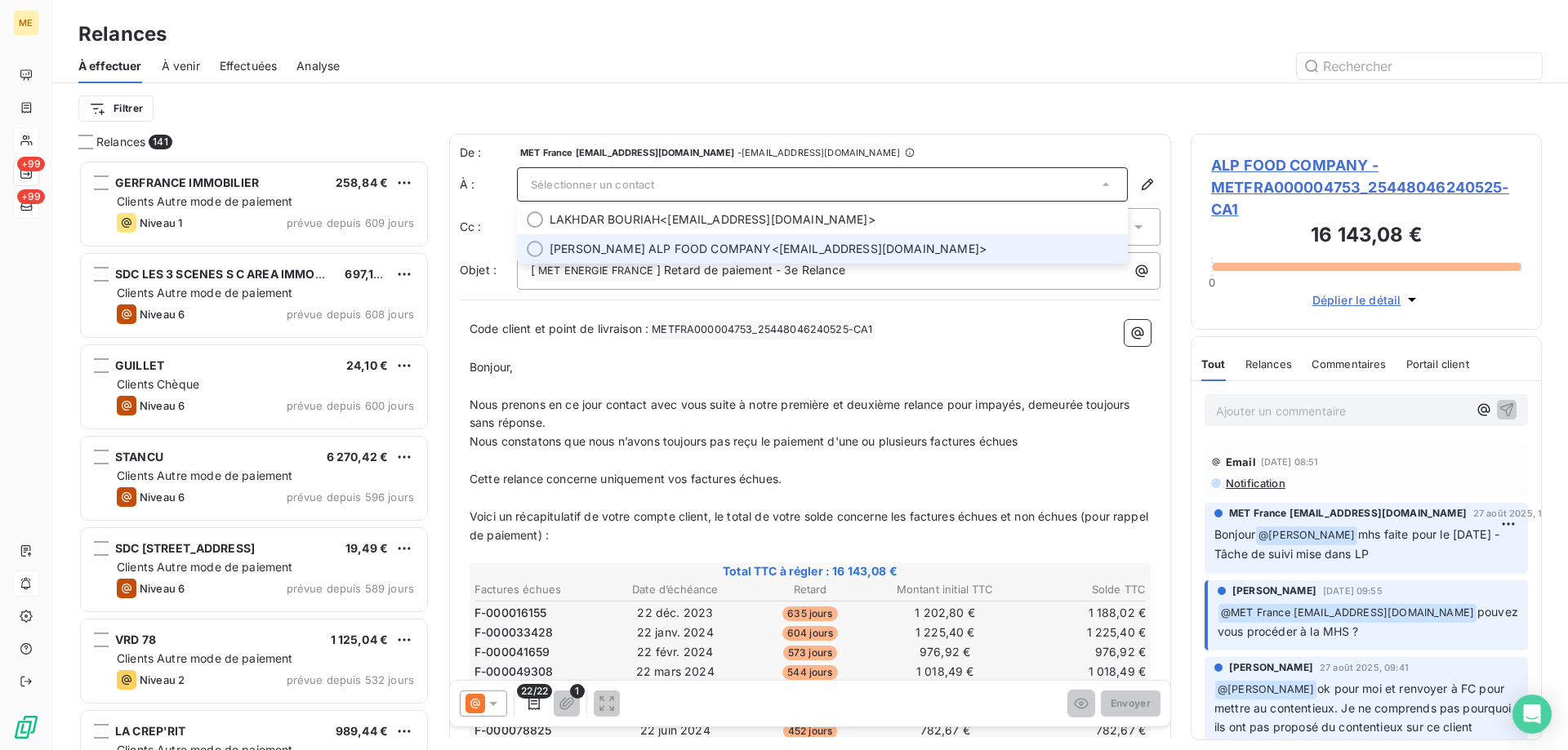
click at [713, 248] on span "FOUAD HAKIMI ALP FOOD COMPANY" at bounding box center [661, 249] width 222 height 16
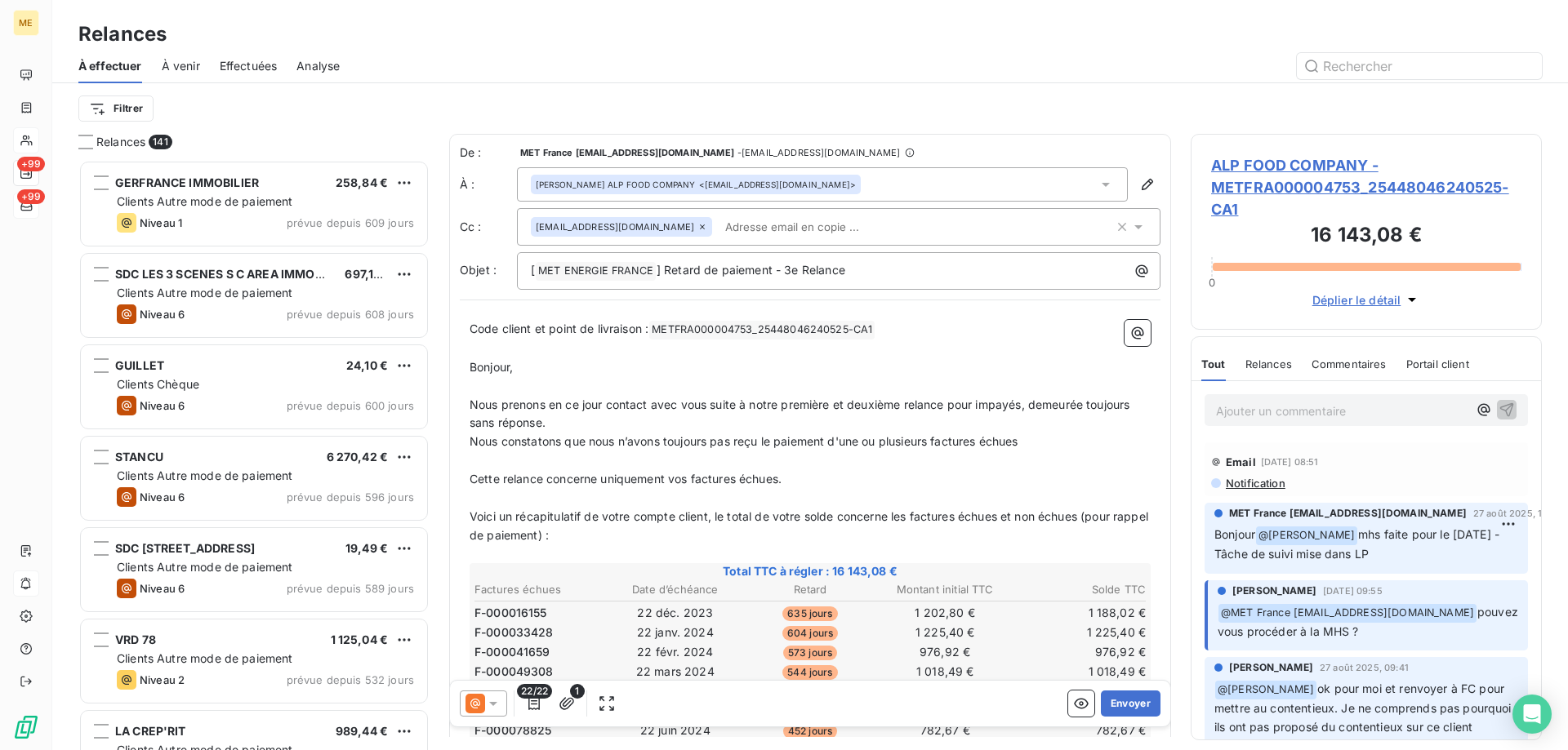
click at [1111, 681] on div "22/22 1 Envoyer" at bounding box center [810, 704] width 720 height 46
click at [1111, 697] on button "Envoyer" at bounding box center [1130, 703] width 59 height 26
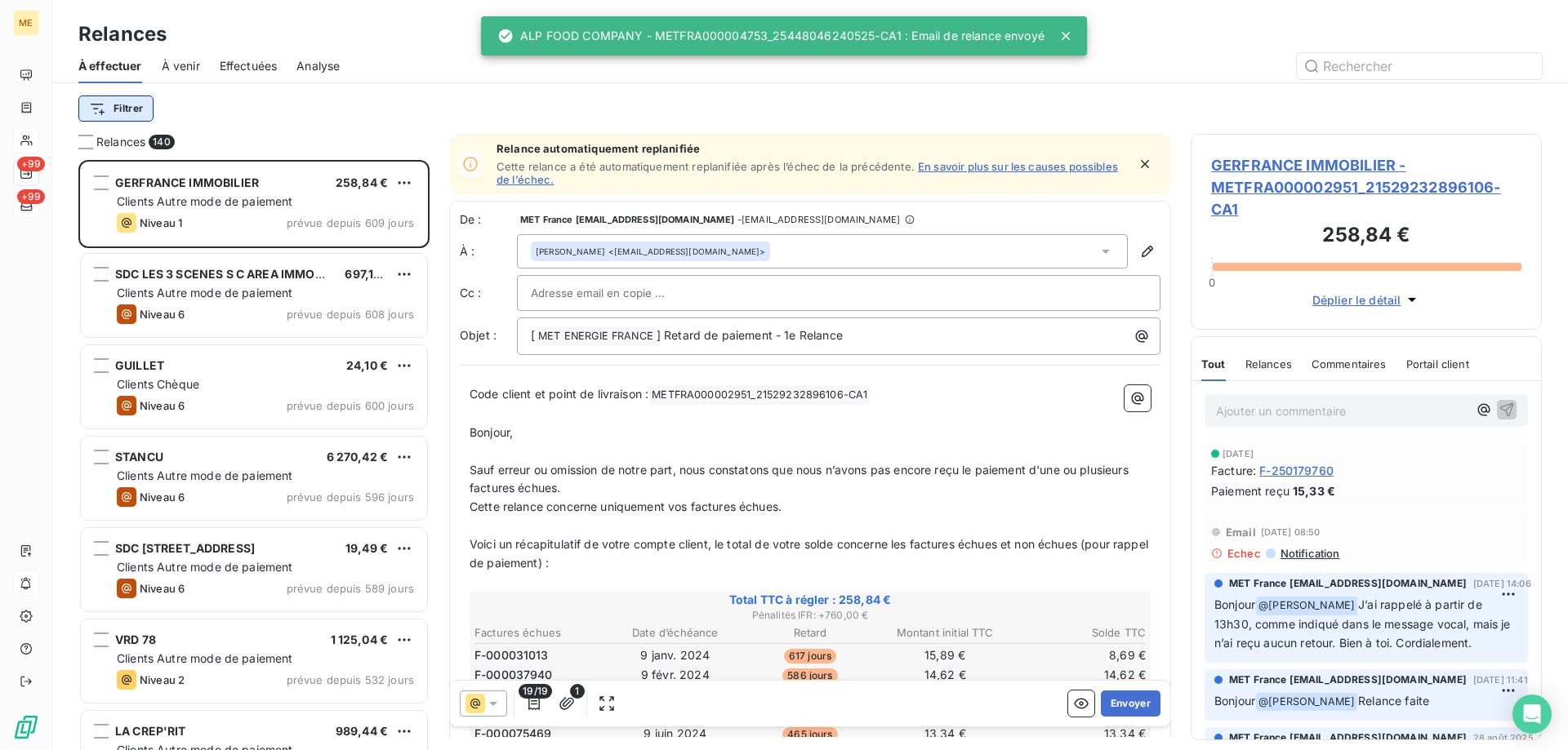
click at [130, 115] on html "ME +99 +99 Relances À effectuer À venir Effectuées Analyse Filtrer Relances 140…" at bounding box center [784, 456] width 1568 height 913
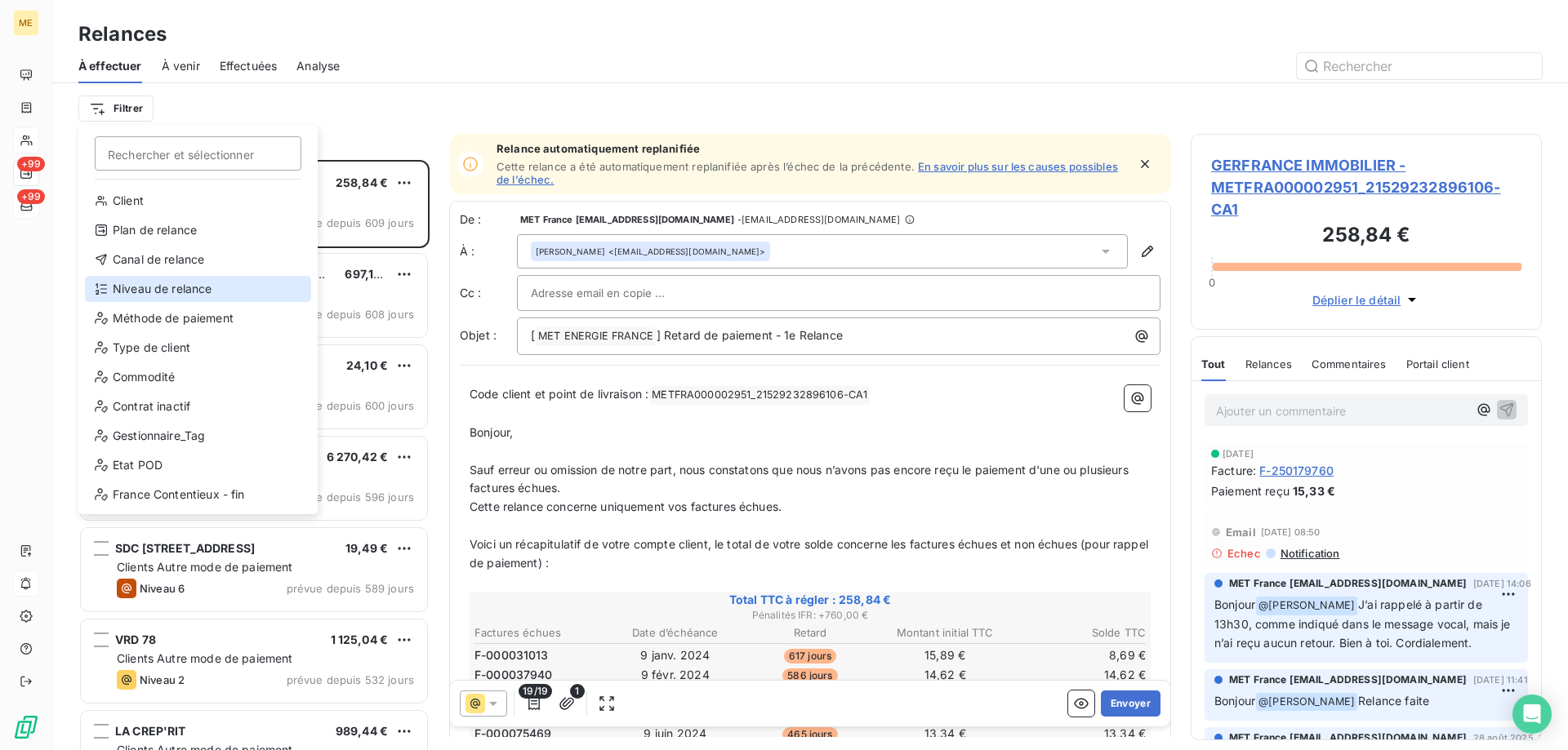
click at [159, 281] on div "Niveau de relance" at bounding box center [198, 288] width 226 height 26
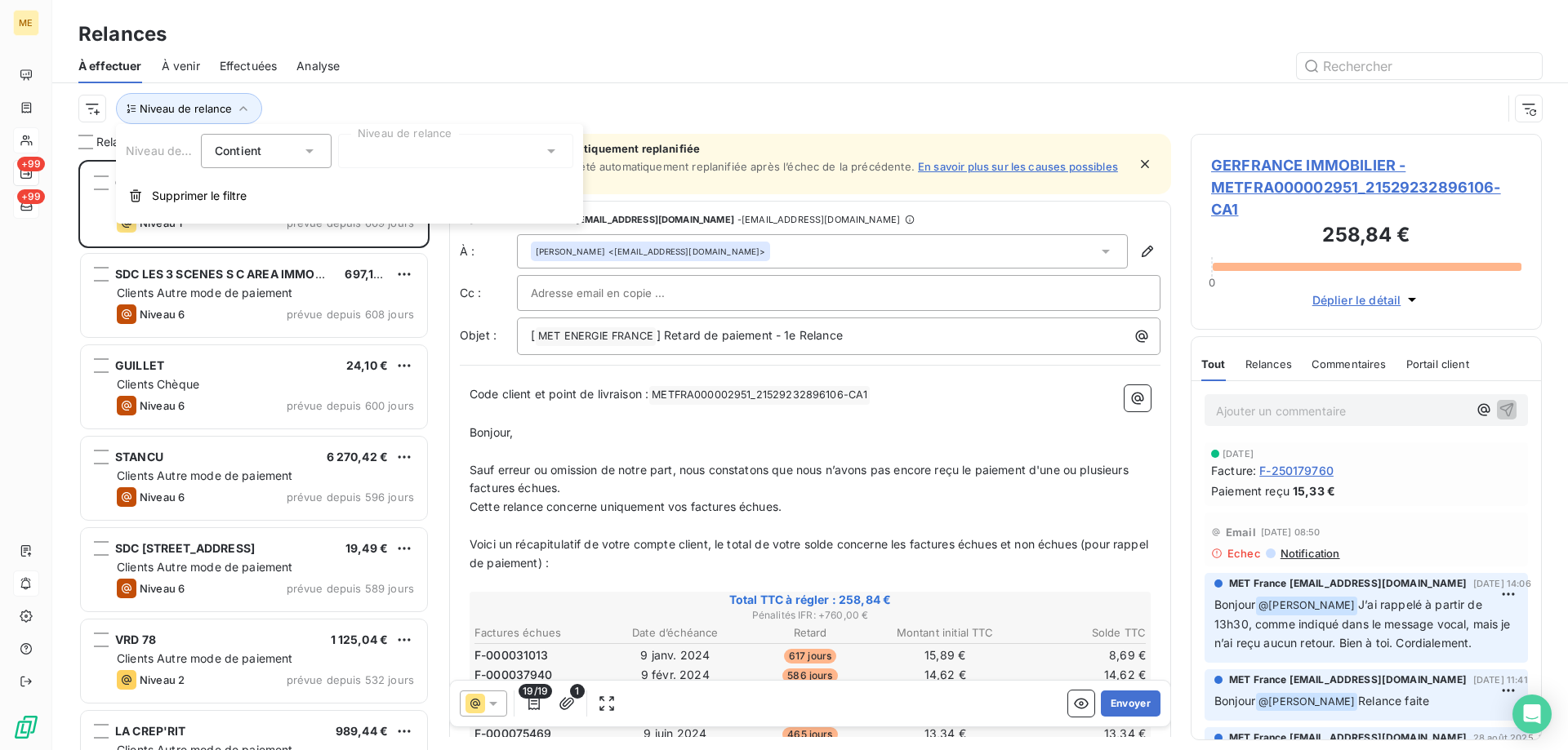
click at [372, 163] on div at bounding box center [455, 151] width 235 height 35
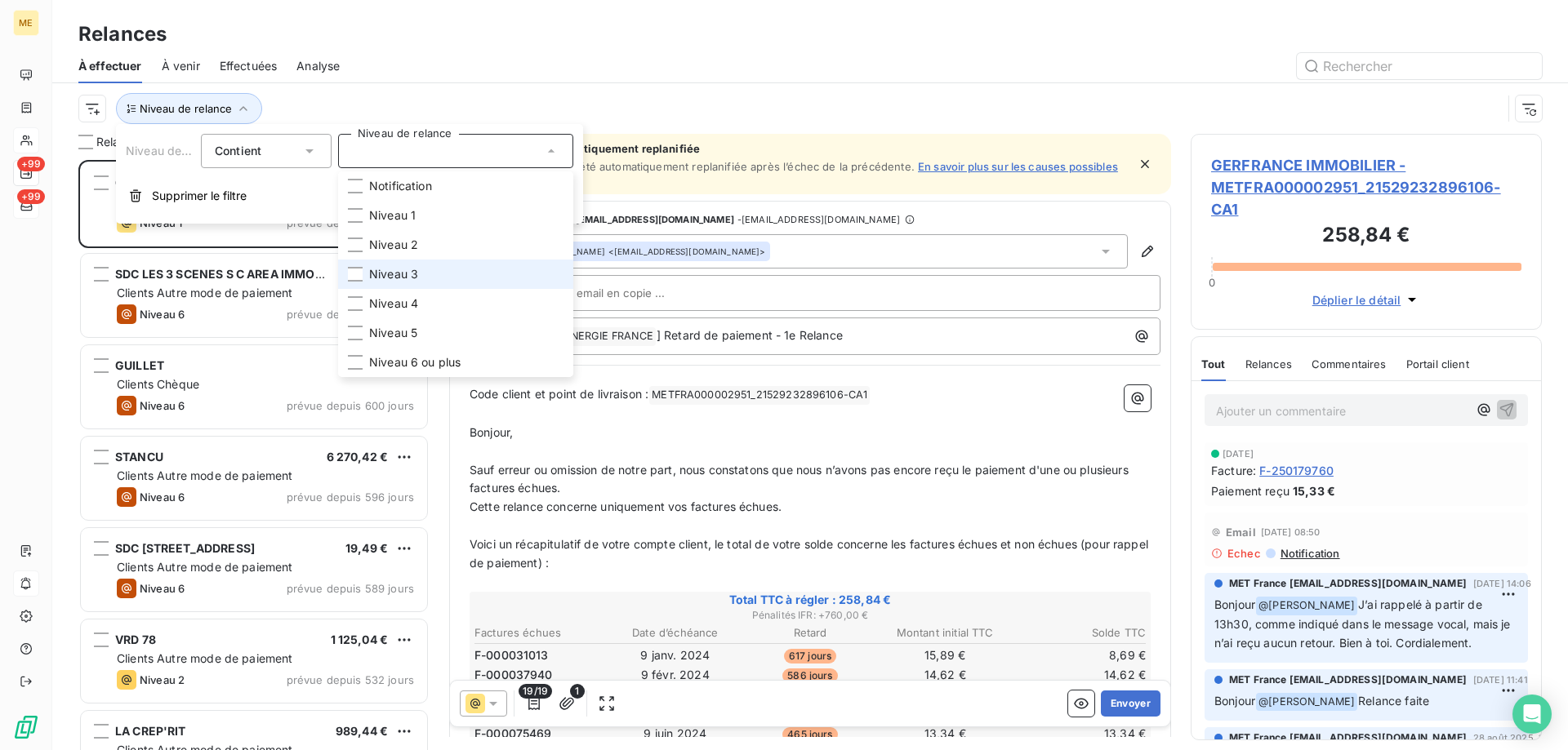
click at [379, 259] on li "Niveau 3" at bounding box center [455, 273] width 235 height 29
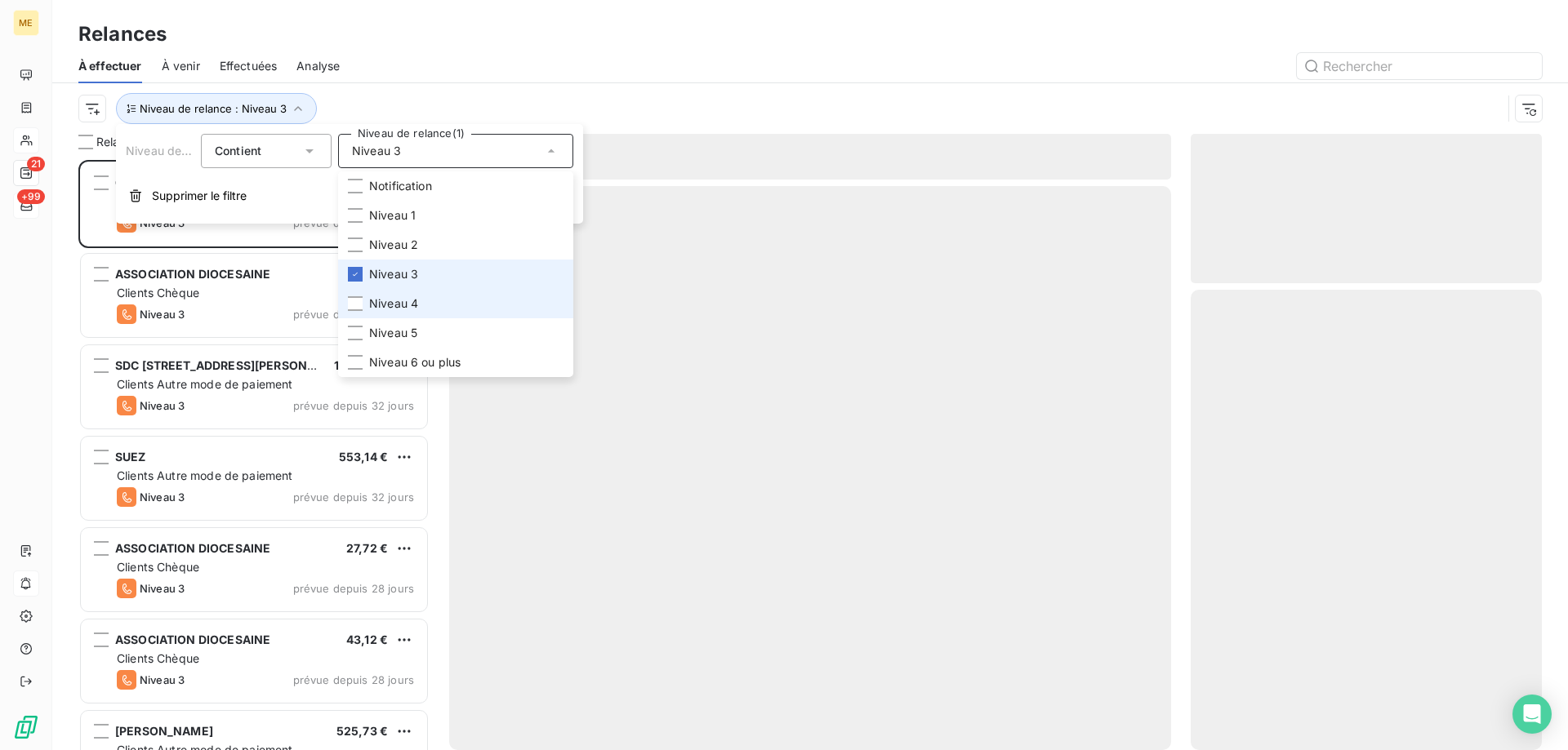
scroll to position [578, 339]
click at [385, 331] on span "Niveau 5" at bounding box center [393, 333] width 48 height 16
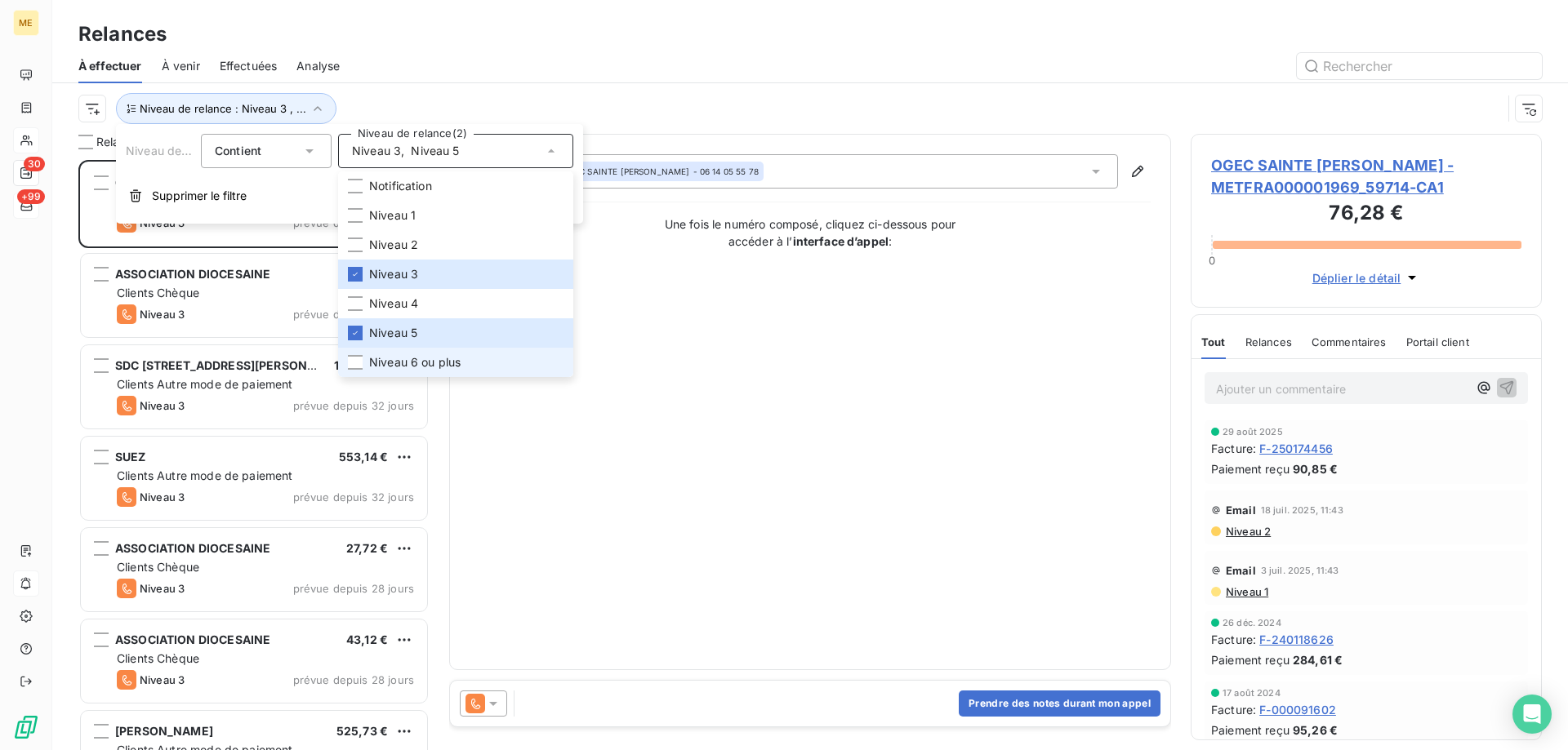
click at [386, 367] on span "Niveau 6 ou plus" at bounding box center [415, 362] width 91 height 16
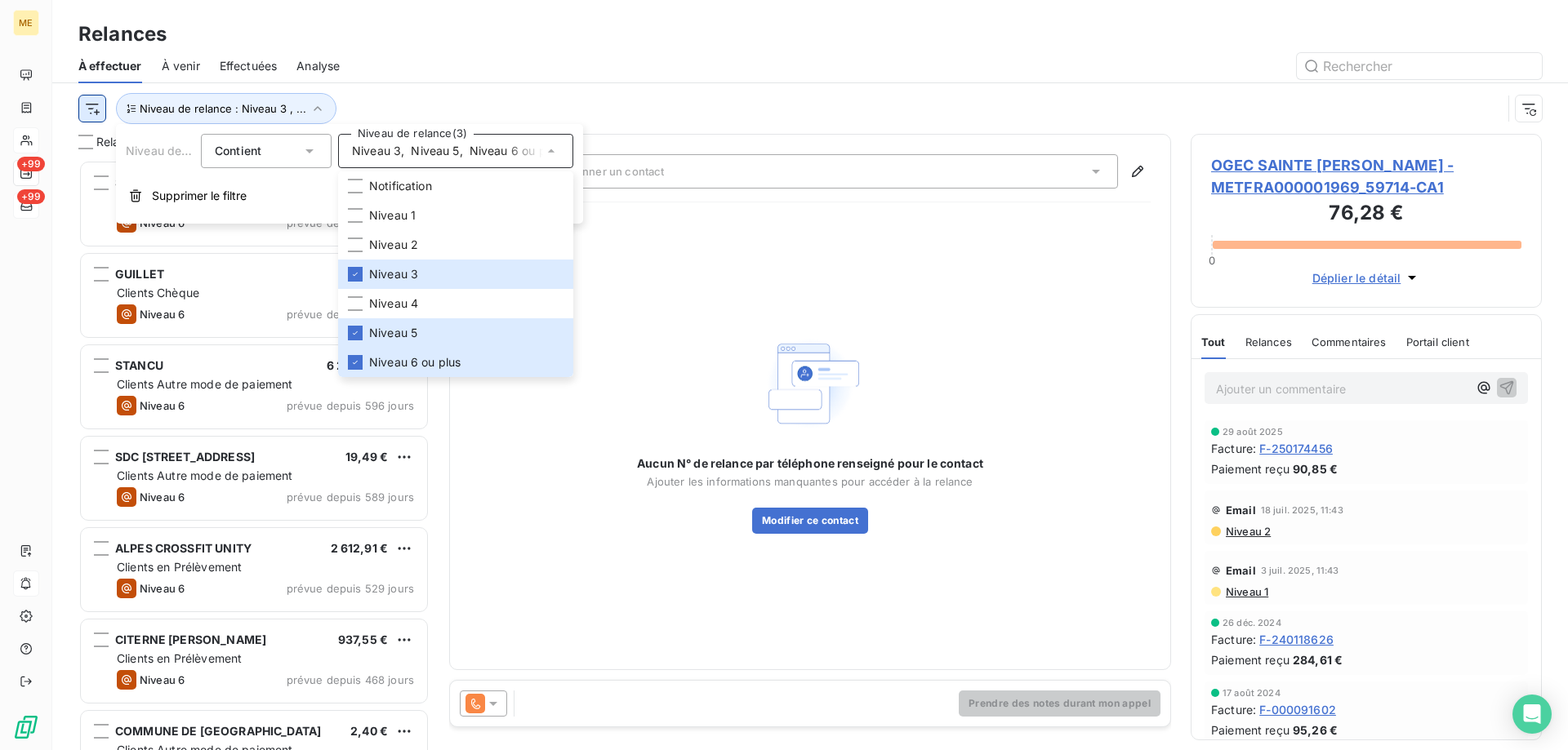
click at [97, 114] on html "ME +99 +99 Relances À effectuer À venir Effectuées Analyse Niveau de relance : …" at bounding box center [784, 456] width 1568 height 913
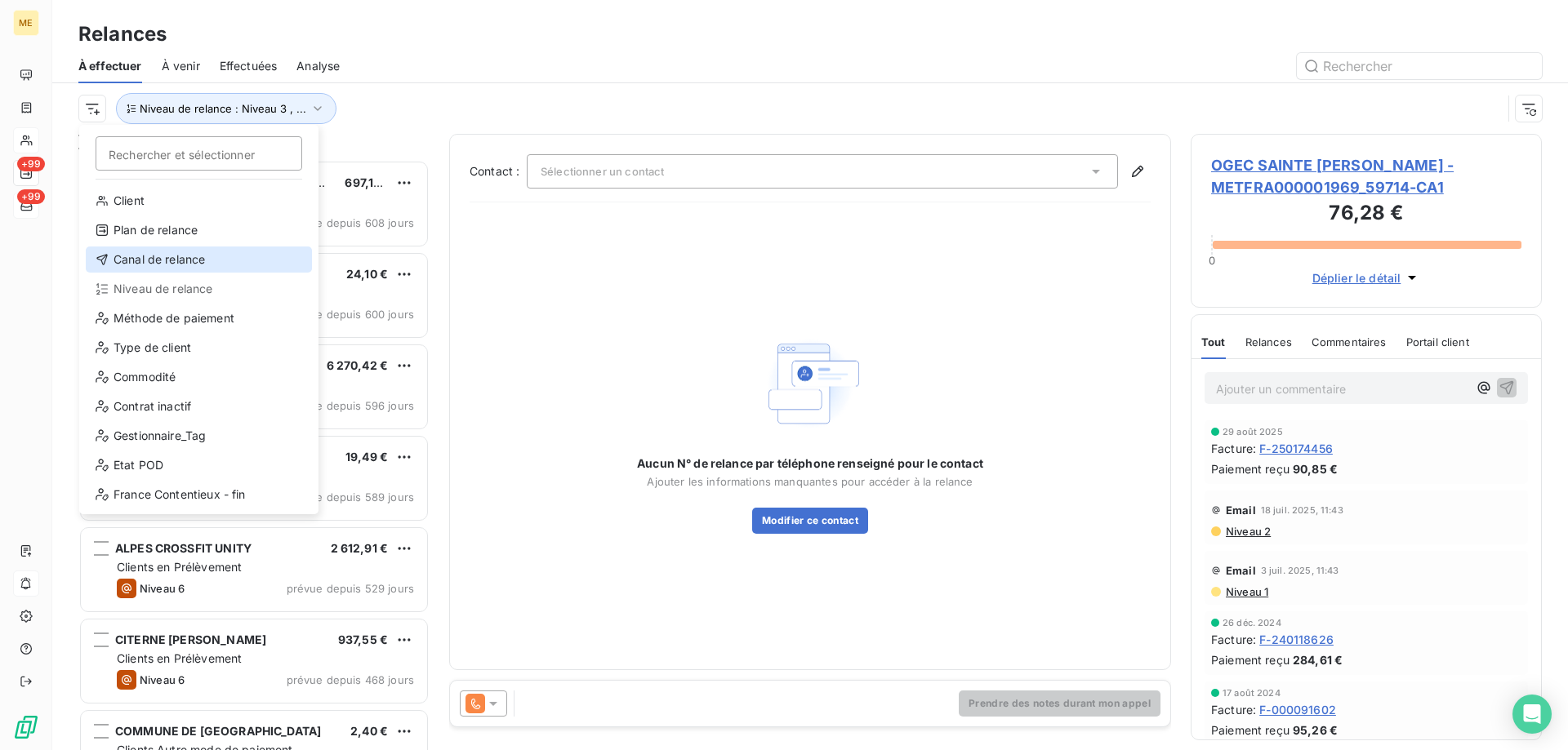
click at [162, 259] on div "Canal de relance" at bounding box center [199, 259] width 226 height 26
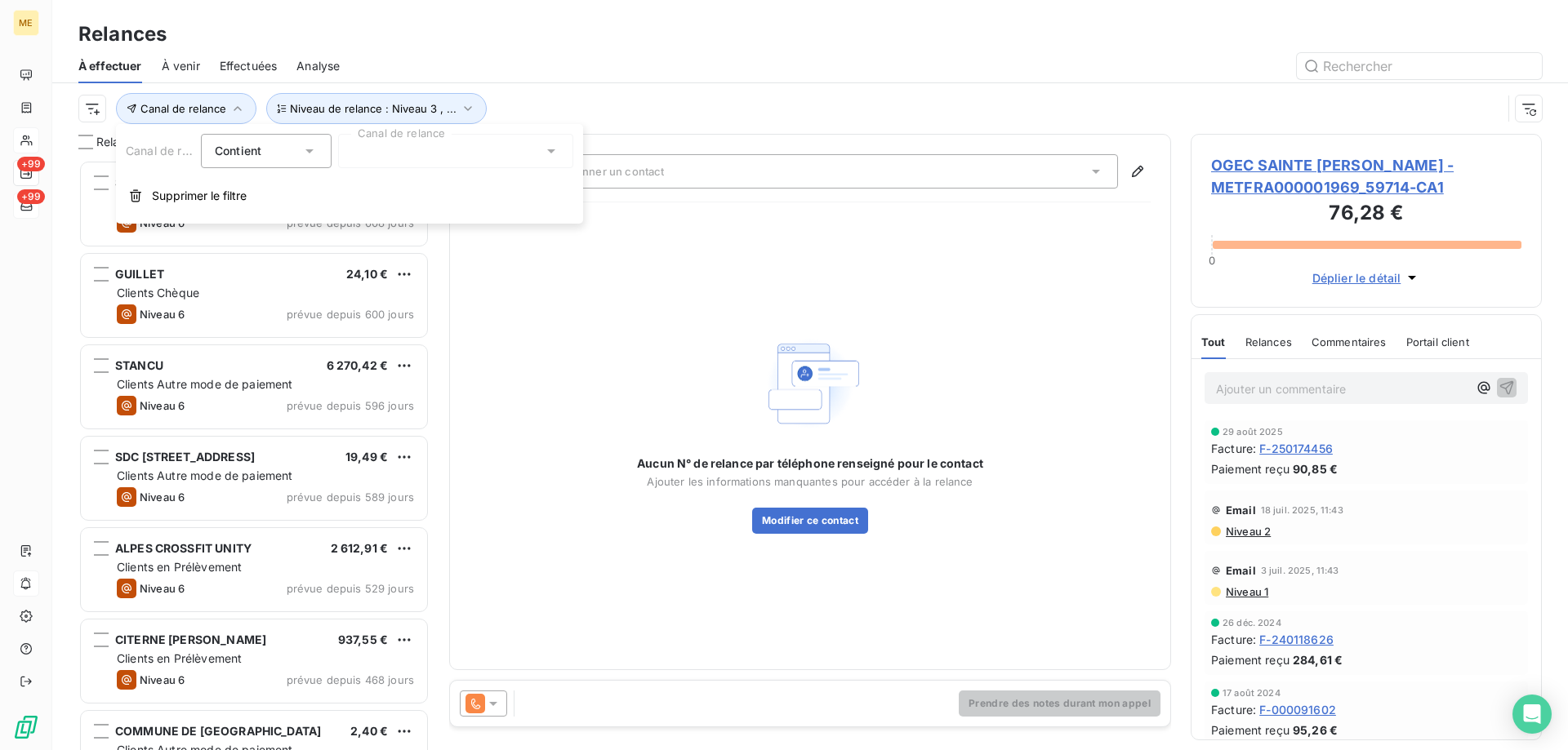
click at [455, 156] on div at bounding box center [455, 151] width 235 height 35
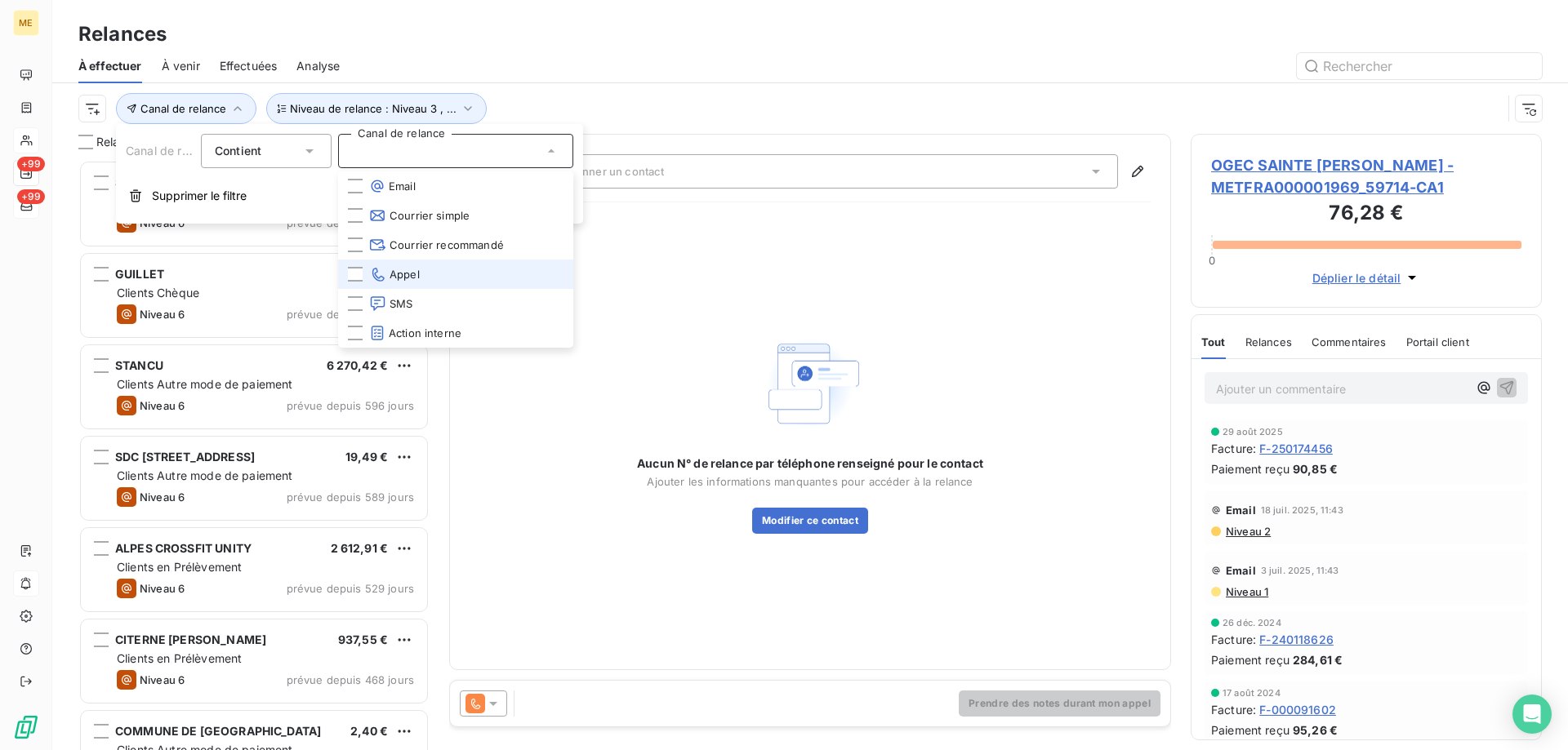
click at [402, 276] on span "Appel" at bounding box center [394, 274] width 51 height 16
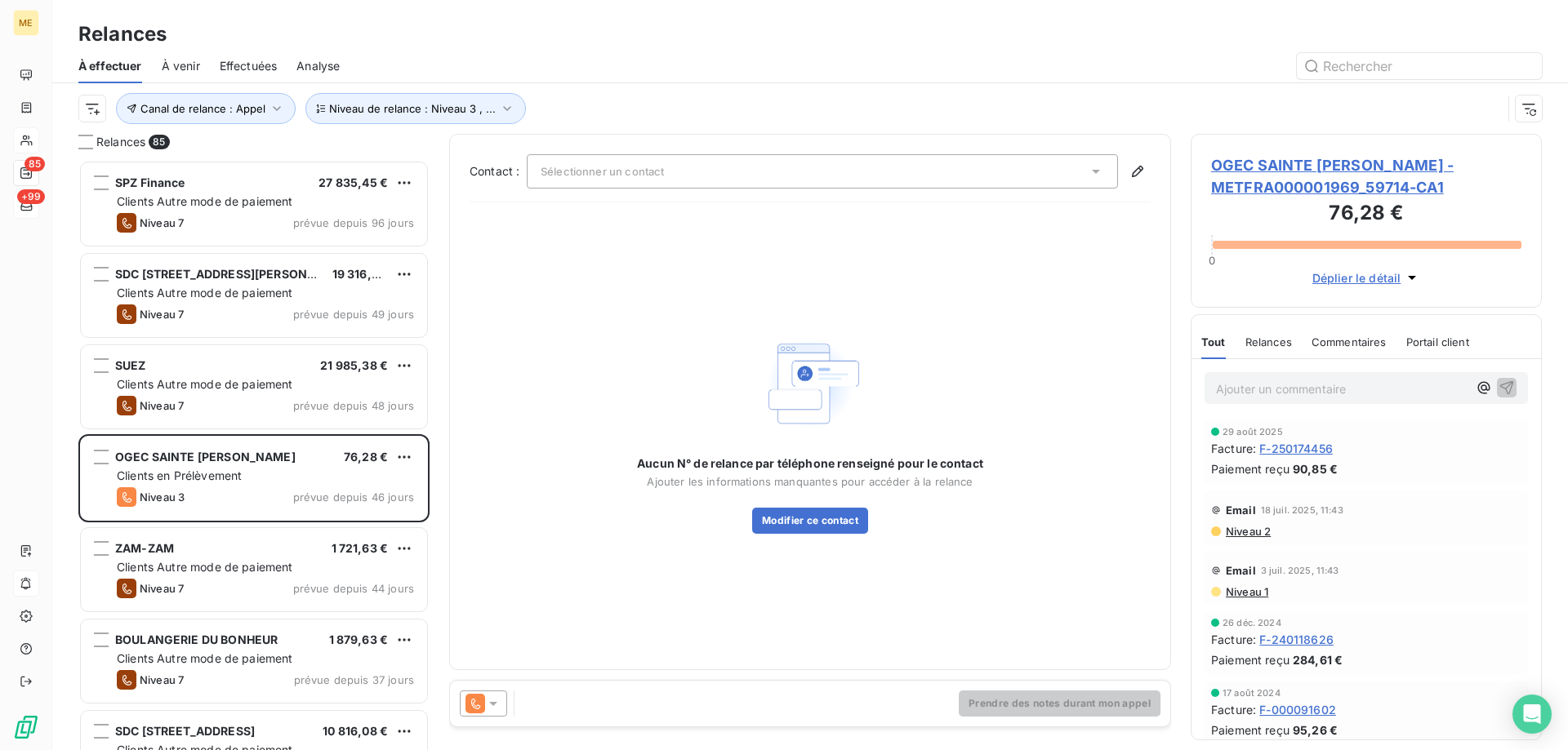
click at [742, 351] on div "Aucun N° de relance par téléphone renseigné pour le contact Ajouter les informa…" at bounding box center [810, 432] width 346 height 203
click at [1287, 171] on span "OGEC SAINTE THERESE - METFRA000001969_59714-CA1" at bounding box center [1366, 177] width 311 height 44
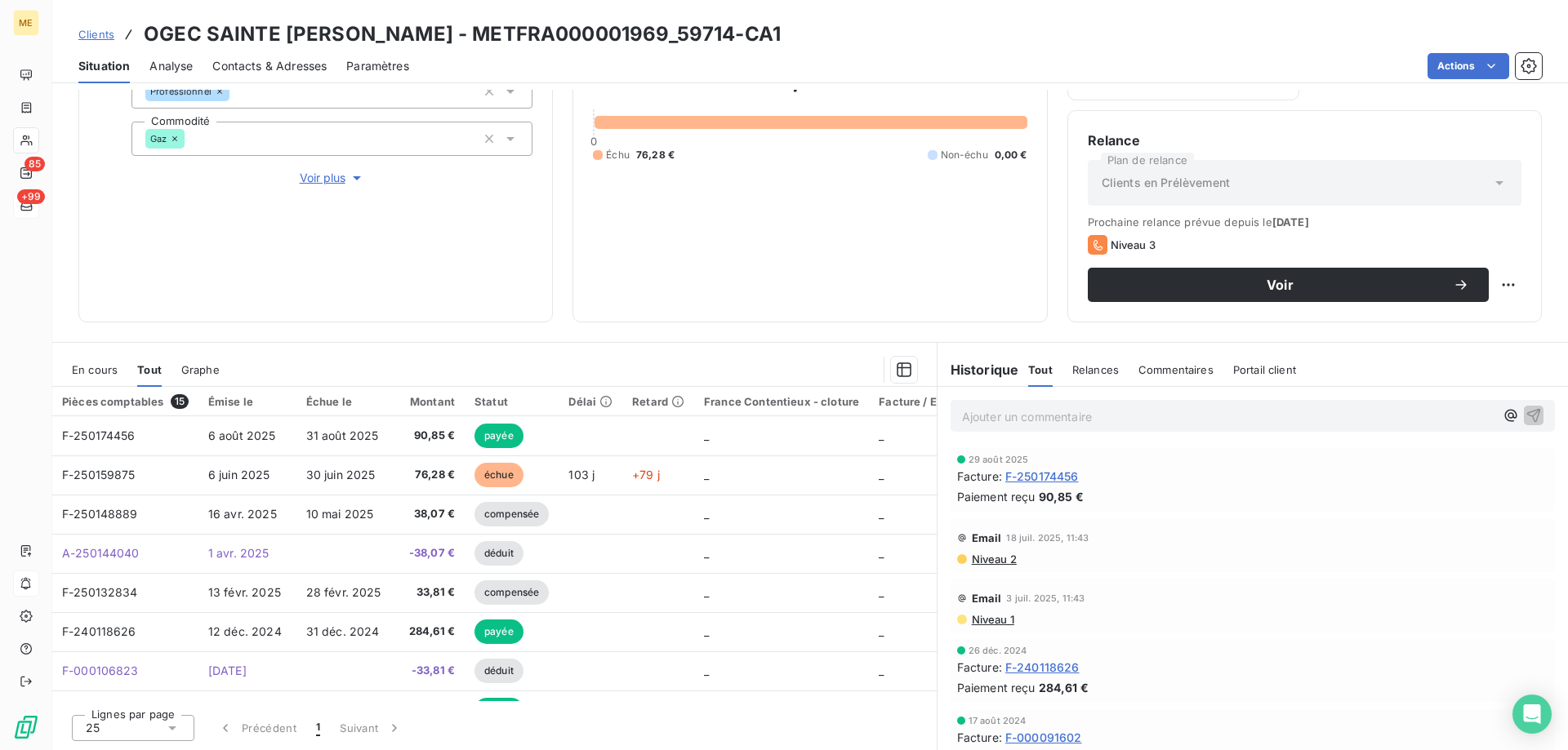
scroll to position [137, 0]
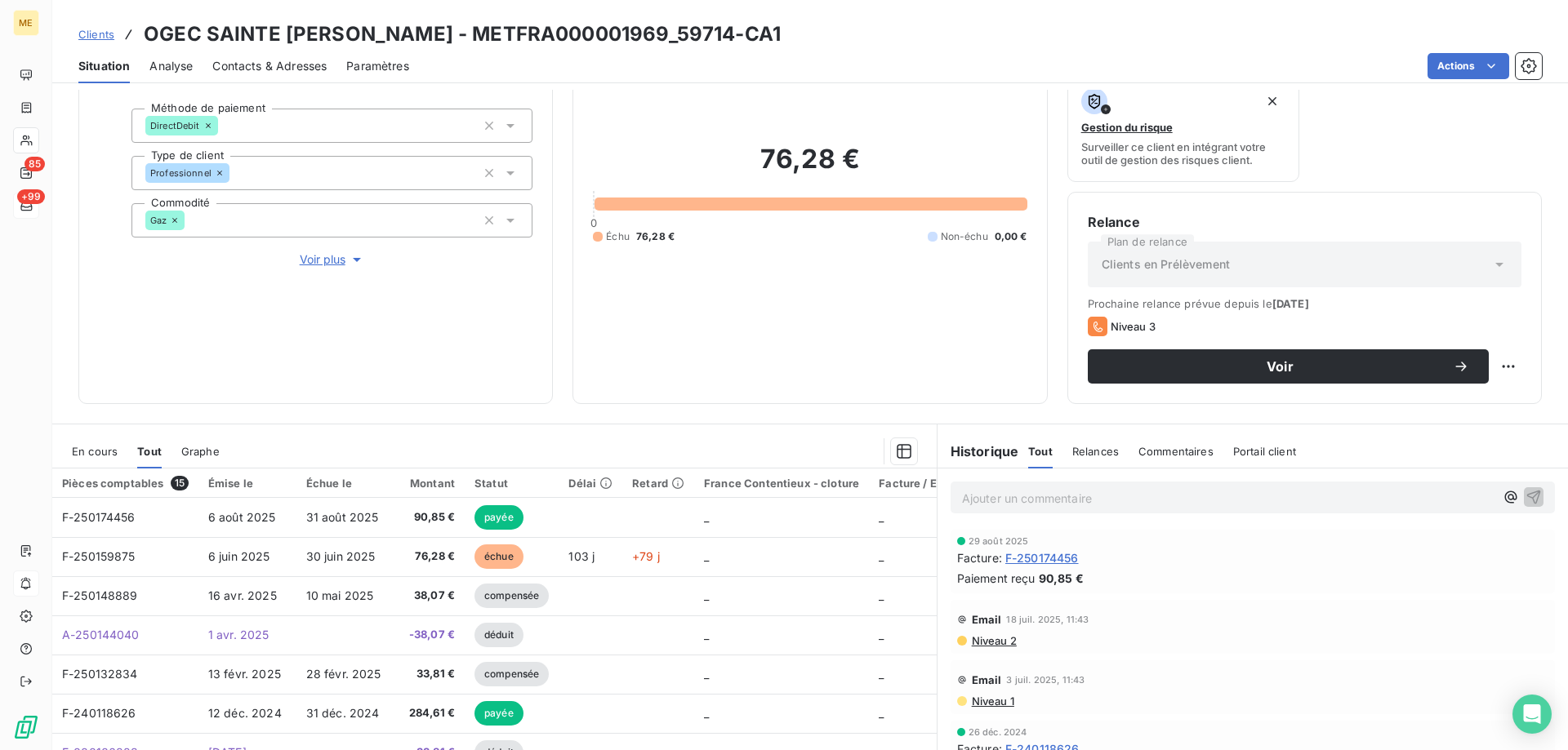
click at [307, 253] on span "Voir plus" at bounding box center [333, 259] width 66 height 16
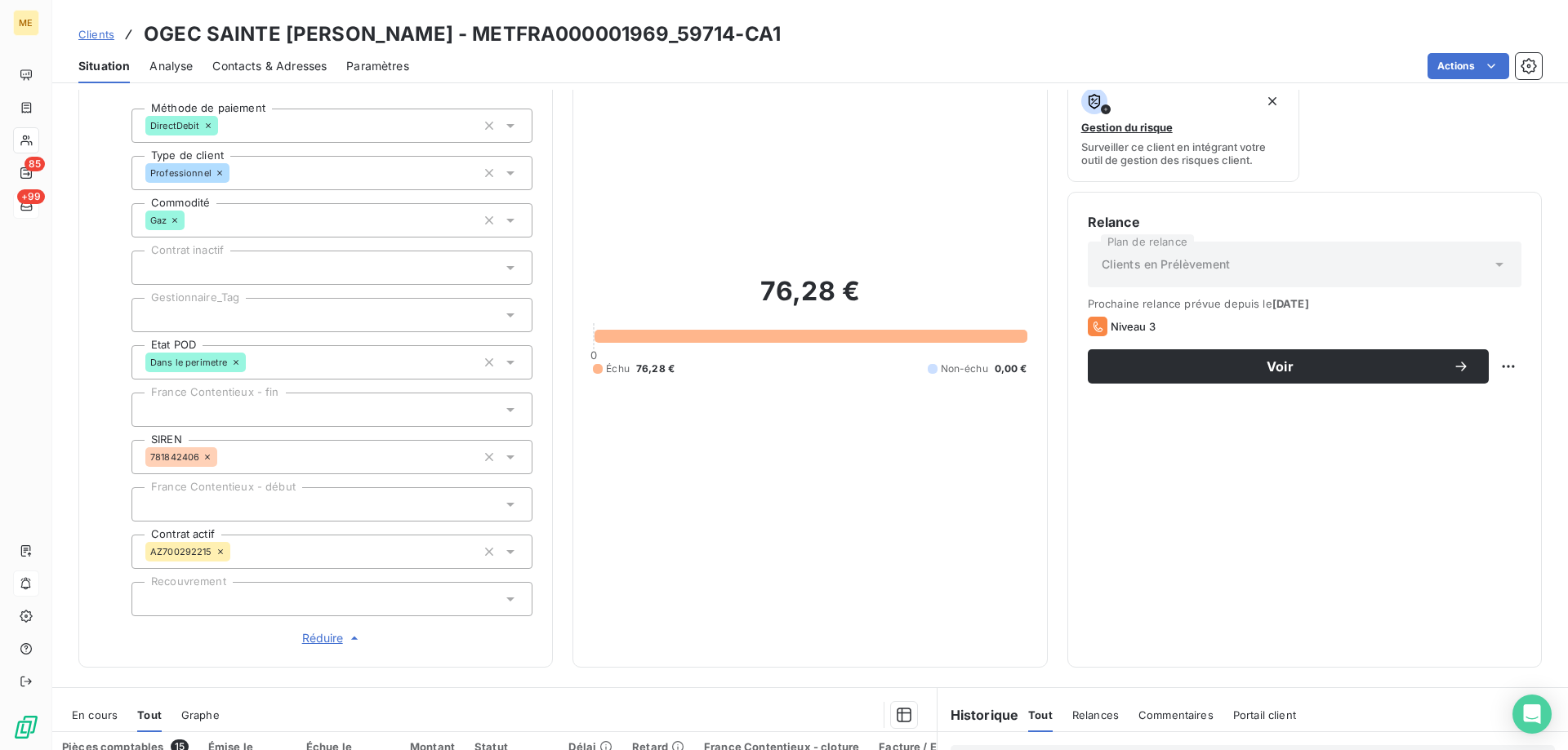
click at [201, 306] on div at bounding box center [332, 315] width 401 height 35
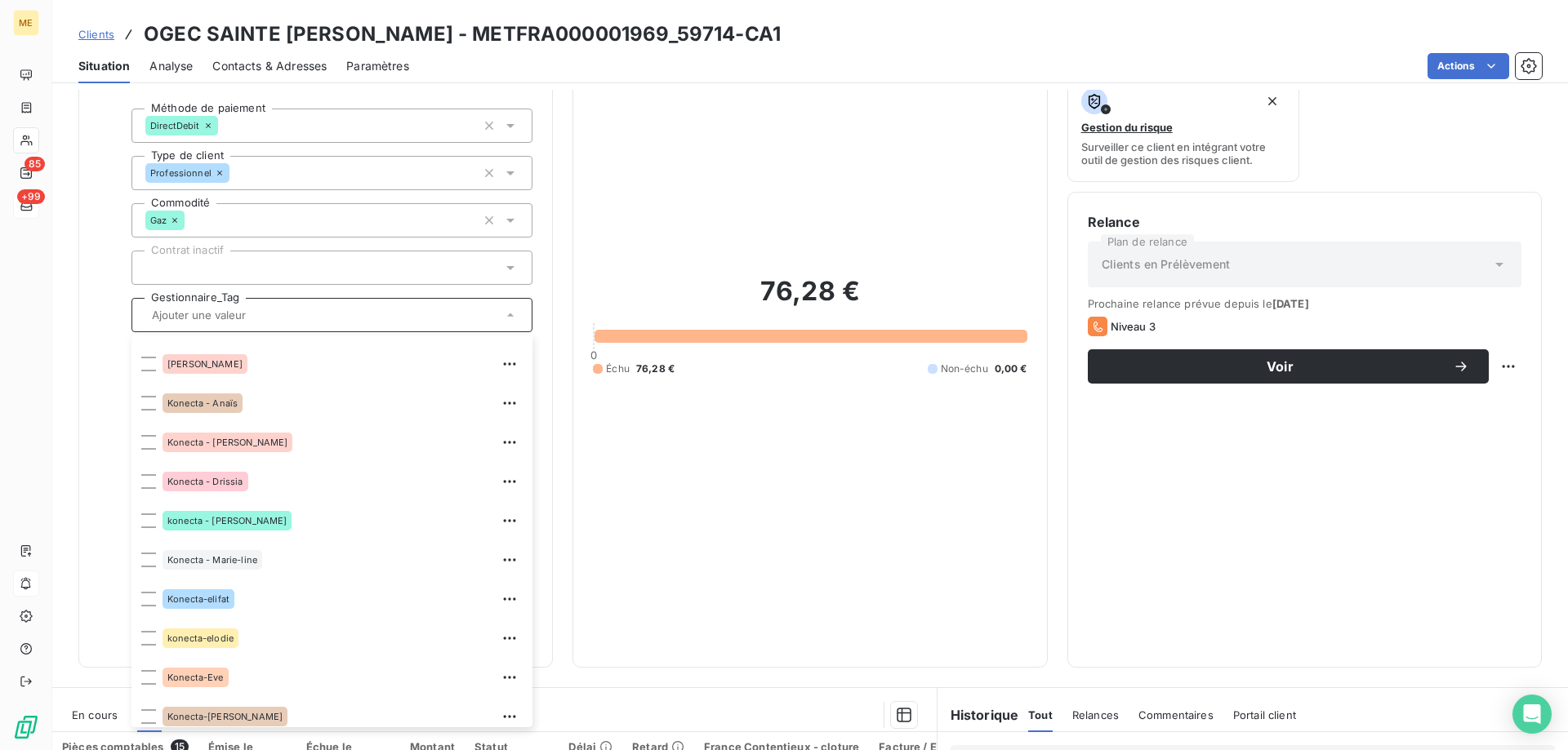
scroll to position [470, 0]
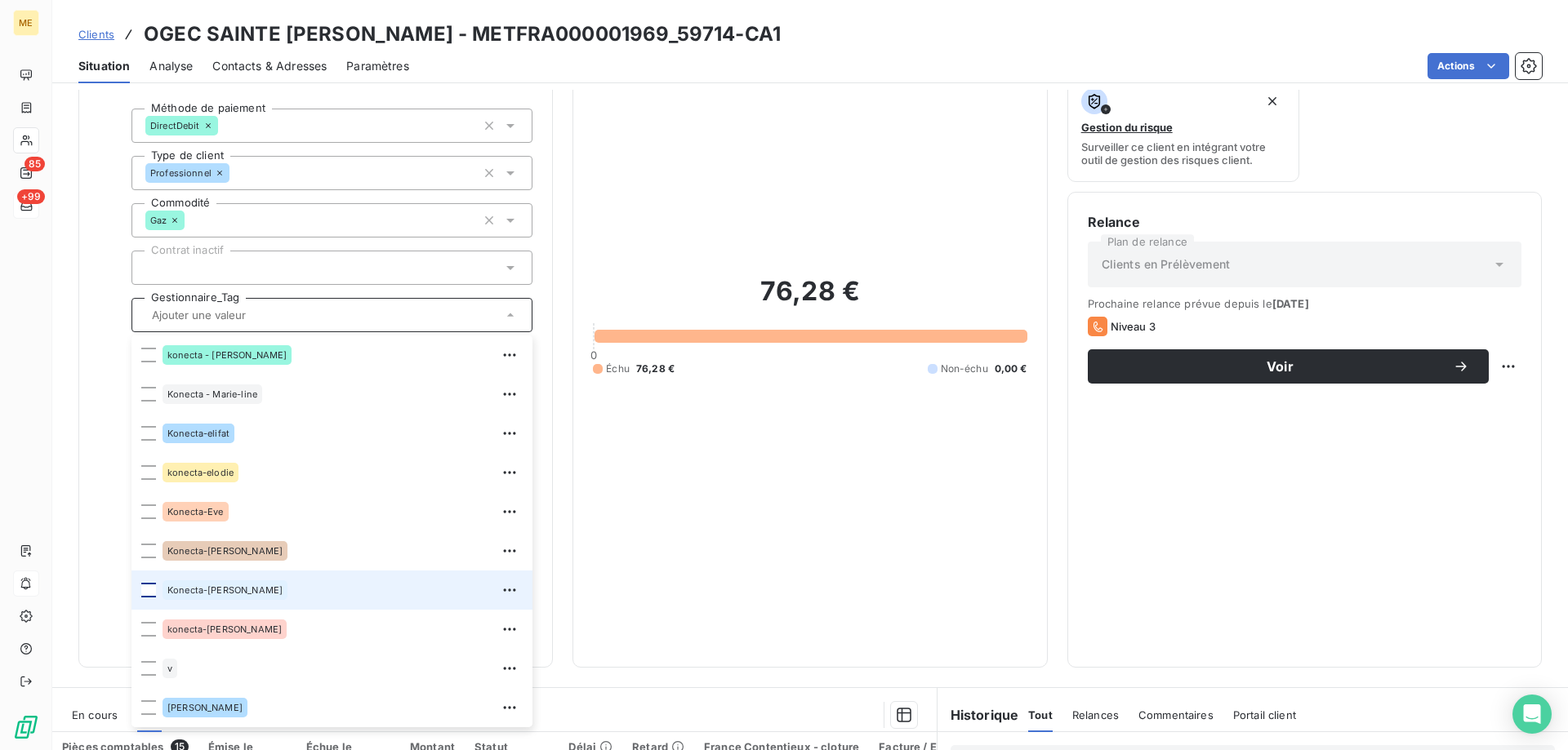
click at [143, 584] on div at bounding box center [148, 590] width 15 height 15
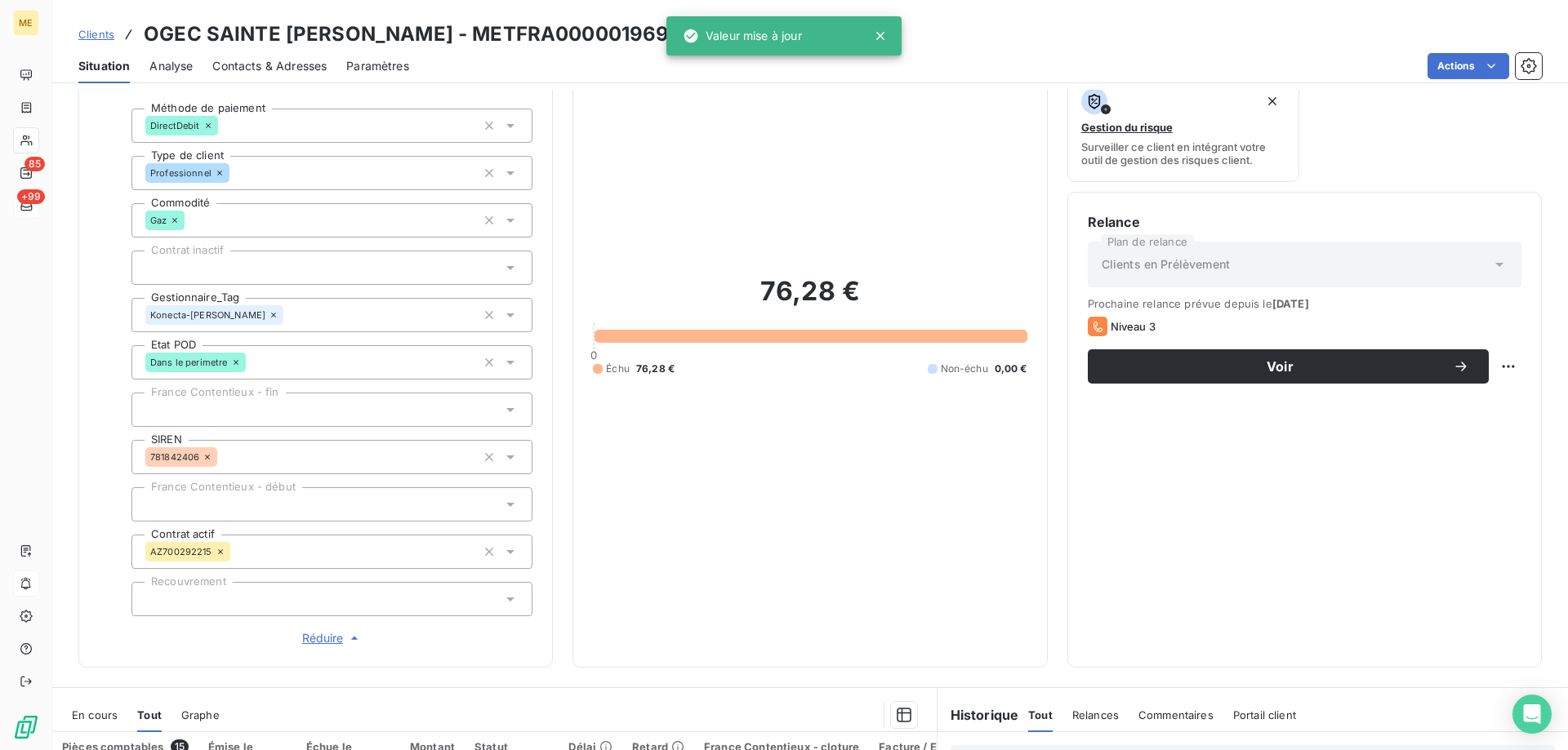
click at [865, 433] on div "76,28 € 0 Échu 76,28 € Non-échu 0,00 €" at bounding box center [810, 326] width 433 height 644
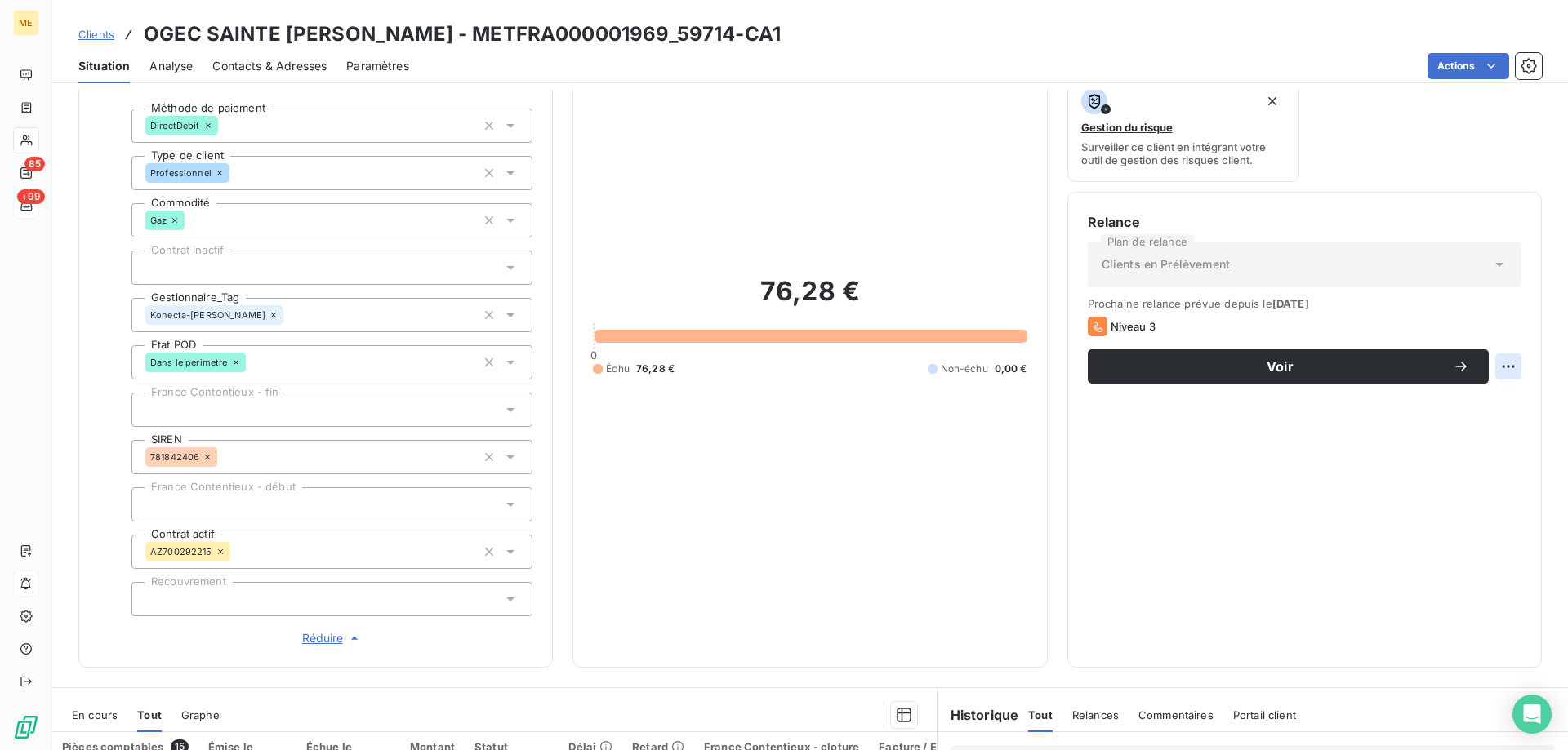
click at [1493, 364] on html "ME 85 +99 Clients OGEC SAINTE THERESE - METFRA000001969_59714-CA1 Situation Ana…" at bounding box center [784, 456] width 1568 height 913
click at [1373, 402] on div "Replanifier cette action" at bounding box center [1429, 402] width 147 height 26
select select "8"
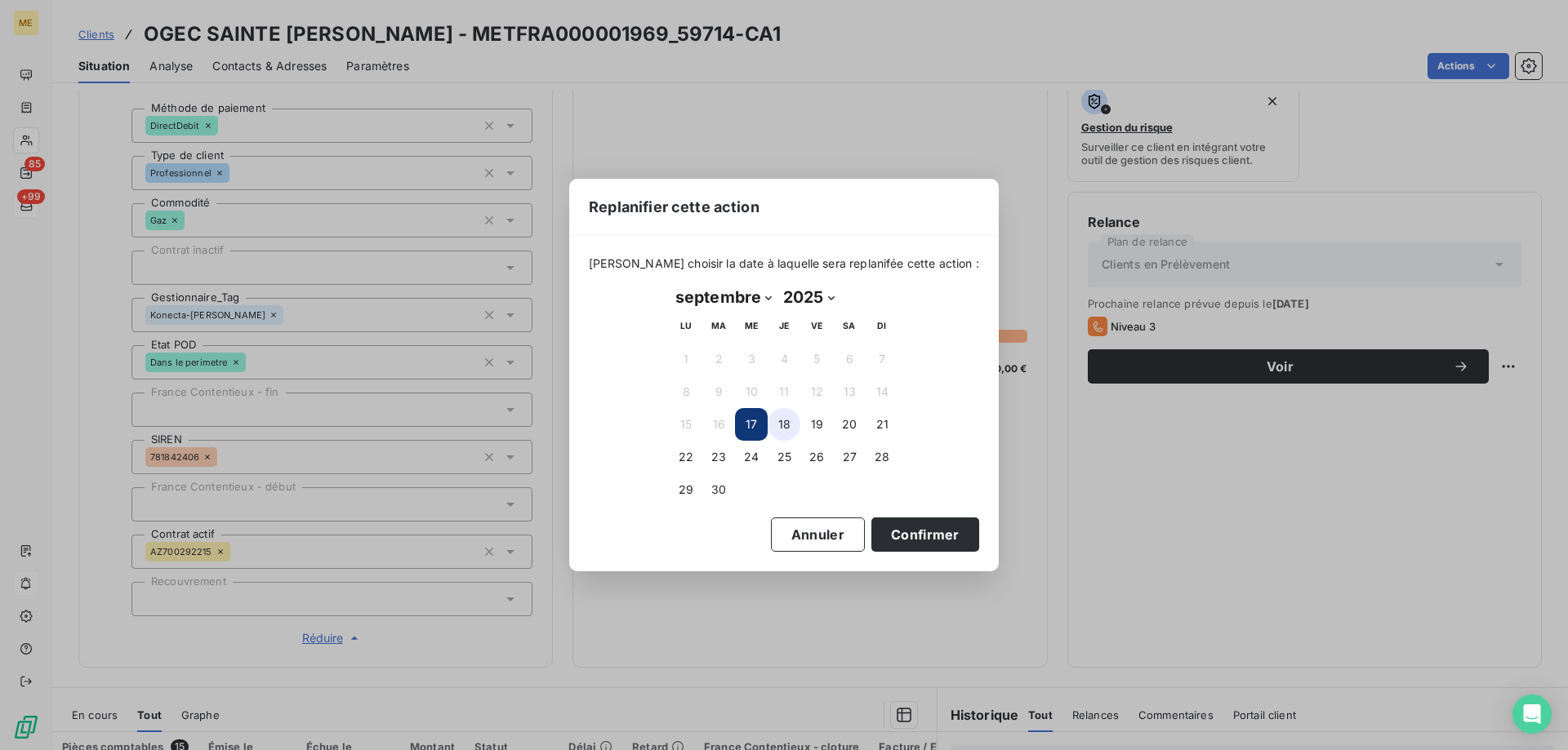
click at [780, 430] on button "18" at bounding box center [784, 424] width 33 height 33
click at [923, 538] on button "Confirmer" at bounding box center [924, 534] width 107 height 35
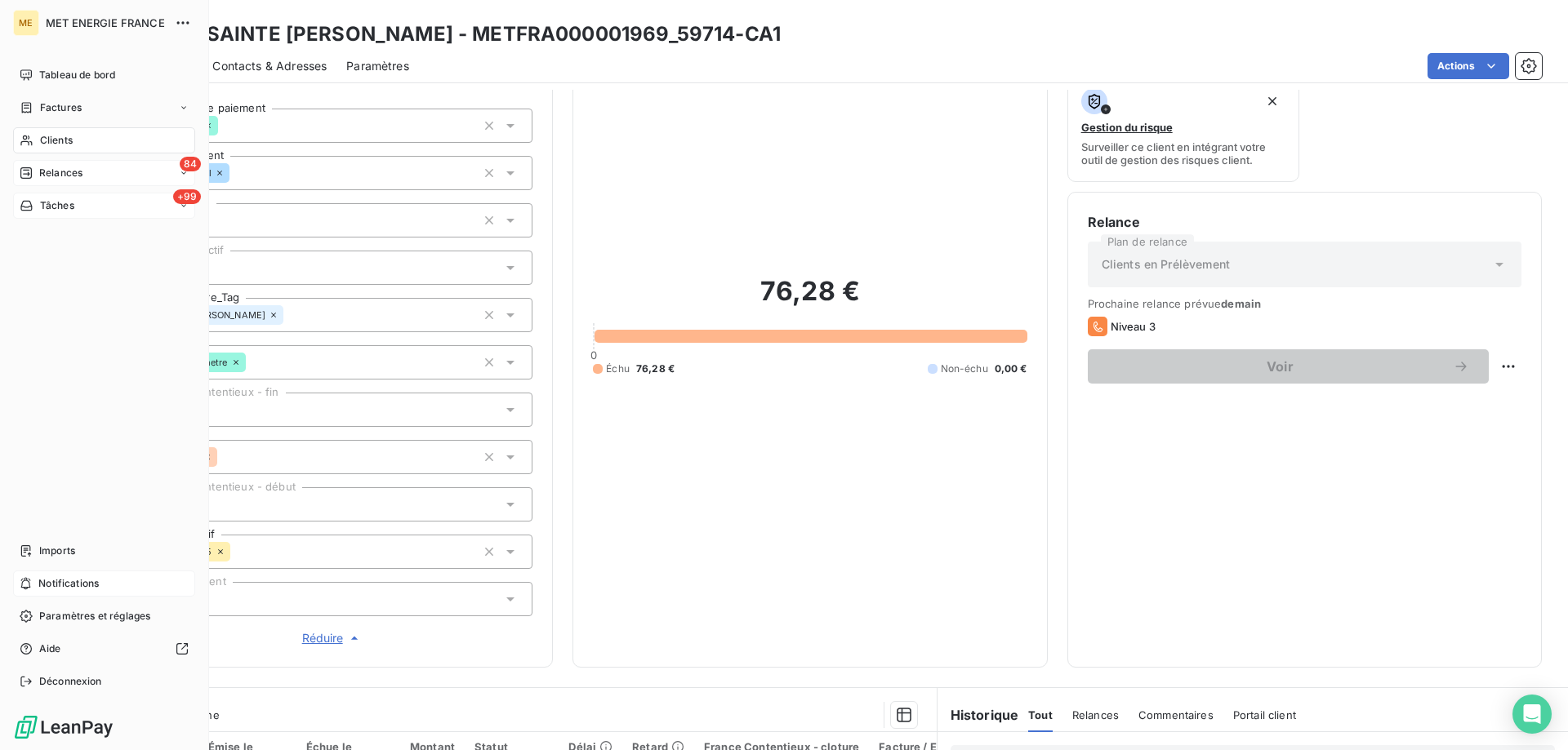
click at [59, 178] on span "Relances" at bounding box center [60, 173] width 44 height 15
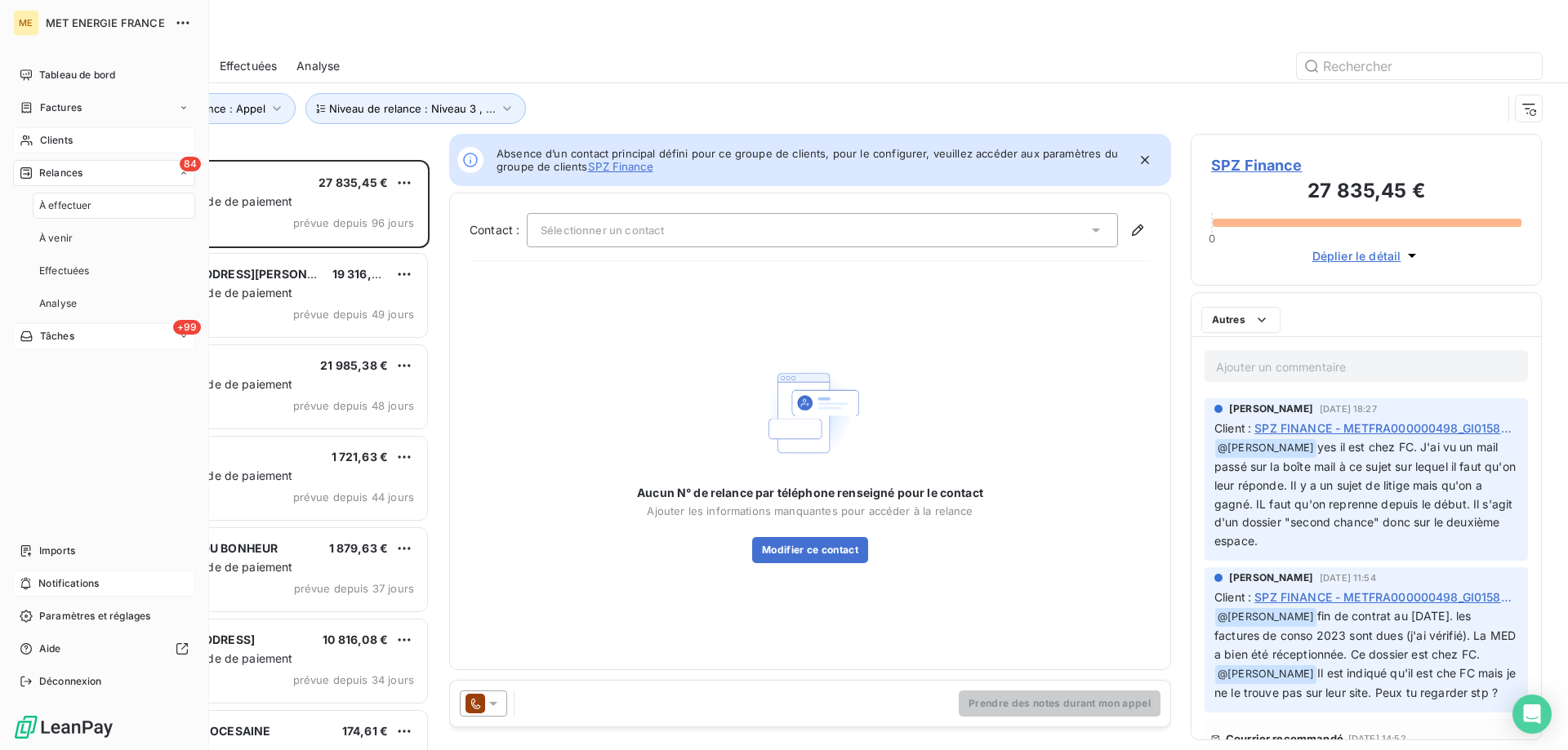
scroll to position [578, 339]
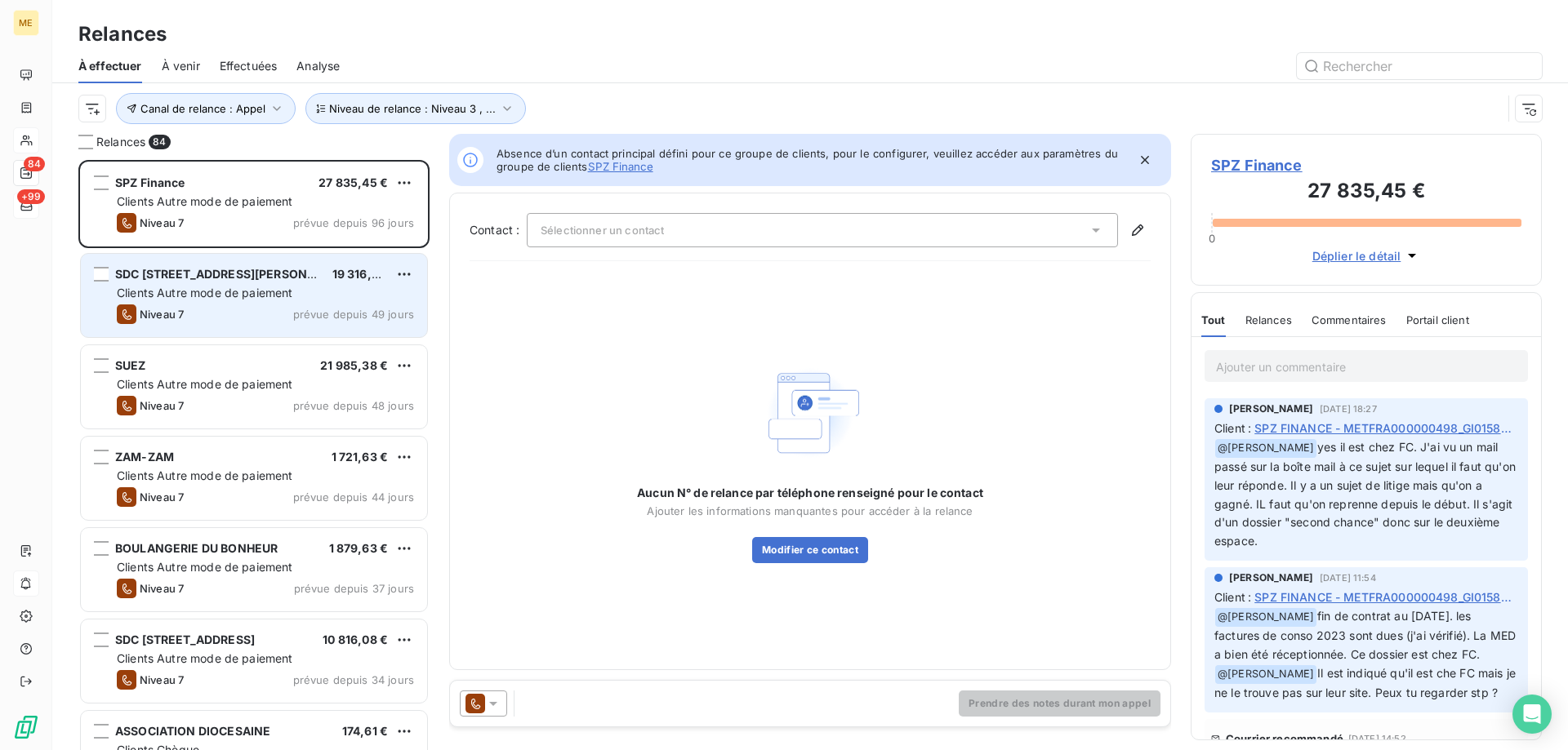
click at [217, 294] on span "Clients Autre mode de paiement" at bounding box center [205, 293] width 177 height 14
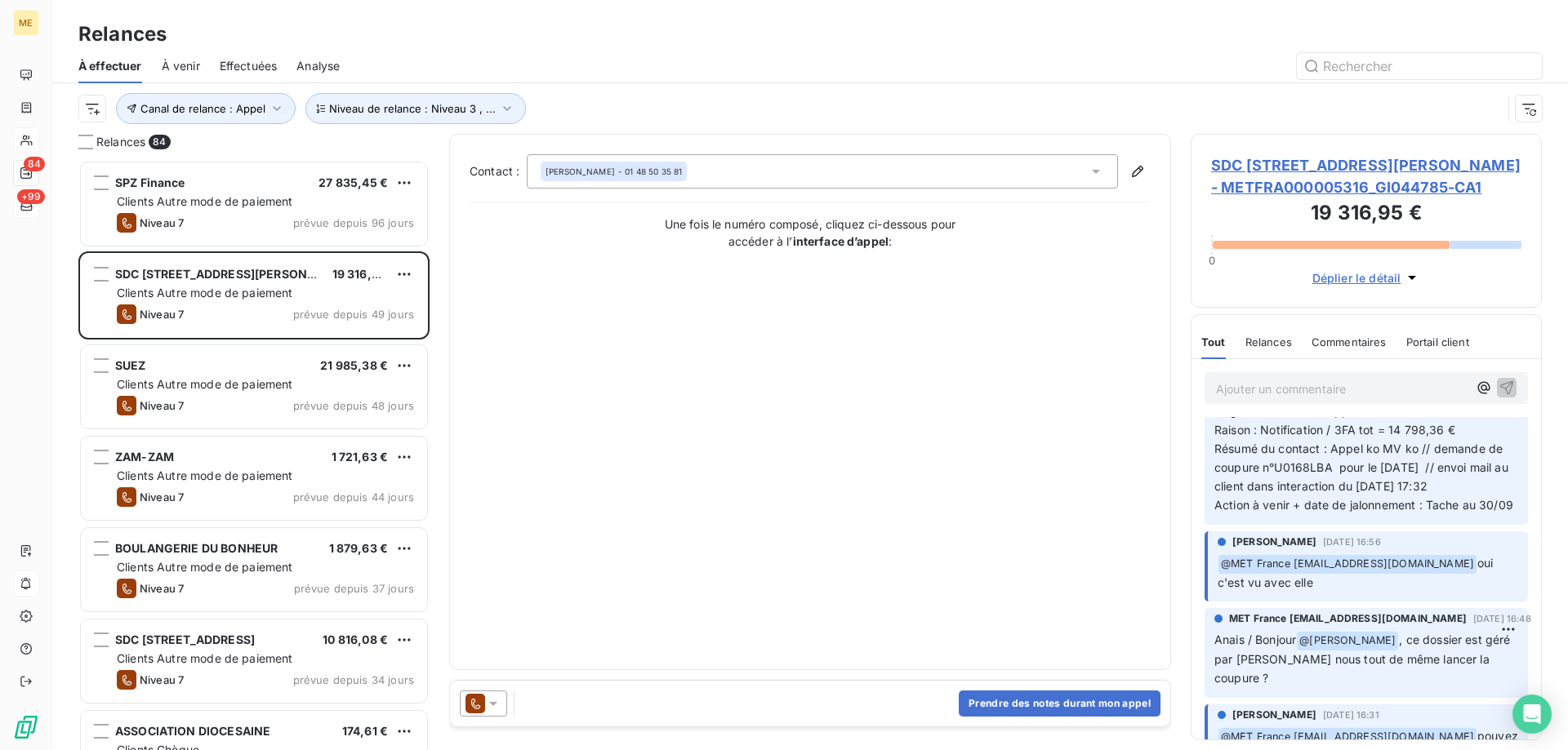
scroll to position [82, 0]
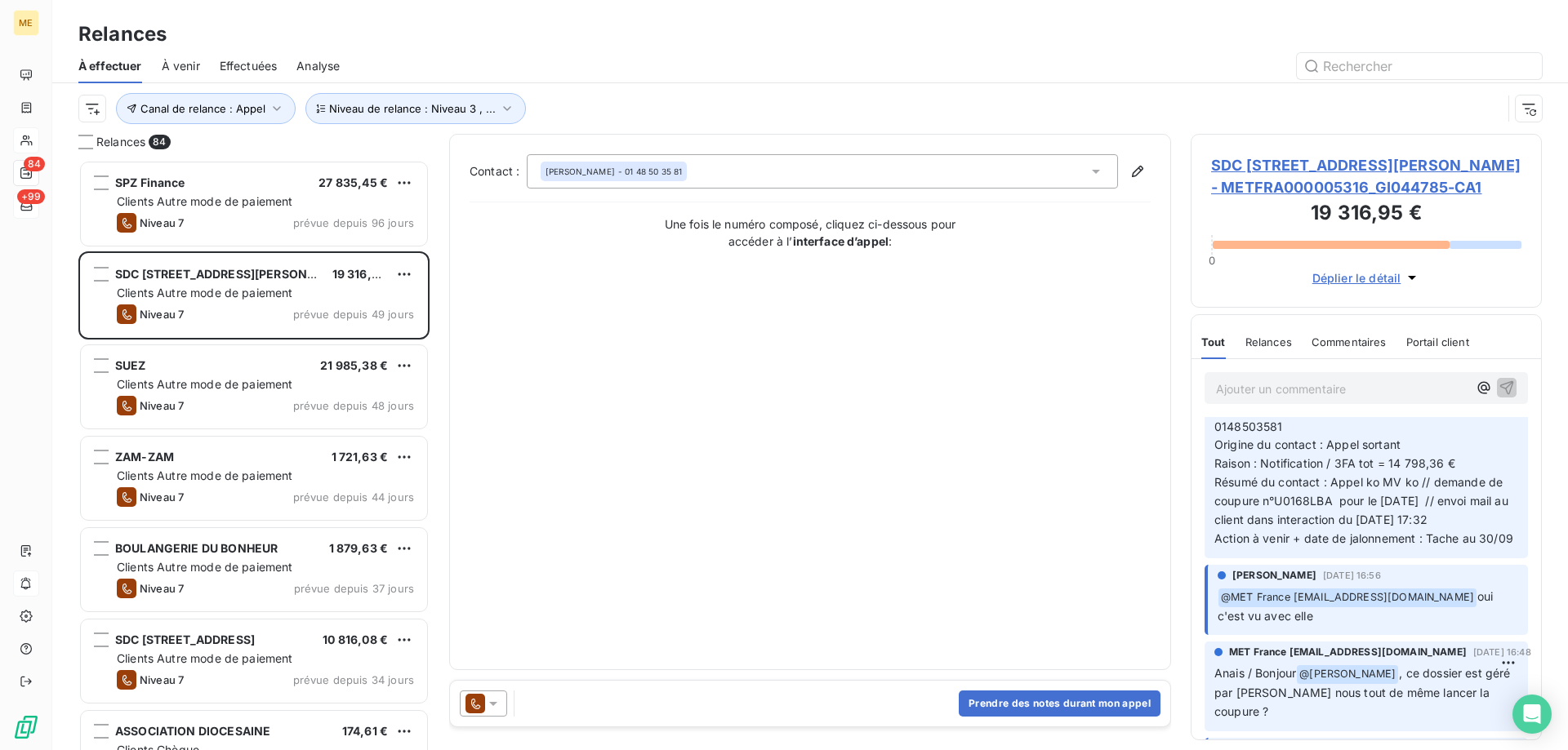
click at [1293, 191] on span "SDC 54 RUE LOUIS AUGUSTE BLANQUI - METFRA000005316_GI044785-CA1" at bounding box center [1366, 177] width 311 height 44
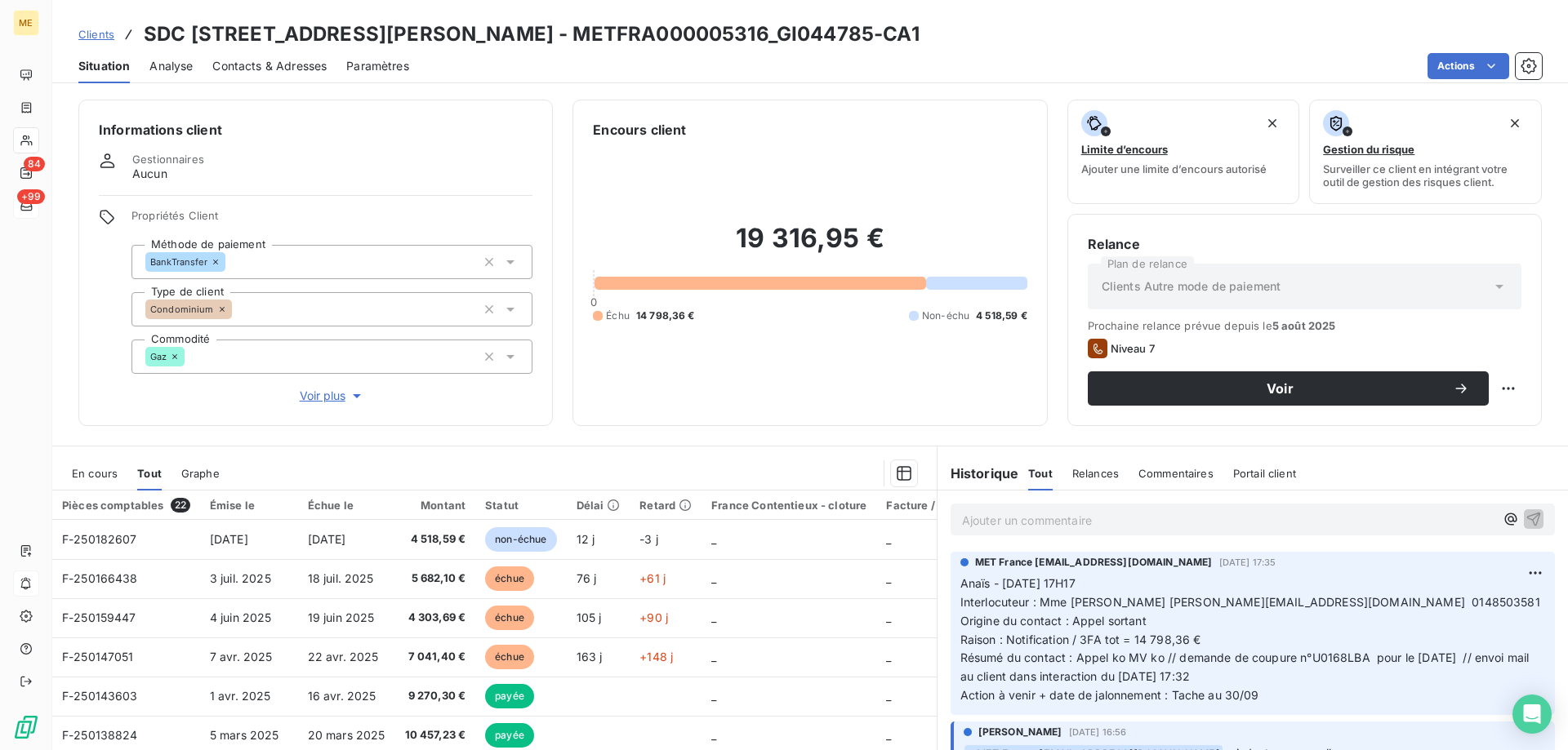
click at [323, 388] on span "Voir plus" at bounding box center [333, 396] width 66 height 16
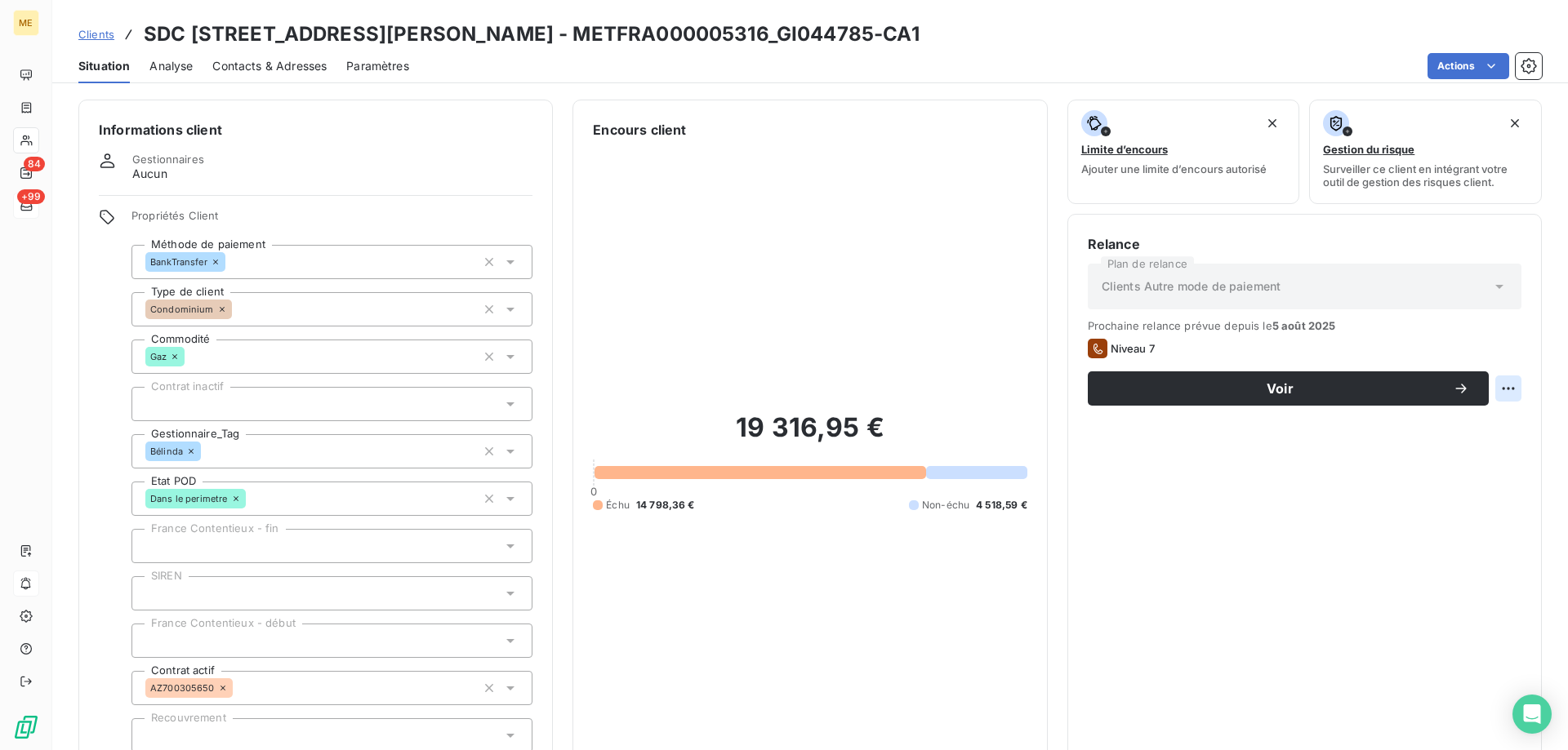
click at [1497, 397] on html "ME 84 +99 Clients SDC 54 RUE LOUIS AUGUSTE BLANQUI - METFRA000005316_GI044785-C…" at bounding box center [784, 456] width 1568 height 913
click at [1461, 423] on div "Replanifier cette action" at bounding box center [1429, 424] width 147 height 26
select select "8"
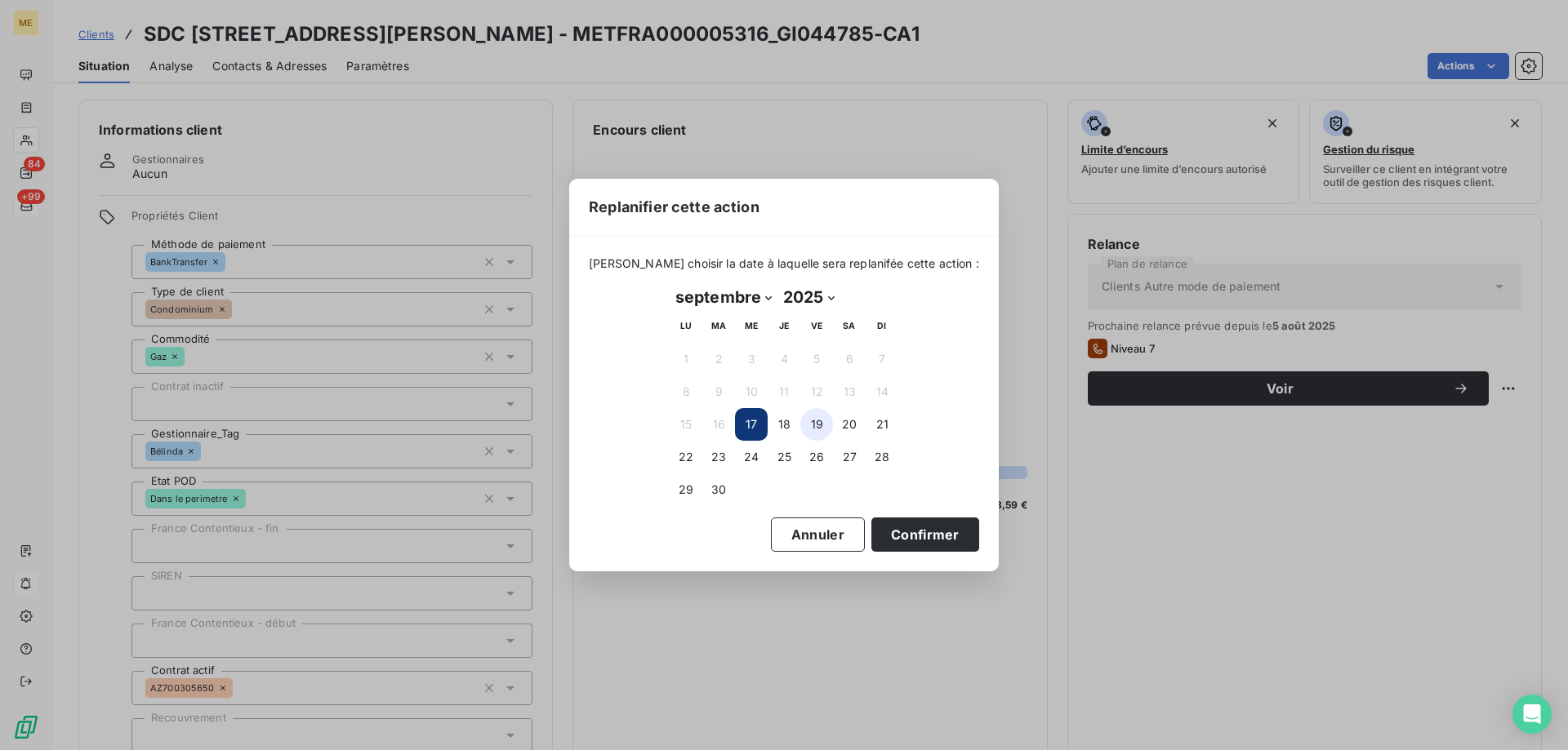
click at [816, 422] on button "19" at bounding box center [816, 424] width 33 height 33
click at [915, 531] on button "Confirmer" at bounding box center [924, 534] width 107 height 35
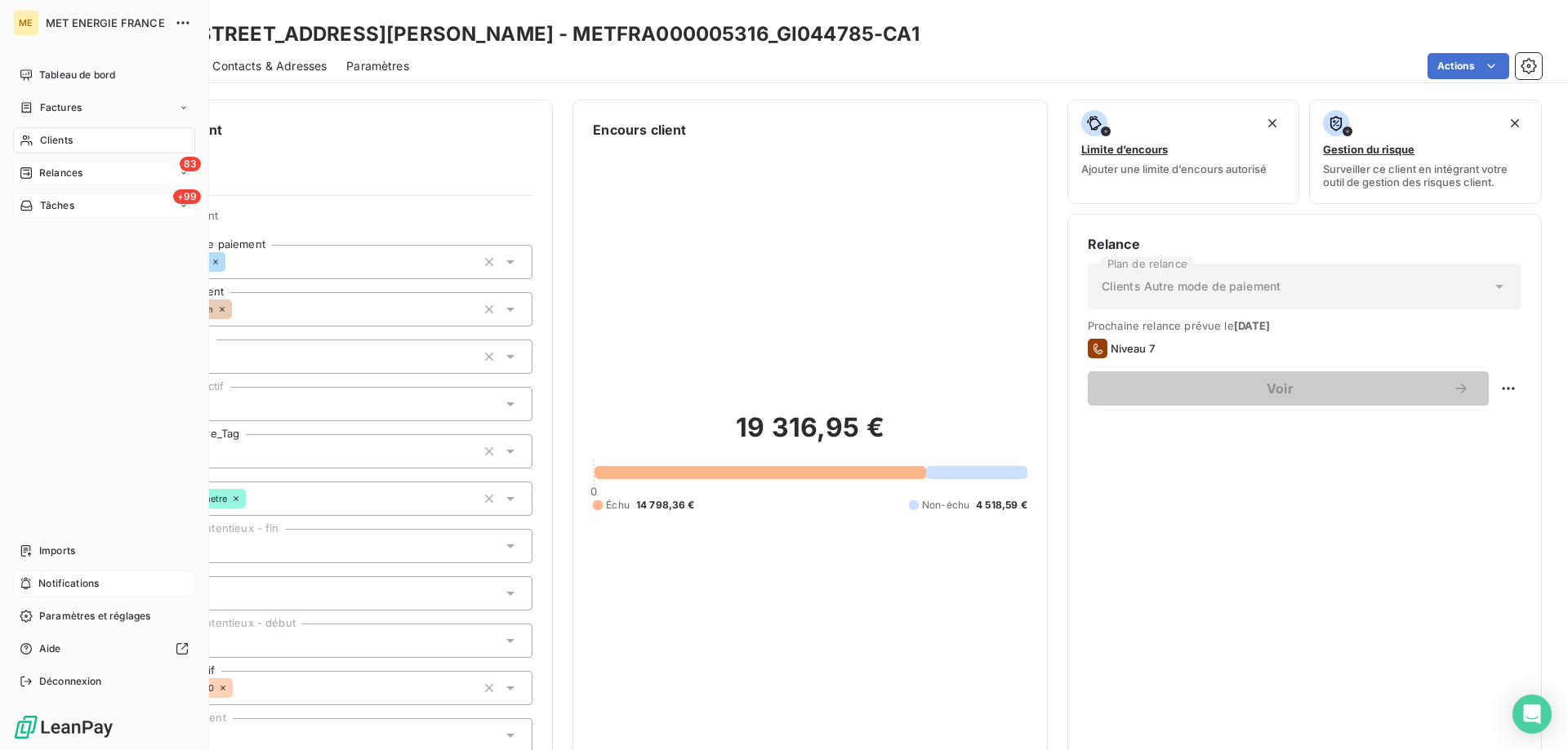
click at [49, 176] on span "Relances" at bounding box center [60, 173] width 44 height 15
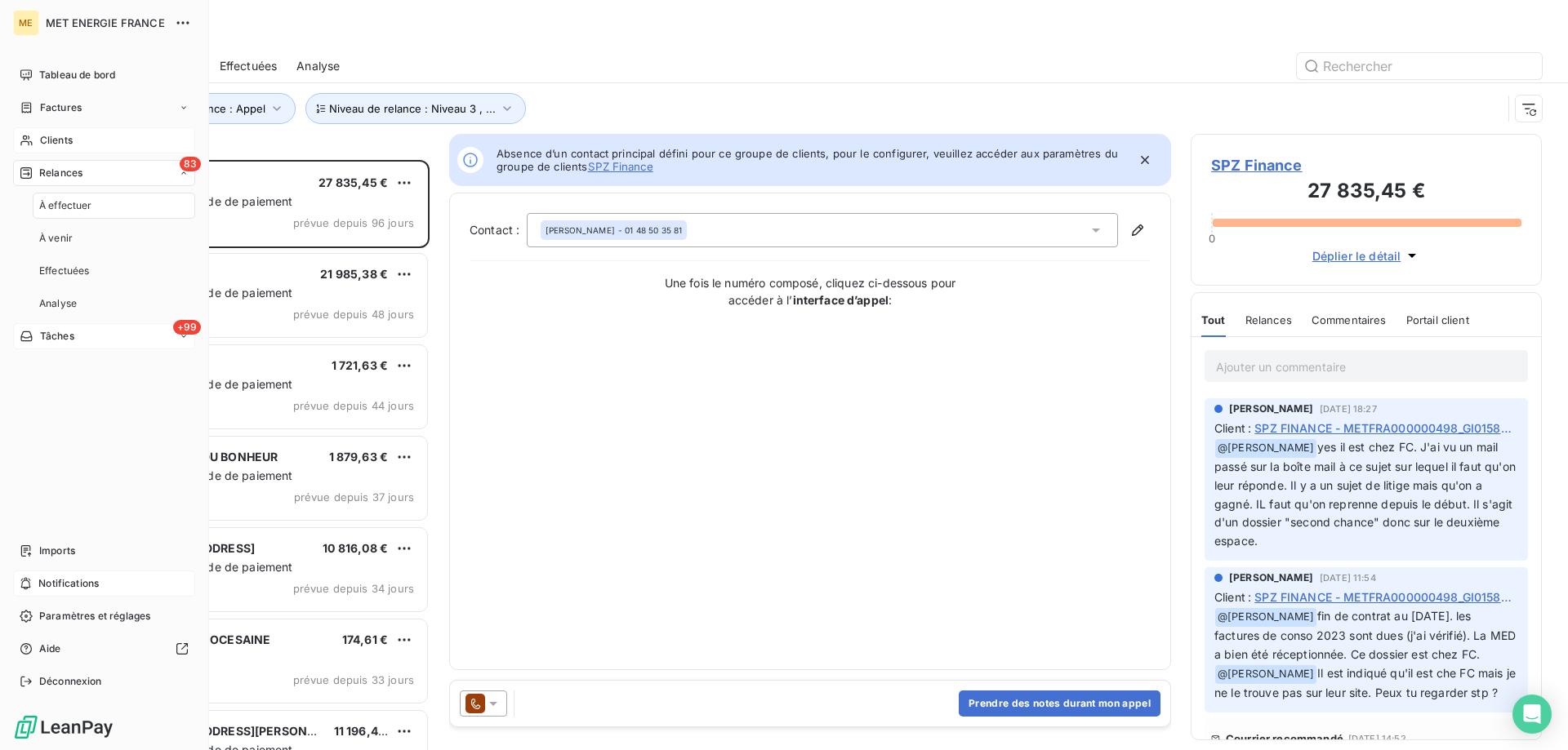
scroll to position [578, 339]
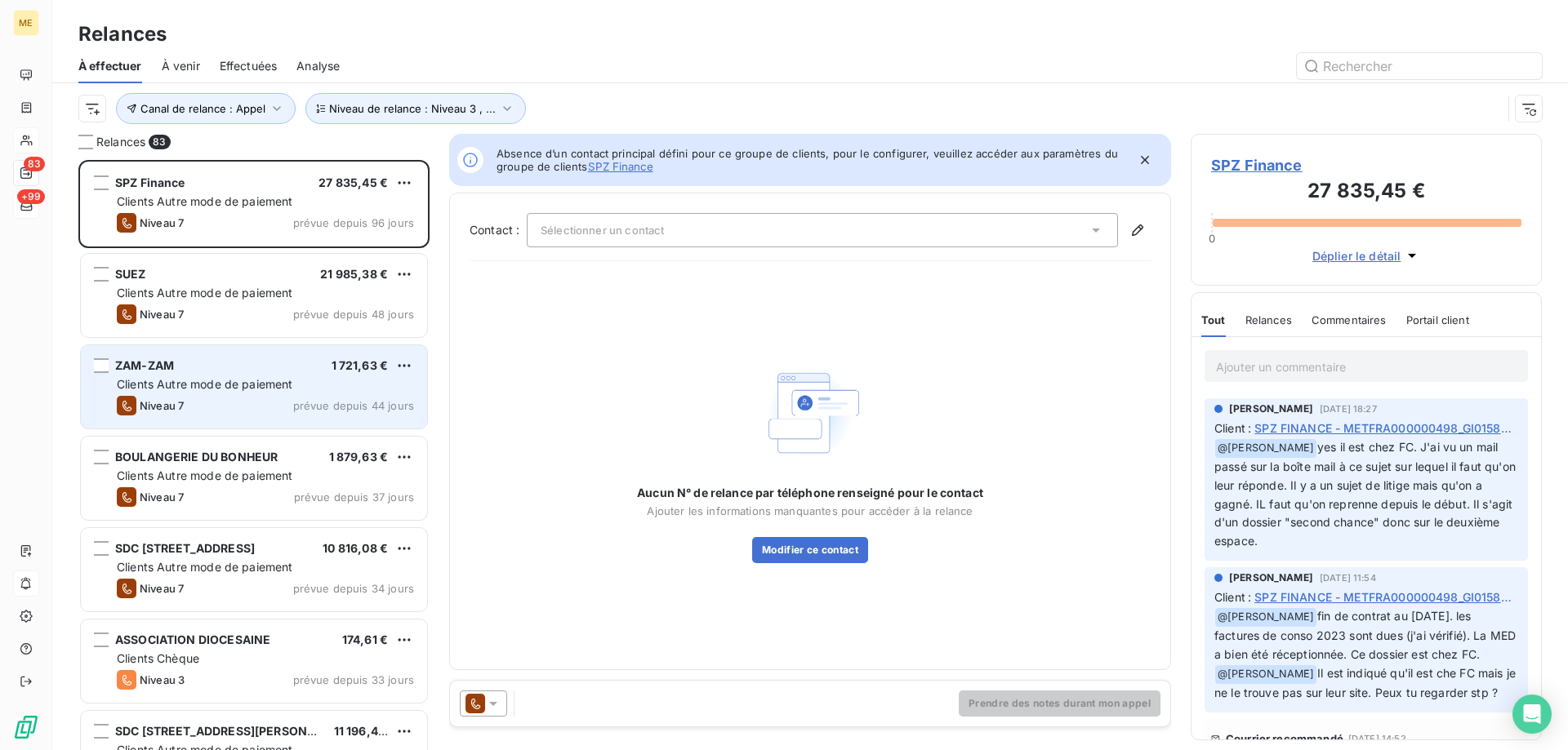
click at [204, 385] on span "Clients Autre mode de paiement" at bounding box center [205, 384] width 177 height 14
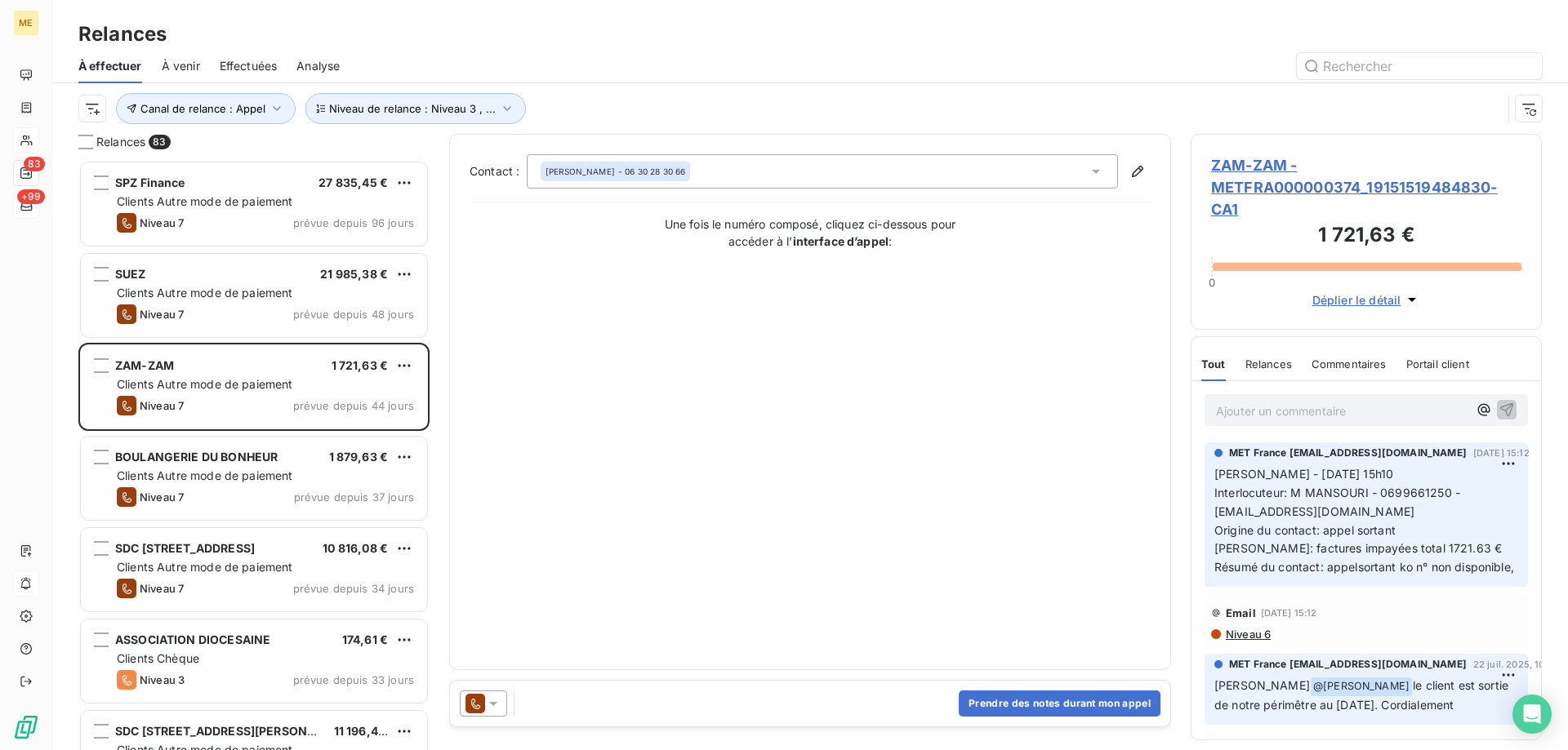
click at [1239, 197] on span "ZAM-ZAM - METFRA000000374_19151519484830-CA1" at bounding box center [1366, 187] width 311 height 67
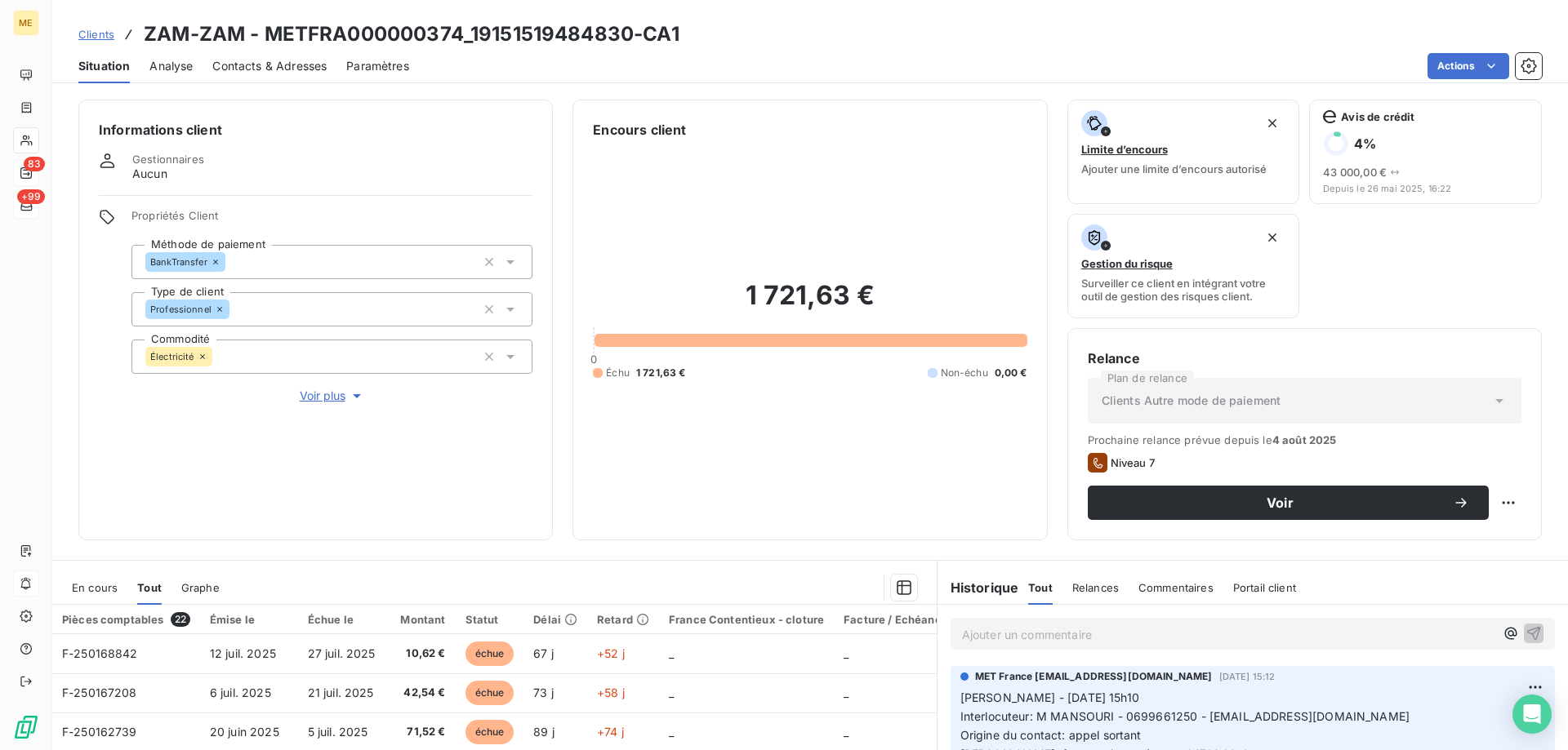
click at [318, 388] on span "Voir plus" at bounding box center [333, 396] width 66 height 16
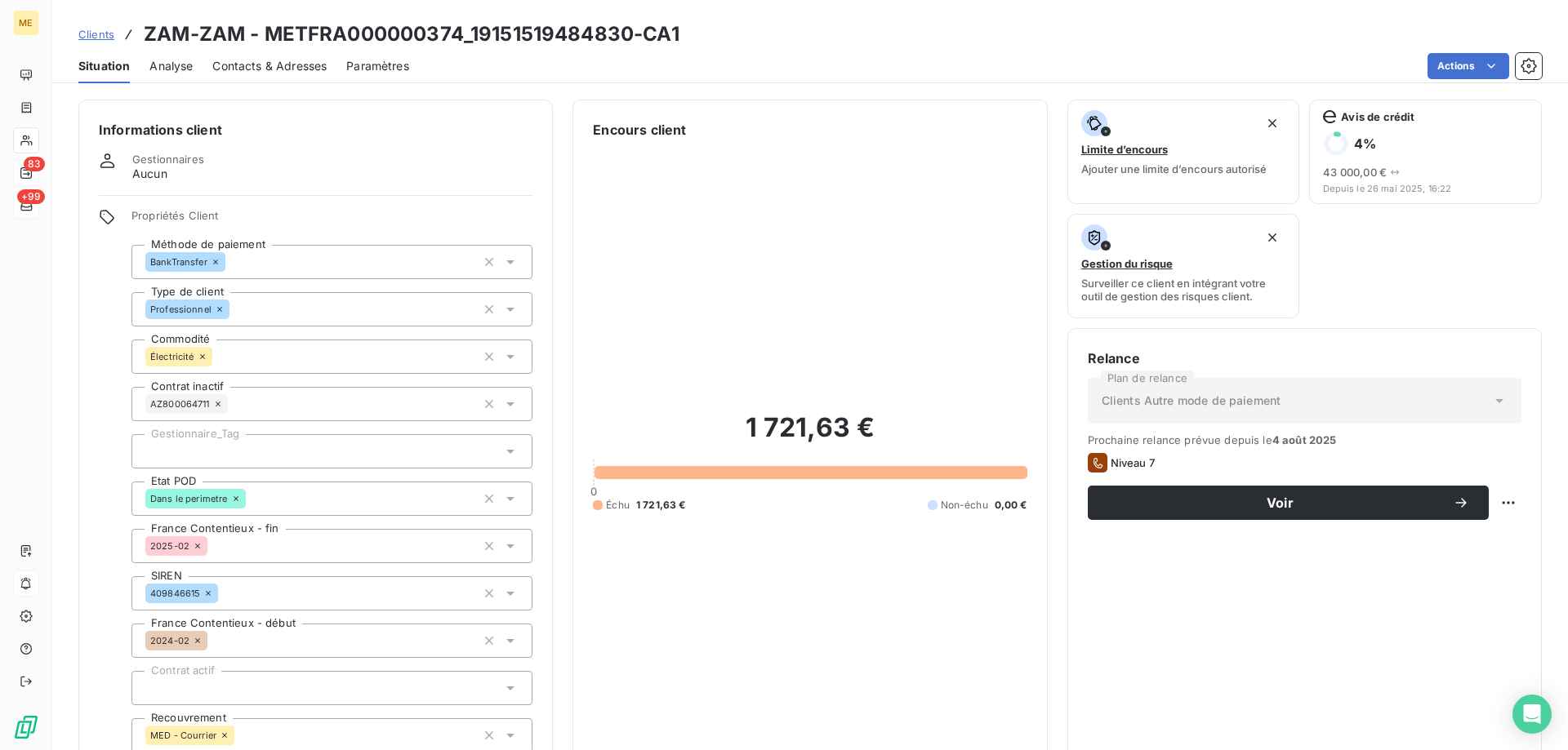
click at [261, 438] on div at bounding box center [332, 451] width 401 height 35
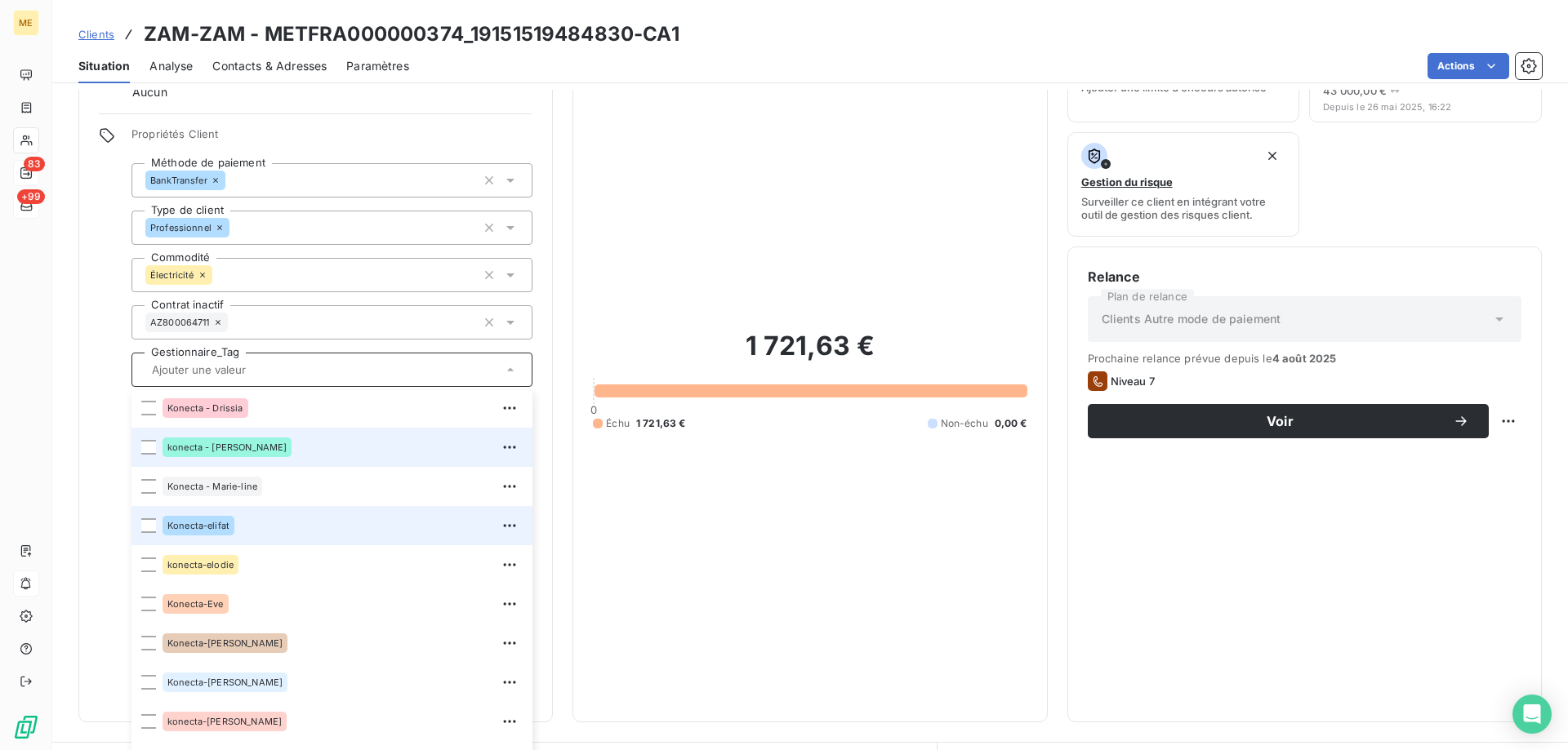
scroll to position [470, 0]
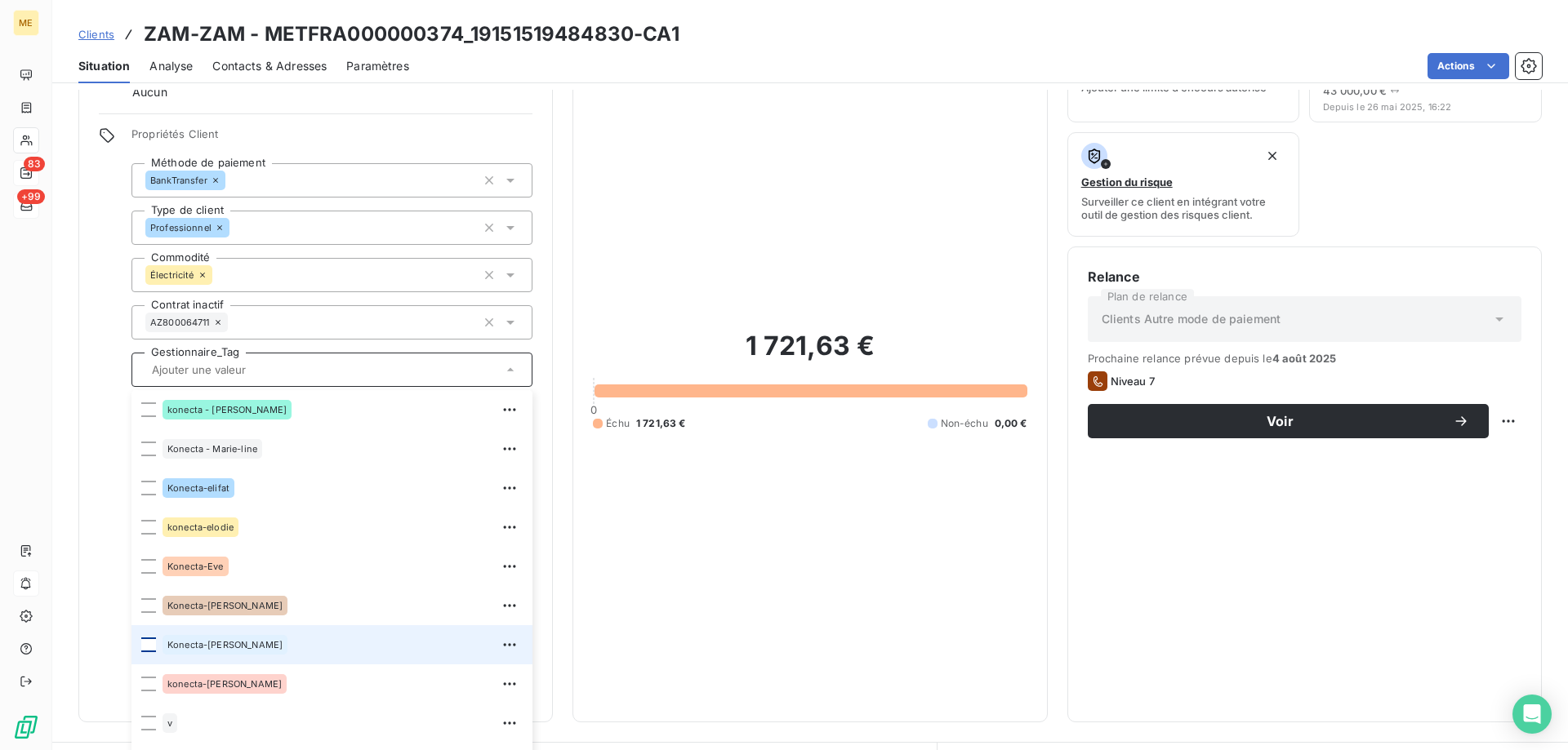
click at [152, 638] on div at bounding box center [148, 644] width 15 height 15
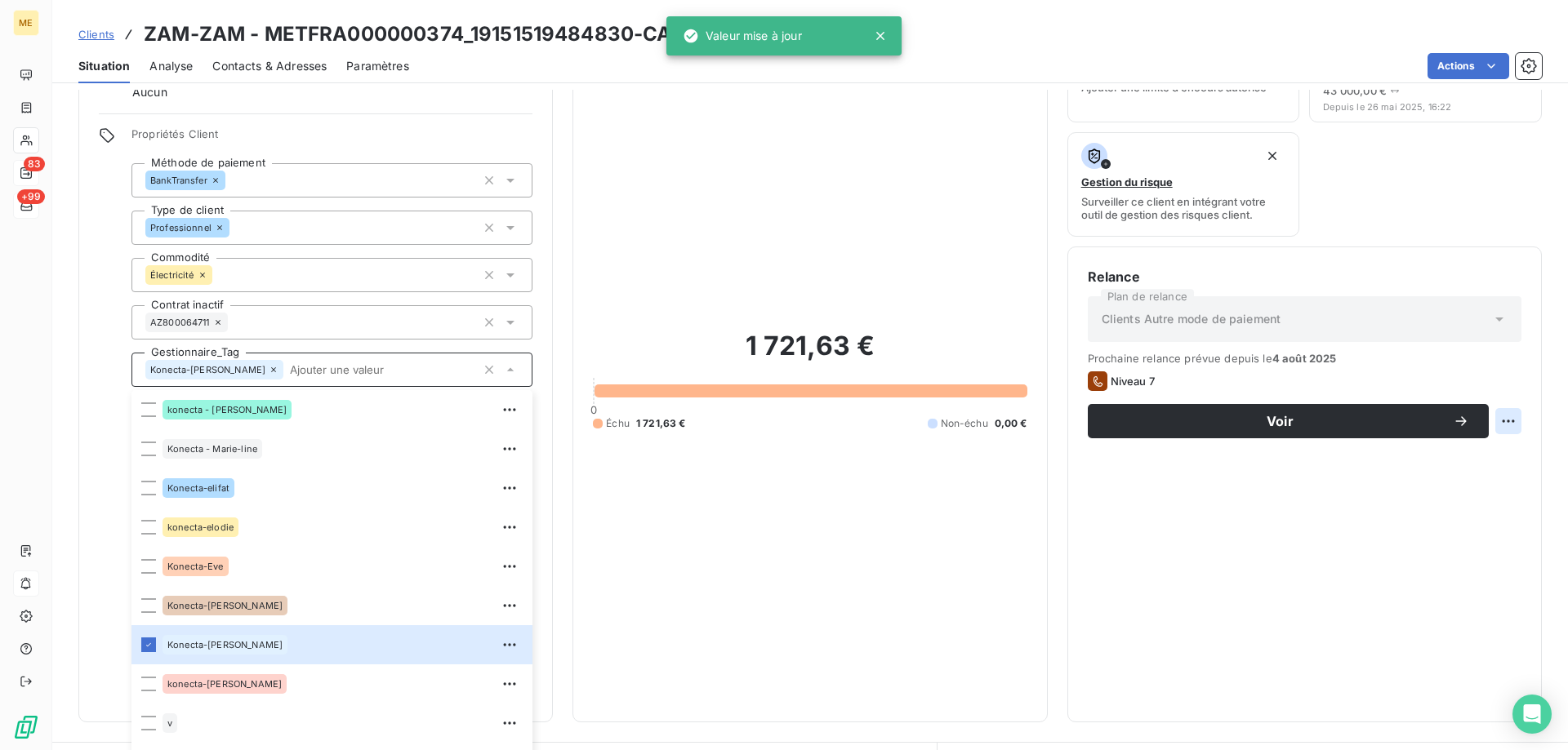
click at [1487, 412] on html "ME 83 +99 Clients ZAM-ZAM - METFRA000000374_19151519484830-CA1 Situation Analys…" at bounding box center [784, 456] width 1568 height 913
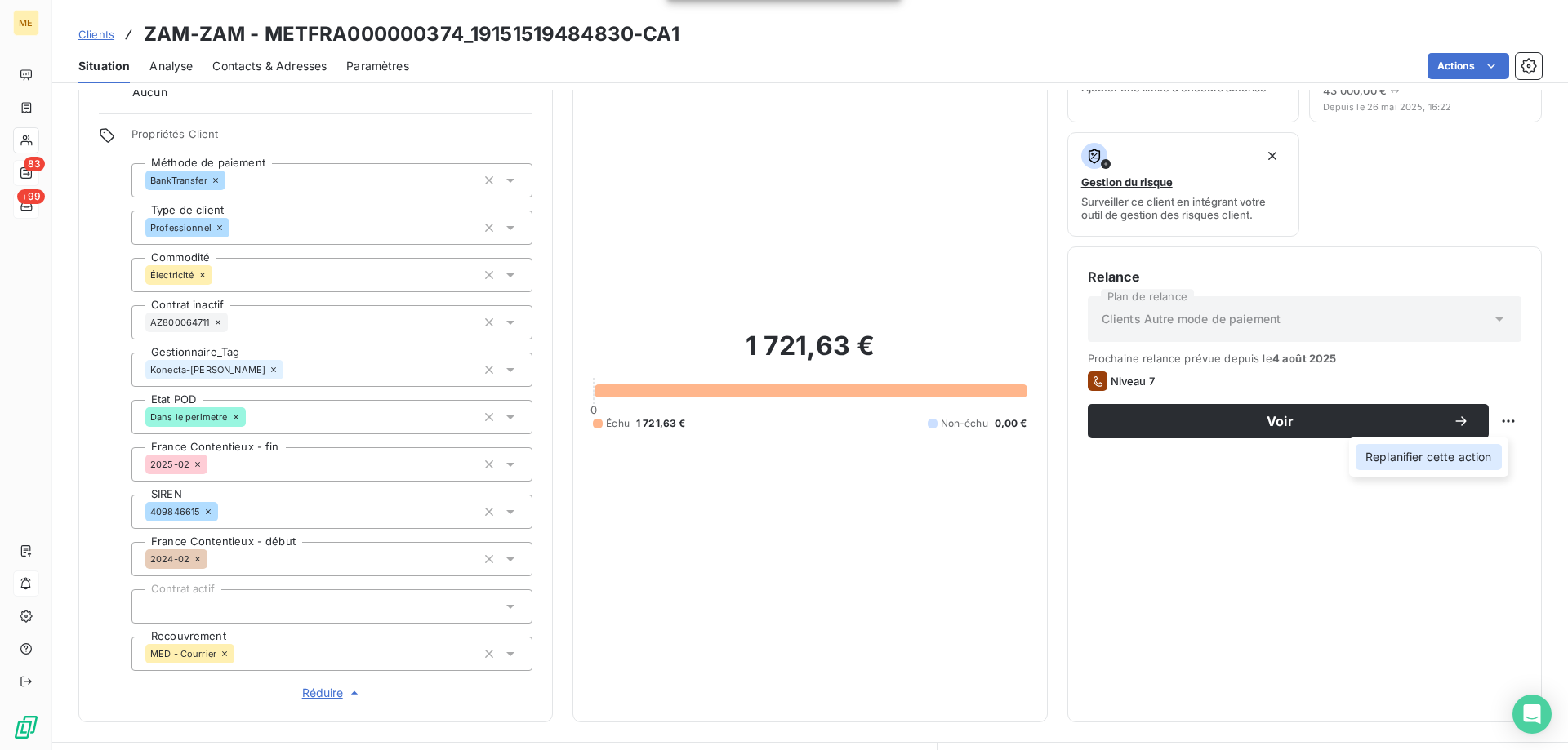
click at [1481, 453] on div "Replanifier cette action" at bounding box center [1429, 456] width 147 height 26
select select "8"
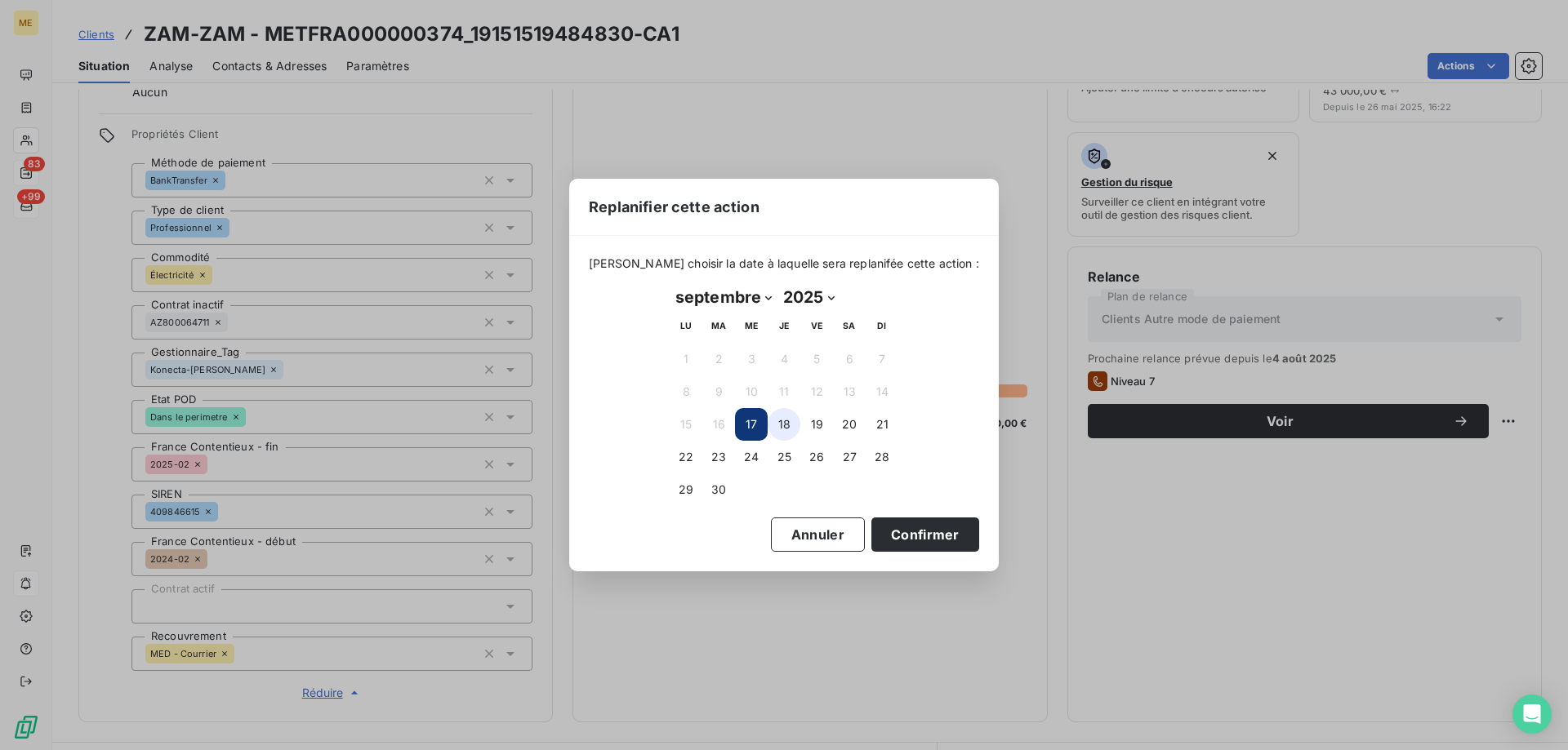
click at [787, 423] on button "18" at bounding box center [784, 424] width 33 height 33
click at [903, 527] on button "Confirmer" at bounding box center [924, 534] width 107 height 35
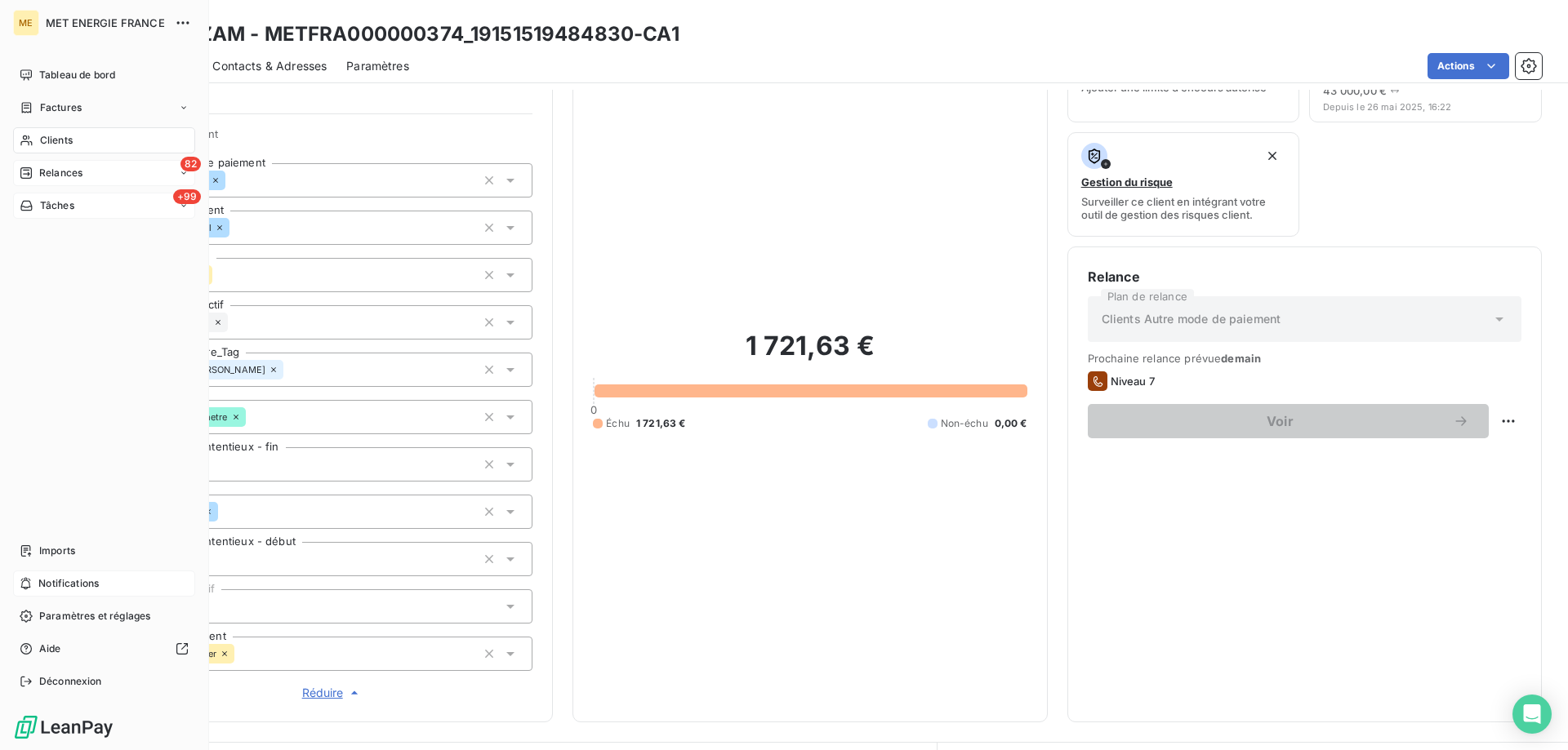
click at [59, 171] on span "Relances" at bounding box center [60, 173] width 44 height 15
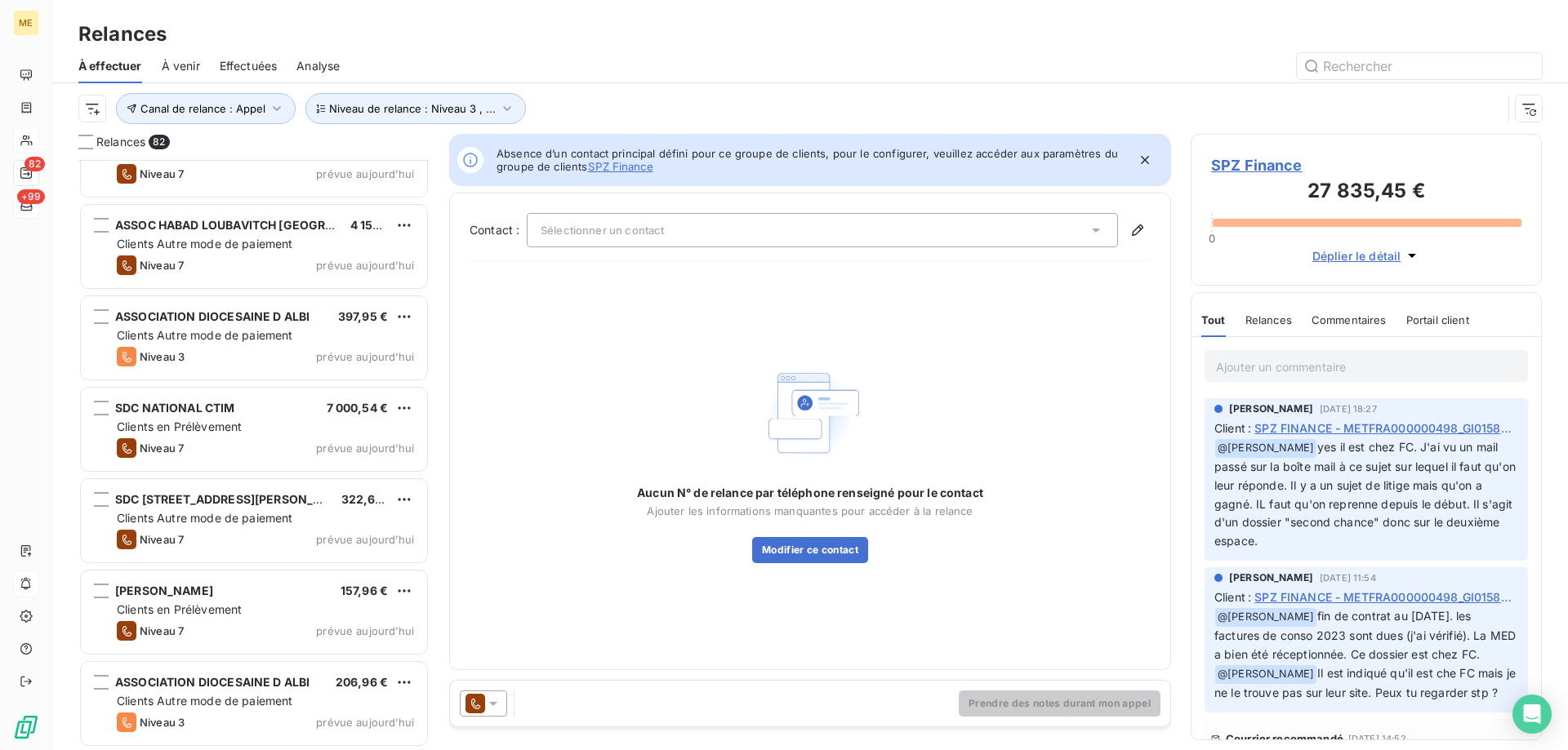
scroll to position [6908, 0]
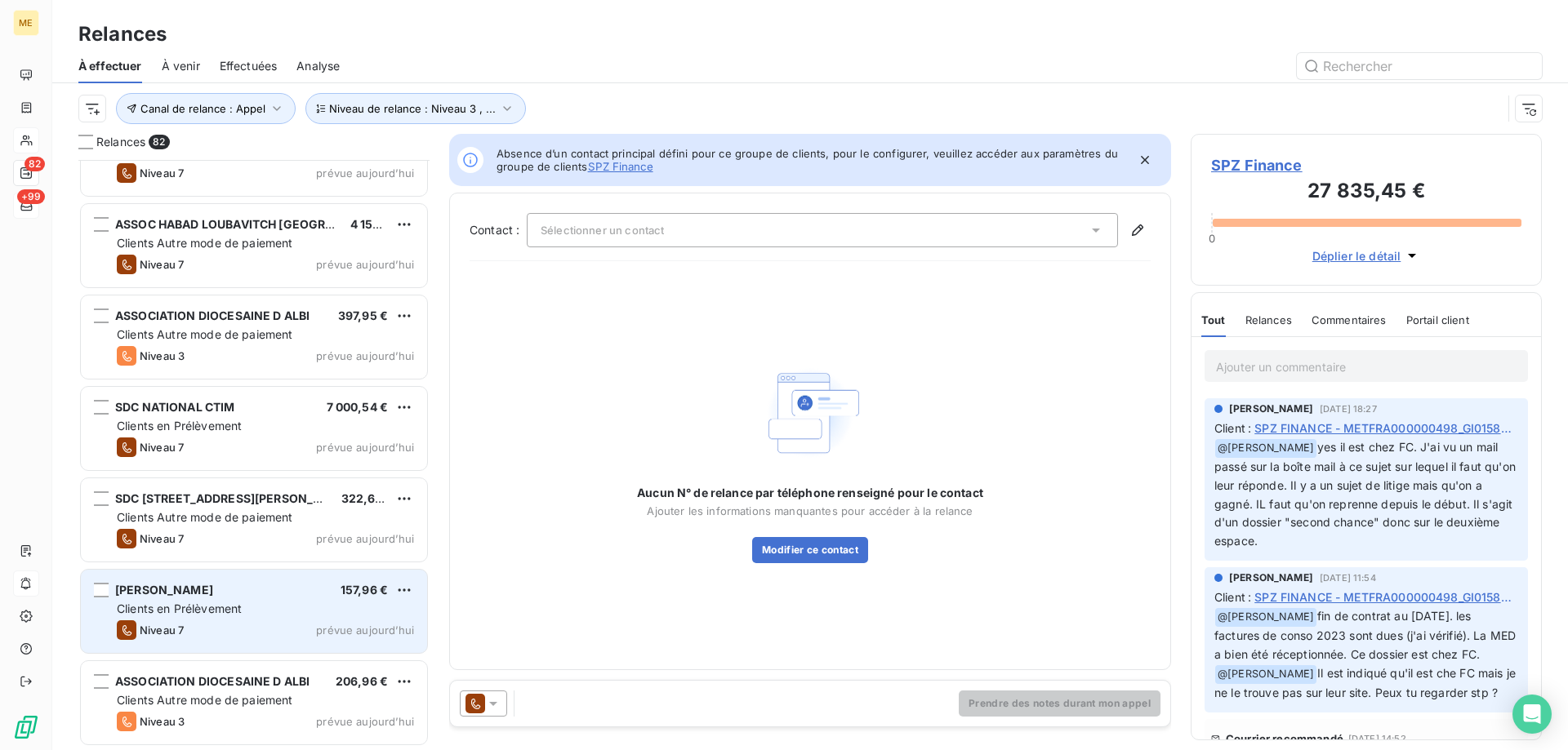
click at [277, 588] on div "MACK COLIN 157,96 €" at bounding box center [265, 590] width 297 height 15
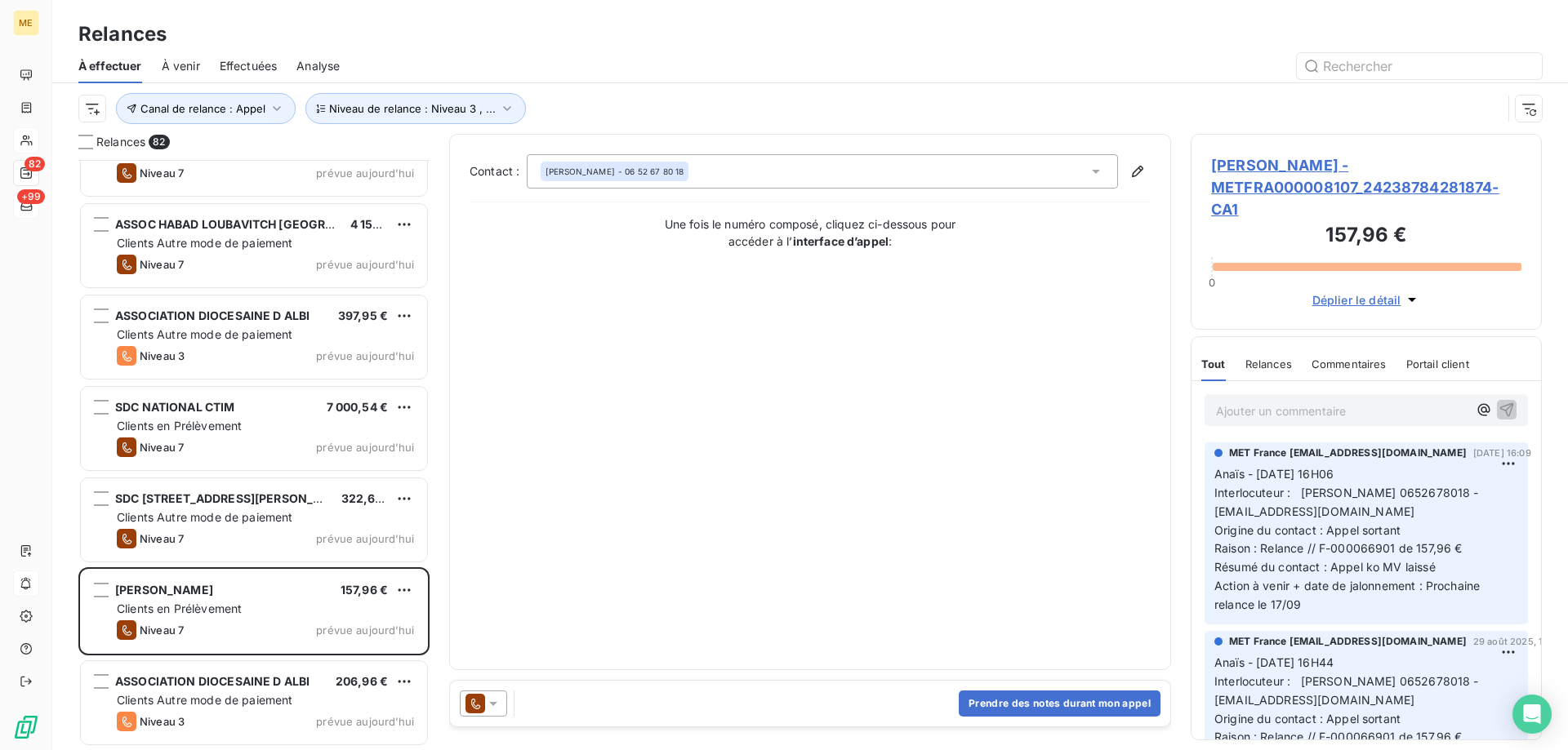
click at [1226, 209] on span "MACK COLIN - METFRA000008107_24238784281874-CA1" at bounding box center [1366, 187] width 311 height 67
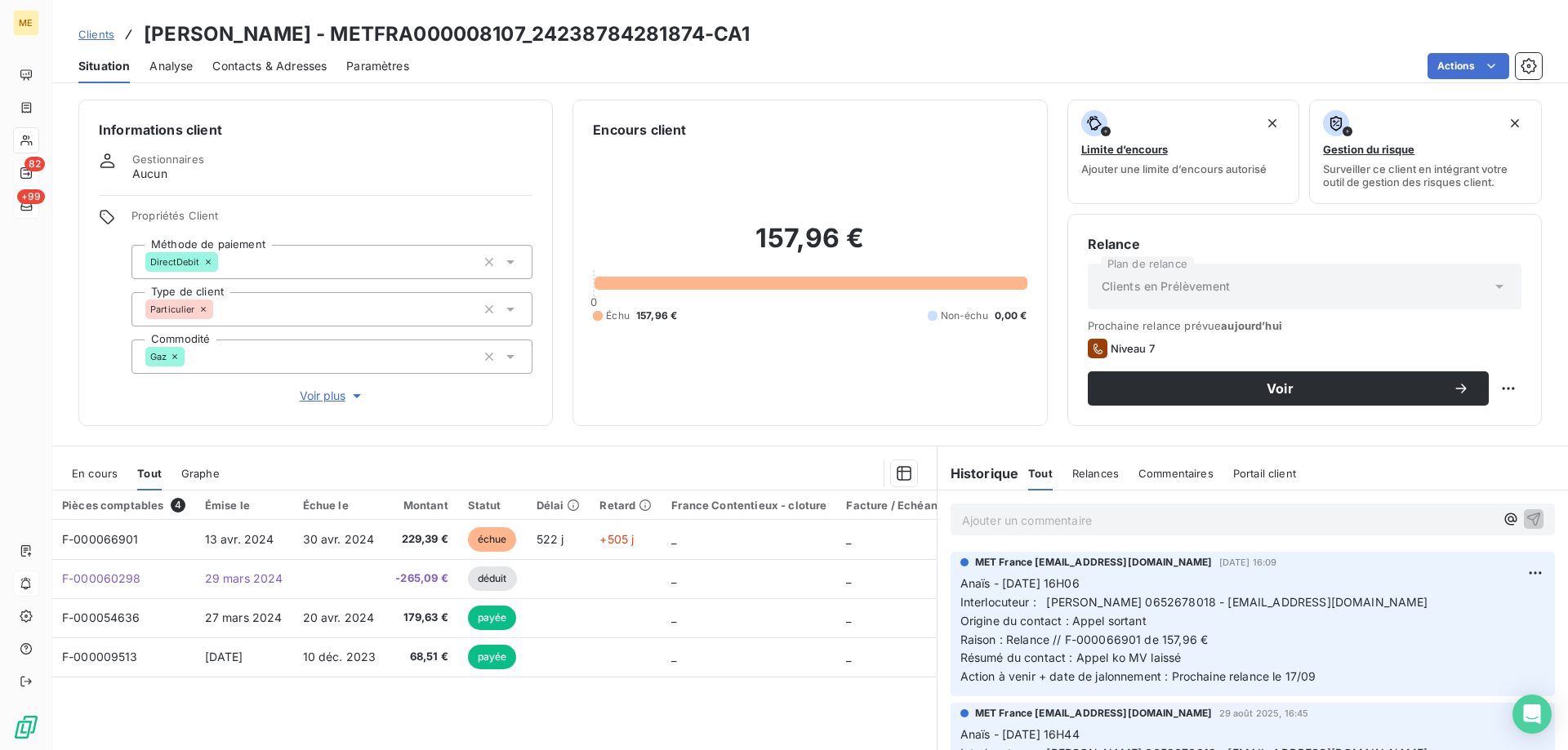
click at [313, 391] on span "Voir plus" at bounding box center [333, 396] width 66 height 16
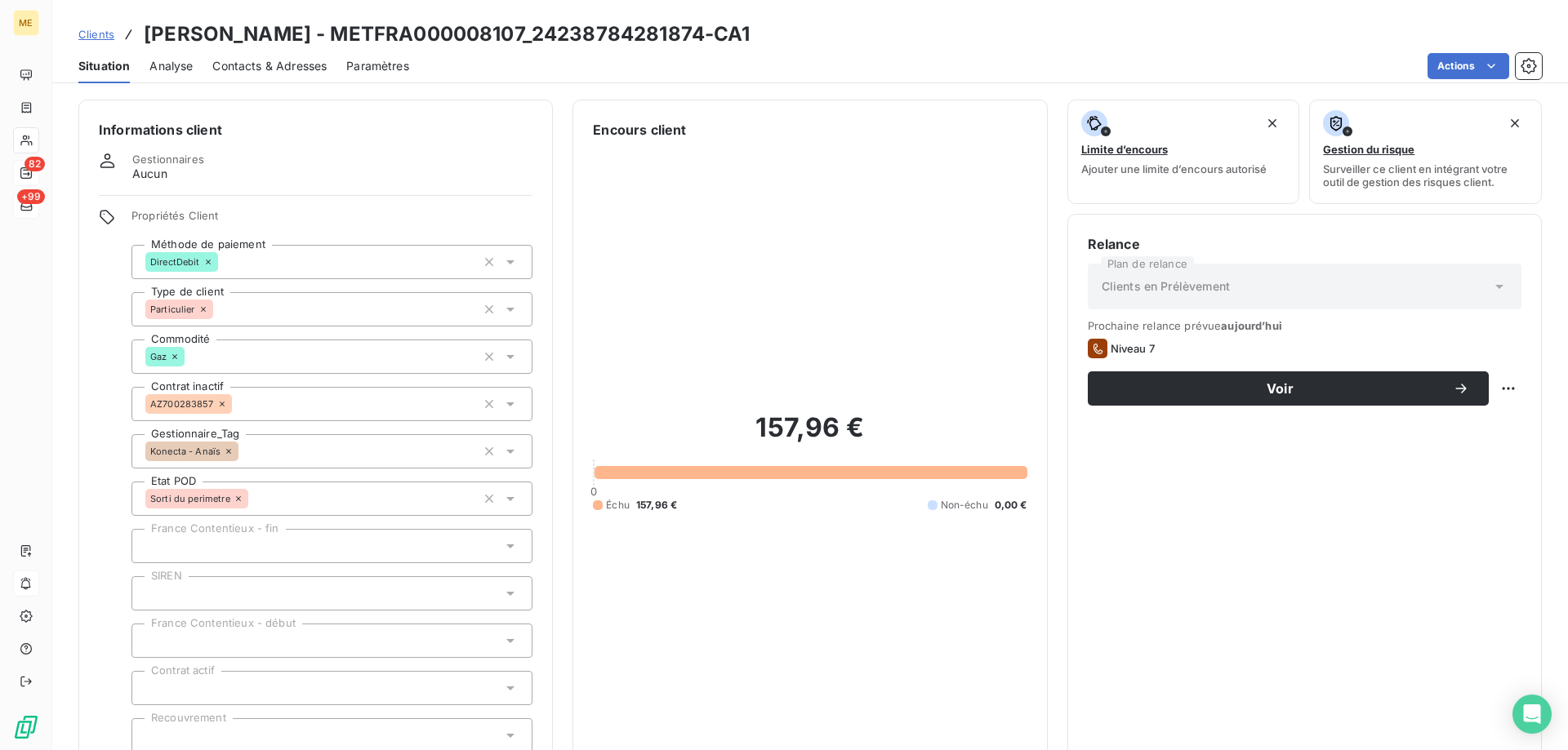
click at [780, 268] on div "157,96 € 0 Échu 157,96 € Non-échu 0,00 €" at bounding box center [810, 462] width 433 height 644
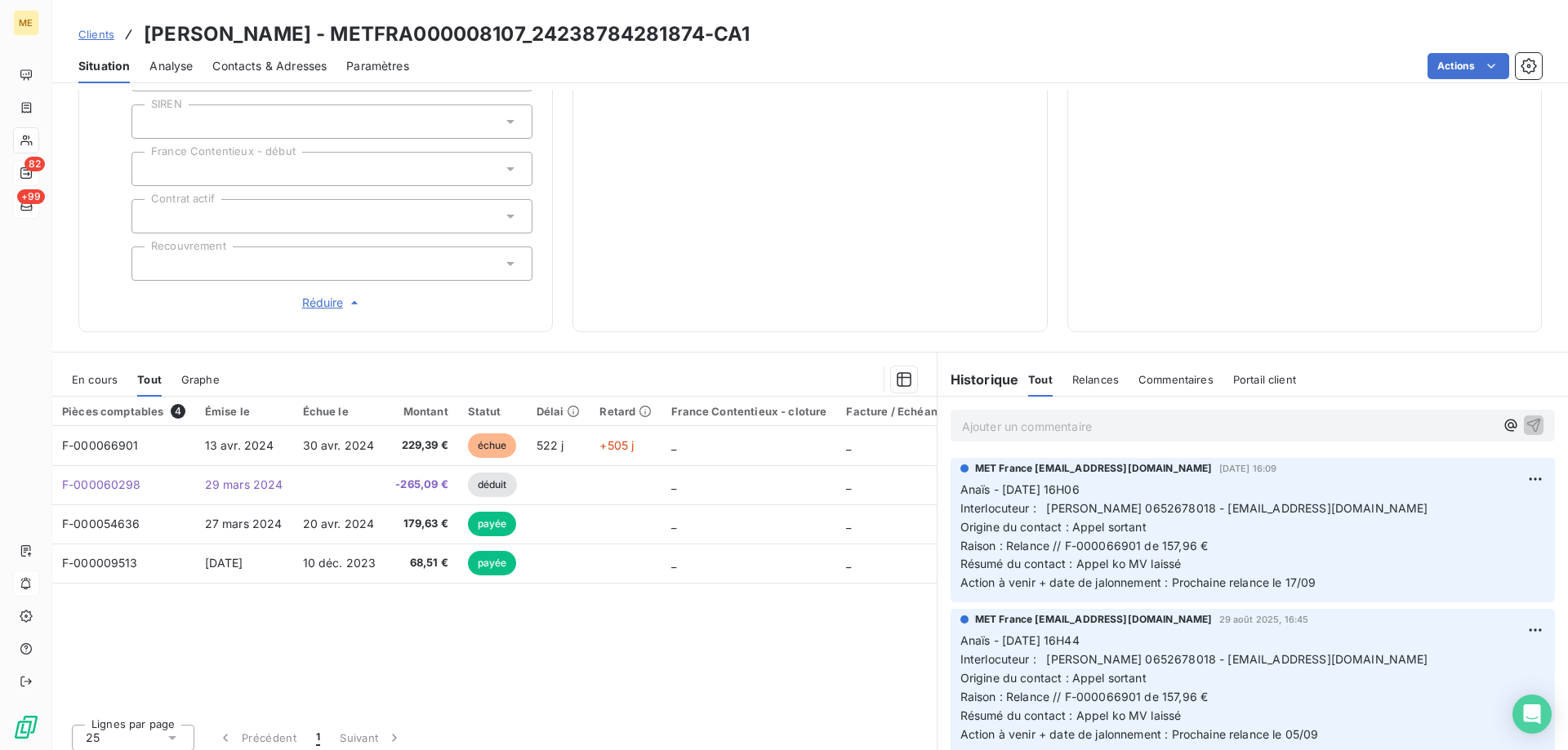
scroll to position [146, 0]
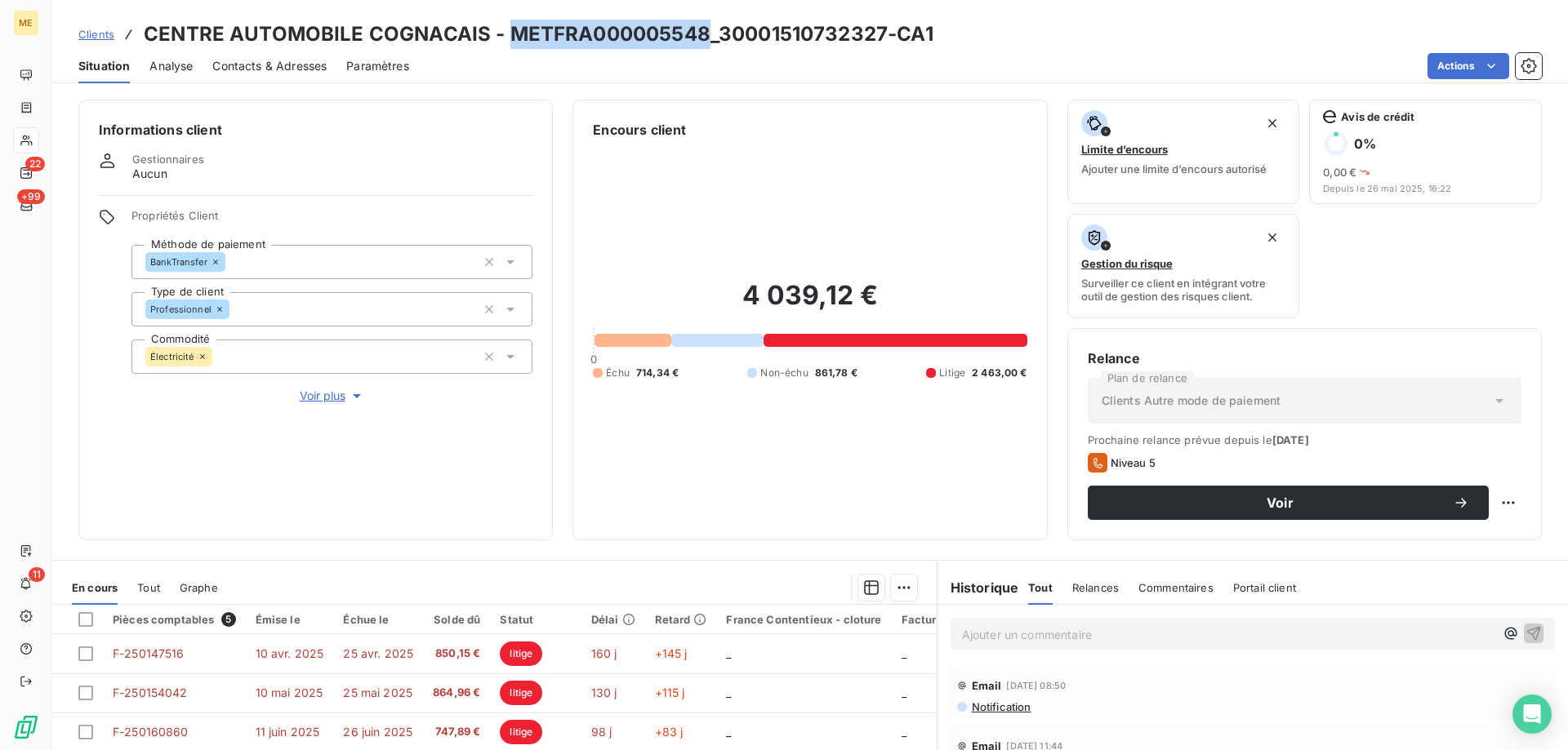
drag, startPoint x: 504, startPoint y: 34, endPoint x: 699, endPoint y: 22, distance: 195.4
click at [699, 22] on h3 "CENTRE AUTOMOBILE COGNACAIS - METFRA000005548_30001510732327-CA1" at bounding box center [538, 34] width 789 height 29
copy h3 "METFRA000005548"
click at [103, 36] on span "Clients" at bounding box center [96, 34] width 36 height 13
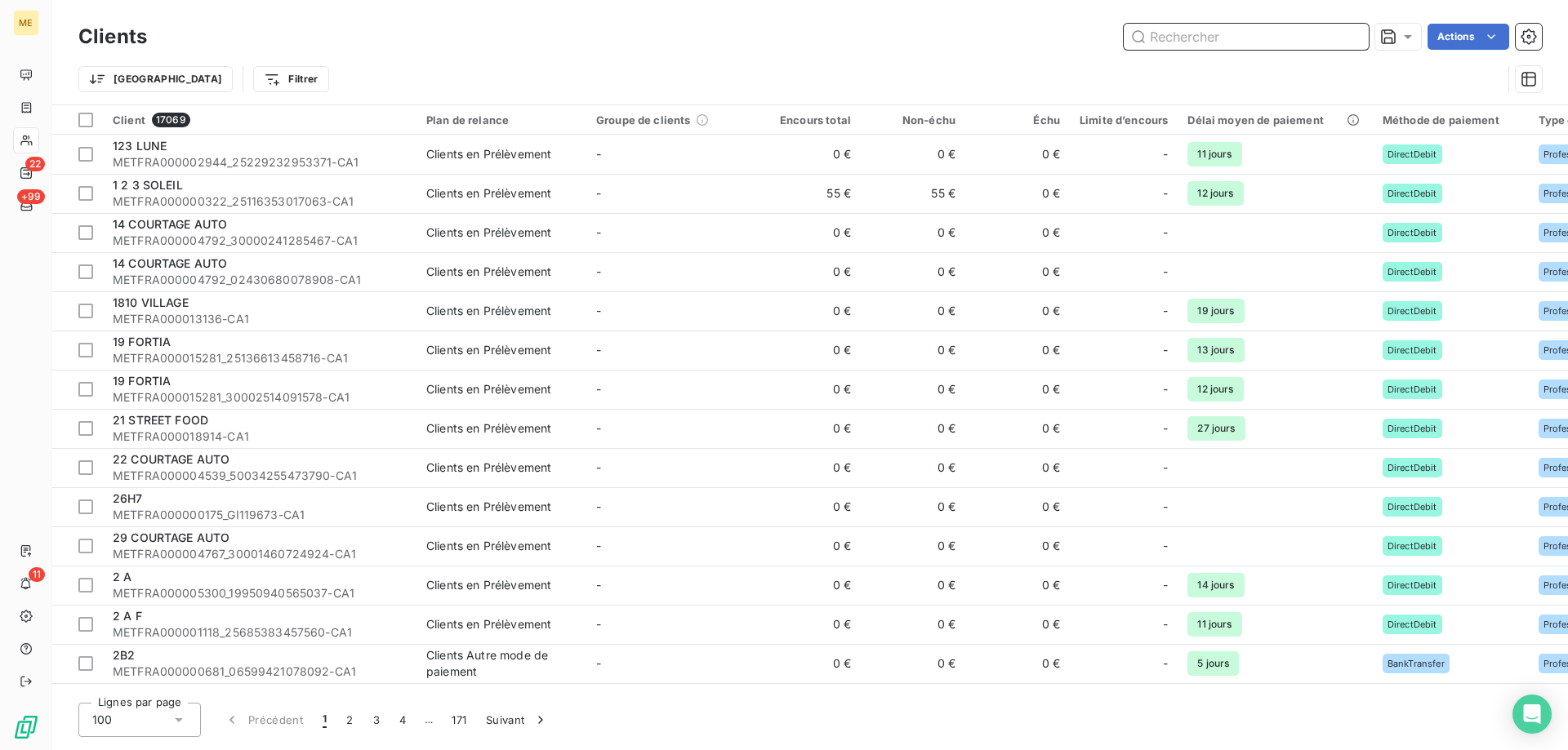
click at [1200, 47] on input "text" at bounding box center [1247, 36] width 245 height 26
paste input "METFRA000005548"
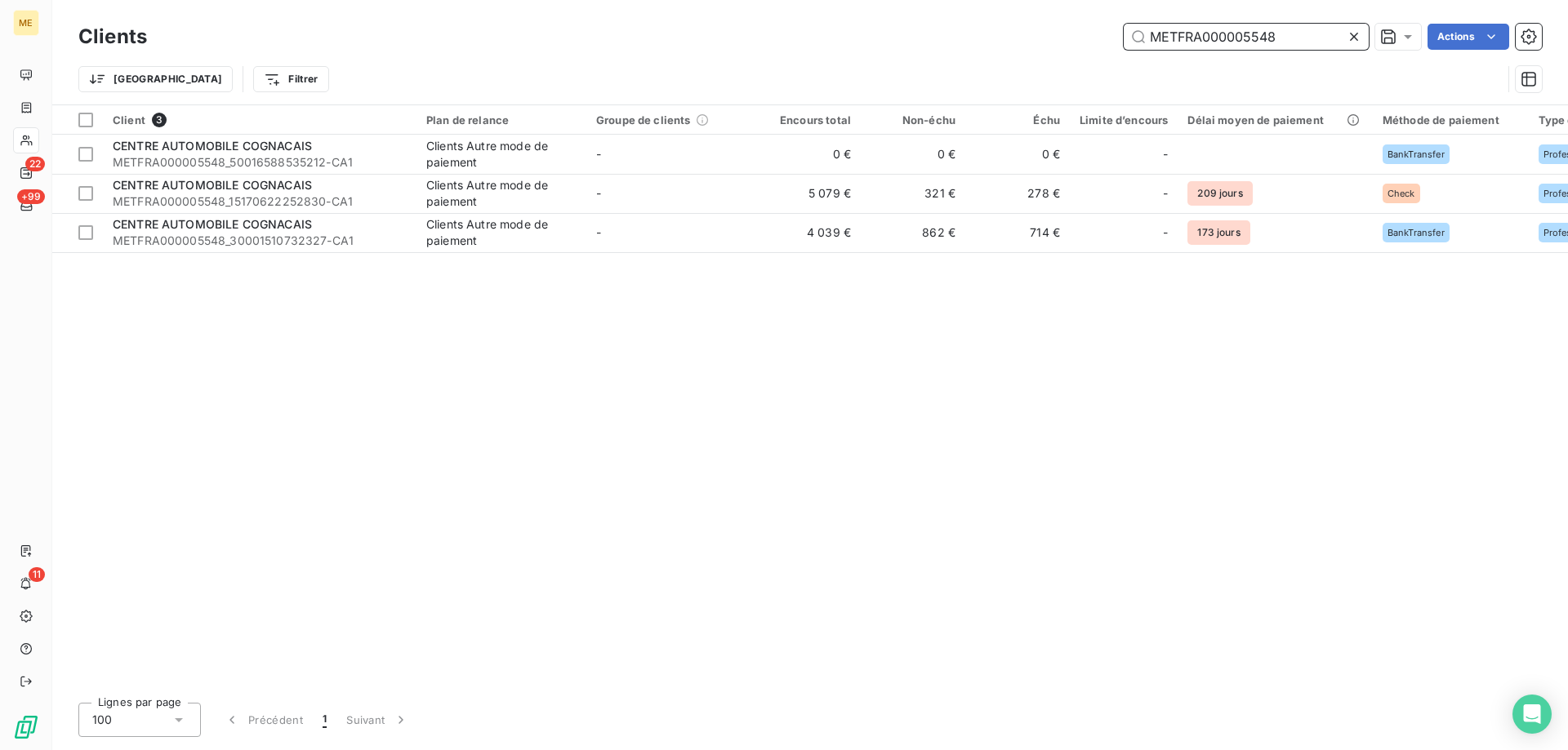
type input "METFRA000005548"
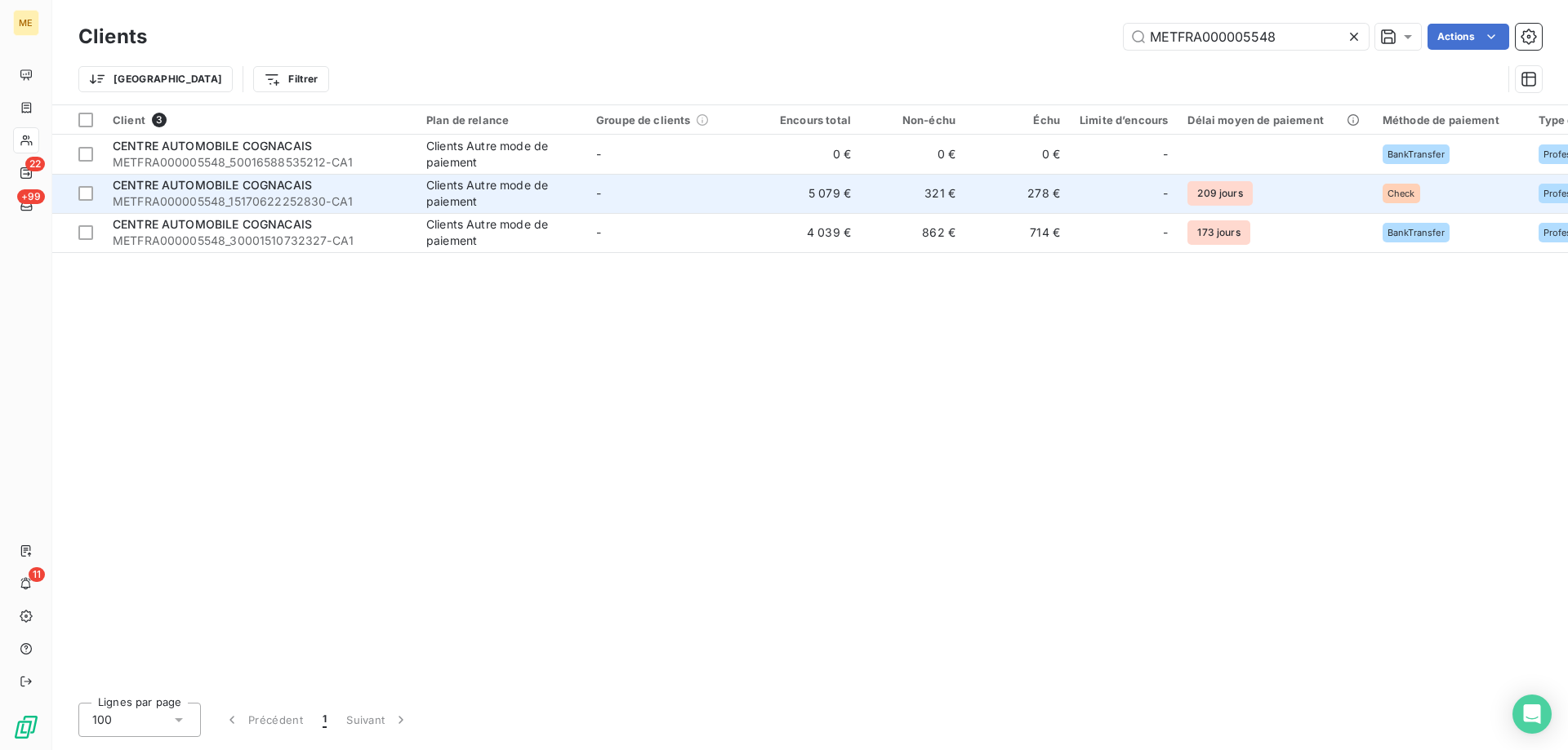
click at [158, 190] on span "CENTRE AUTOMOBILE COGNACAIS" at bounding box center [212, 186] width 199 height 14
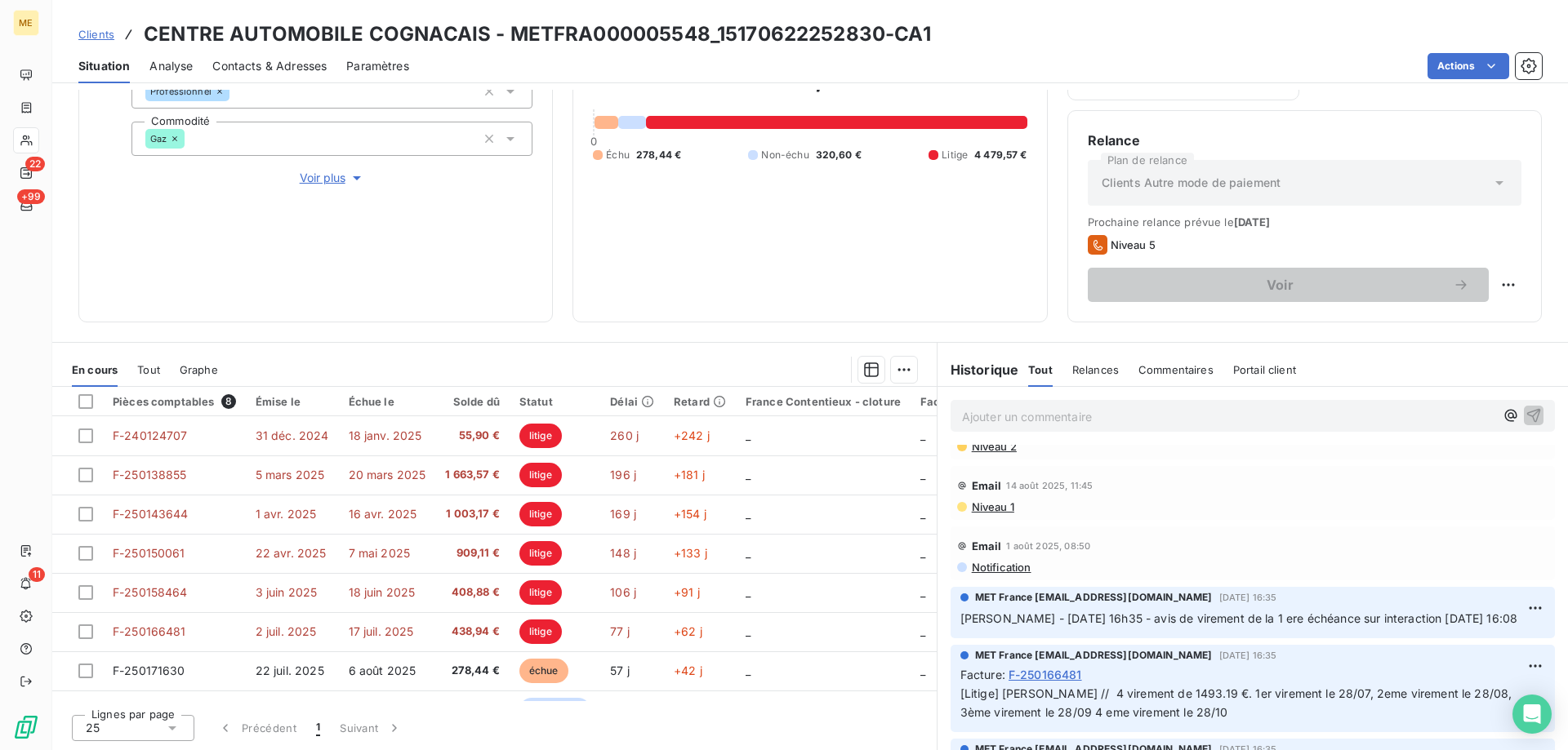
scroll to position [327, 0]
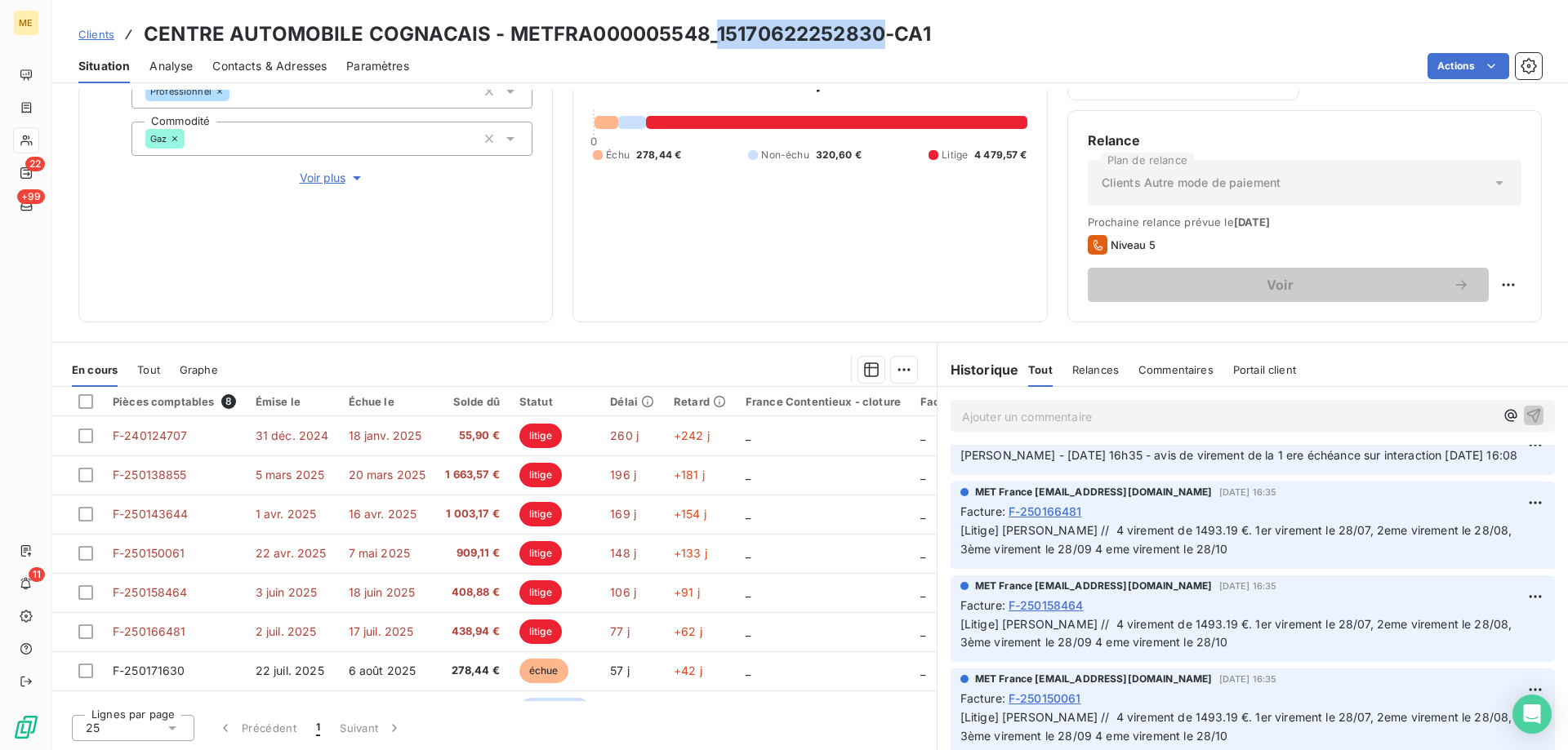
drag, startPoint x: 717, startPoint y: 34, endPoint x: 876, endPoint y: 47, distance: 159.5
click at [876, 47] on h3 "CENTRE AUTOMOBILE COGNACAIS - METFRA000005548_15170622252830-CA1" at bounding box center [537, 34] width 788 height 29
copy h3 "15170622252830"
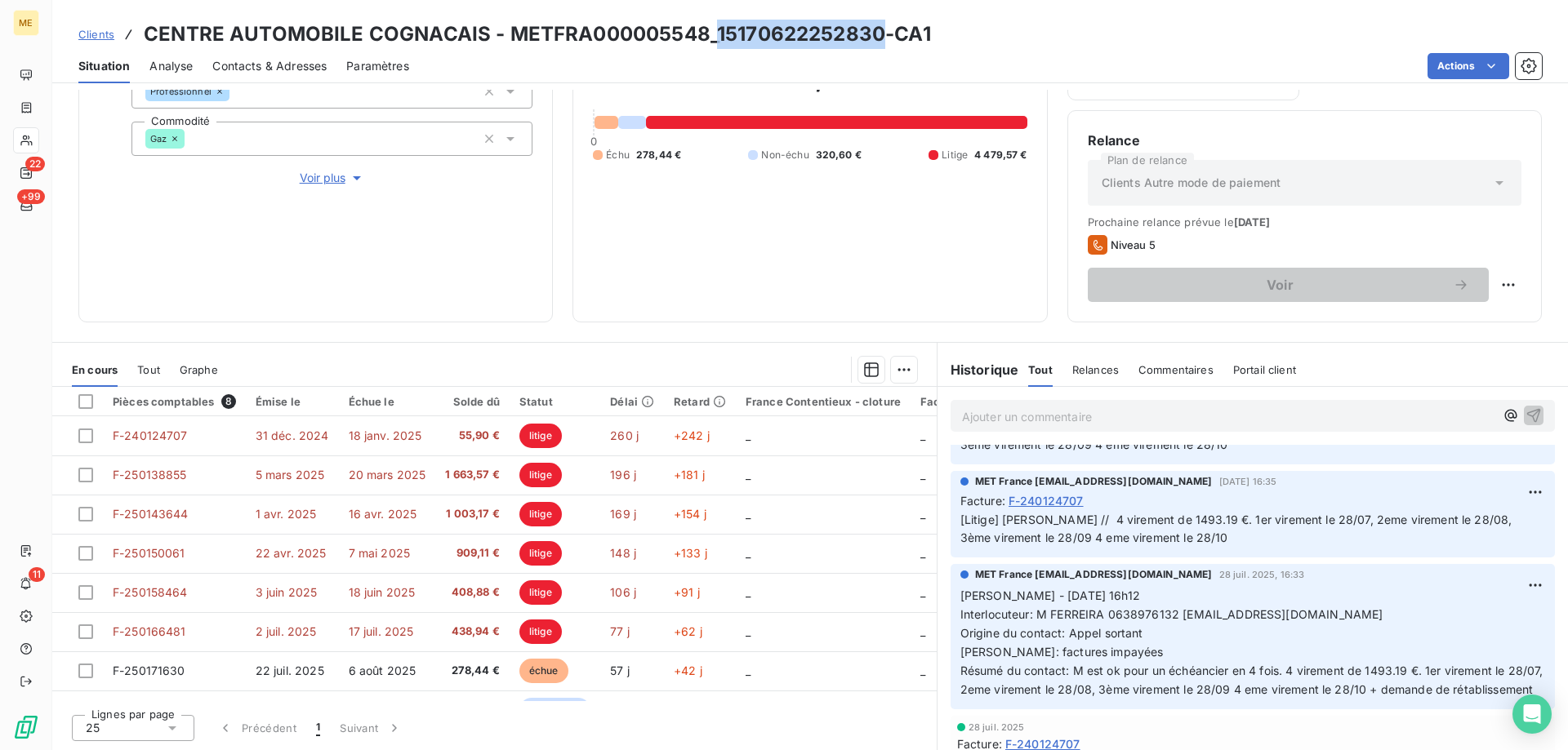
scroll to position [817, 0]
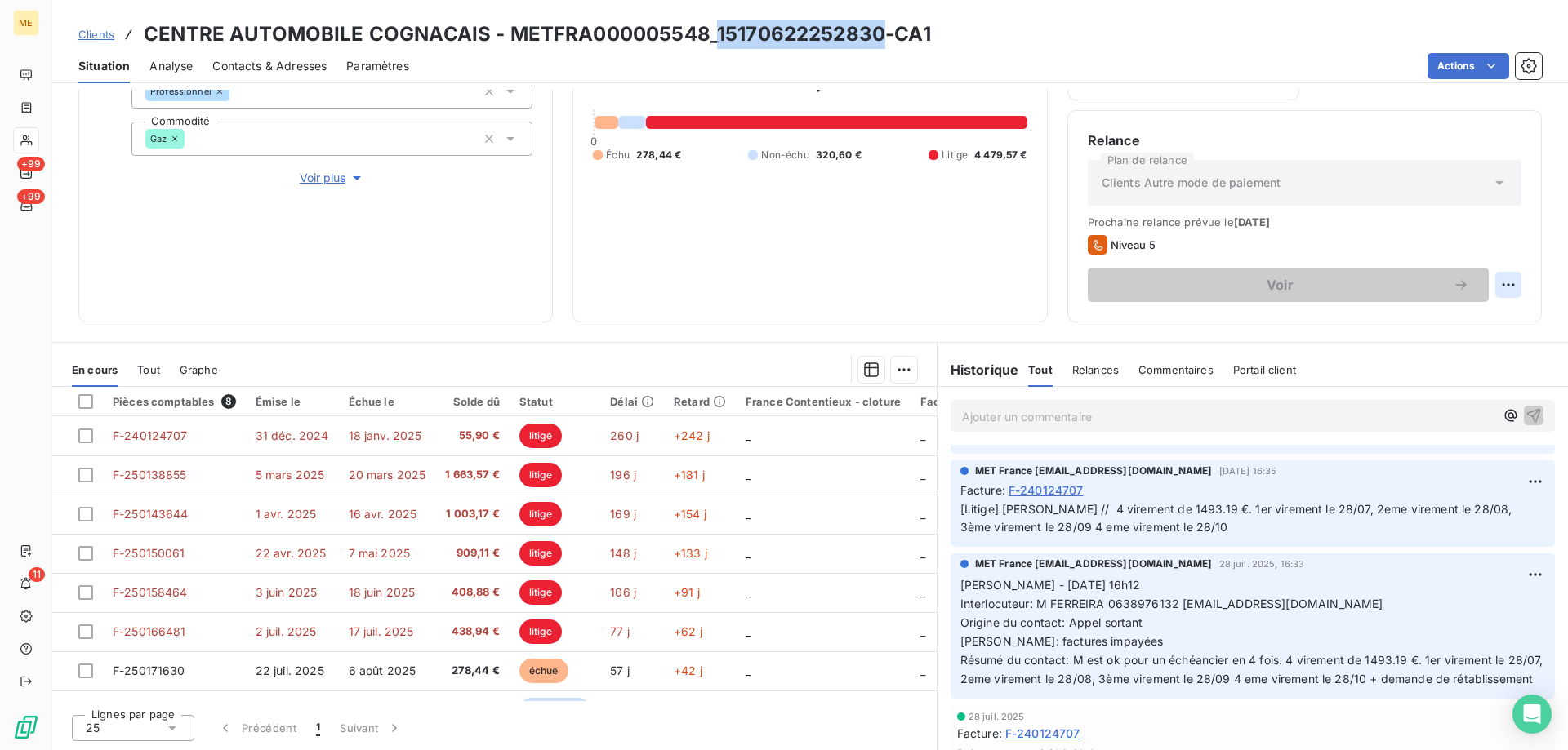
click at [1493, 275] on html "ME +99 +99 11 Clients CENTRE AUTOMOBILE COGNACAIS - METFRA000005548_15170622252…" at bounding box center [784, 456] width 1568 height 913
click at [1478, 324] on div "Replanifier cette action" at bounding box center [1429, 320] width 147 height 26
select select "8"
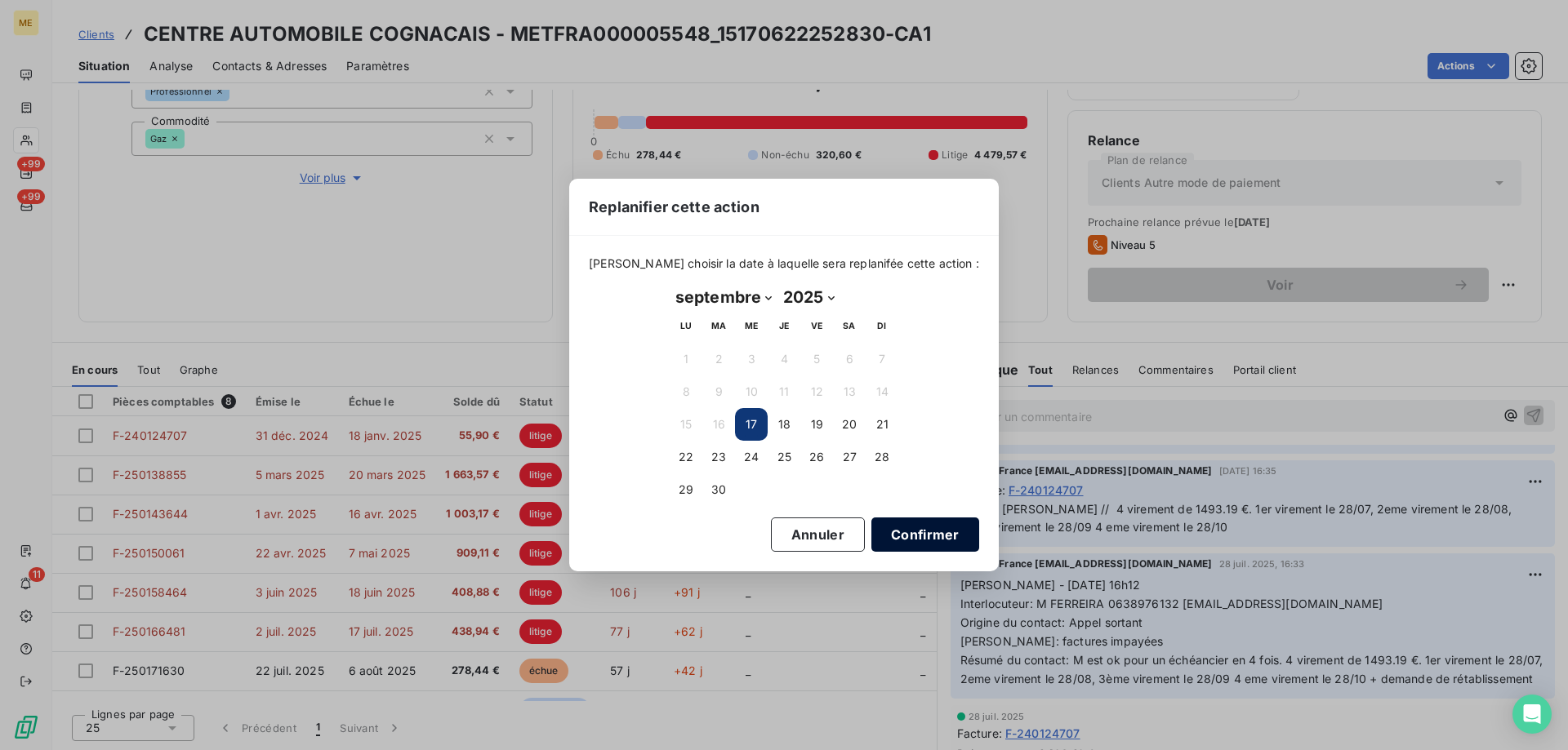
click at [908, 533] on button "Confirmer" at bounding box center [924, 534] width 107 height 35
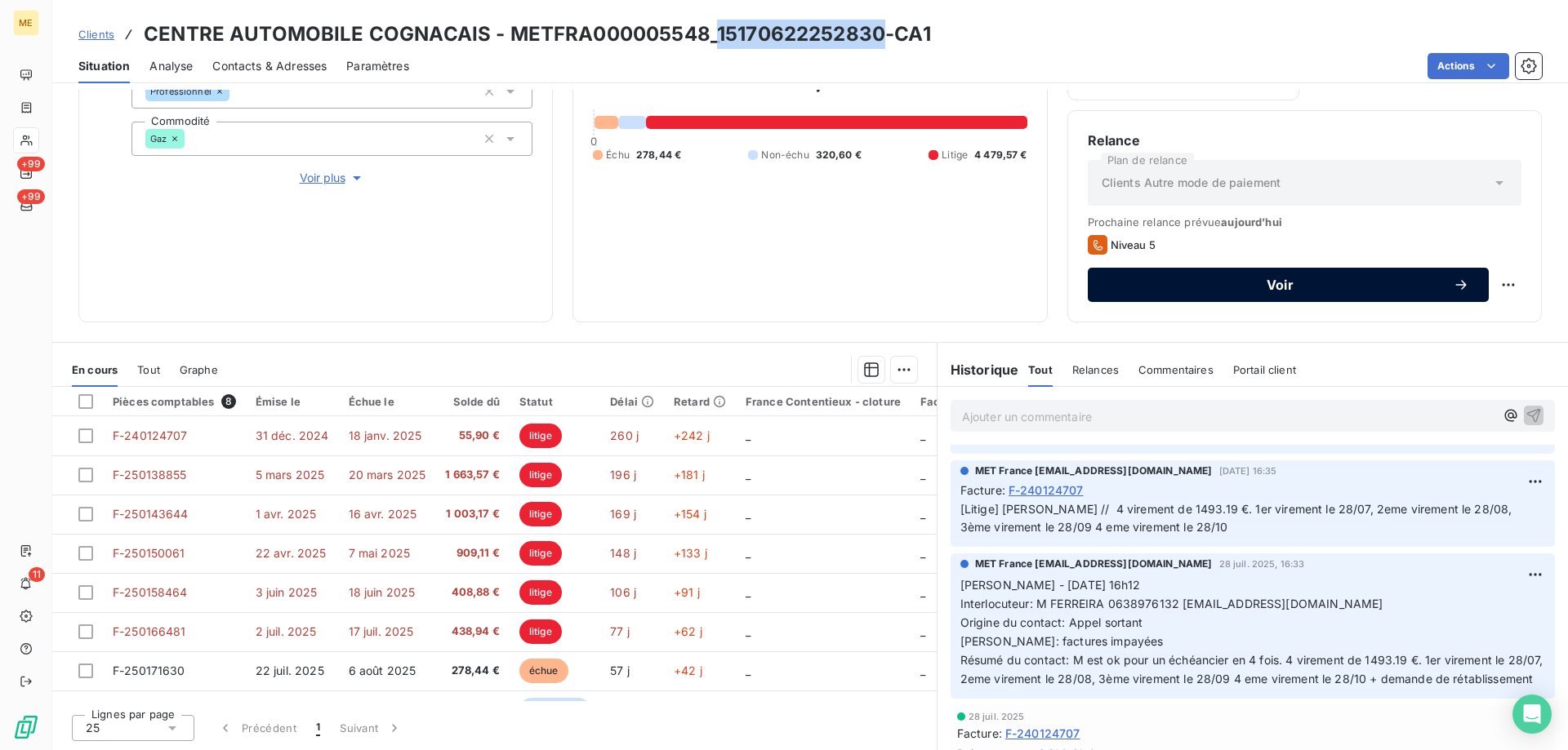
click at [1136, 279] on span "Voir" at bounding box center [1279, 285] width 345 height 13
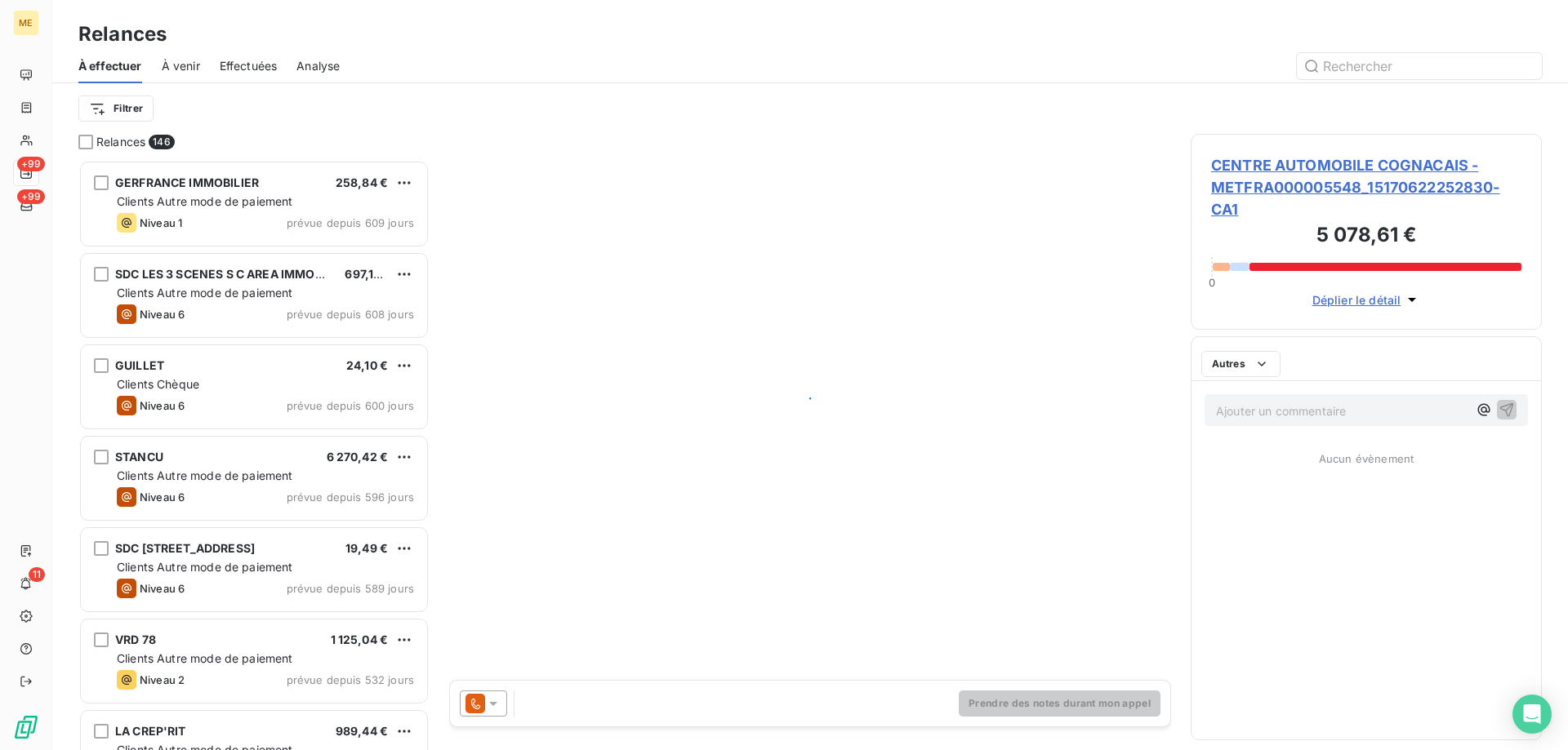
scroll to position [578, 339]
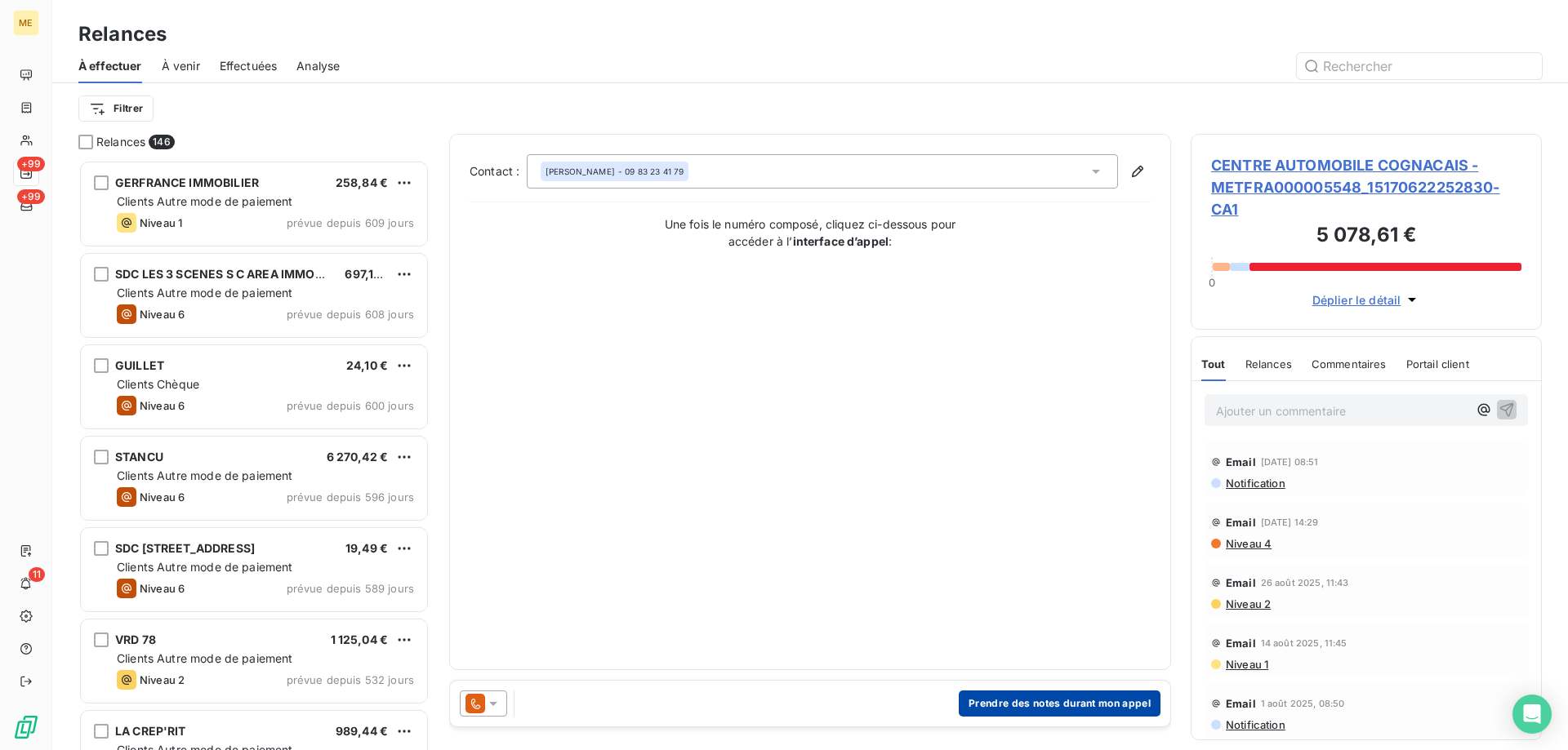
click at [992, 695] on button "Prendre des notes durant mon appel" at bounding box center [1059, 703] width 202 height 26
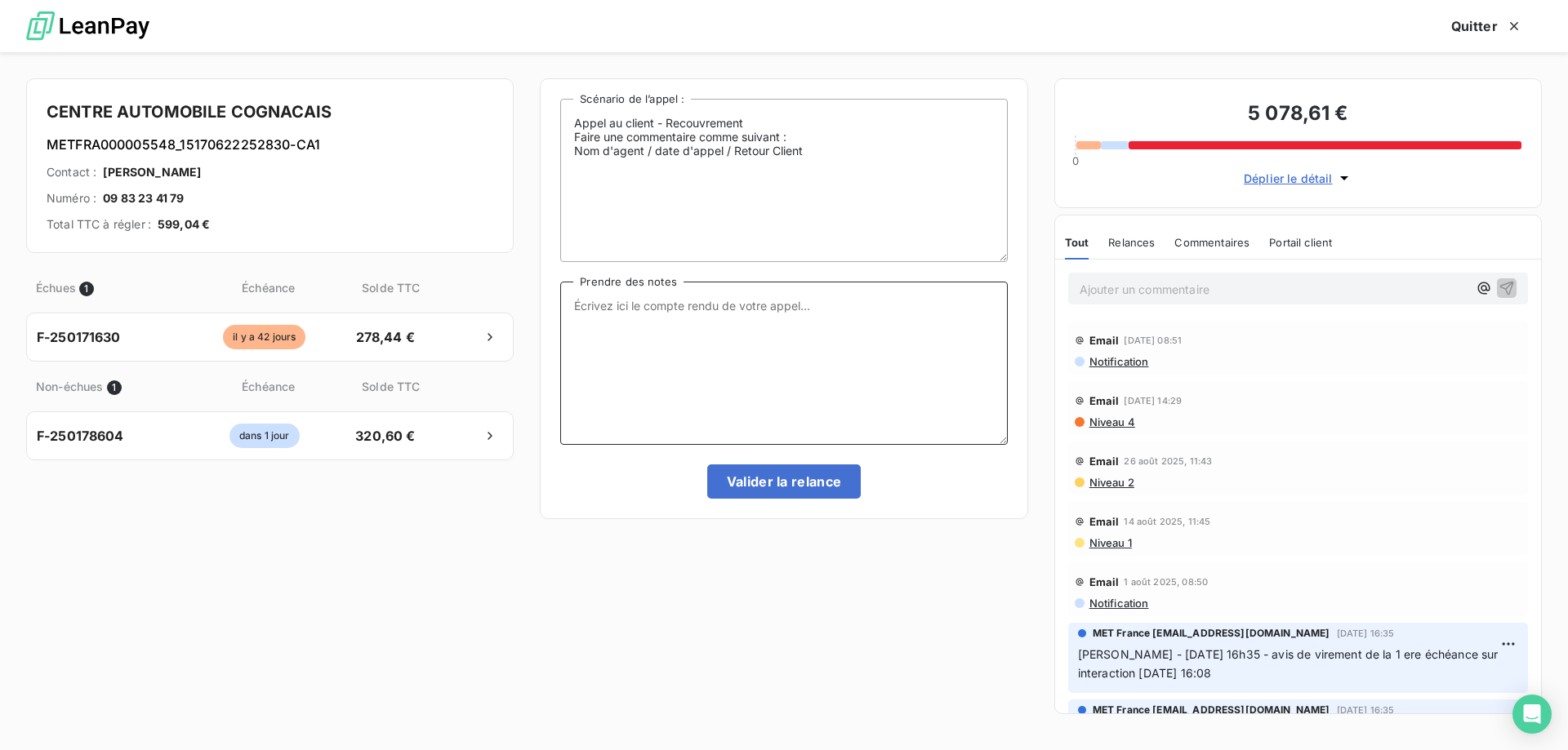
click at [712, 319] on textarea "Prendre des notes" at bounding box center [783, 363] width 447 height 163
paste textarea "Sylvain - 17/09/2025 - 10h19 Interlocuteur: Secretariat 0983234179 centreautomo…"
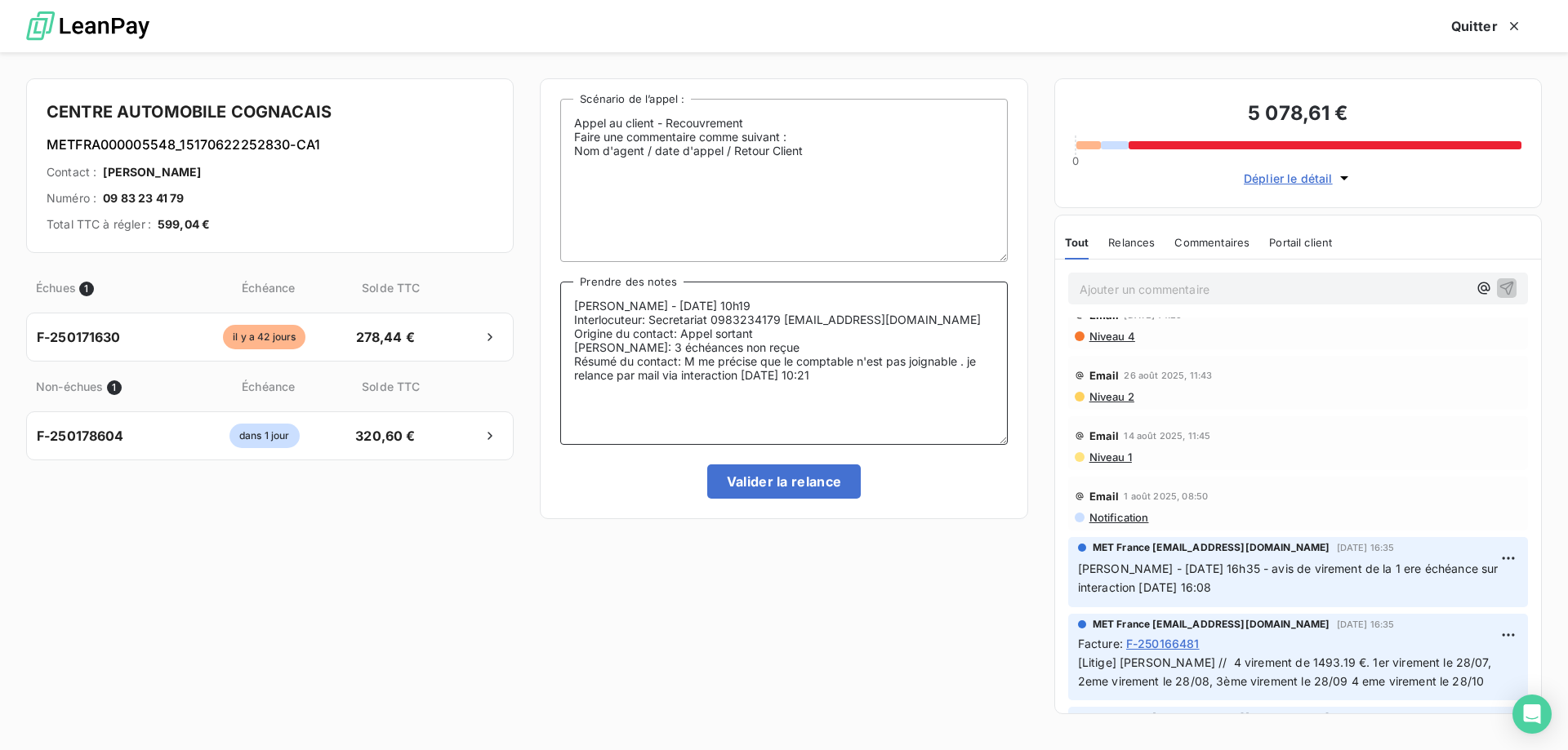
scroll to position [163, 0]
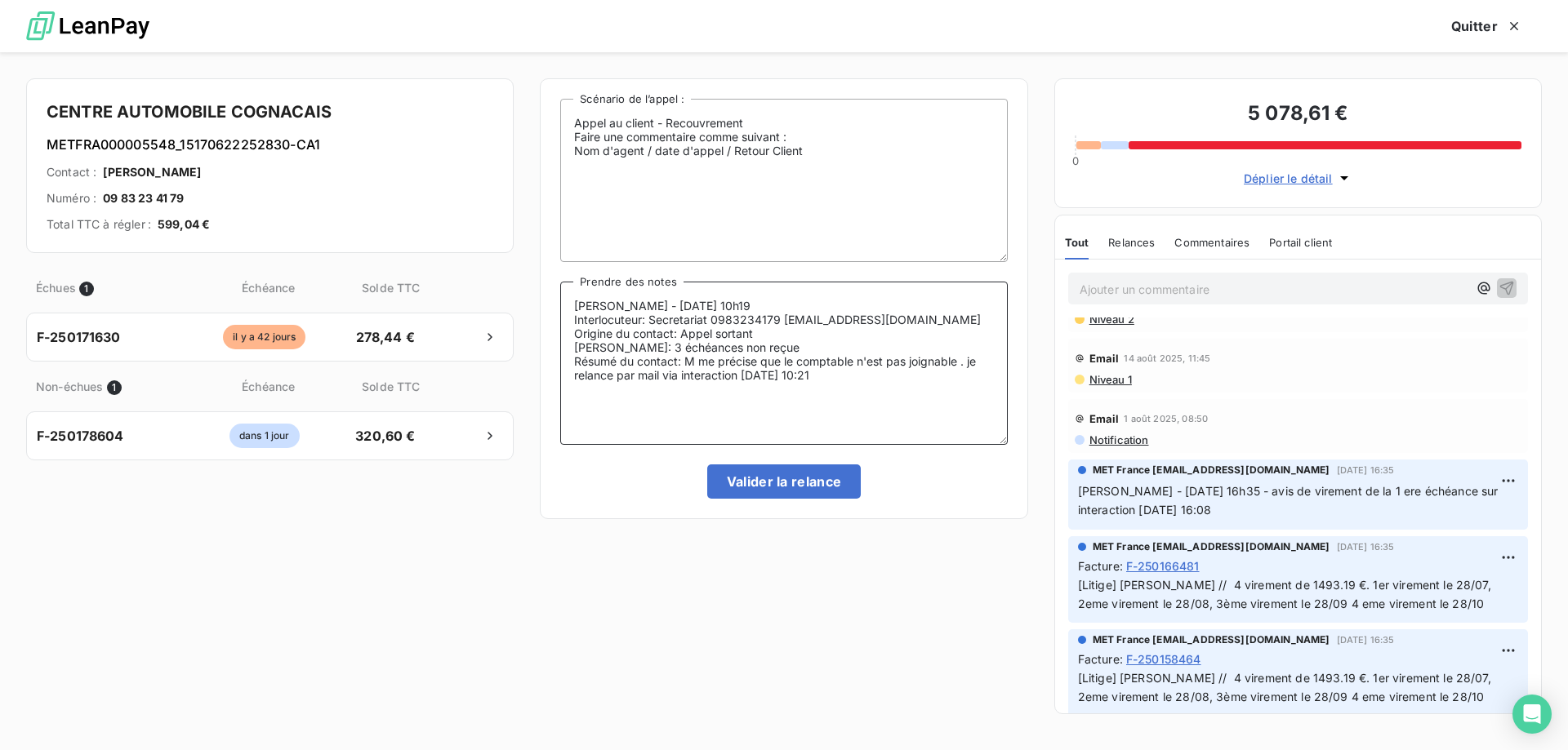
click at [626, 360] on textarea "Sylvain - 17/09/2025 - 10h19 Interlocuteur: Secretariat 0983234179 centreautomo…" at bounding box center [783, 363] width 447 height 163
click at [623, 358] on textarea "Sylvain - 17/09/2025 - 10h19 Interlocuteur: Secretariat 0983234179 centreautomo…" at bounding box center [783, 363] width 447 height 163
click at [684, 362] on textarea "Sylvain - 17/09/2025 - 10h19 Interlocuteur: Secretariat 0983234179 centreautomo…" at bounding box center [783, 363] width 447 height 163
click at [860, 390] on textarea "Sylvain - 17/09/2025 - 10h19 Interlocuteur: Secretariat 0983234179 centreautomo…" at bounding box center [783, 363] width 447 height 163
click at [667, 321] on textarea "Sylvain - 17/09/2025 - 10h19 Interlocuteur: Secretariat 0983234179 centreautomo…" at bounding box center [783, 363] width 447 height 163
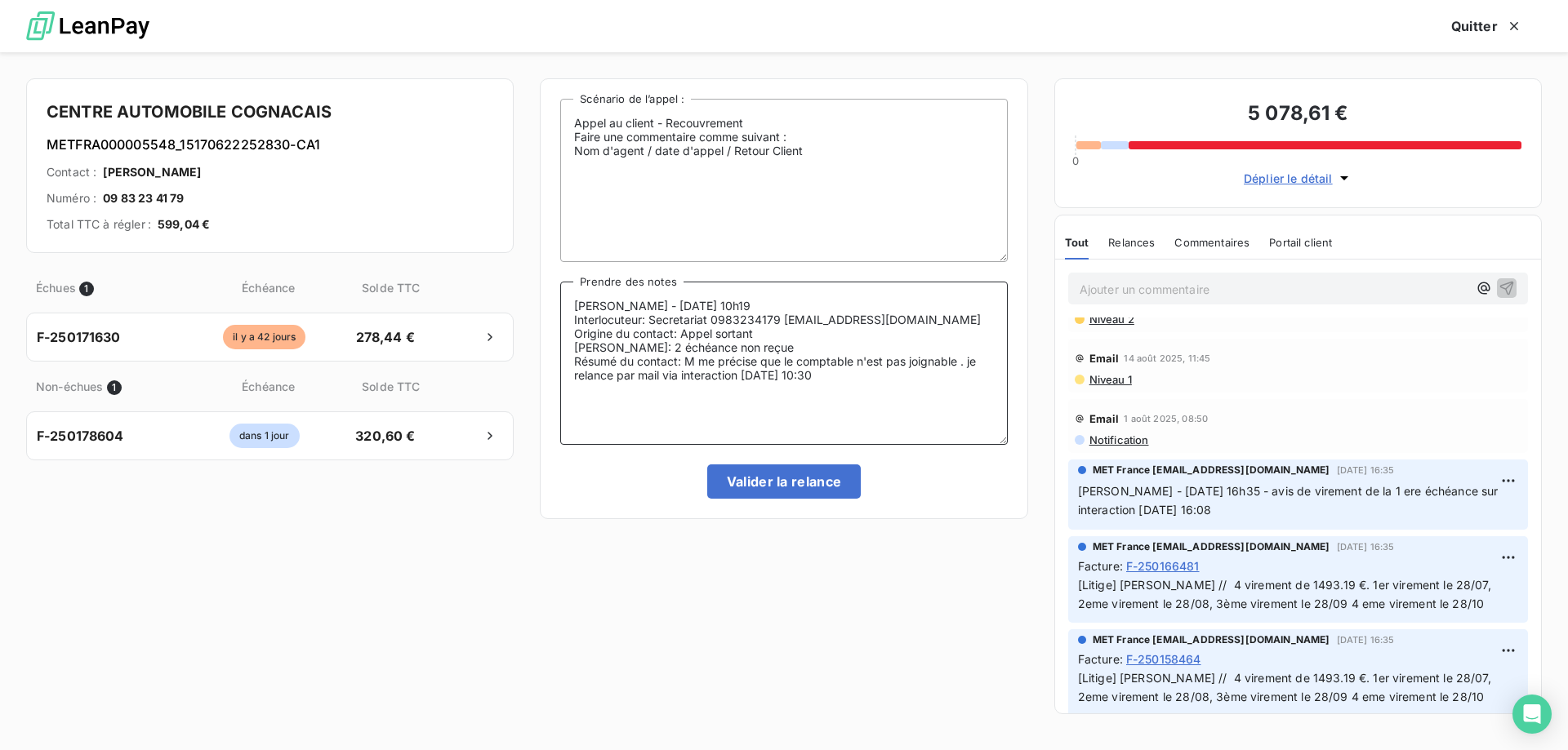
click at [0, 0] on lt-span "Secr é tariat" at bounding box center [0, 0] width 0 height 0
type textarea "Sylvain - 17/09/2025 - 10h19 Interlocuteur: Secrétariat 0983234179 centreautomo…"
drag, startPoint x: 826, startPoint y: 335, endPoint x: 574, endPoint y: 333, distance: 252.0
click at [574, 333] on textarea "Sylvain - 17/09/2025 - 10h19 Interlocuteur: Secrétariat 0983234179 centreautomo…" at bounding box center [783, 363] width 447 height 163
drag, startPoint x: 180, startPoint y: 142, endPoint x: 292, endPoint y: 141, distance: 112.0
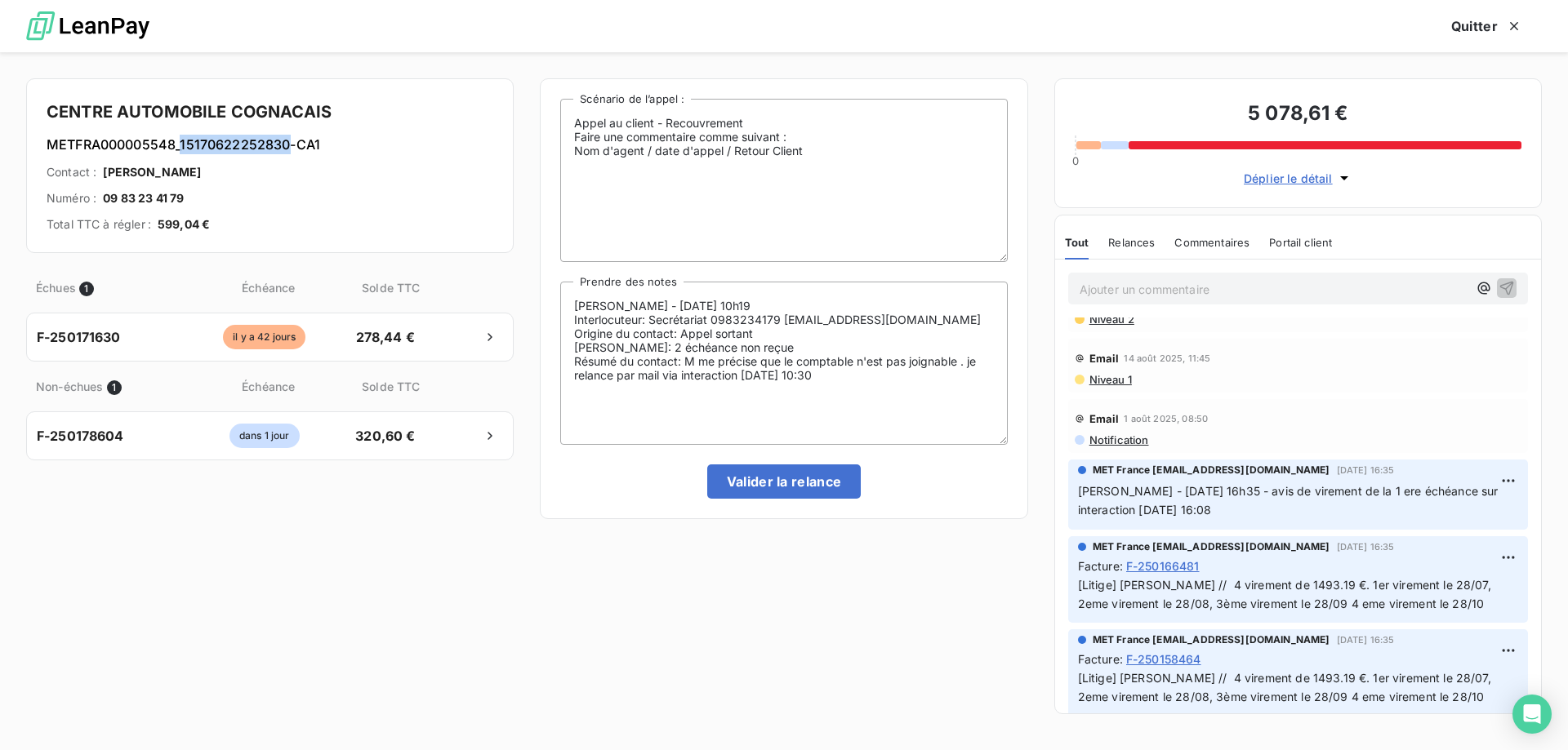
click at [292, 141] on h6 "METFRA000005548_15170622252830-CA1" at bounding box center [269, 145] width 447 height 20
drag, startPoint x: 750, startPoint y: 487, endPoint x: 713, endPoint y: 316, distance: 175.0
click at [750, 488] on button "Valider la relance" at bounding box center [785, 481] width 154 height 35
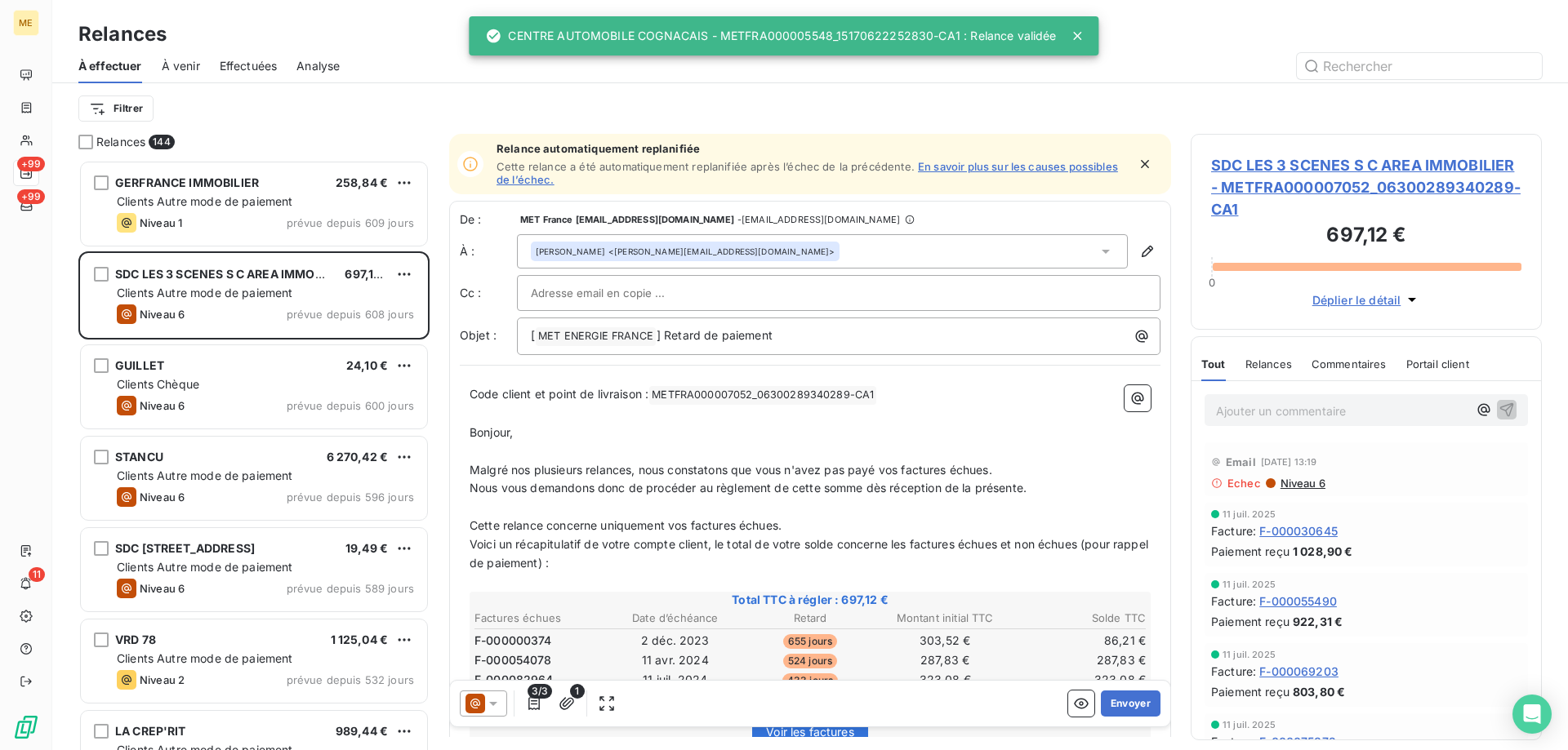
scroll to position [578, 339]
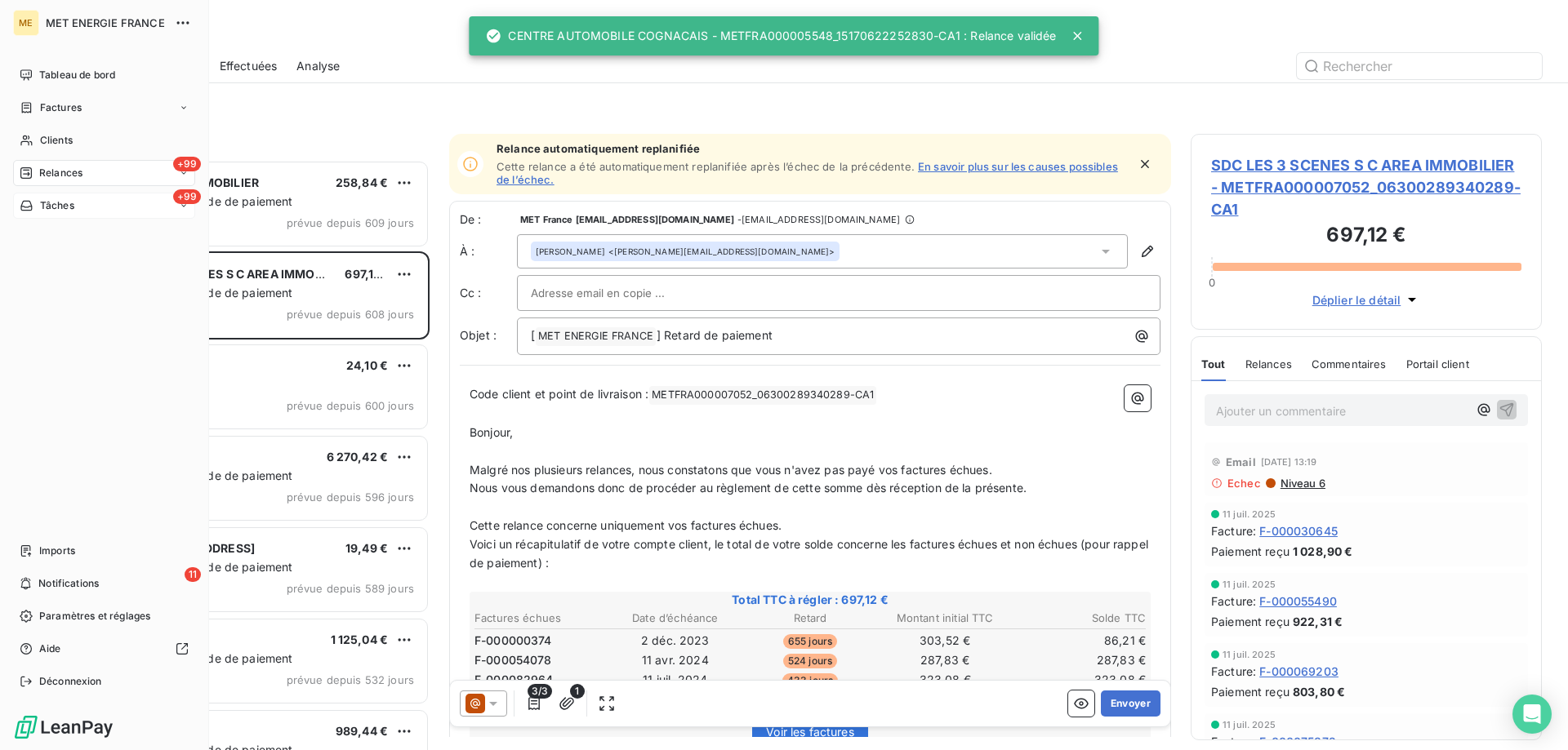
click at [28, 209] on icon at bounding box center [27, 205] width 14 height 13
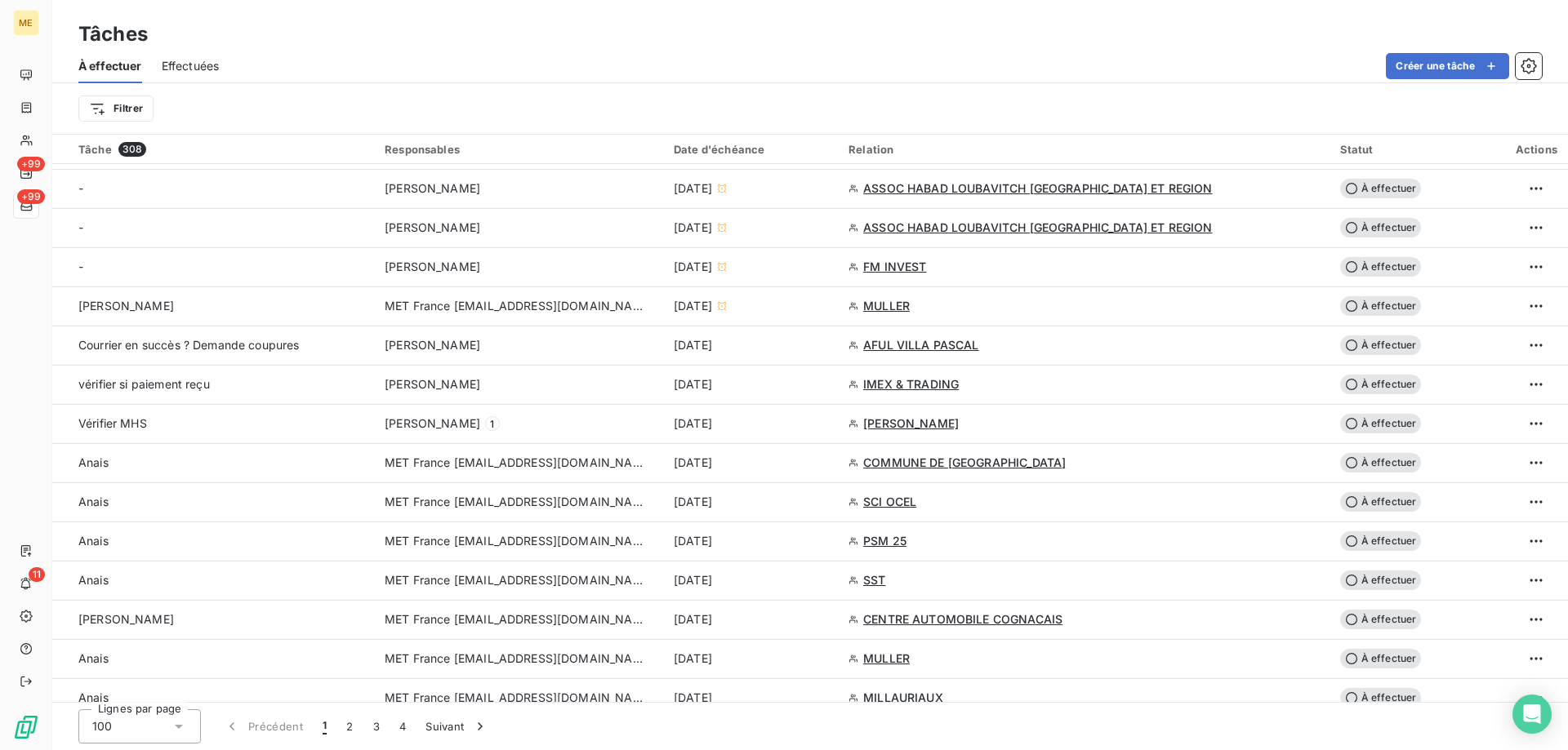
scroll to position [898, 0]
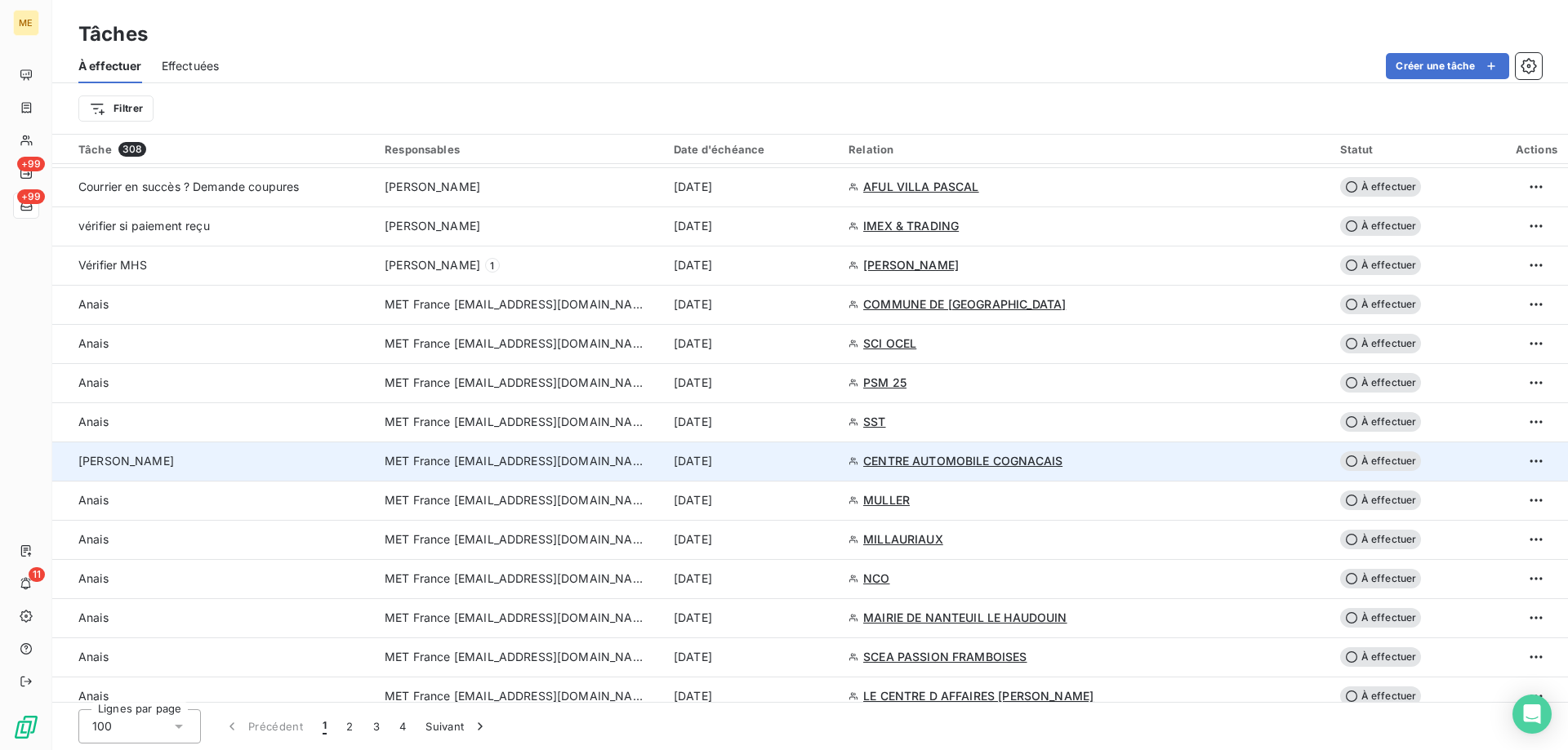
click at [435, 465] on span "MET France [EMAIL_ADDRESS][DOMAIN_NAME]" at bounding box center [515, 461] width 261 height 16
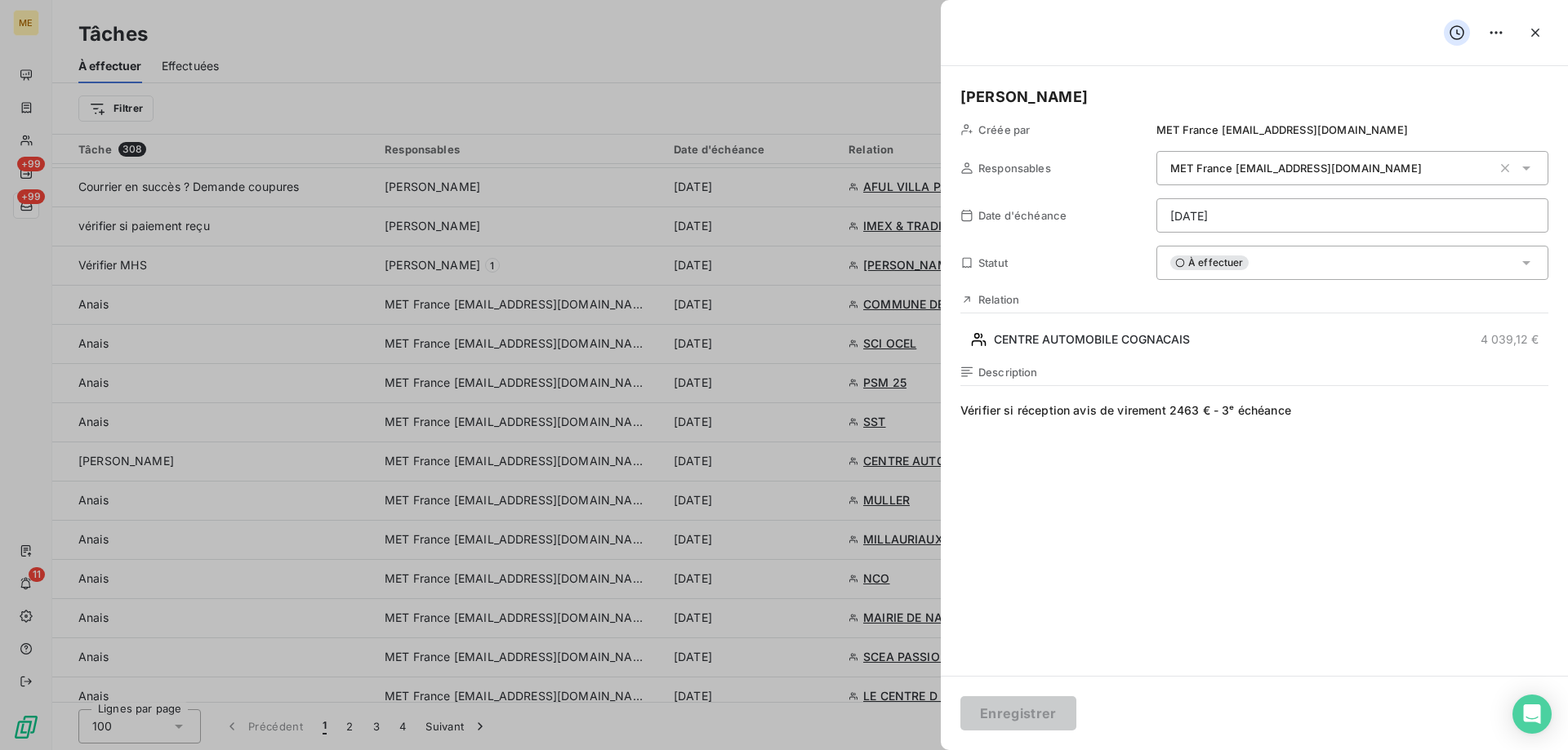
click at [1247, 211] on html "ME +99 +99 11 Tâches À effectuer Effectuées Créer une tâche Filtrer Tâche 308 R…" at bounding box center [784, 456] width 1568 height 913
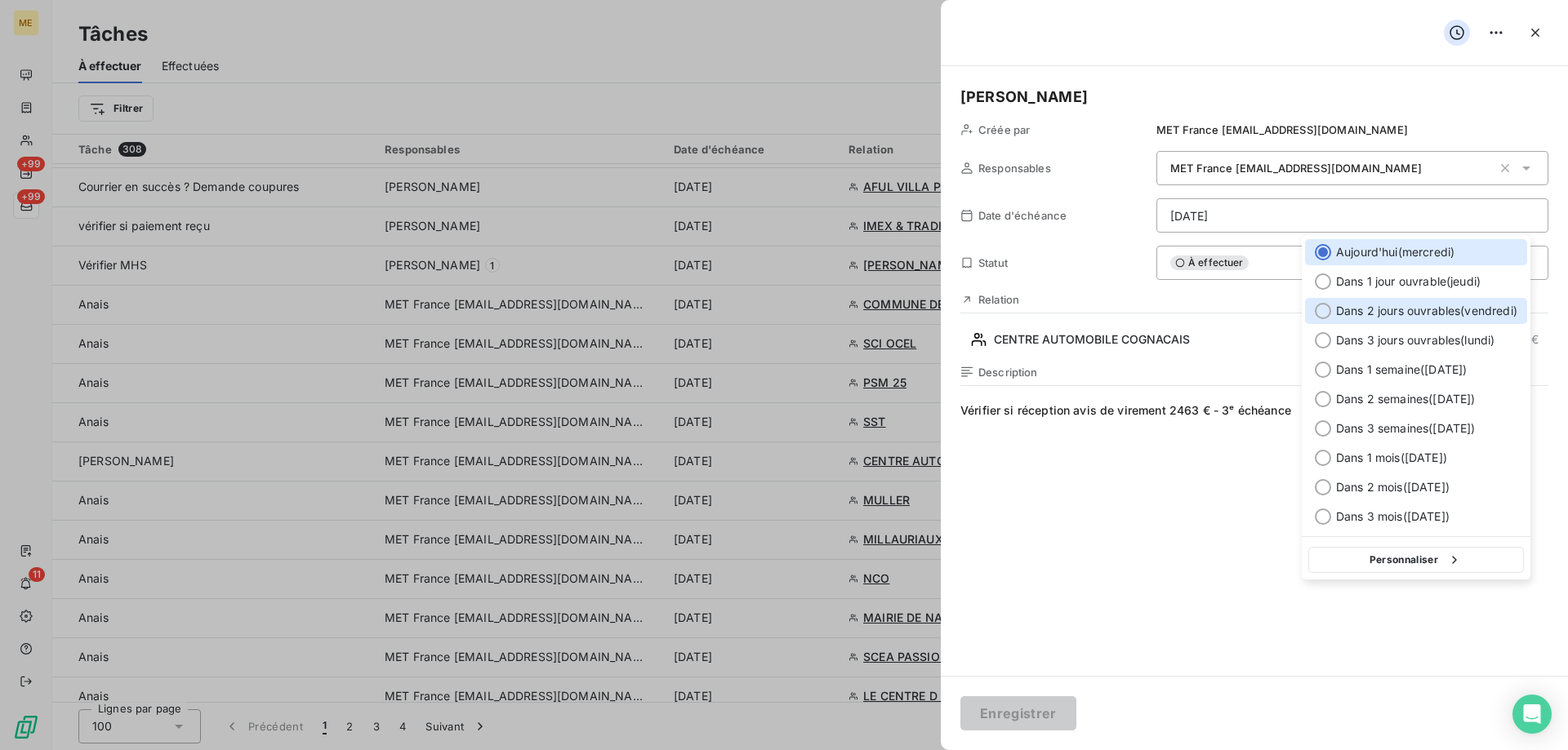
click at [1322, 312] on div at bounding box center [1323, 311] width 16 height 16
type input "19/09/2025"
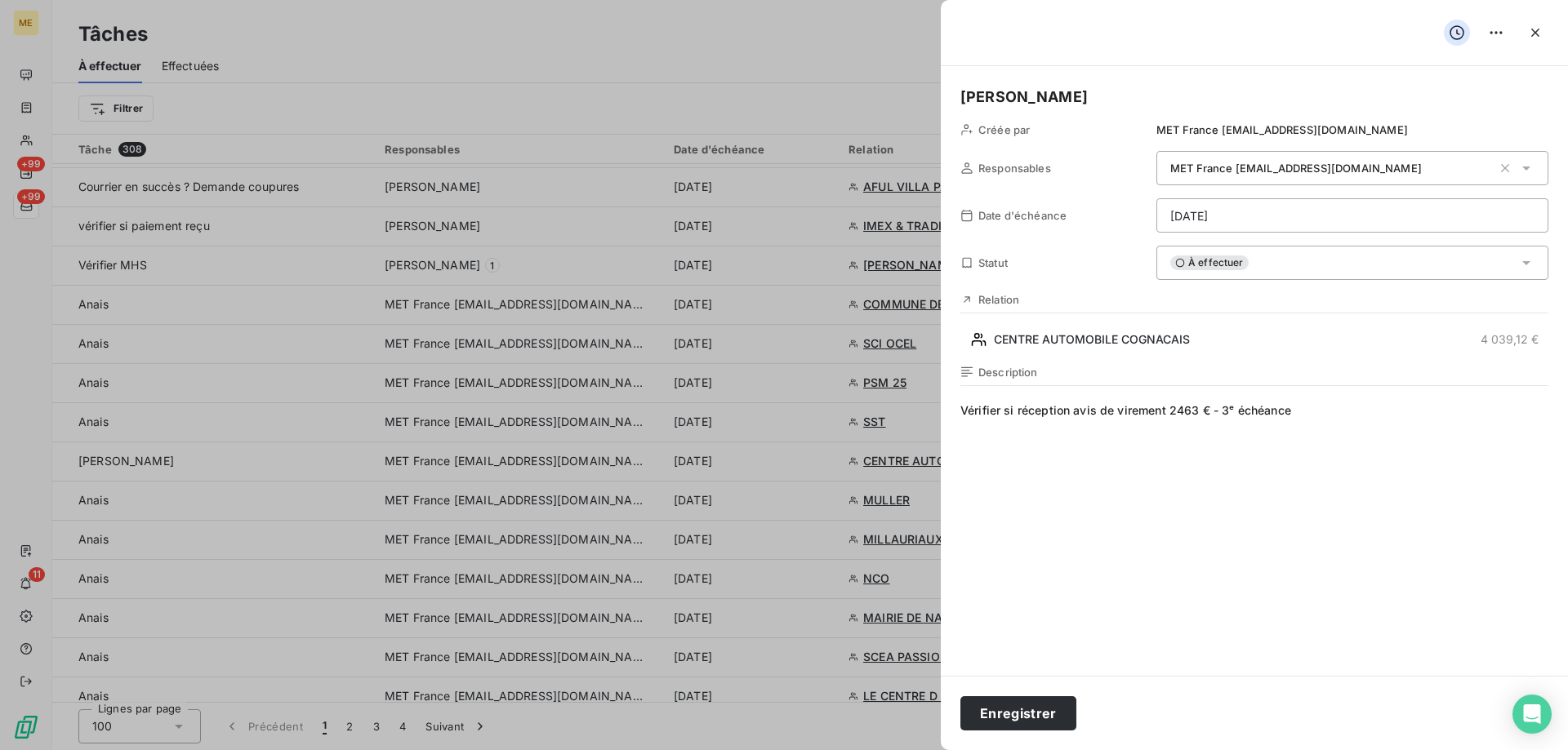
click at [1320, 407] on span "Vérifier si réception avis de virement 2463 € - 3ᵉ échéance" at bounding box center [1255, 558] width 588 height 313
click at [1073, 92] on h5 "Sylvain" at bounding box center [1255, 98] width 588 height 23
click at [1370, 414] on span "Vérifier si réception avis de virement 2463 € - 3ᵉ échéance -" at bounding box center [1255, 558] width 588 height 313
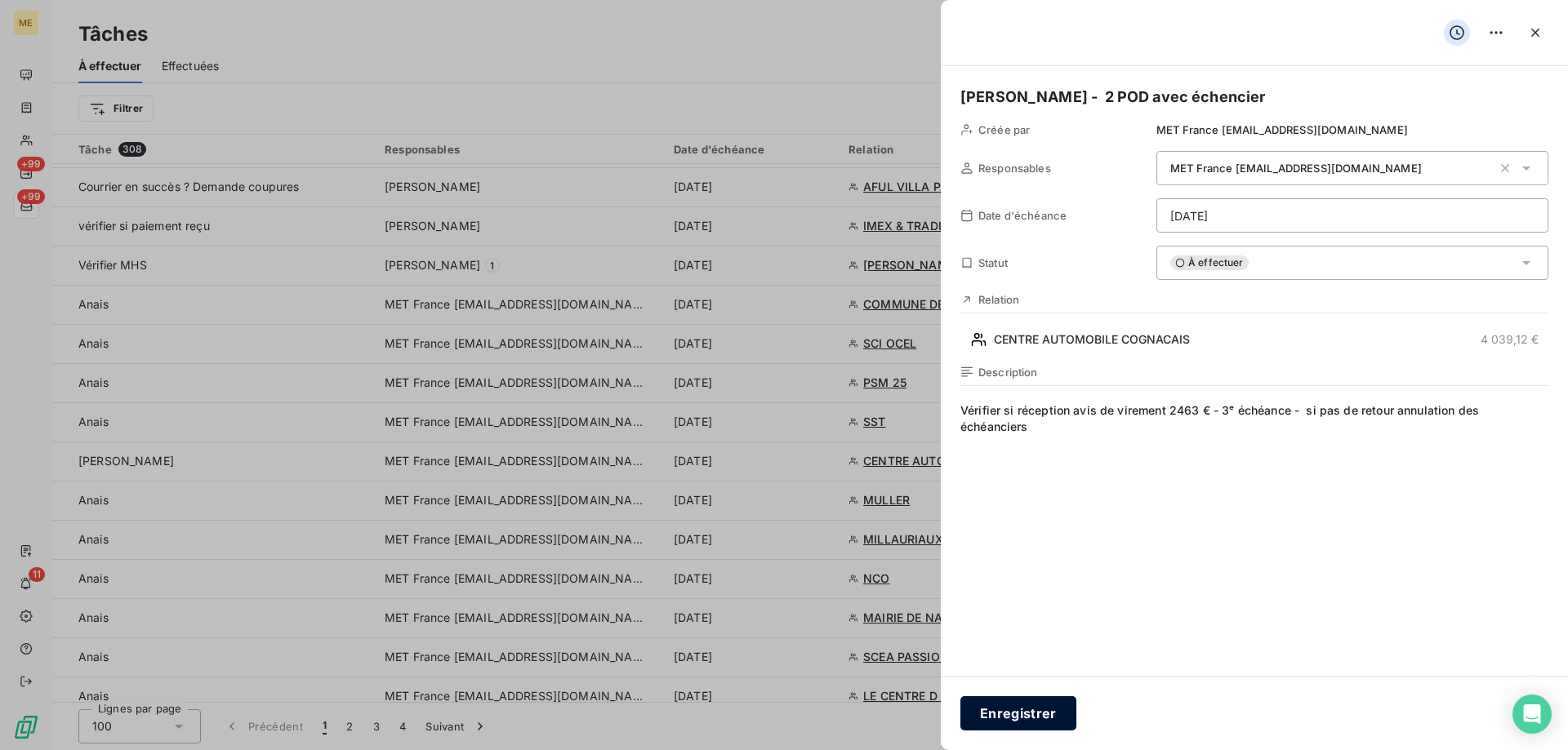
click at [1000, 718] on button "Enregistrer" at bounding box center [1018, 714] width 116 height 35
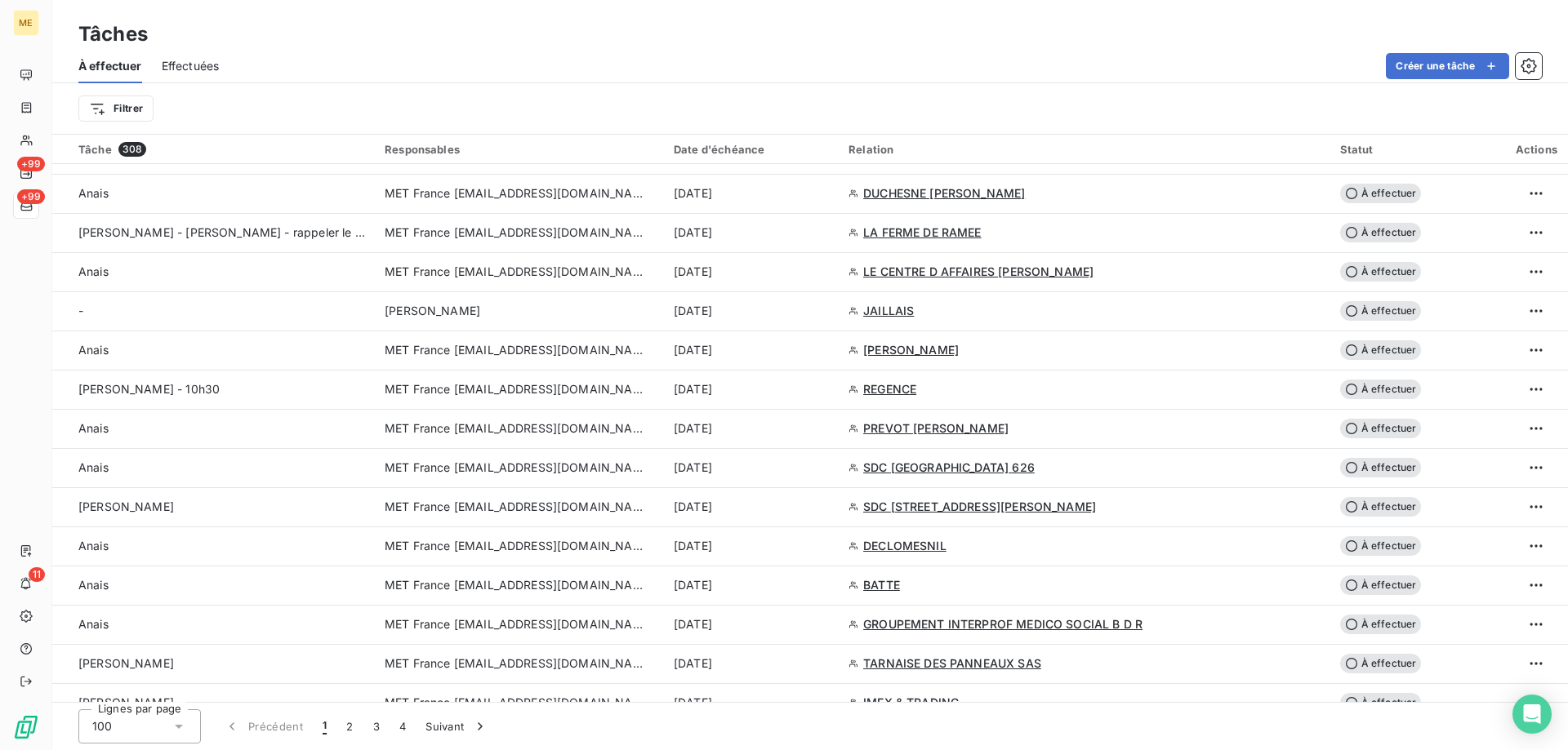
scroll to position [1877, 0]
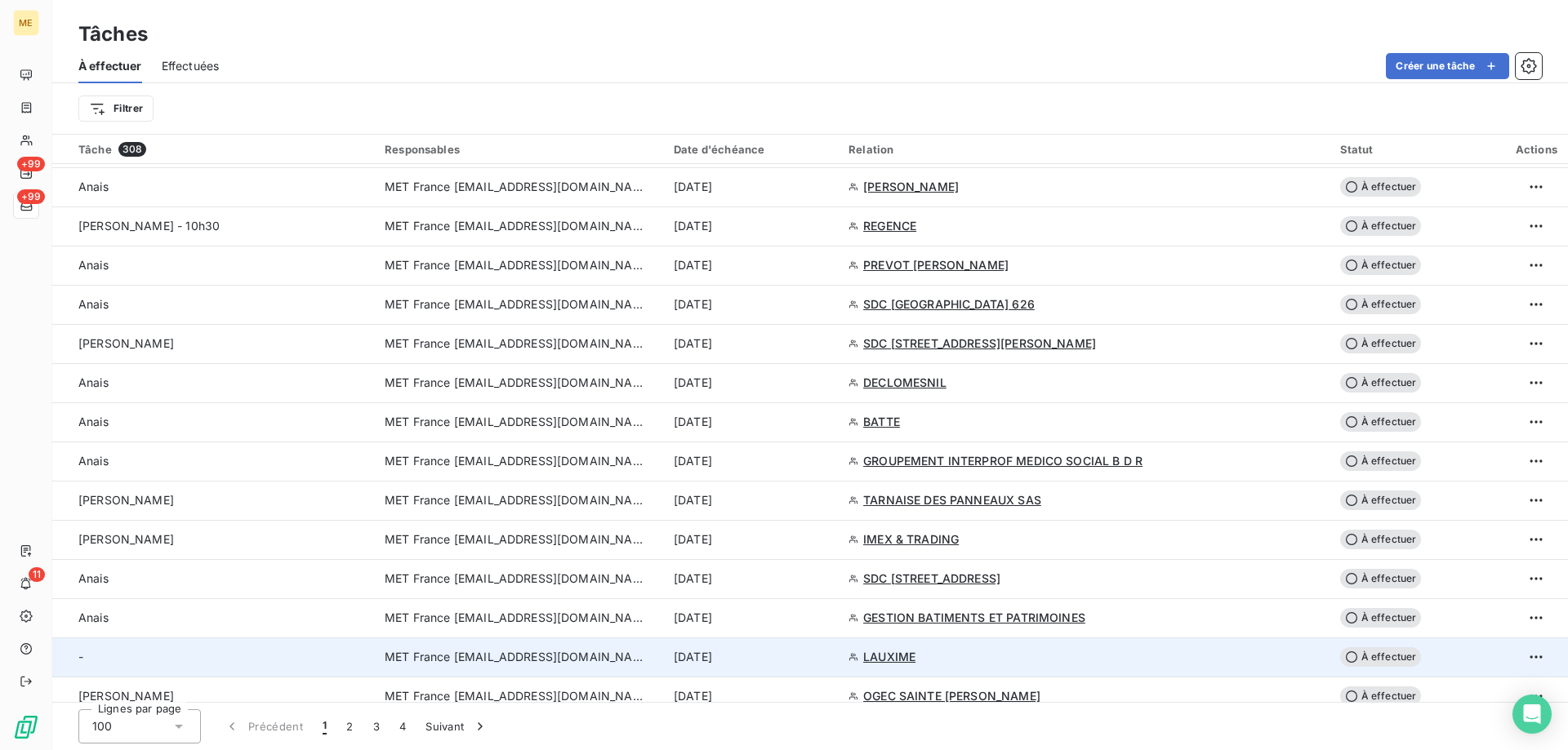
click at [491, 657] on span "MET France [EMAIL_ADDRESS][DOMAIN_NAME]" at bounding box center [515, 657] width 261 height 16
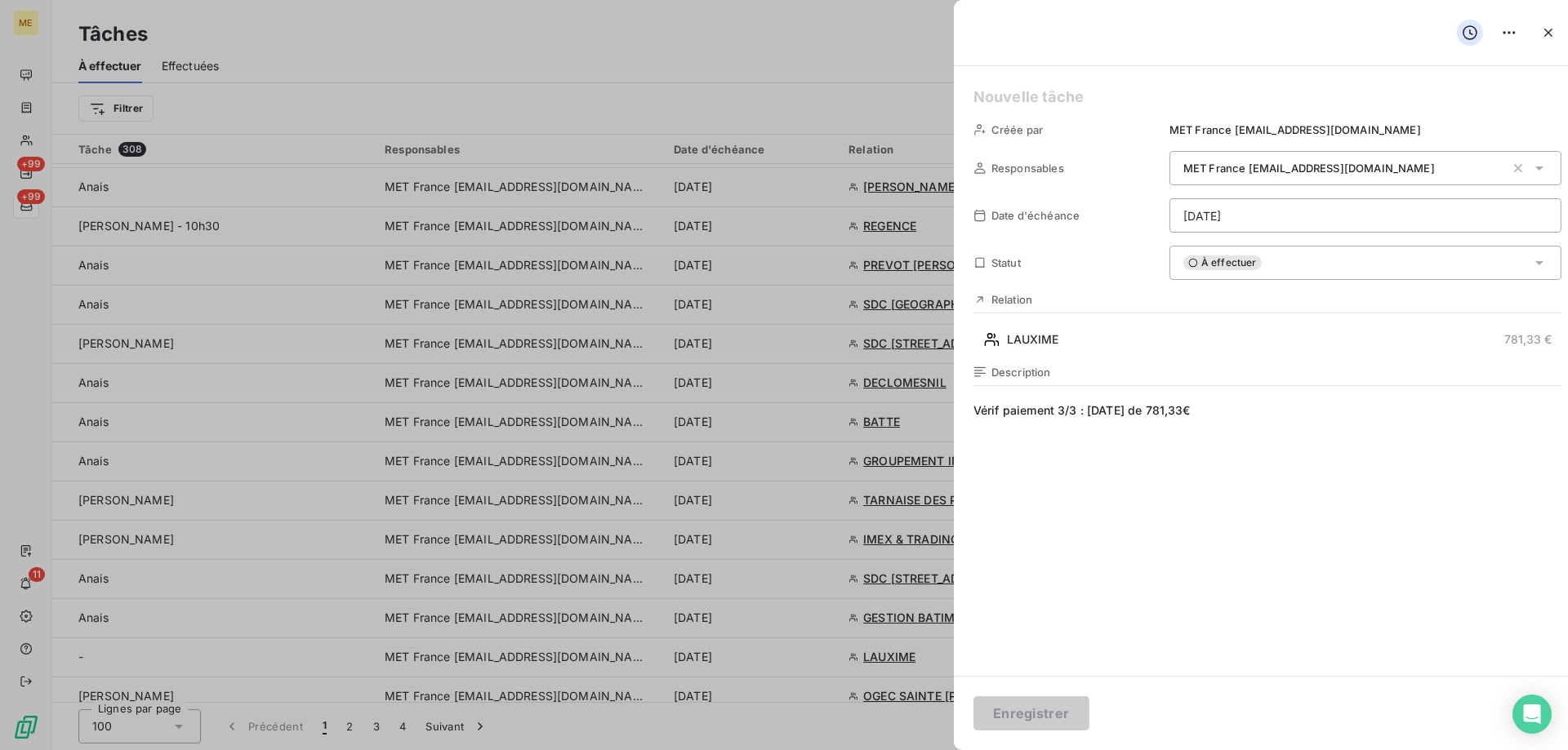
type input "18/09/2025"
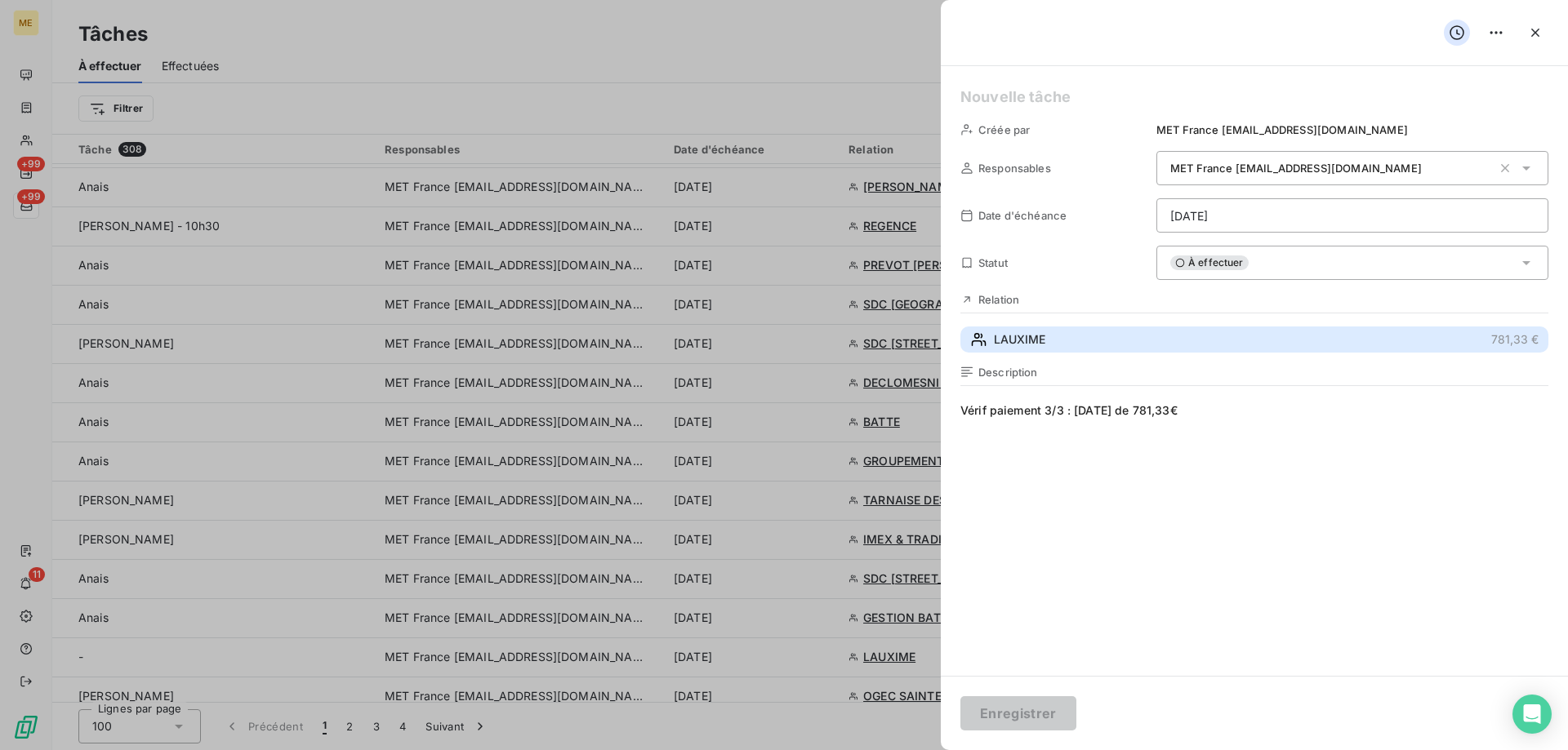
click at [1037, 345] on span "LAUXIME" at bounding box center [1019, 339] width 51 height 16
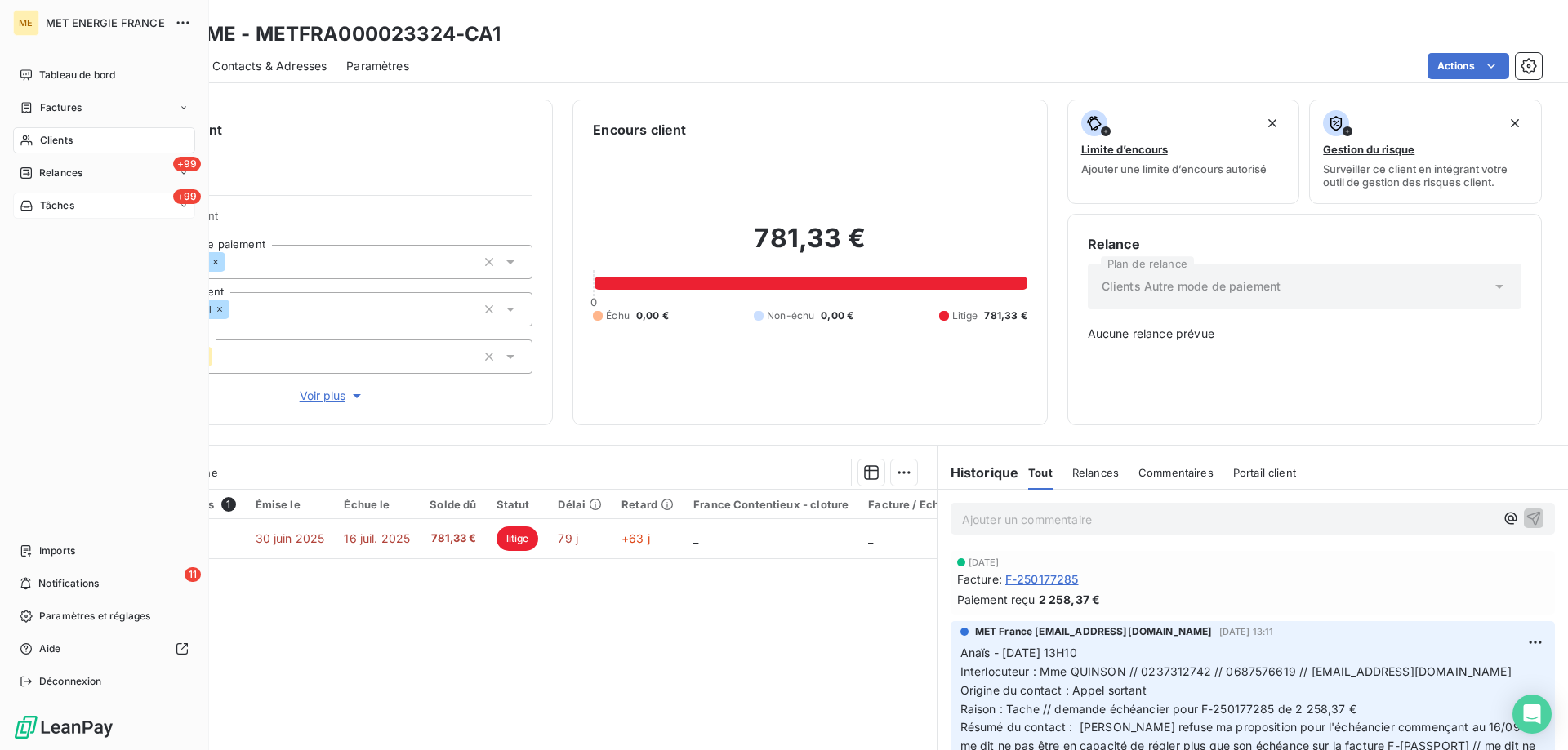
click at [20, 209] on icon at bounding box center [27, 205] width 14 height 13
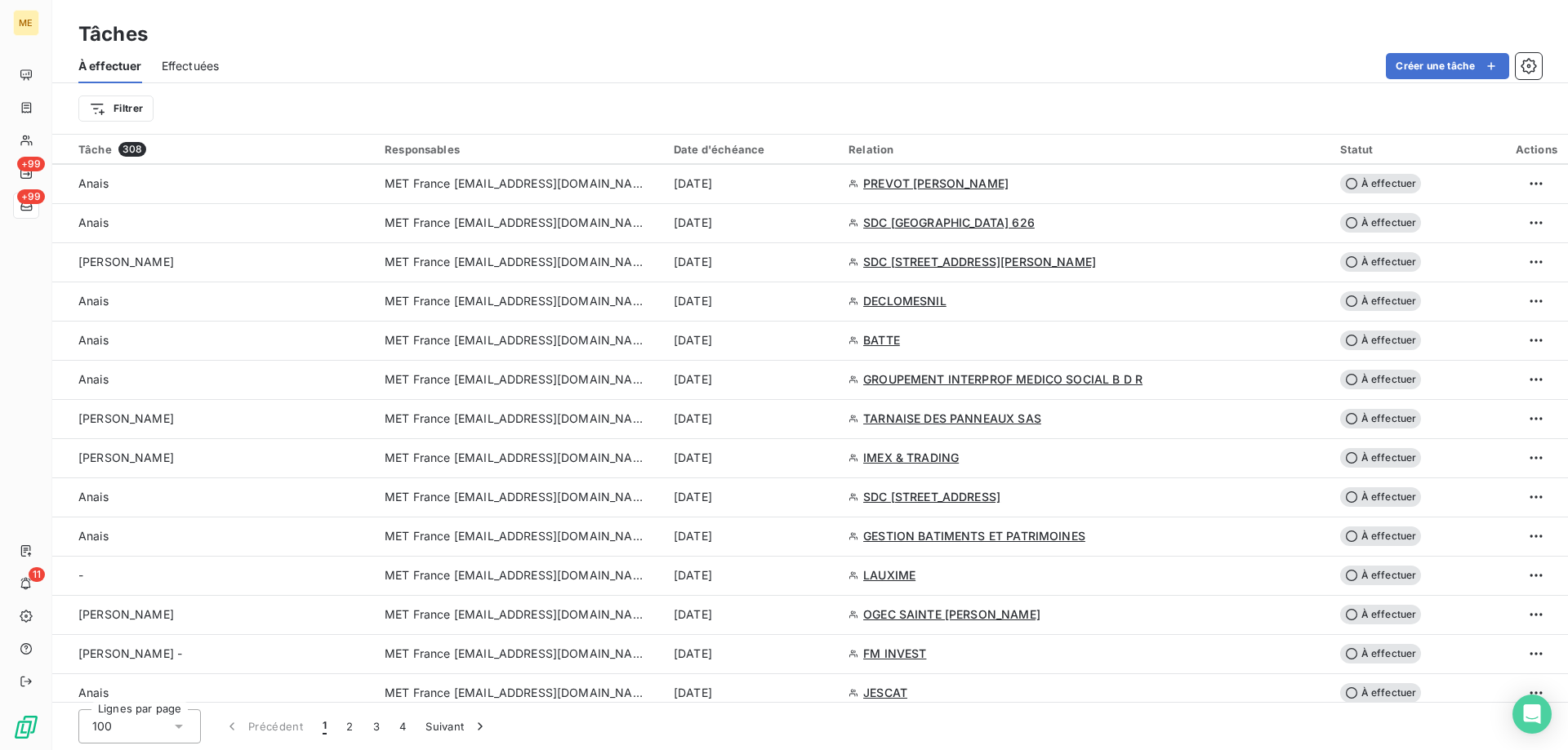
scroll to position [2041, 0]
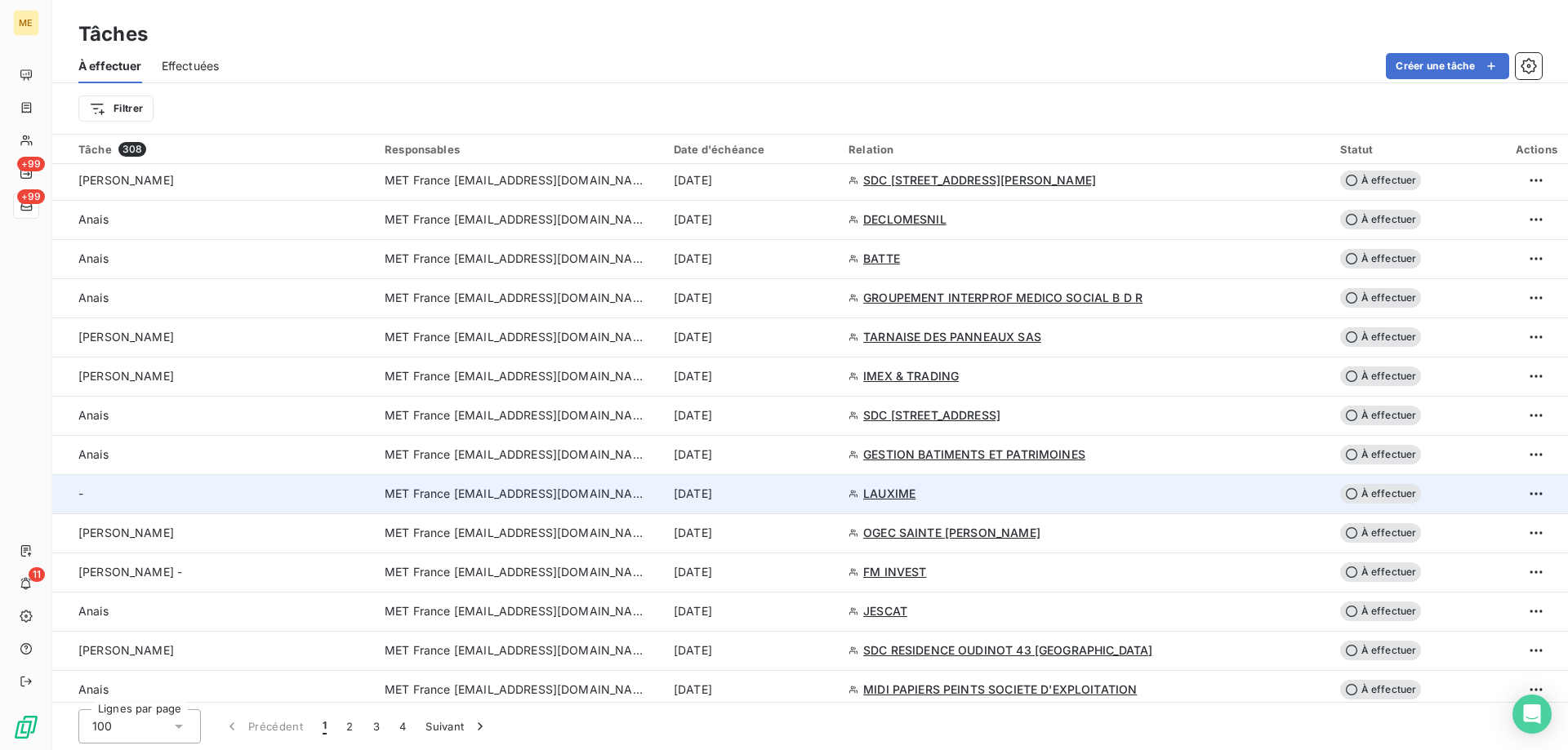
click at [210, 493] on div "-" at bounding box center [221, 493] width 287 height 16
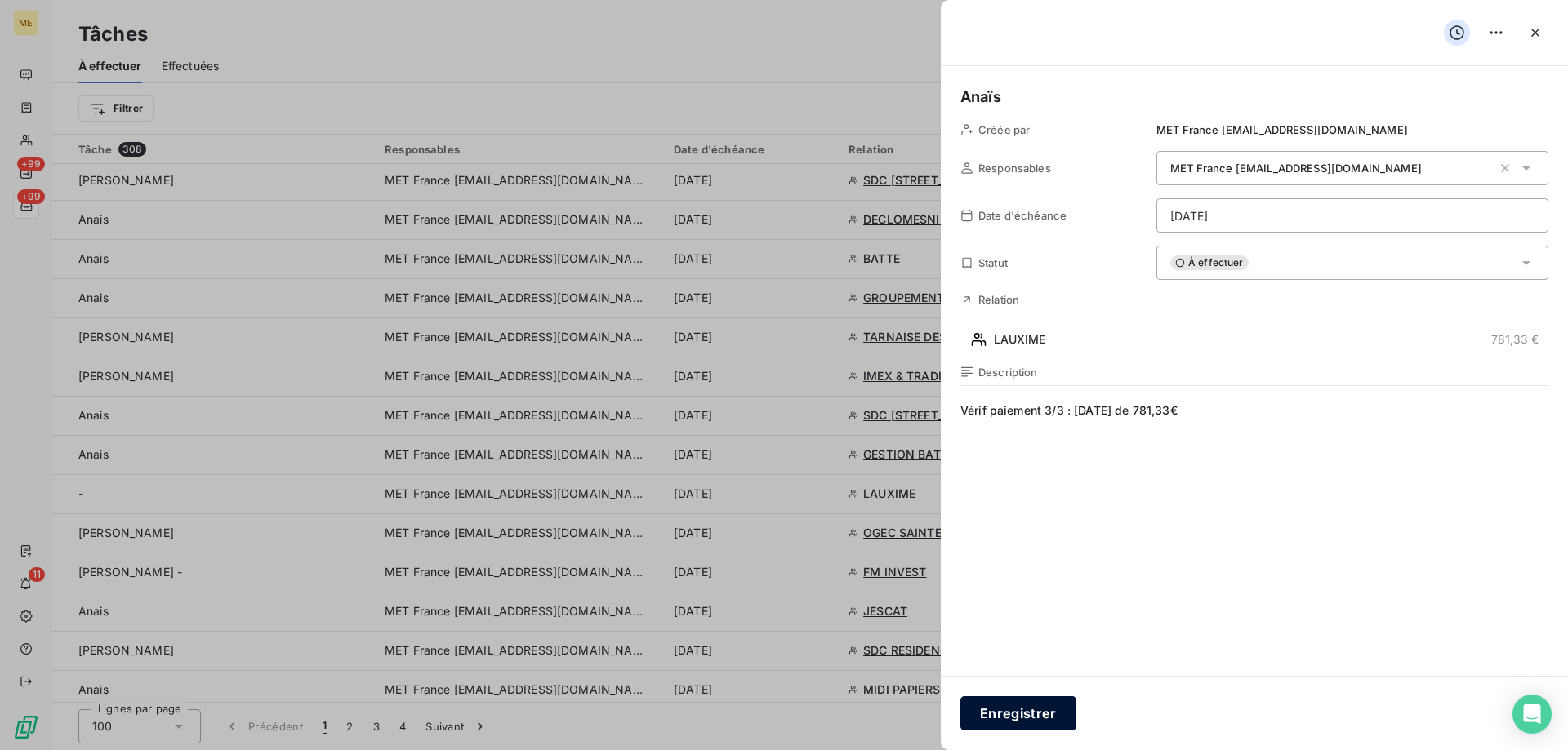
click at [1050, 716] on button "Enregistrer" at bounding box center [1018, 714] width 116 height 35
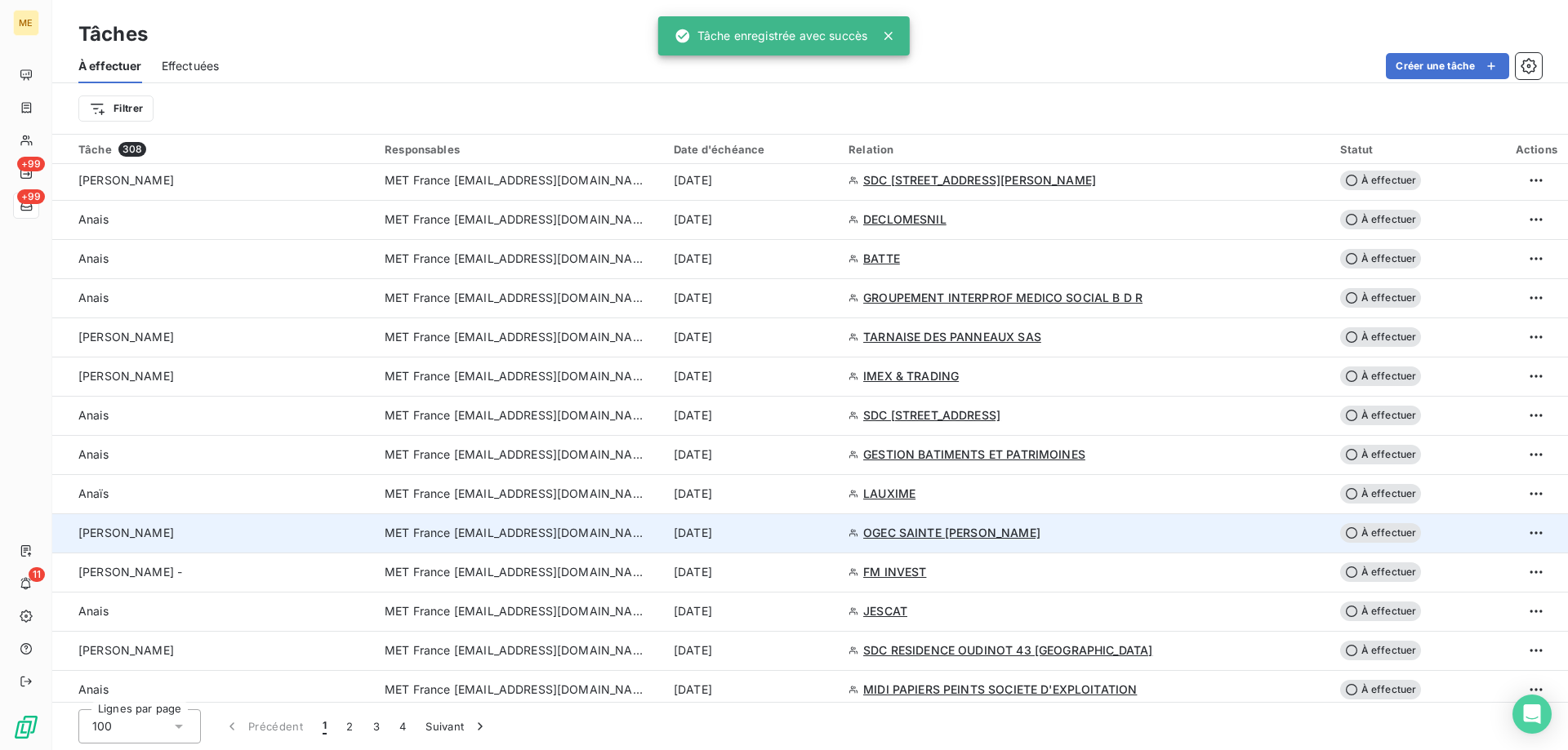
click at [501, 533] on span "MET France [EMAIL_ADDRESS][DOMAIN_NAME]" at bounding box center [515, 533] width 261 height 16
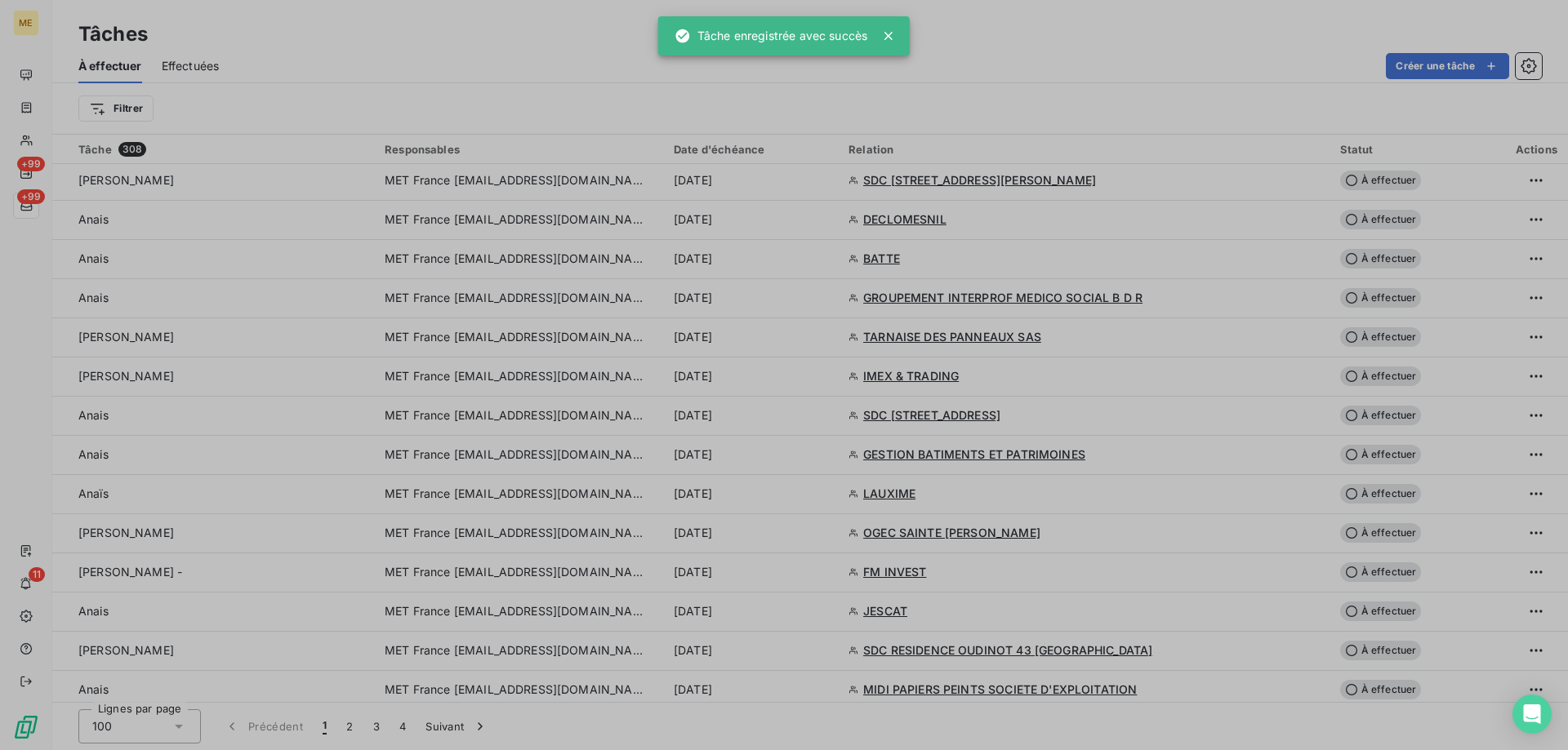
type input "18/09/2025"
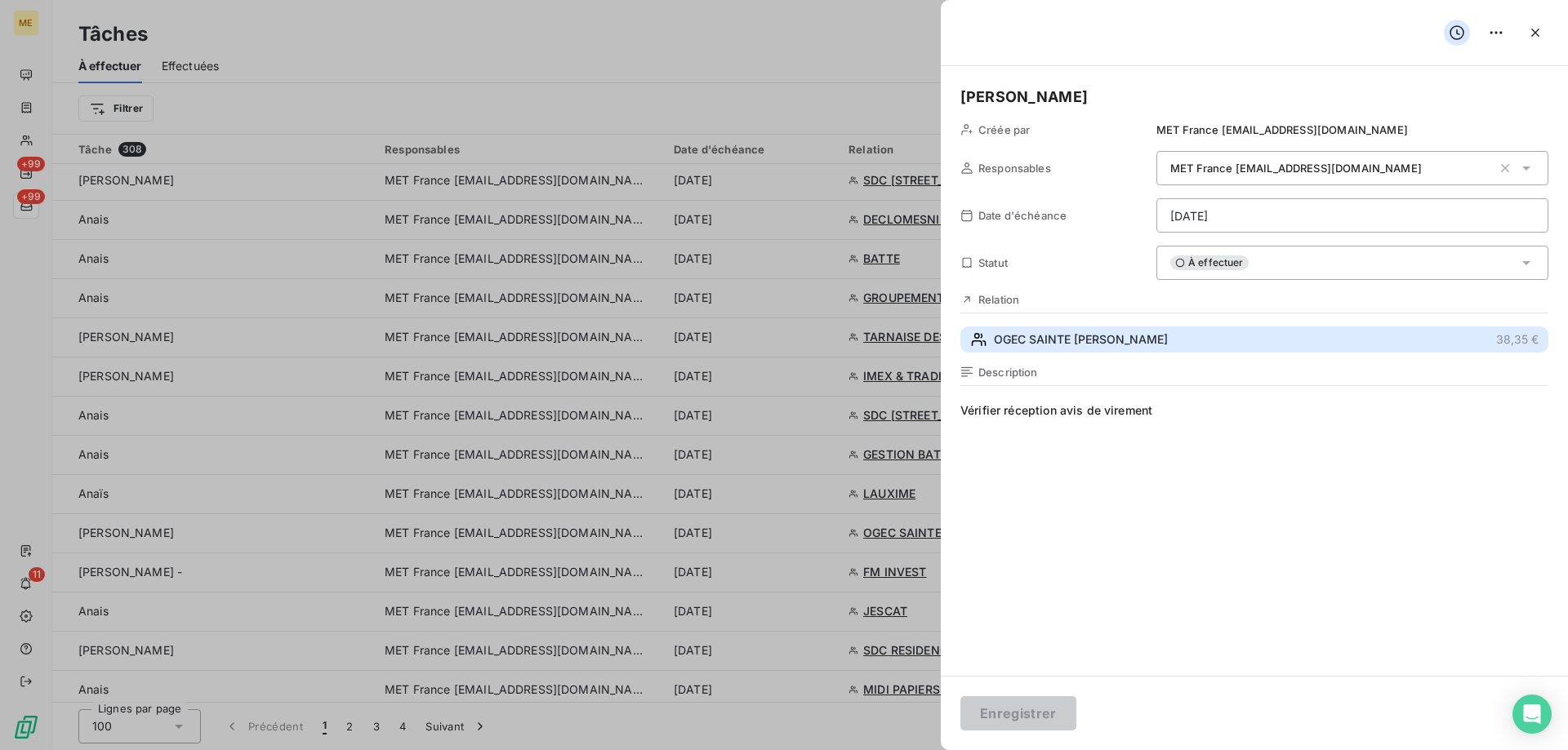
click at [1041, 341] on span "OGEC SAINTE THERESE" at bounding box center [1081, 339] width 174 height 16
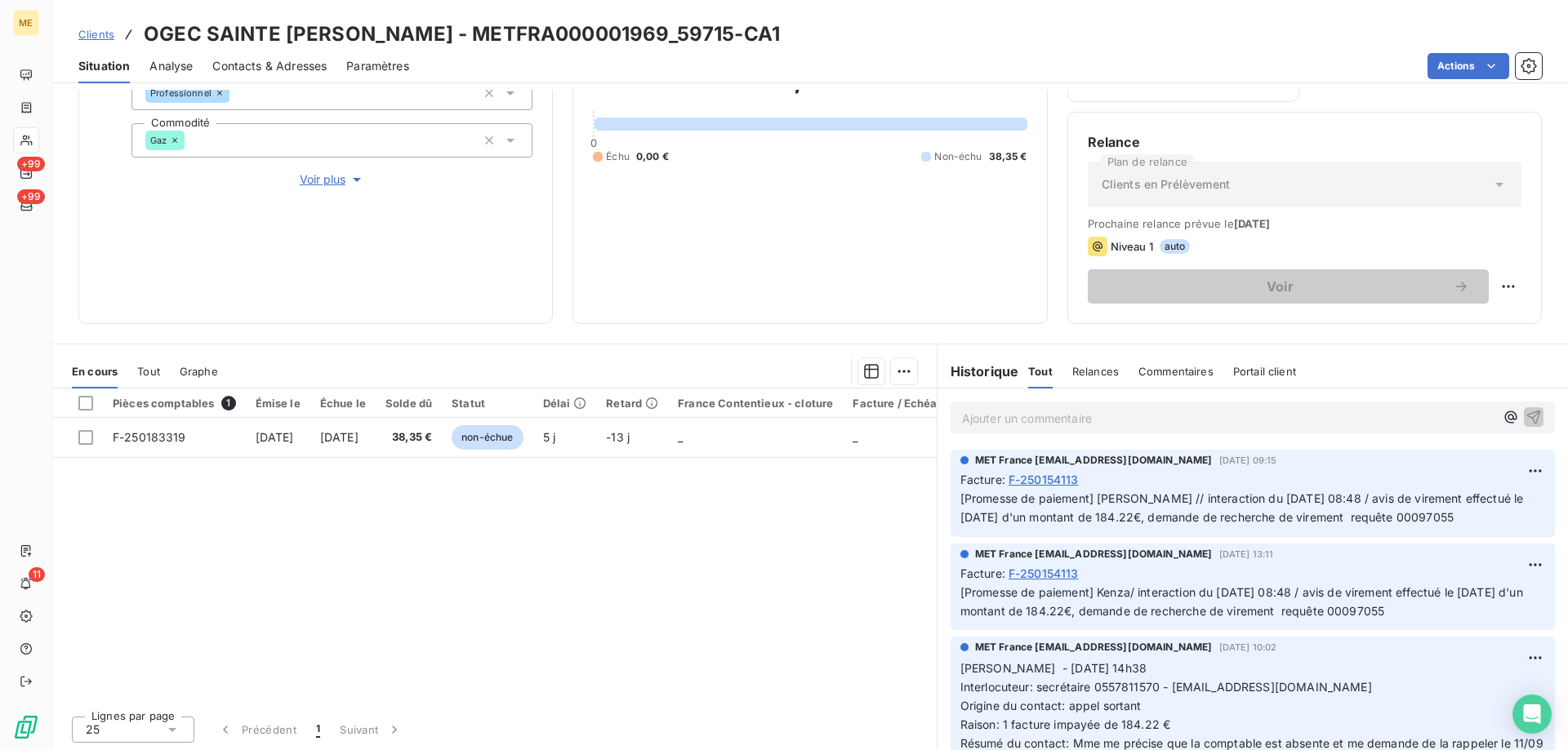
scroll to position [218, 0]
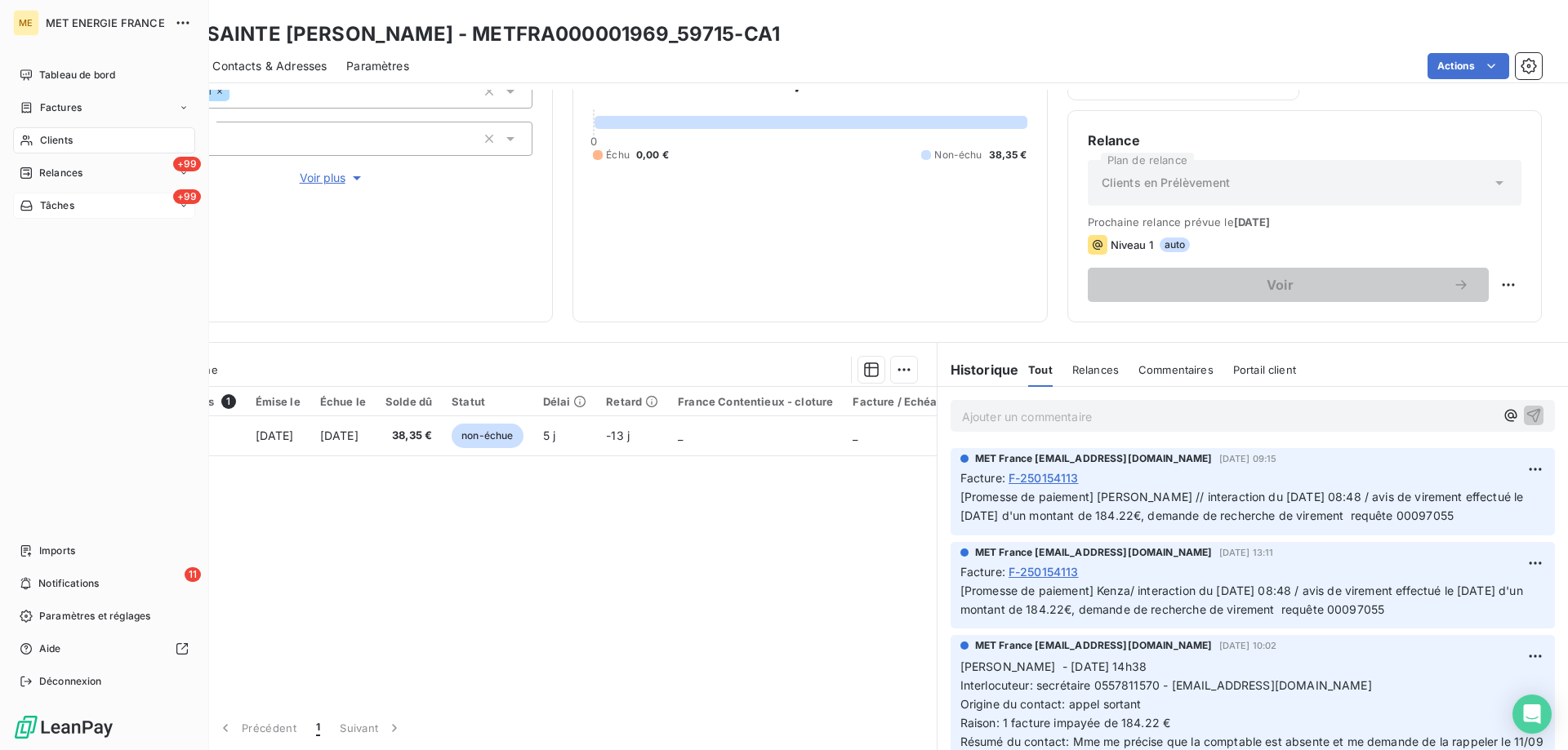
click at [36, 203] on div "Tâches" at bounding box center [47, 206] width 55 height 15
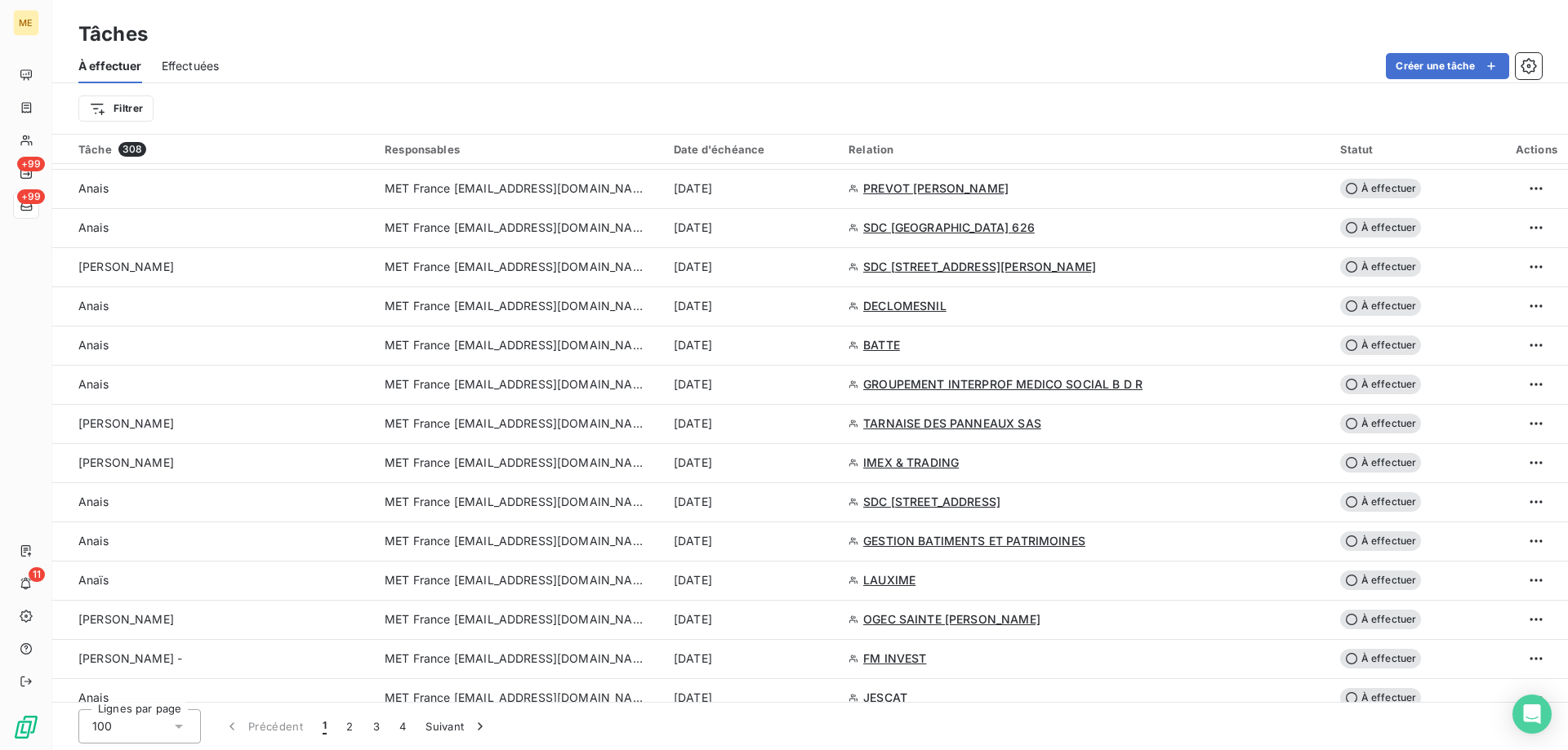
scroll to position [1959, 0]
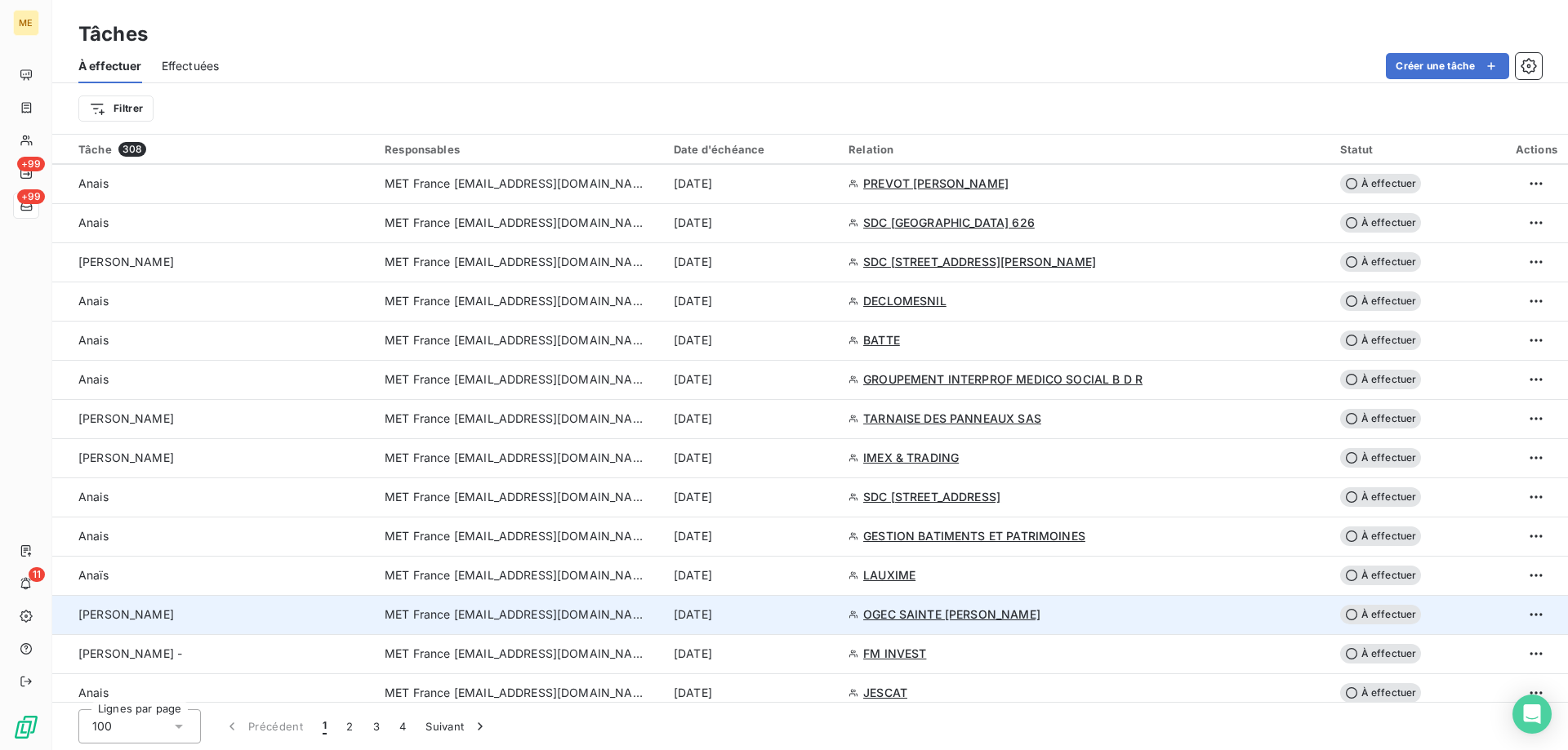
click at [502, 610] on span "MET France [EMAIL_ADDRESS][DOMAIN_NAME]" at bounding box center [515, 614] width 261 height 16
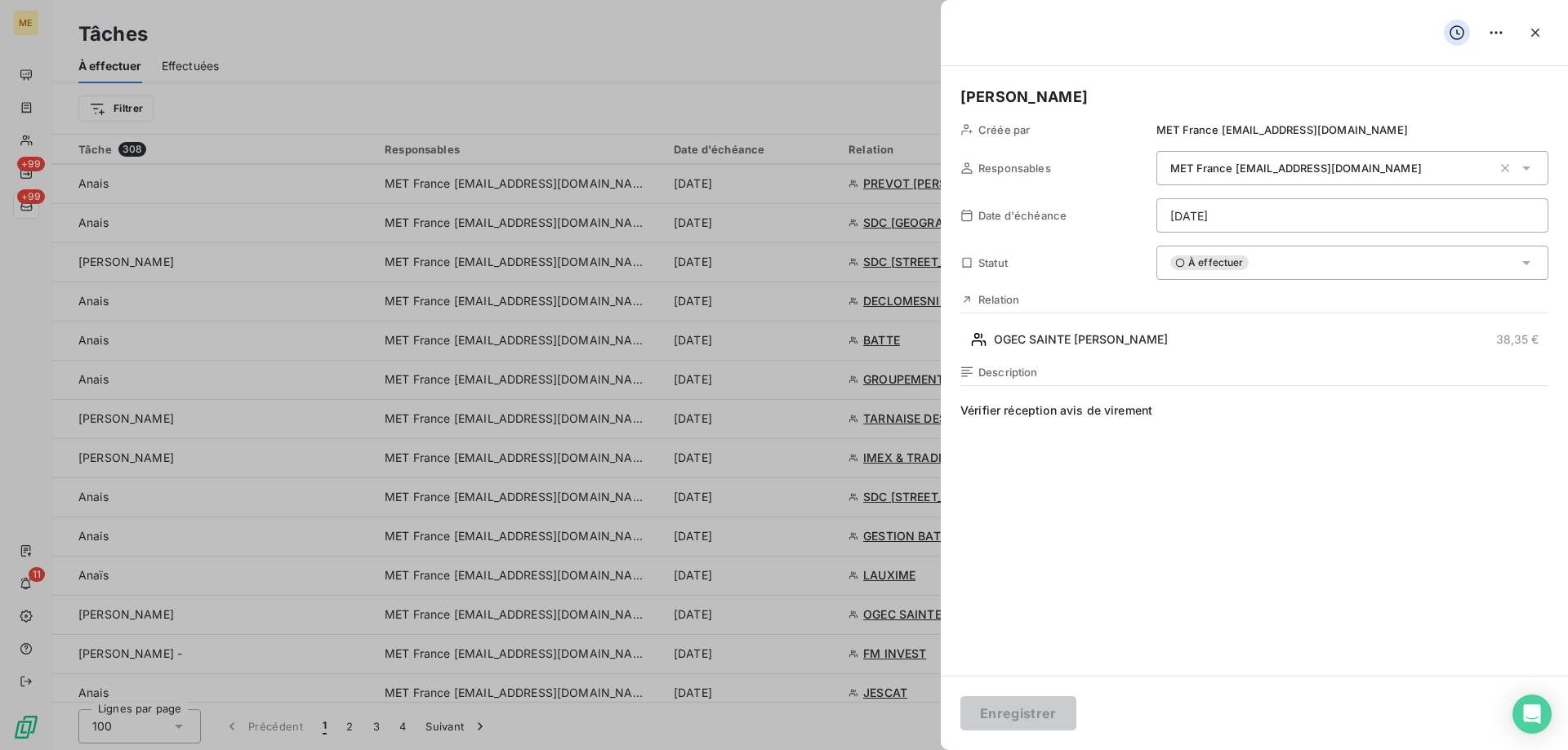
click at [1192, 423] on span "Vérifier réception avis de virement" at bounding box center [1255, 558] width 588 height 313
click at [1247, 268] on div "À effectuer" at bounding box center [1351, 263] width 392 height 35
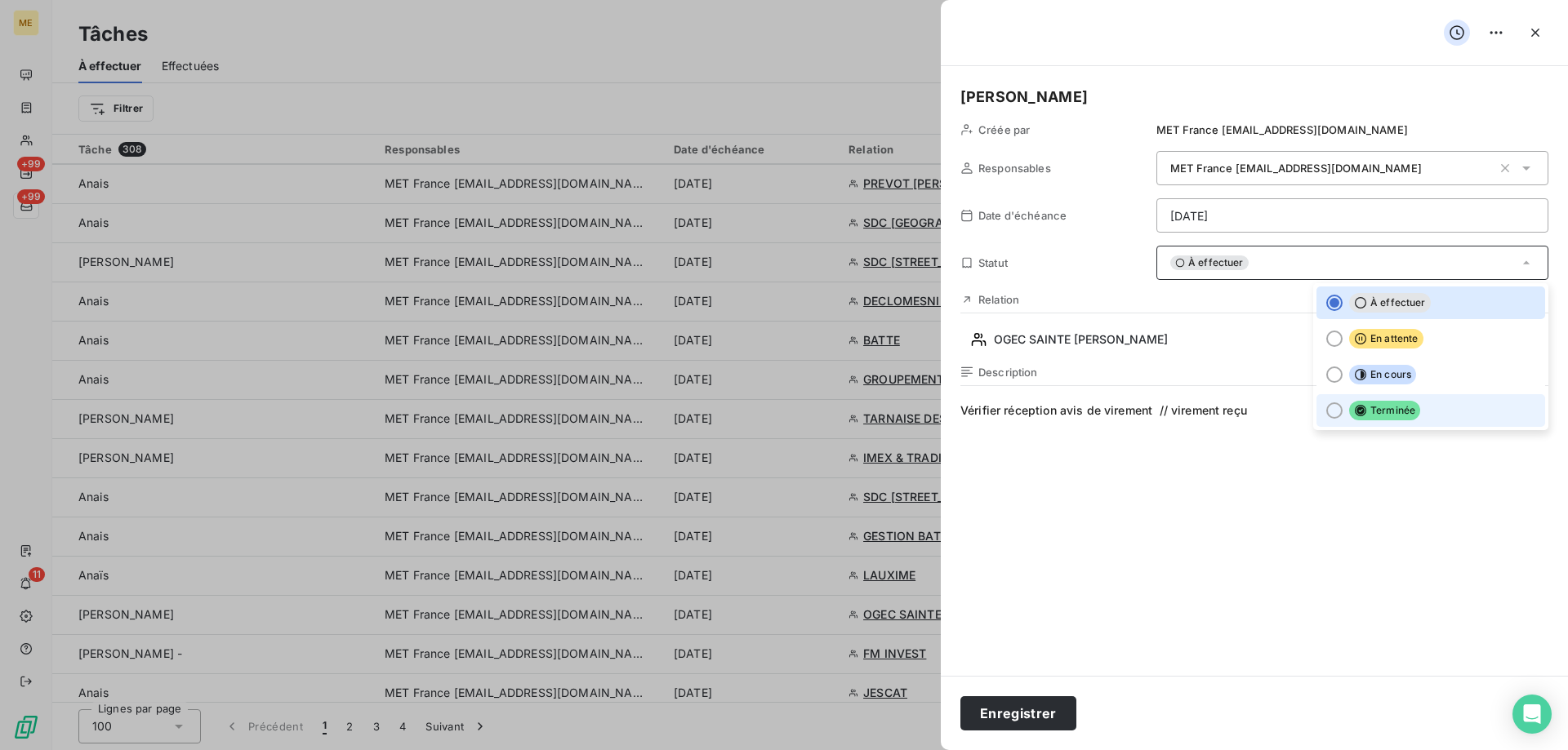
click at [1359, 414] on span "Terminée" at bounding box center [1384, 411] width 71 height 20
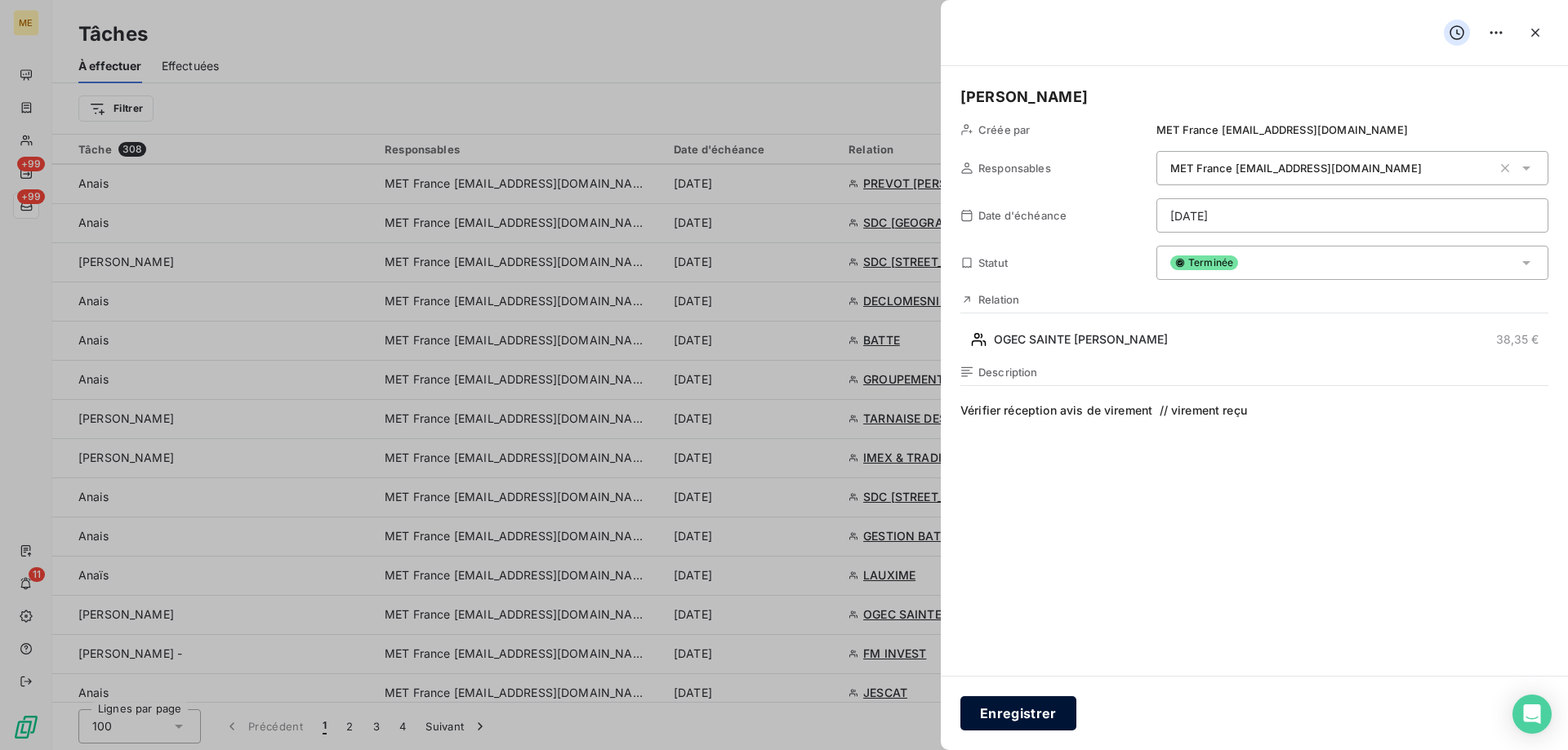
click at [1002, 728] on button "Enregistrer" at bounding box center [1018, 714] width 116 height 35
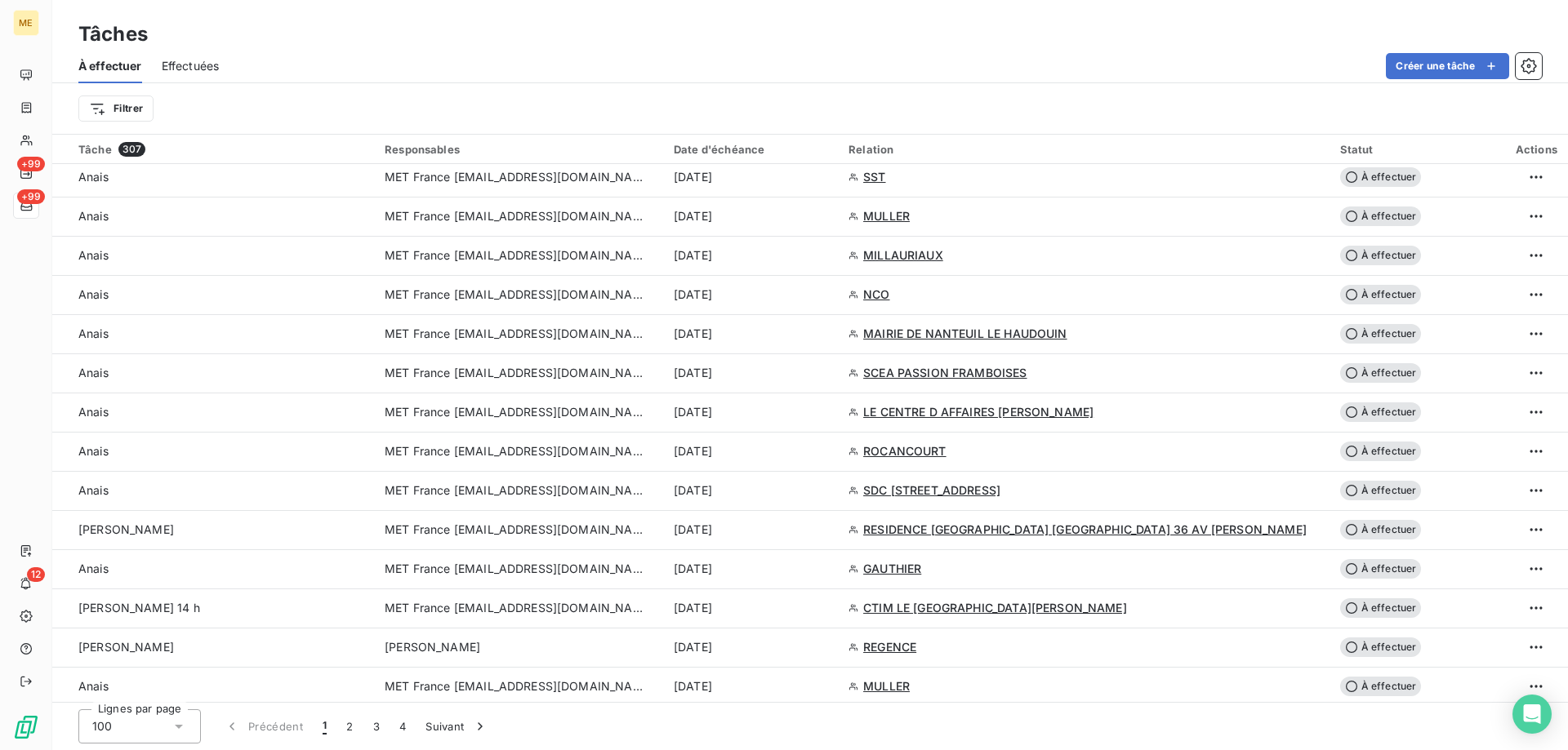
scroll to position [1143, 0]
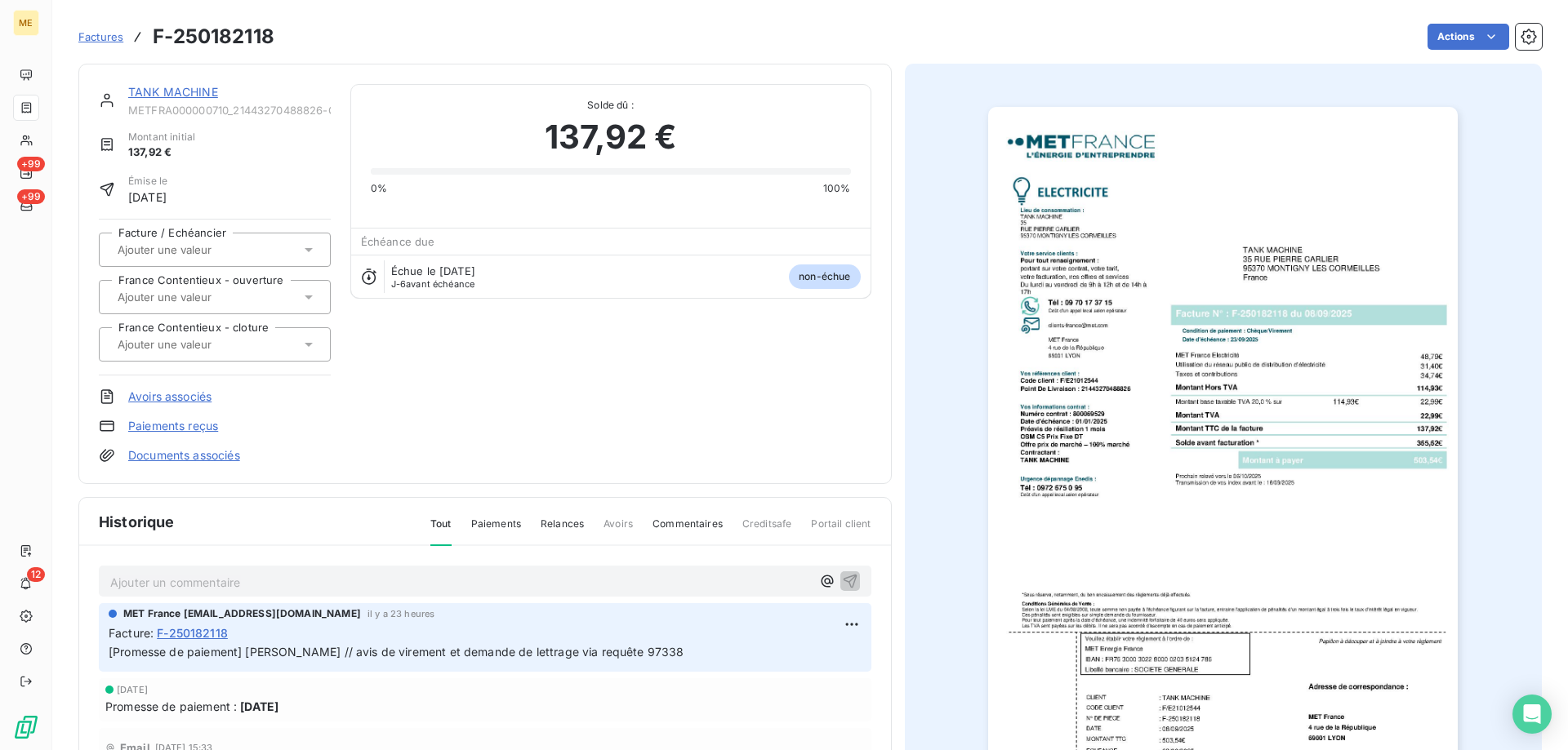
click at [158, 97] on link "TANK MACHINE" at bounding box center [172, 92] width 90 height 14
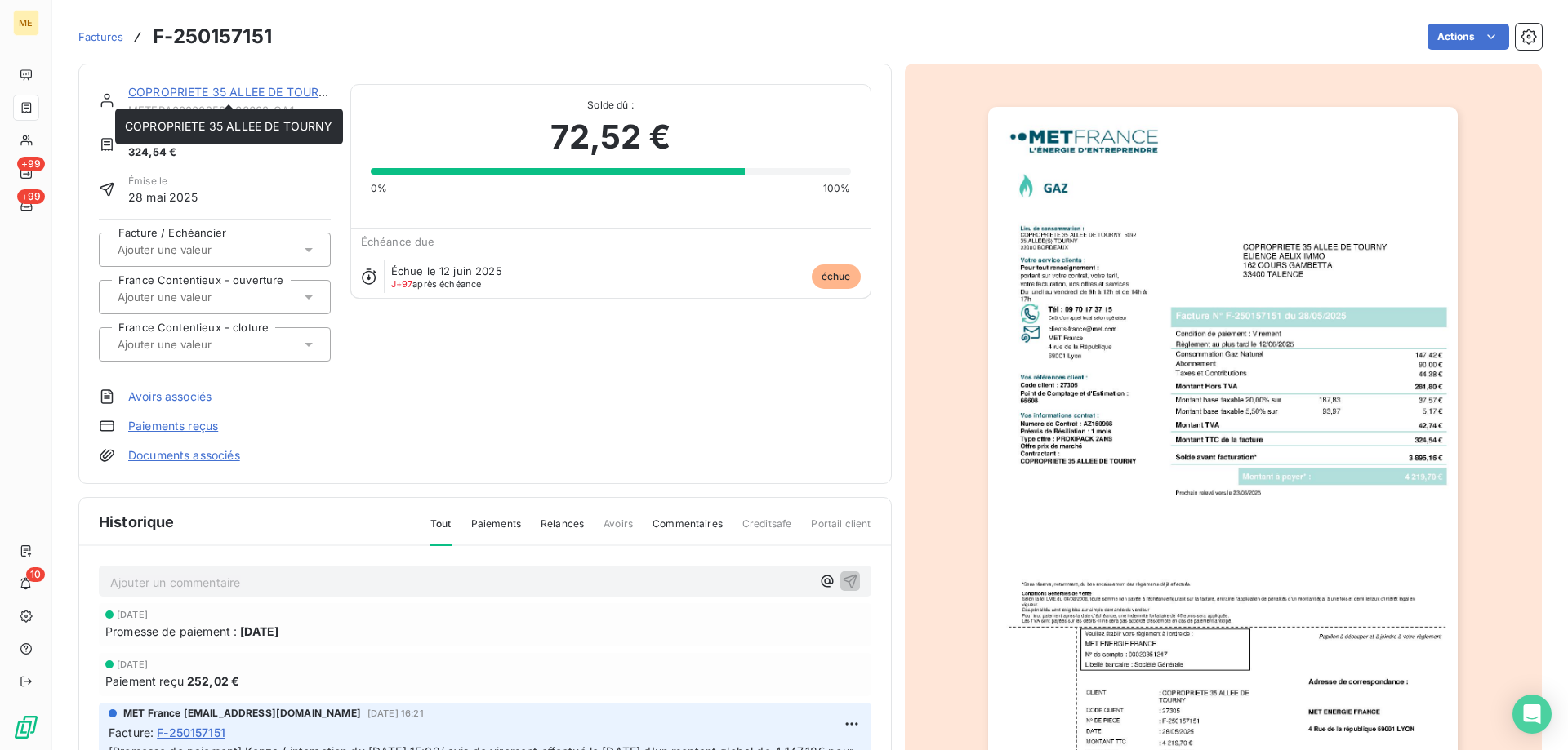
click at [199, 98] on link "COPROPRIETE 35 ALLEE DE TOURNY" at bounding box center [232, 92] width 209 height 14
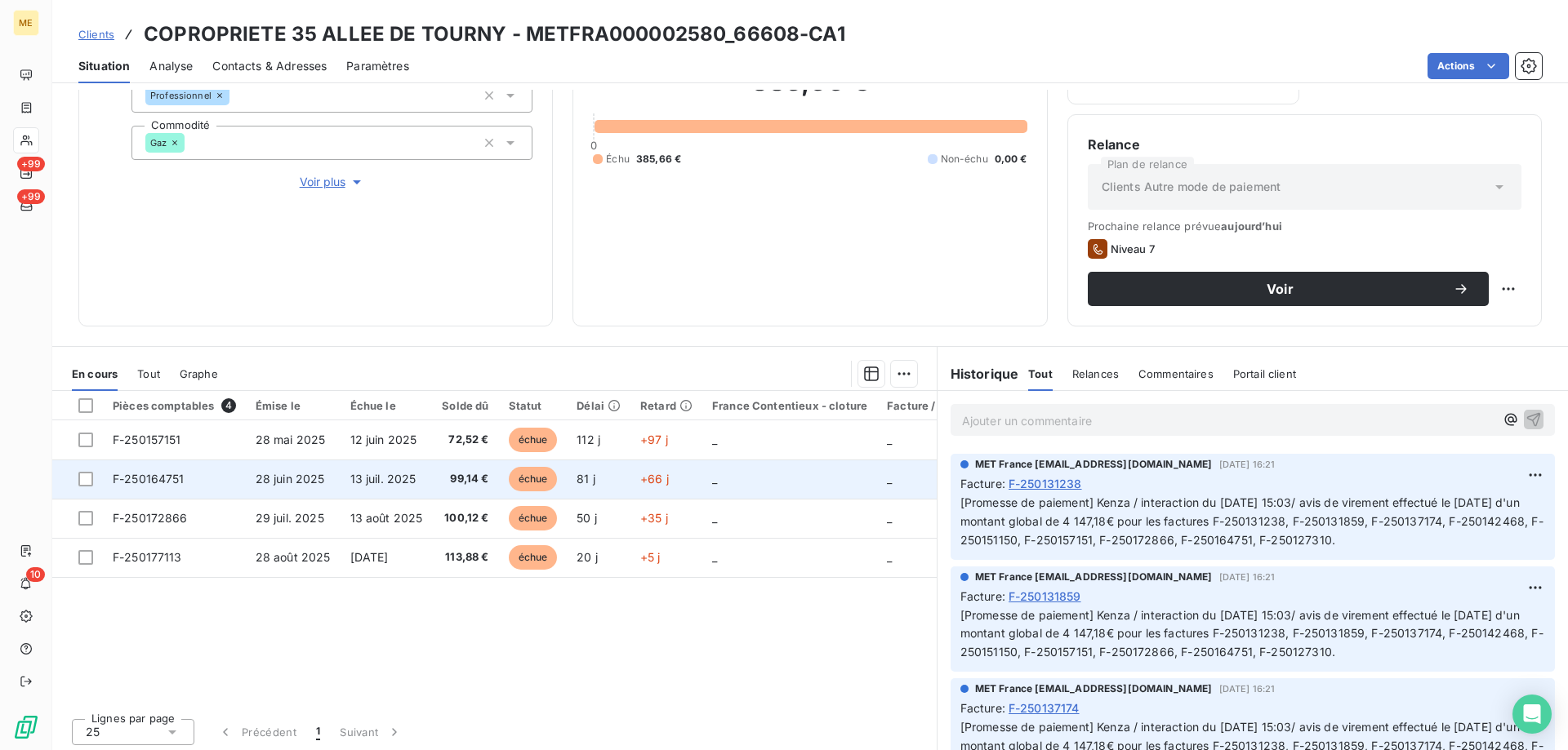
scroll to position [218, 0]
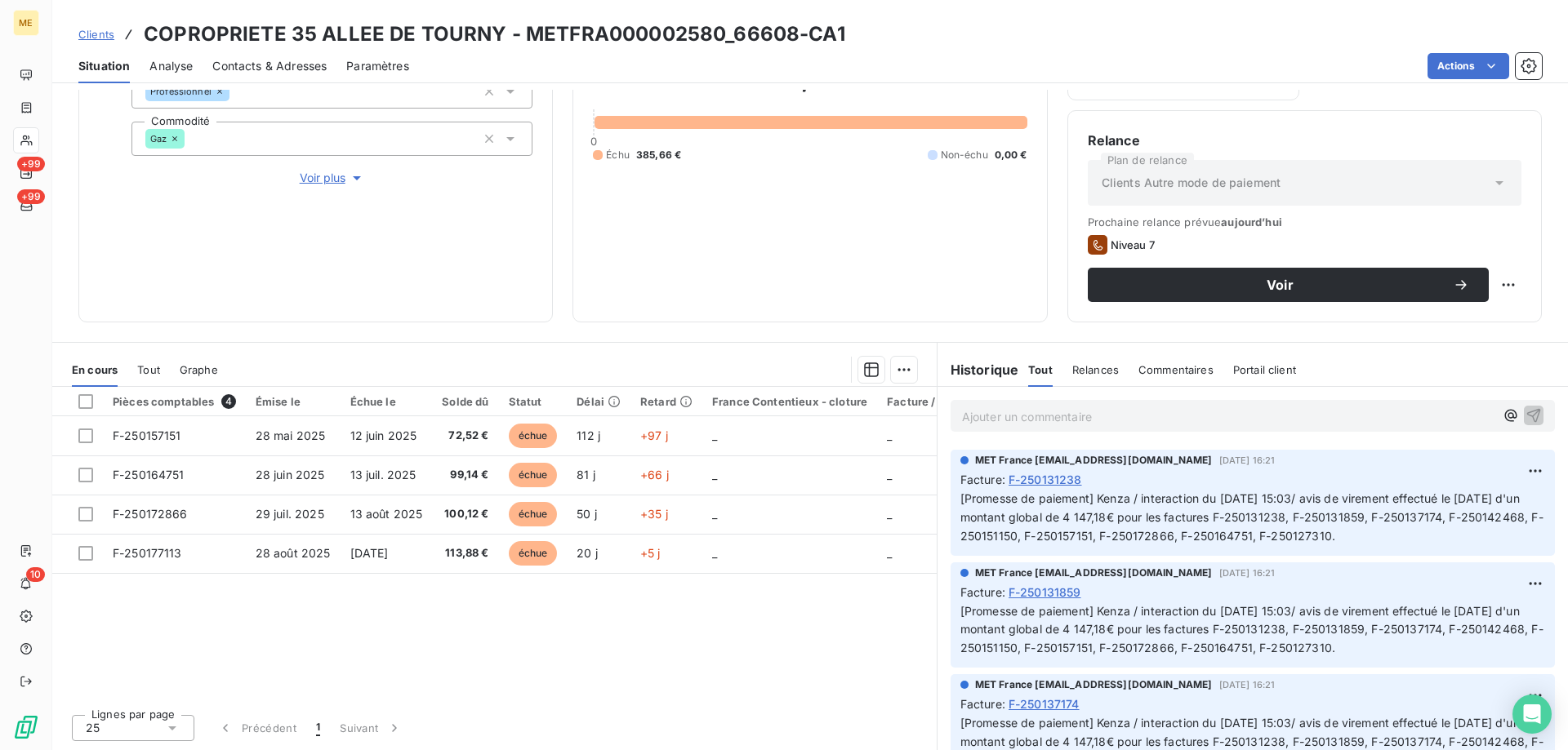
click at [145, 374] on span "Tout" at bounding box center [149, 369] width 23 height 13
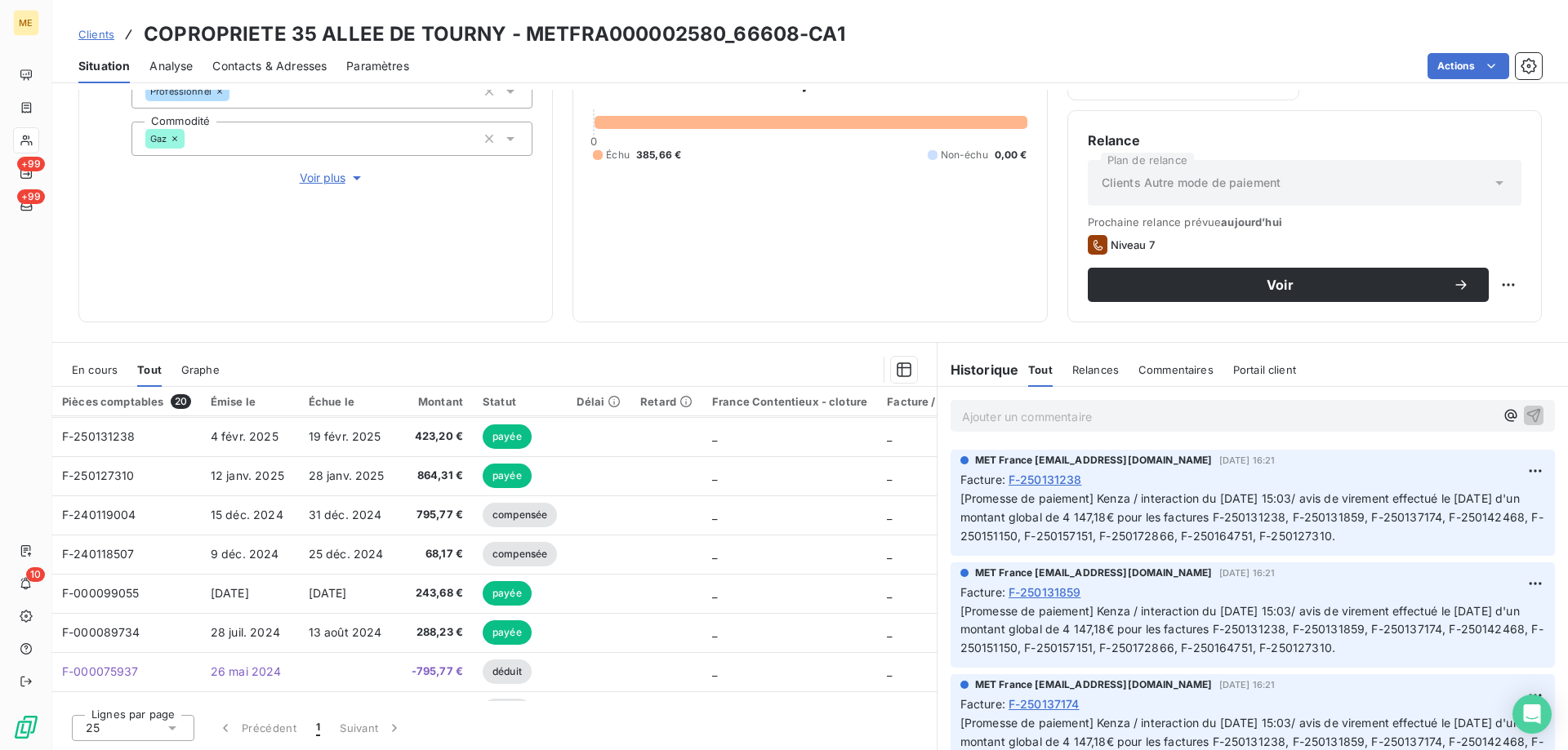
scroll to position [490, 0]
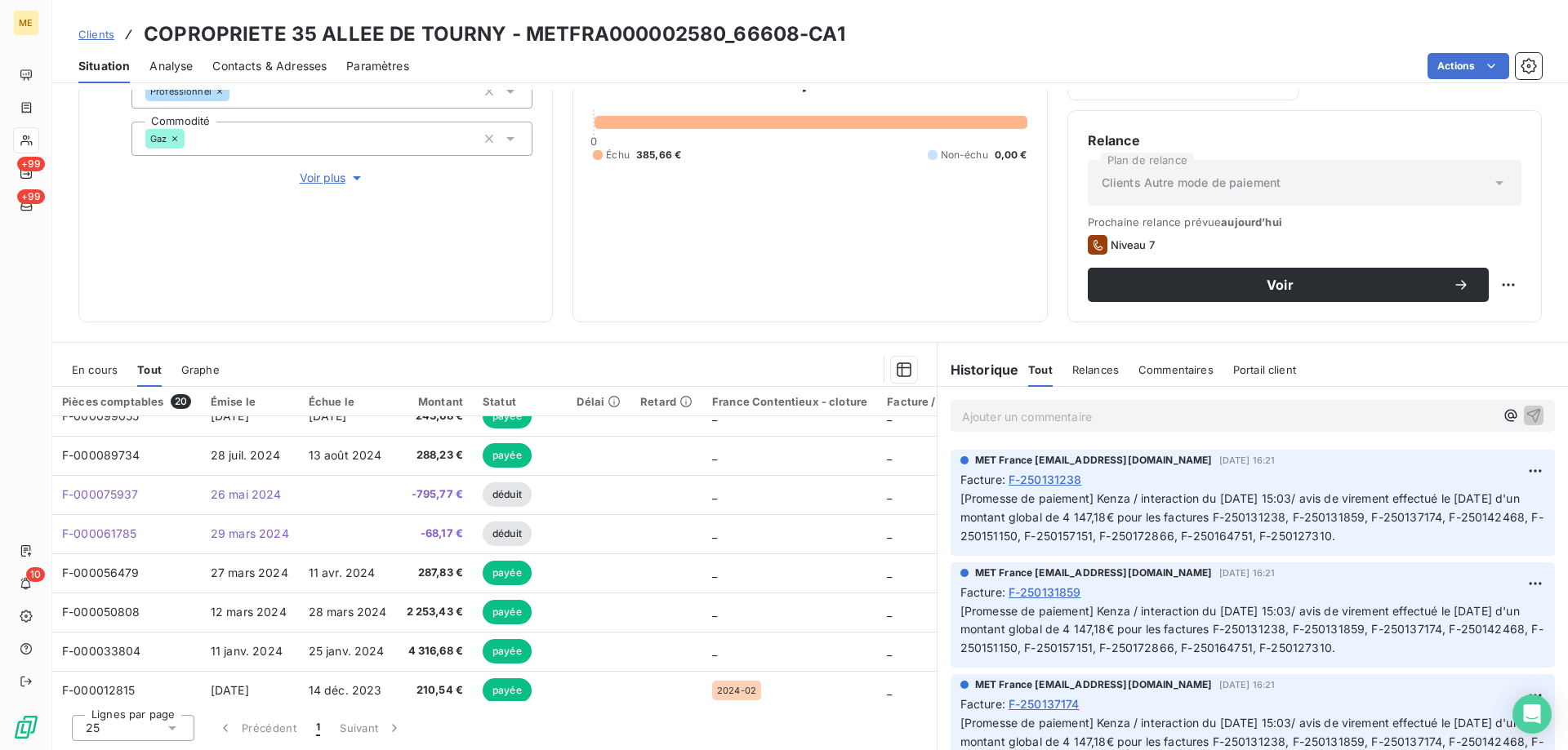
click at [93, 372] on span "En cours" at bounding box center [95, 369] width 46 height 13
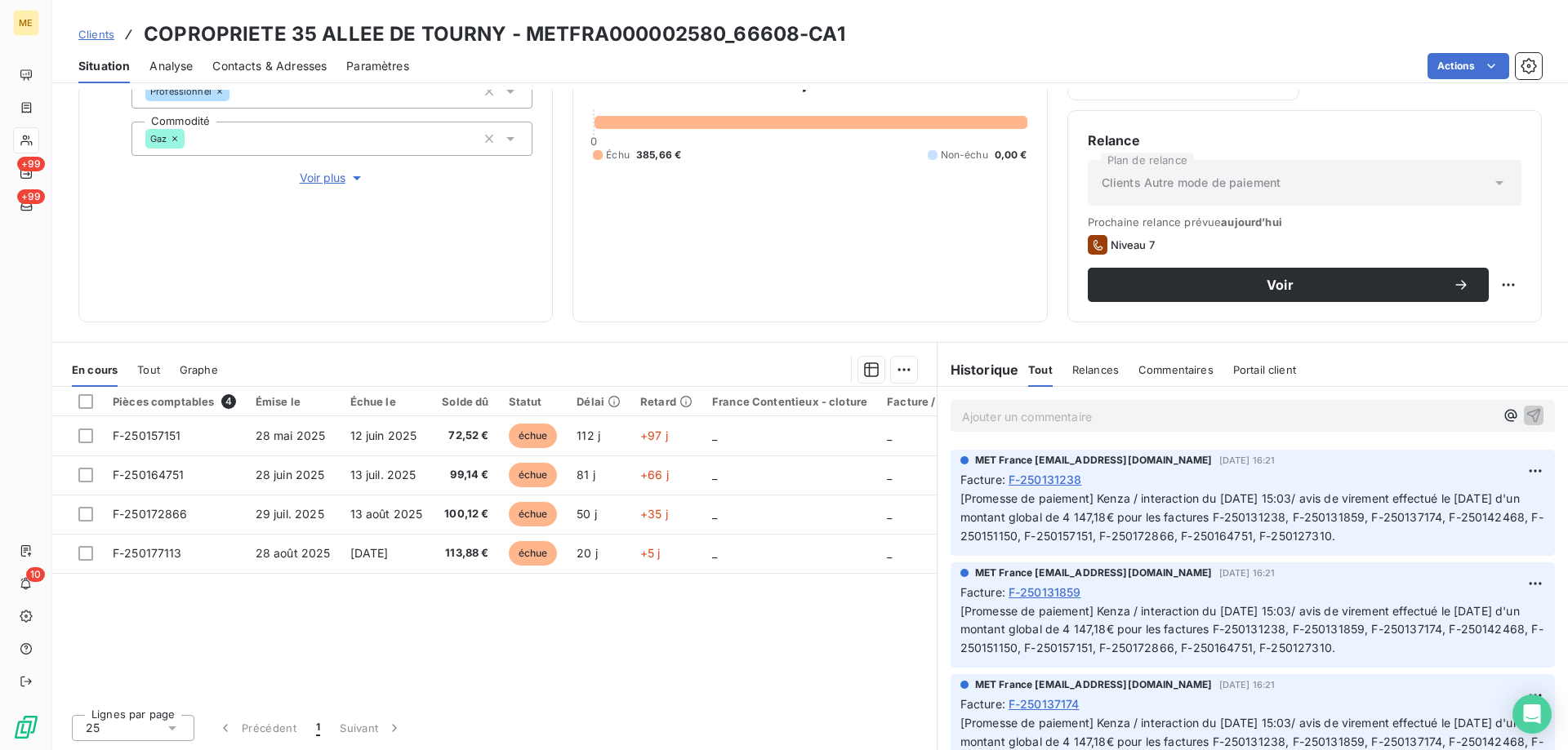
click at [139, 376] on div "Tout" at bounding box center [149, 369] width 23 height 35
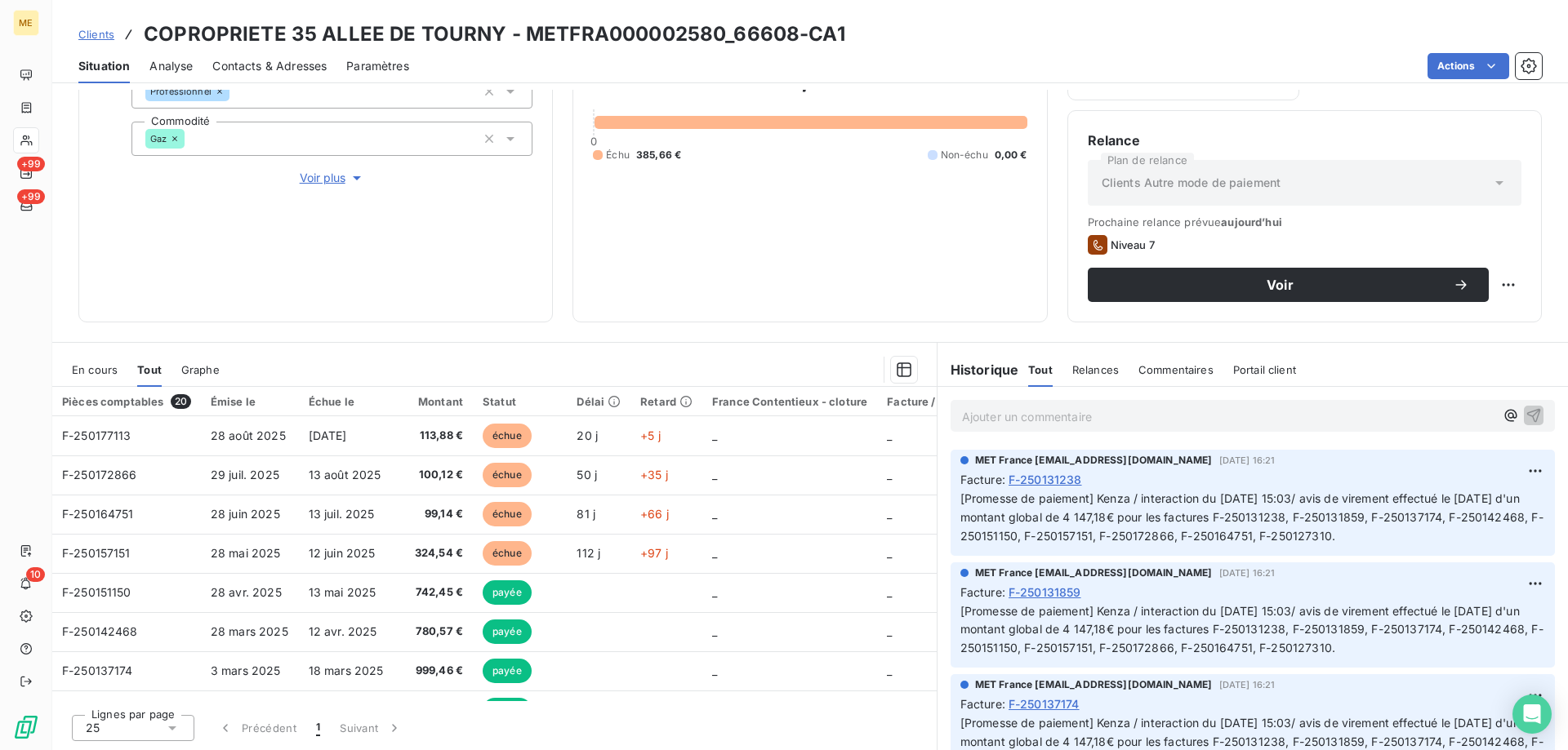
click at [114, 374] on span "En cours" at bounding box center [95, 369] width 46 height 13
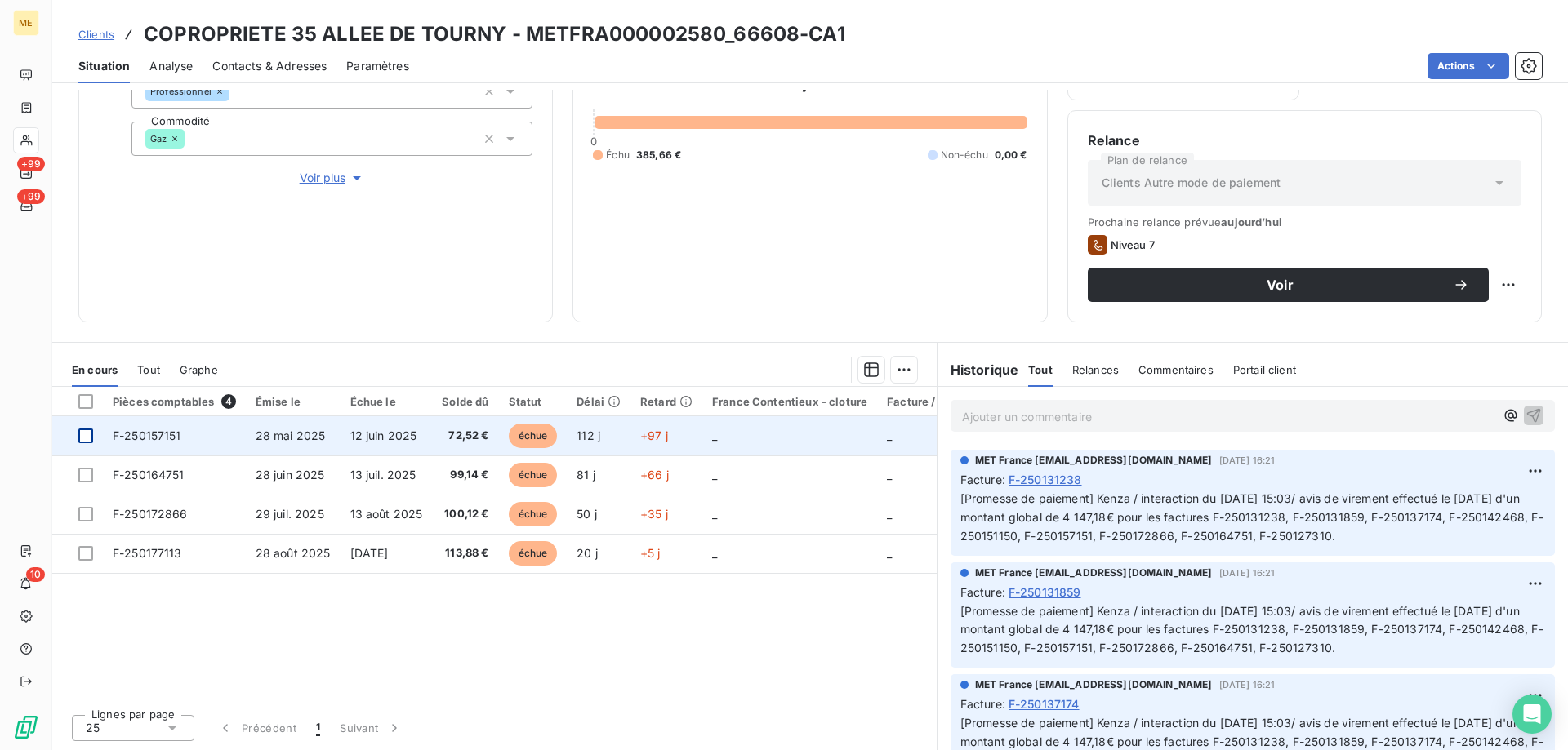
click at [86, 434] on div at bounding box center [85, 436] width 15 height 15
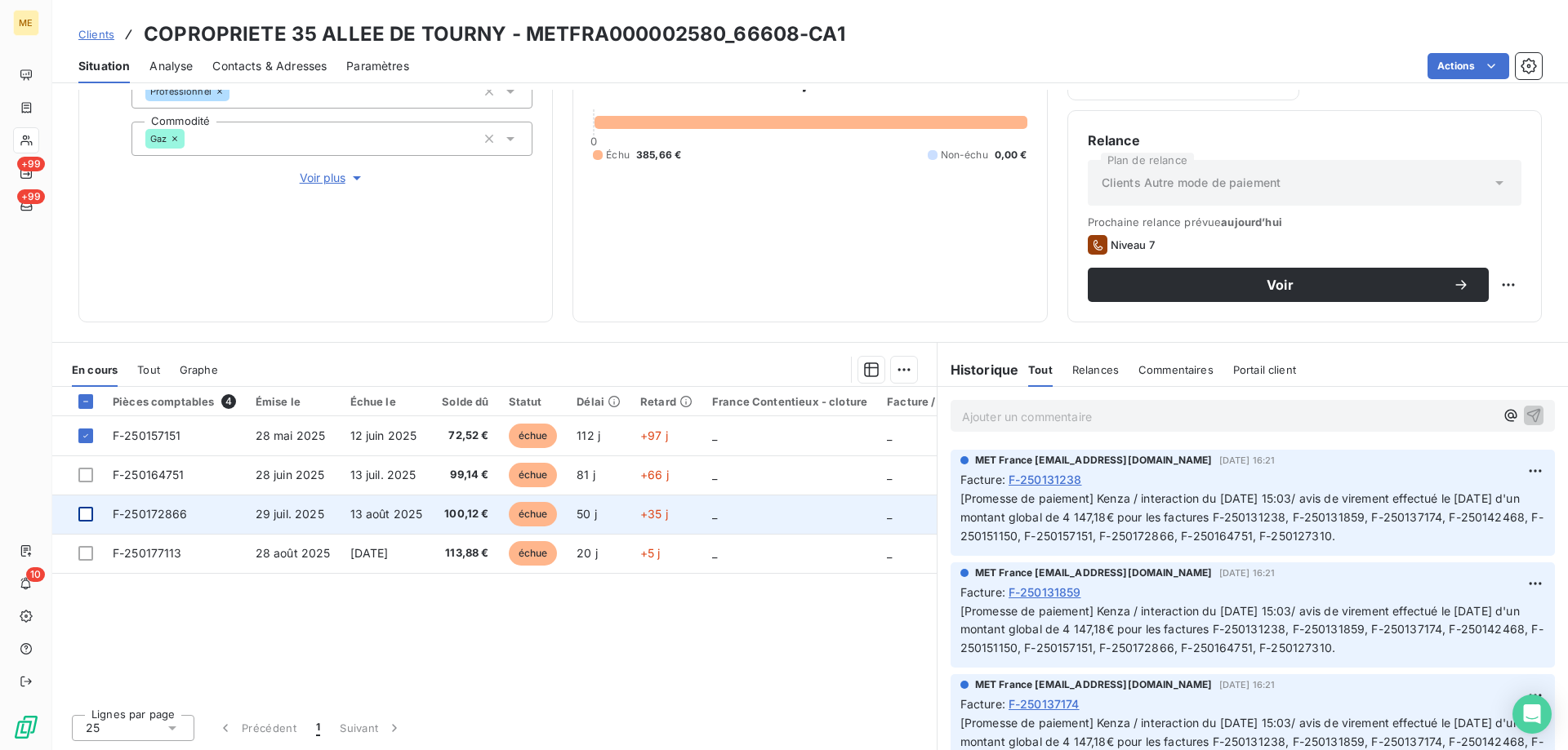
click at [86, 513] on div at bounding box center [85, 514] width 15 height 15
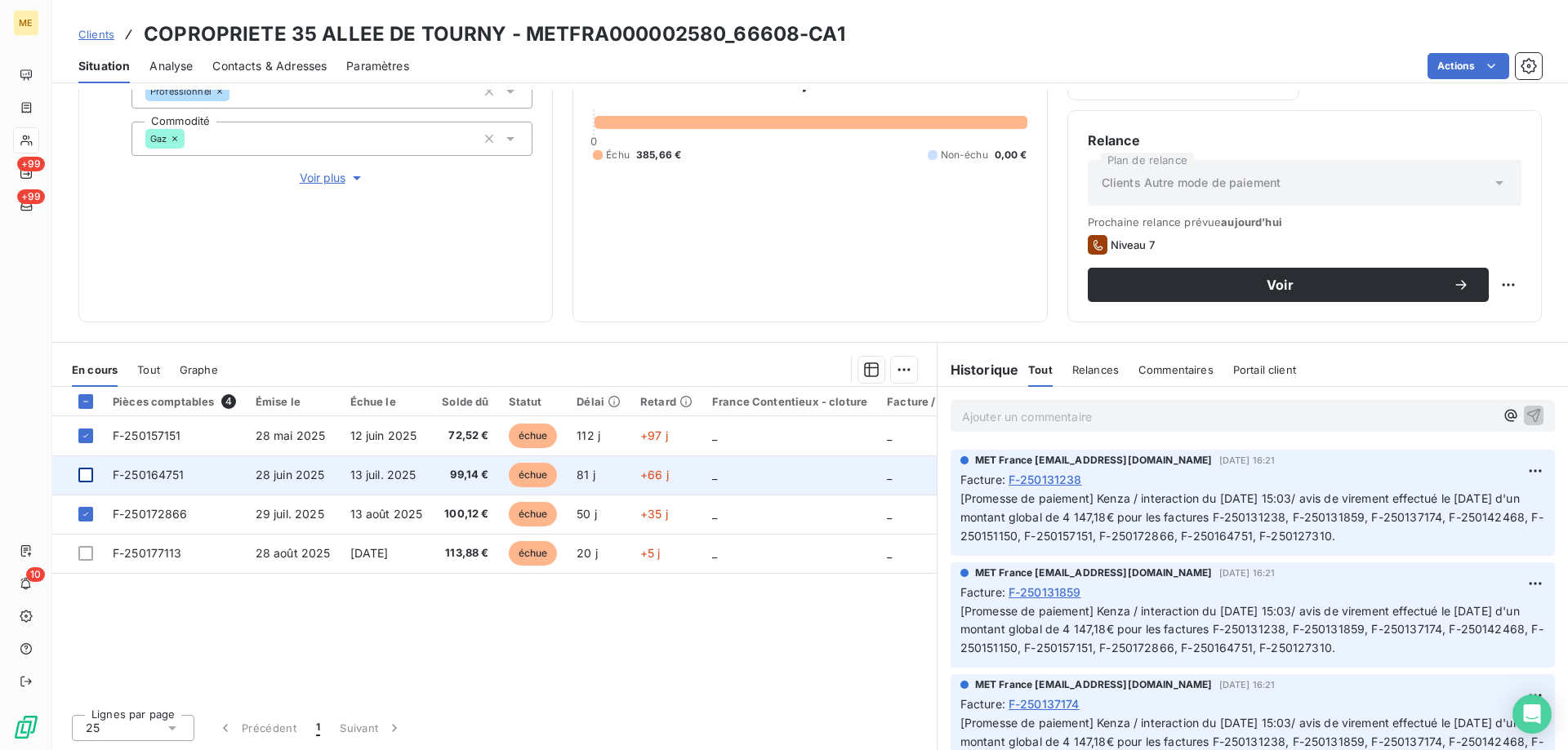
click at [88, 470] on div at bounding box center [85, 475] width 15 height 15
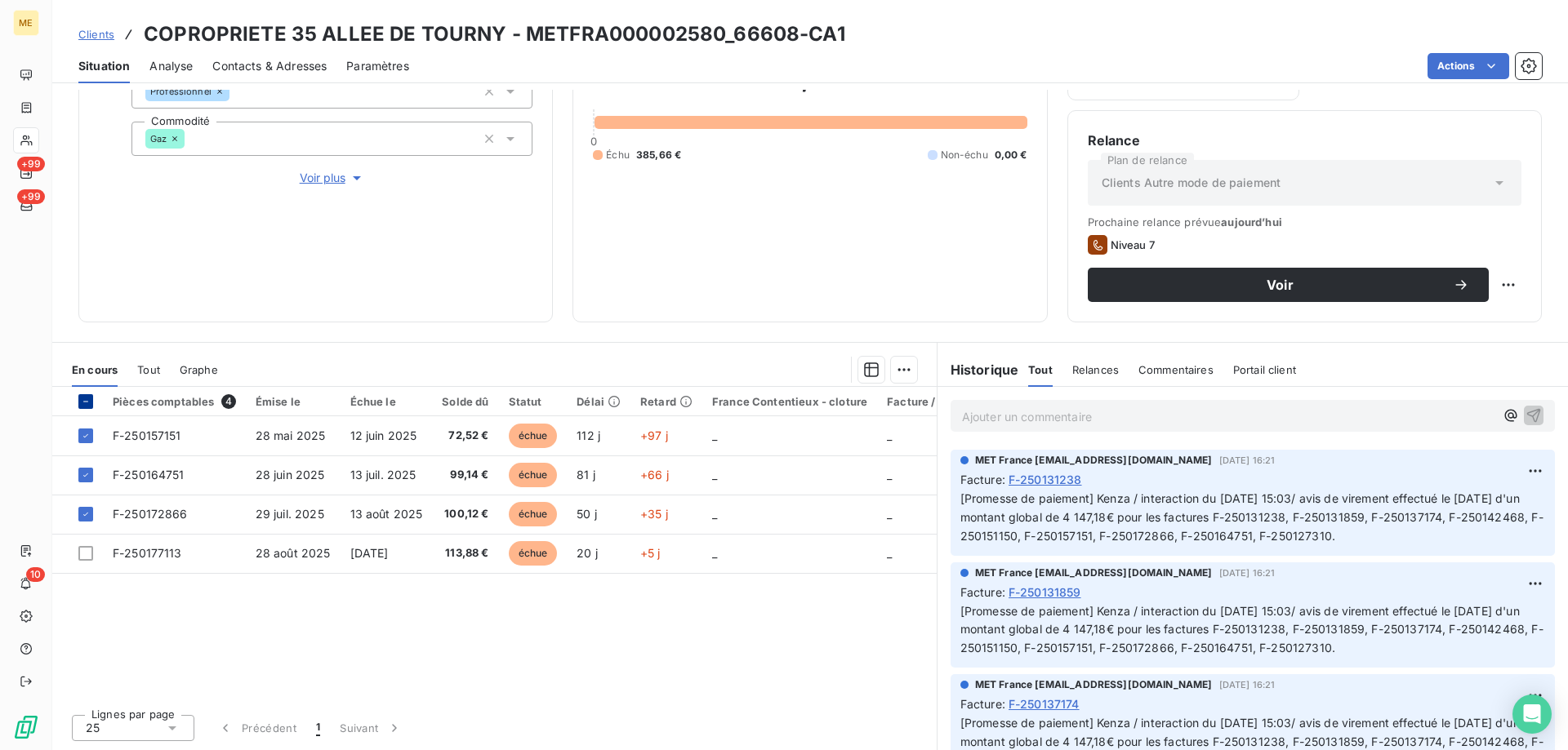
click at [88, 395] on div at bounding box center [85, 401] width 15 height 15
drag, startPoint x: 1136, startPoint y: 499, endPoint x: 1438, endPoint y: 557, distance: 307.5
click at [1438, 546] on p "[Promesse de paiement] Kenza / interaction du 09/09/2025 15:03/ avis de viremen…" at bounding box center [1253, 517] width 585 height 56
copy span "interaction du 09/09/2025 15:03/ avis de virement effectué le 09/09/2025 d'un m…"
click at [897, 373] on html "ME +99 +99 10 Clients COPROPRIETE 35 ALLEE DE TOURNY - METFRA000002580_66608-CA…" at bounding box center [784, 456] width 1568 height 913
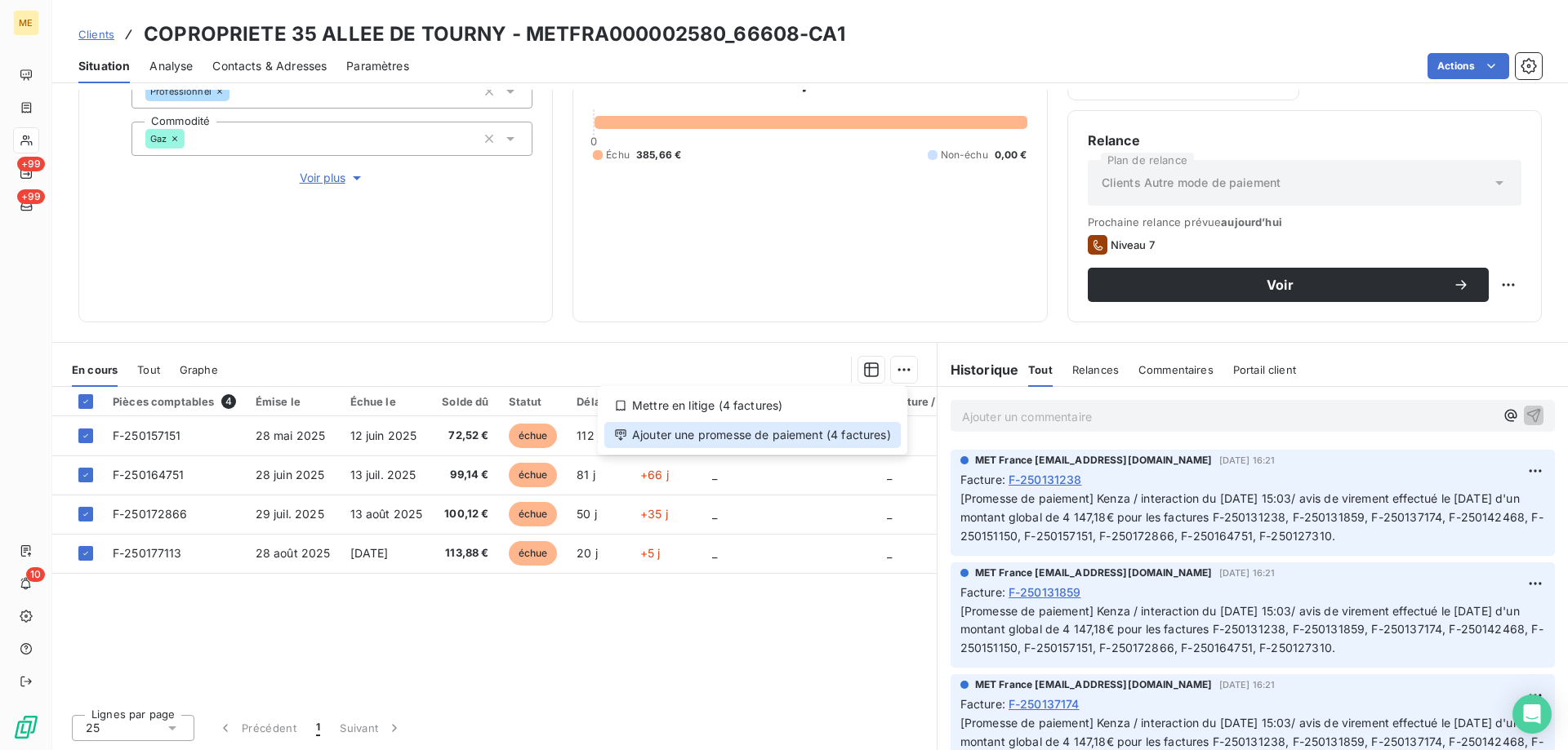
click at [737, 434] on div "Ajouter une promesse de paiement (4 factures)" at bounding box center [753, 435] width 297 height 26
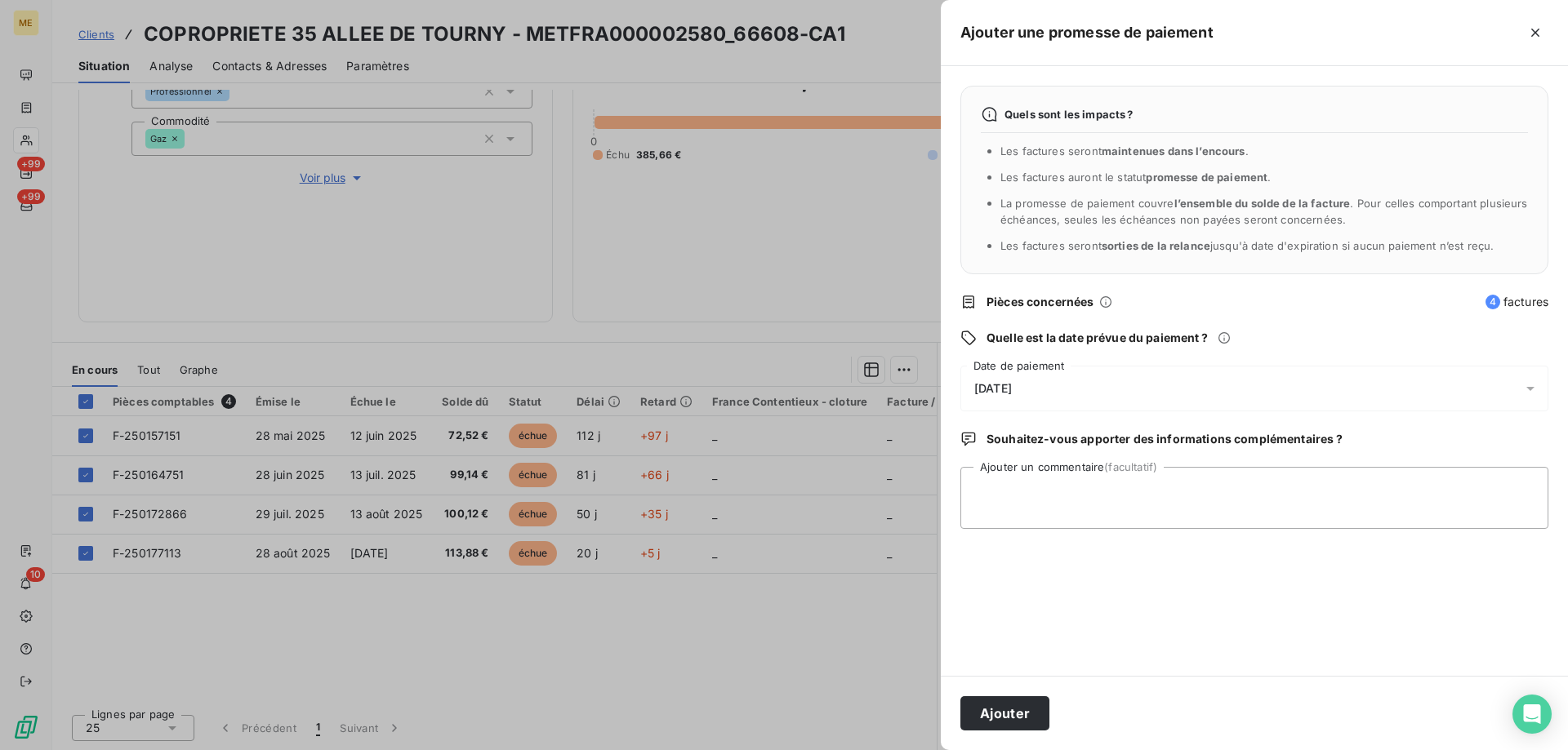
click at [1189, 397] on div "[DATE]" at bounding box center [1255, 389] width 588 height 46
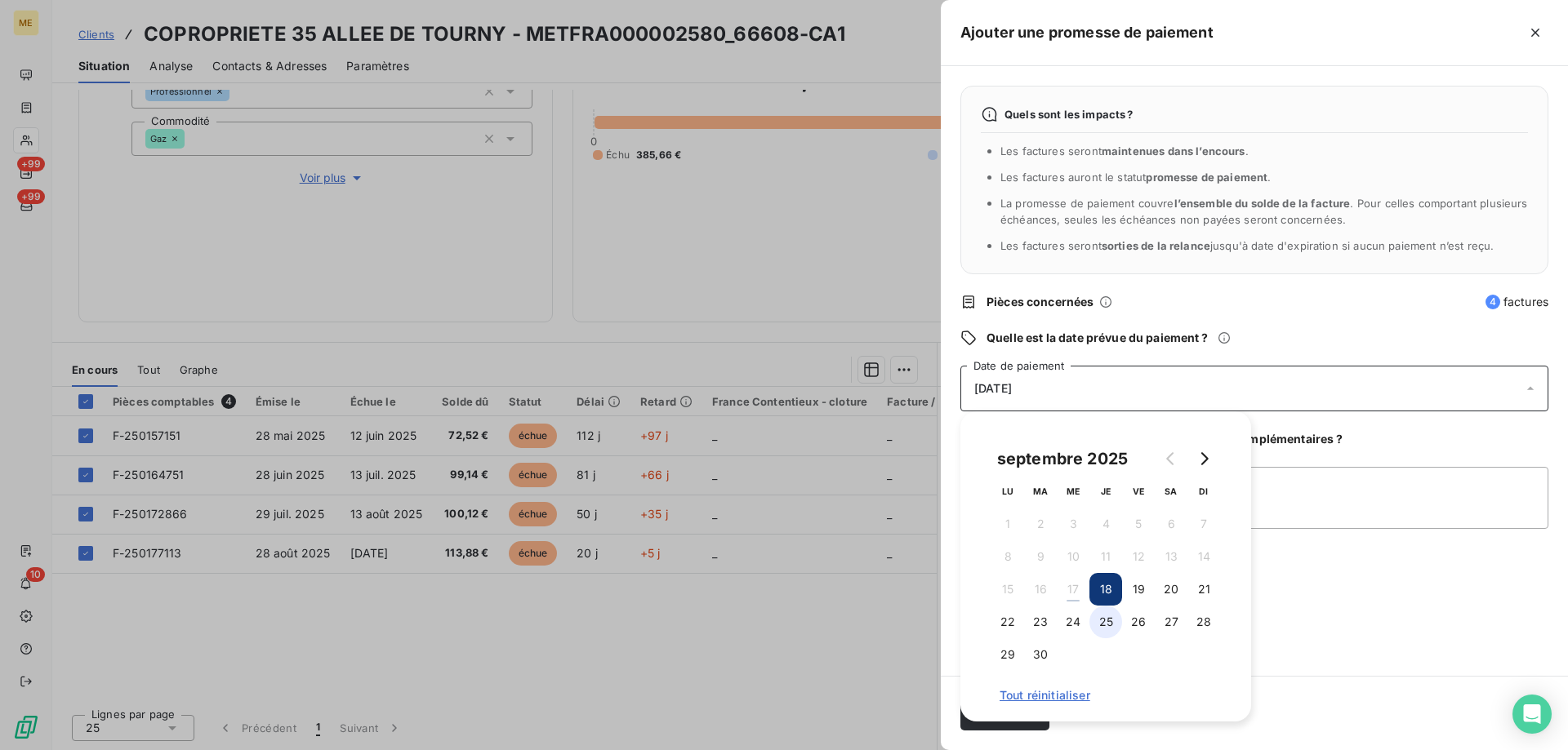
click at [1092, 624] on button "25" at bounding box center [1105, 621] width 33 height 33
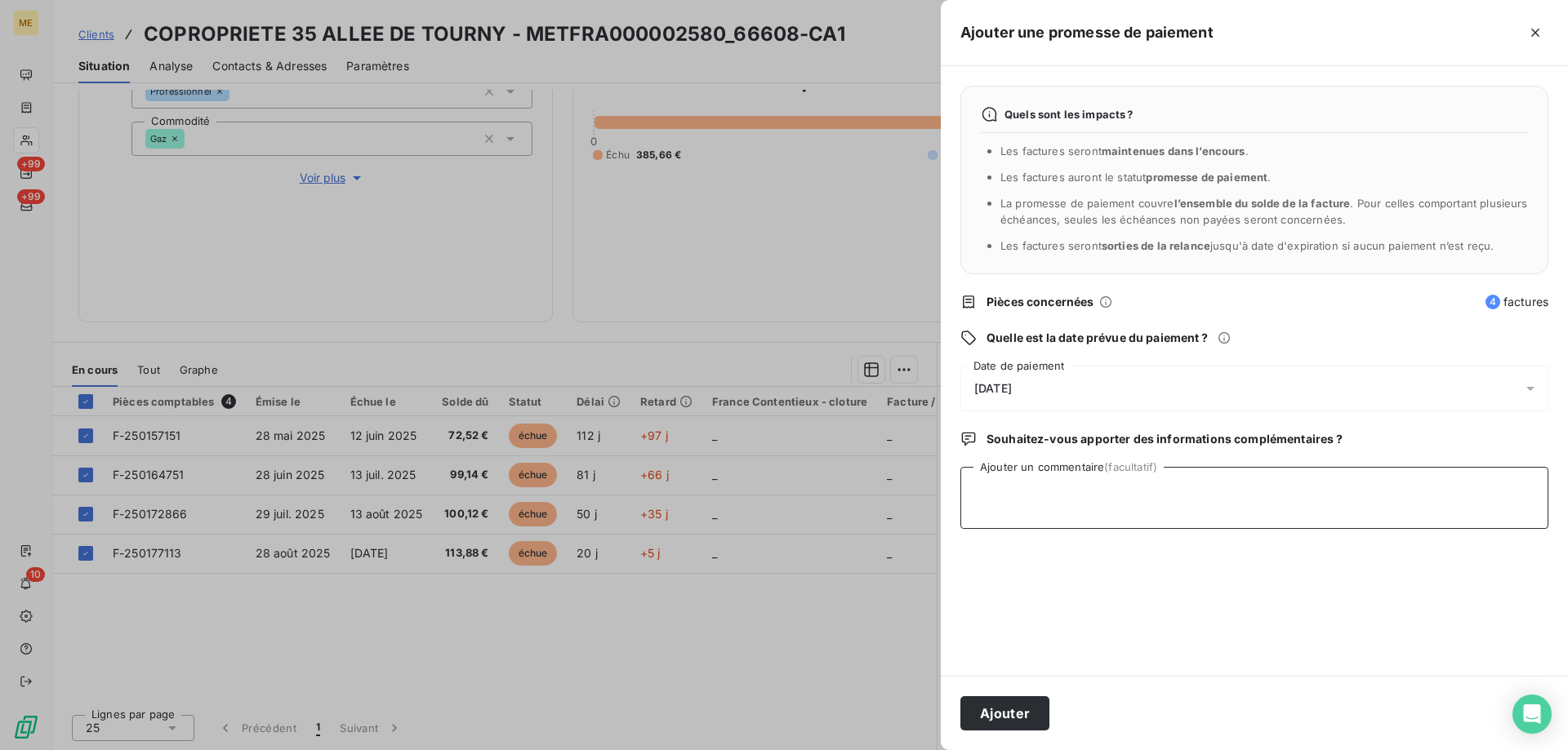
click at [1295, 500] on textarea "Ajouter un commentaire (facultatif)" at bounding box center [1255, 498] width 588 height 62
paste textarea "interaction du 09/09/2025 15:03/ avis de virement effectué le 09/09/2025 d'un m…"
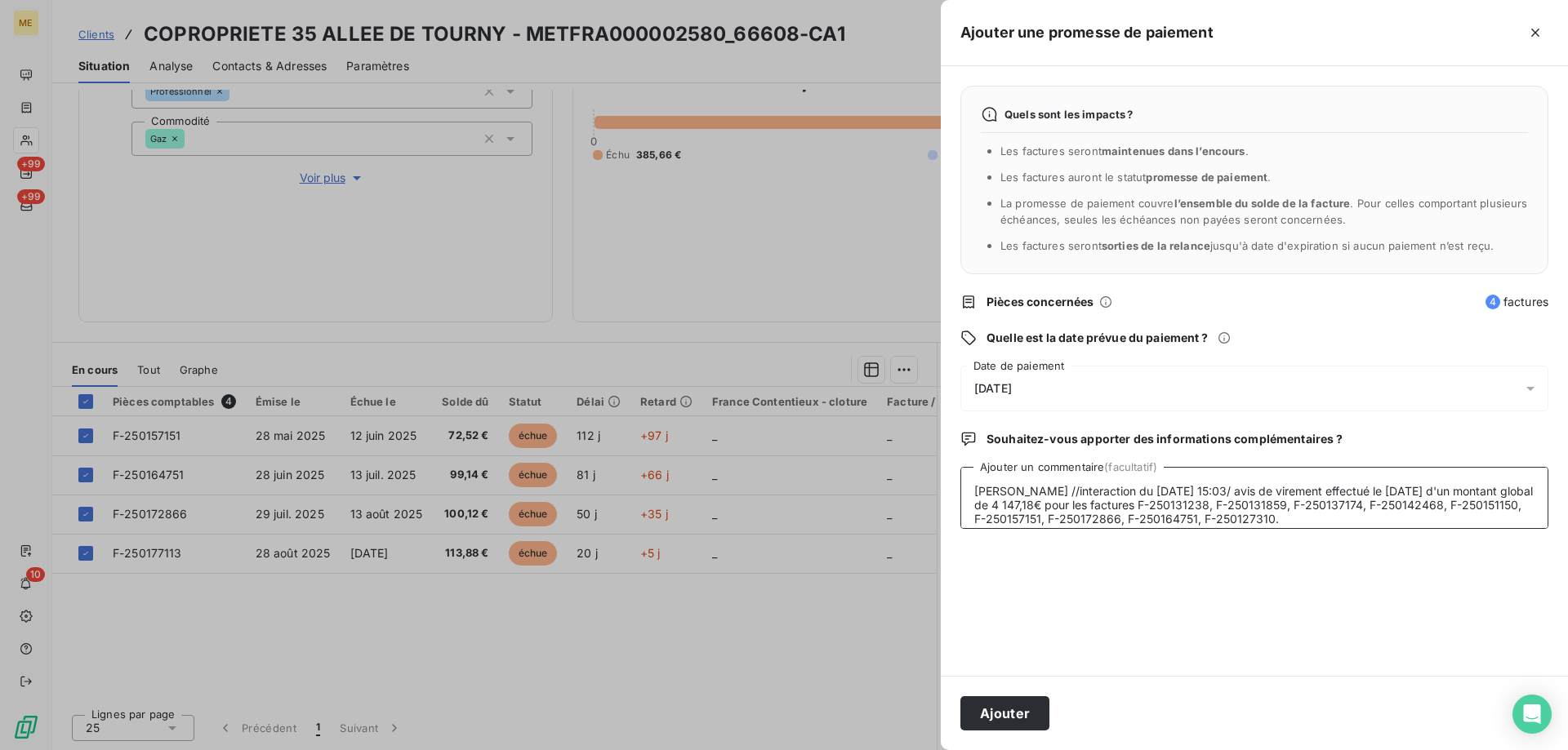
scroll to position [12, 0]
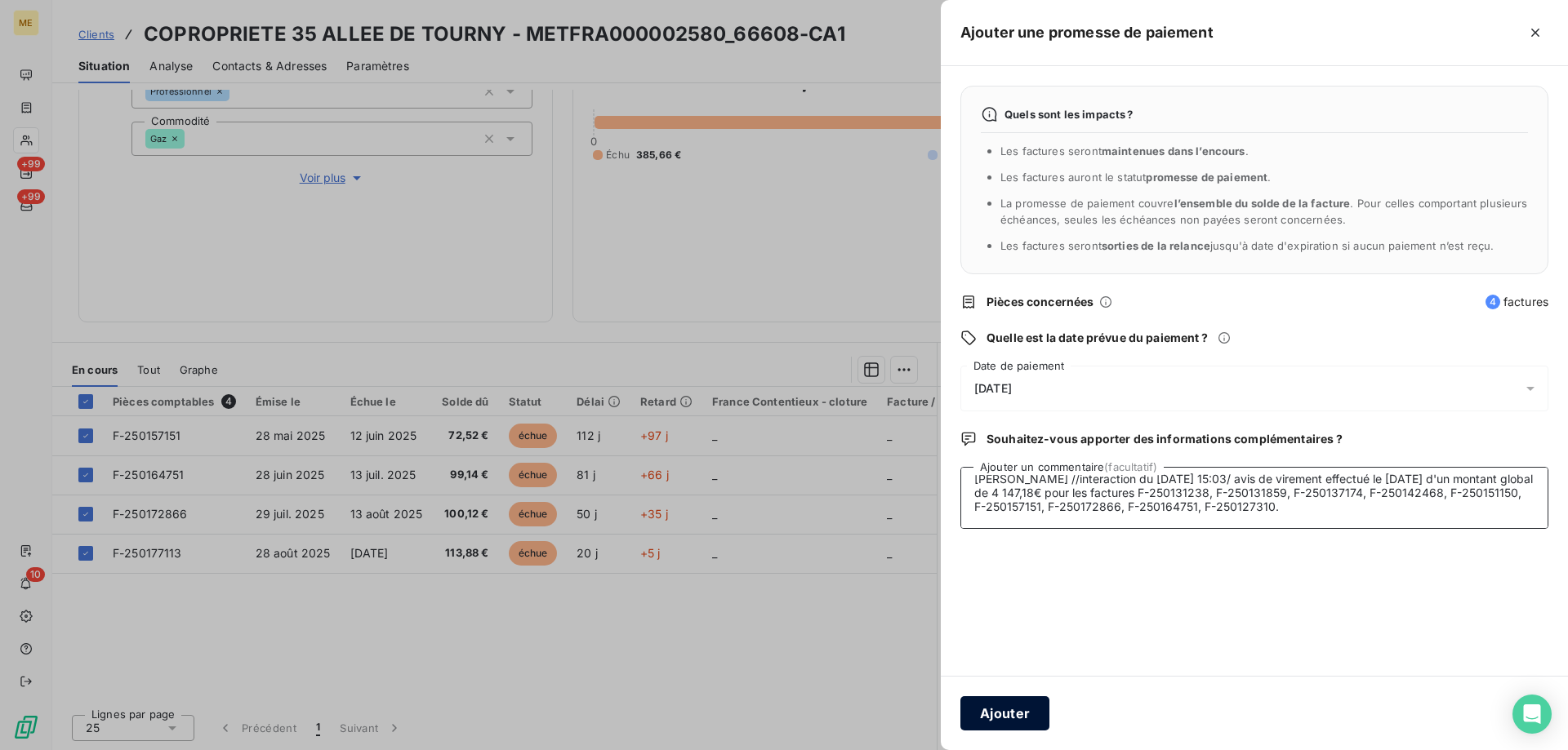
type textarea "Sylvain //interaction du 09/09/2025 15:03/ avis de virement effectué le 09/09/2…"
click at [994, 712] on button "Ajouter" at bounding box center [1005, 714] width 89 height 35
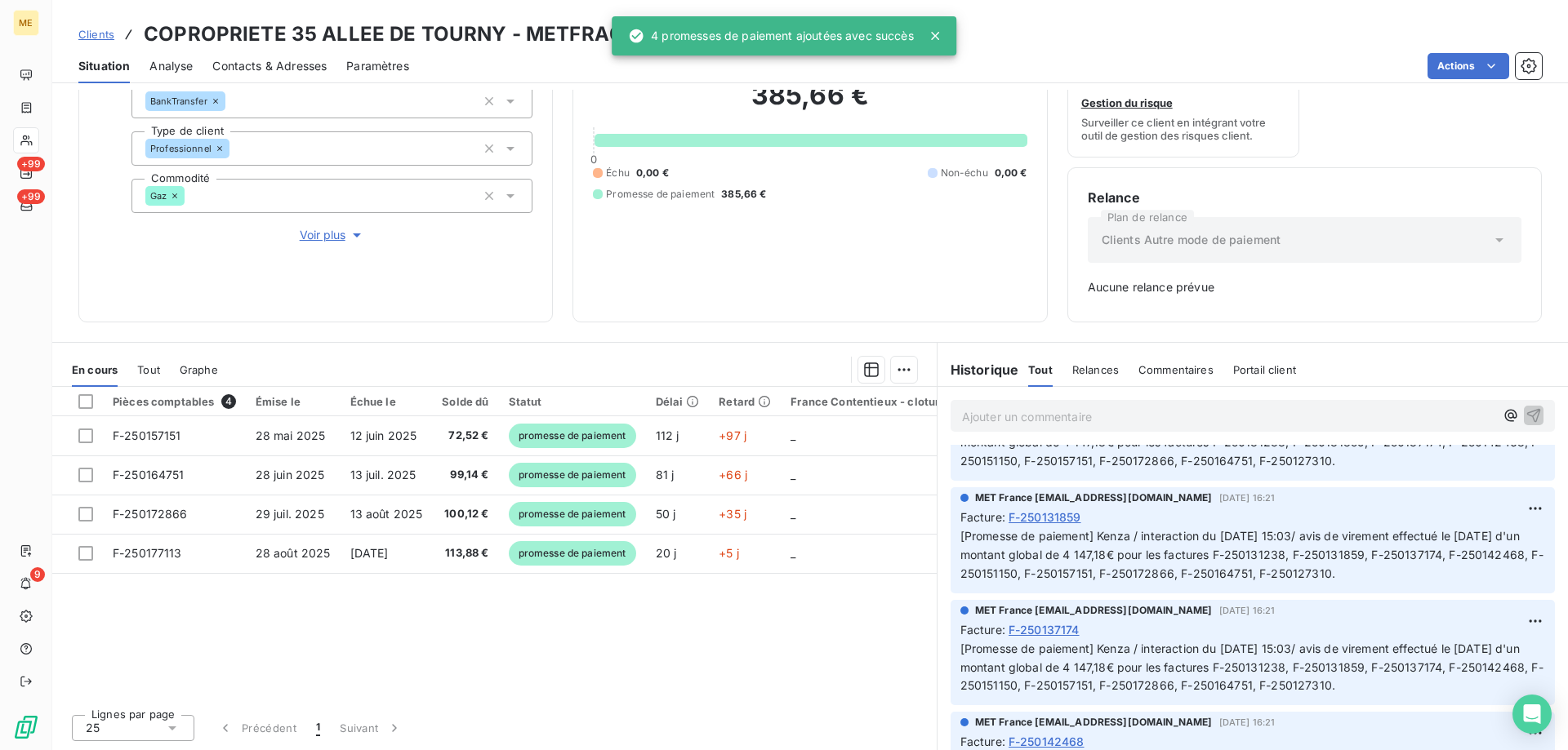
scroll to position [161, 0]
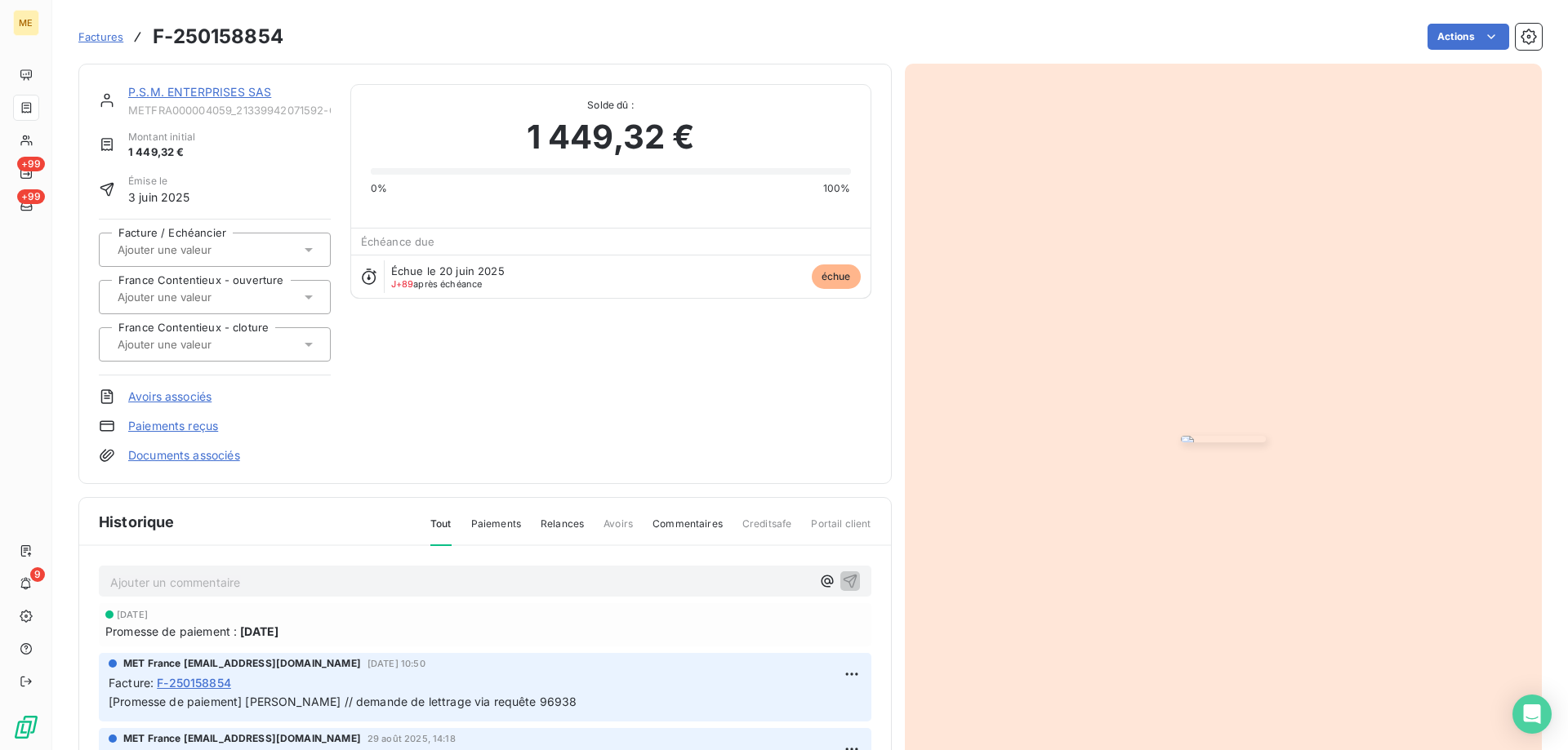
click at [170, 94] on link "P.S.M. ENTERPRISES SAS" at bounding box center [199, 92] width 143 height 14
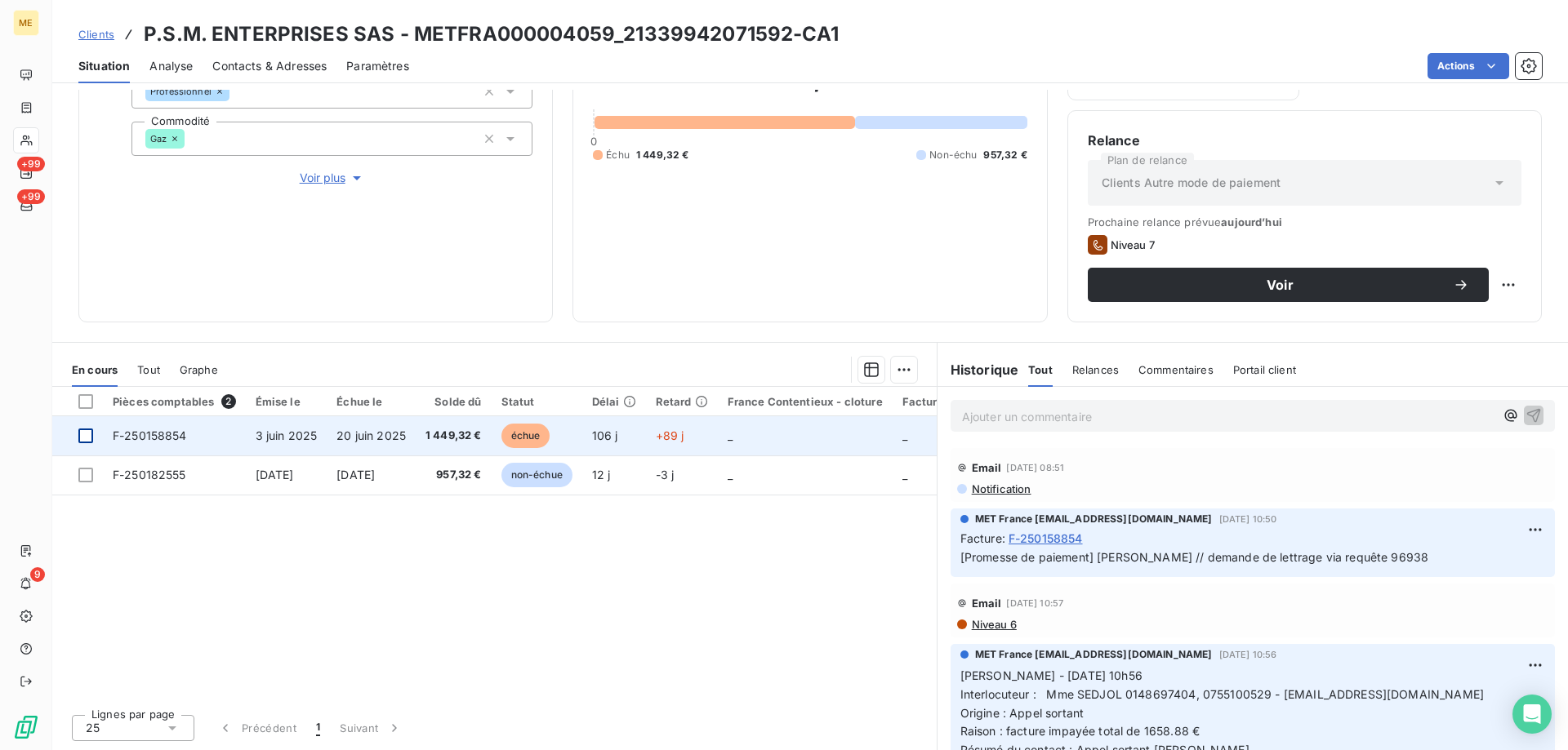
click at [87, 434] on div at bounding box center [85, 436] width 15 height 15
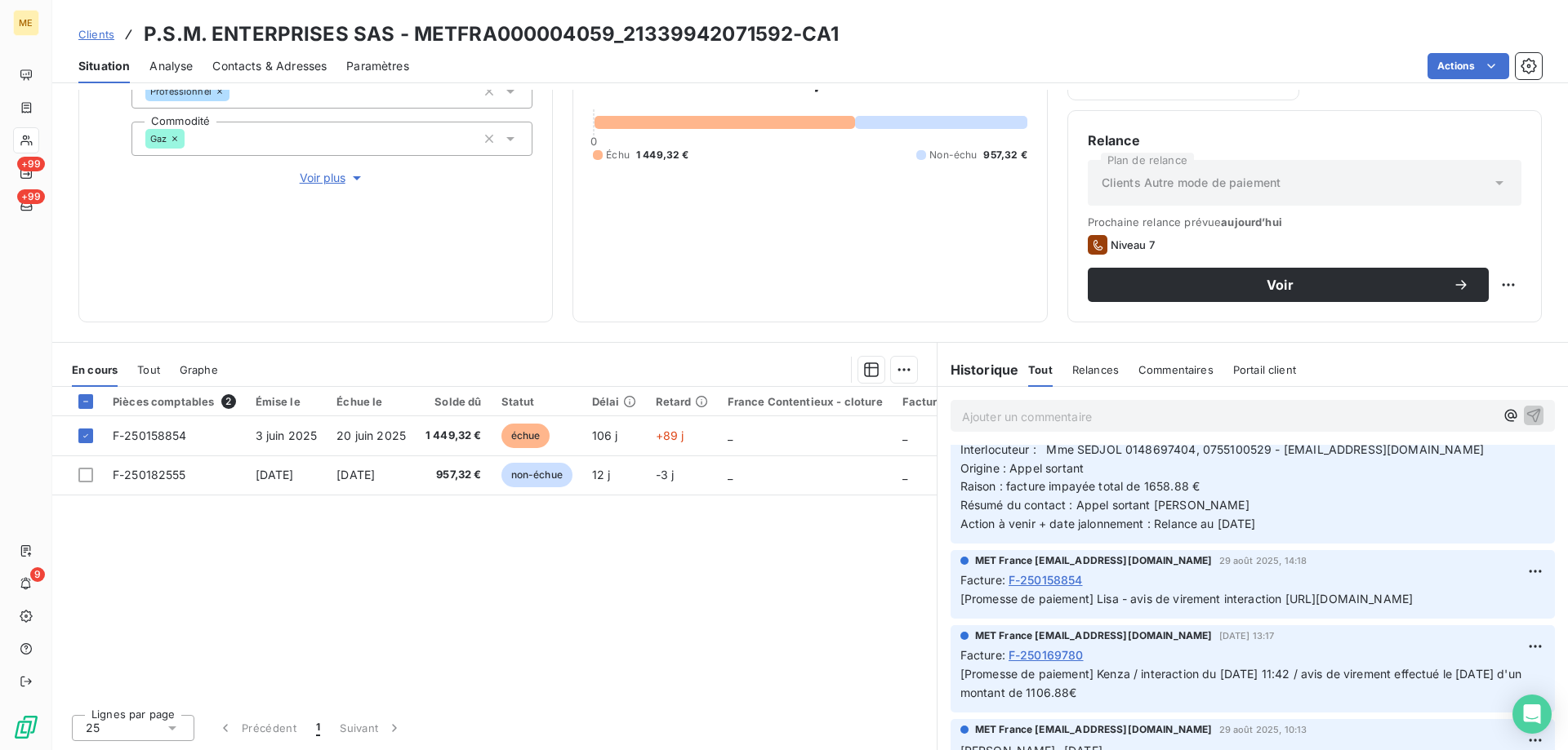
scroll to position [0, 26]
drag, startPoint x: 1128, startPoint y: 598, endPoint x: 1484, endPoint y: 637, distance: 358.1
click at [1414, 605] on span "[Promesse de paiement] Lisa - avis de virement interaction [URL][DOMAIN_NAME]" at bounding box center [1187, 599] width 453 height 14
copy span "avis de virement interaction [URL][DOMAIN_NAME]"
click at [902, 364] on html "ME +99 +99 9 Clients P.S.M. ENTERPRISES SAS - METFRA000004059_21339942071592-CA…" at bounding box center [784, 456] width 1568 height 913
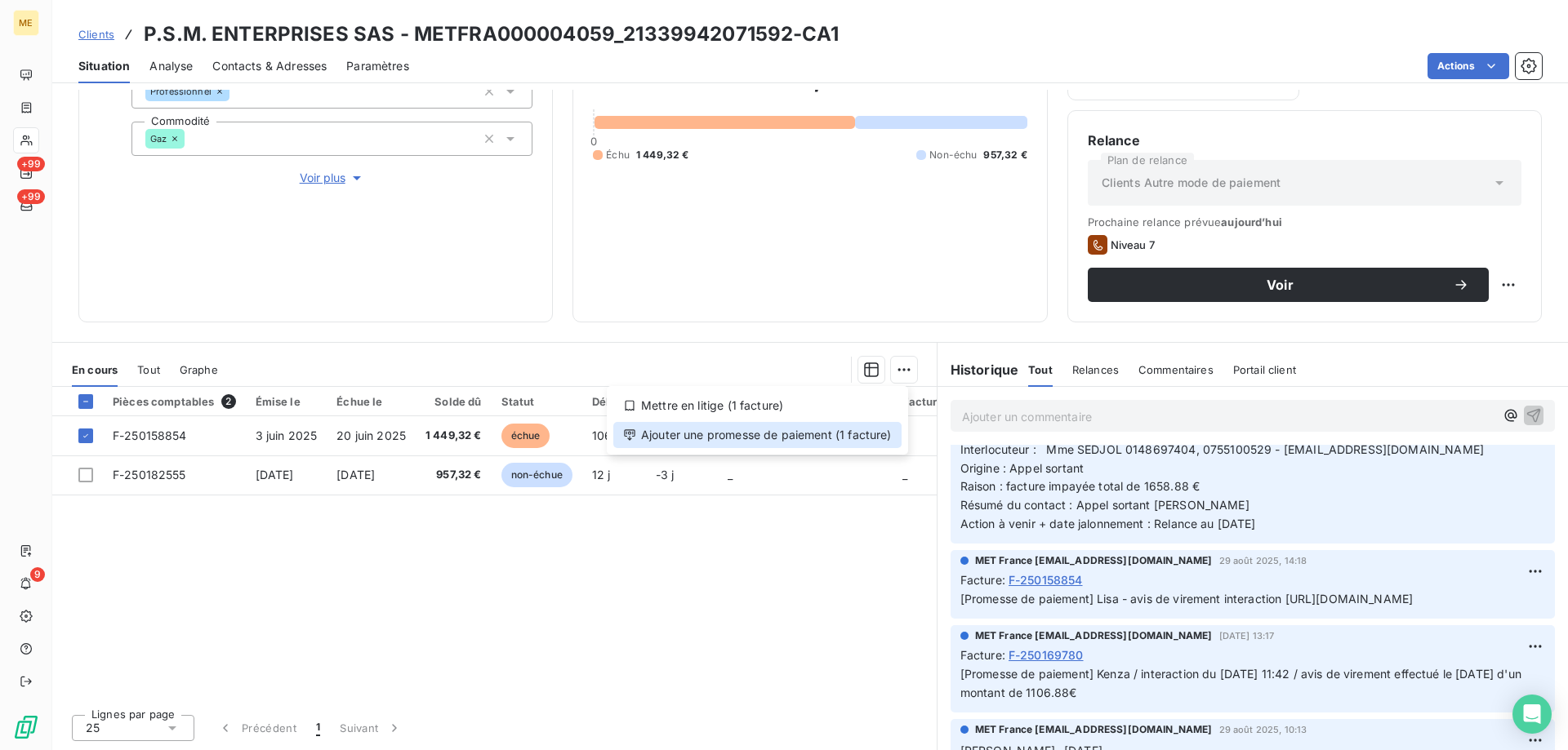
click at [788, 437] on div "Ajouter une promesse de paiement (1 facture)" at bounding box center [757, 435] width 289 height 26
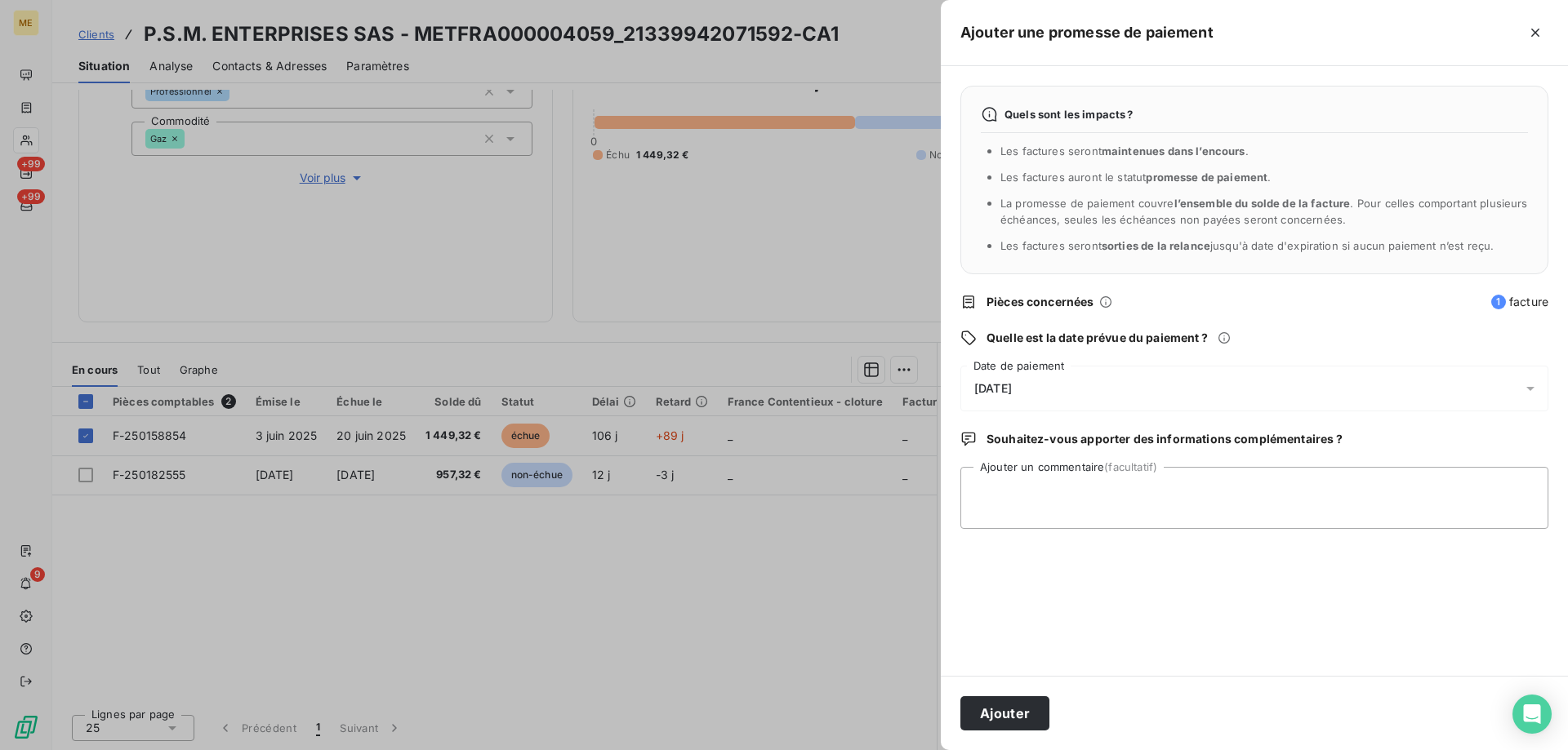
click at [1067, 391] on div "[DATE]" at bounding box center [1255, 389] width 588 height 46
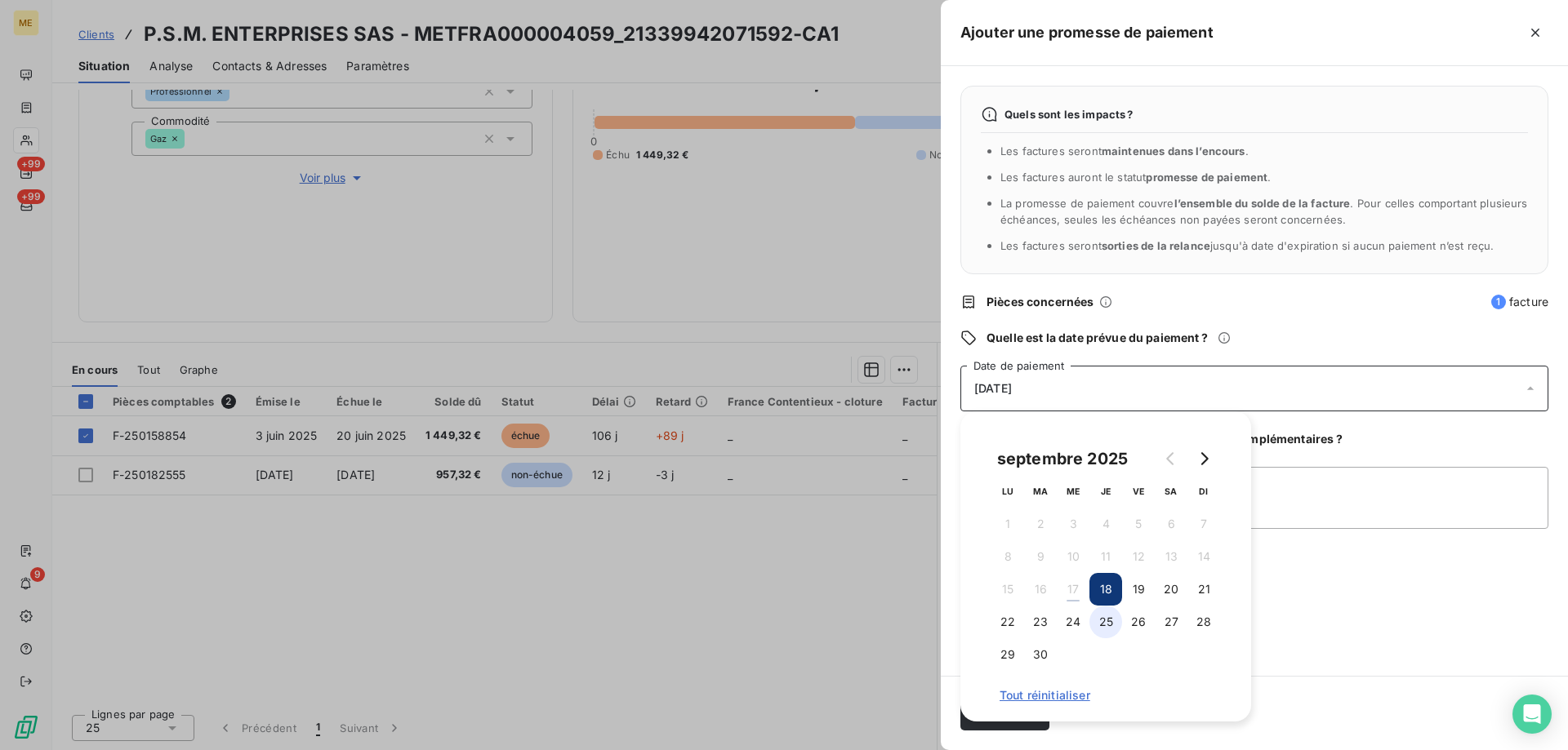
click at [1116, 620] on button "25" at bounding box center [1105, 621] width 33 height 33
click at [1384, 502] on textarea "Ajouter un commentaire (facultatif)" at bounding box center [1255, 498] width 588 height 62
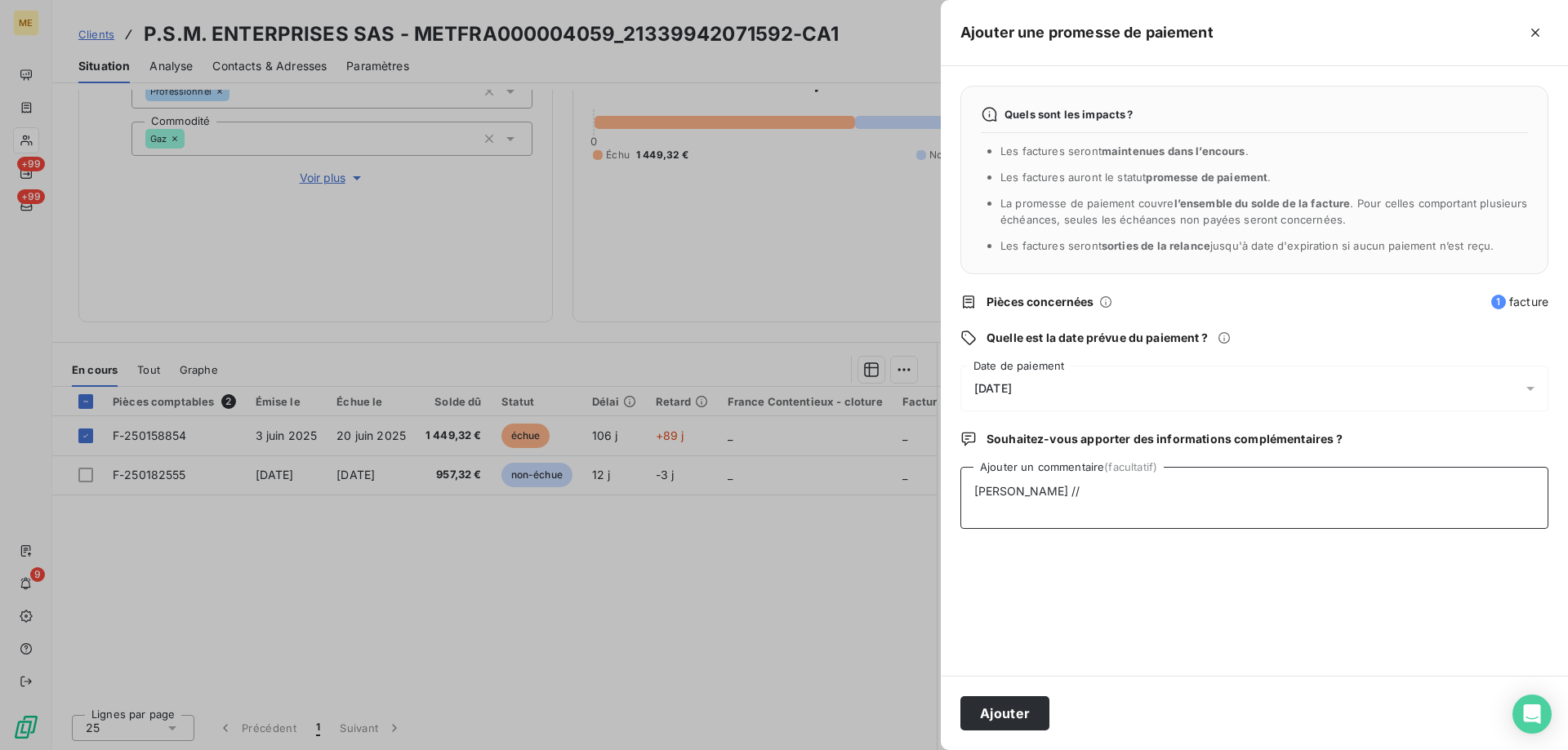
paste textarea "avis de virement interaction https://metholdingag.lightning.force.com/lightning…"
type textarea "Sylvain // avis de virement interaction https://metholdingag.lightning.force.co…"
click at [990, 711] on button "Ajouter" at bounding box center [1005, 714] width 89 height 35
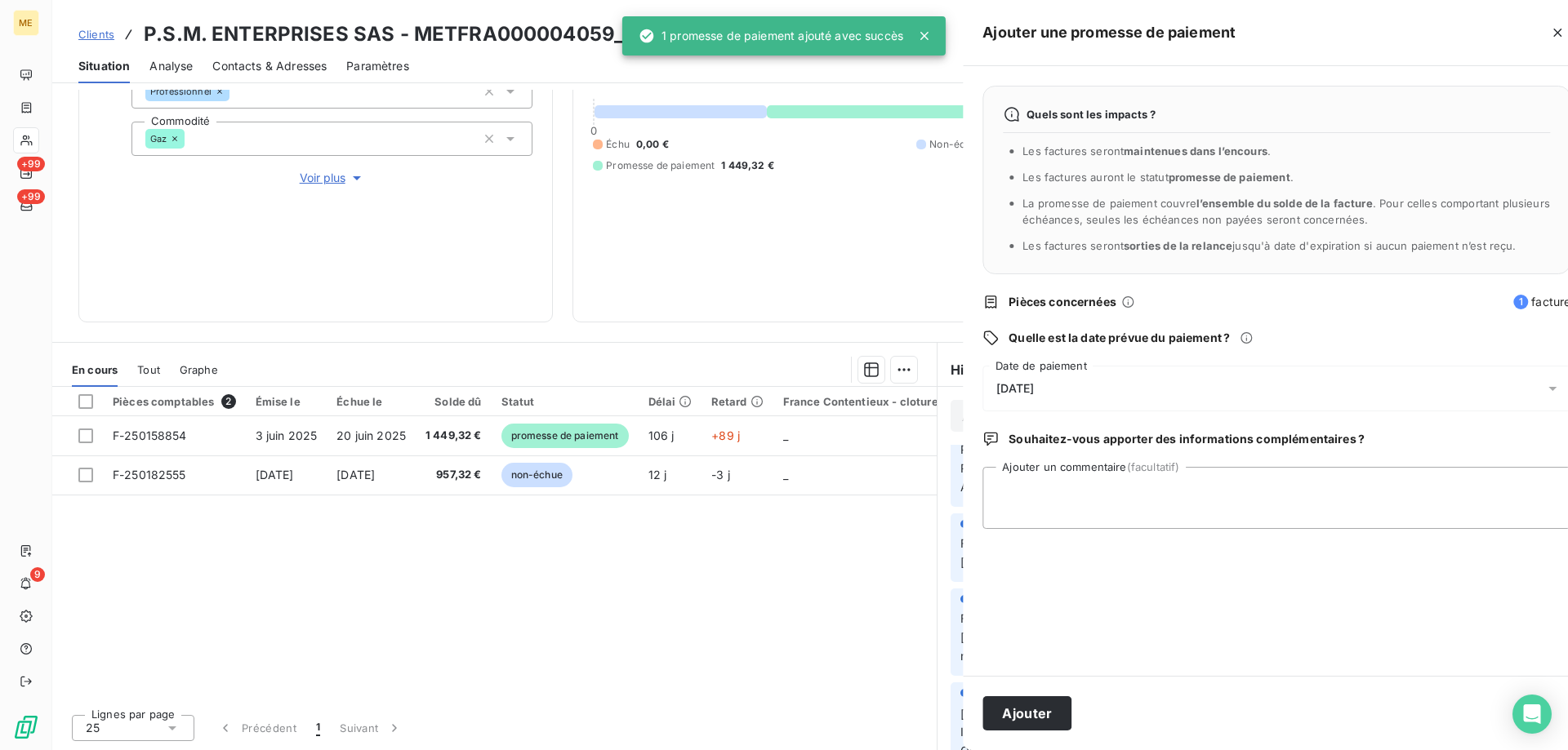
scroll to position [0, 0]
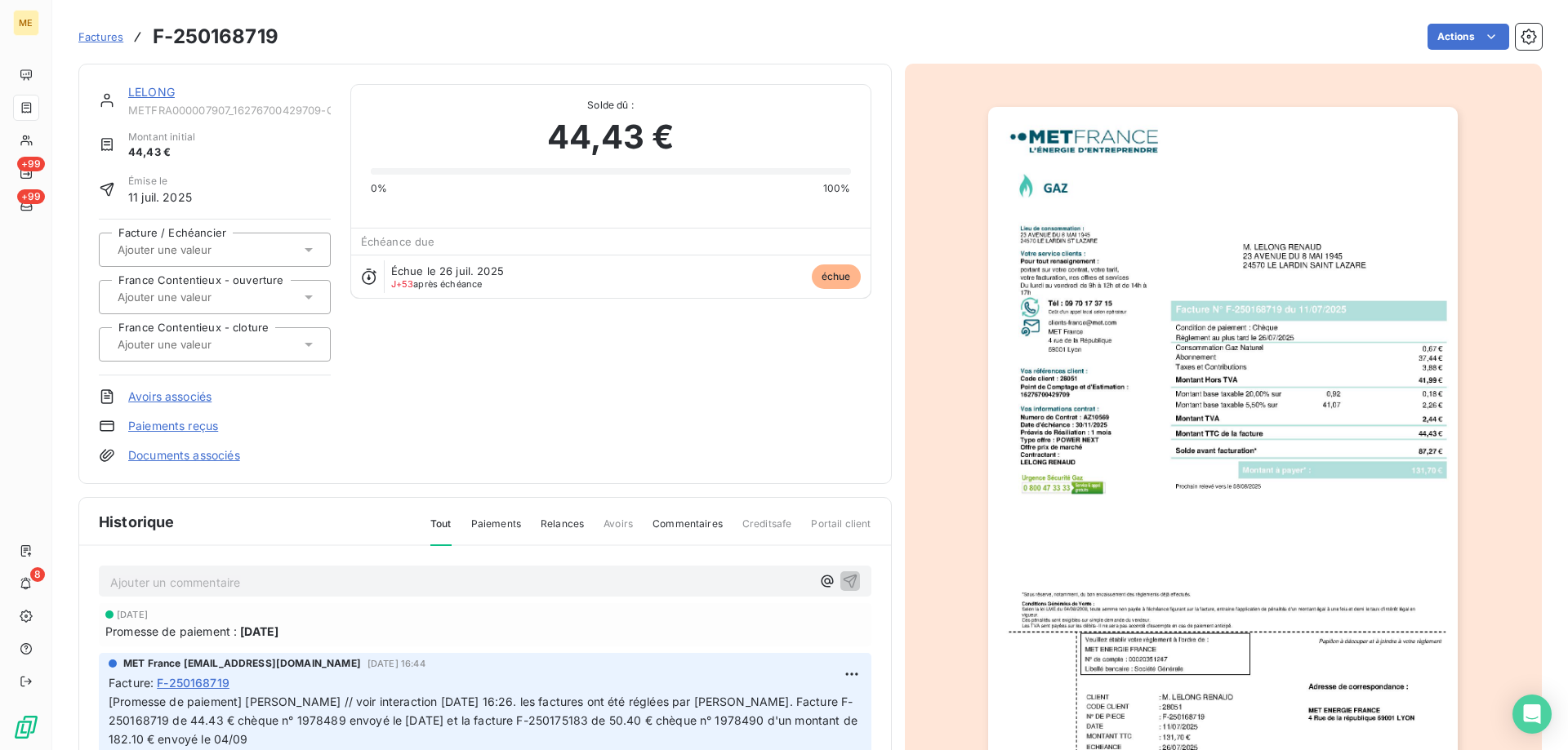
click at [144, 93] on link "LELONG" at bounding box center [151, 92] width 46 height 14
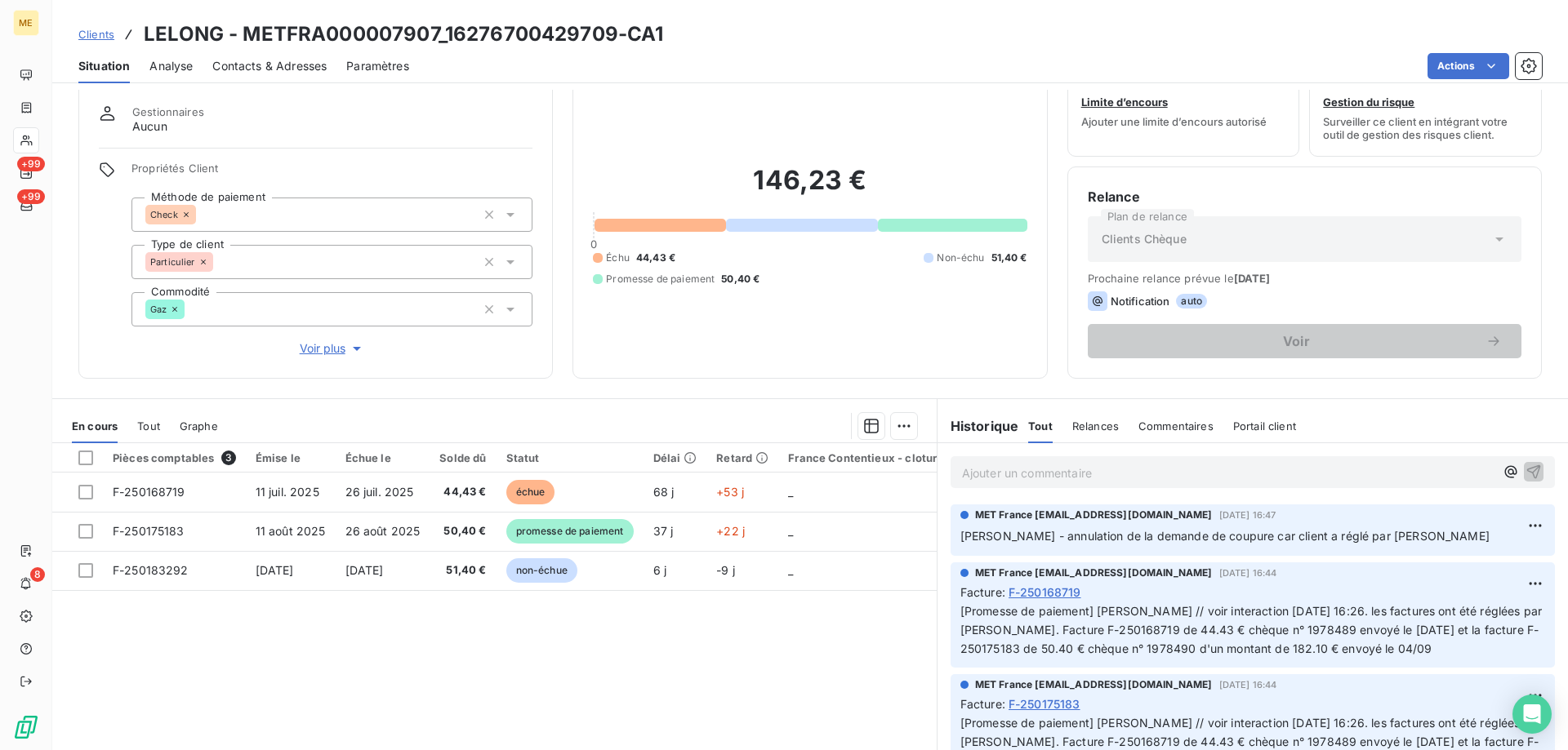
scroll to position [82, 0]
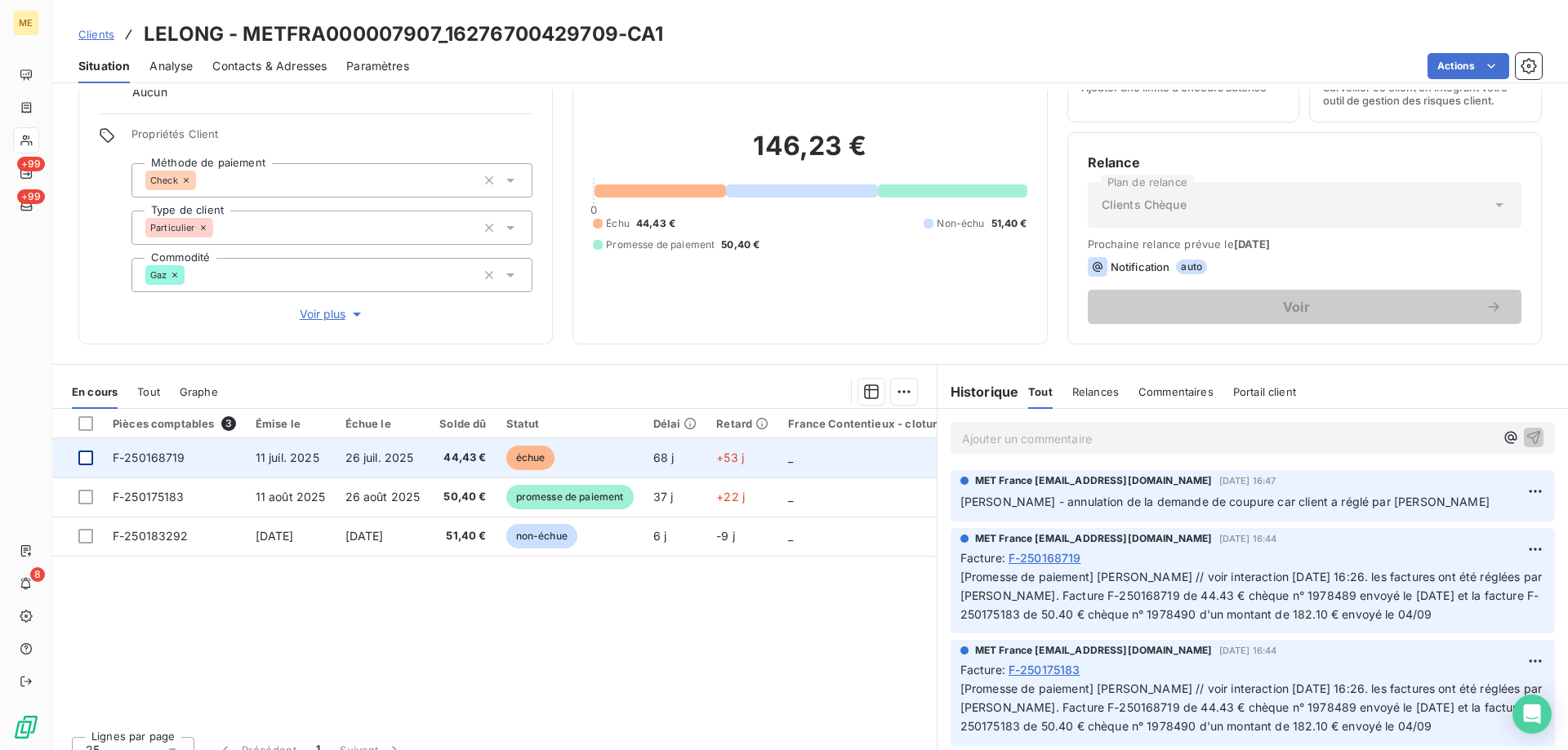
click at [83, 457] on div at bounding box center [85, 458] width 15 height 15
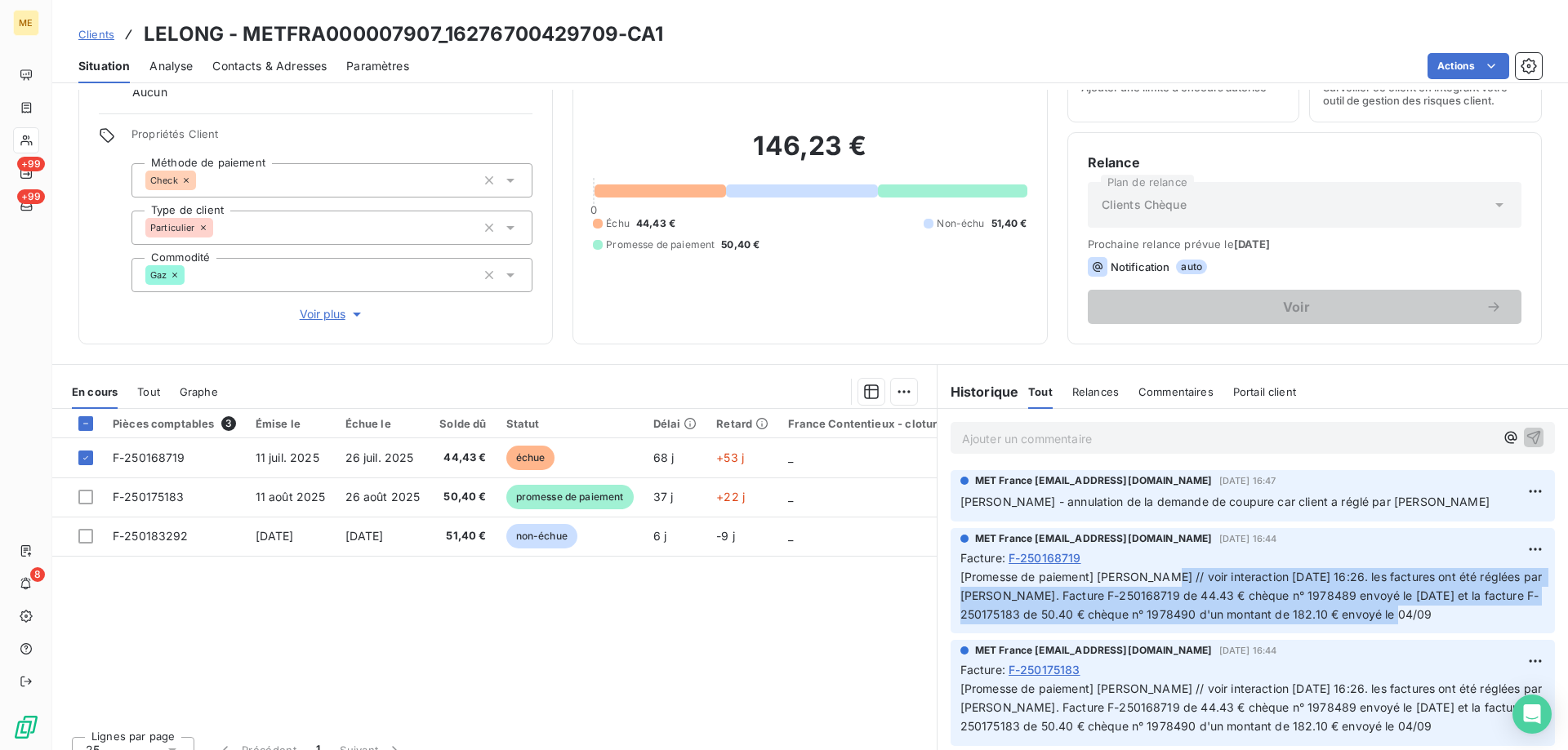
drag, startPoint x: 1146, startPoint y: 578, endPoint x: 1427, endPoint y: 610, distance: 282.8
click at [1427, 610] on p "[Promesse de paiement] [PERSON_NAME] // voir interaction [DATE] 16:26. les fact…" at bounding box center [1253, 596] width 585 height 56
copy span "voir interaction [DATE] 16:26. les factures ont été réglées par [PERSON_NAME]. …"
click at [901, 391] on html "ME +99 +99 8 Clients LELONG - METFRA000007907_16276700429709-CA1 Situation Anal…" at bounding box center [784, 456] width 1568 height 913
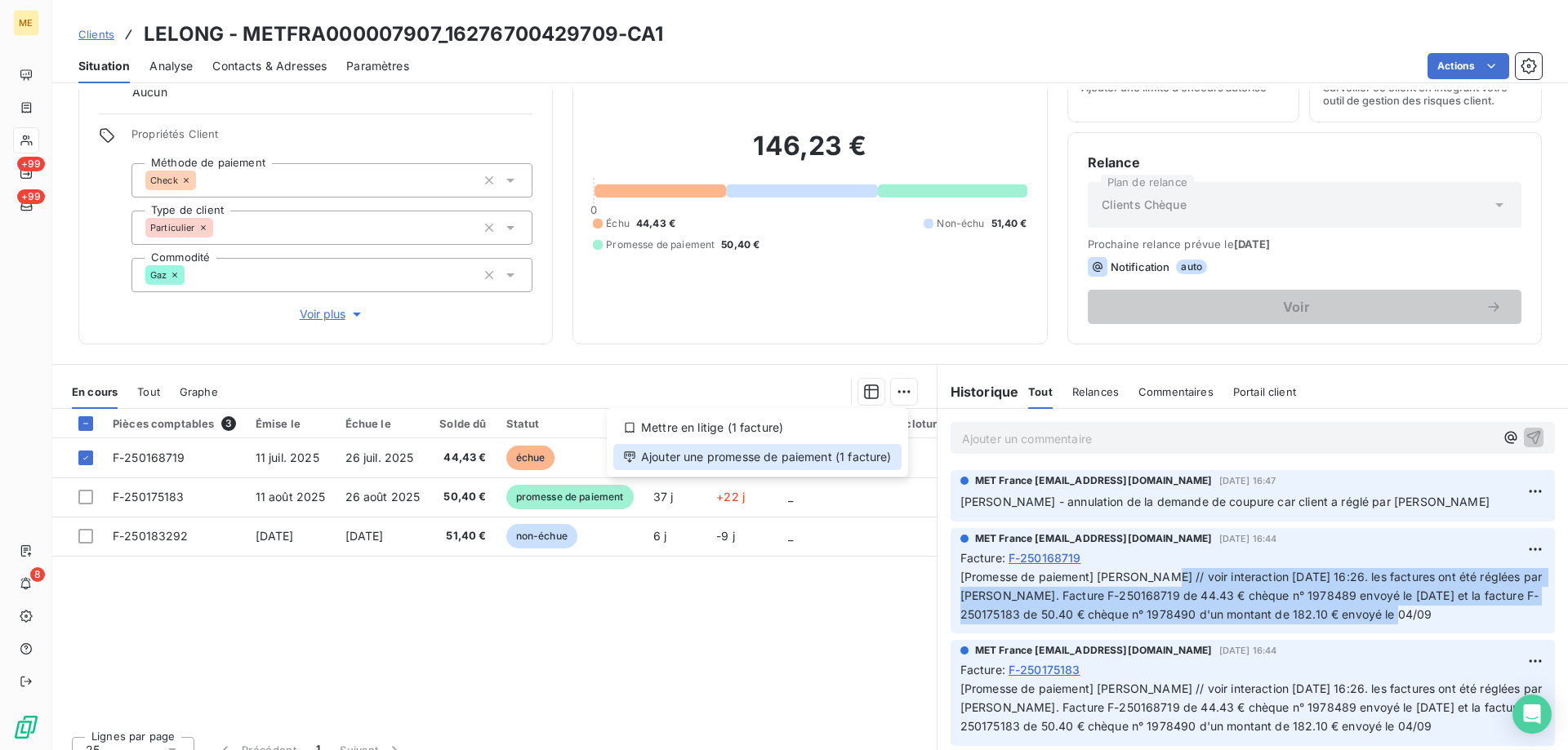
click at [739, 469] on div "Ajouter une promesse de paiement (1 facture)" at bounding box center [757, 456] width 289 height 26
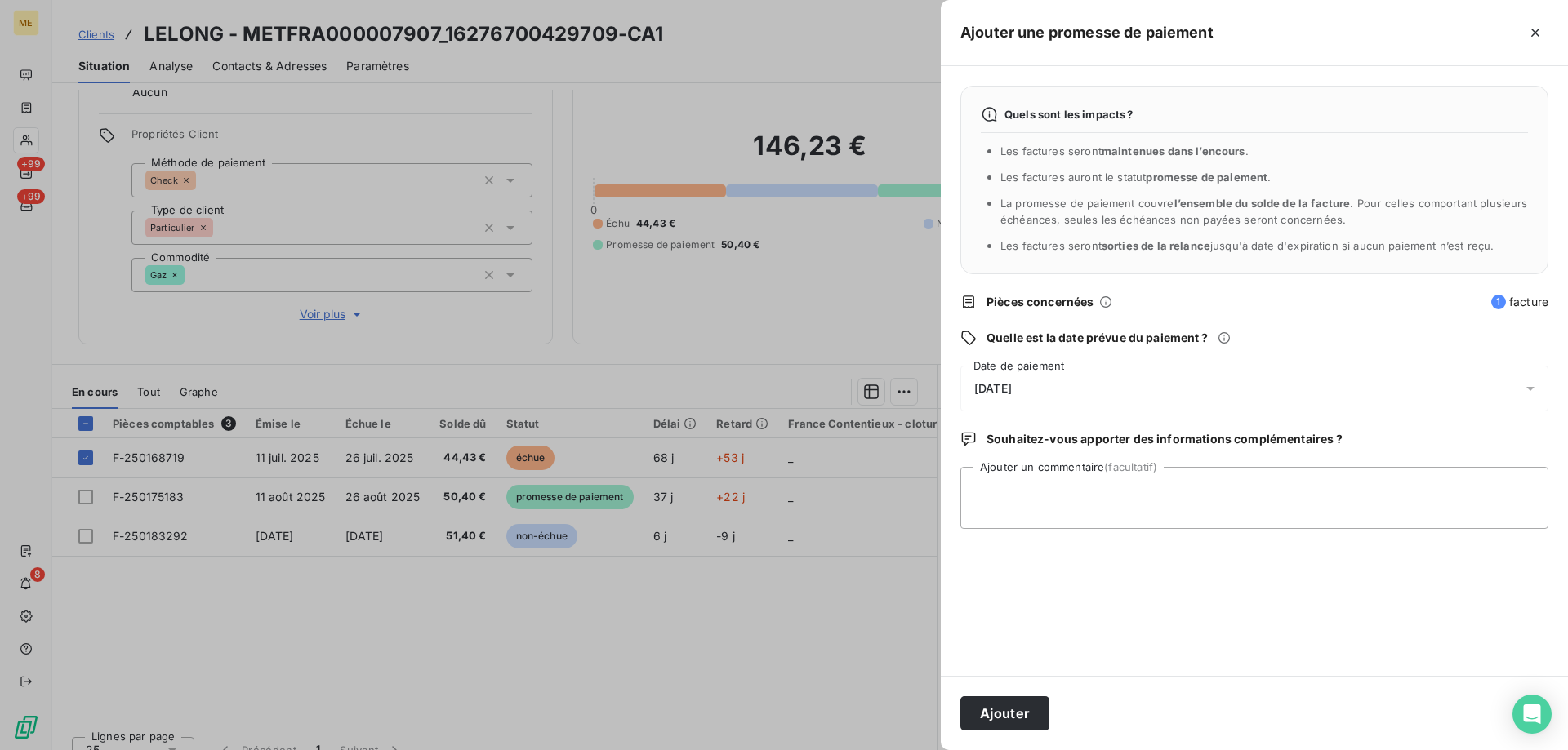
click at [1095, 393] on div "[DATE]" at bounding box center [1255, 389] width 588 height 46
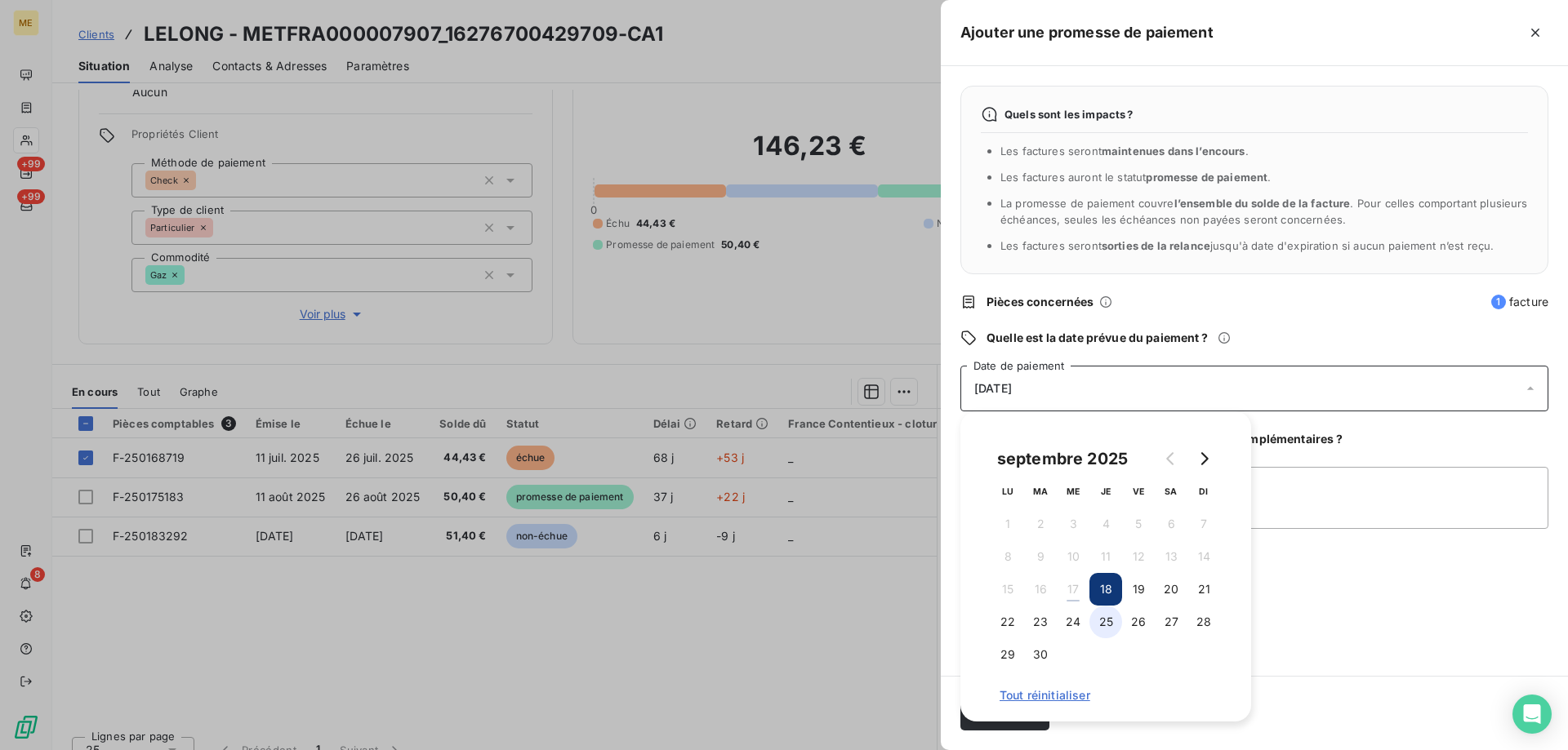
click at [1112, 626] on button "25" at bounding box center [1105, 621] width 33 height 33
click at [1334, 497] on textarea "Ajouter un commentaire (facultatif)" at bounding box center [1255, 498] width 588 height 62
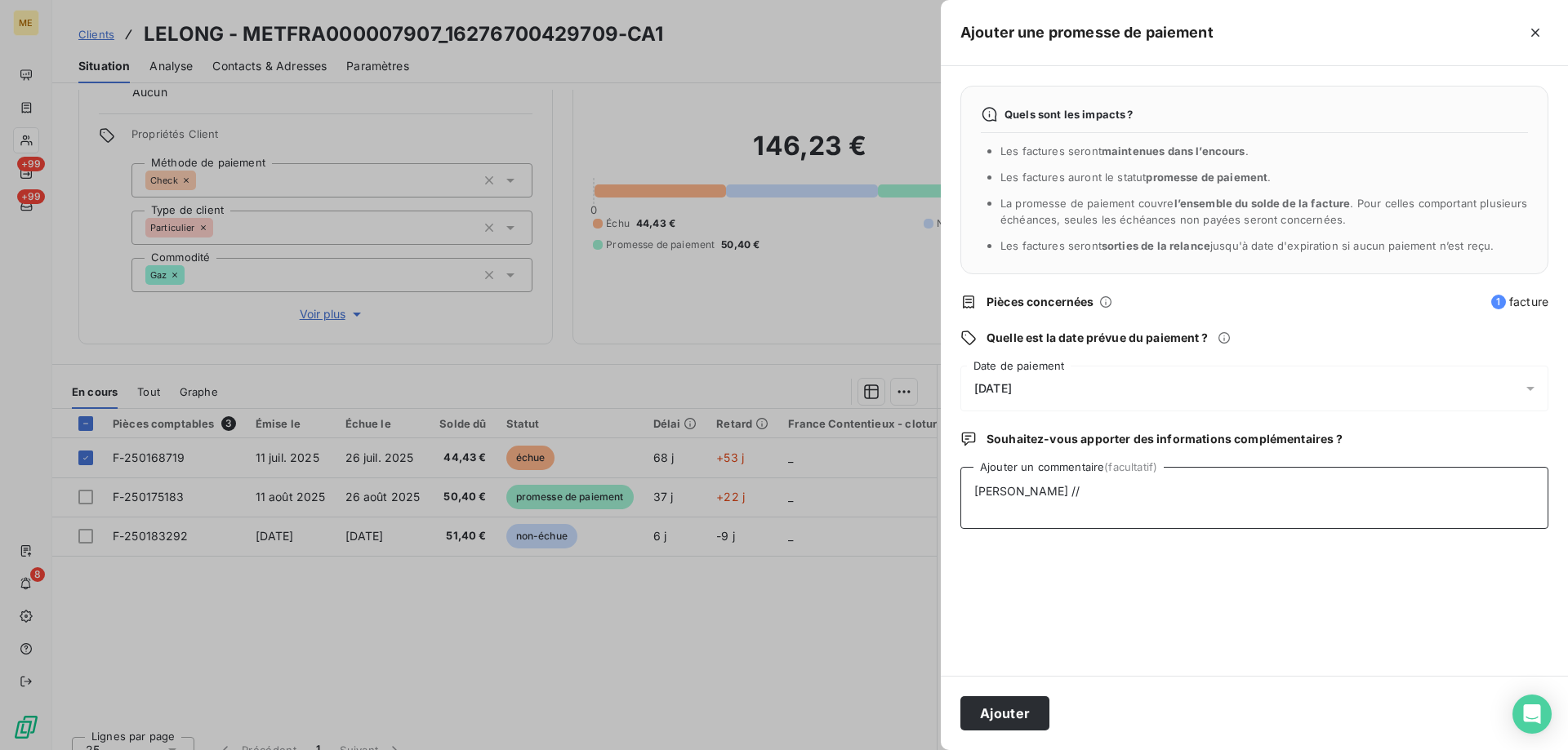
paste textarea "voir interaction 09/09/2025 16:26. les factures ont été réglées par chèque. Fac…"
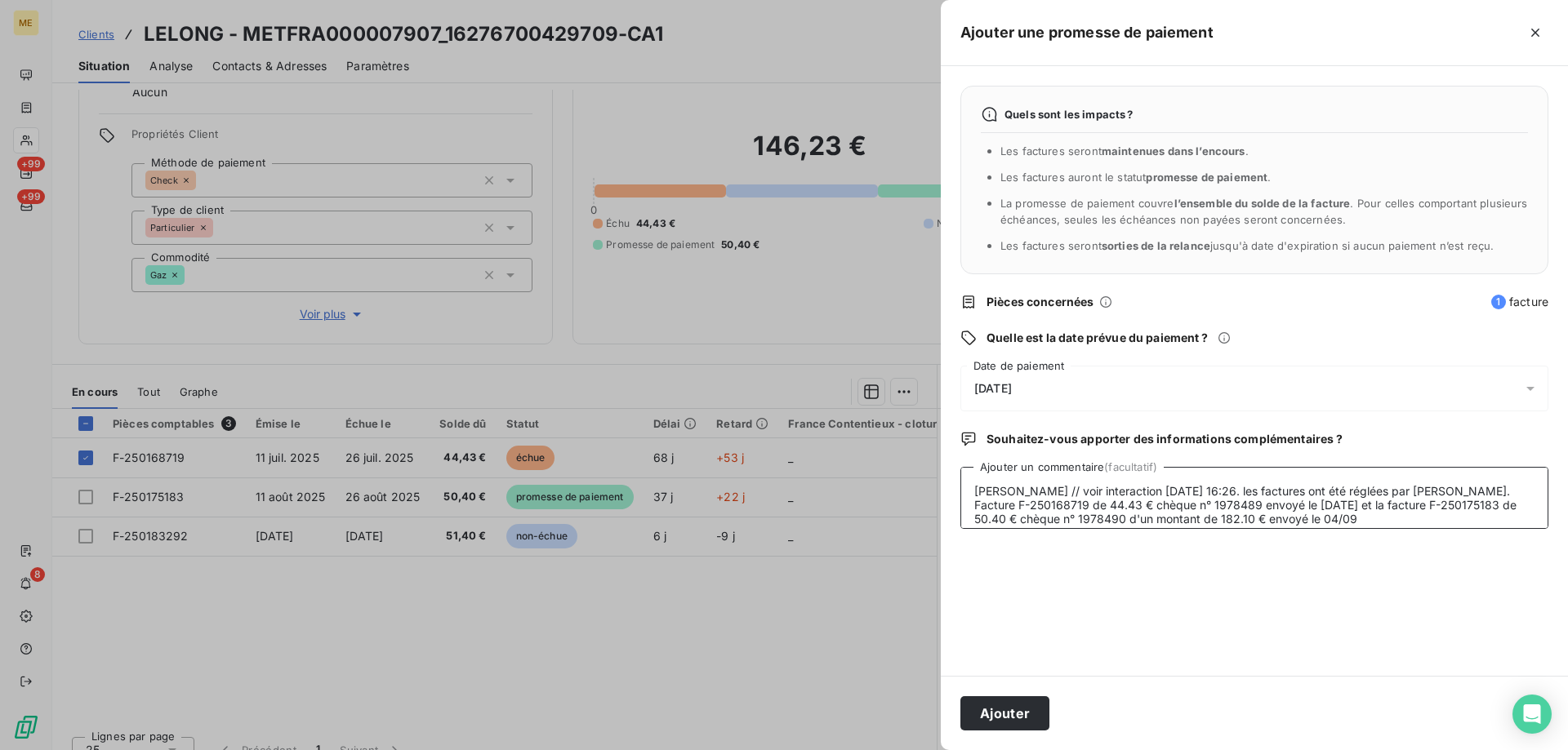
scroll to position [12, 0]
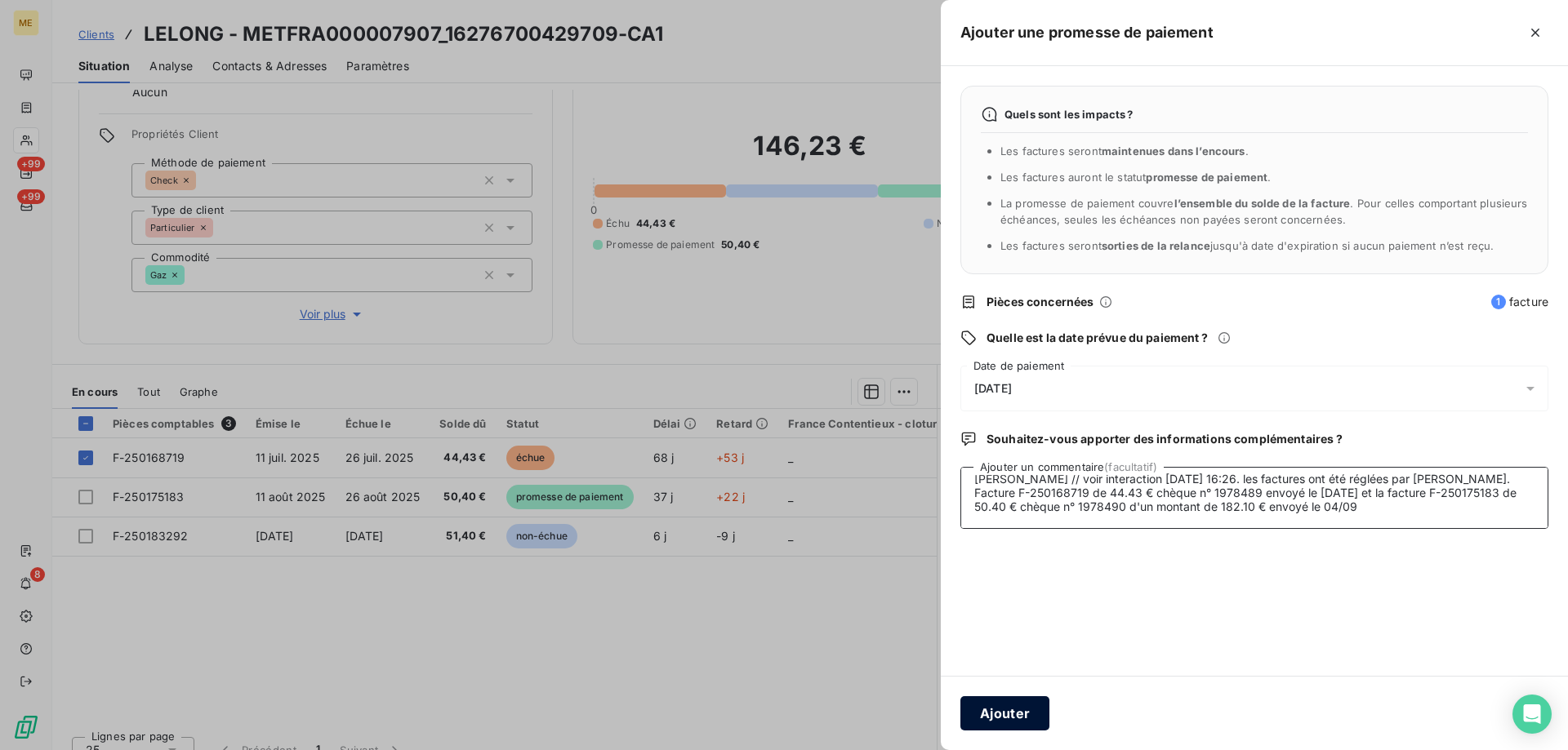
type textarea "Sylvain // voir interaction 09/09/2025 16:26. les factures ont été réglées par …"
click at [1012, 712] on button "Ajouter" at bounding box center [1005, 714] width 89 height 35
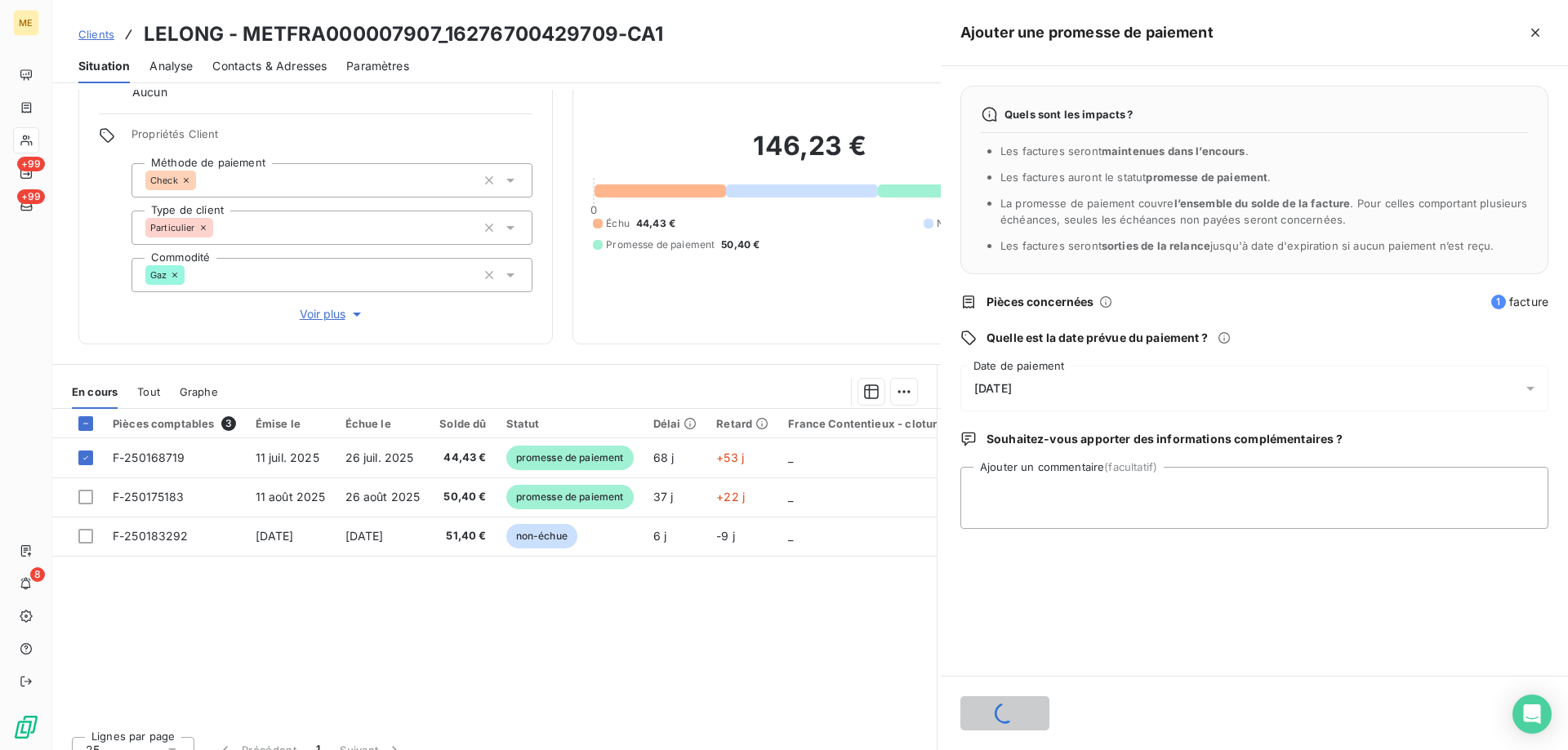
scroll to position [0, 0]
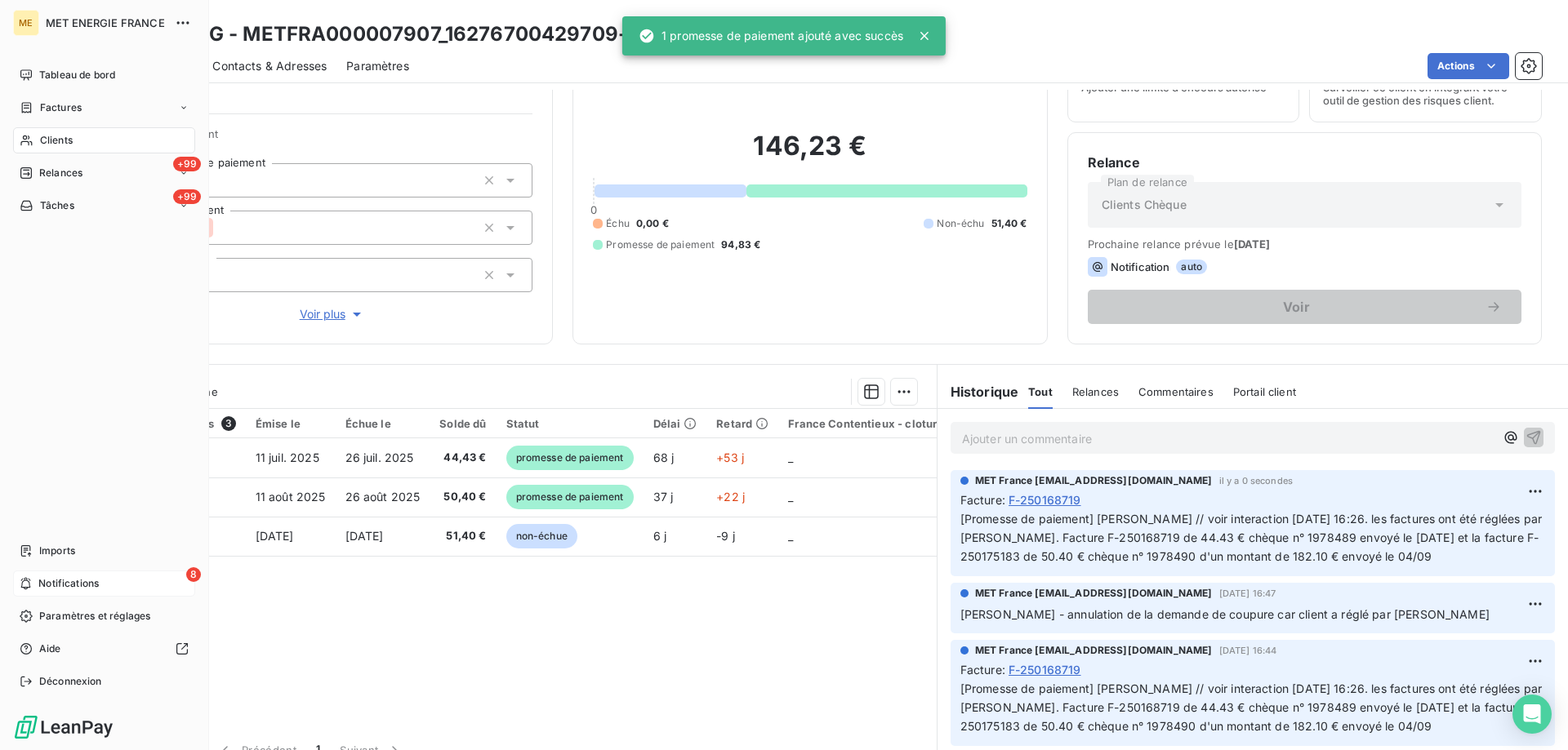
click at [113, 586] on div "8 Notifications" at bounding box center [104, 583] width 182 height 26
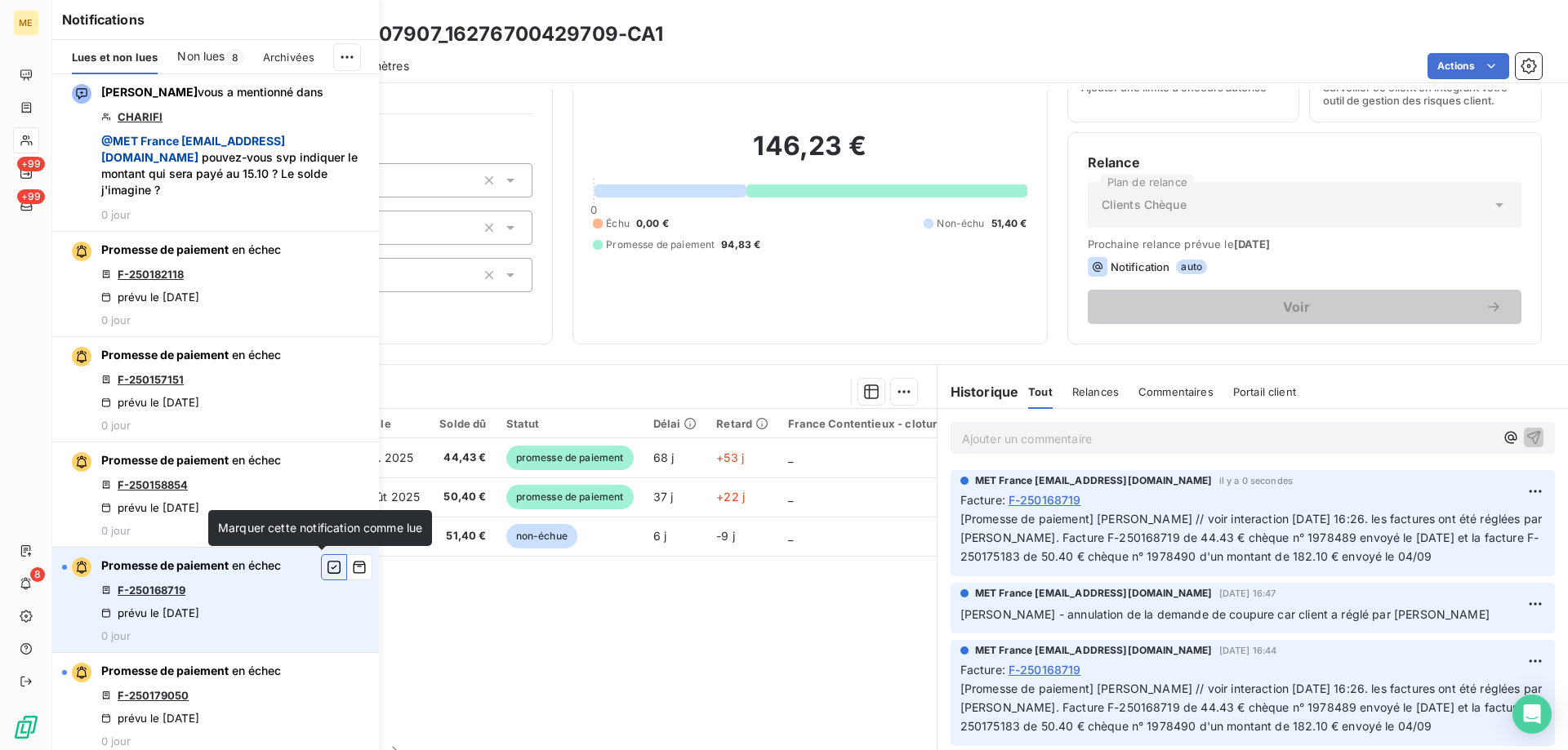
click at [328, 568] on icon "button" at bounding box center [334, 567] width 13 height 13
click at [739, 318] on div "146,23 € 0 Échu 0,00 € Non-échu 51,40 € Promesse de paiement 94,83 €" at bounding box center [810, 191] width 433 height 266
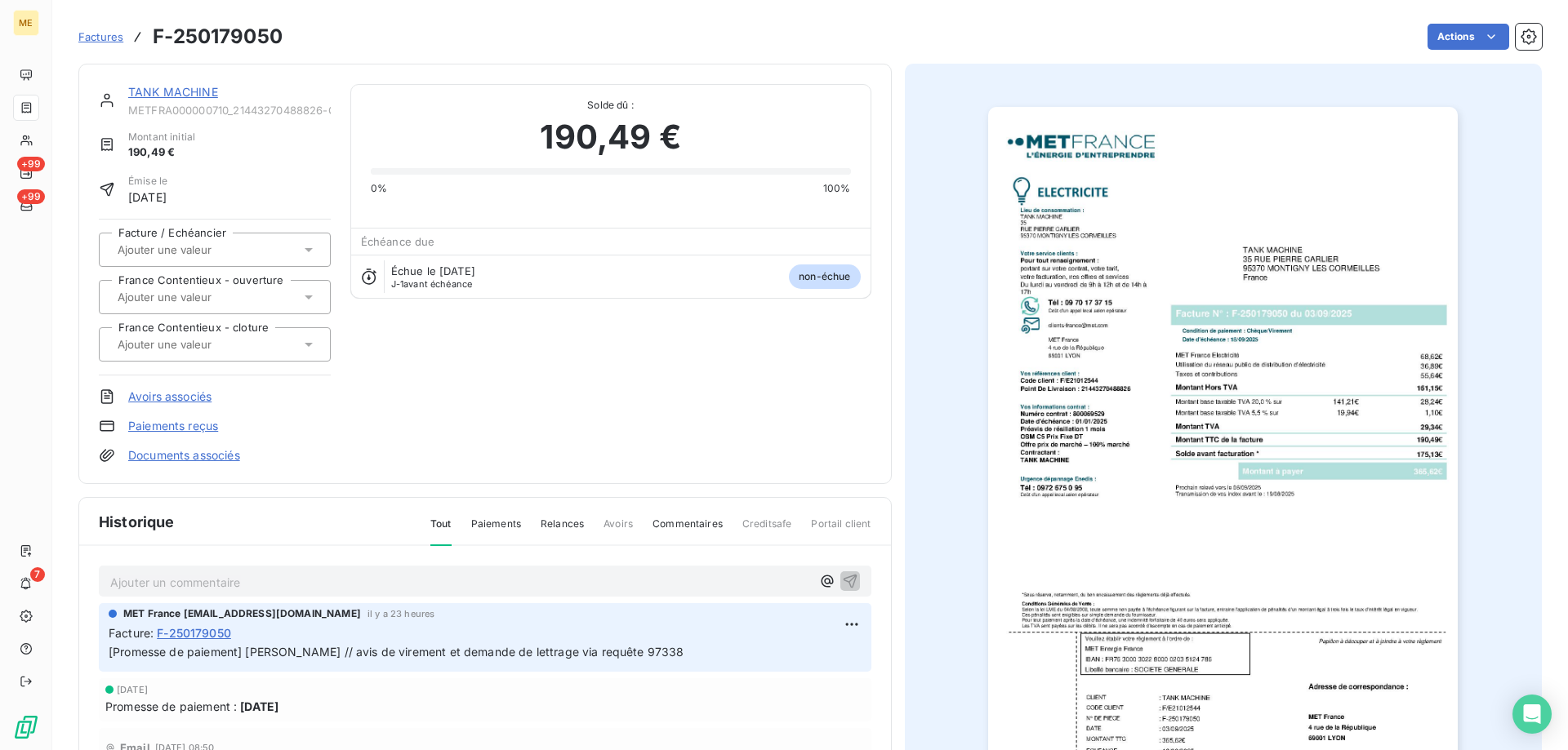
click at [195, 93] on link "TANK MACHINE" at bounding box center [172, 92] width 90 height 14
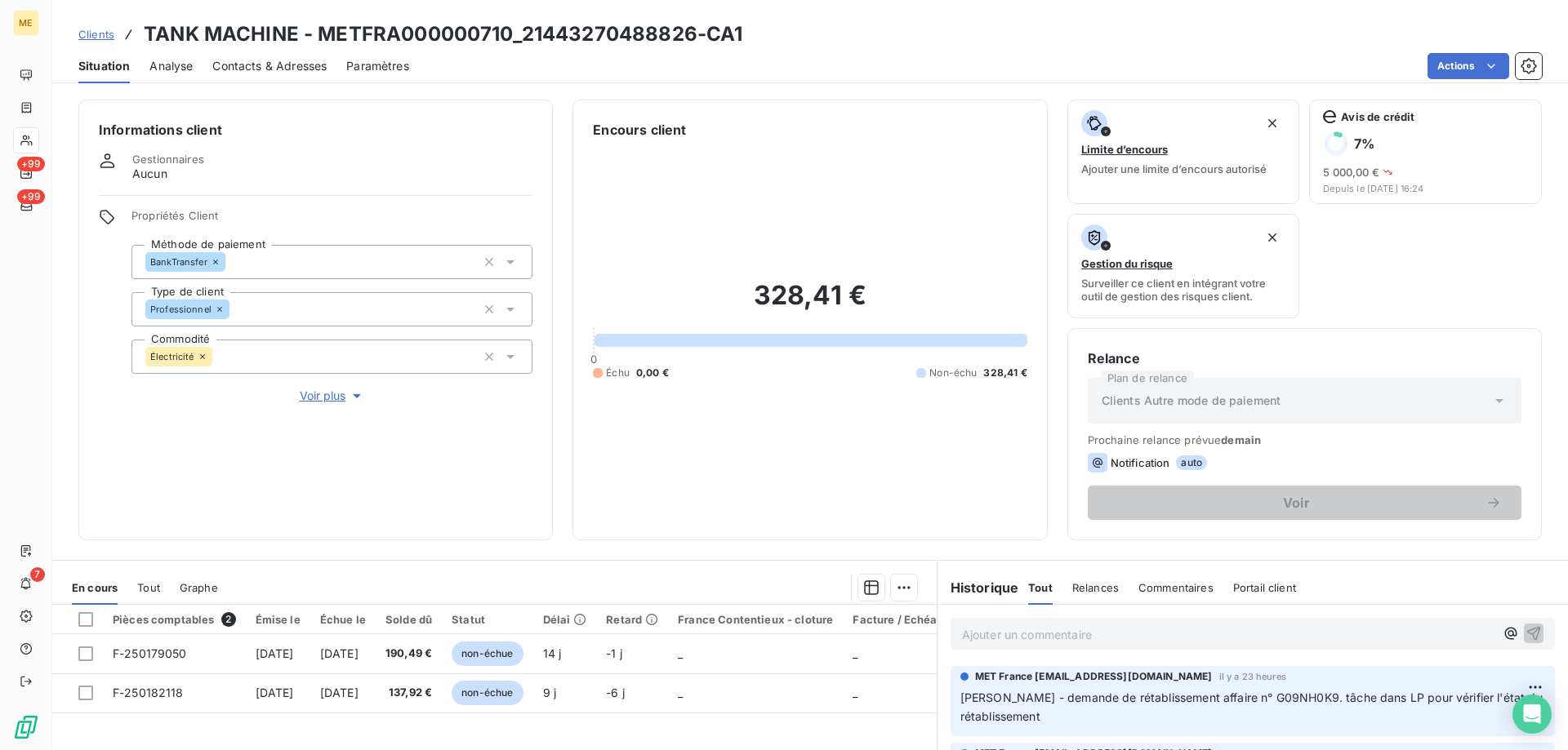
scroll to position [163, 0]
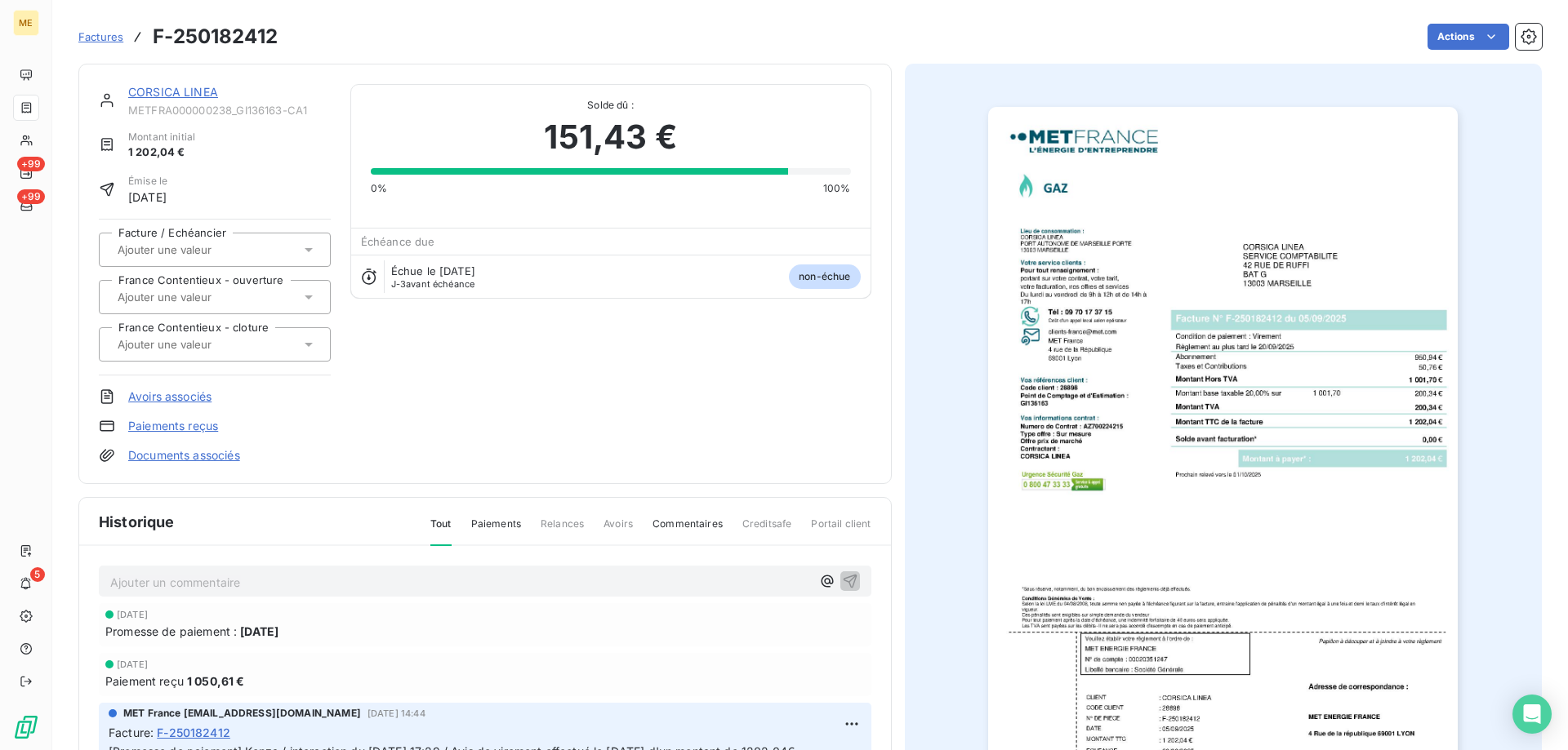
click at [158, 95] on link "CORSICA LINEA" at bounding box center [172, 92] width 90 height 14
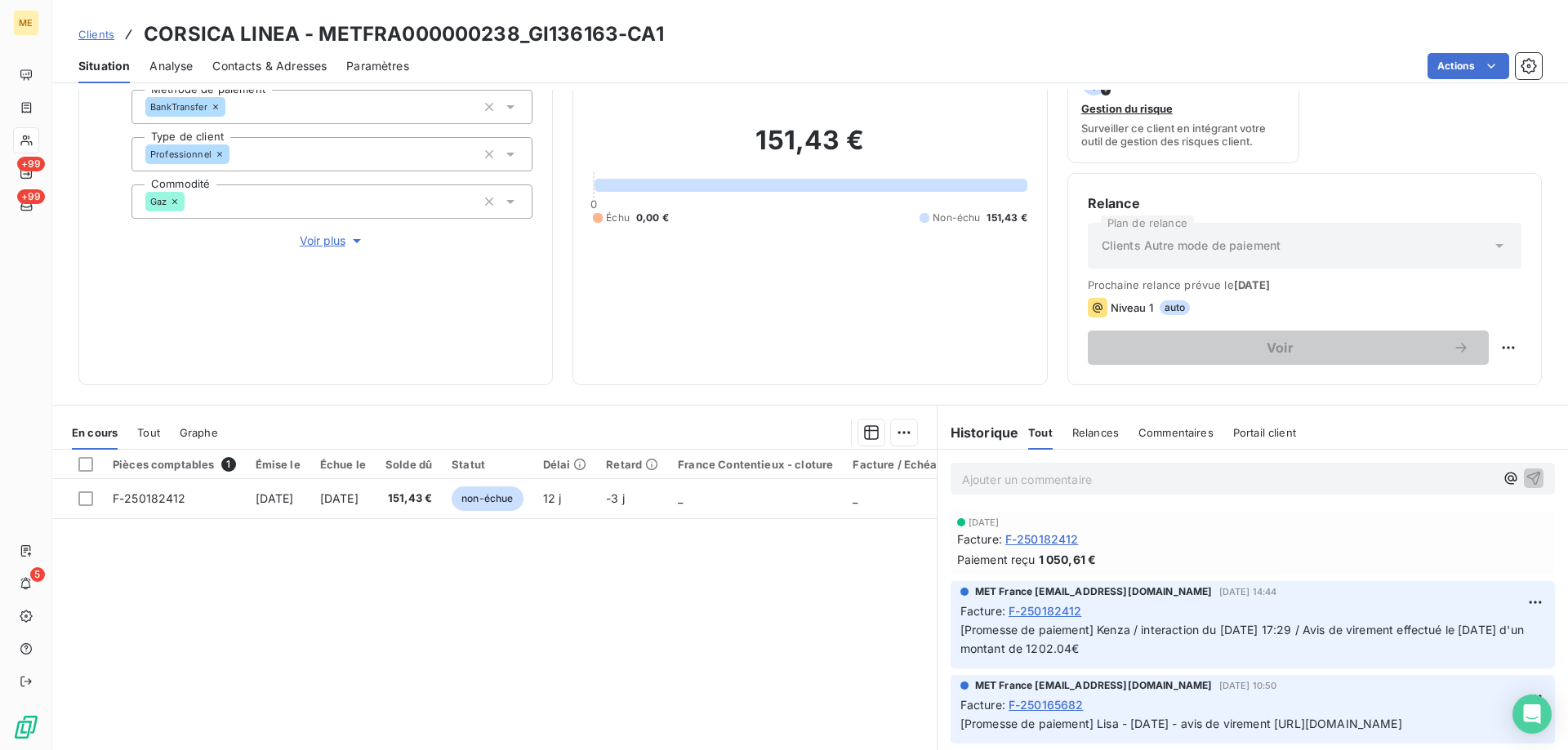
scroll to position [163, 0]
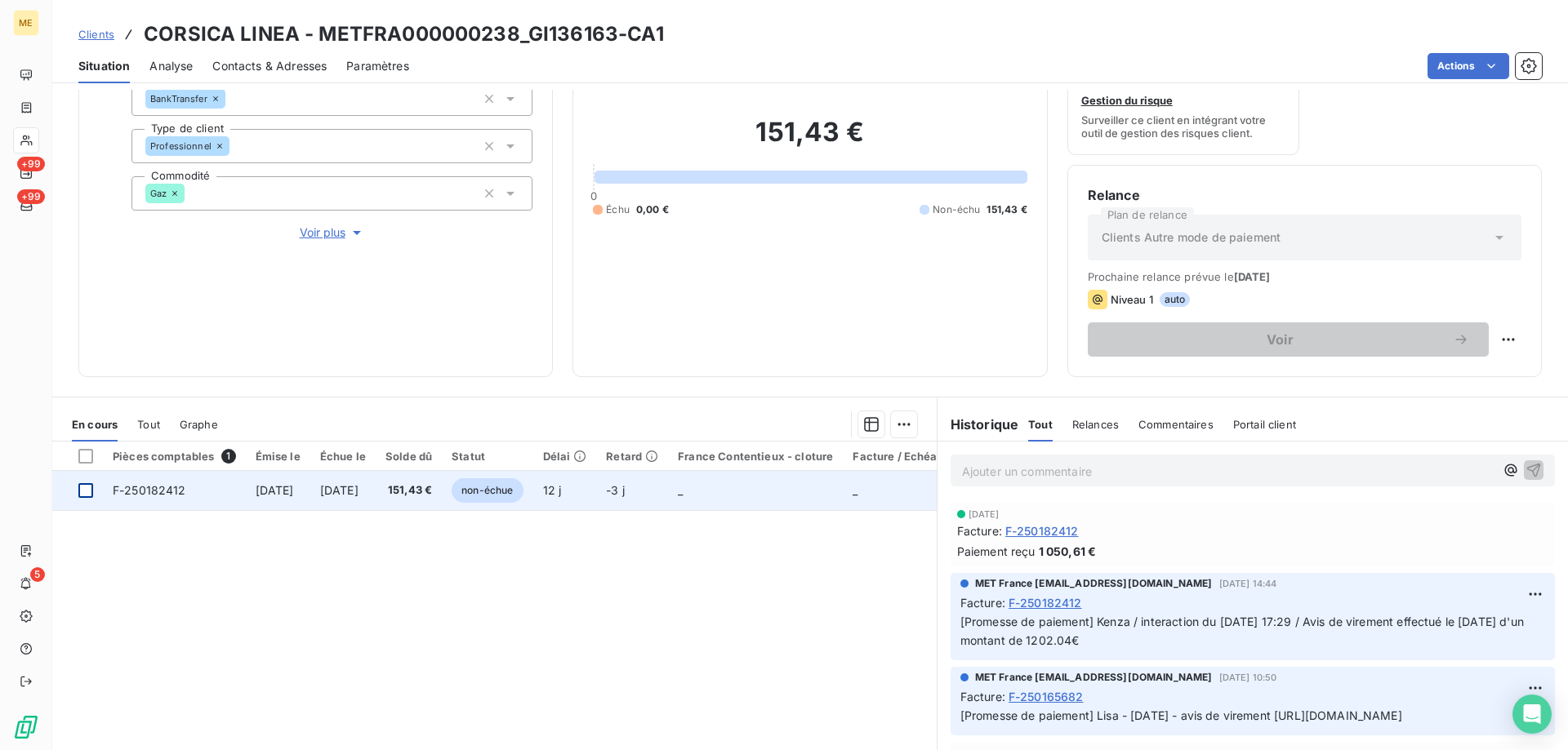
click at [81, 491] on div at bounding box center [85, 490] width 15 height 15
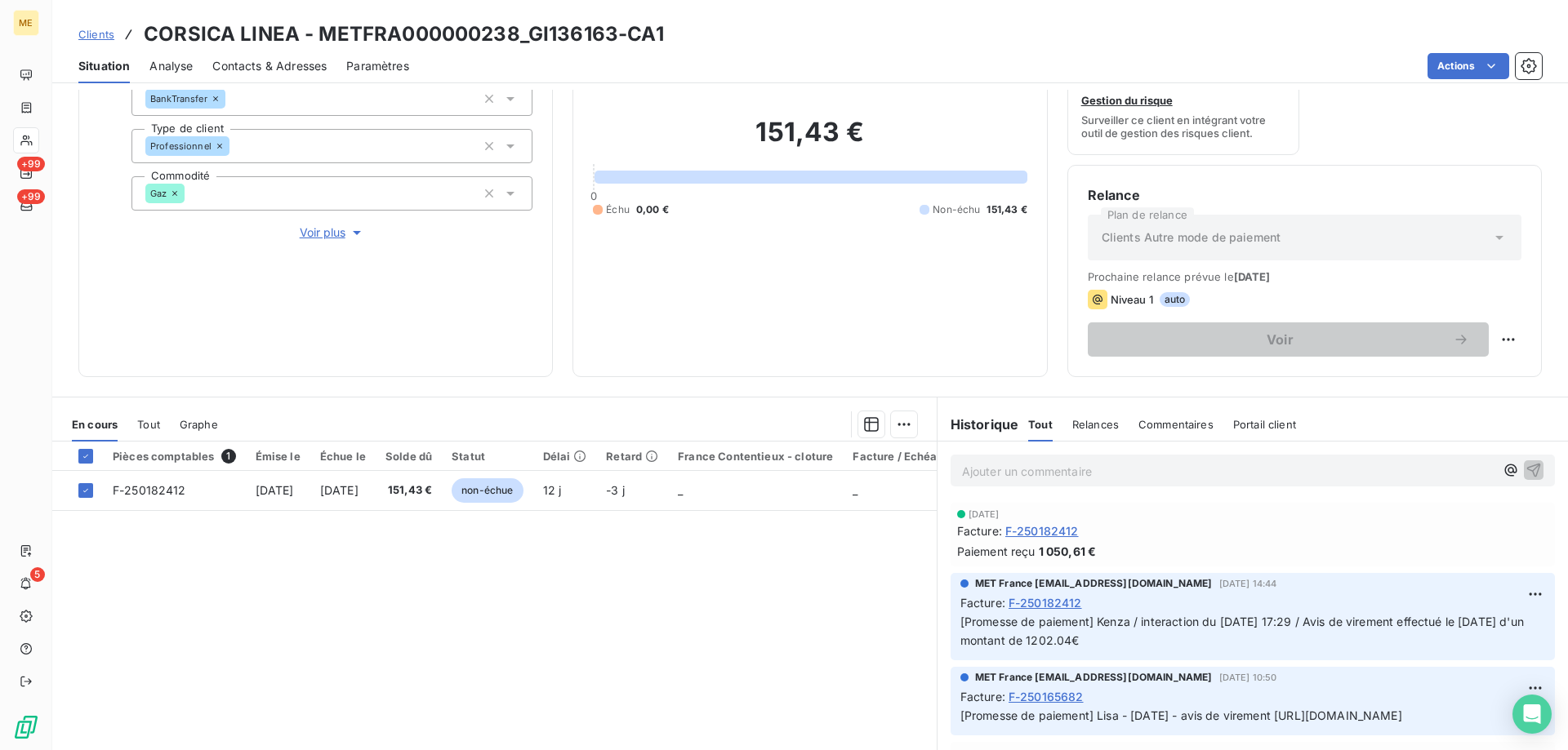
click at [154, 423] on span "Tout" at bounding box center [149, 424] width 23 height 13
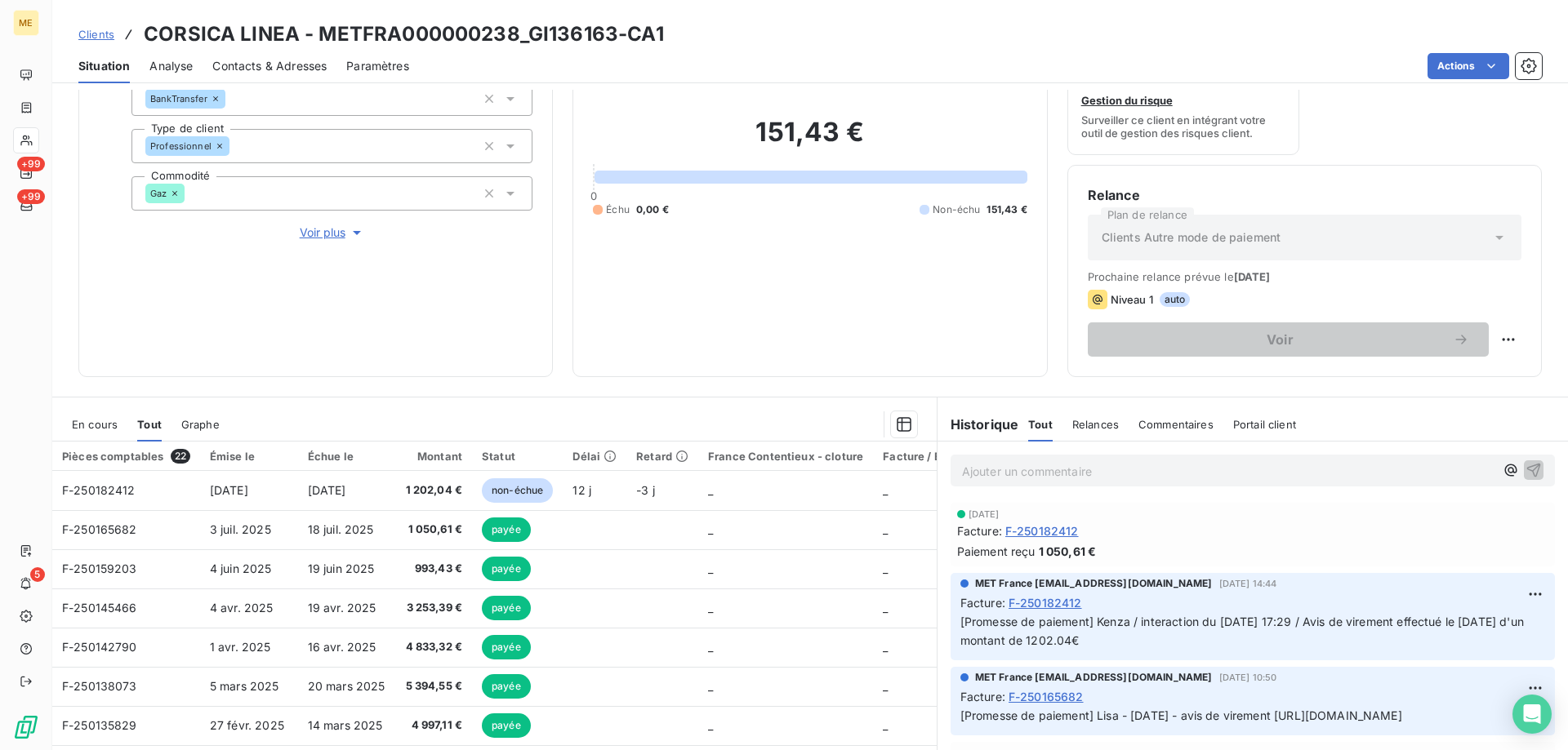
click at [115, 423] on span "En cours" at bounding box center [95, 424] width 46 height 13
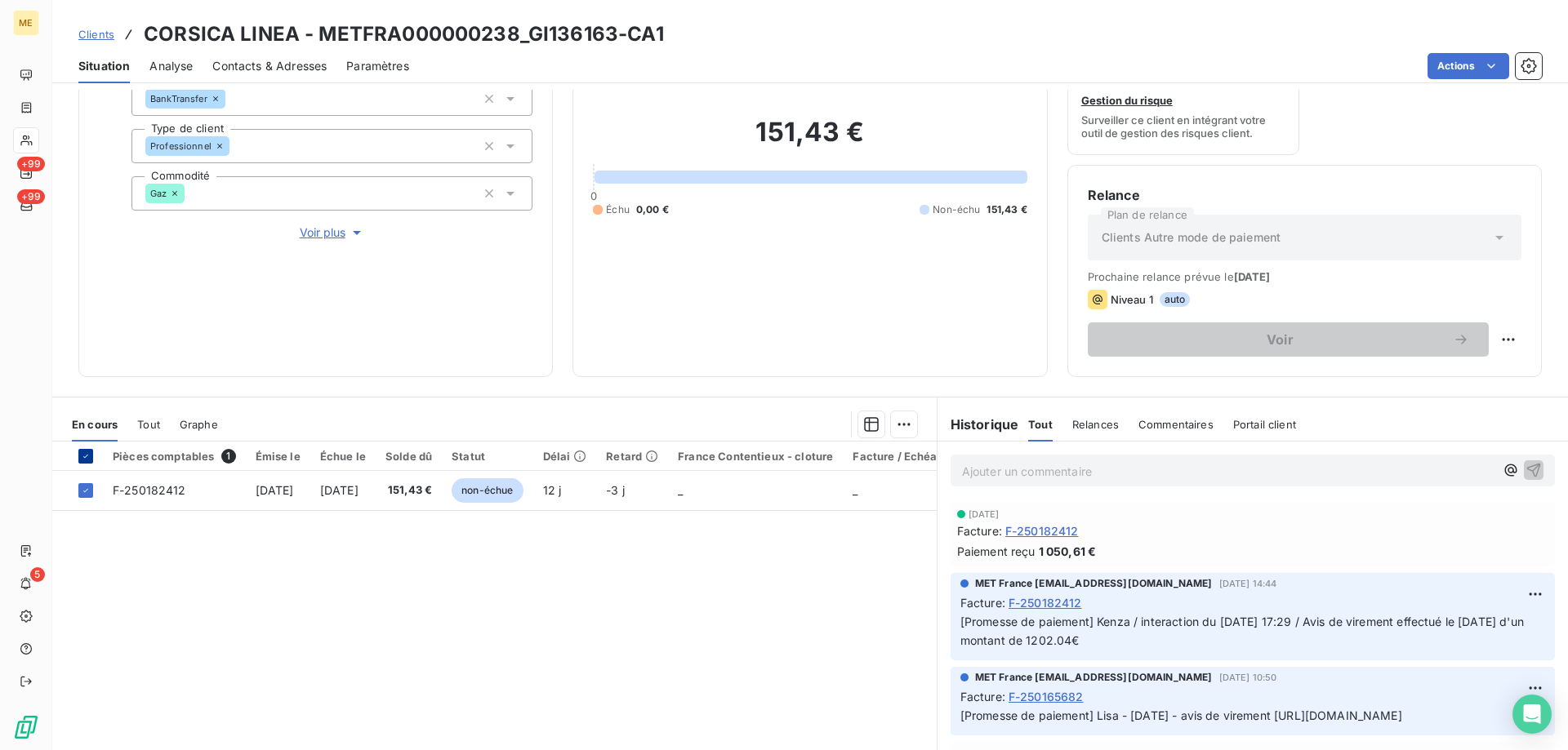
click at [86, 454] on icon at bounding box center [85, 456] width 10 height 10
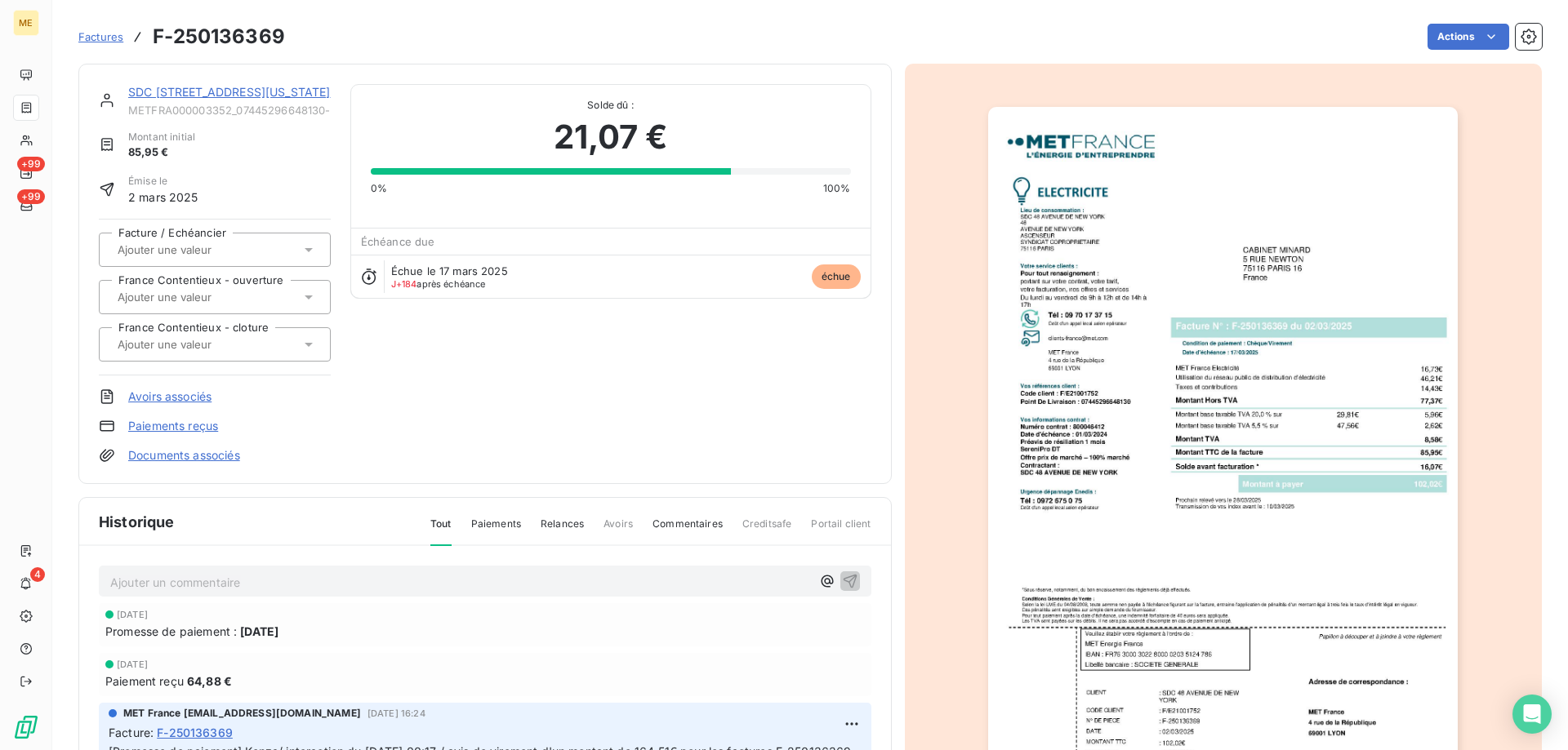
click at [188, 94] on link "SDC 48 AVENUE DE NEW YORK" at bounding box center [229, 92] width 202 height 14
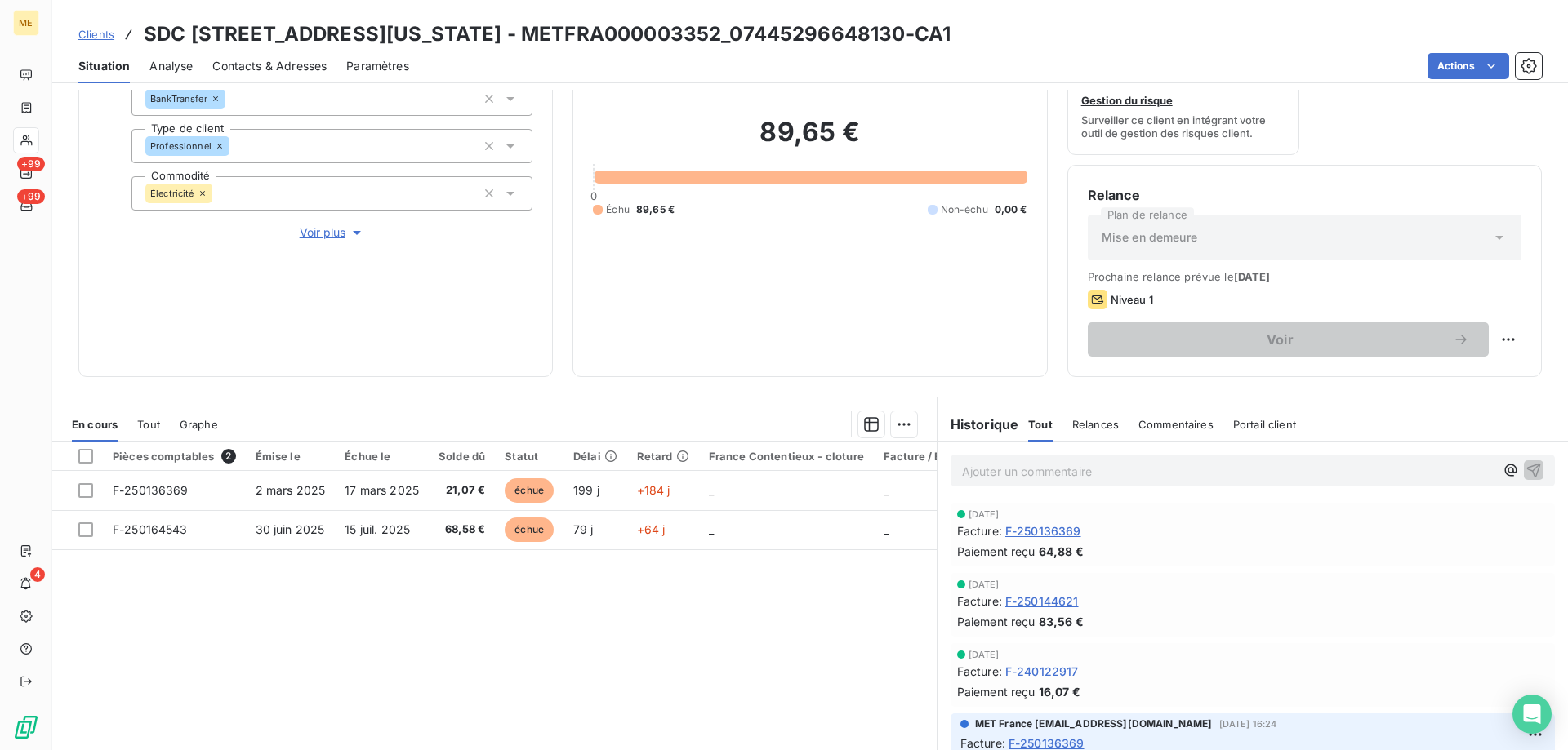
scroll to position [218, 0]
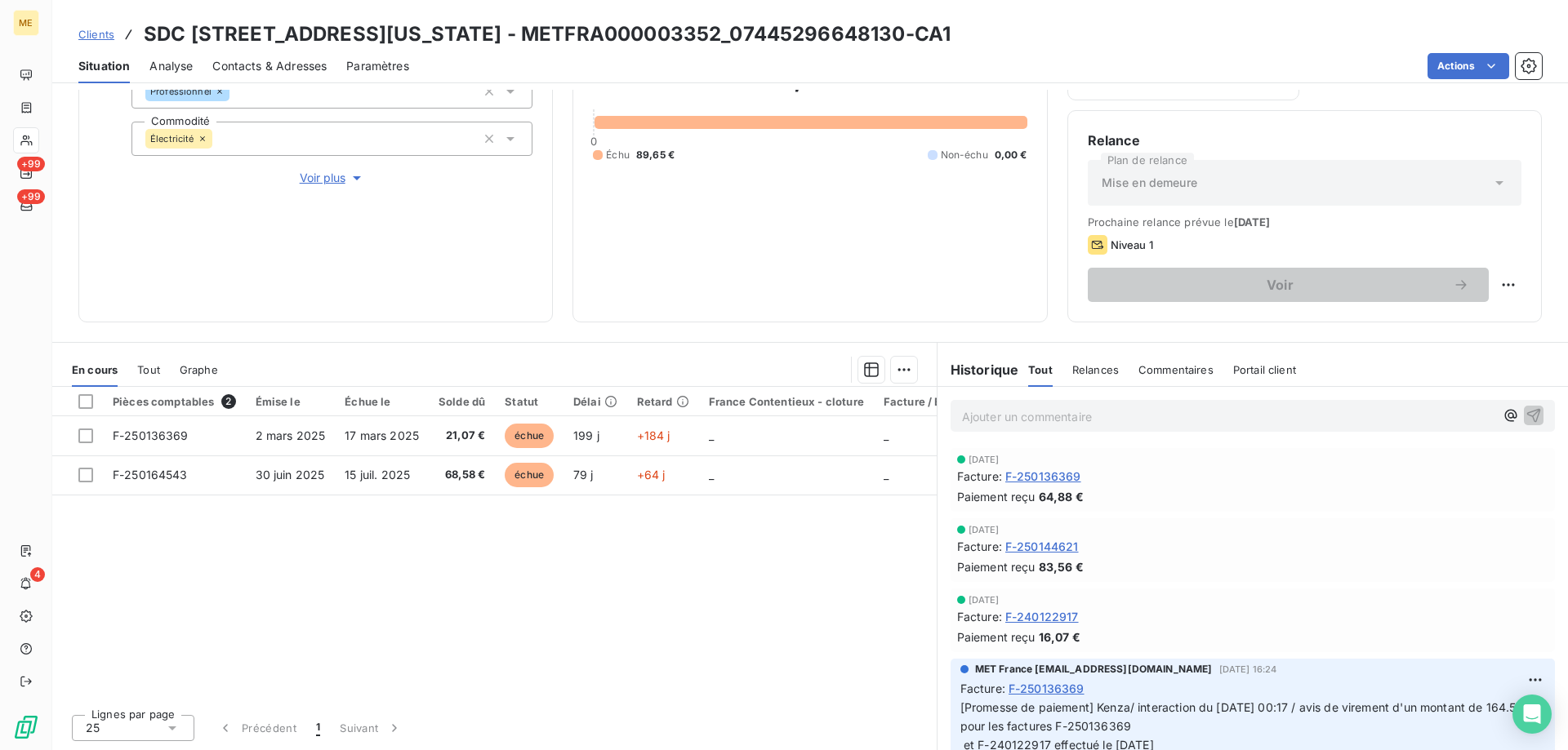
click at [144, 375] on span "Tout" at bounding box center [149, 369] width 23 height 13
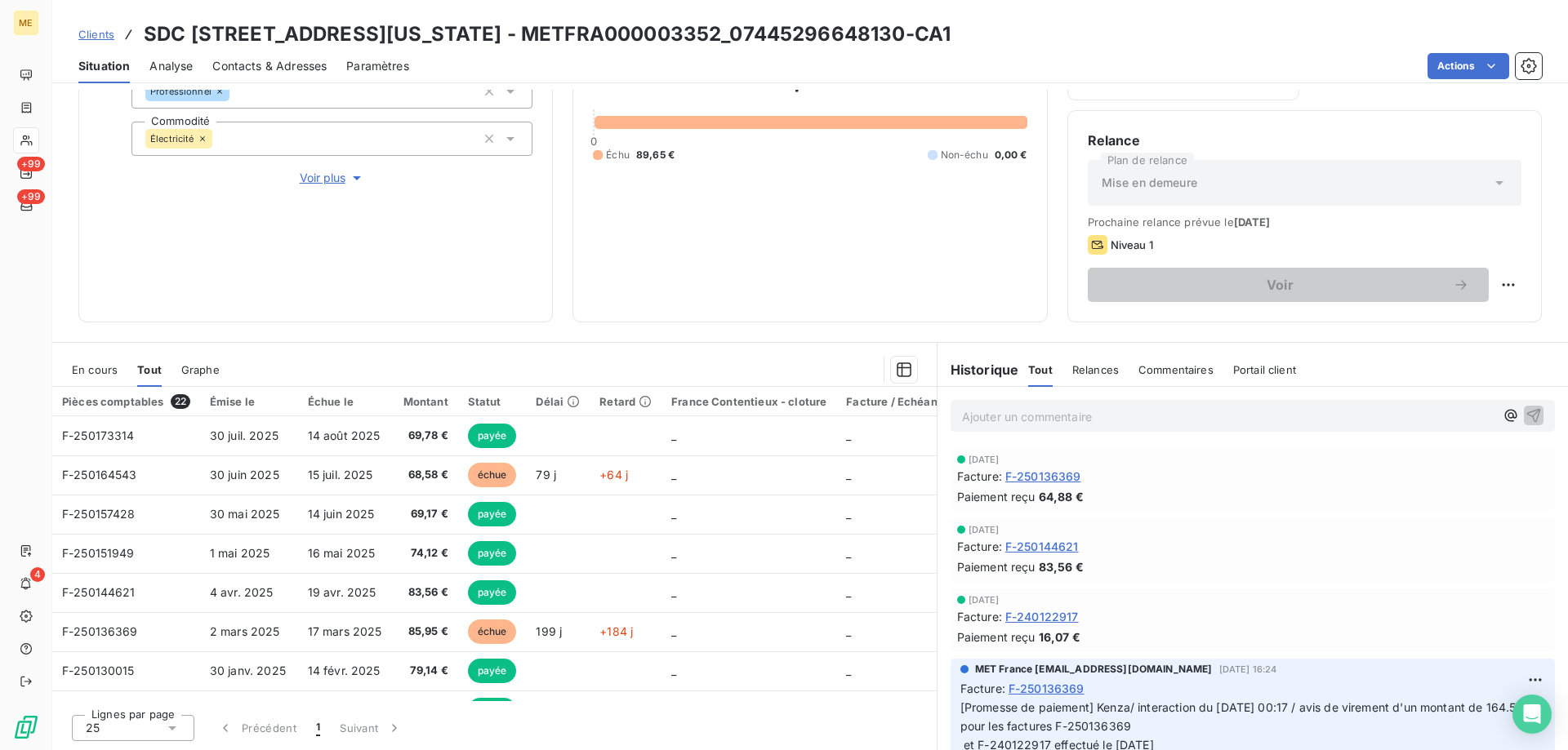
click at [83, 375] on span "En cours" at bounding box center [95, 369] width 46 height 13
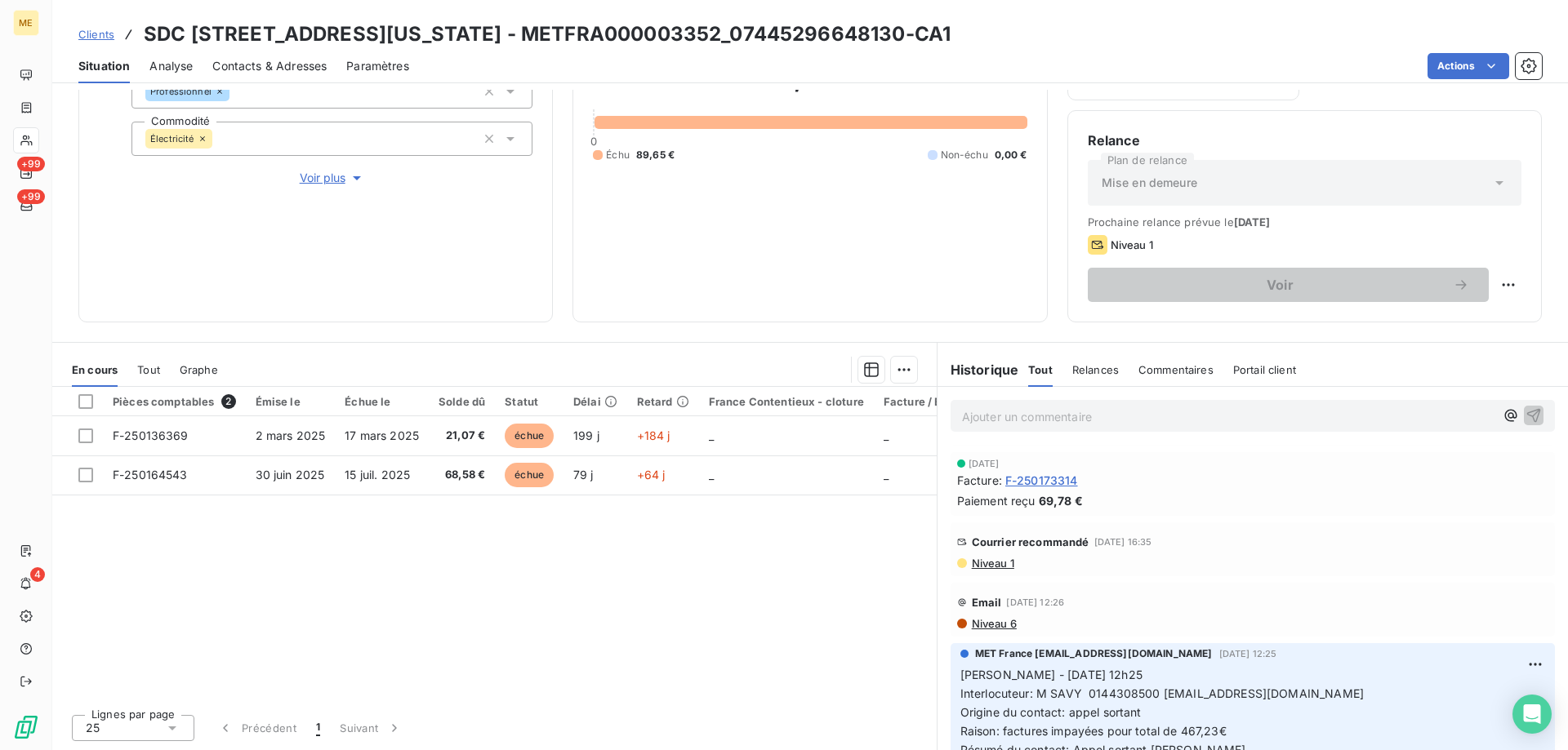
scroll to position [653, 0]
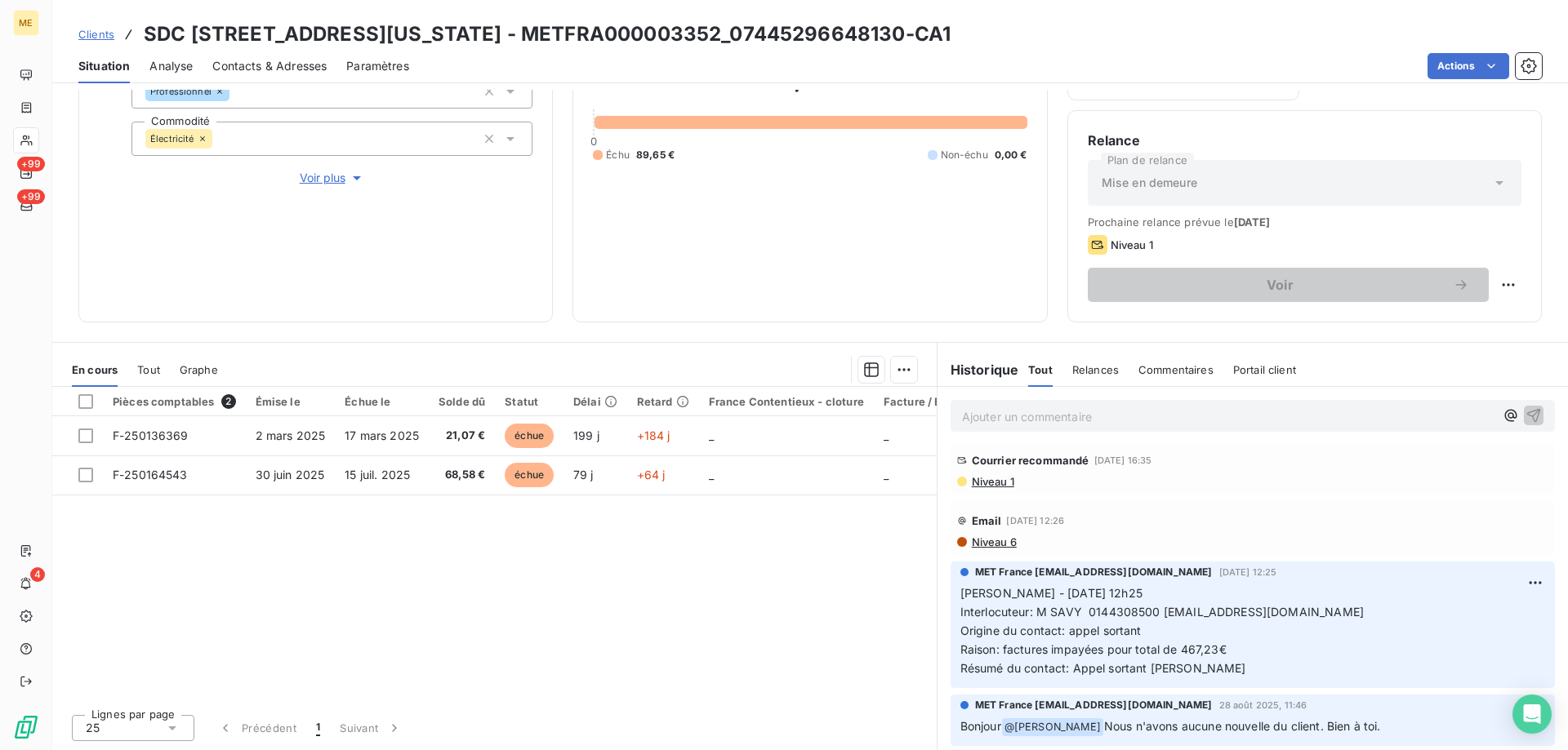
click at [140, 388] on th "Pièces comptables 2" at bounding box center [174, 401] width 143 height 29
click at [140, 382] on div "Tout" at bounding box center [149, 369] width 23 height 35
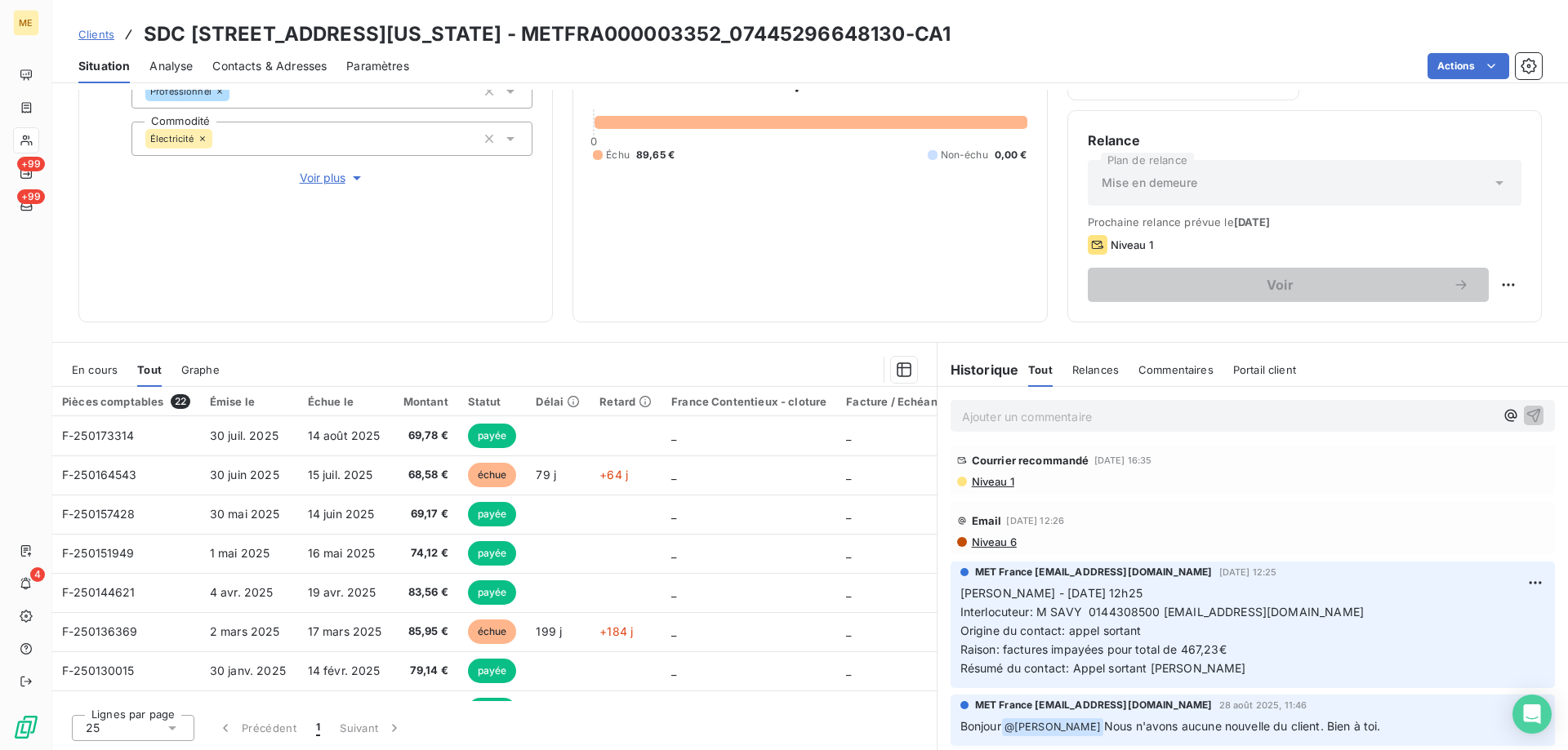
click at [105, 378] on div "En cours" at bounding box center [95, 369] width 46 height 35
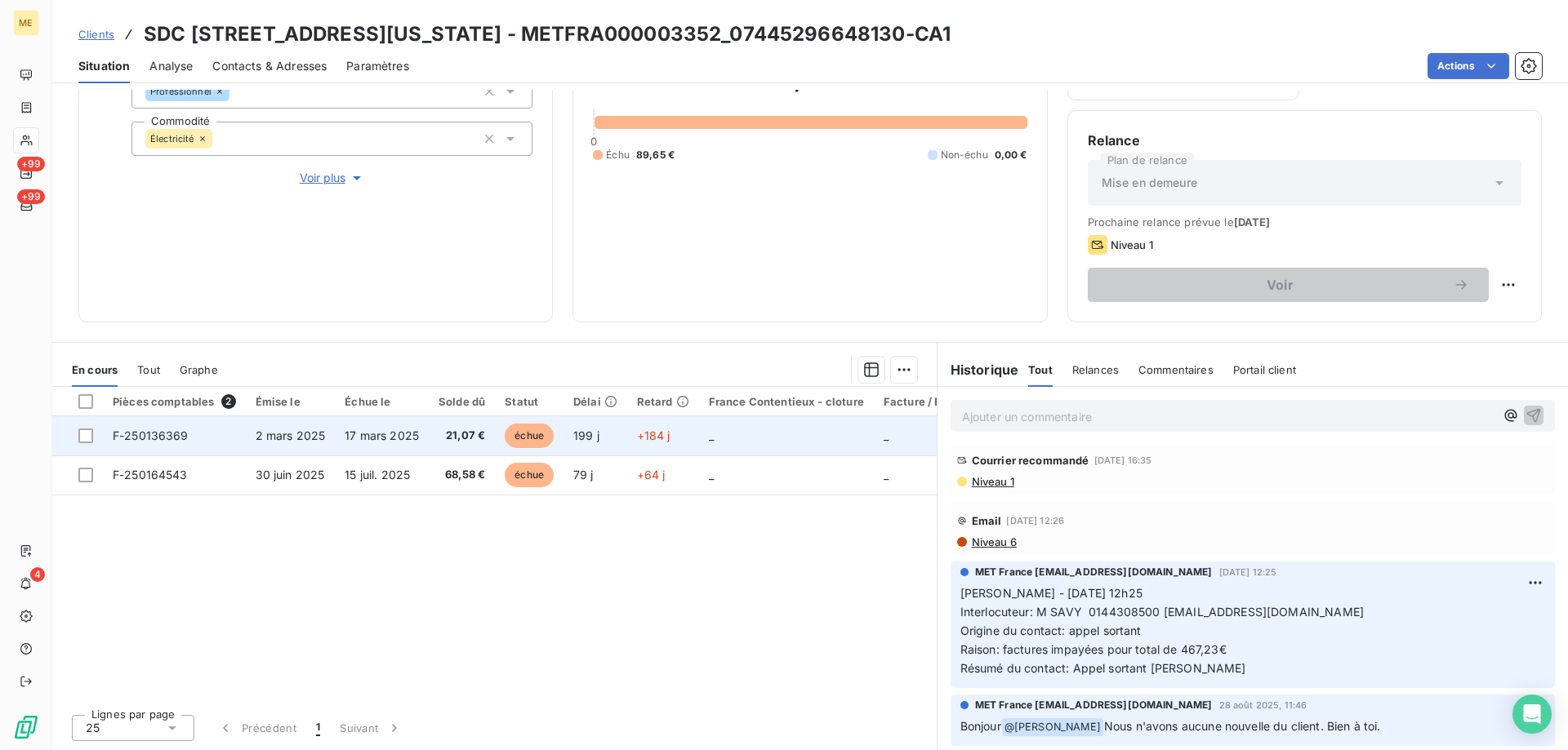
click at [147, 435] on span "F-250136369" at bounding box center [151, 436] width 76 height 14
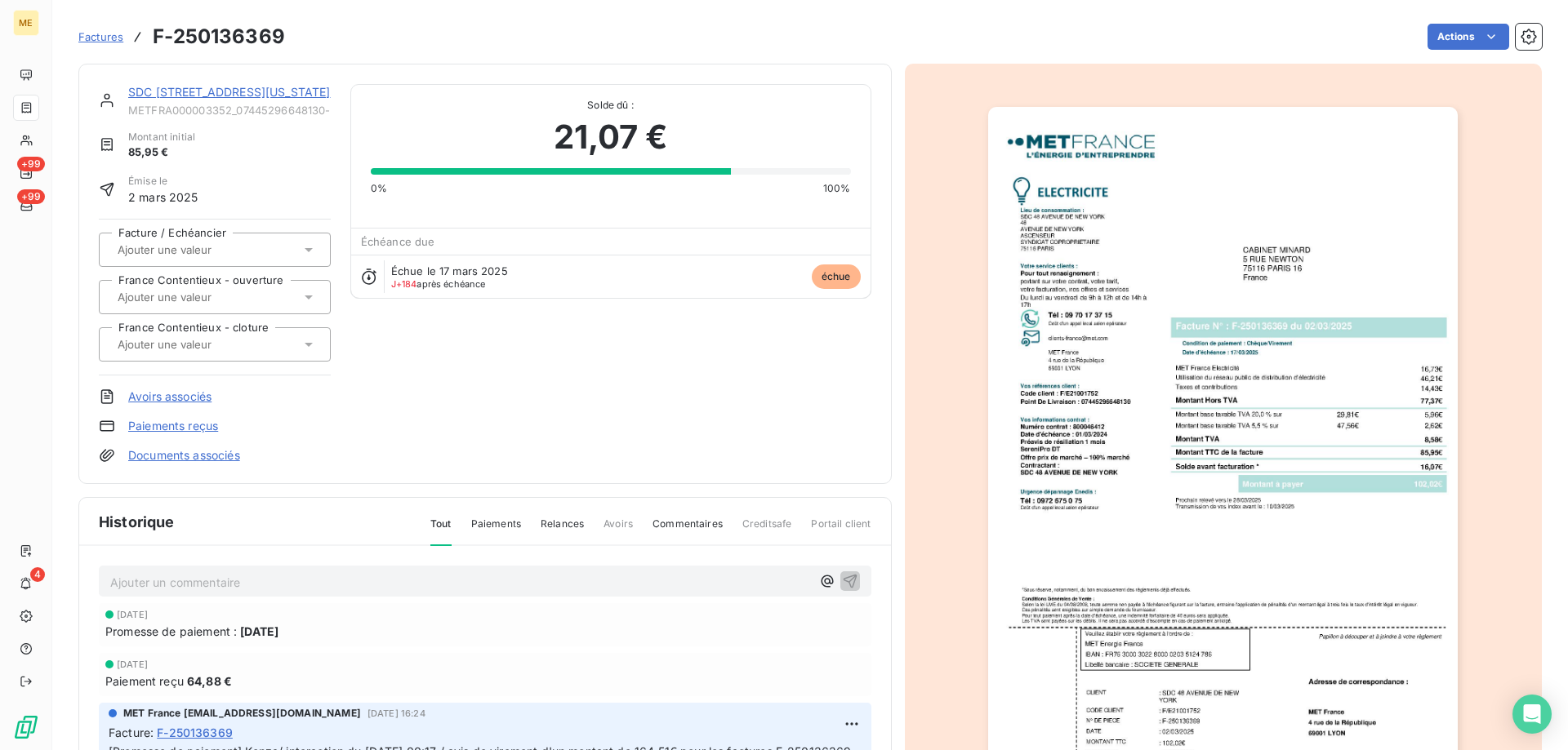
click at [165, 90] on link "SDC 48 AVENUE DE NEW YORK" at bounding box center [229, 92] width 202 height 14
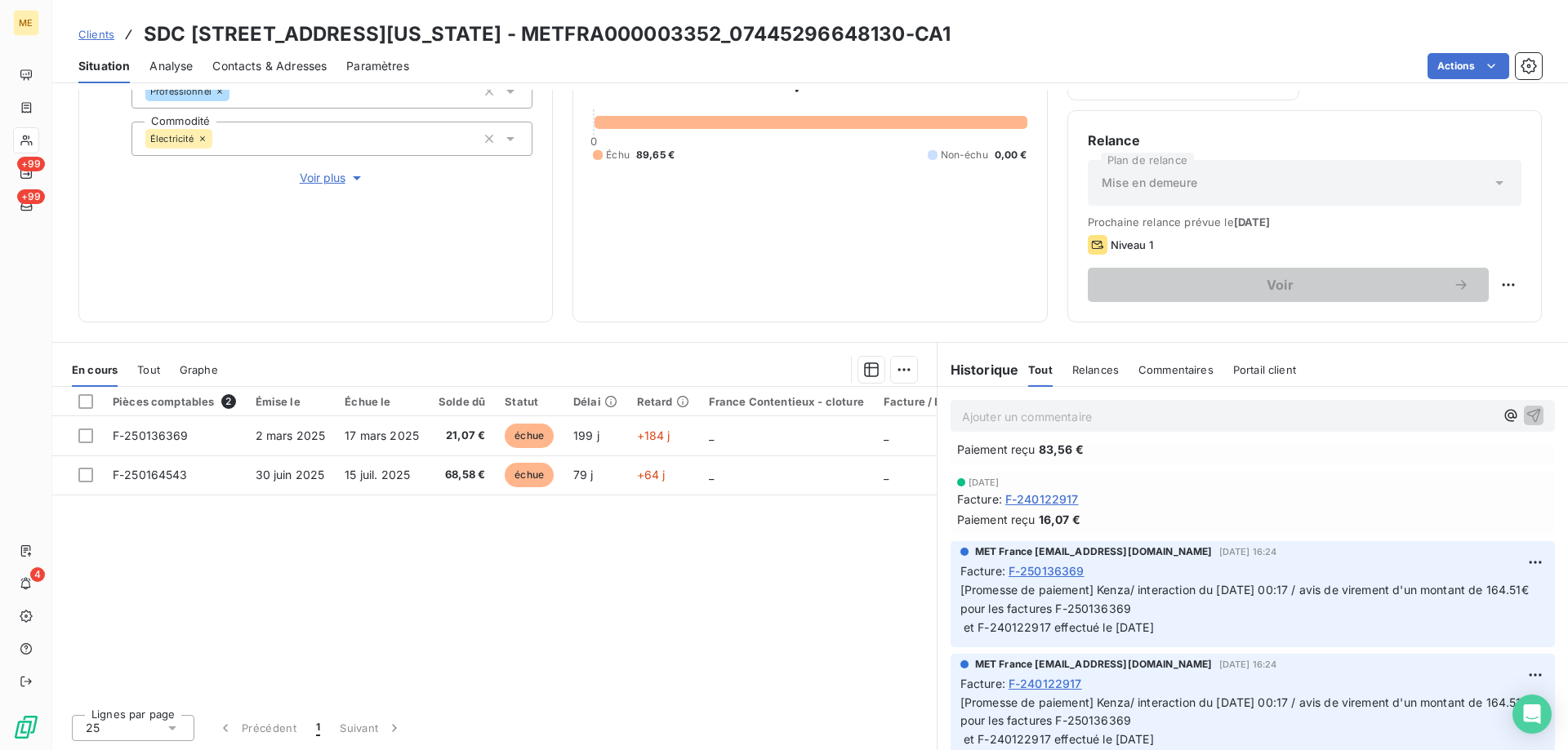
scroll to position [163, 0]
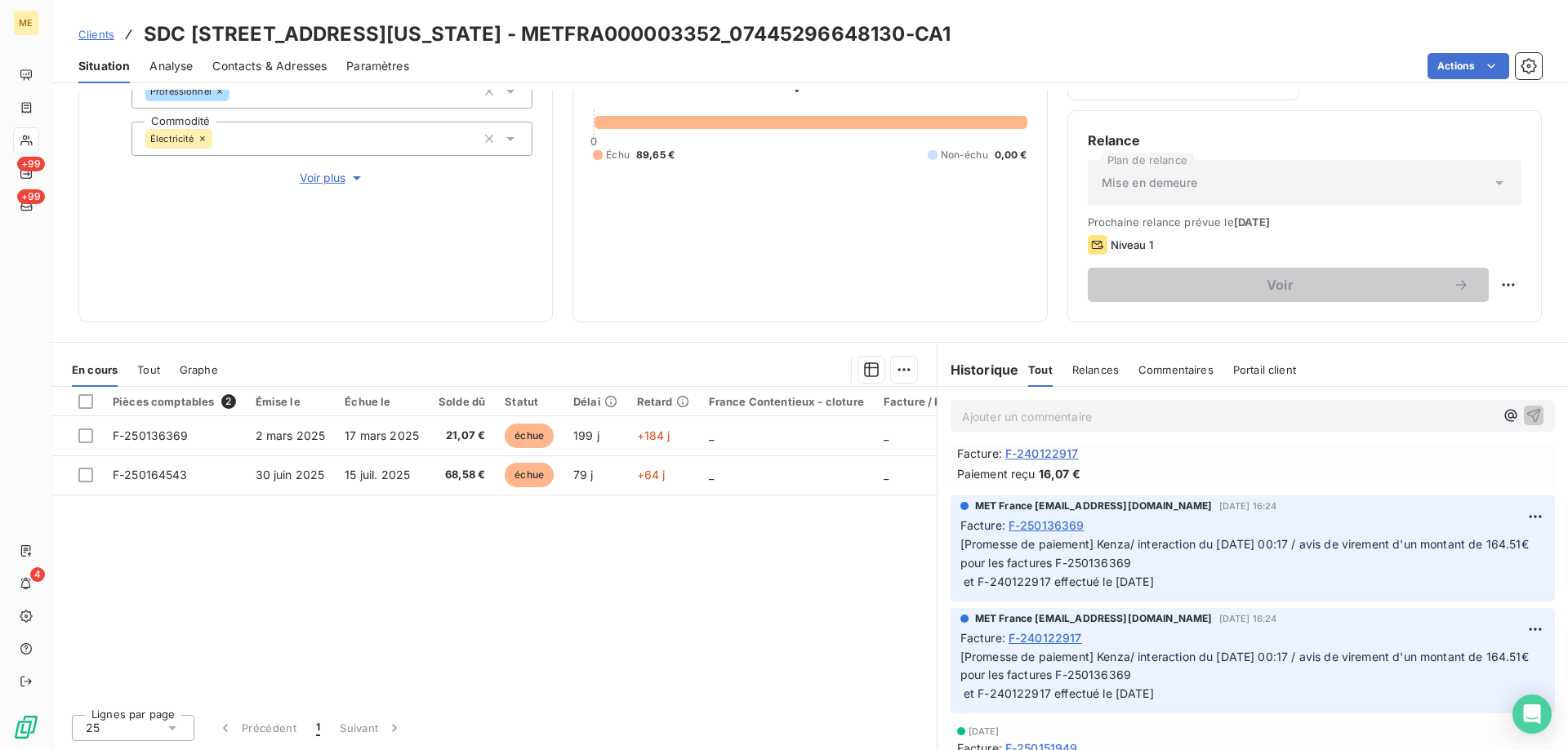
click at [137, 370] on div "En cours Tout Graphe" at bounding box center [495, 369] width 884 height 35
click at [143, 371] on span "Tout" at bounding box center [149, 369] width 23 height 13
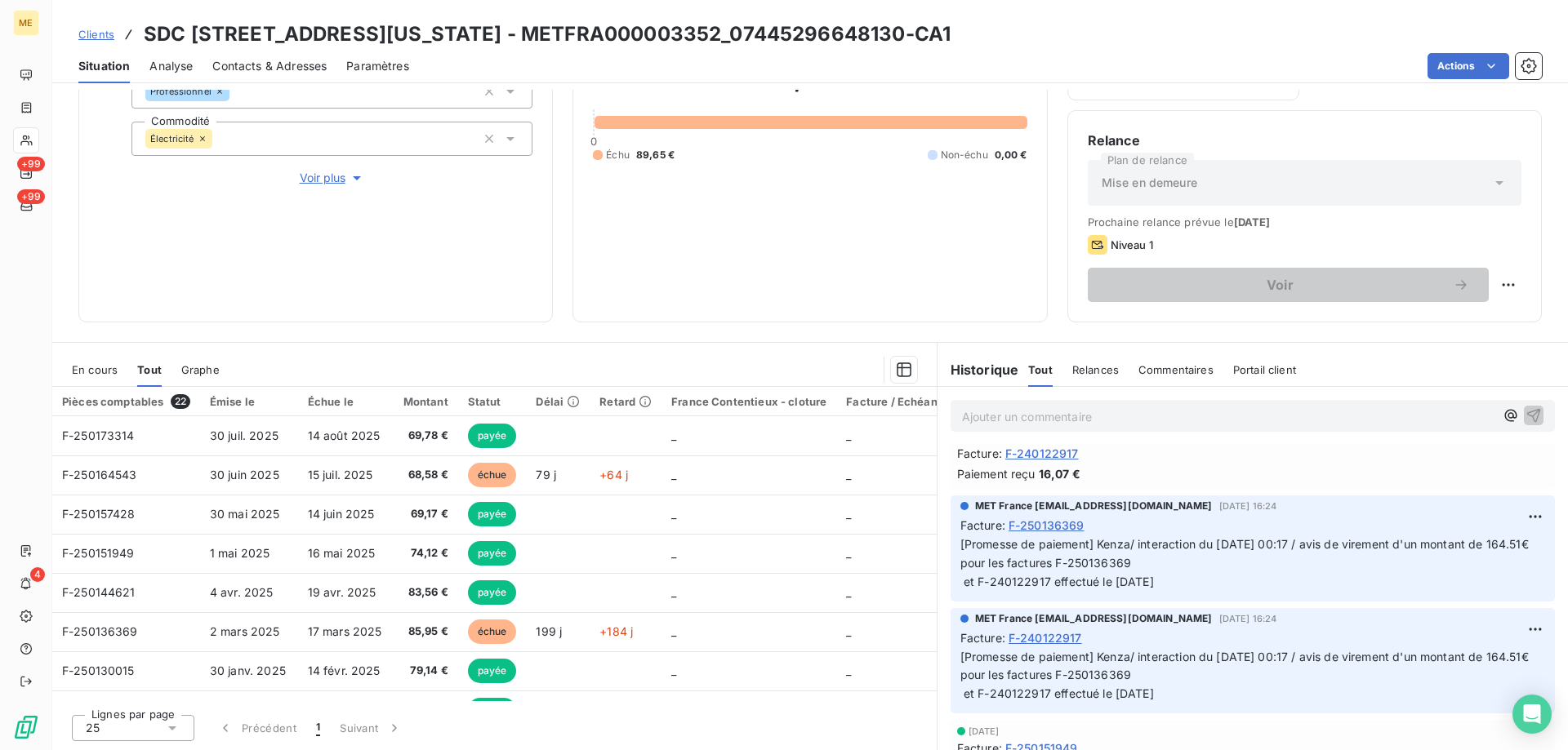
click at [87, 375] on span "En cours" at bounding box center [95, 369] width 46 height 13
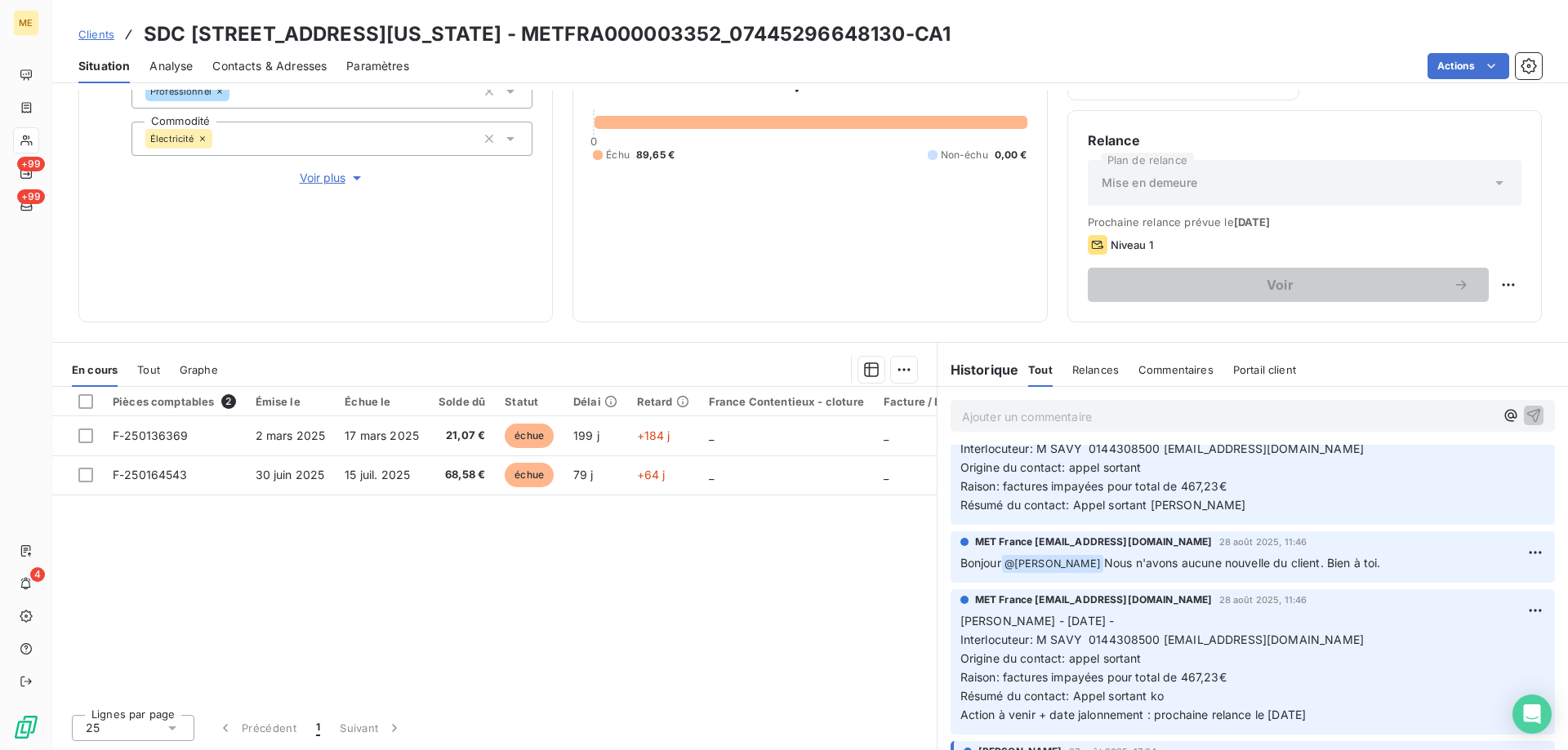
scroll to position [735, 0]
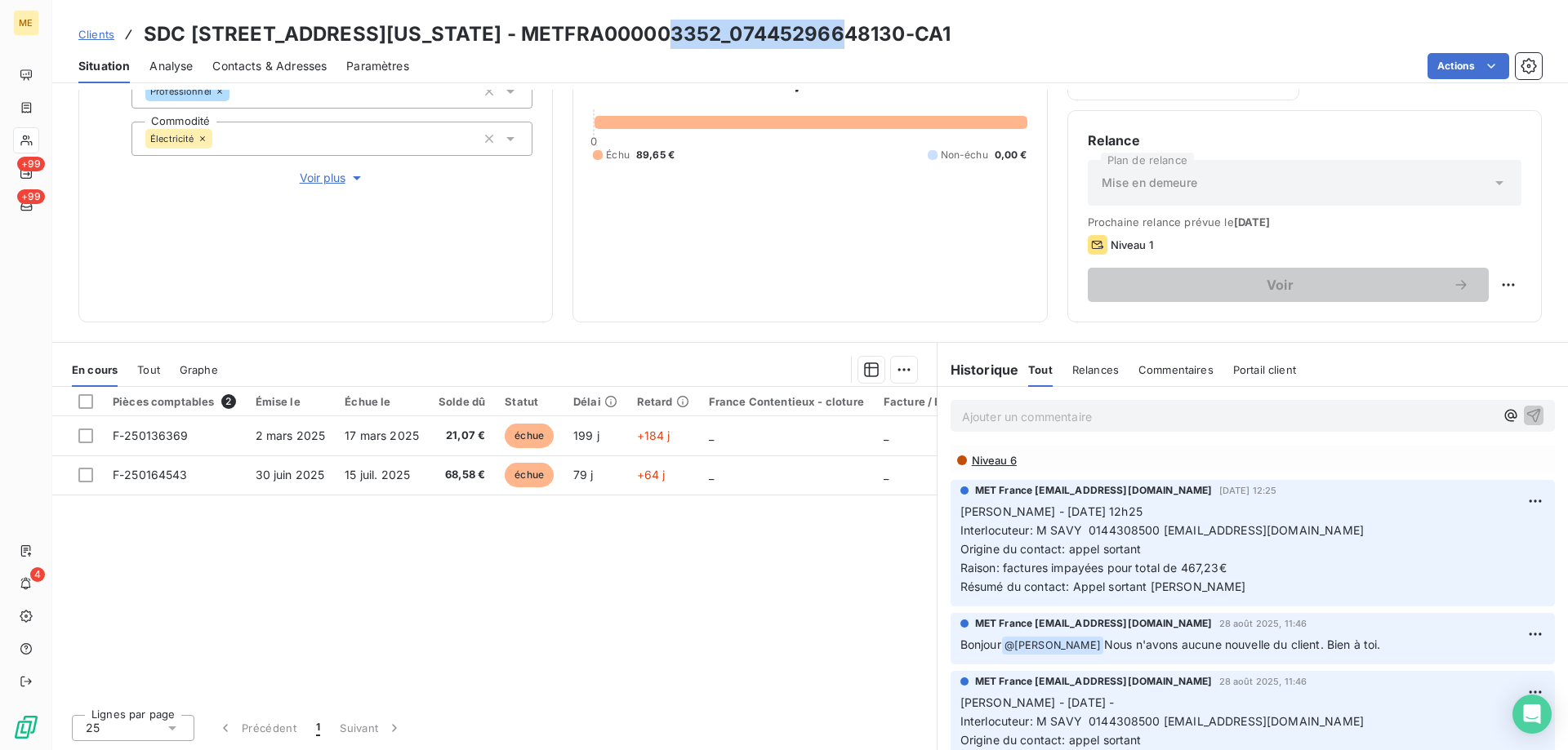
drag, startPoint x: 676, startPoint y: 36, endPoint x: 844, endPoint y: 38, distance: 168.0
click at [844, 38] on h3 "SDC 48 AVENUE DE NEW YORK - METFRA000003352_07445296648130-CA1" at bounding box center [547, 34] width 807 height 29
copy h3 "07445296648130"
drag, startPoint x: 1081, startPoint y: 535, endPoint x: 1150, endPoint y: 537, distance: 69.0
click at [1150, 537] on p "Sylvain - 03/09/2025 - 12h25 Interlocuteur: M SAVY 0144308500 marc.savy@foncia.…" at bounding box center [1253, 549] width 585 height 93
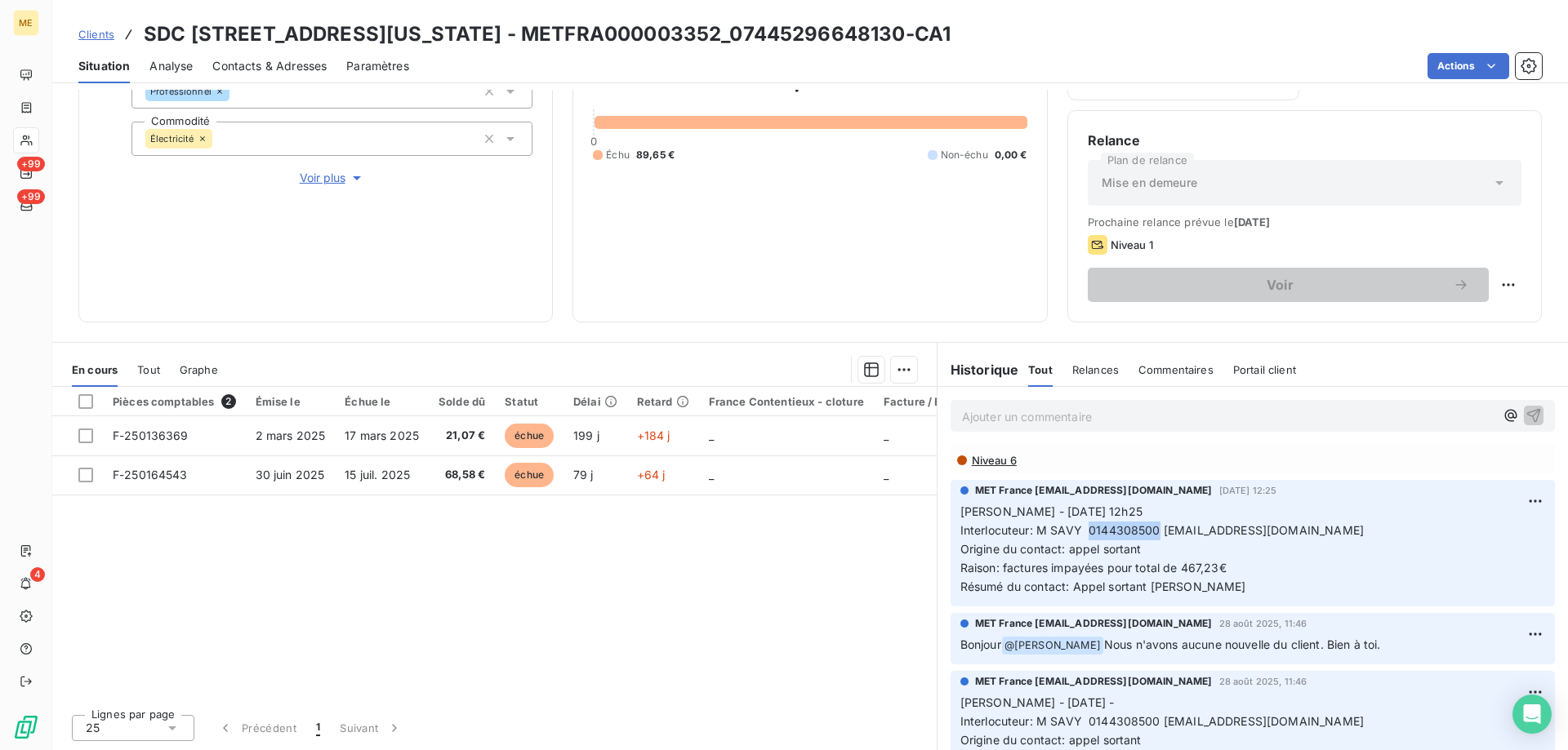
copy span "0144308500"
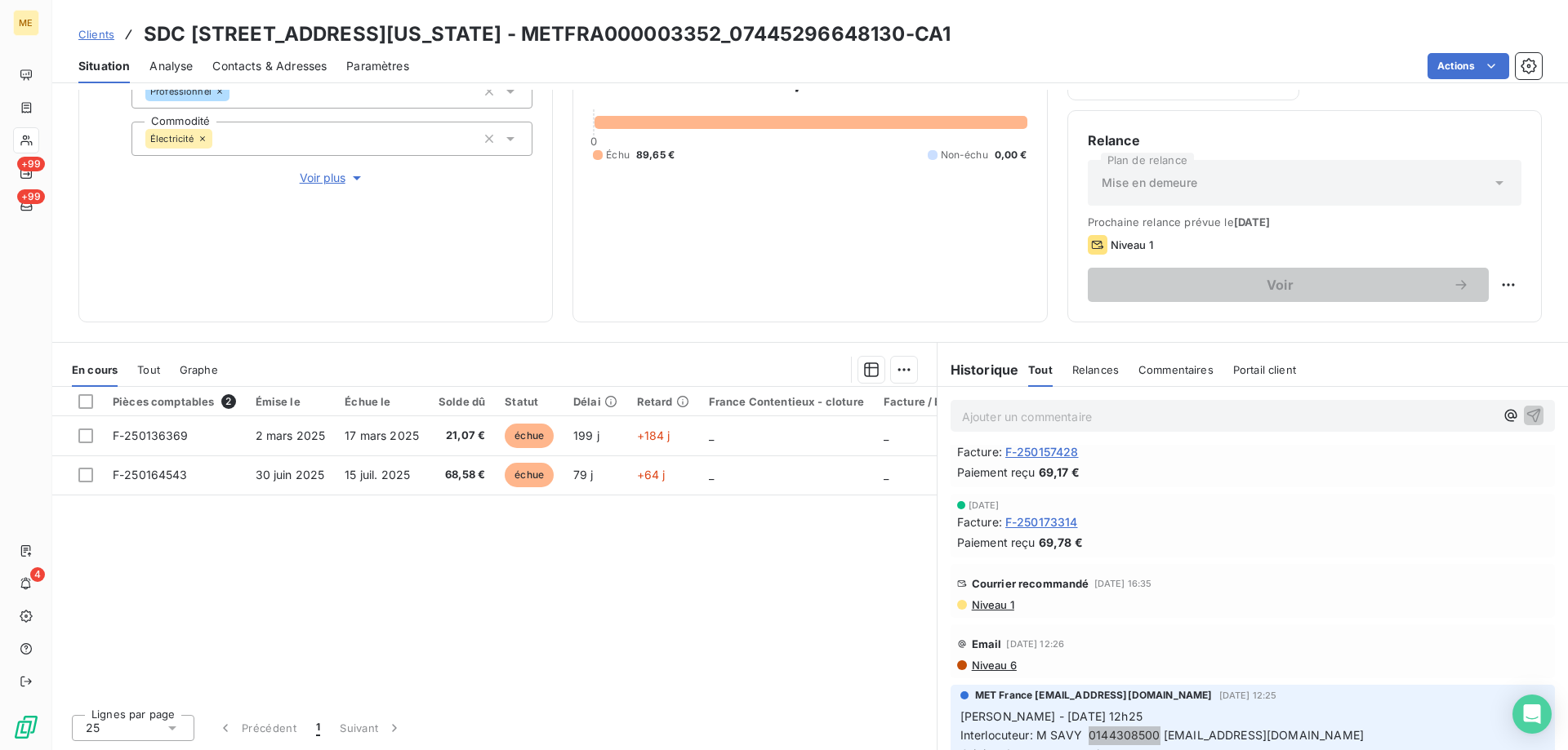
scroll to position [653, 0]
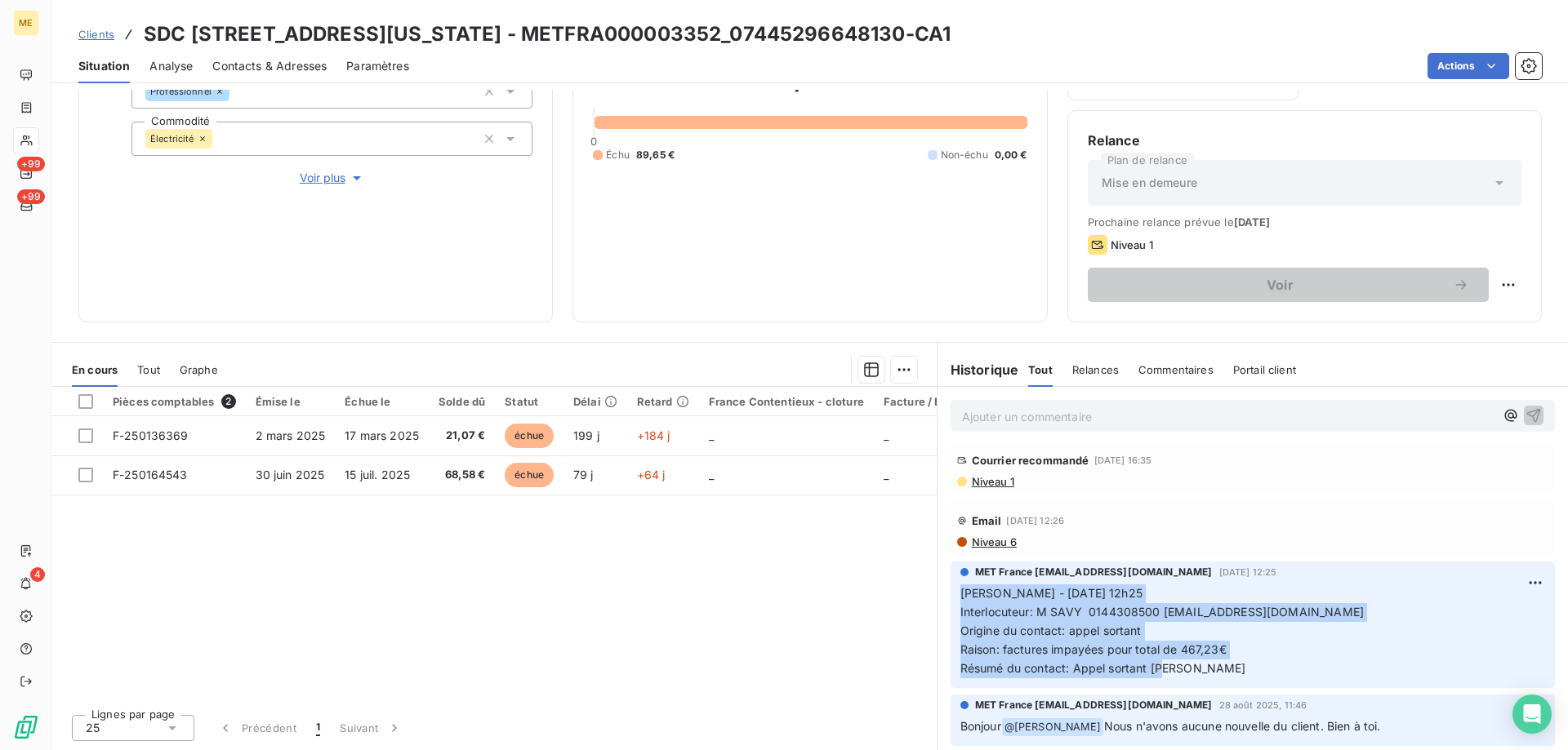
drag, startPoint x: 1183, startPoint y: 676, endPoint x: 948, endPoint y: 596, distance: 248.2
click at [951, 596] on div "MET France met-france@recouvrement.met.com 3 sept. 2025, 12:25 Sylvain - 03/09/…" at bounding box center [1253, 625] width 605 height 126
copy p "Sylvain - 03/09/2025 - 12h25 Interlocuteur: M SAVY 0144308500 marc.savy@foncia.…"
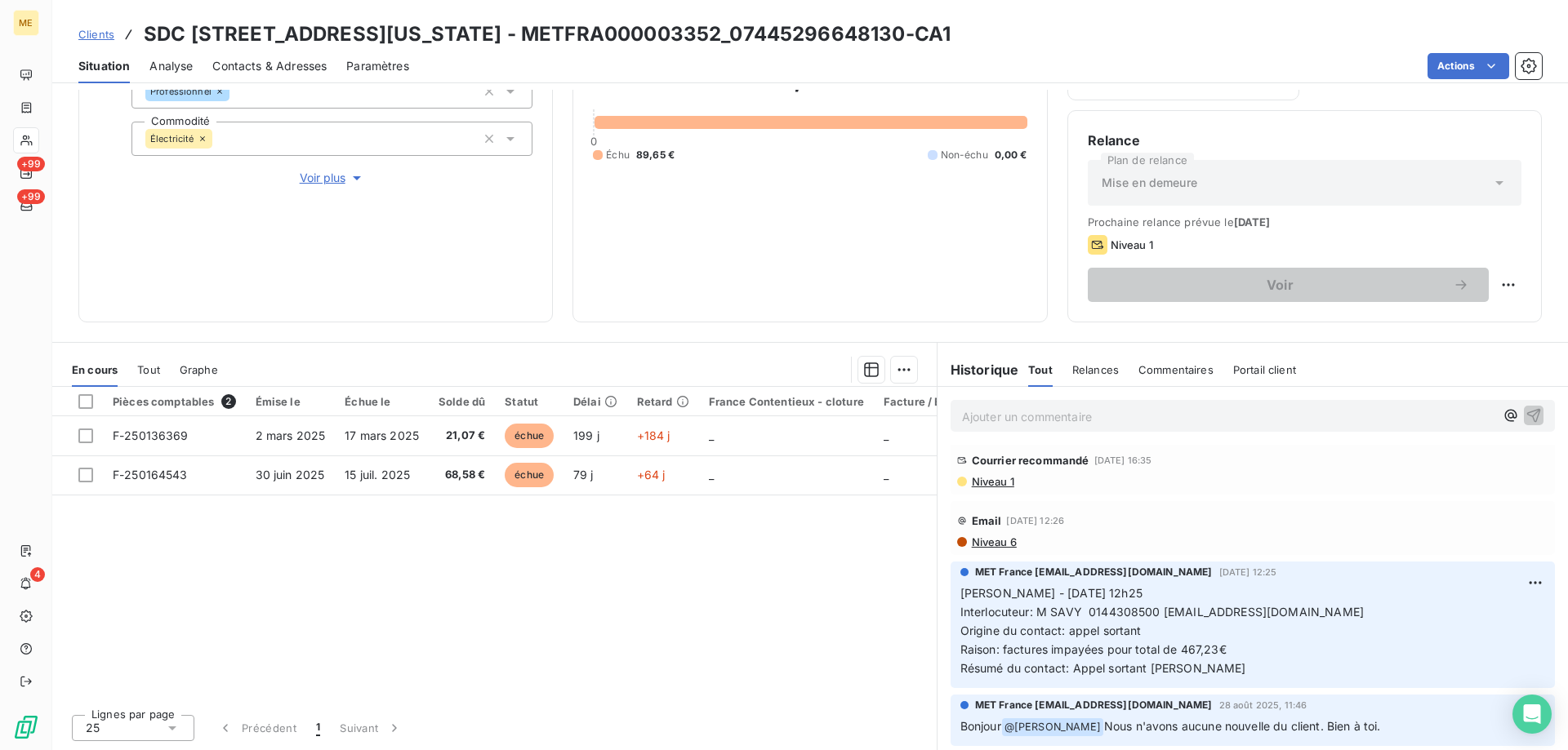
click at [995, 422] on p "Ajouter un commentaire ﻿" at bounding box center [1228, 416] width 533 height 20
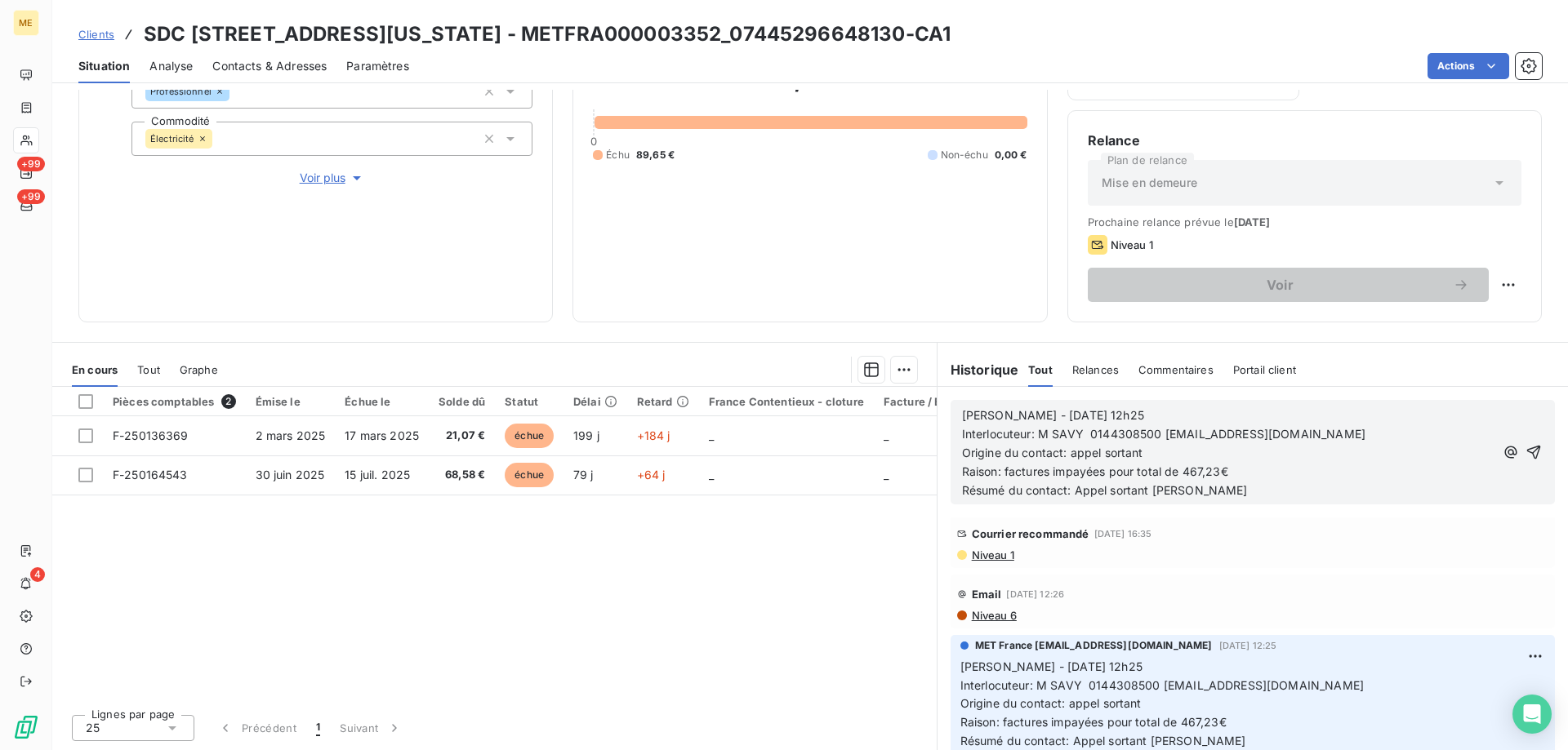
scroll to position [727, 0]
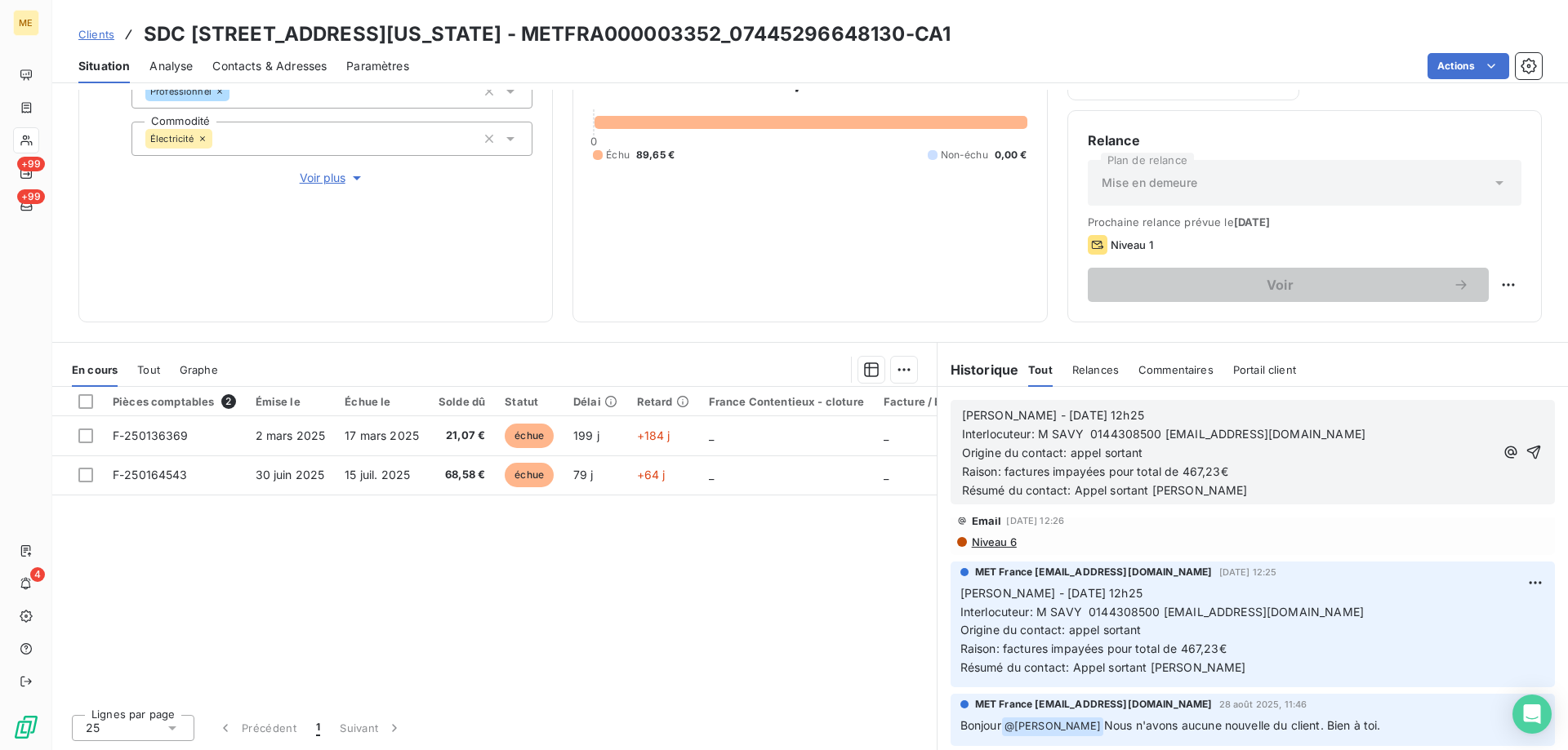
click at [1021, 415] on span "Sylvain - 03/09/2025 - 12h25" at bounding box center [1052, 415] width 182 height 14
click at [1138, 408] on p "Sylvain - 17/09/2025 - 12h25" at bounding box center [1228, 415] width 533 height 19
click at [1277, 477] on p "Raison: factures impayées pour total de 467,23€" at bounding box center [1228, 472] width 533 height 19
click at [1527, 453] on icon "button" at bounding box center [1534, 453] width 14 height 14
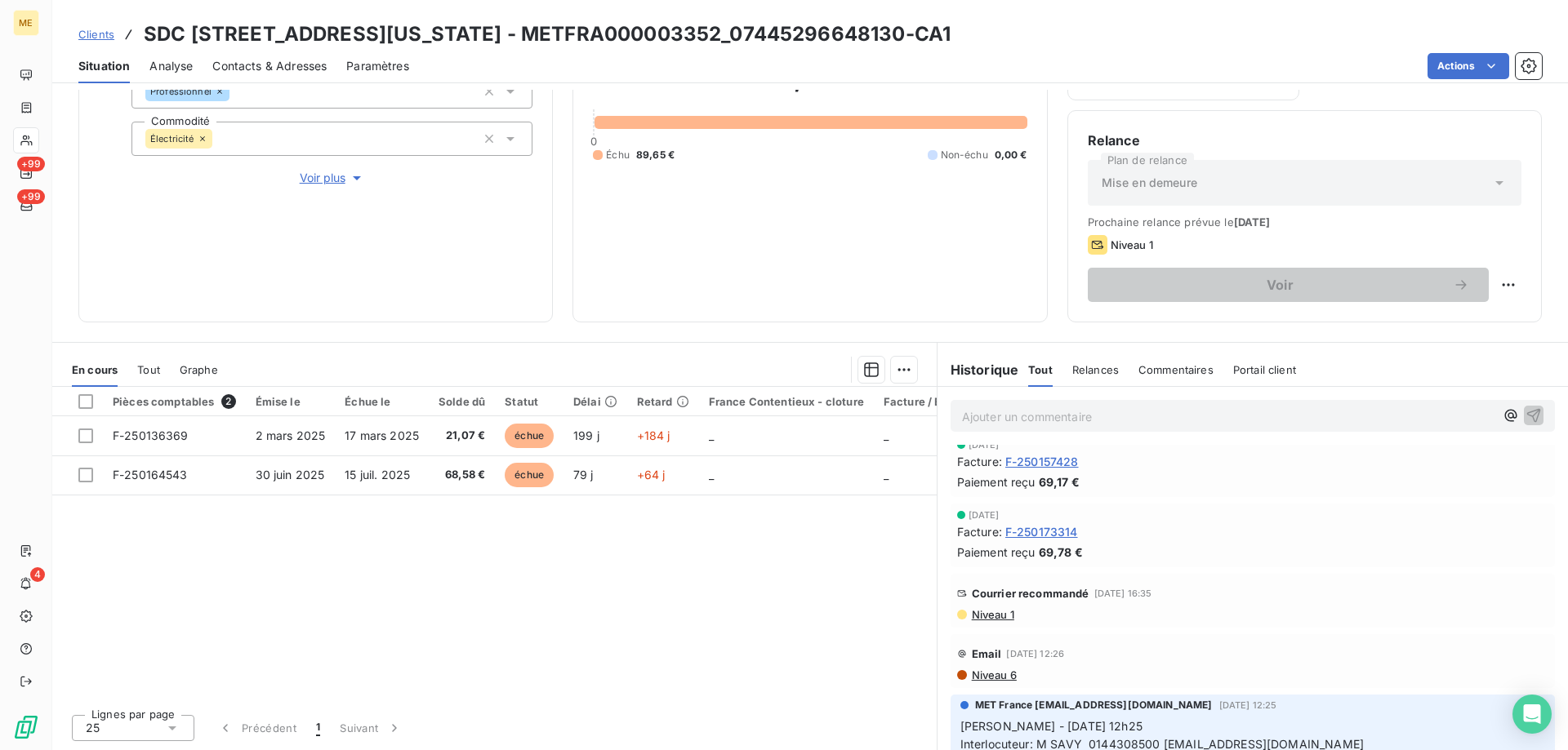
scroll to position [786, 0]
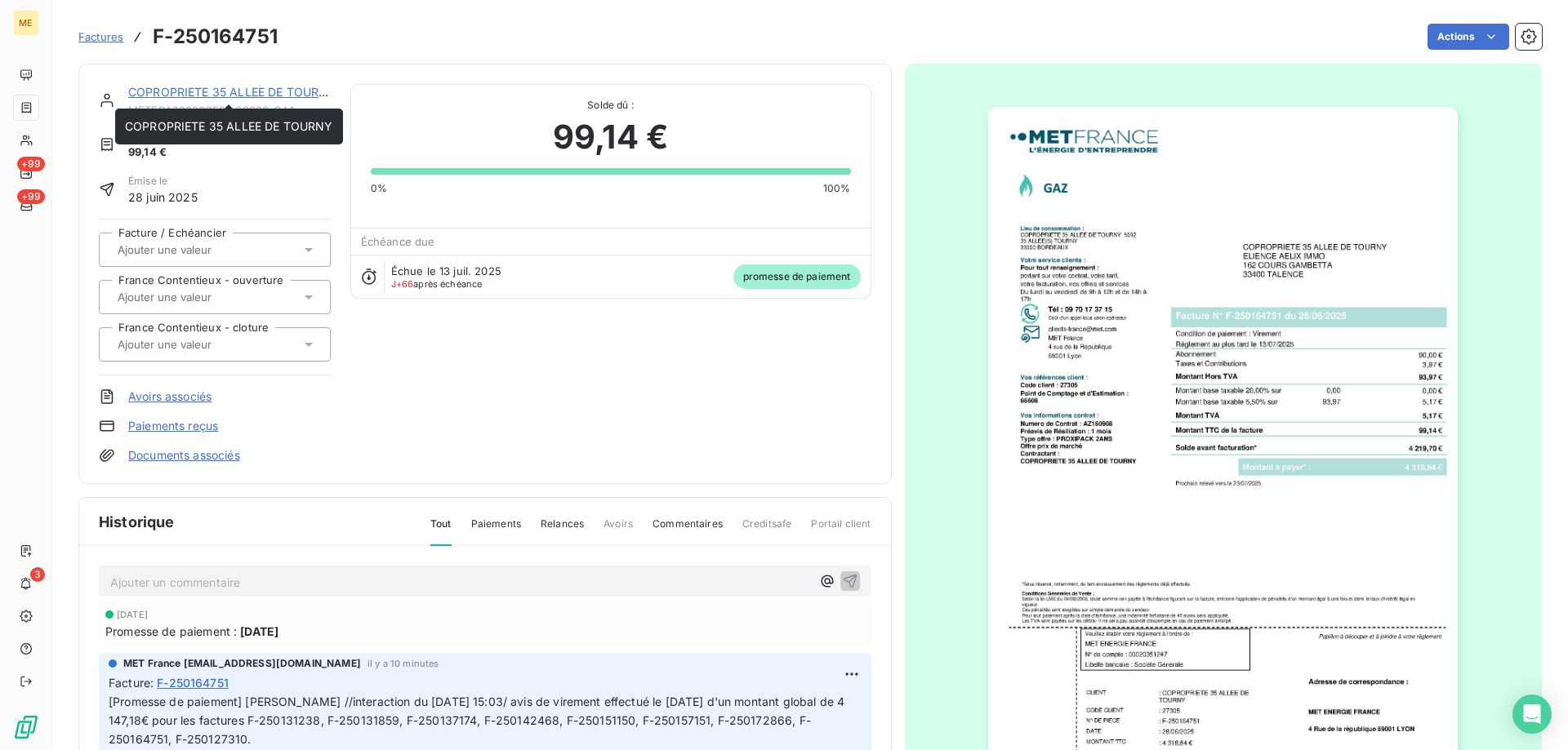
click at [219, 90] on link "COPROPRIETE 35 ALLEE DE TOURNY" at bounding box center [232, 92] width 209 height 14
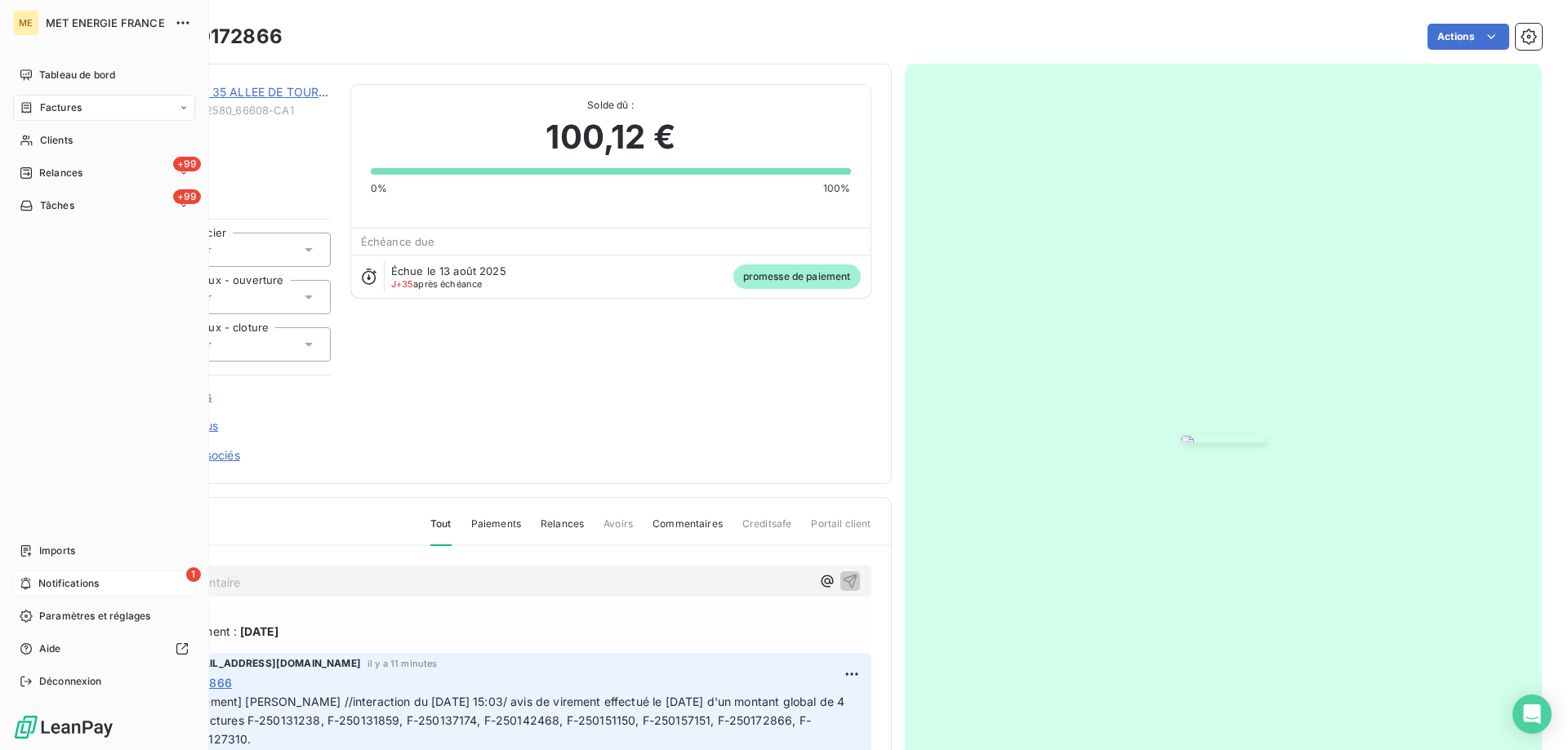
click at [51, 578] on span "Notifications" at bounding box center [68, 583] width 60 height 15
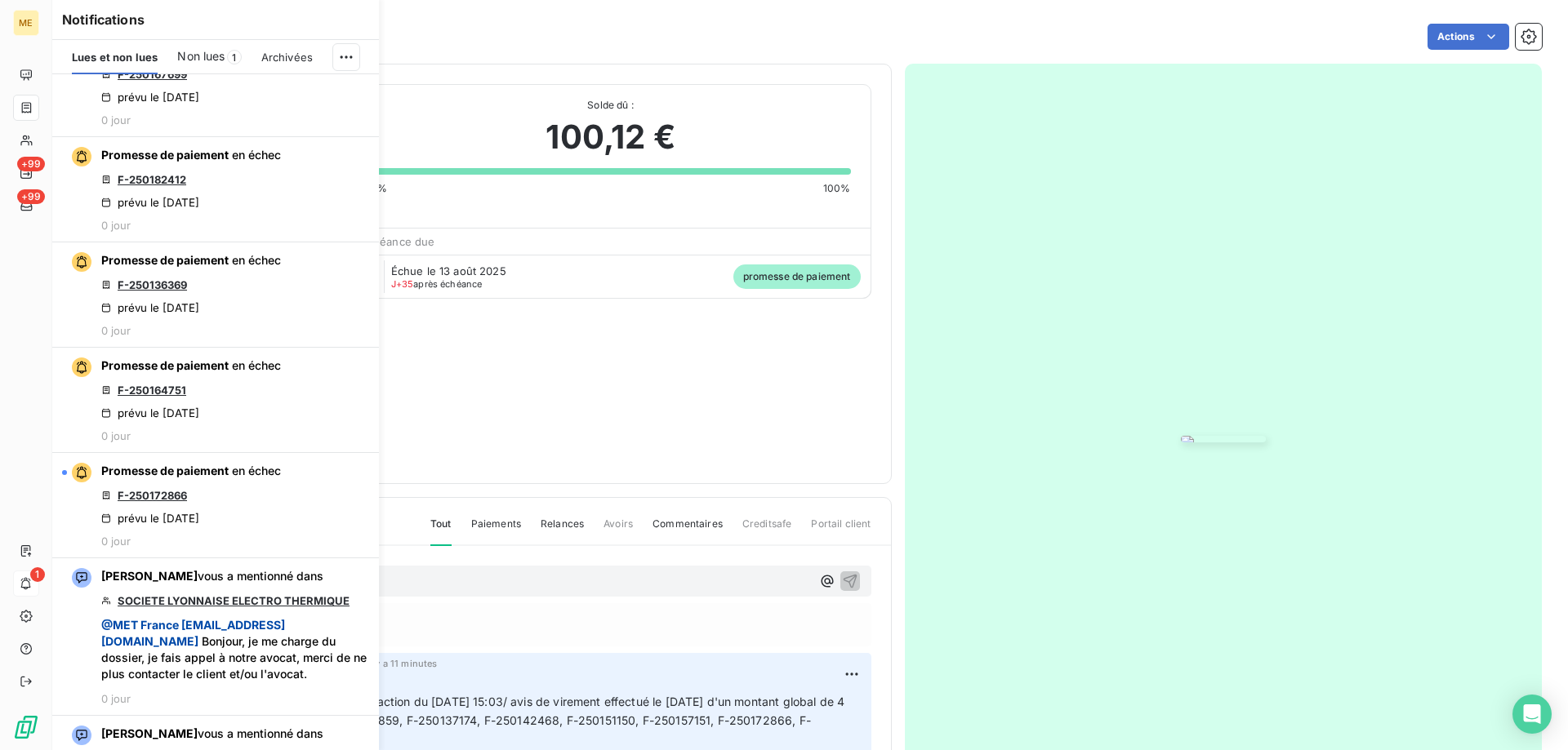
scroll to position [735, 0]
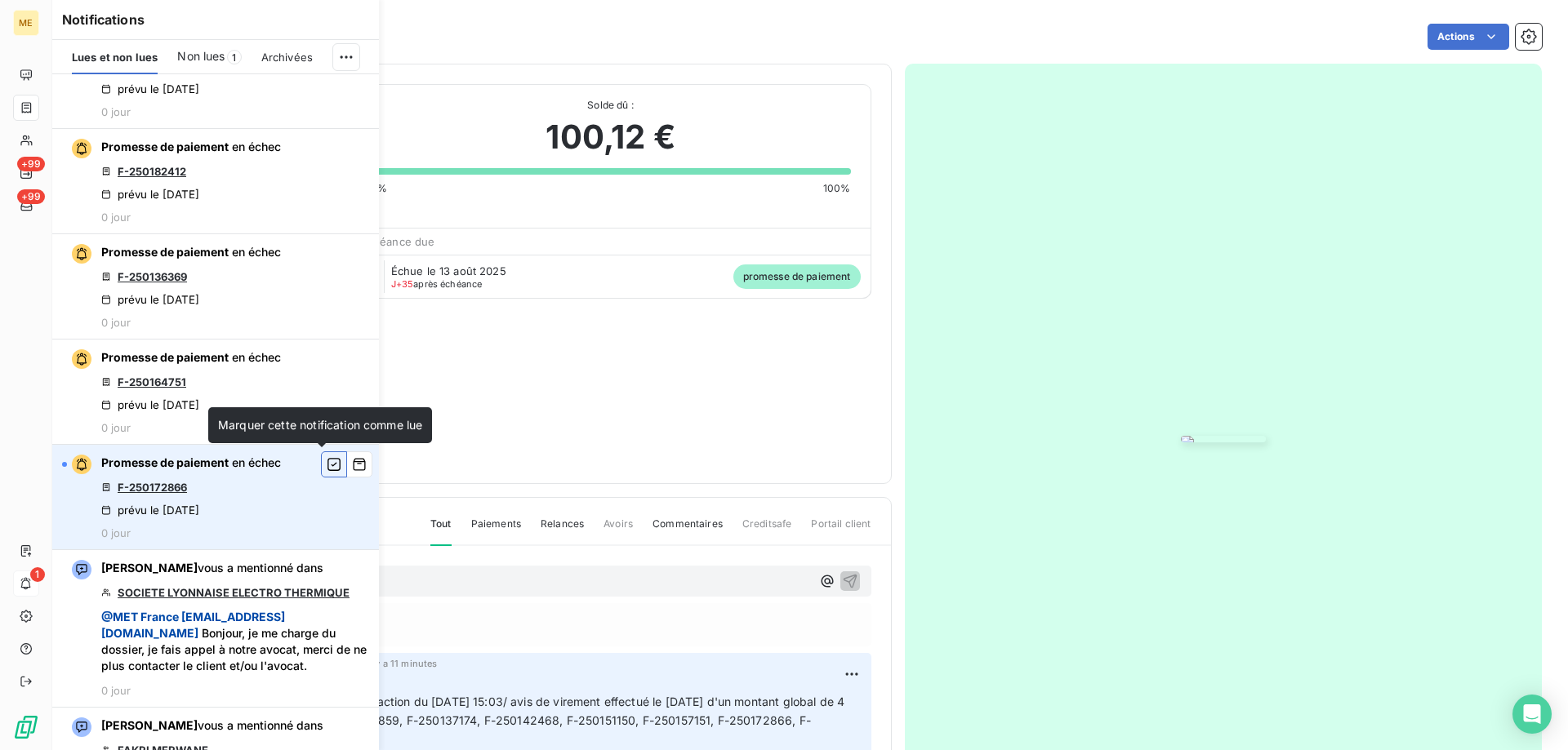
click at [327, 464] on icon "button" at bounding box center [334, 464] width 15 height 16
